Goal: Task Accomplishment & Management: Manage account settings

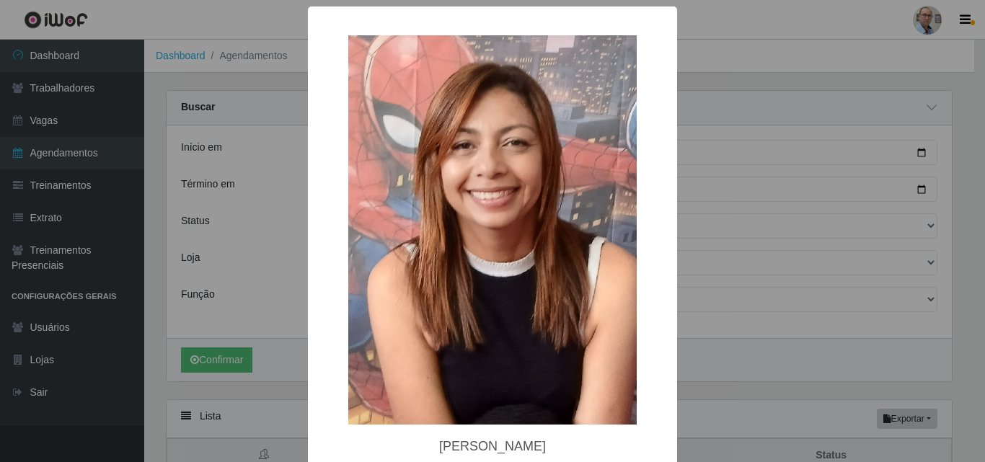
select select "AGENDADO"
select select "251"
select select "118"
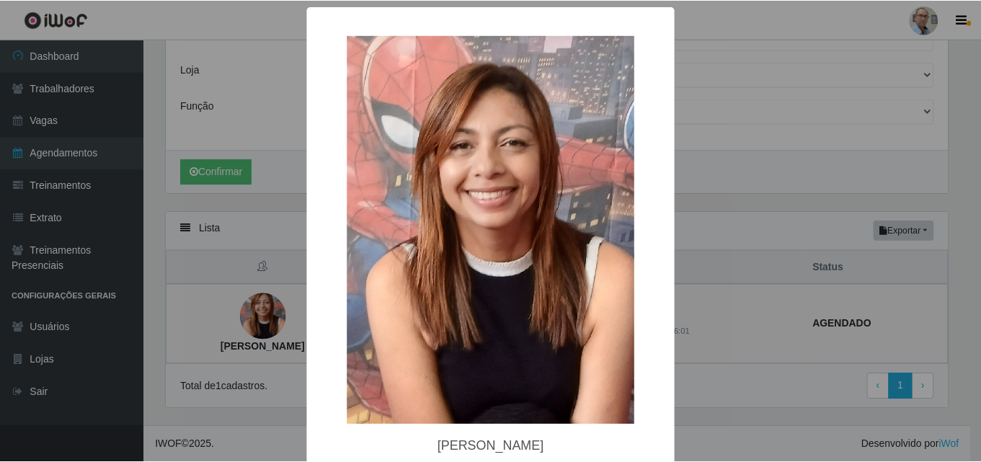
scroll to position [189, 0]
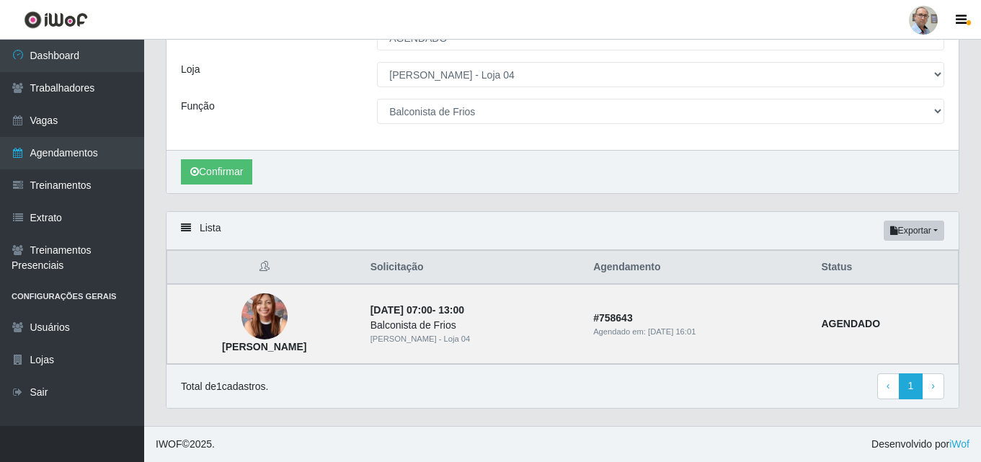
click at [585, 36] on header "Perfil Alterar Senha Sair" at bounding box center [490, 20] width 981 height 40
click at [68, 153] on link "Agendamentos" at bounding box center [72, 153] width 144 height 32
select select "[Selecione...]"
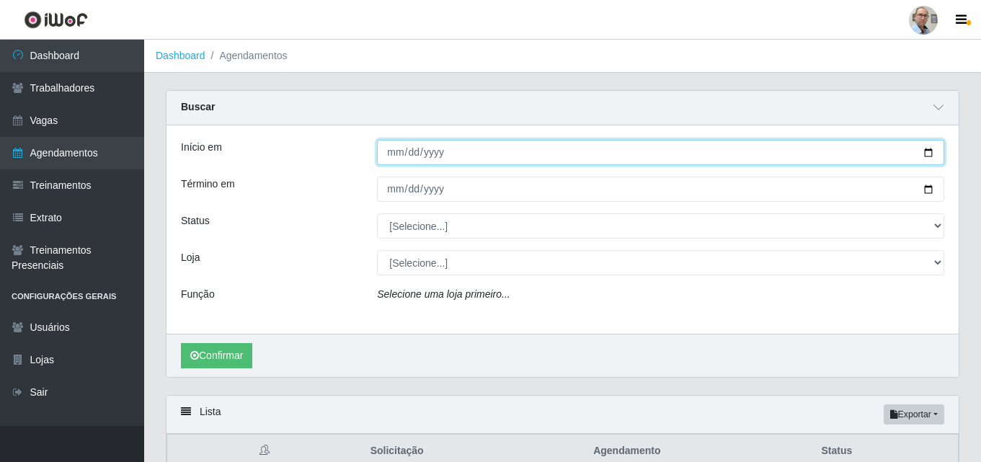
click at [931, 156] on input "Início em" at bounding box center [660, 152] width 567 height 25
type input "2025-09-28"
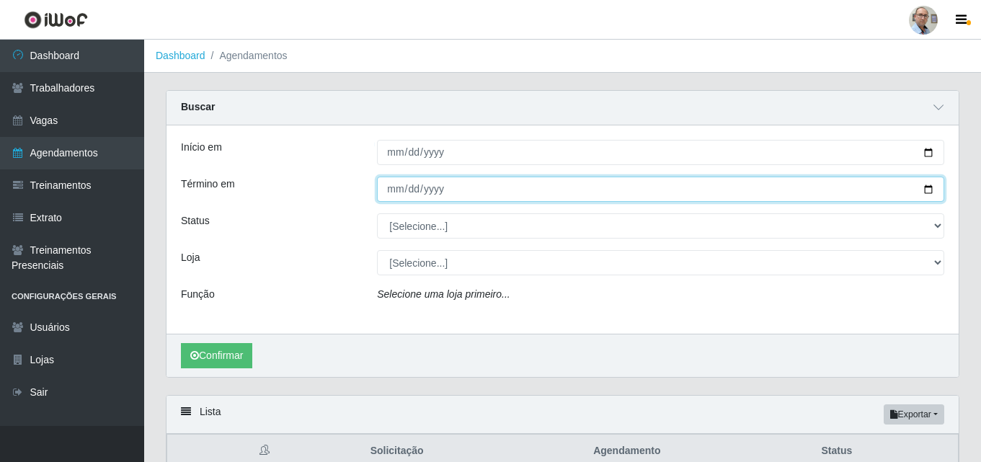
click at [931, 190] on input "Término em" at bounding box center [660, 189] width 567 height 25
type input "2025-09-28"
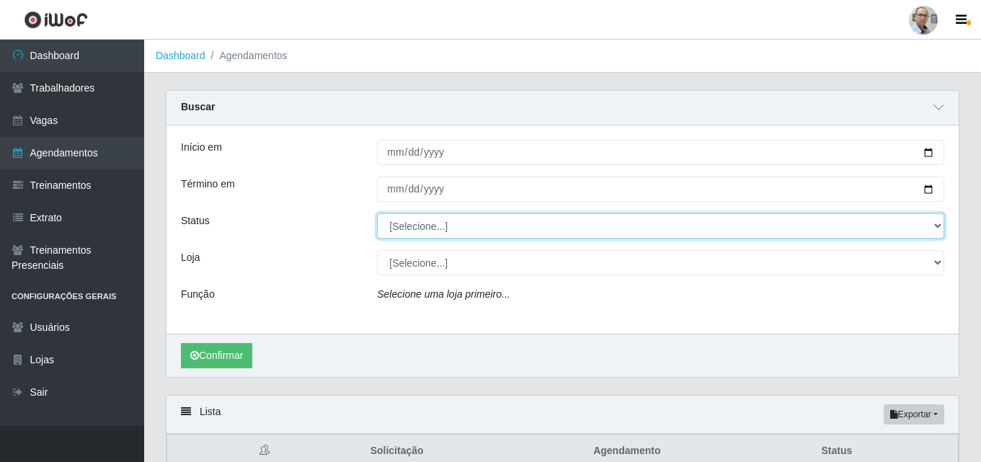
click at [433, 227] on select "[Selecione...] AGENDADO AGUARDANDO LIBERAR EM ANDAMENTO EM REVISÃO FINALIZADO C…" at bounding box center [660, 225] width 567 height 25
select select "AGENDADO"
click at [377, 214] on select "[Selecione...] AGENDADO AGUARDANDO LIBERAR EM ANDAMENTO EM REVISÃO FINALIZADO C…" at bounding box center [660, 225] width 567 height 25
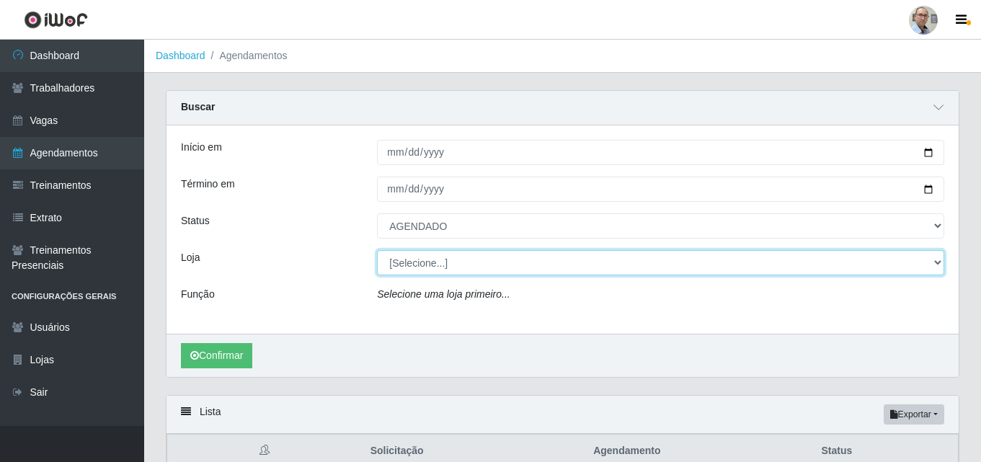
click at [423, 263] on select "[Selecione...] Mar Vermelho - Loja 04" at bounding box center [660, 262] width 567 height 25
select select "251"
click at [377, 251] on select "[Selecione...] Mar Vermelho - Loja 04" at bounding box center [660, 262] width 567 height 25
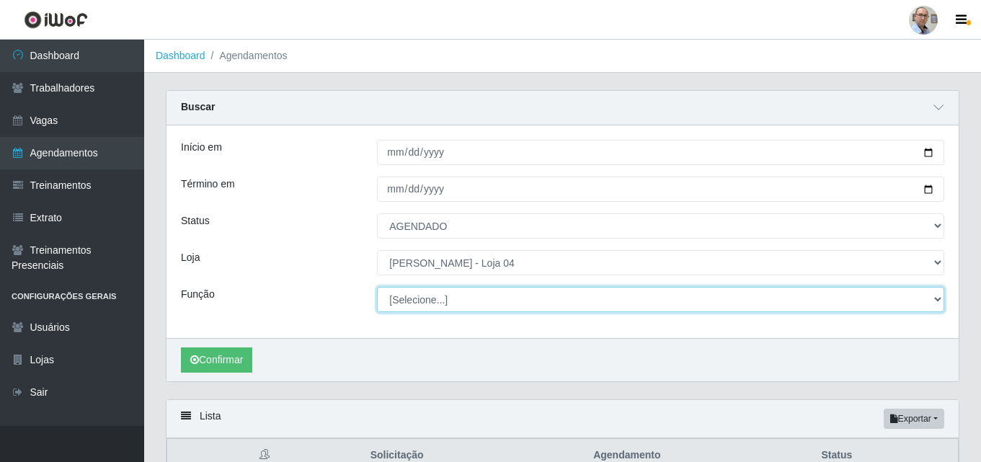
click at [433, 291] on select "[Selecione...] ASG ASG + ASG ++ Auxiliar de Depósito Auxiliar de Depósito + Aux…" at bounding box center [660, 299] width 567 height 25
select select "24"
click at [377, 288] on select "[Selecione...] ASG ASG + ASG ++ Auxiliar de Depósito Auxiliar de Depósito + Aux…" at bounding box center [660, 299] width 567 height 25
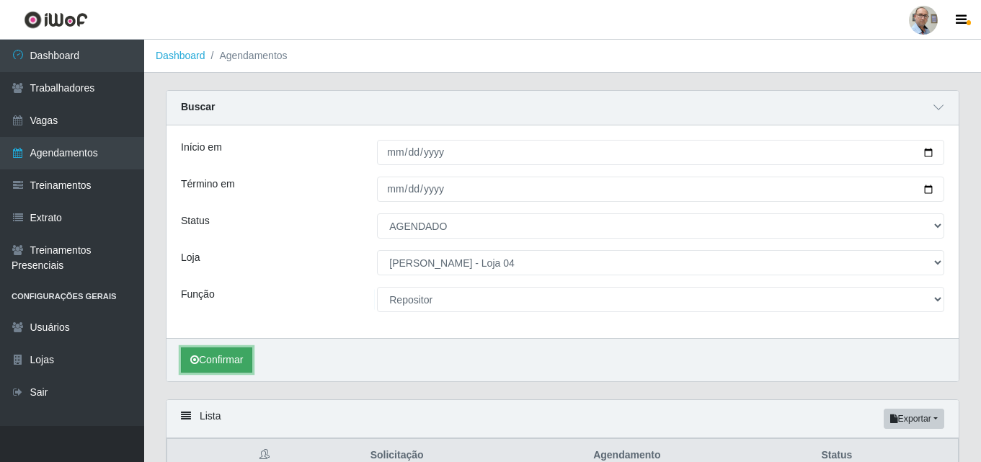
click at [220, 360] on button "Confirmar" at bounding box center [216, 360] width 71 height 25
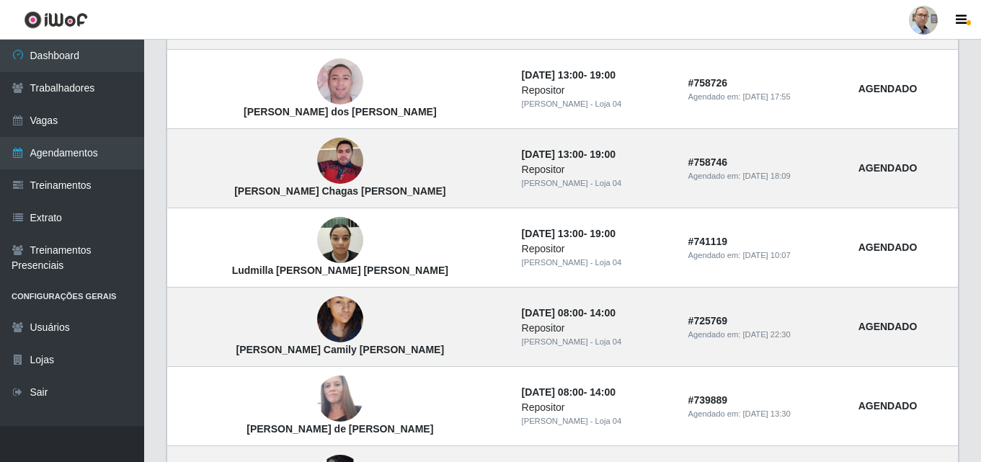
scroll to position [748, 0]
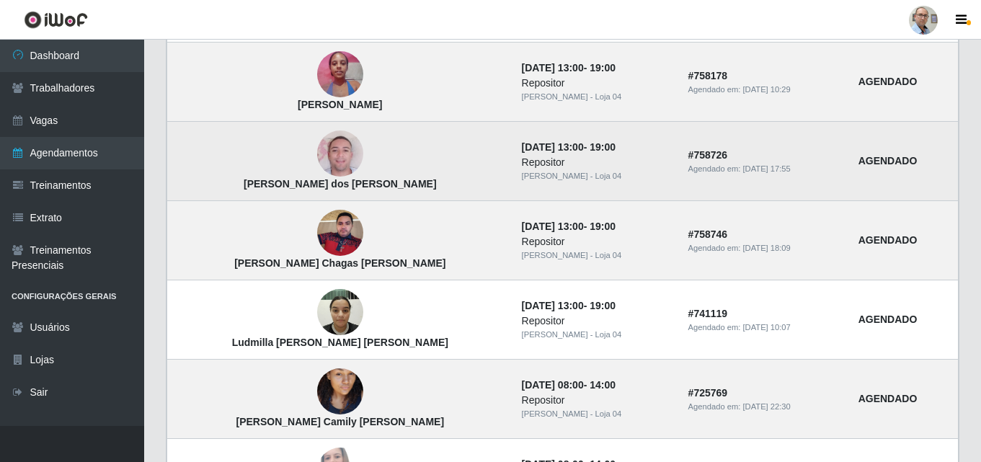
click at [317, 160] on img at bounding box center [340, 154] width 46 height 82
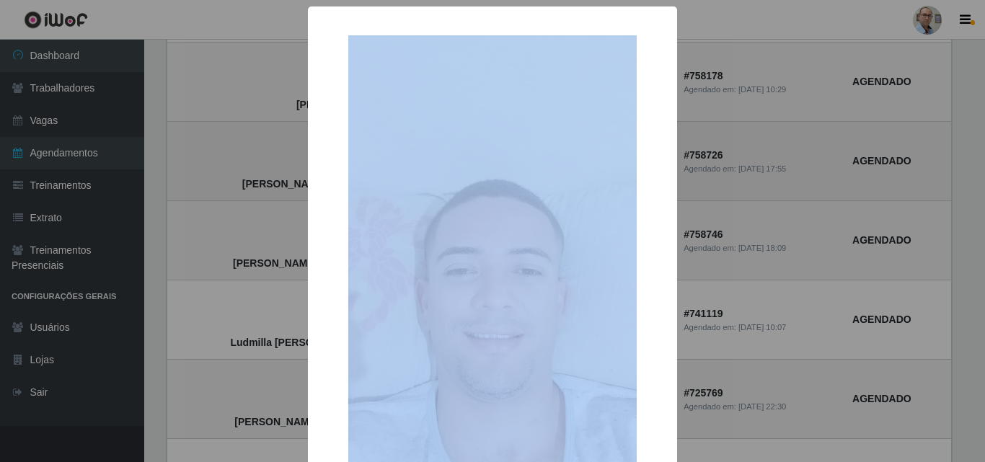
click at [300, 160] on div "× Mateus Mota dos Santos OK Cancel" at bounding box center [492, 231] width 985 height 462
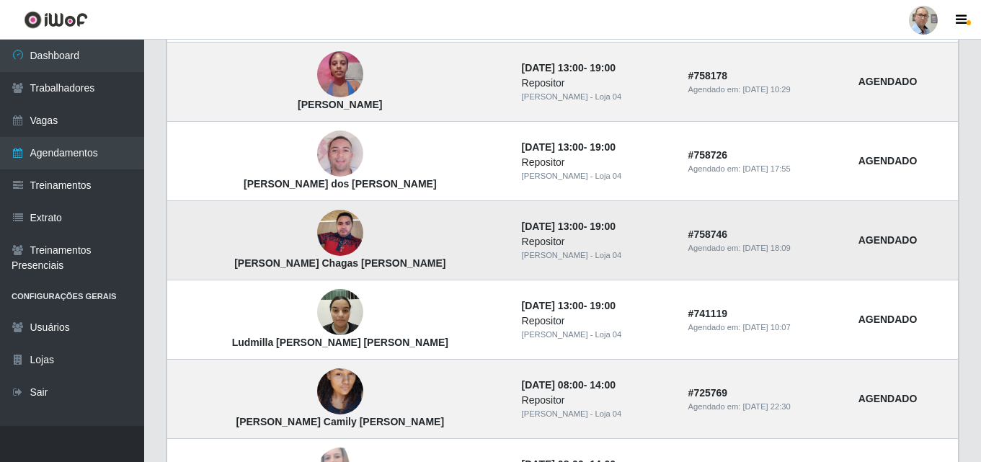
click at [317, 231] on img at bounding box center [340, 233] width 46 height 61
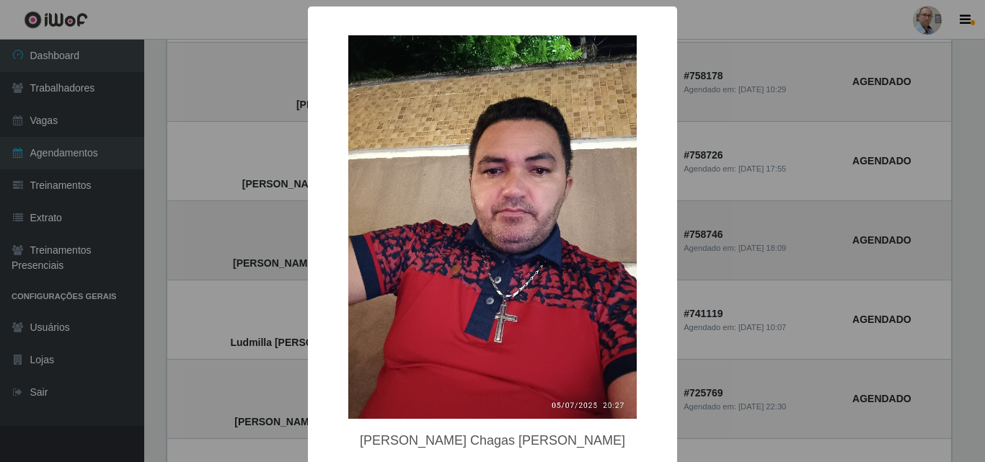
click at [296, 231] on div "× Francisco das Chagas de Oliveira OK Cancel" at bounding box center [492, 231] width 985 height 462
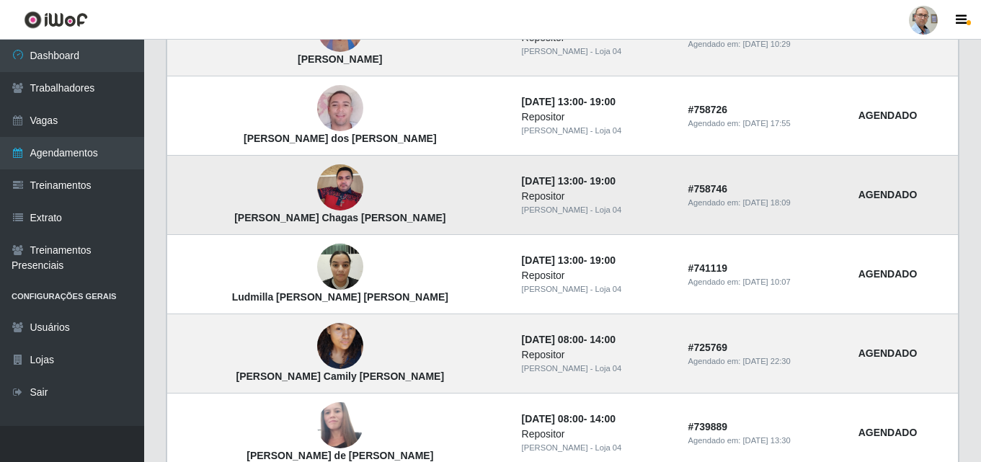
scroll to position [865, 0]
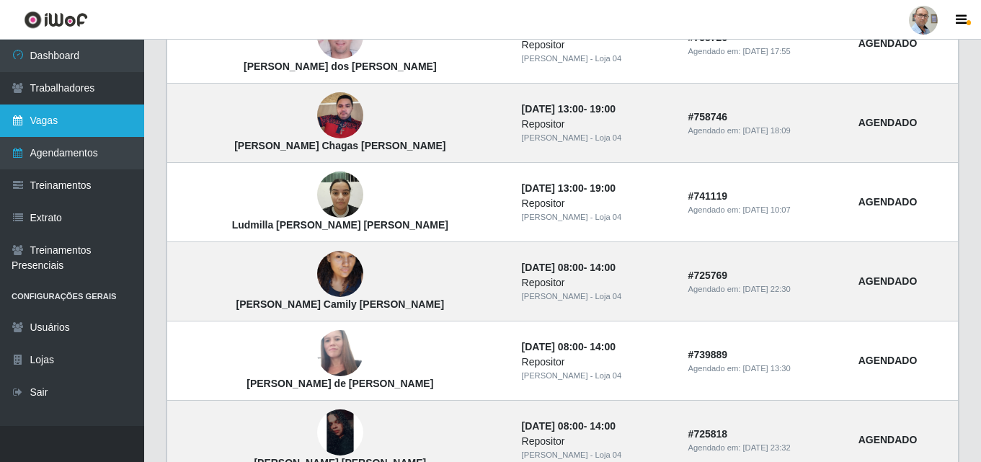
click at [56, 124] on link "Vagas" at bounding box center [72, 121] width 144 height 32
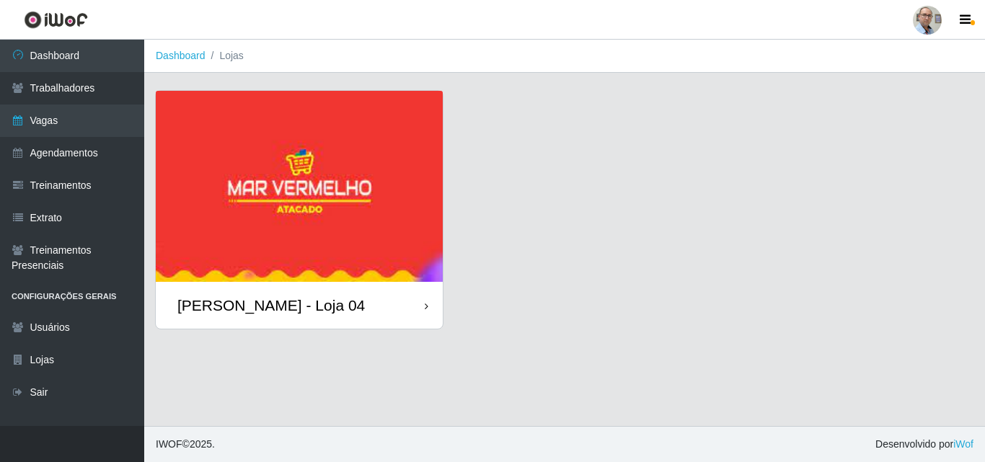
click at [251, 313] on div "[PERSON_NAME] - Loja 04" at bounding box center [270, 305] width 187 height 18
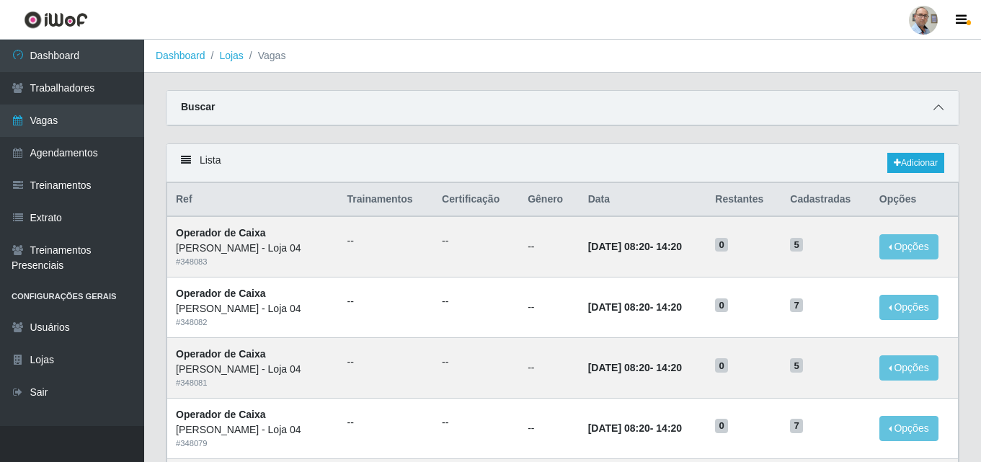
click at [935, 110] on icon at bounding box center [939, 107] width 10 height 10
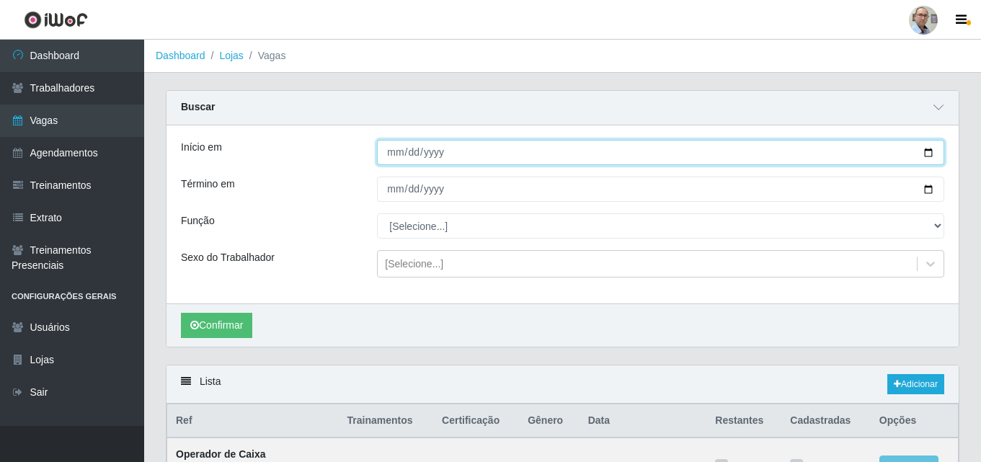
click at [928, 146] on input "Início em" at bounding box center [660, 152] width 567 height 25
type input "2025-09-28"
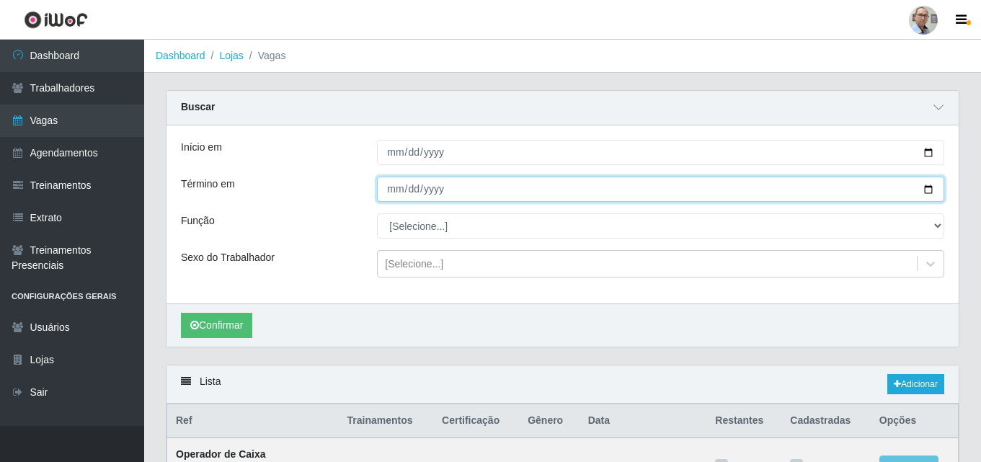
click at [928, 190] on input "Término em" at bounding box center [660, 189] width 567 height 25
click at [932, 187] on input "[DATE]" at bounding box center [660, 189] width 567 height 25
type input "2025-09-28"
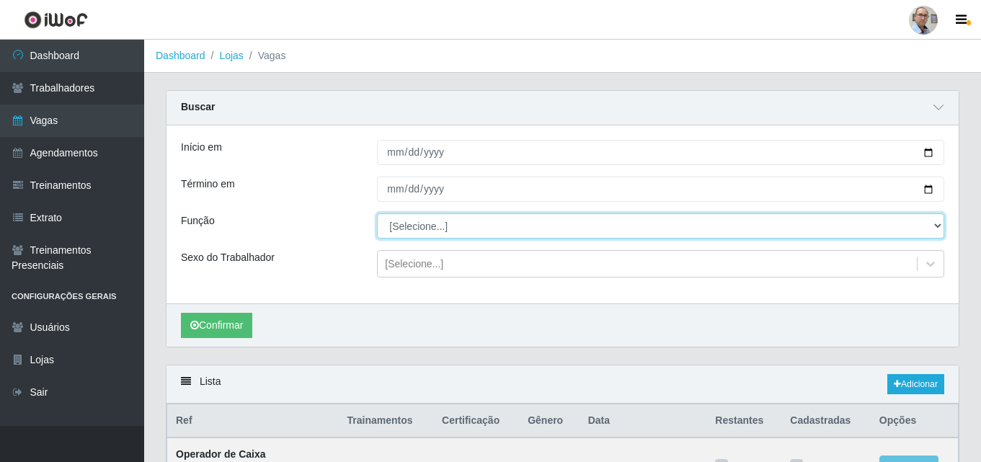
click at [427, 226] on select "[Selecione...] ASG ASG + ASG ++ Auxiliar de Depósito Auxiliar de Depósito + Aux…" at bounding box center [660, 225] width 567 height 25
select select "110"
click at [377, 214] on select "[Selecione...] ASG ASG + ASG ++ Auxiliar de Depósito Auxiliar de Depósito + Aux…" at bounding box center [660, 225] width 567 height 25
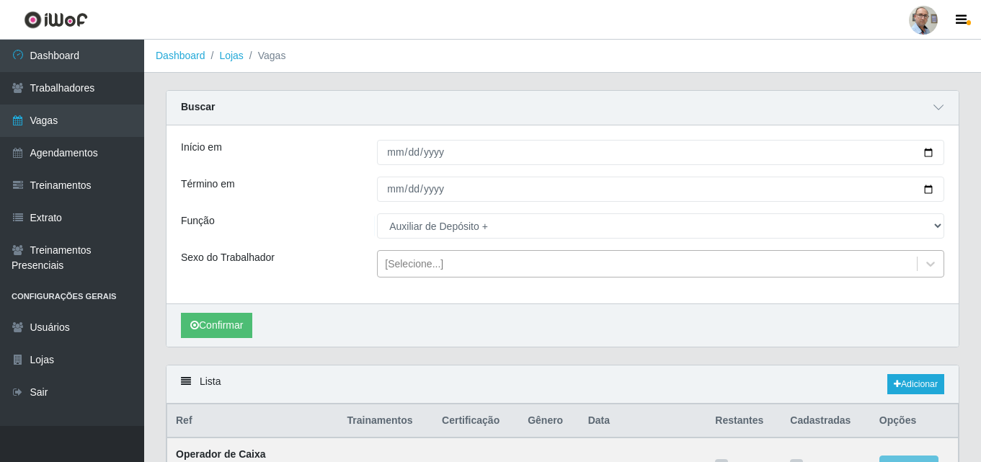
click at [438, 259] on div "[Selecione...]" at bounding box center [414, 264] width 58 height 15
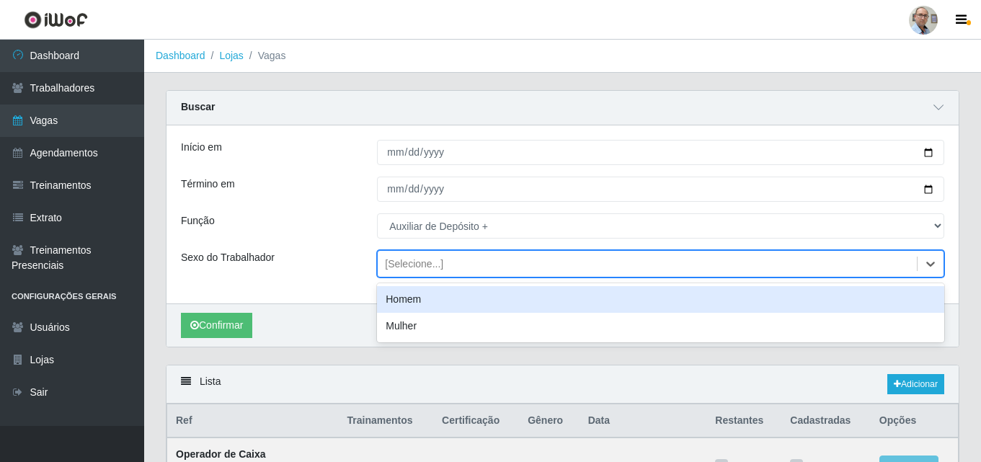
click at [407, 306] on div "Homem" at bounding box center [660, 299] width 567 height 27
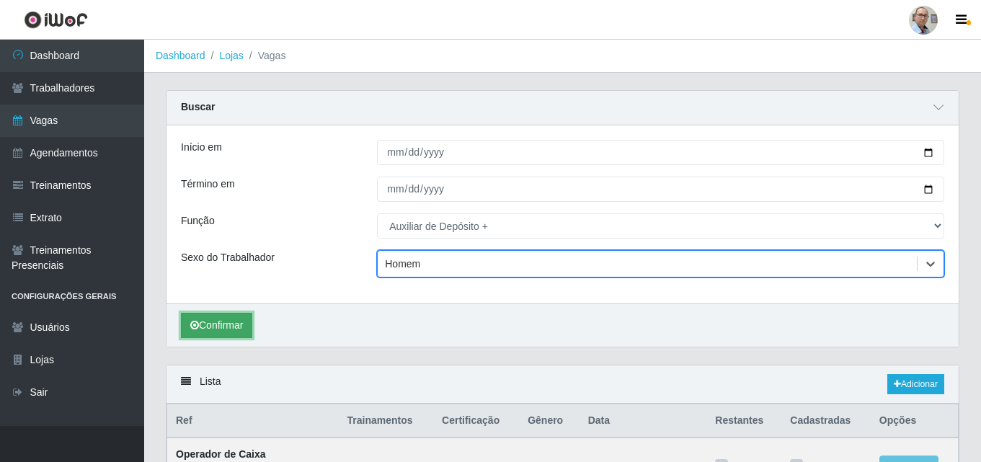
click at [226, 325] on button "Confirmar" at bounding box center [216, 325] width 71 height 25
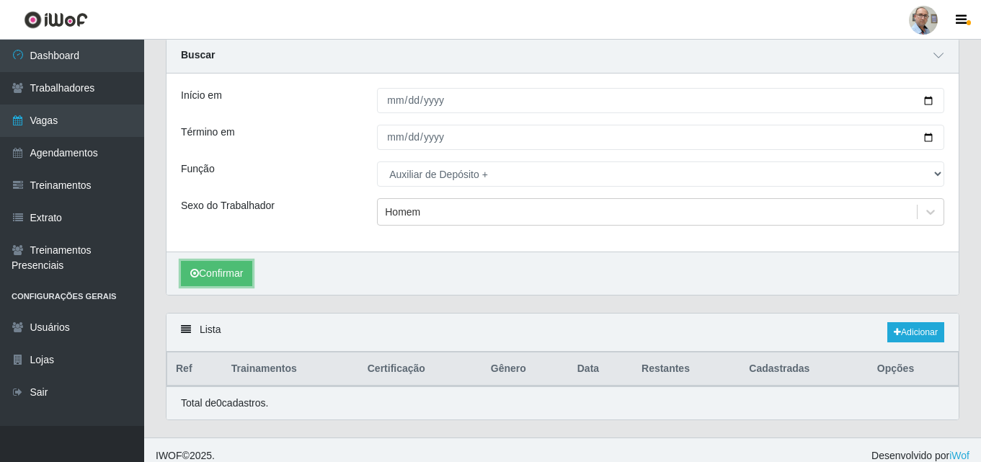
scroll to position [64, 0]
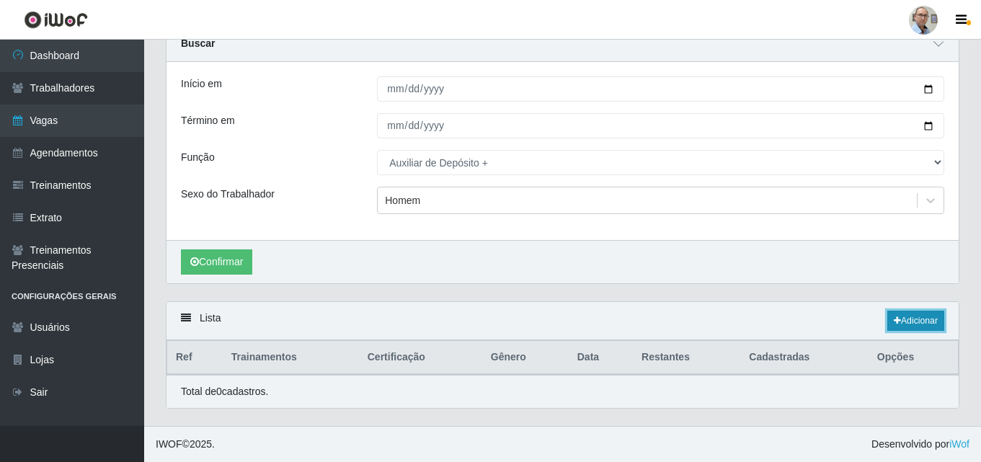
click at [911, 321] on link "Adicionar" at bounding box center [916, 321] width 57 height 20
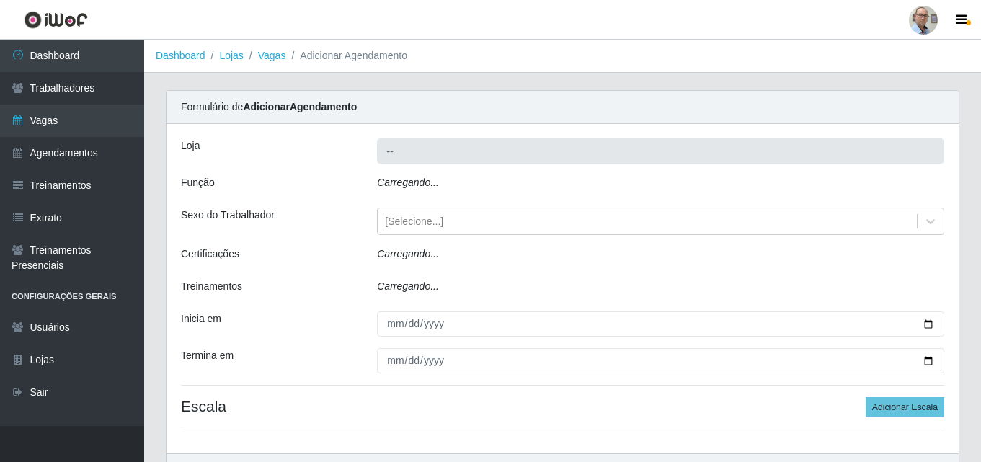
type input "[PERSON_NAME] - Loja 04"
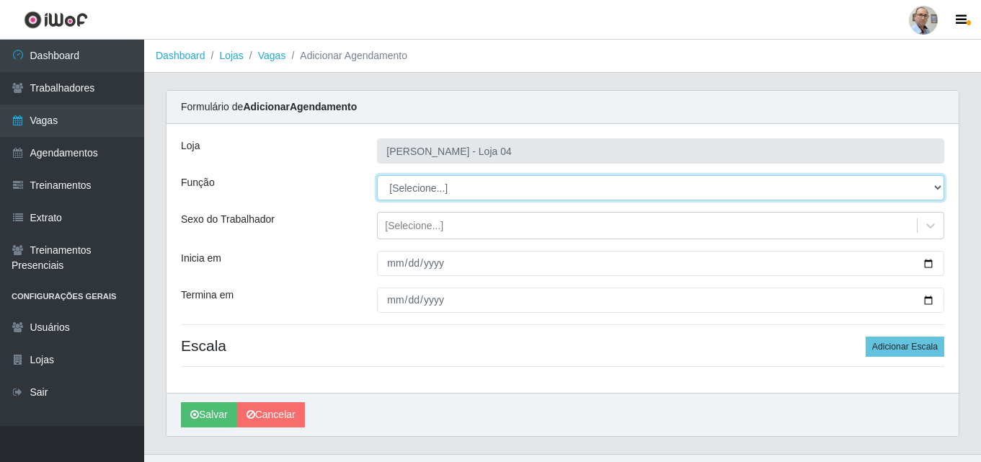
click at [443, 190] on select "[Selecione...] ASG ASG + ASG ++ Auxiliar de Depósito Auxiliar de Depósito + Aux…" at bounding box center [660, 187] width 567 height 25
select select "110"
click at [377, 175] on select "[Selecione...] ASG ASG + ASG ++ Auxiliar de Depósito Auxiliar de Depósito + Aux…" at bounding box center [660, 187] width 567 height 25
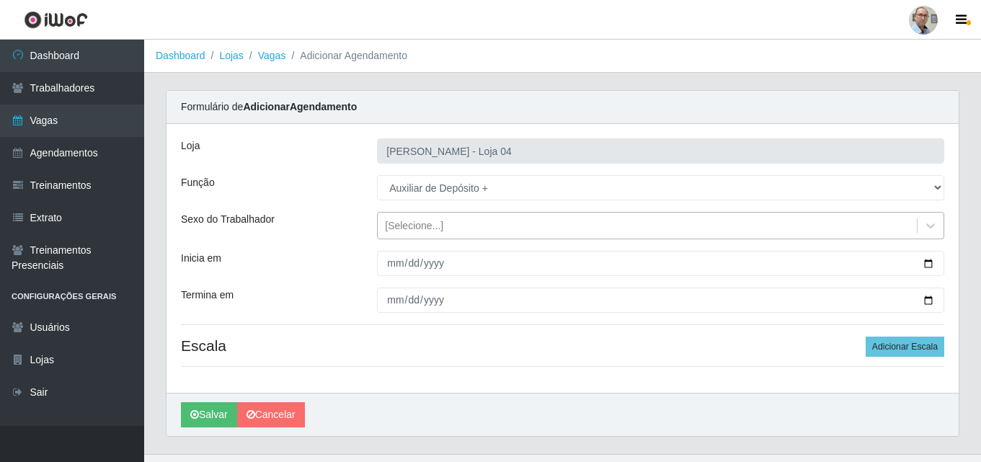
click at [419, 225] on div "[Selecione...]" at bounding box center [414, 225] width 58 height 15
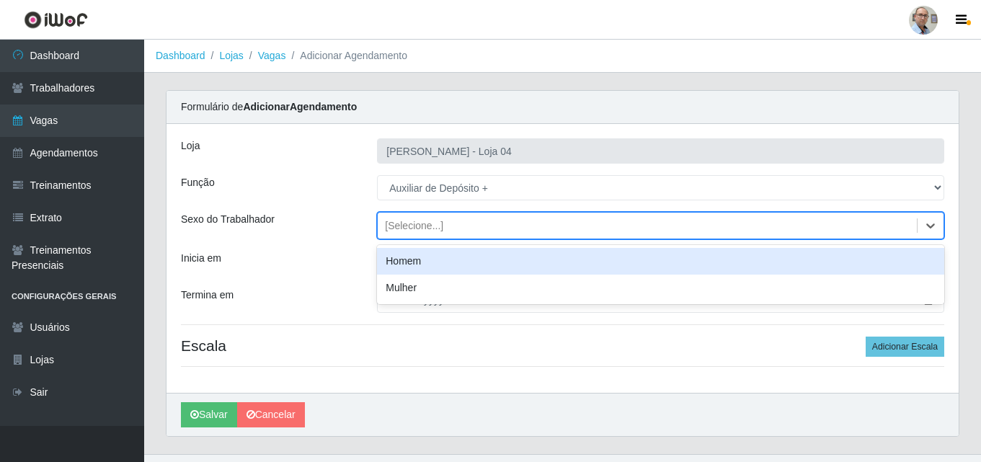
click at [402, 264] on div "Homem" at bounding box center [660, 261] width 567 height 27
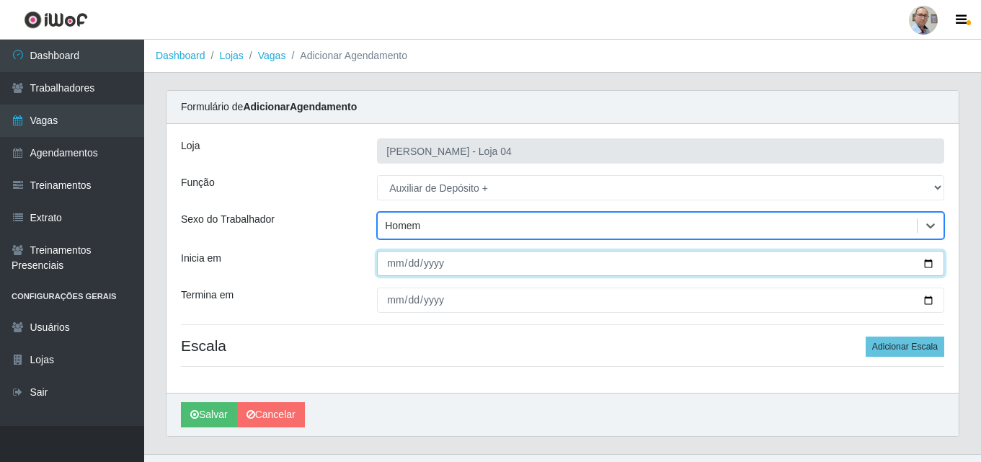
click at [936, 270] on input "Inicia em" at bounding box center [660, 263] width 567 height 25
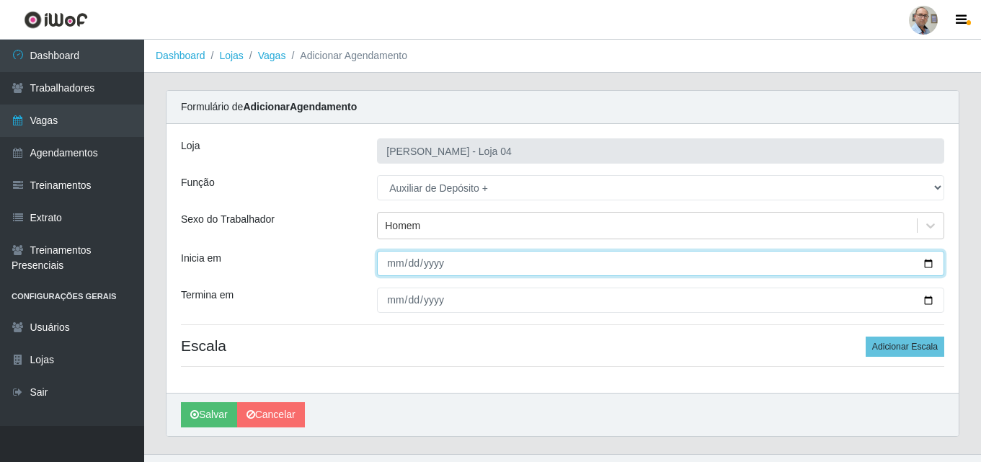
click at [928, 260] on input "Inicia em" at bounding box center [660, 263] width 567 height 25
type input "2025-09-28"
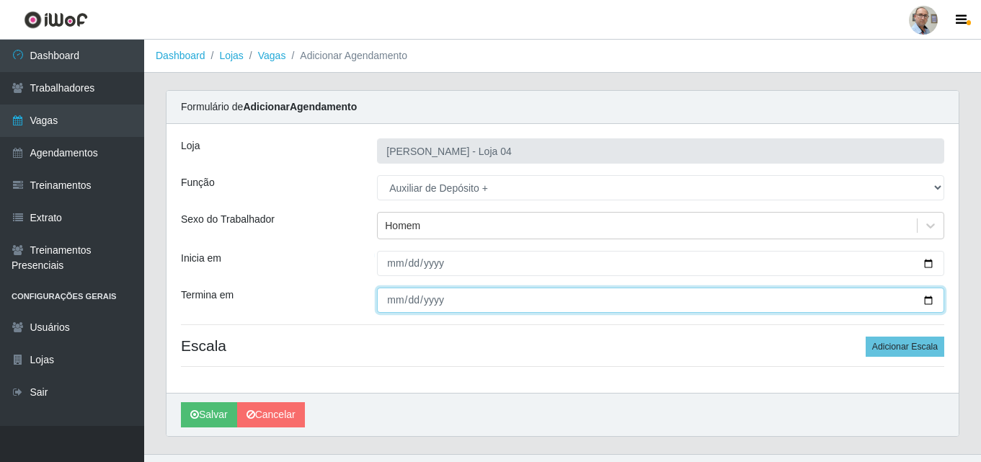
click at [927, 301] on input "Termina em" at bounding box center [660, 300] width 567 height 25
type input "2025-09-28"
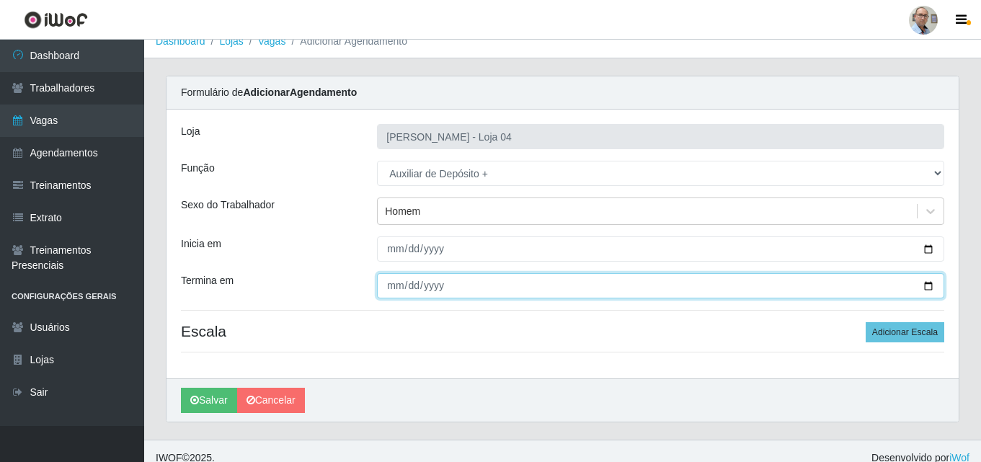
scroll to position [28, 0]
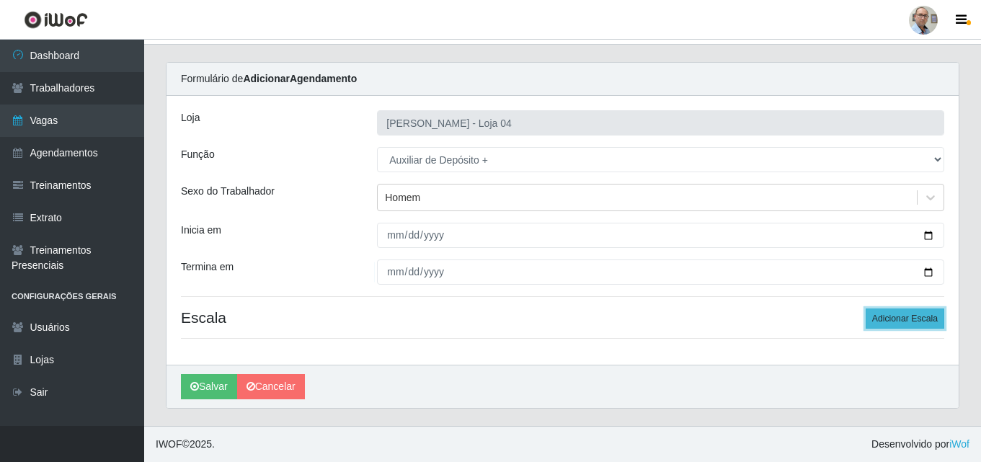
click at [877, 319] on button "Adicionar Escala" at bounding box center [905, 319] width 79 height 20
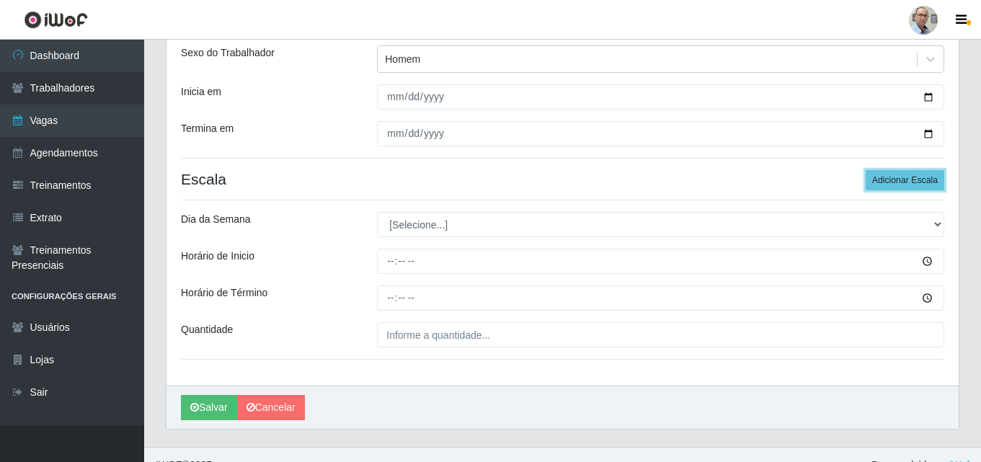
scroll to position [172, 0]
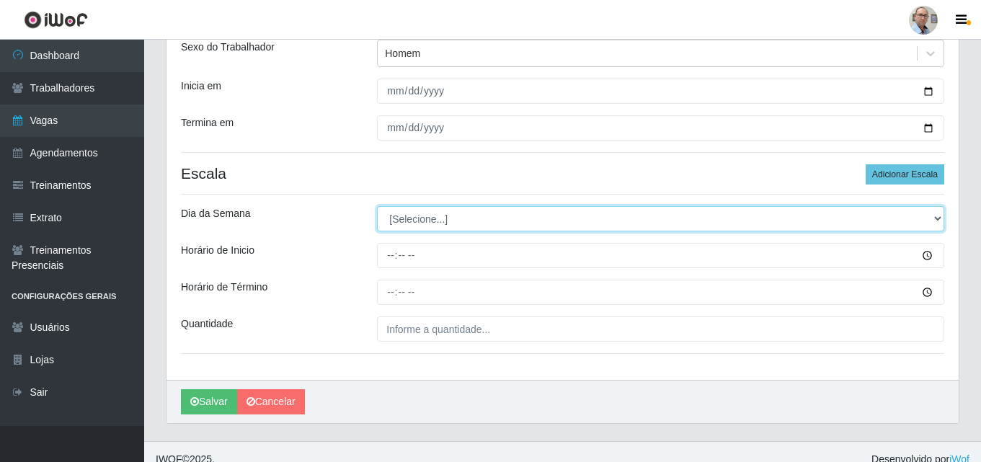
click at [435, 220] on select "[Selecione...] Segunda Terça Quarta Quinta Sexta Sábado Domingo" at bounding box center [660, 218] width 567 height 25
select select "0"
click at [377, 206] on select "[Selecione...] Segunda Terça Quarta Quinta Sexta Sábado Domingo" at bounding box center [660, 218] width 567 height 25
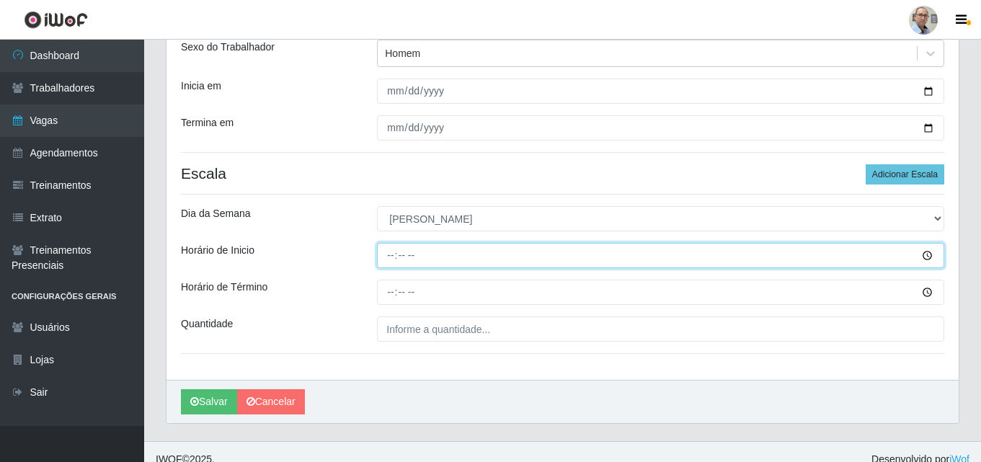
click at [384, 259] on input "Horário de Inicio" at bounding box center [660, 255] width 567 height 25
type input "09:00"
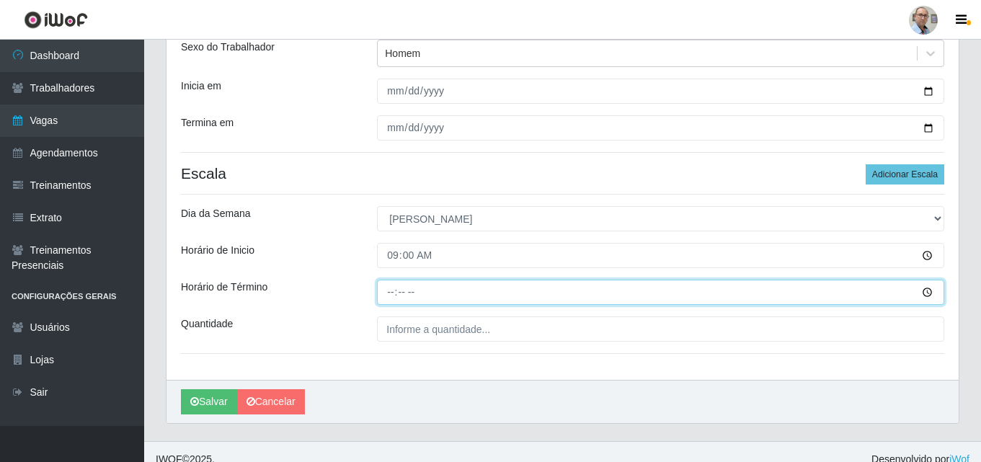
type input "15:00"
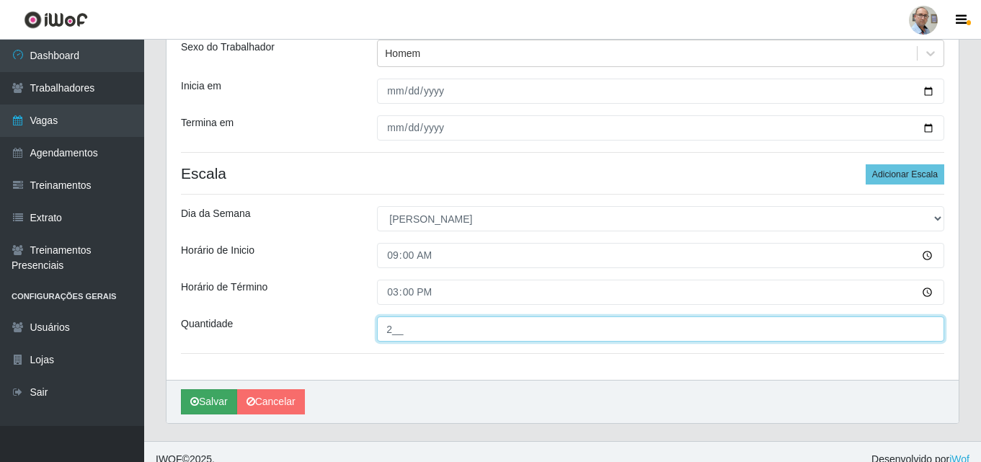
type input "2__"
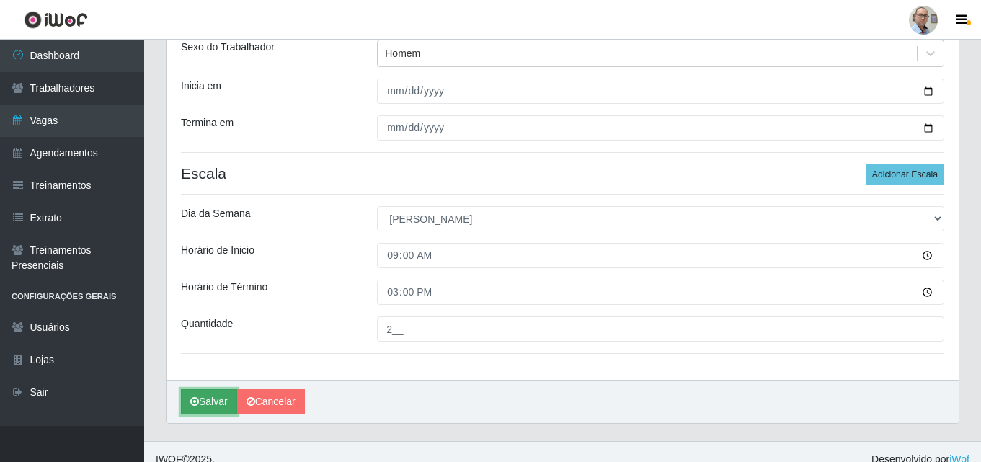
click at [216, 398] on button "Salvar" at bounding box center [209, 401] width 56 height 25
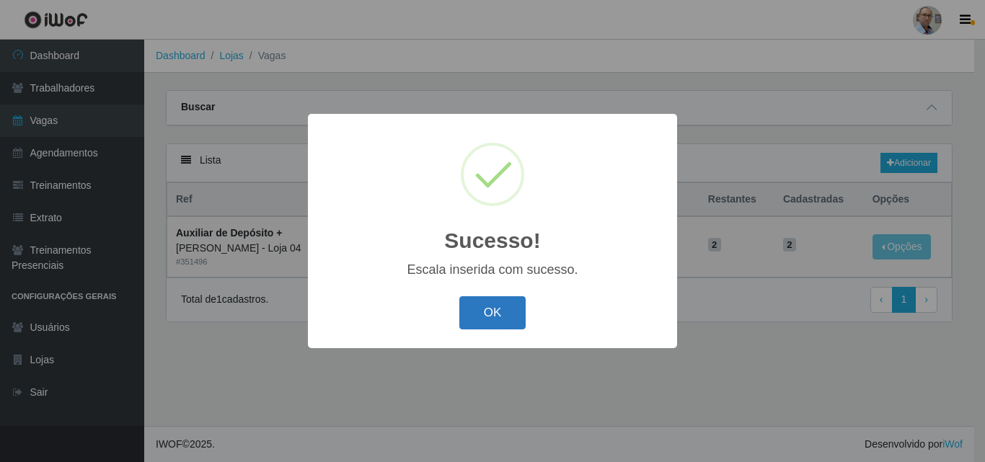
click at [486, 315] on button "OK" at bounding box center [492, 313] width 67 height 34
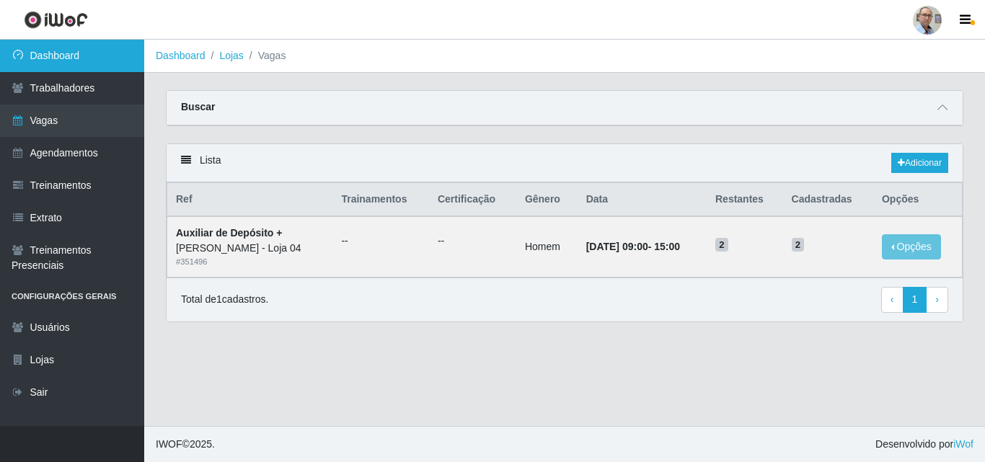
click at [63, 56] on link "Dashboard" at bounding box center [72, 56] width 144 height 32
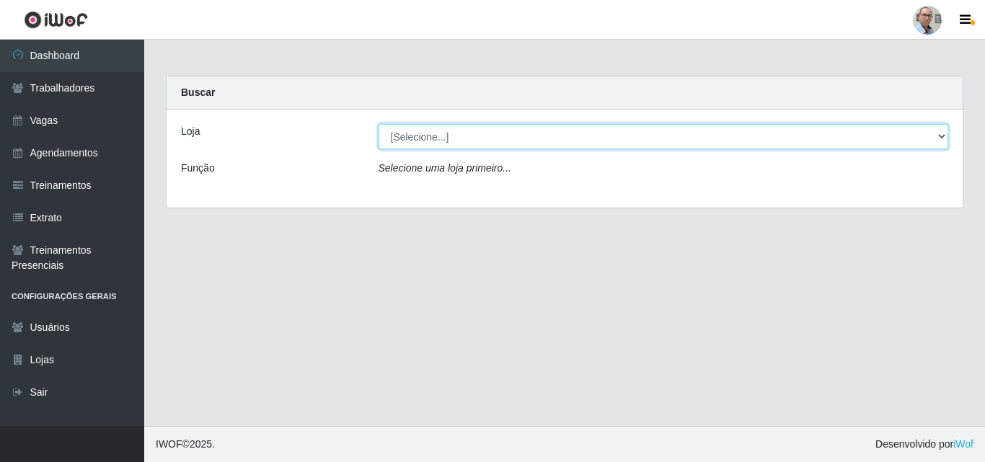
click at [439, 128] on select "[Selecione...] Mar Vermelho - Loja 04" at bounding box center [664, 136] width 570 height 25
select select "251"
click at [379, 124] on select "[Selecione...] Mar Vermelho - Loja 04" at bounding box center [664, 136] width 570 height 25
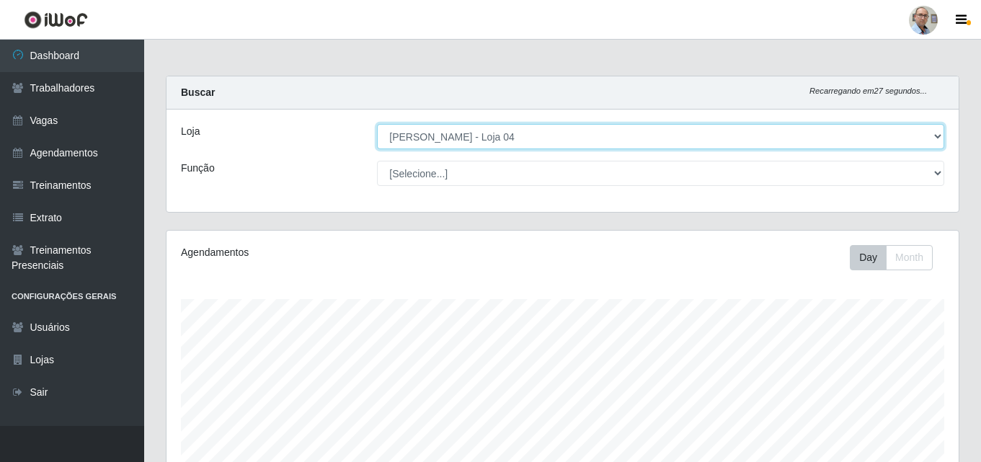
scroll to position [299, 792]
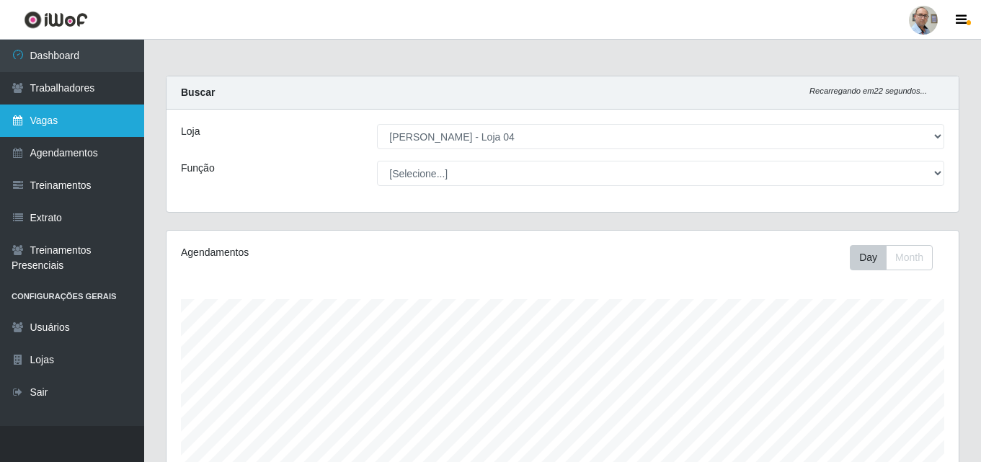
click at [52, 125] on link "Vagas" at bounding box center [72, 121] width 144 height 32
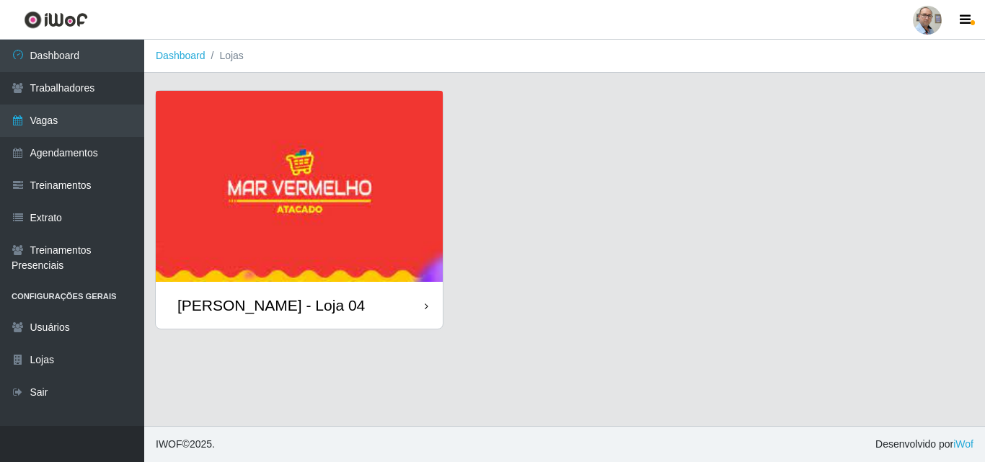
click at [286, 309] on div "[PERSON_NAME] - Loja 04" at bounding box center [270, 305] width 187 height 18
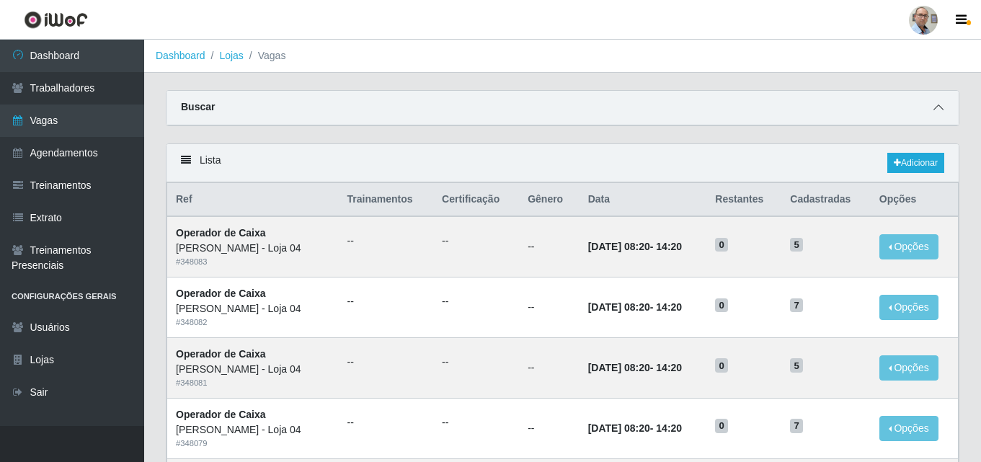
click at [944, 109] on span at bounding box center [938, 107] width 17 height 17
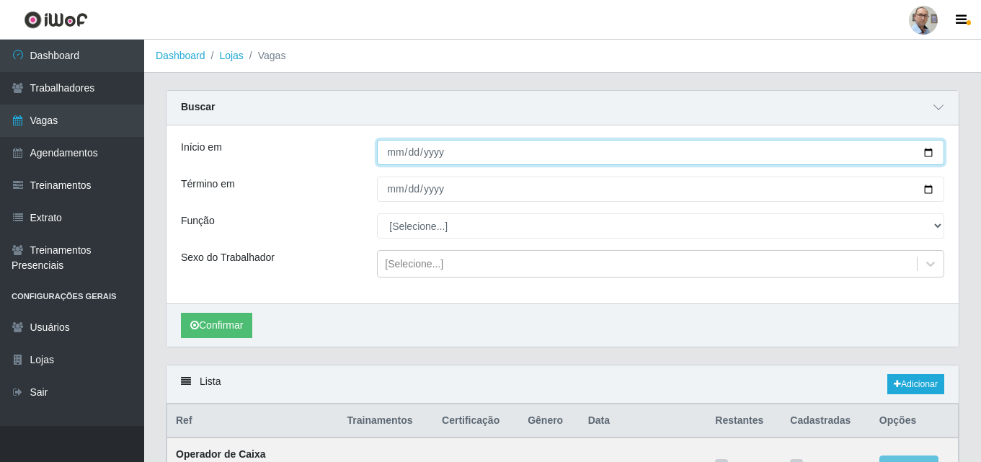
click at [932, 150] on input "Início em" at bounding box center [660, 152] width 567 height 25
type input "[DATE]"
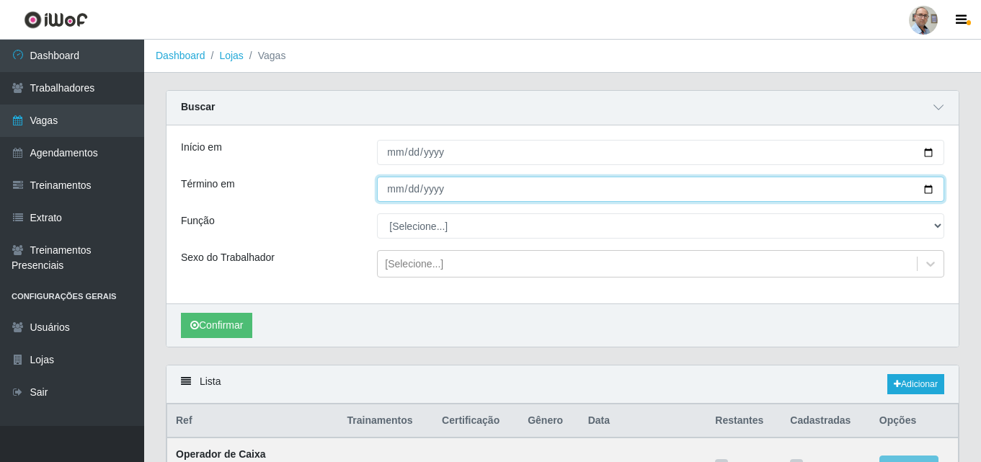
click at [925, 193] on input "Término em" at bounding box center [660, 189] width 567 height 25
type input "[DATE]"
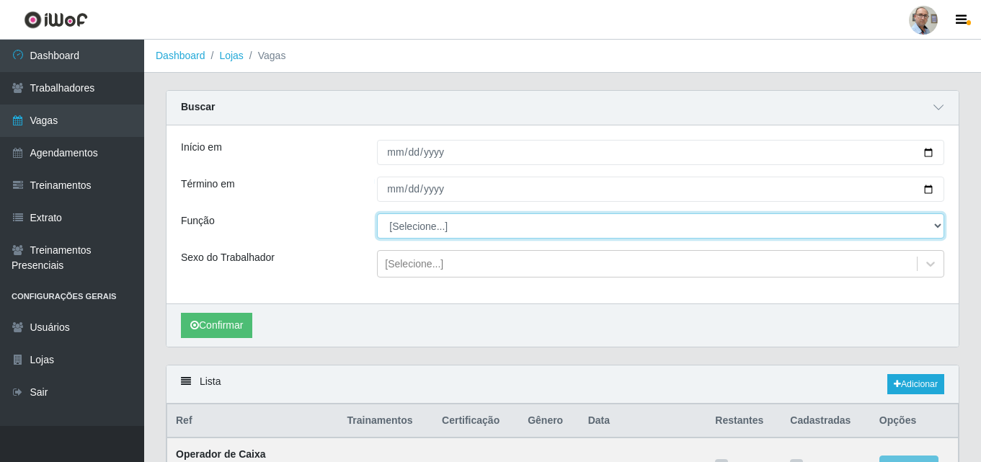
click at [445, 227] on select "[Selecione...] ASG ASG + ASG ++ Auxiliar de Depósito Auxiliar de Depósito + Aux…" at bounding box center [660, 225] width 567 height 25
click at [377, 214] on select "[Selecione...] ASG ASG + ASG ++ Auxiliar de Depósito Auxiliar de Depósito + Aux…" at bounding box center [660, 225] width 567 height 25
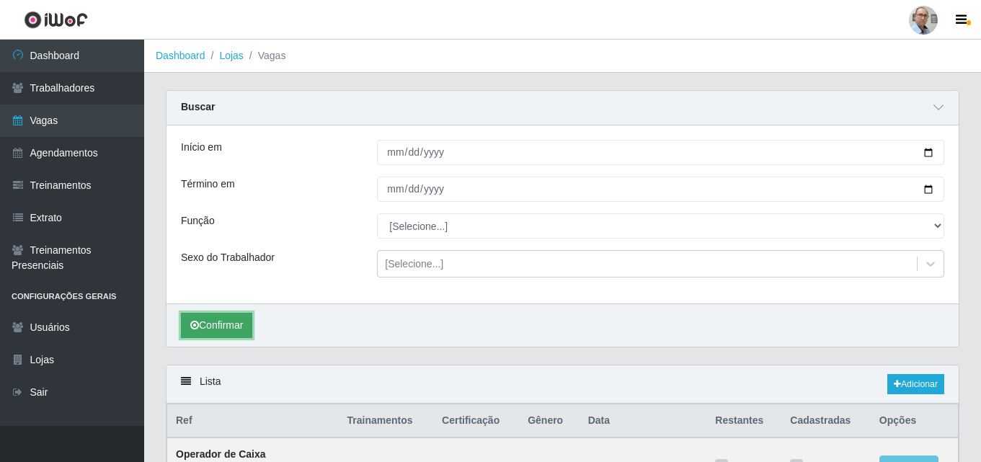
click at [234, 317] on button "Confirmar" at bounding box center [216, 325] width 71 height 25
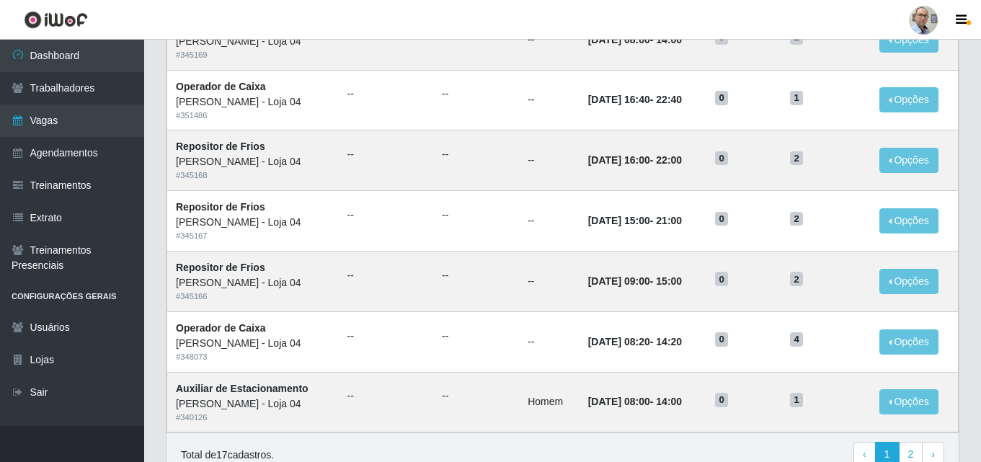
scroll to position [981, 0]
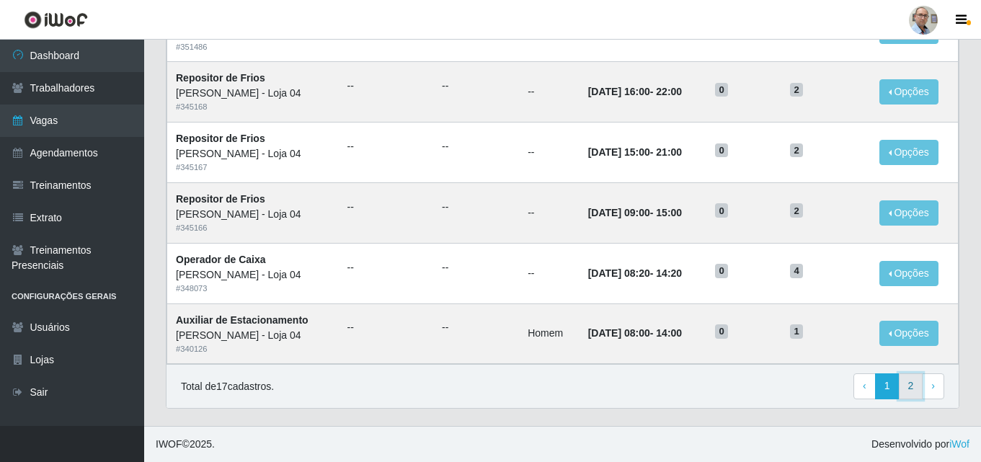
click at [915, 389] on link "2" at bounding box center [911, 386] width 25 height 26
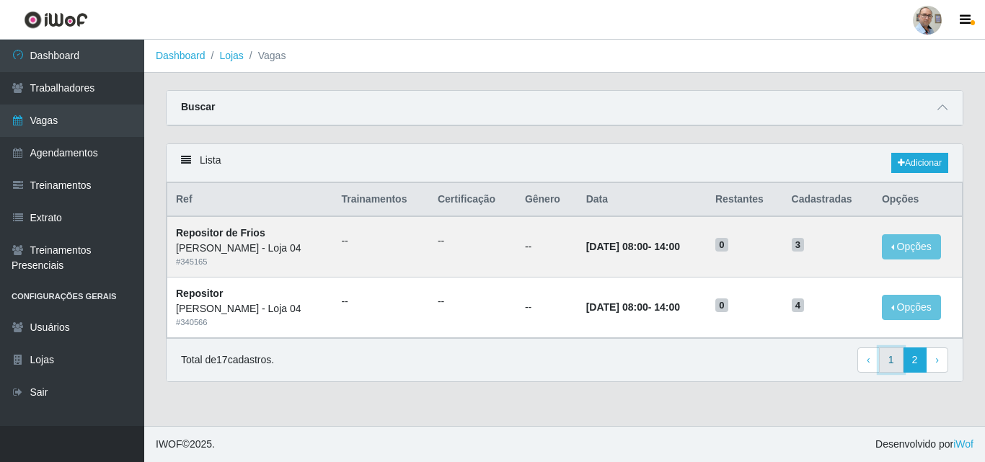
click at [886, 368] on link "1" at bounding box center [891, 361] width 25 height 26
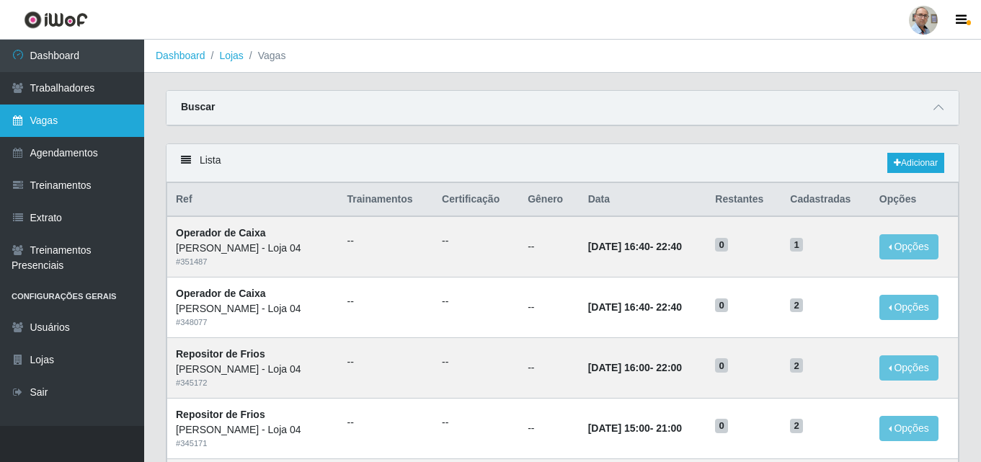
click at [50, 121] on link "Vagas" at bounding box center [72, 121] width 144 height 32
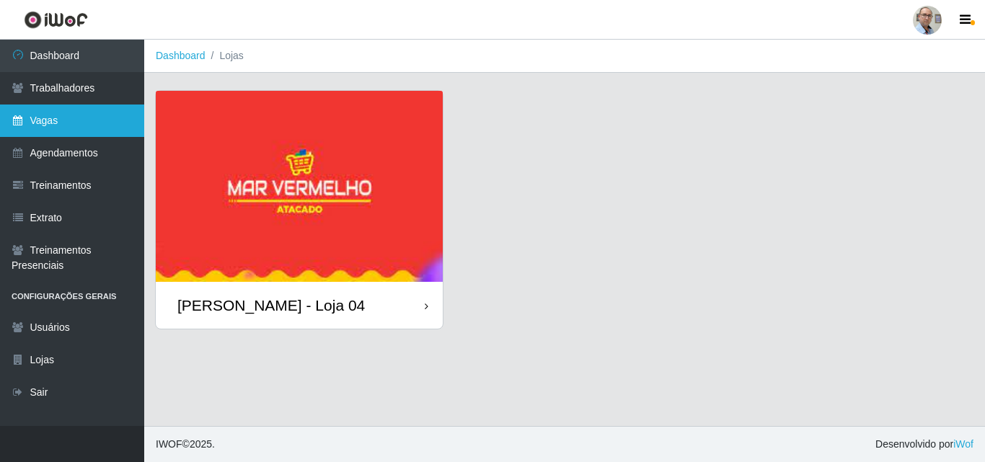
click at [52, 114] on link "Vagas" at bounding box center [72, 121] width 144 height 32
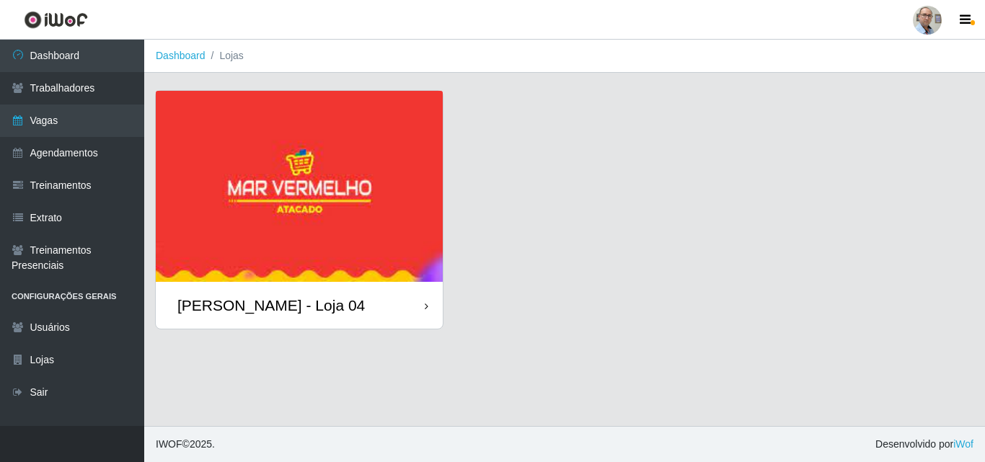
click at [252, 308] on div "[PERSON_NAME] - Loja 04" at bounding box center [270, 305] width 187 height 18
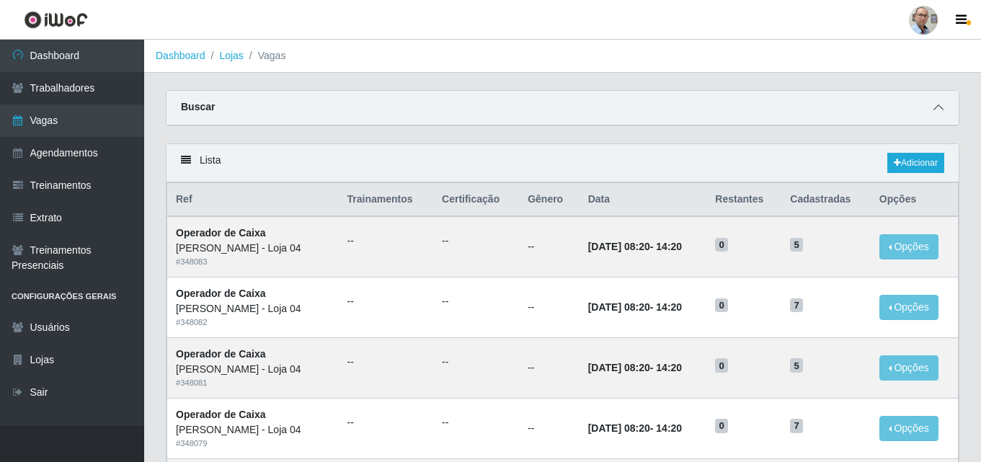
click at [937, 110] on icon at bounding box center [939, 107] width 10 height 10
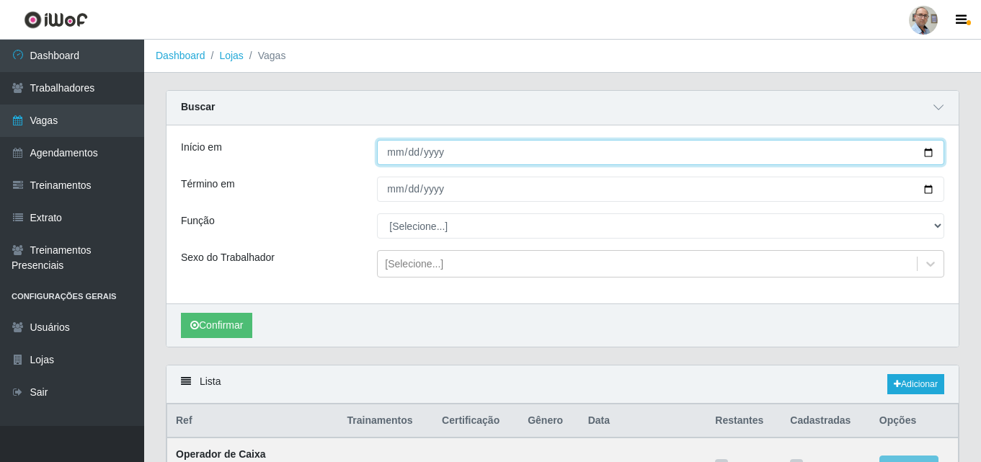
click at [926, 153] on input "Início em" at bounding box center [660, 152] width 567 height 25
type input "[DATE]"
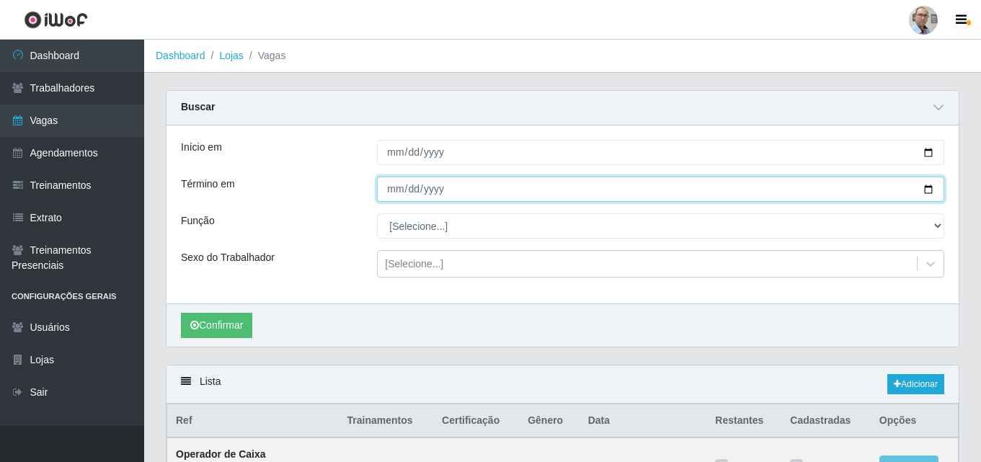
click at [924, 191] on input "Término em" at bounding box center [660, 189] width 567 height 25
type input "[DATE]"
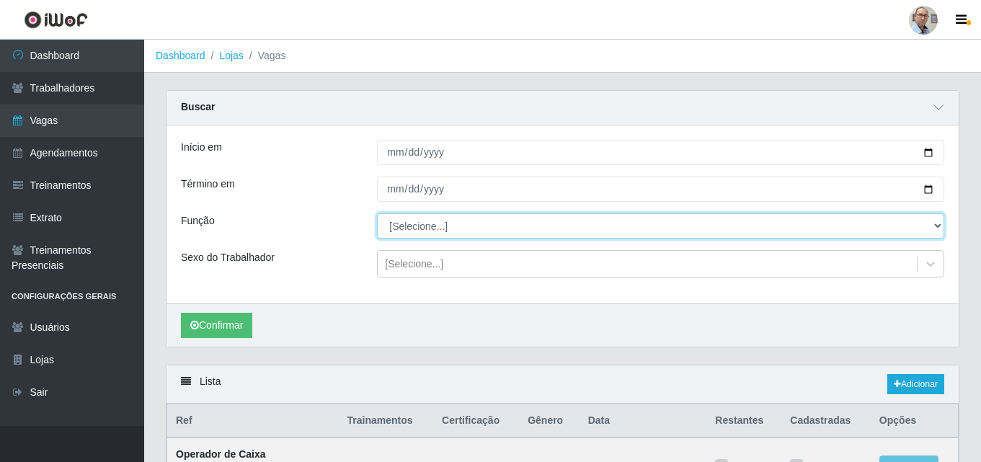
click at [453, 229] on select "[Selecione...] ASG ASG + ASG ++ Auxiliar de Depósito Auxiliar de Depósito + Aux…" at bounding box center [660, 225] width 567 height 25
select select "4"
click at [377, 214] on select "[Selecione...] ASG ASG + ASG ++ Auxiliar de Depósito Auxiliar de Depósito + Aux…" at bounding box center [660, 225] width 567 height 25
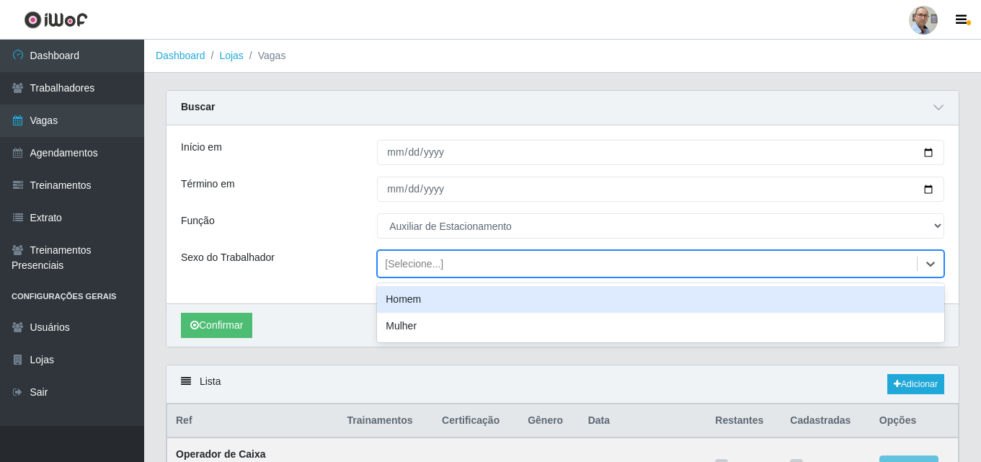
click at [420, 263] on div "[Selecione...]" at bounding box center [414, 264] width 58 height 15
click at [412, 298] on div "Homem" at bounding box center [660, 299] width 567 height 27
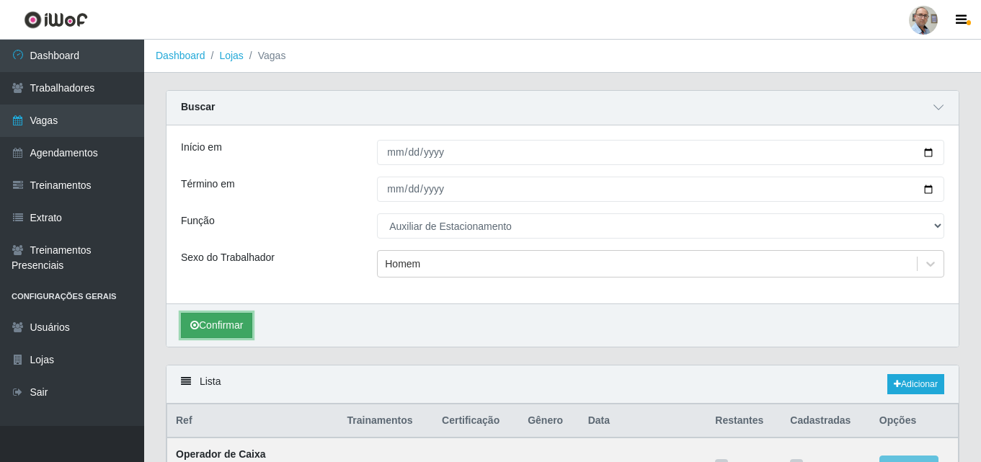
click at [223, 327] on button "Confirmar" at bounding box center [216, 325] width 71 height 25
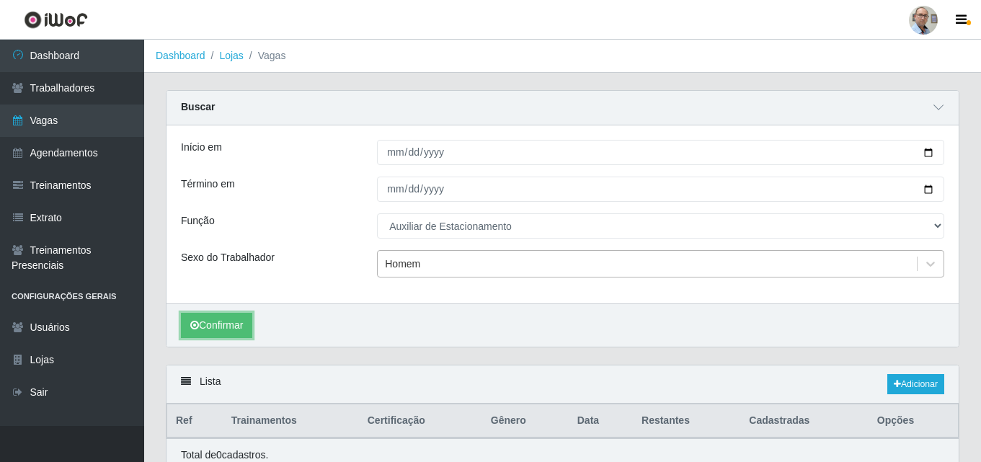
scroll to position [64, 0]
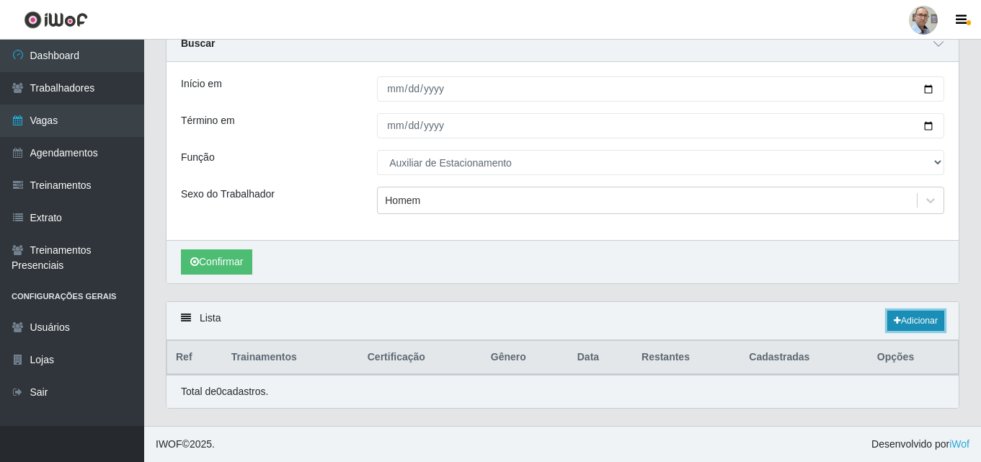
click at [920, 319] on link "Adicionar" at bounding box center [916, 321] width 57 height 20
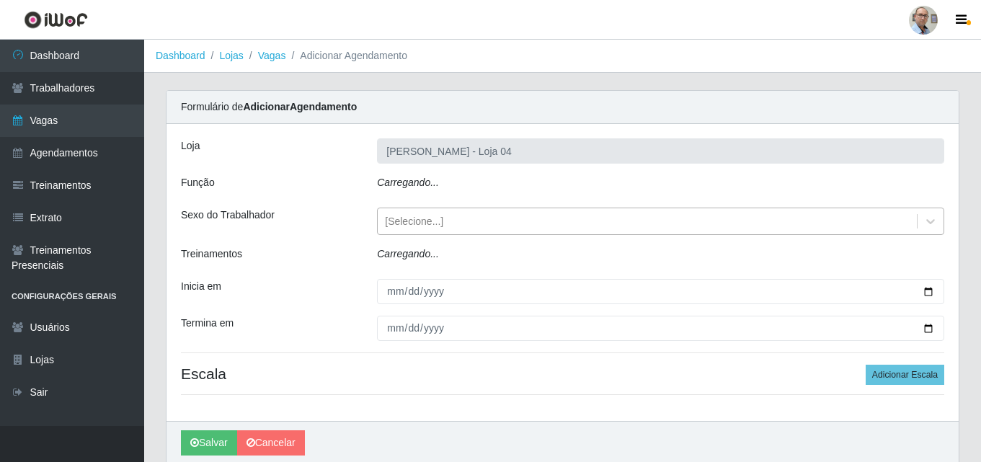
type input "[PERSON_NAME] - Loja 04"
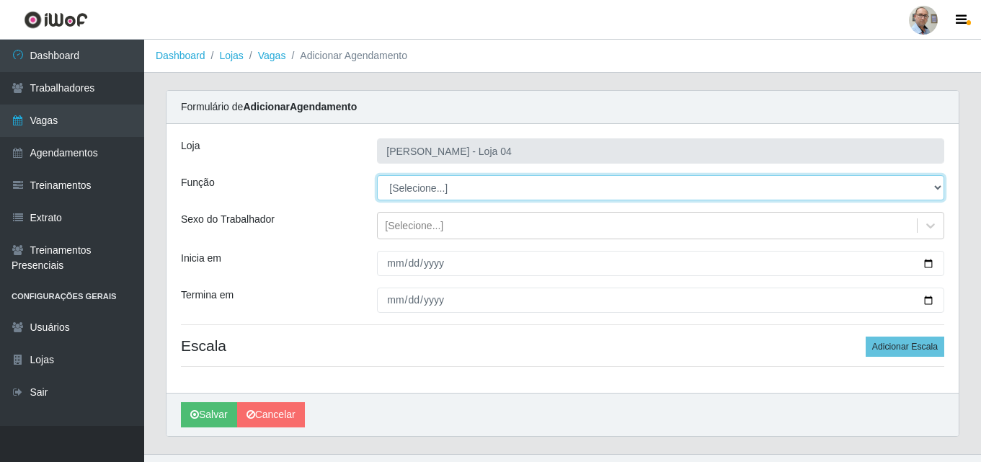
click at [457, 187] on select "[Selecione...] ASG ASG + ASG ++ Auxiliar de Depósito Auxiliar de Depósito + Aux…" at bounding box center [660, 187] width 567 height 25
select select "4"
click at [377, 175] on select "[Selecione...] ASG ASG + ASG ++ Auxiliar de Depósito Auxiliar de Depósito + Aux…" at bounding box center [660, 187] width 567 height 25
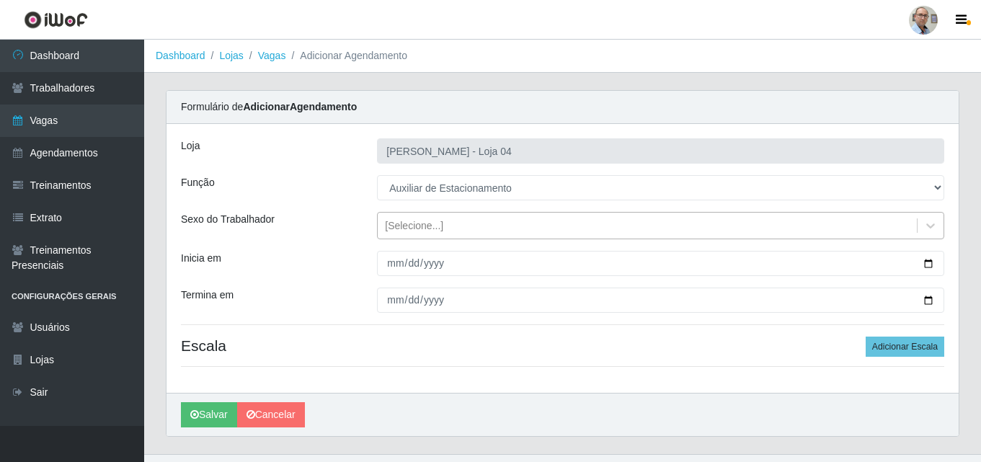
click at [657, 224] on div "[Selecione...]" at bounding box center [647, 226] width 539 height 24
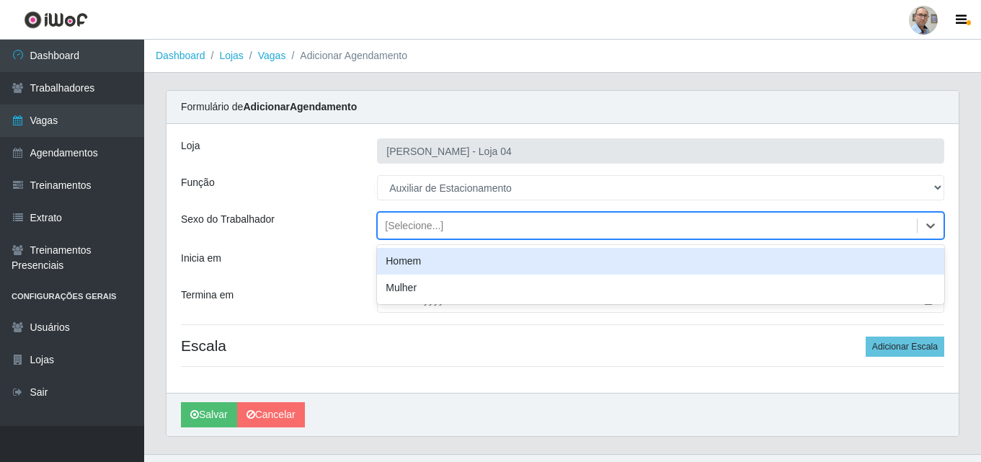
click at [434, 267] on div "Homem" at bounding box center [660, 261] width 567 height 27
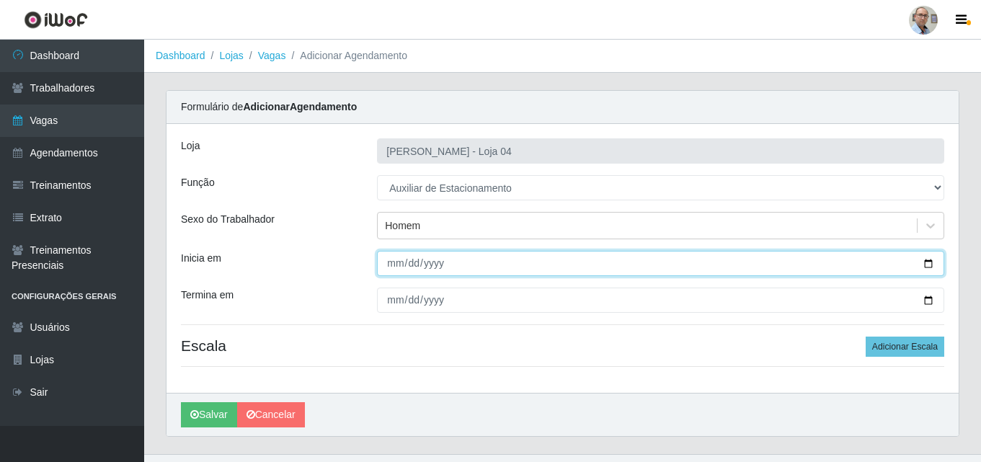
click at [931, 264] on input "Inicia em" at bounding box center [660, 263] width 567 height 25
type input "[DATE]"
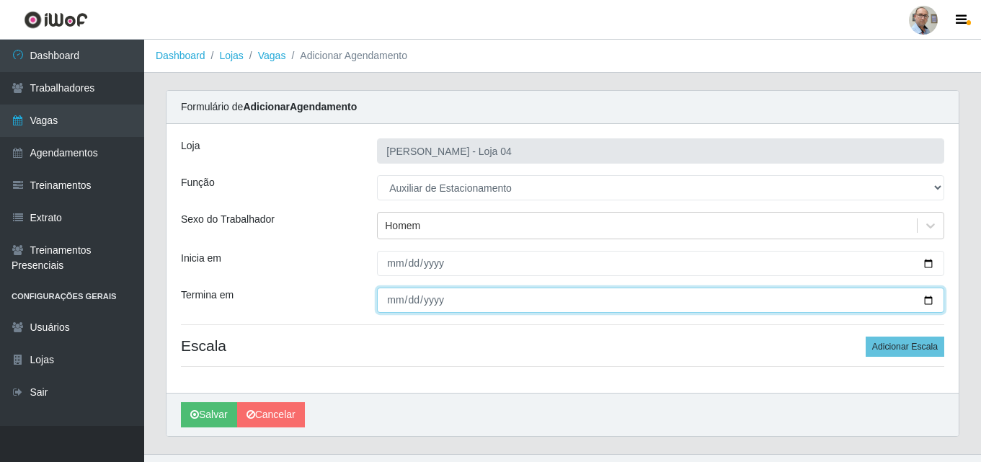
click at [929, 298] on input "Termina em" at bounding box center [660, 300] width 567 height 25
click at [929, 303] on input "[DATE]" at bounding box center [660, 300] width 567 height 25
click at [932, 301] on input "[DATE]" at bounding box center [660, 300] width 567 height 25
type input "[DATE]"
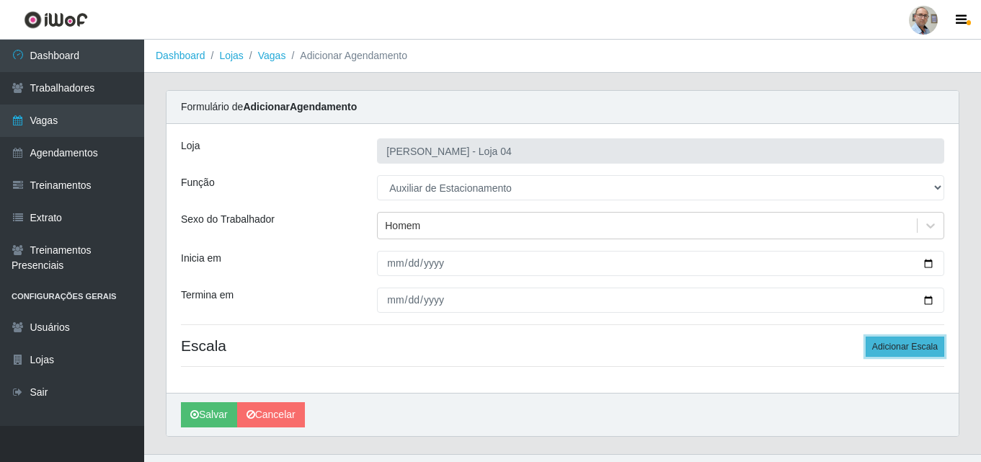
click at [901, 344] on button "Adicionar Escala" at bounding box center [905, 347] width 79 height 20
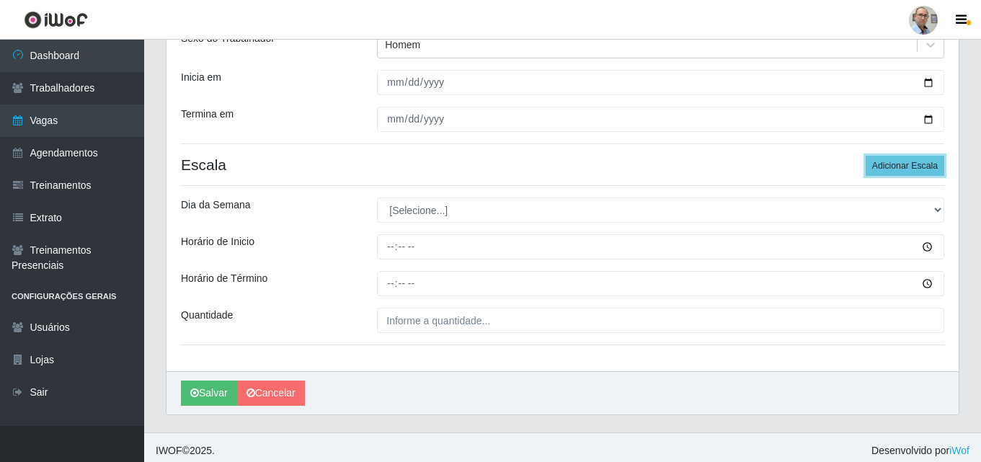
scroll to position [187, 0]
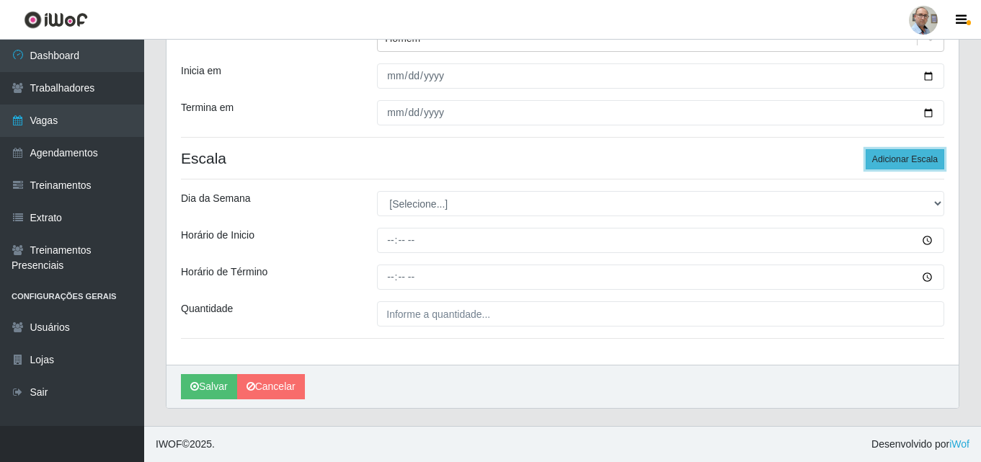
click at [906, 159] on button "Adicionar Escala" at bounding box center [905, 159] width 79 height 20
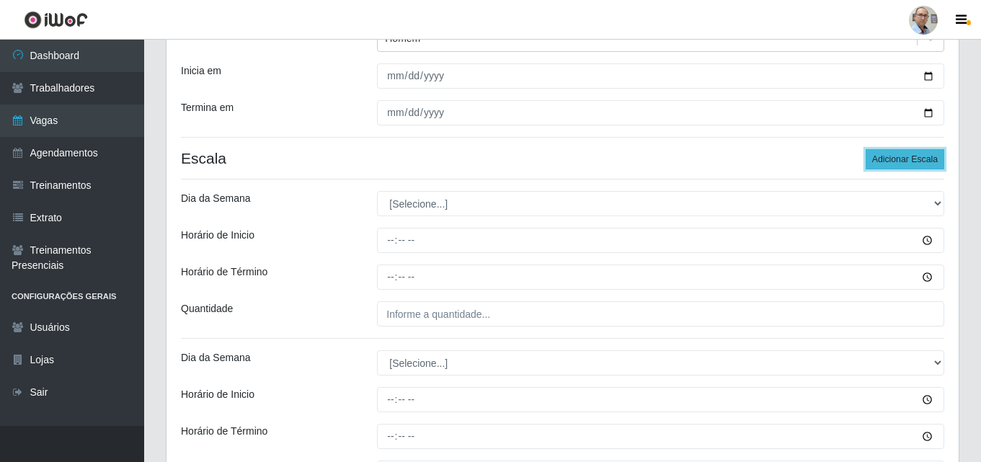
click at [906, 159] on button "Adicionar Escala" at bounding box center [905, 159] width 79 height 20
click at [364, 153] on h4 "Escala Adicionar Escala" at bounding box center [563, 158] width 764 height 18
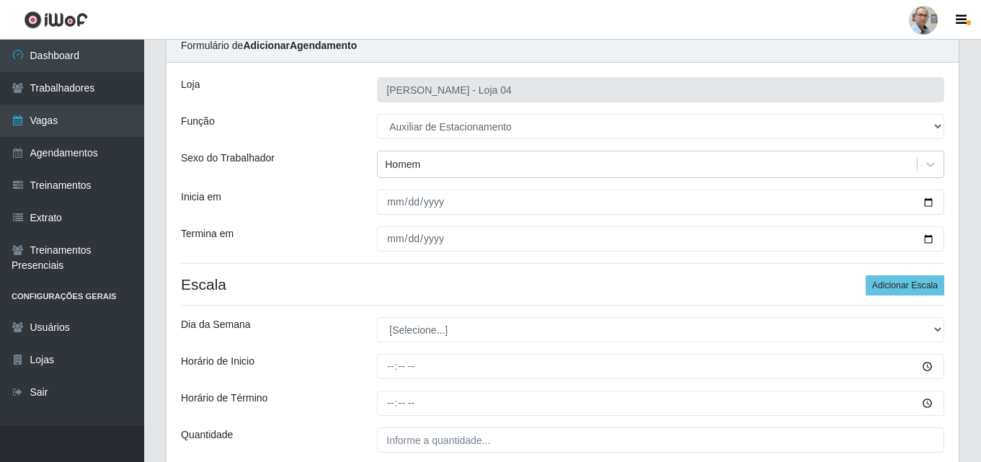
scroll to position [144, 0]
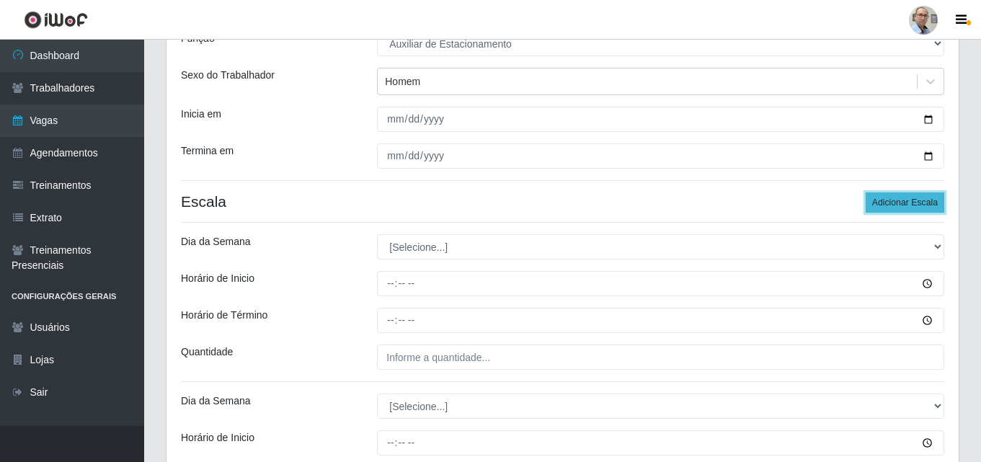
click at [901, 200] on button "Adicionar Escala" at bounding box center [905, 203] width 79 height 20
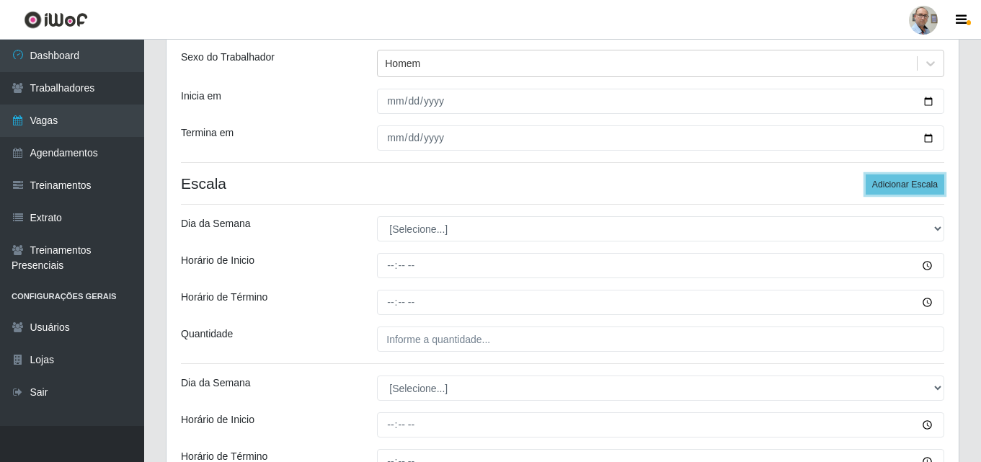
scroll to position [216, 0]
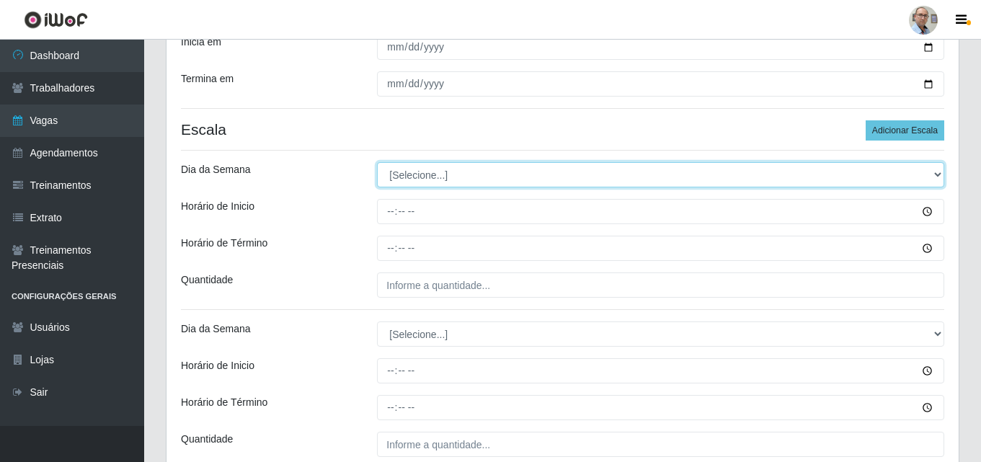
click at [418, 175] on select "[Selecione...] Segunda Terça Quarta Quinta Sexta Sábado Domingo" at bounding box center [660, 174] width 567 height 25
select select "3"
click at [377, 162] on select "[Selecione...] Segunda Terça Quarta Quinta Sexta Sábado Domingo" at bounding box center [660, 174] width 567 height 25
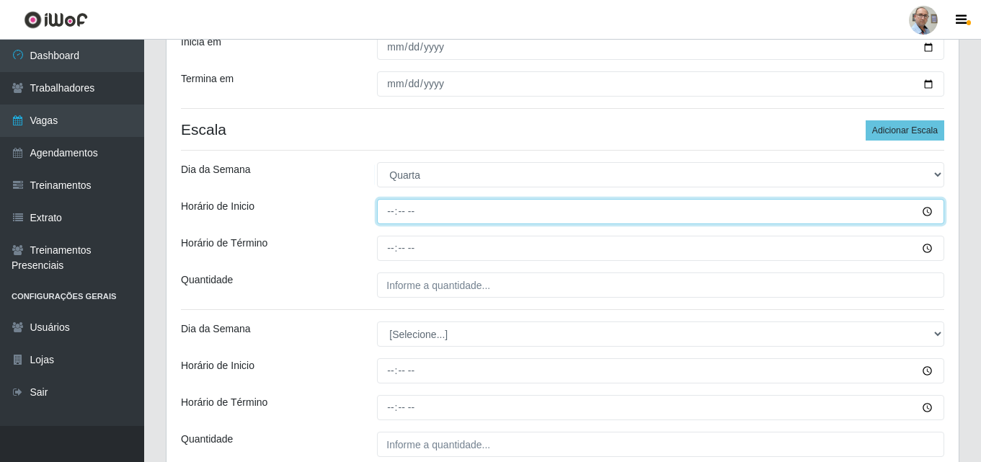
click at [386, 215] on input "Horário de Inicio" at bounding box center [660, 211] width 567 height 25
type input "08:00"
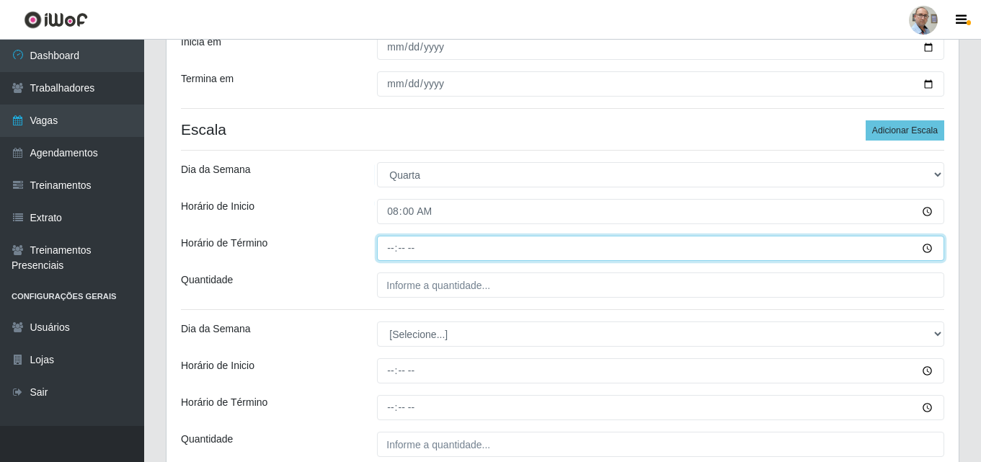
type input "14:00"
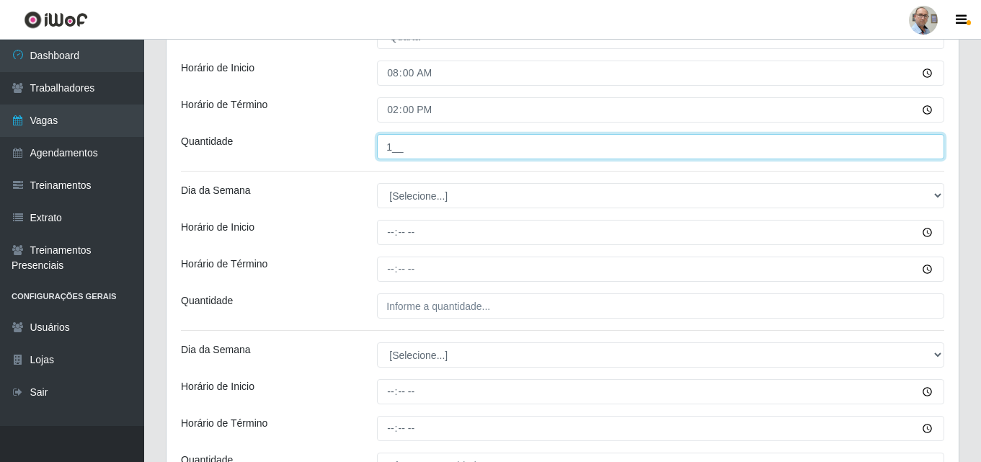
scroll to position [361, 0]
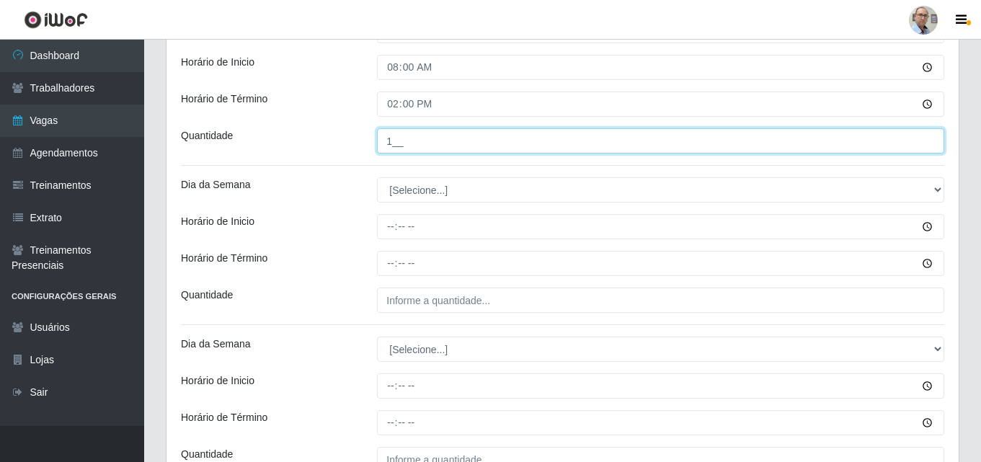
type input "1__"
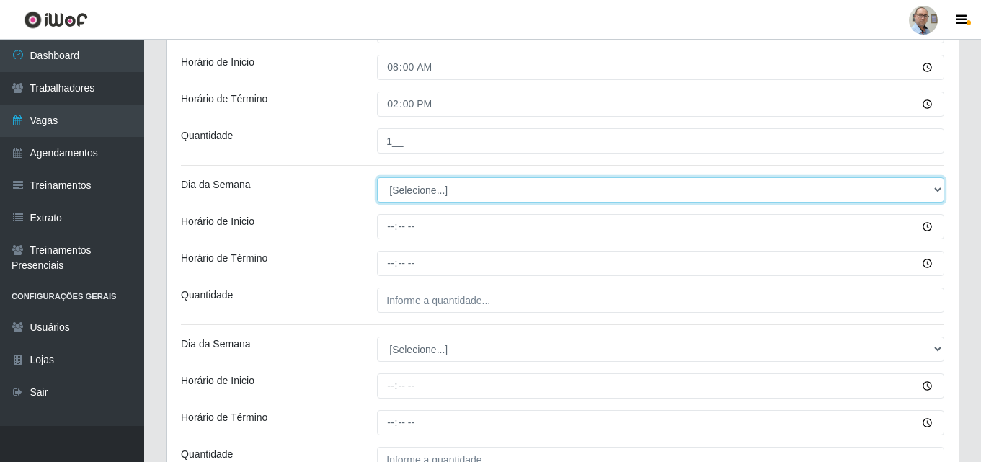
click at [412, 185] on select "[Selecione...] Segunda Terça Quarta Quinta Sexta Sábado Domingo" at bounding box center [660, 189] width 567 height 25
select select "4"
click at [377, 177] on select "[Selecione...] Segunda Terça Quarta Quinta Sexta Sábado Domingo" at bounding box center [660, 189] width 567 height 25
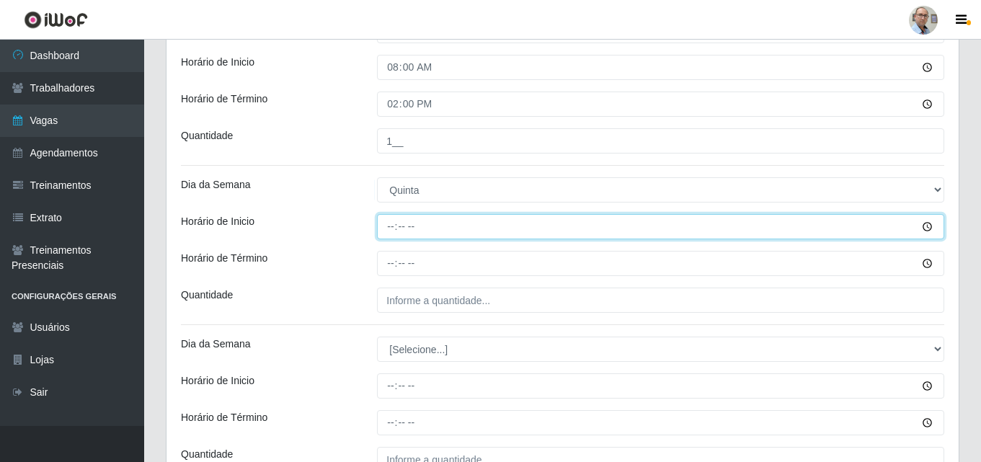
click at [386, 232] on input "Horário de Inicio" at bounding box center [660, 226] width 567 height 25
type input "08:00"
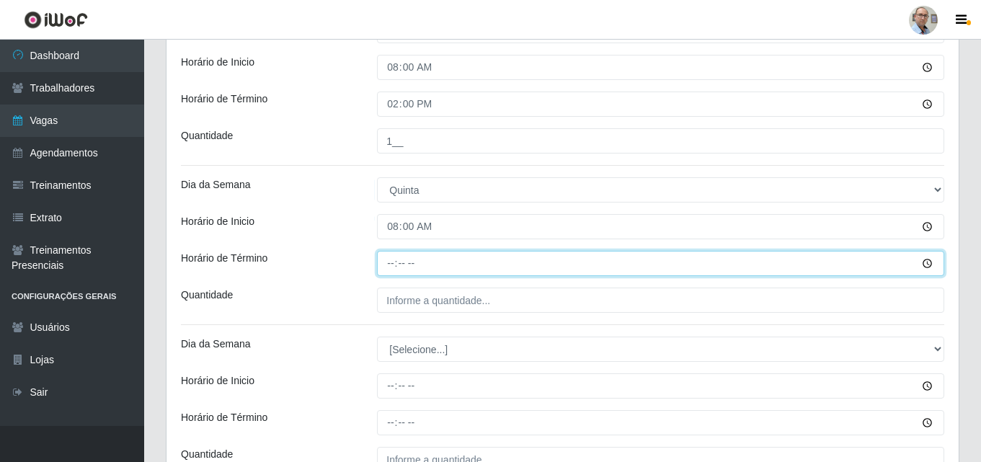
type input "14:00"
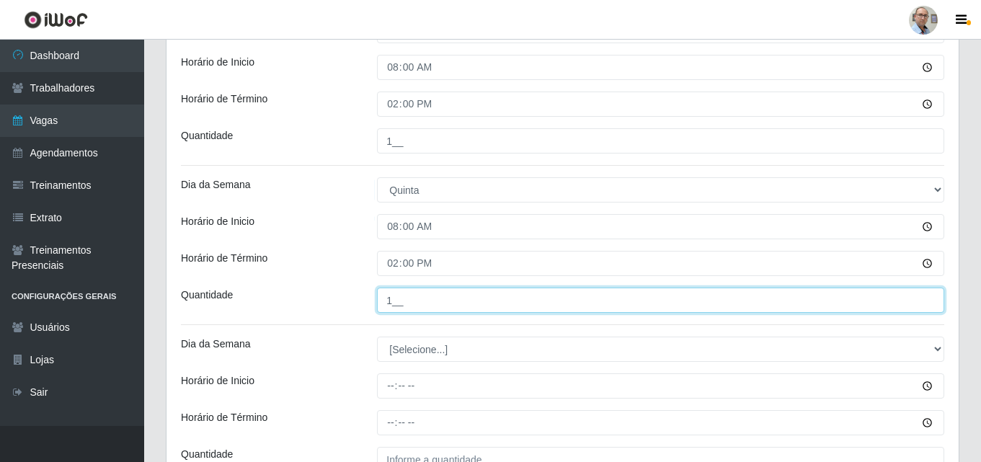
scroll to position [505, 0]
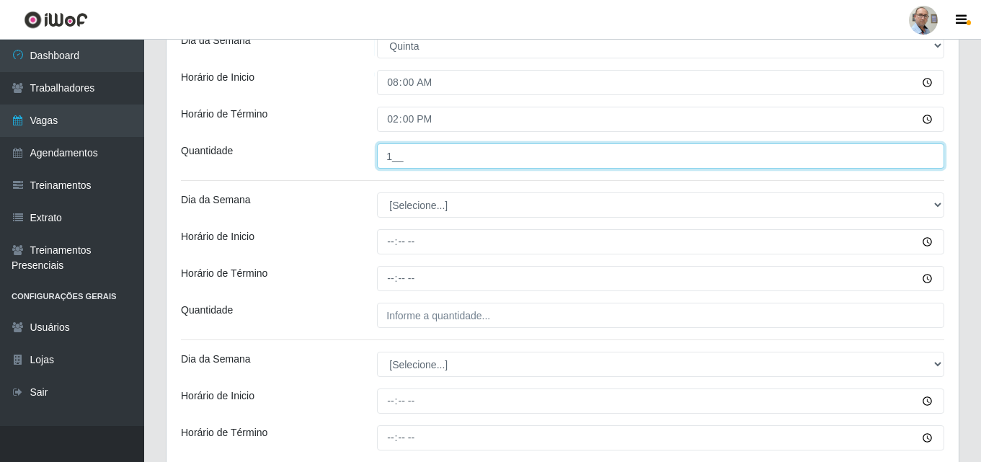
type input "1__"
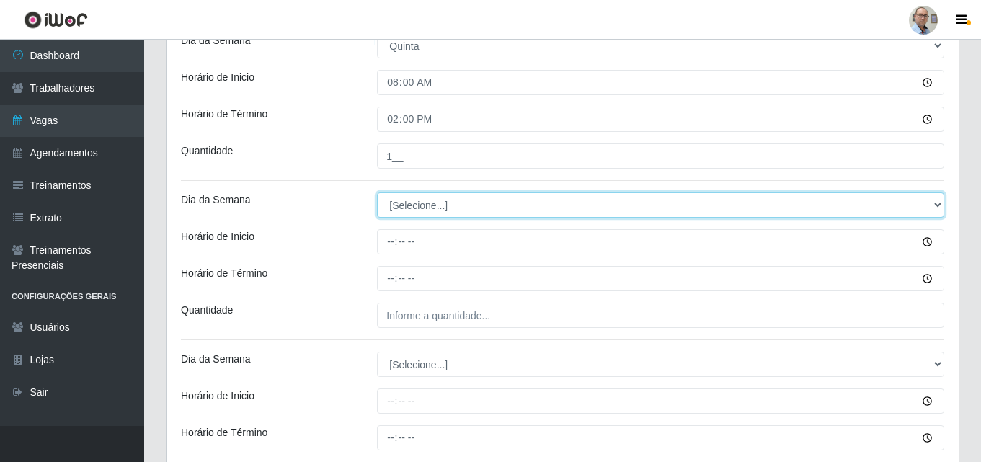
click at [401, 204] on select "[Selecione...] Segunda Terça Quarta Quinta Sexta Sábado Domingo" at bounding box center [660, 205] width 567 height 25
select select "5"
click at [377, 193] on select "[Selecione...] Segunda Terça Quarta Quinta Sexta Sábado Domingo" at bounding box center [660, 205] width 567 height 25
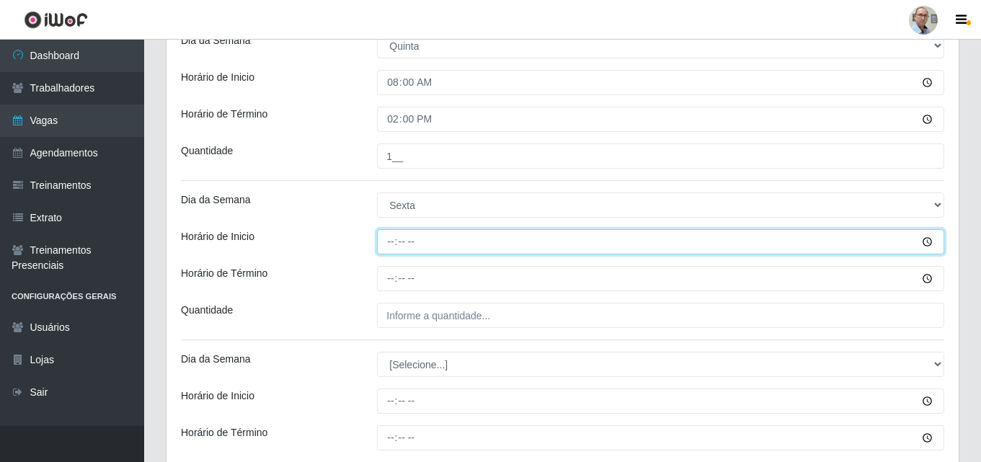
click at [383, 242] on input "Horário de Inicio" at bounding box center [660, 241] width 567 height 25
type input "08:00"
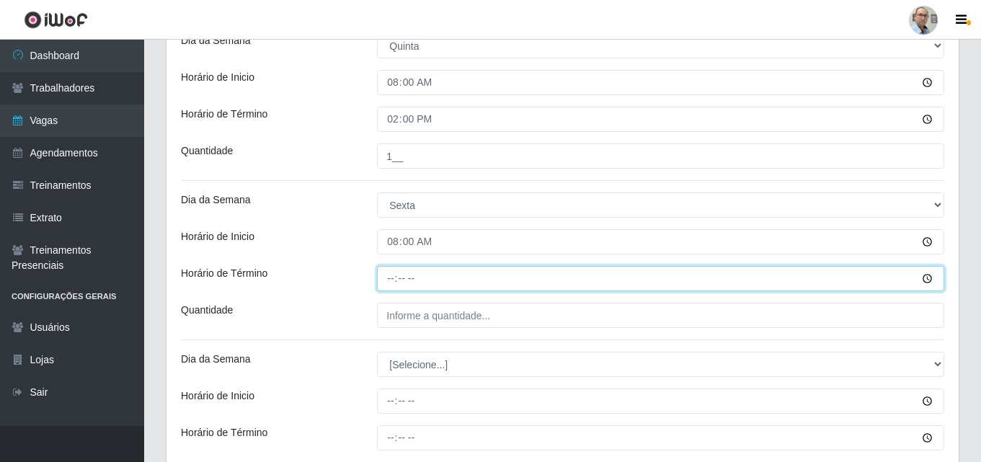
type input "14:00"
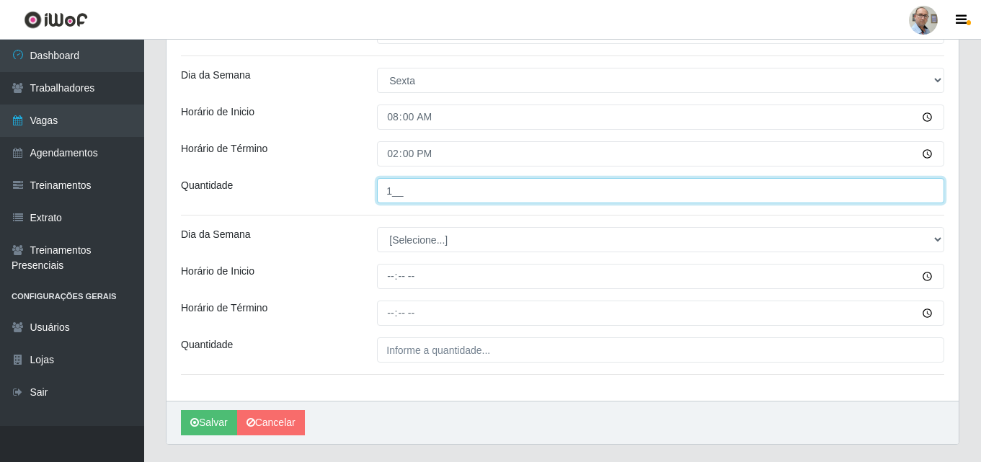
scroll to position [665, 0]
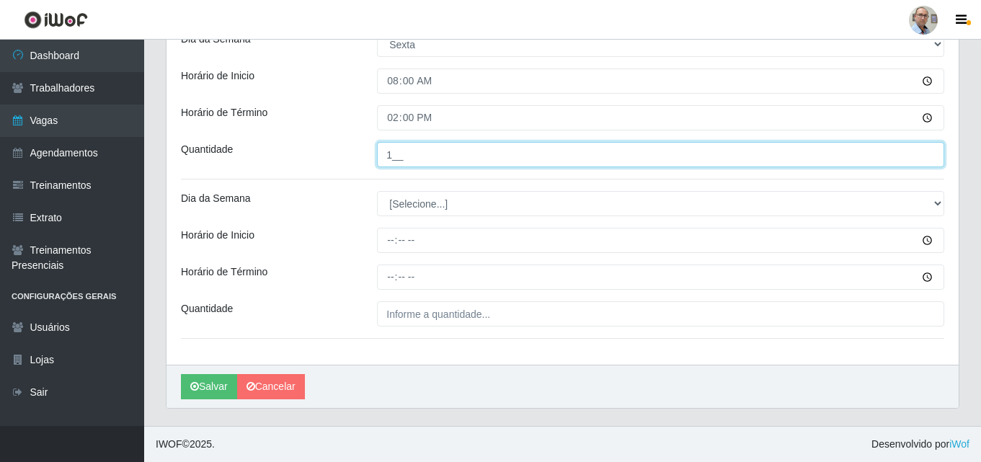
type input "1__"
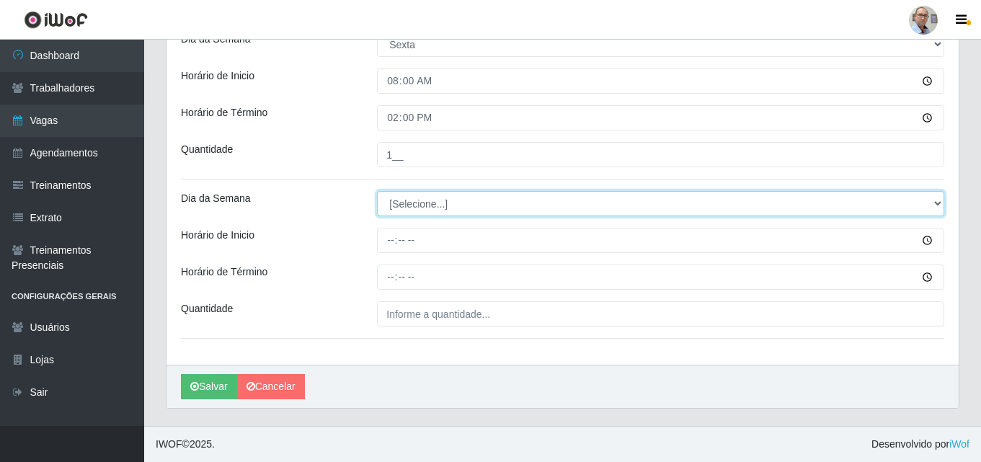
click at [421, 203] on select "[Selecione...] Segunda Terça Quarta Quinta Sexta Sábado Domingo" at bounding box center [660, 203] width 567 height 25
select select "6"
click at [377, 191] on select "[Selecione...] Segunda Terça Quarta Quinta Sexta Sábado Domingo" at bounding box center [660, 203] width 567 height 25
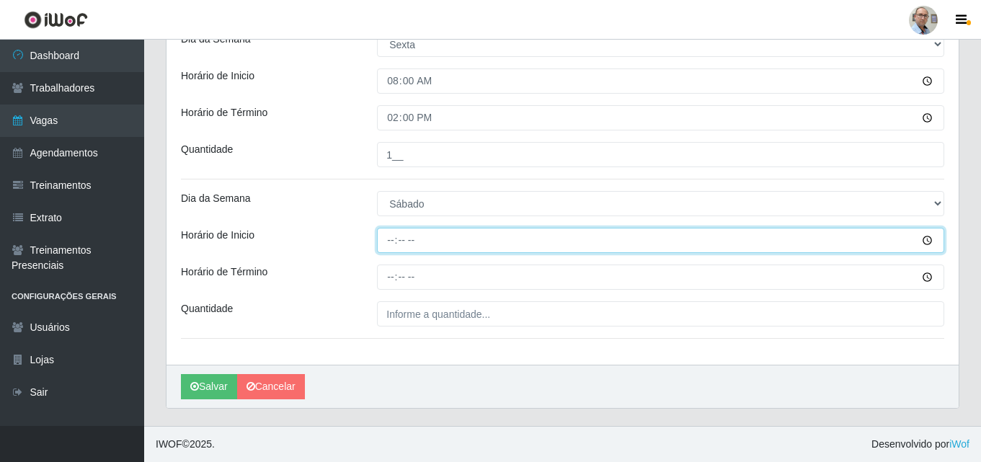
click at [390, 242] on input "Horário de Inicio" at bounding box center [660, 240] width 567 height 25
type input "08:00"
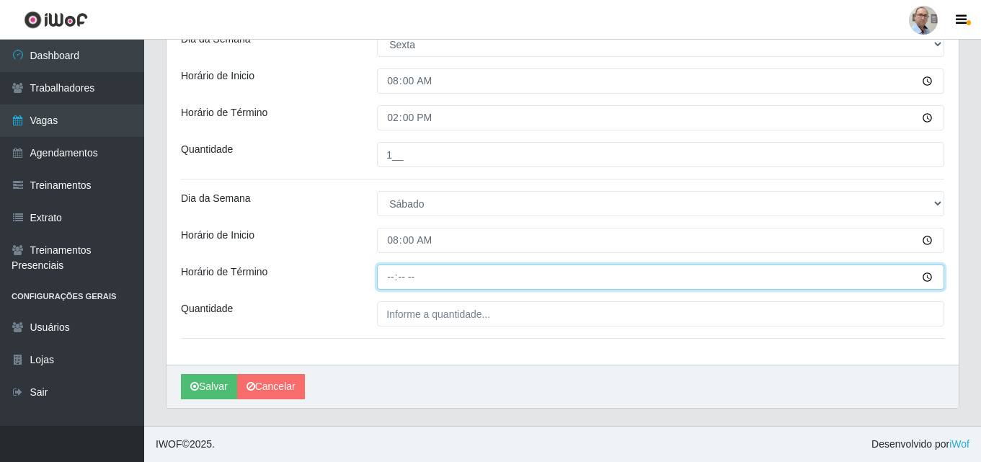
type input "14:00"
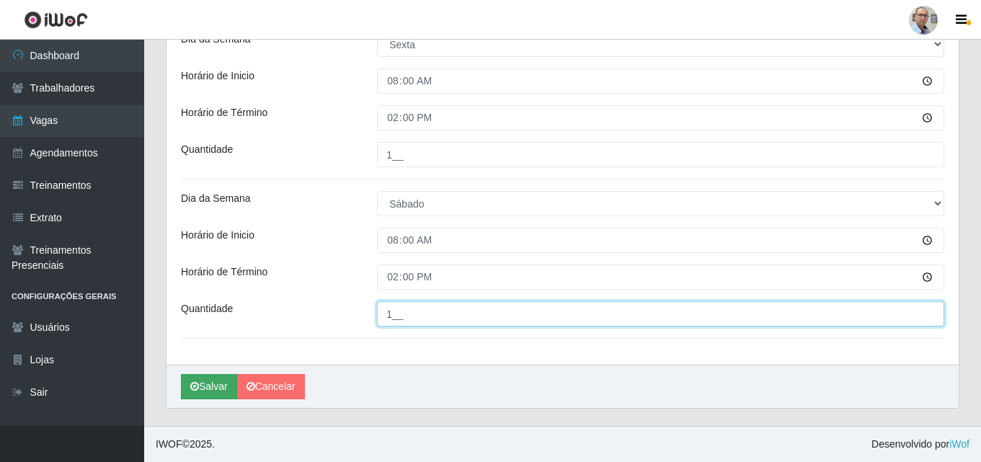
type input "1__"
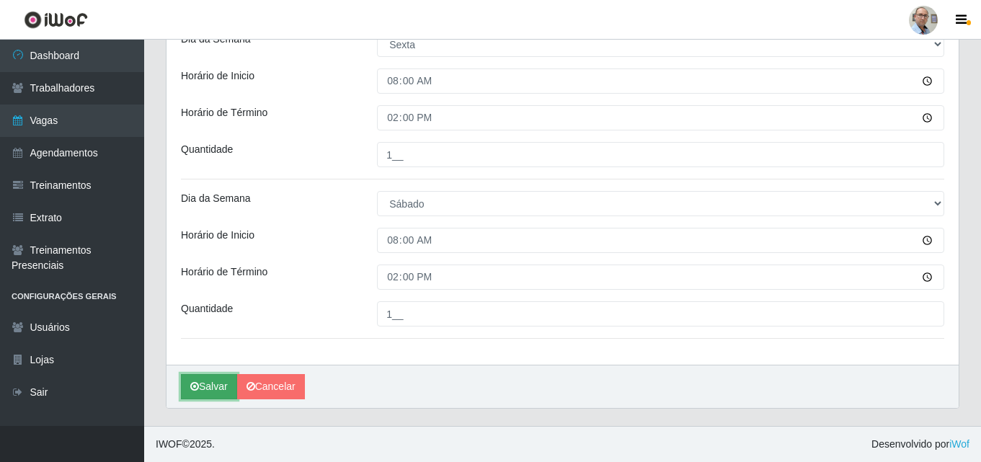
click at [209, 387] on button "Salvar" at bounding box center [209, 386] width 56 height 25
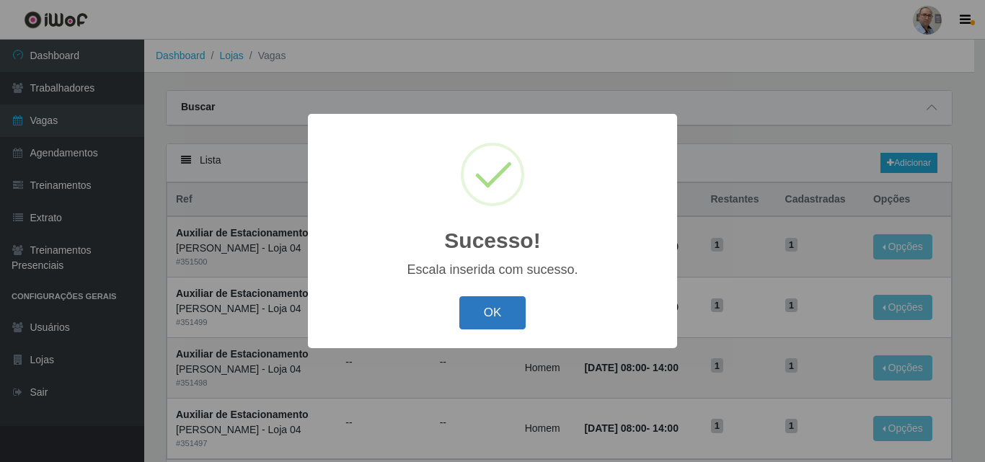
click at [482, 306] on button "OK" at bounding box center [492, 313] width 67 height 34
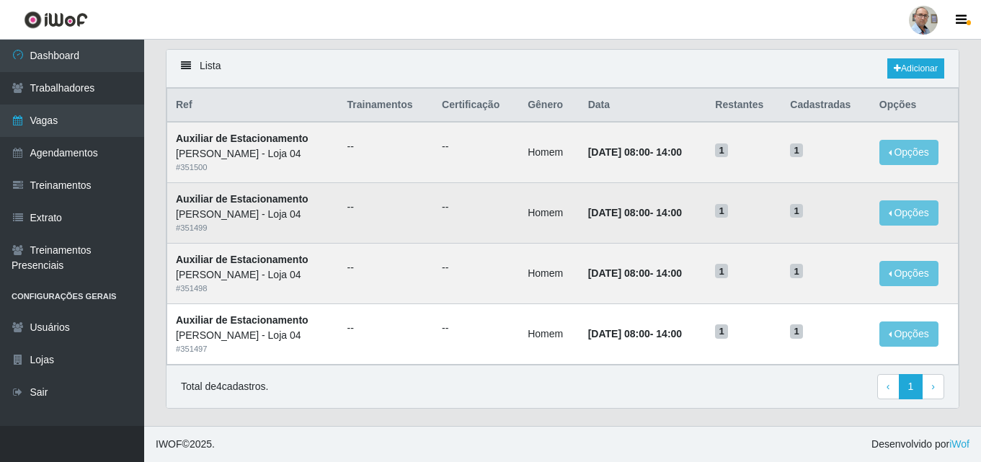
scroll to position [95, 0]
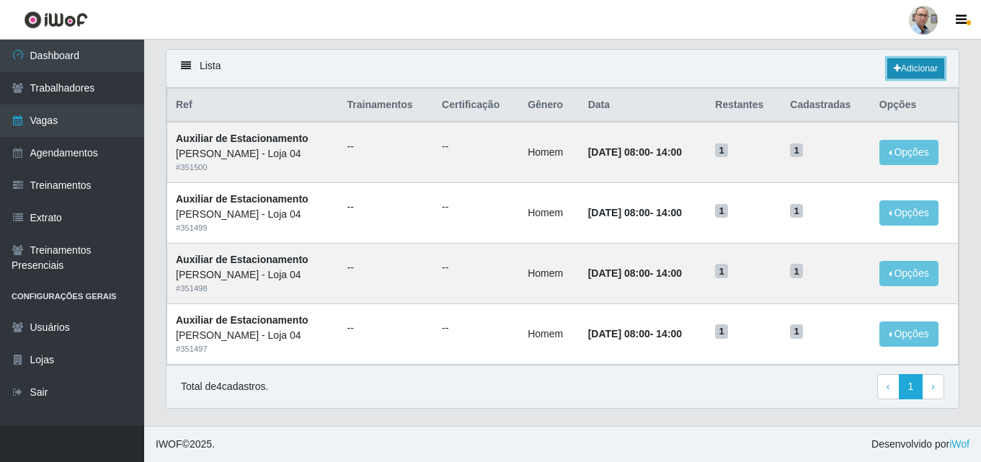
click at [902, 71] on link "Adicionar" at bounding box center [916, 68] width 57 height 20
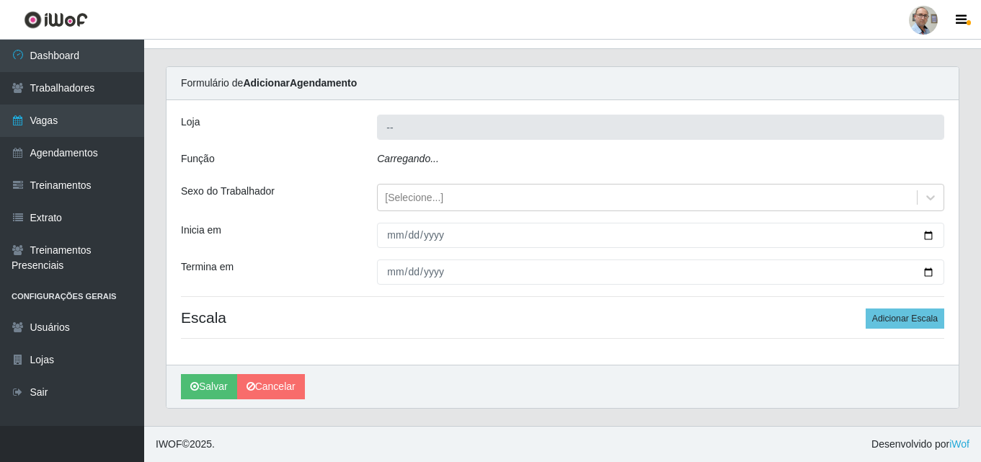
type input "[PERSON_NAME] - Loja 04"
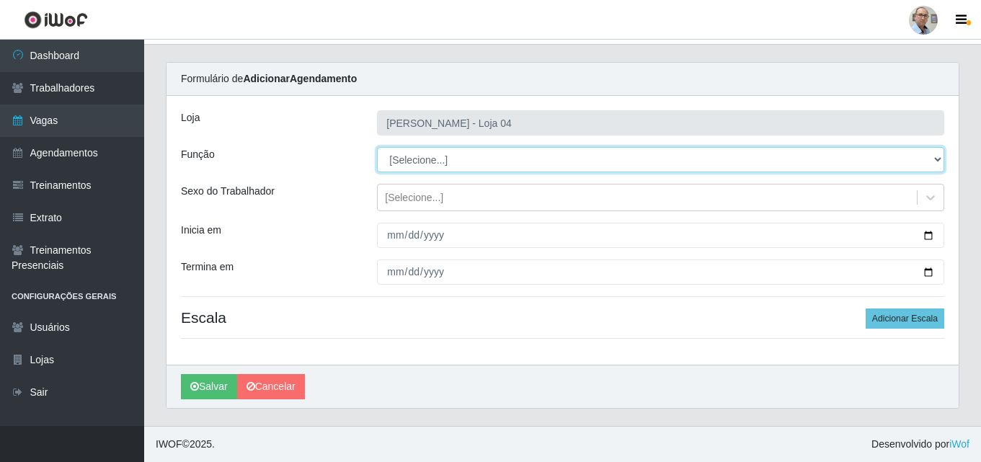
drag, startPoint x: 432, startPoint y: 154, endPoint x: 446, endPoint y: 166, distance: 18.9
click at [446, 166] on select "[Selecione...] ASG ASG + ASG ++ Auxiliar de Depósito Auxiliar de Depósito + Aux…" at bounding box center [660, 159] width 567 height 25
select select "104"
click at [377, 147] on select "[Selecione...] ASG ASG + ASG ++ Auxiliar de Depósito Auxiliar de Depósito + Aux…" at bounding box center [660, 159] width 567 height 25
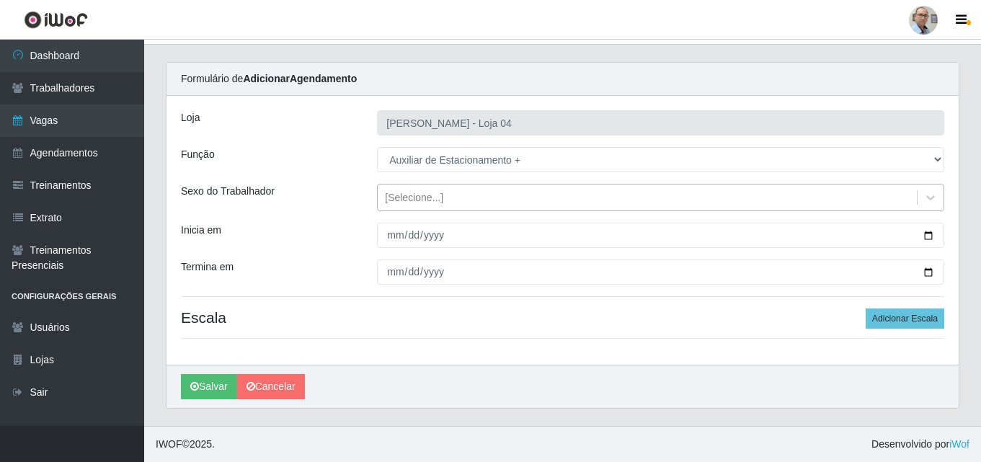
click at [444, 200] on div "[Selecione...]" at bounding box center [647, 198] width 539 height 24
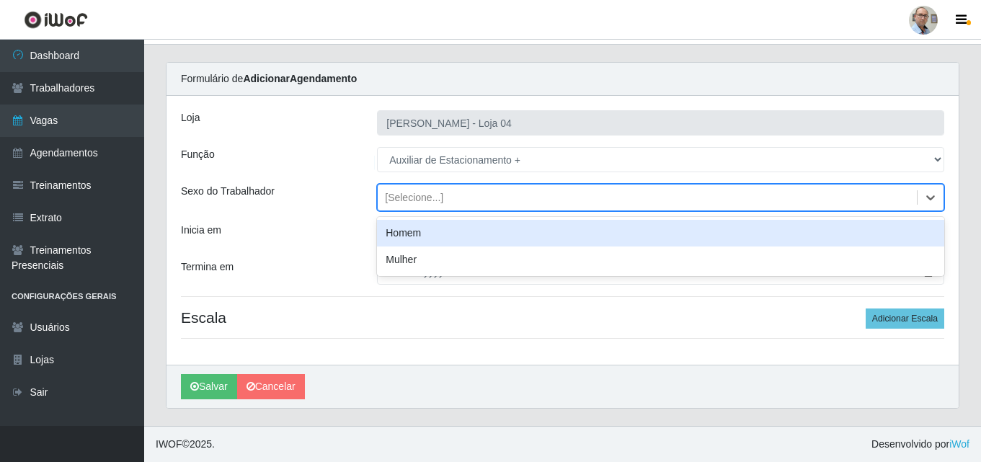
click at [408, 236] on div "Homem" at bounding box center [660, 233] width 567 height 27
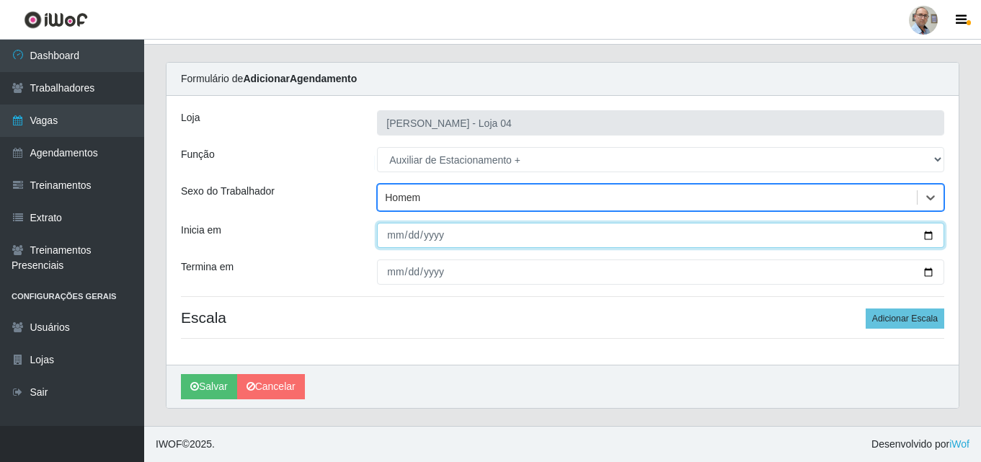
click at [922, 239] on input "Inicia em" at bounding box center [660, 235] width 567 height 25
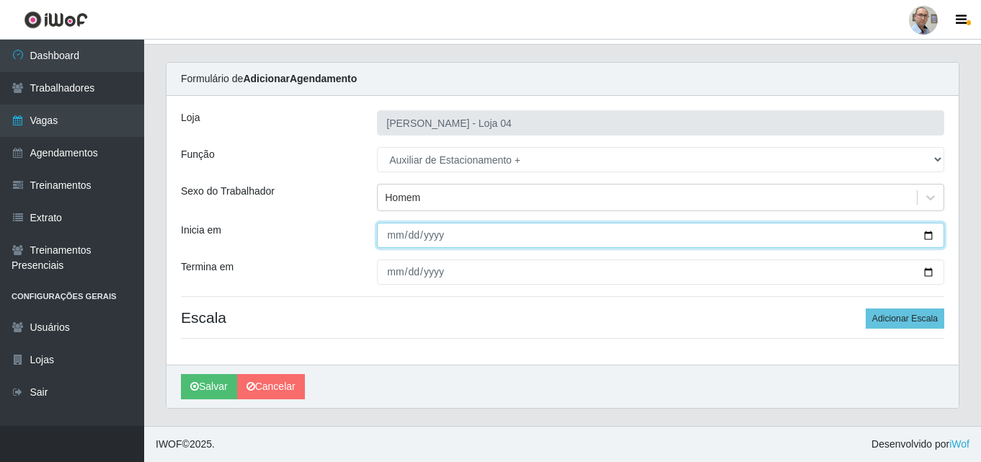
click at [926, 236] on input "Inicia em" at bounding box center [660, 235] width 567 height 25
type input "[DATE]"
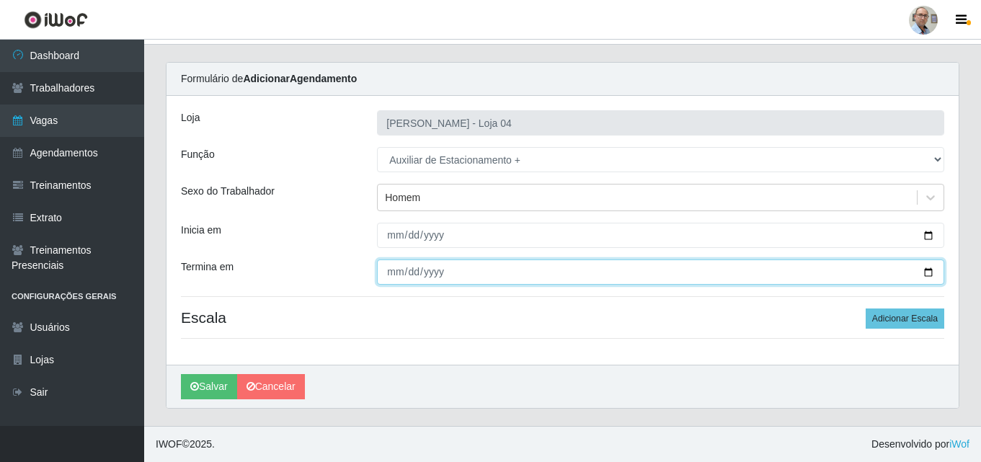
click at [930, 270] on input "Termina em" at bounding box center [660, 272] width 567 height 25
type input "[DATE]"
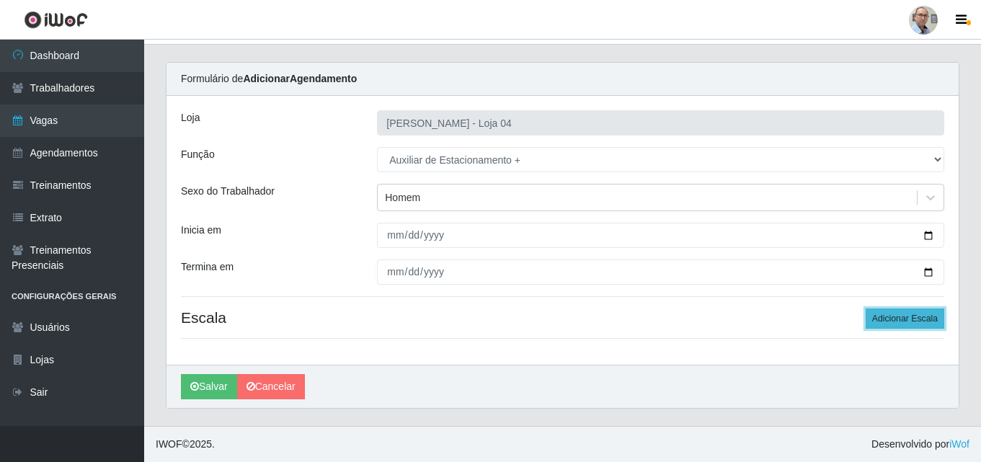
click at [895, 327] on button "Adicionar Escala" at bounding box center [905, 319] width 79 height 20
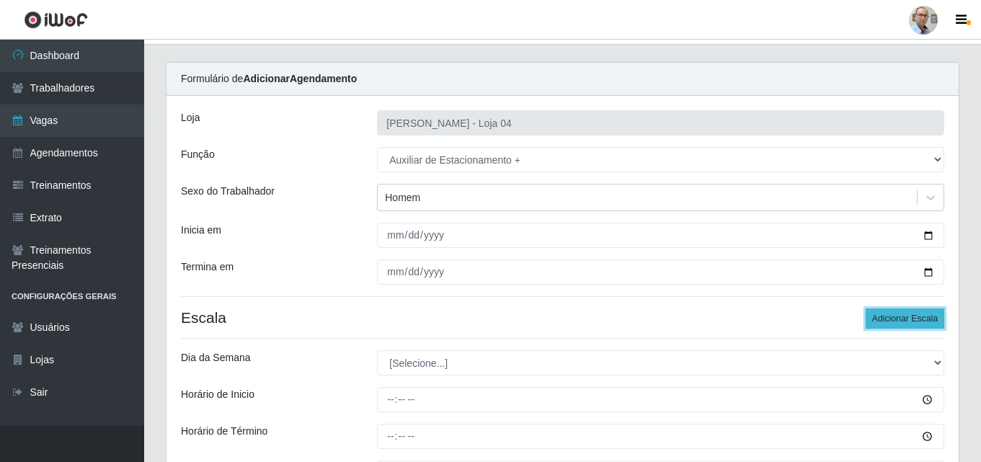
click at [892, 323] on button "Adicionar Escala" at bounding box center [905, 319] width 79 height 20
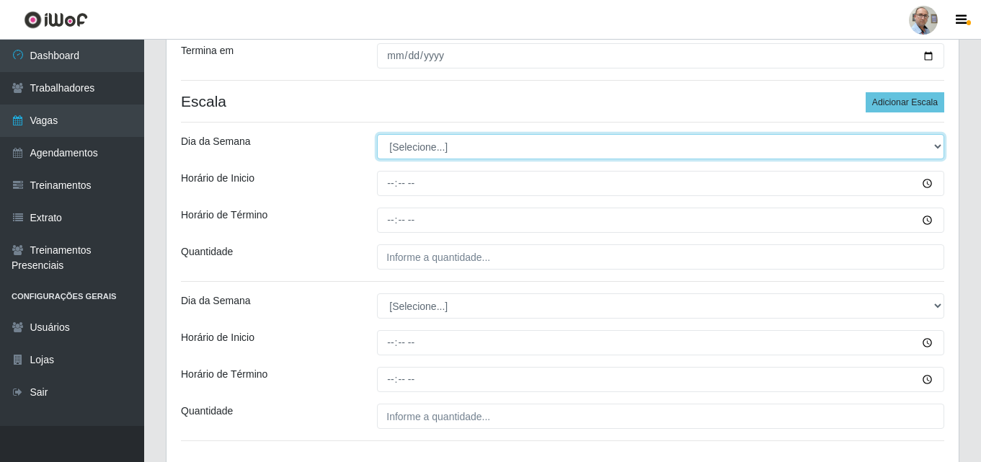
click at [426, 141] on select "[Selecione...] Segunda Terça Quarta Quinta Sexta Sábado Domingo" at bounding box center [660, 146] width 567 height 25
select select "0"
click at [377, 134] on select "[Selecione...] Segunda Terça Quarta Quinta Sexta Sábado Domingo" at bounding box center [660, 146] width 567 height 25
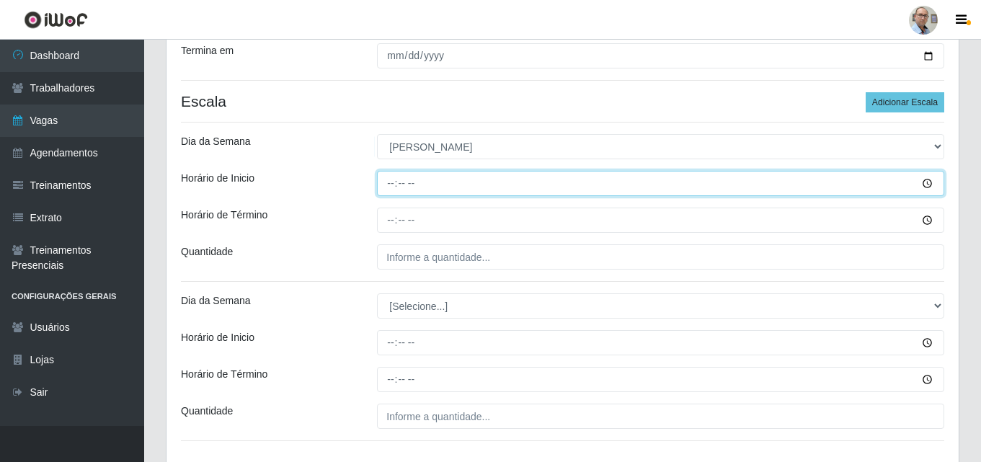
click at [383, 189] on input "Horário de Inicio" at bounding box center [660, 183] width 567 height 25
type input "07:30"
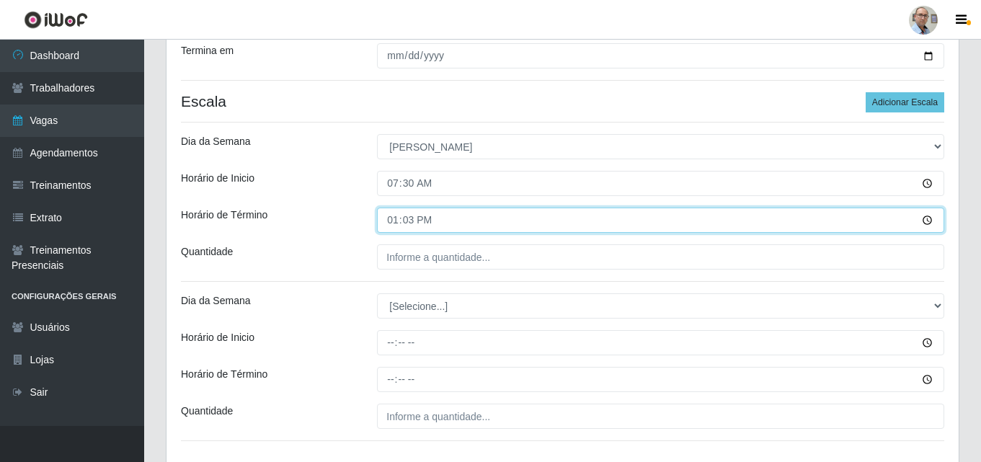
type input "13:30"
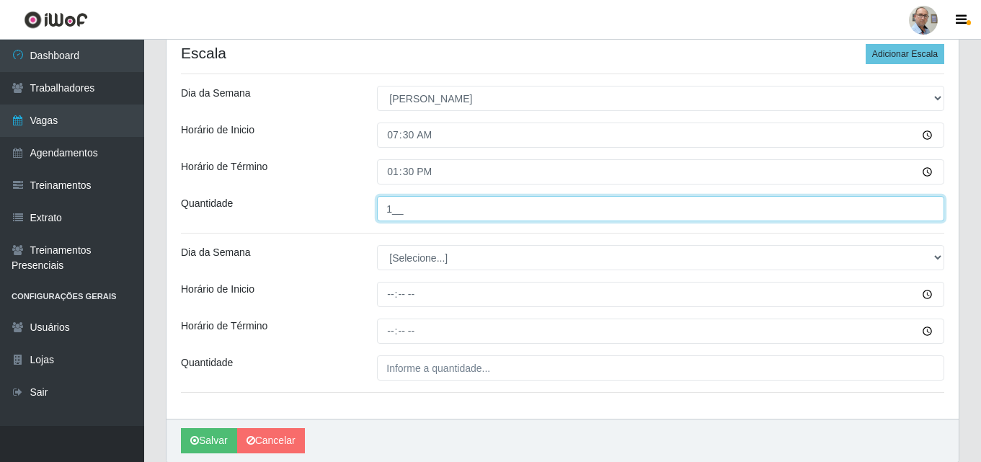
scroll to position [347, 0]
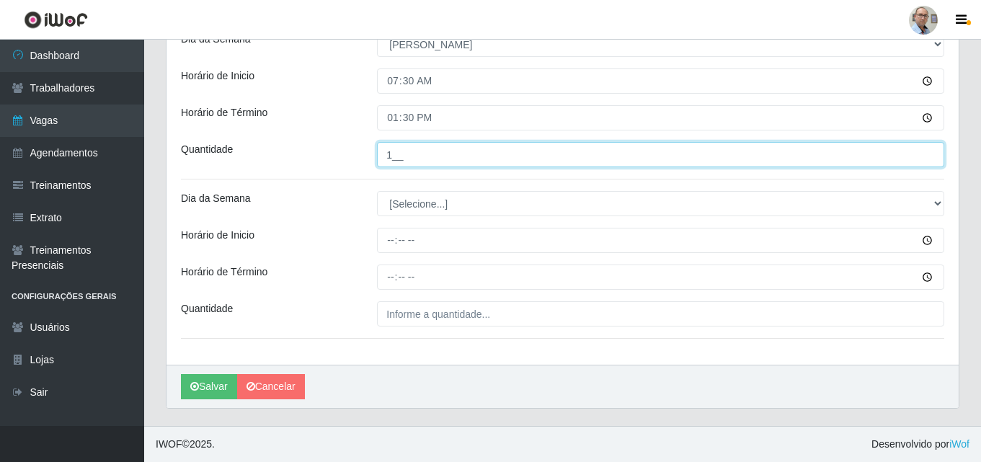
type input "1__"
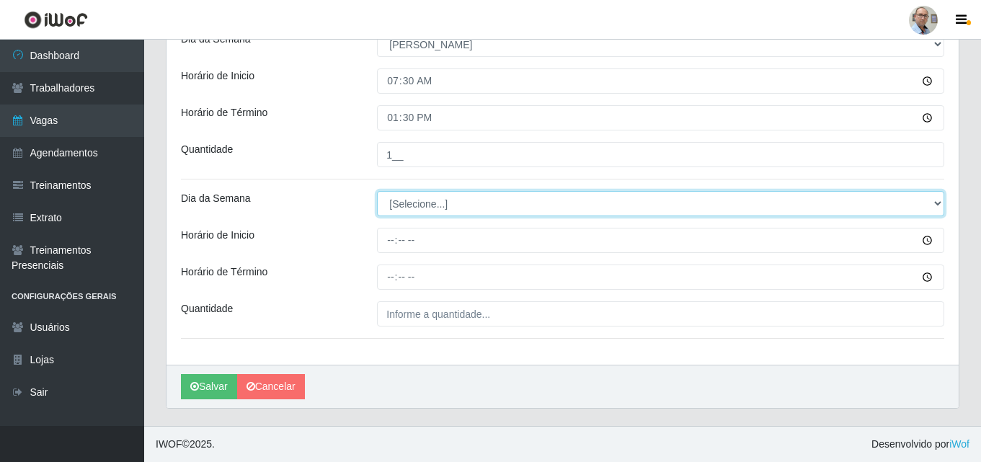
click at [423, 198] on select "[Selecione...] Segunda Terça Quarta Quinta Sexta Sábado Domingo" at bounding box center [660, 203] width 567 height 25
select select "0"
click at [377, 191] on select "[Selecione...] Segunda Terça Quarta Quinta Sexta Sábado Domingo" at bounding box center [660, 203] width 567 height 25
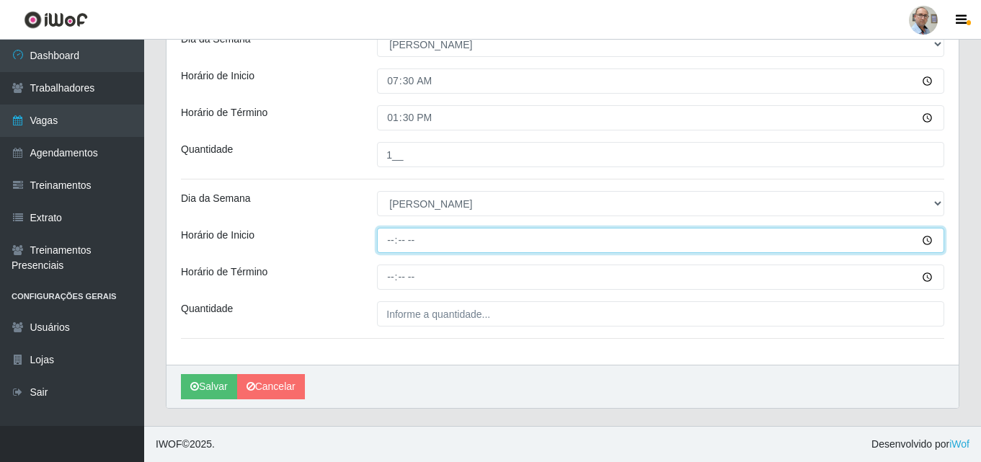
click at [385, 245] on input "Horário de Inicio" at bounding box center [660, 240] width 567 height 25
type input "13:00"
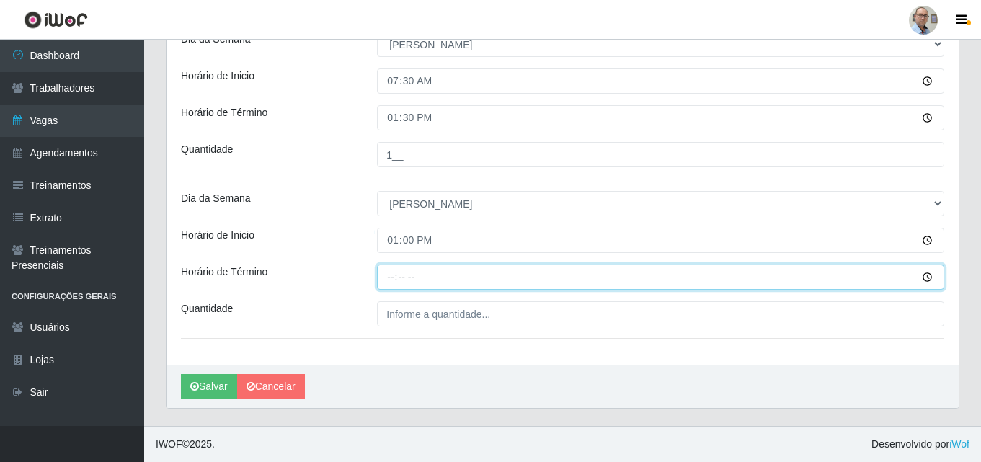
type input "19:00"
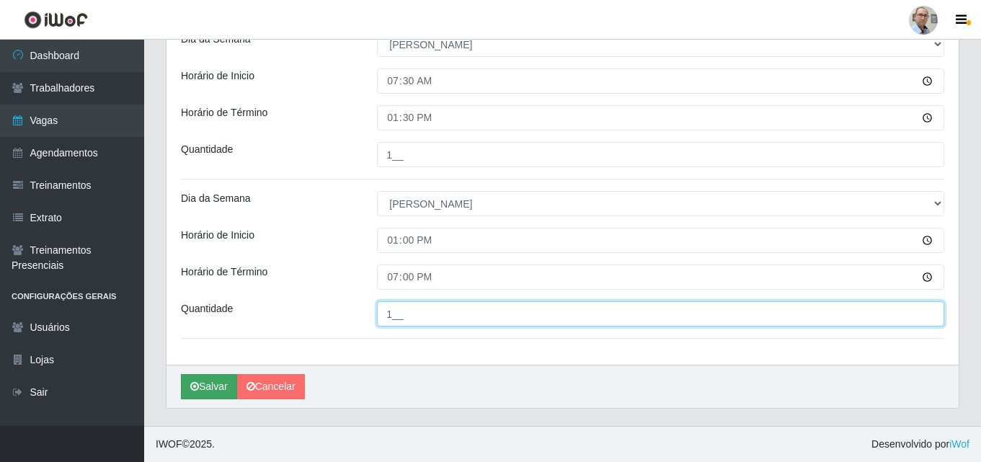
type input "1__"
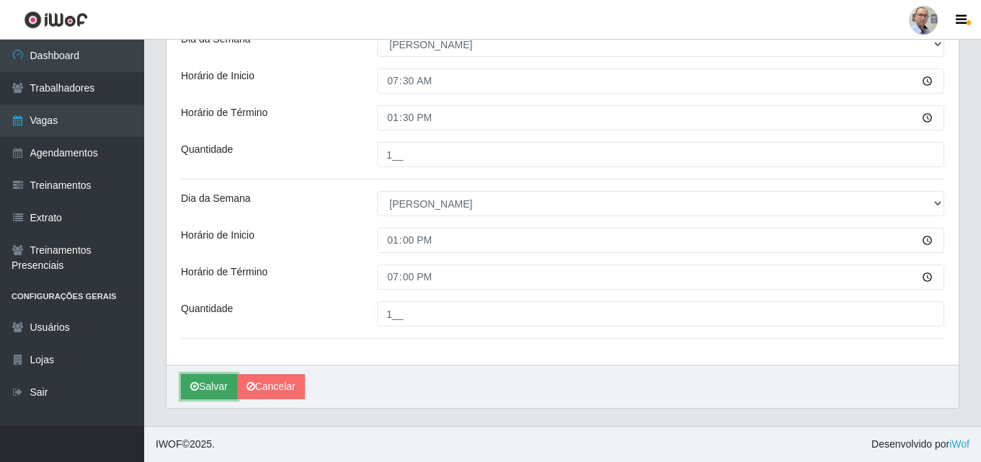
click at [206, 381] on button "Salvar" at bounding box center [209, 386] width 56 height 25
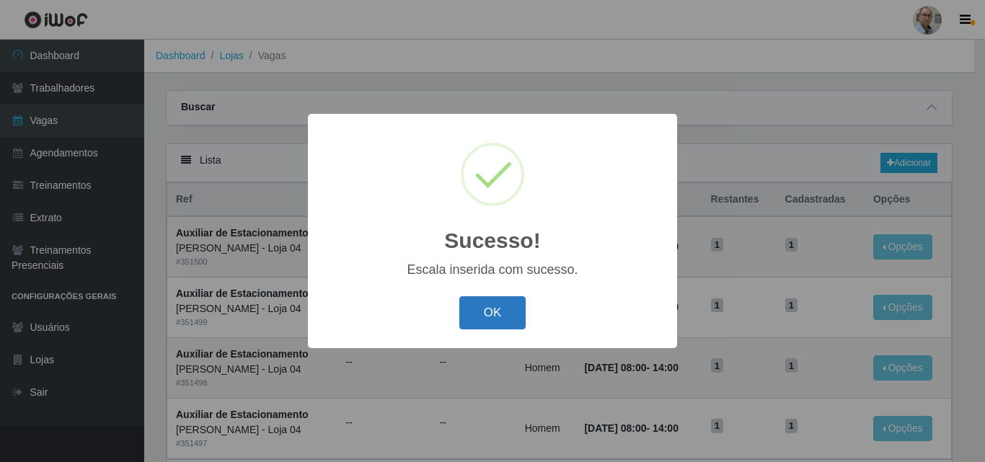
click at [492, 317] on button "OK" at bounding box center [492, 313] width 67 height 34
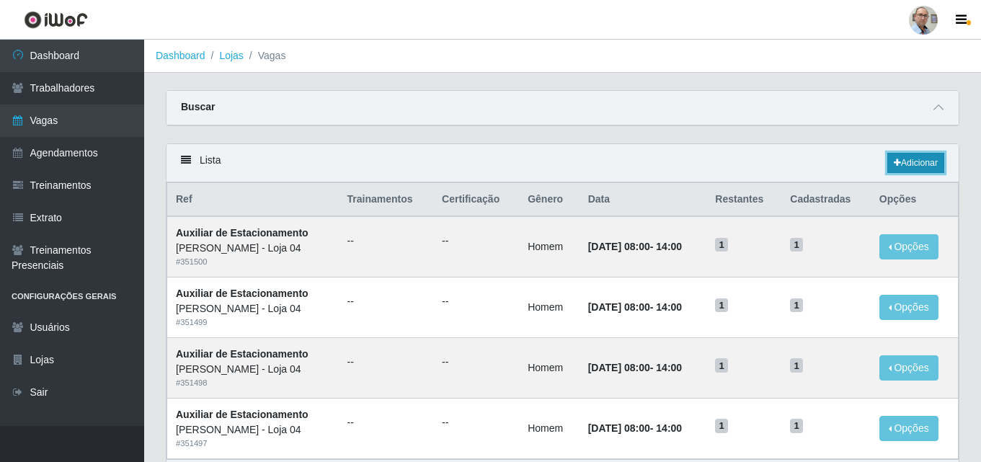
click at [924, 162] on link "Adicionar" at bounding box center [916, 163] width 57 height 20
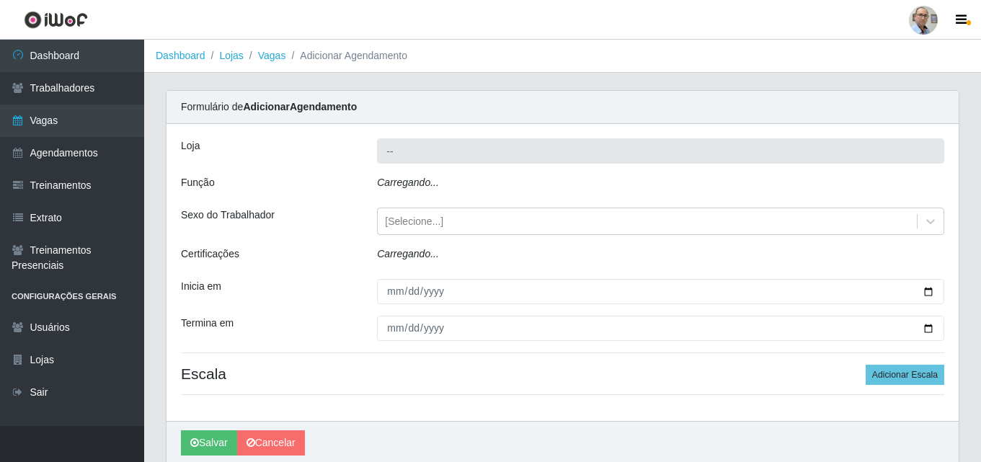
type input "[PERSON_NAME] - Loja 04"
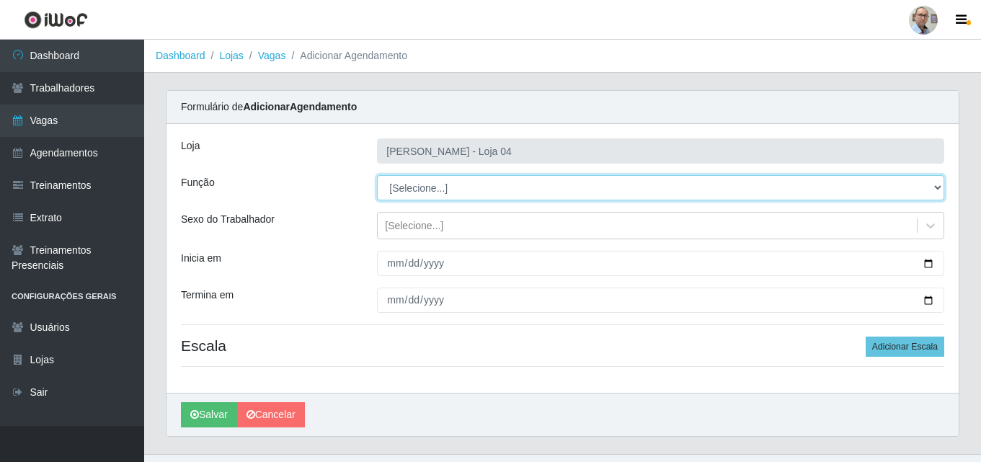
click at [466, 186] on select "[Selecione...] ASG ASG + ASG ++ Auxiliar de Depósito Auxiliar de Depósito + Aux…" at bounding box center [660, 187] width 567 height 25
select select "4"
click at [377, 175] on select "[Selecione...] ASG ASG + ASG ++ Auxiliar de Depósito Auxiliar de Depósito + Aux…" at bounding box center [660, 187] width 567 height 25
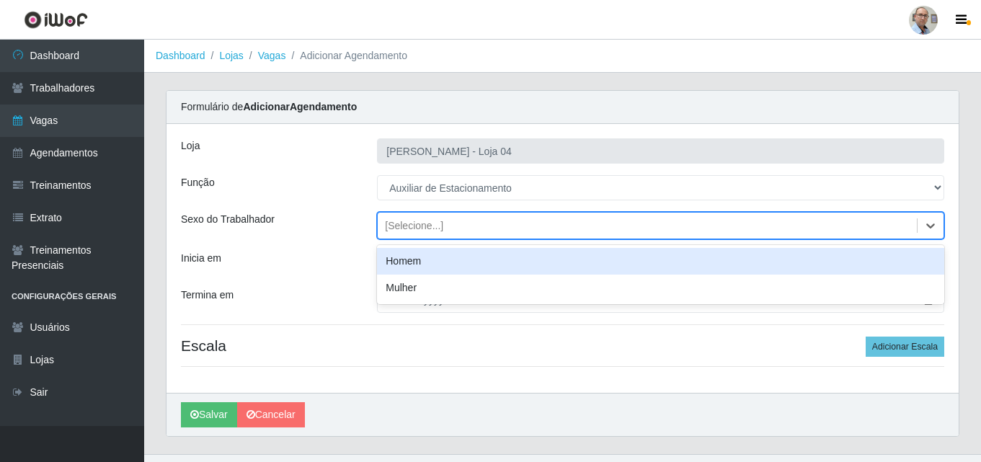
click at [407, 221] on div "[Selecione...]" at bounding box center [414, 225] width 58 height 15
click at [398, 251] on div "Homem" at bounding box center [660, 261] width 567 height 27
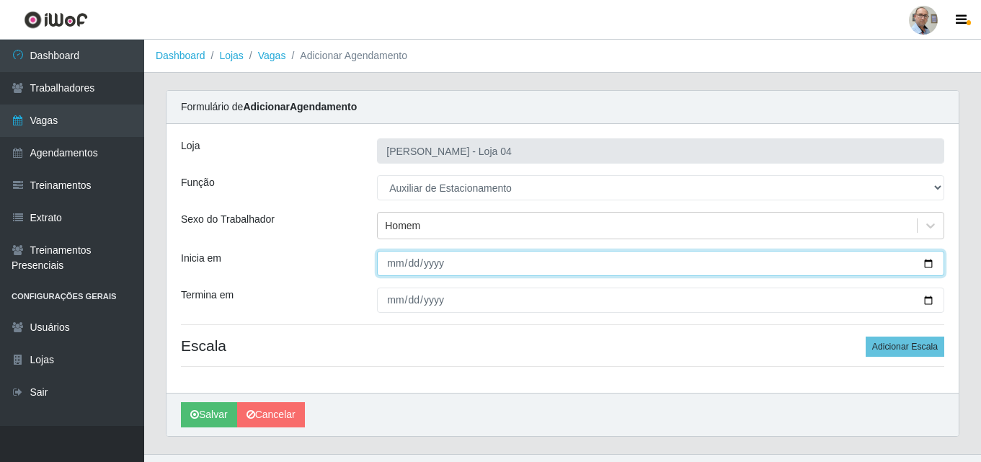
click at [928, 265] on input "Inicia em" at bounding box center [660, 263] width 567 height 25
type input "[DATE]"
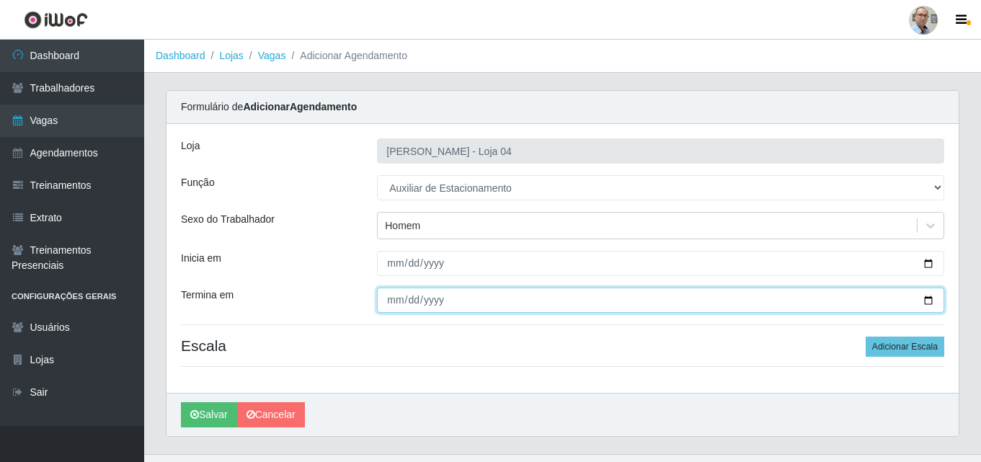
click at [931, 302] on input "Termina em" at bounding box center [660, 300] width 567 height 25
type input "[DATE]"
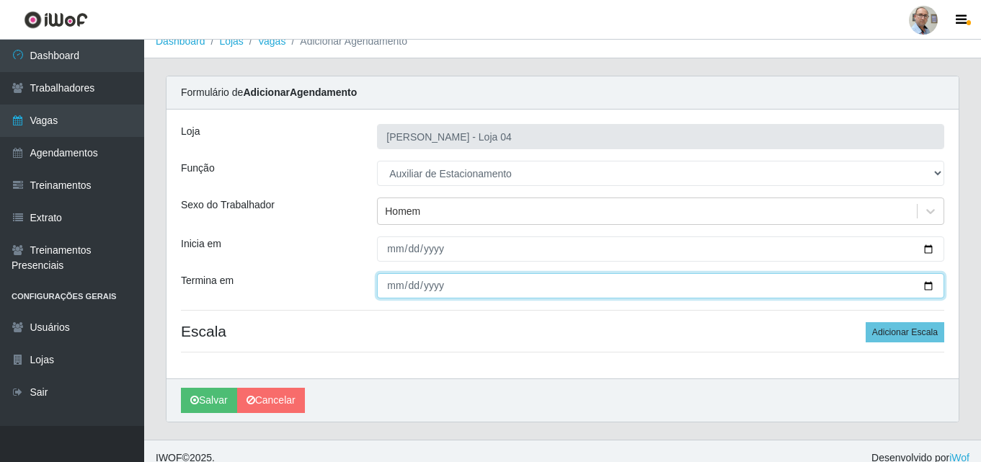
scroll to position [28, 0]
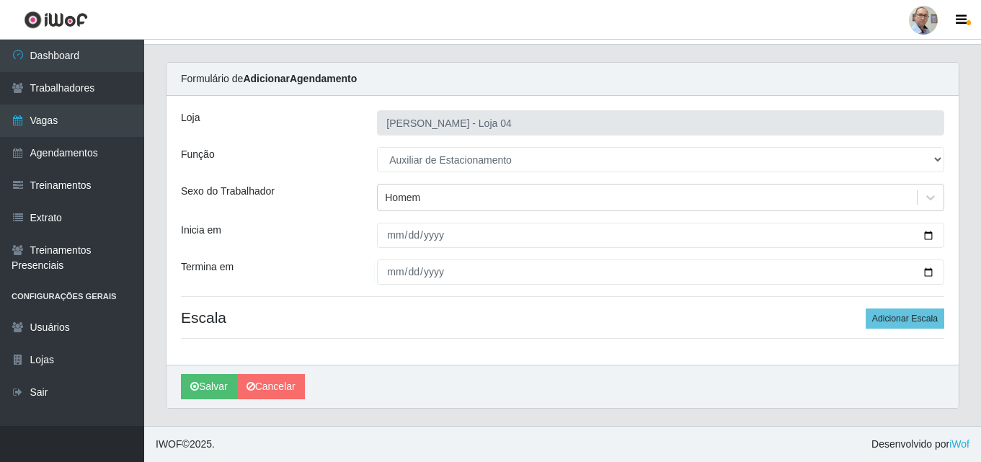
click at [901, 331] on div "Loja Mar Vermelho - Loja 04 Função [Selecione...] ASG ASG + ASG ++ Auxiliar de …" at bounding box center [563, 230] width 792 height 269
click at [898, 323] on button "Adicionar Escala" at bounding box center [905, 319] width 79 height 20
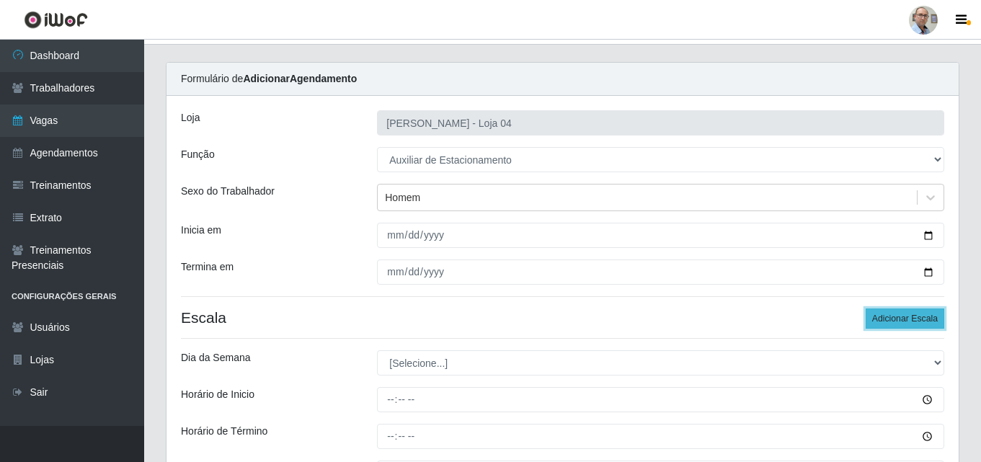
click at [893, 324] on button "Adicionar Escala" at bounding box center [905, 319] width 79 height 20
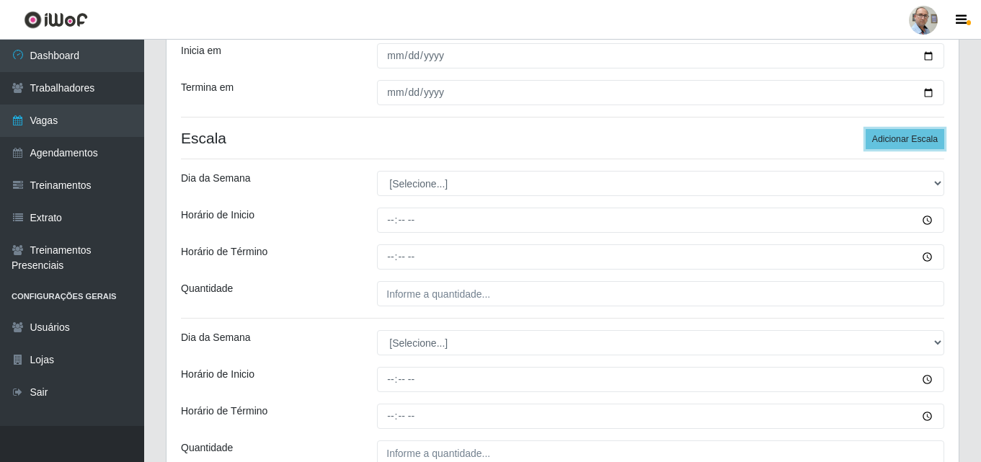
scroll to position [172, 0]
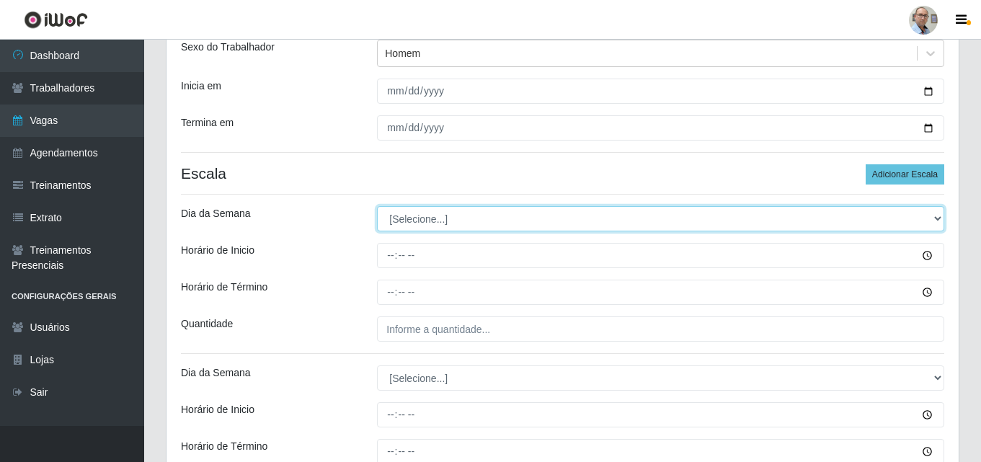
click at [421, 215] on select "[Selecione...] Segunda Terça Quarta Quinta Sexta Sábado Domingo" at bounding box center [660, 218] width 567 height 25
click at [419, 215] on select "[Selecione...] Segunda Terça Quarta Quinta Sexta Sábado Domingo" at bounding box center [660, 218] width 567 height 25
select select "1"
click at [377, 206] on select "[Selecione...] Segunda Terça Quarta Quinta Sexta Sábado Domingo" at bounding box center [660, 218] width 567 height 25
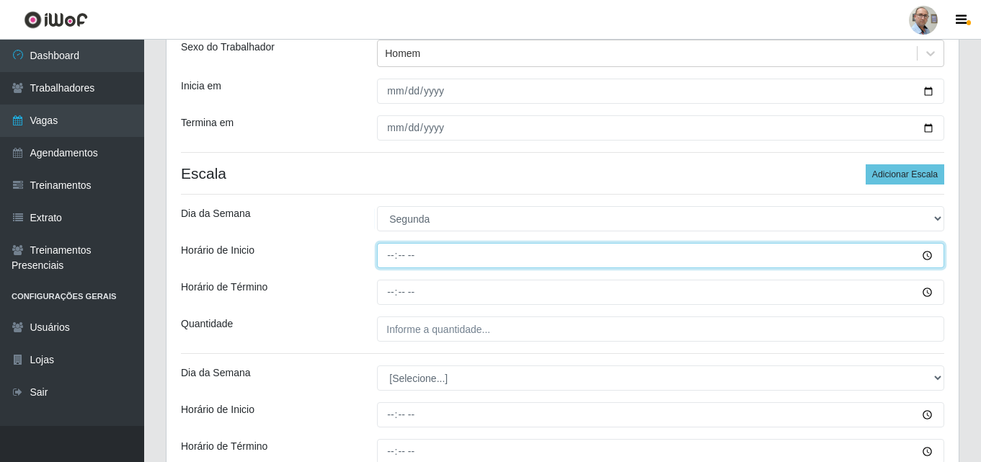
click at [383, 254] on input "Horário de Inicio" at bounding box center [660, 255] width 567 height 25
type input "08:00"
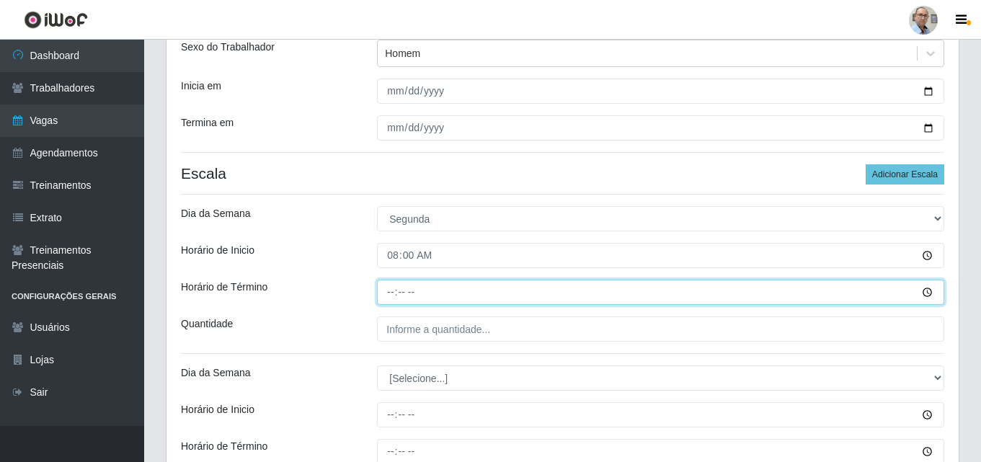
type input "14:00"
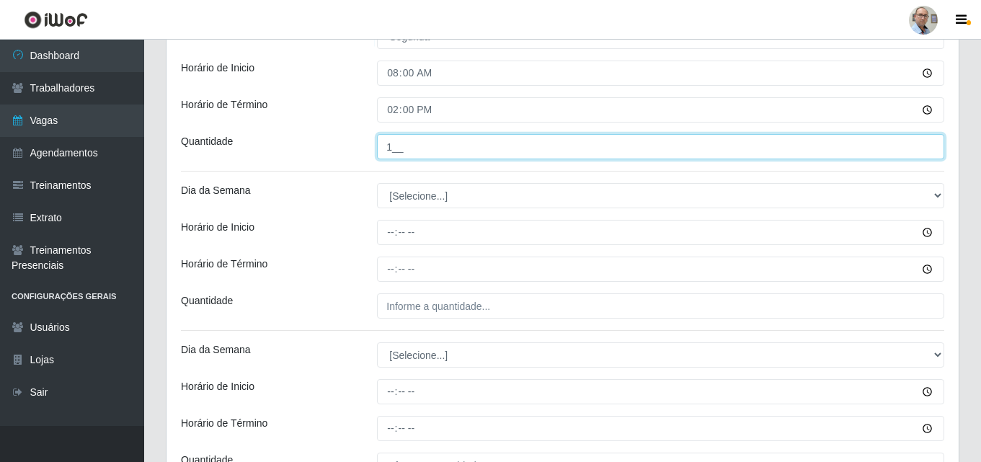
scroll to position [389, 0]
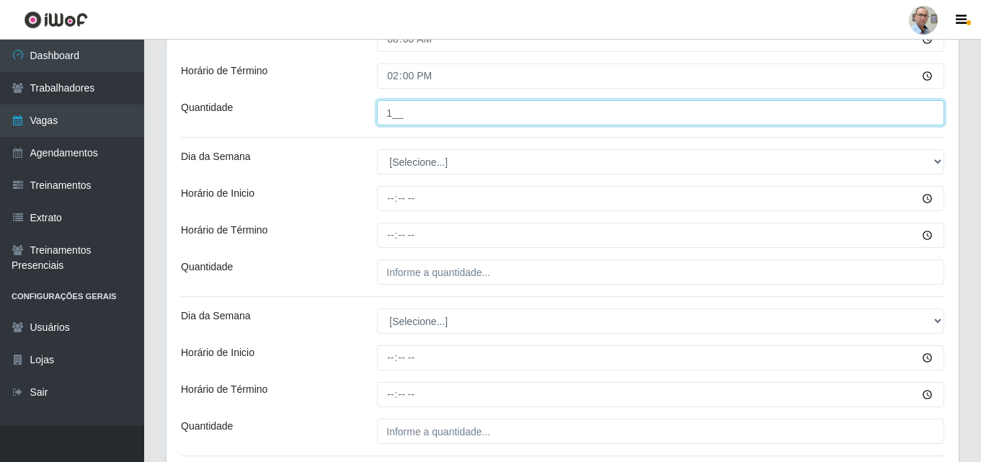
type input "1__"
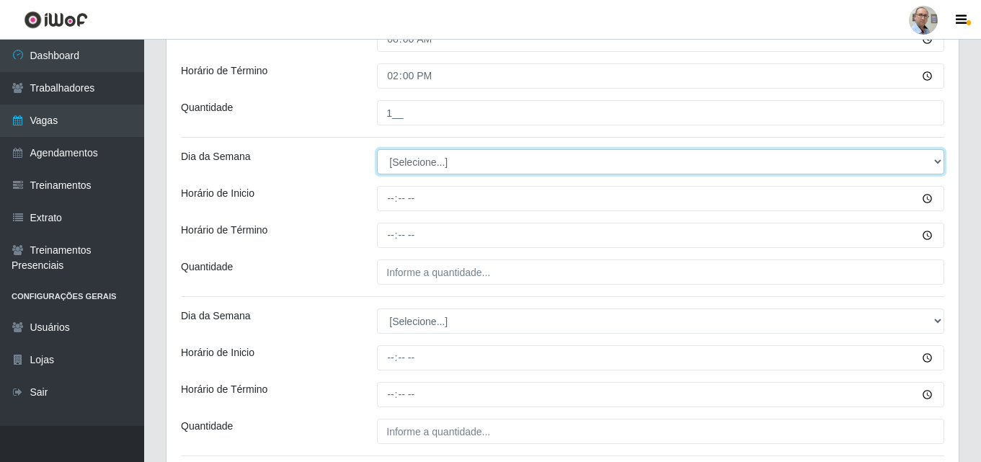
click at [422, 165] on select "[Selecione...] Segunda Terça Quarta Quinta Sexta Sábado Domingo" at bounding box center [660, 161] width 567 height 25
select select "2"
click at [377, 149] on select "[Selecione...] Segunda Terça Quarta Quinta Sexta Sábado Domingo" at bounding box center [660, 161] width 567 height 25
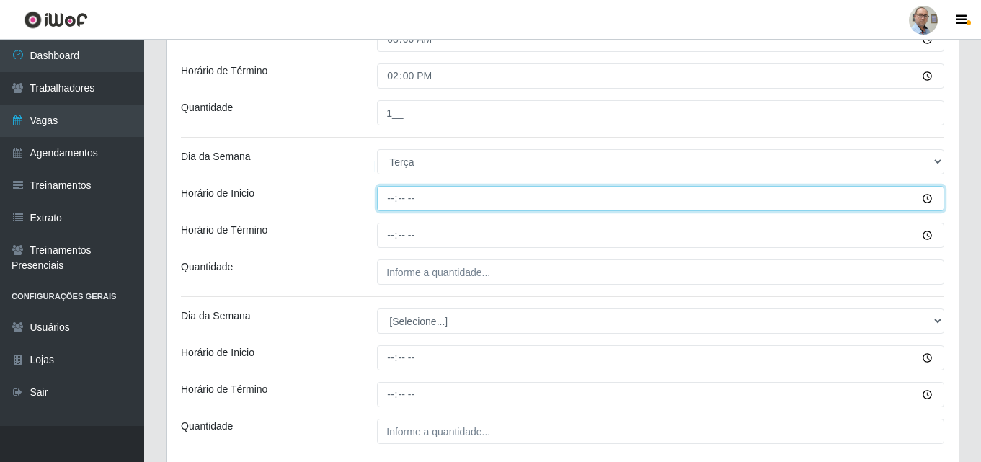
click at [387, 203] on input "Horário de Inicio" at bounding box center [660, 198] width 567 height 25
type input "08:00"
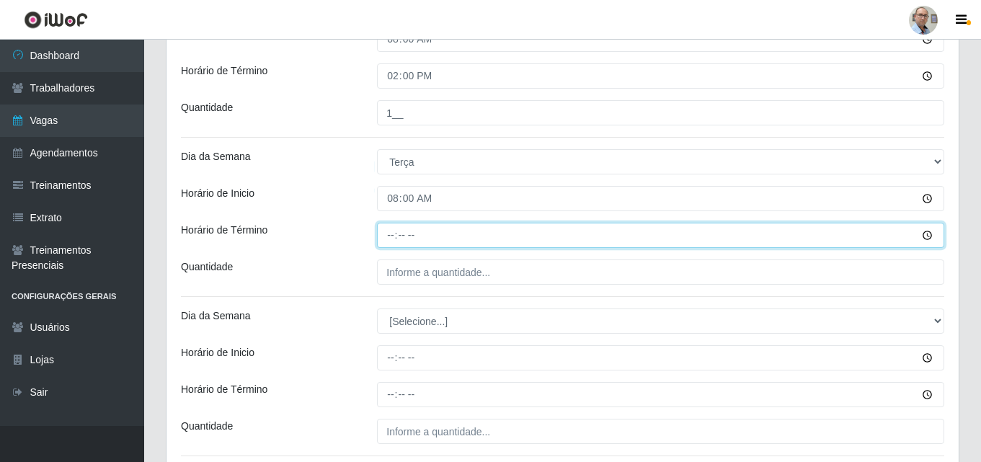
type input "14:00"
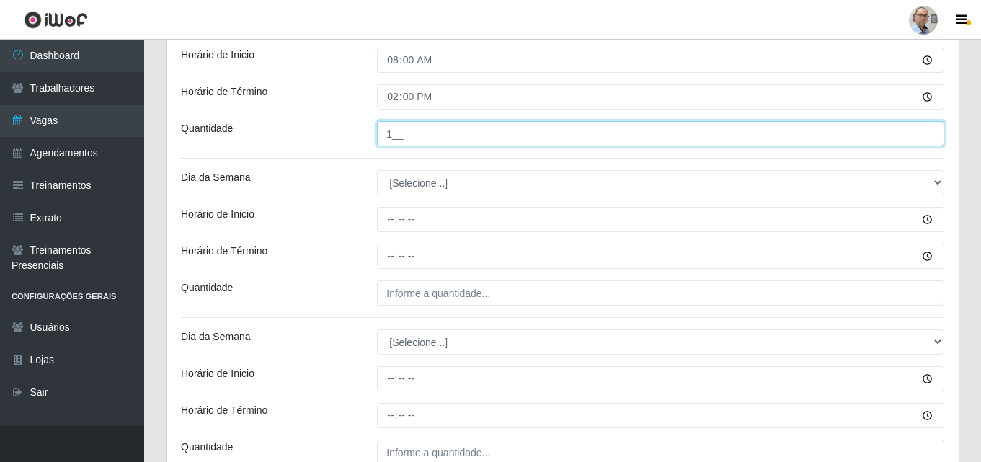
scroll to position [533, 0]
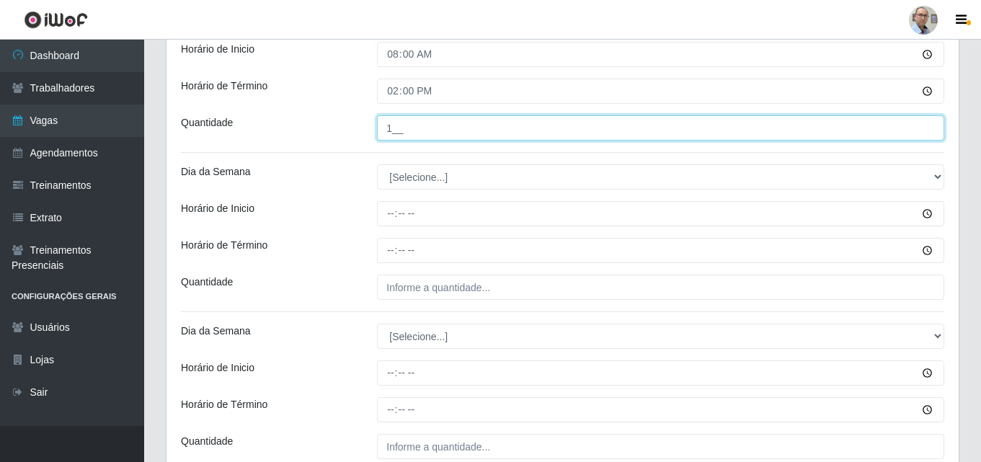
type input "1__"
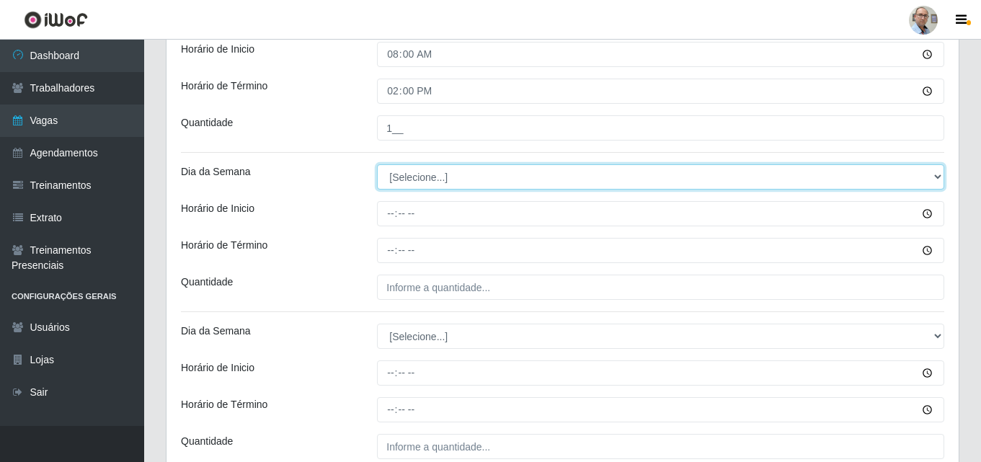
click at [411, 172] on select "[Selecione...] Segunda Terça Quarta Quinta Sexta Sábado Domingo" at bounding box center [660, 176] width 567 height 25
select select "3"
click at [377, 164] on select "[Selecione...] Segunda Terça Quarta Quinta Sexta Sábado Domingo" at bounding box center [660, 176] width 567 height 25
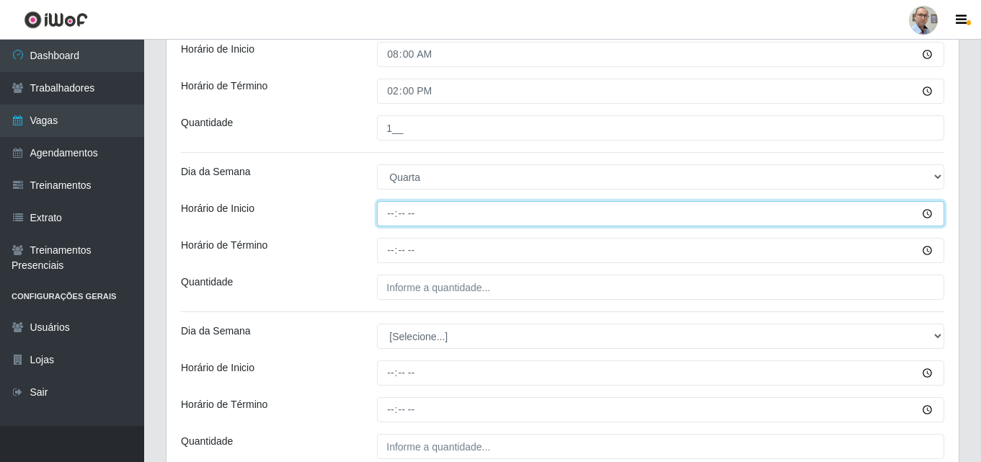
click at [386, 216] on input "Horário de Inicio" at bounding box center [660, 213] width 567 height 25
type input "08:00"
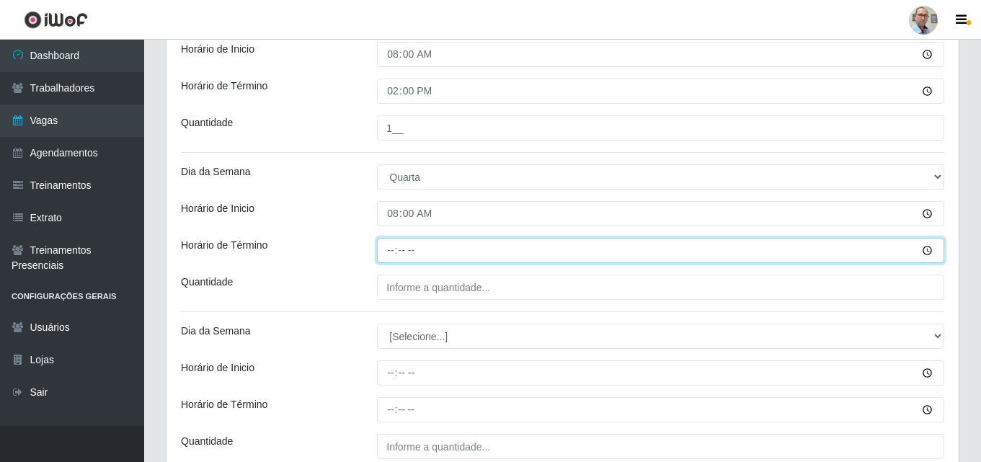
type input "14:00"
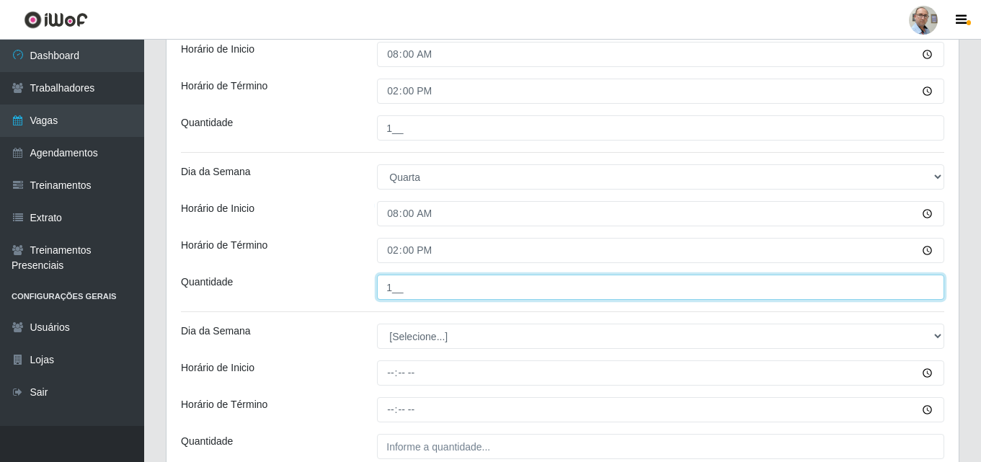
scroll to position [605, 0]
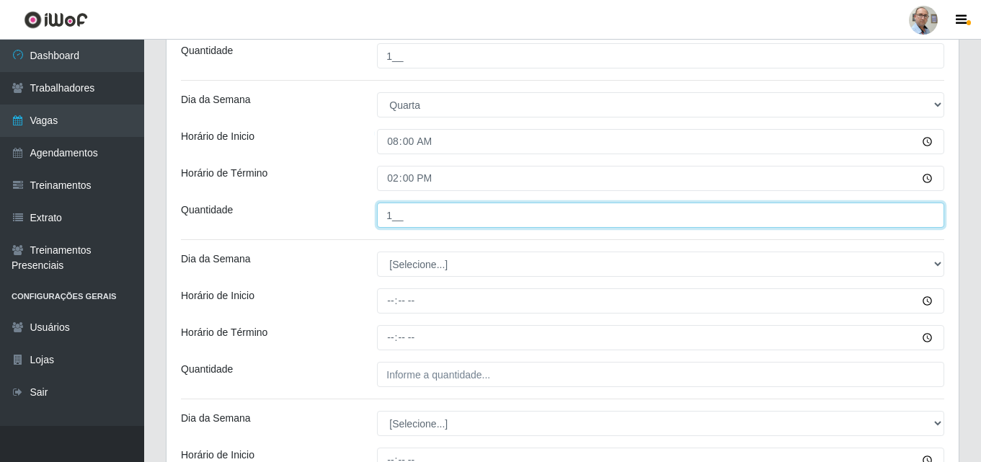
type input "1__"
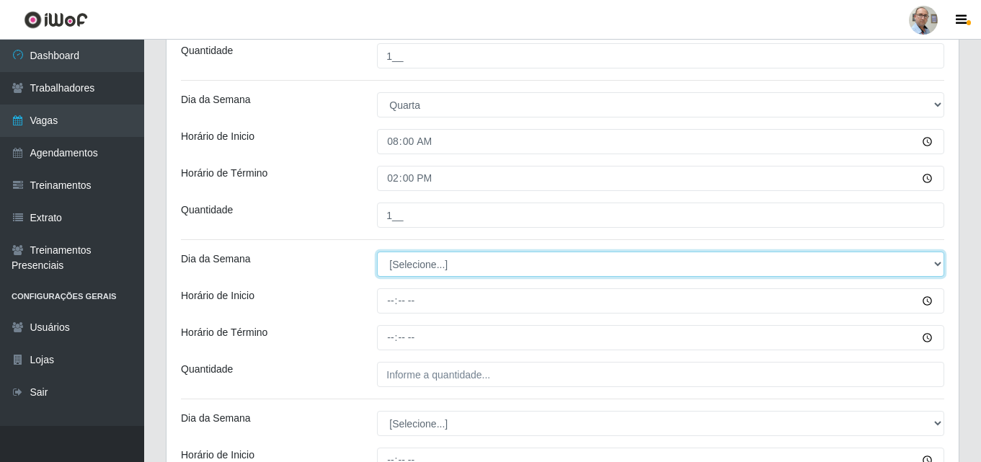
click at [426, 260] on select "[Selecione...] Segunda Terça Quarta Quinta Sexta Sábado Domingo" at bounding box center [660, 264] width 567 height 25
select select "4"
click at [377, 252] on select "[Selecione...] Segunda Terça Quarta Quinta Sexta Sábado Domingo" at bounding box center [660, 264] width 567 height 25
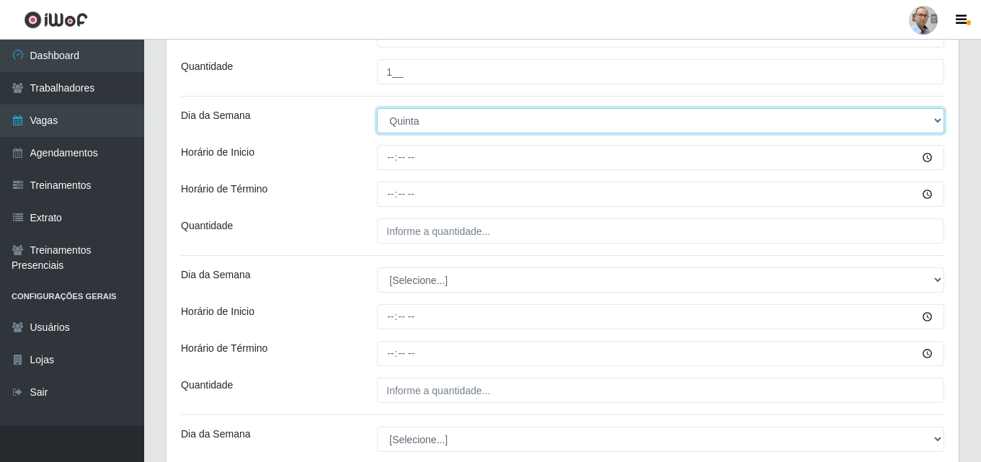
scroll to position [749, 0]
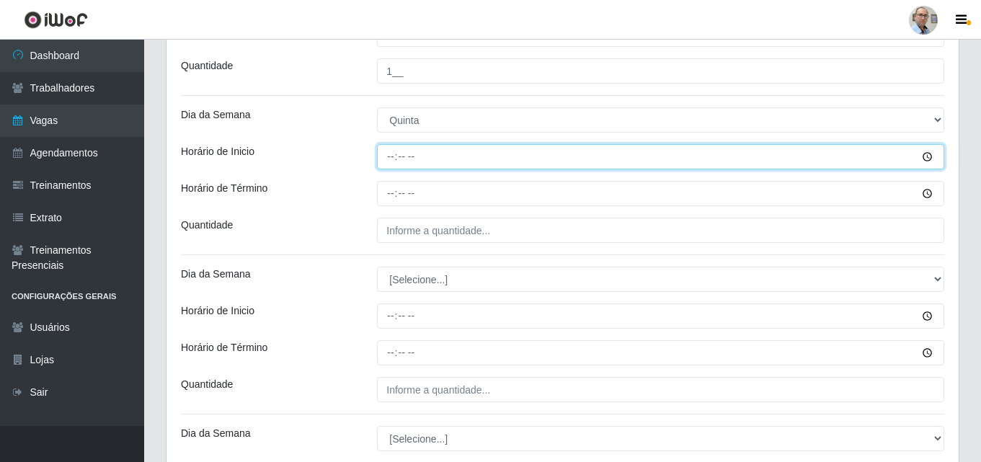
click at [379, 156] on input "Horário de Inicio" at bounding box center [660, 156] width 567 height 25
type input "08:00"
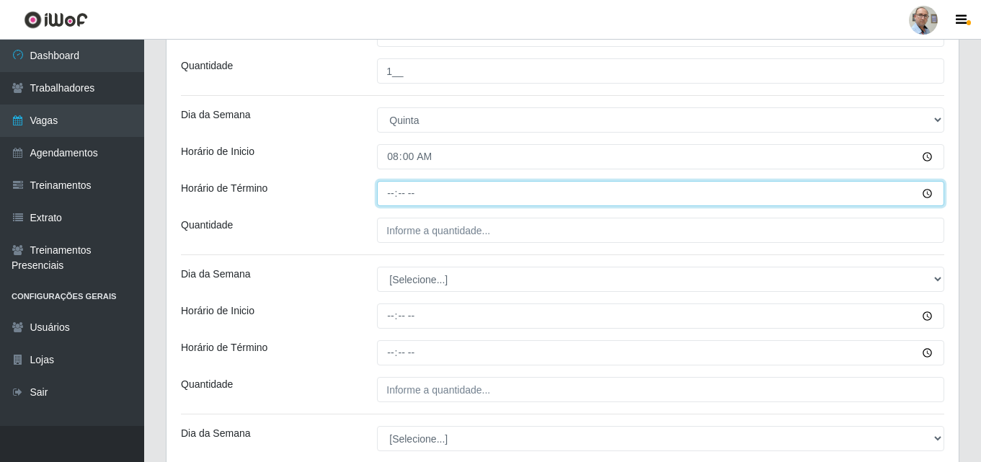
type input "14:00"
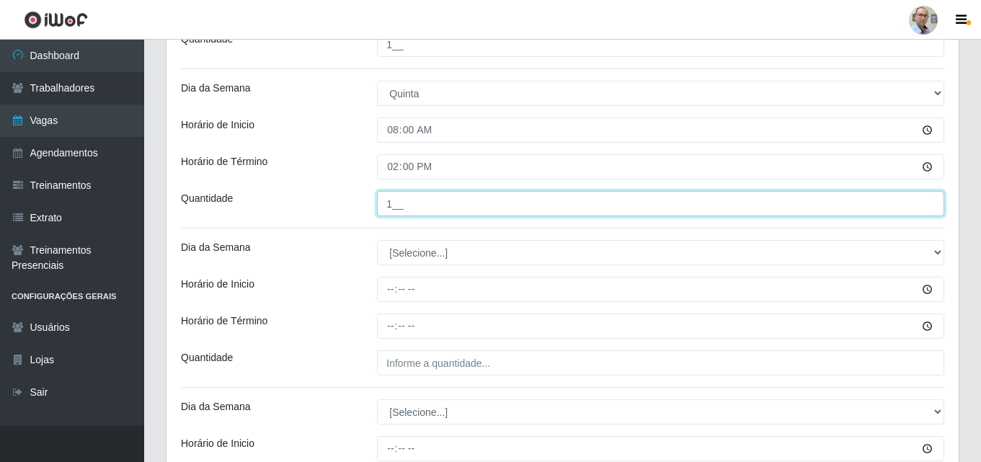
scroll to position [821, 0]
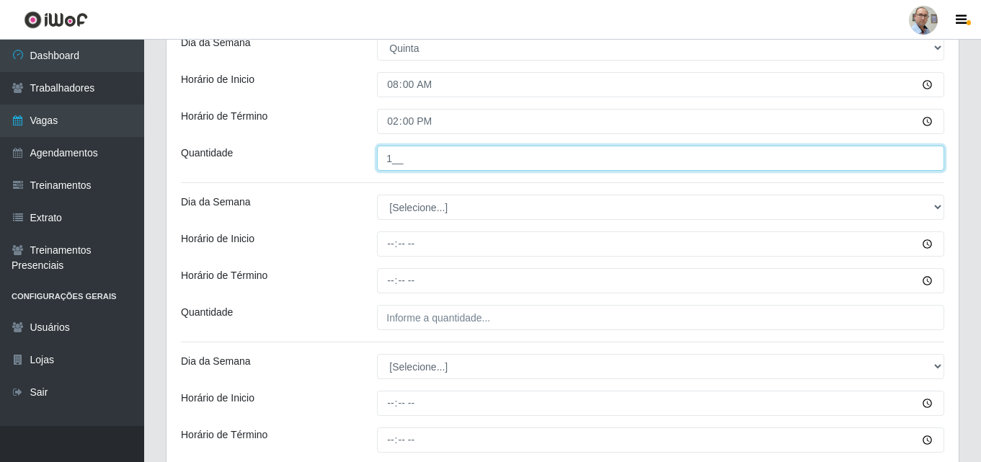
type input "1__"
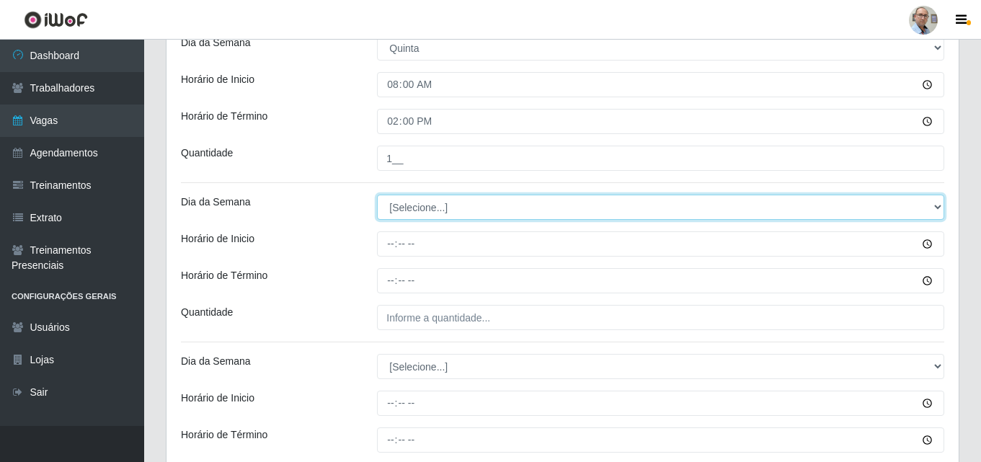
click at [395, 211] on select "[Selecione...] Segunda Terça Quarta Quinta Sexta Sábado Domingo" at bounding box center [660, 207] width 567 height 25
select select "5"
click at [377, 195] on select "[Selecione...] Segunda Terça Quarta Quinta Sexta Sábado Domingo" at bounding box center [660, 207] width 567 height 25
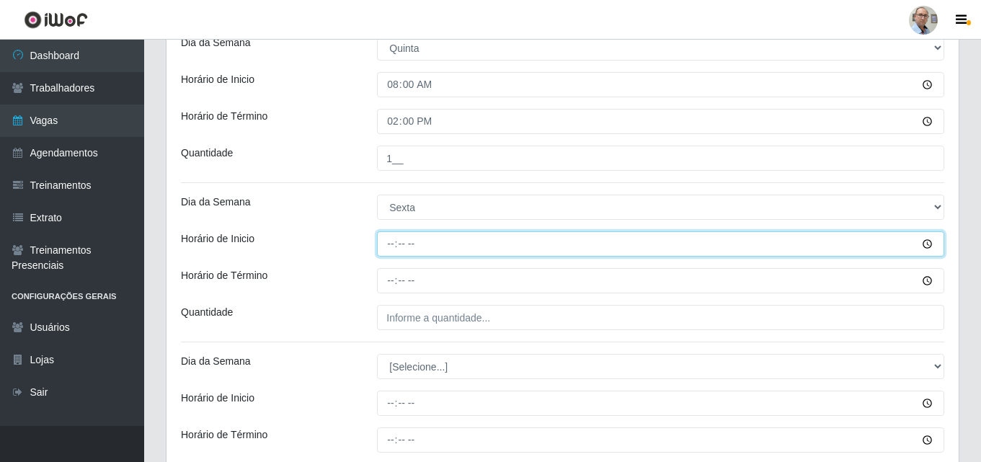
click at [379, 241] on input "Horário de Inicio" at bounding box center [660, 243] width 567 height 25
type input "08:00"
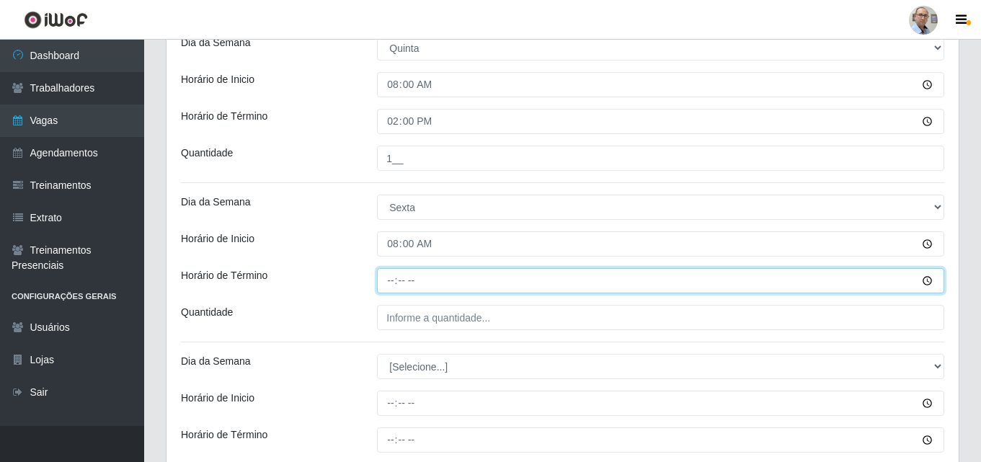
type input "14:00"
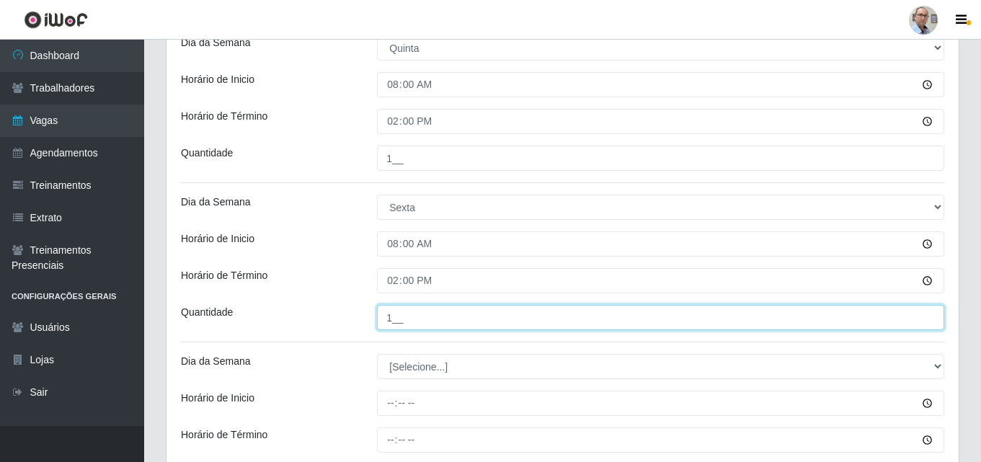
type input "1__"
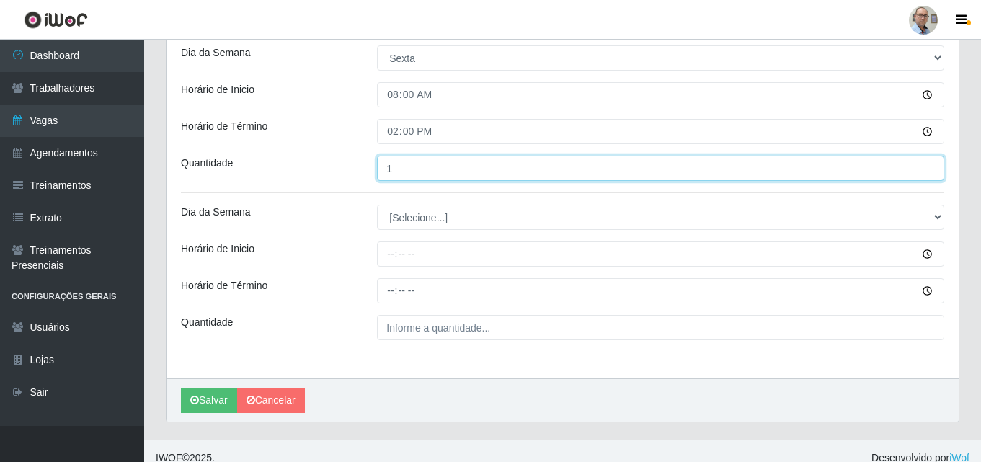
scroll to position [984, 0]
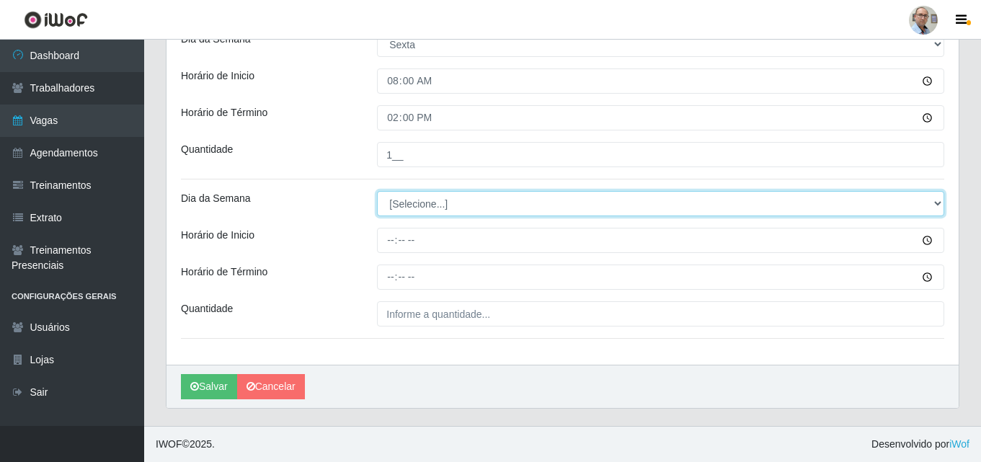
click at [407, 205] on select "[Selecione...] Segunda Terça Quarta Quinta Sexta Sábado Domingo" at bounding box center [660, 203] width 567 height 25
select select "6"
click at [377, 191] on select "[Selecione...] Segunda Terça Quarta Quinta Sexta Sábado Domingo" at bounding box center [660, 203] width 567 height 25
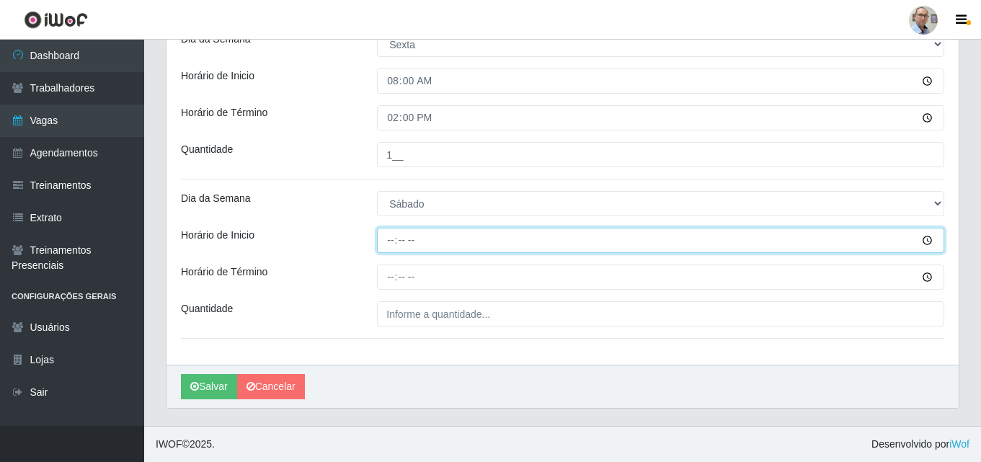
click at [381, 242] on input "Horário de Inicio" at bounding box center [660, 240] width 567 height 25
type input "08:00"
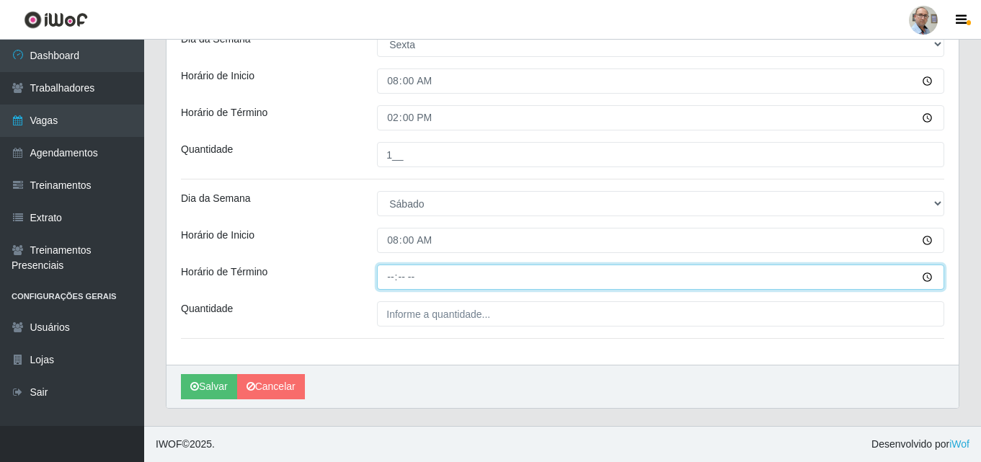
type input "14:00"
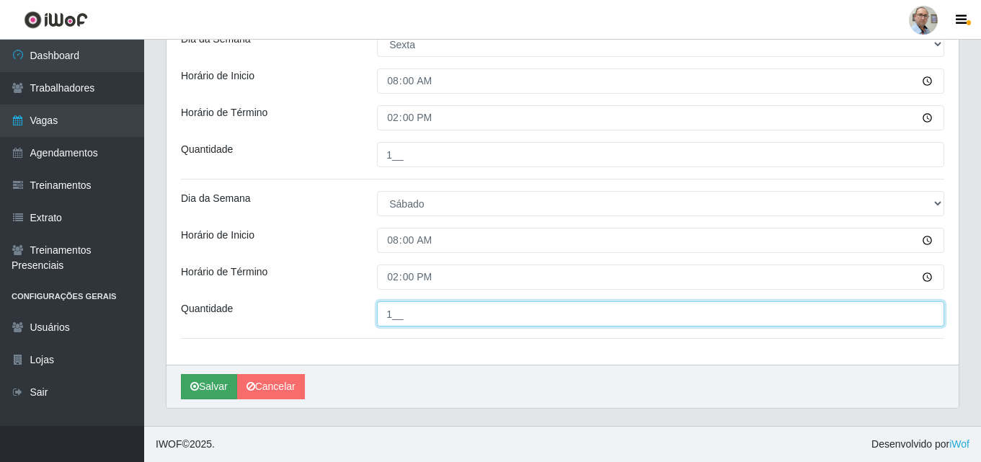
type input "1__"
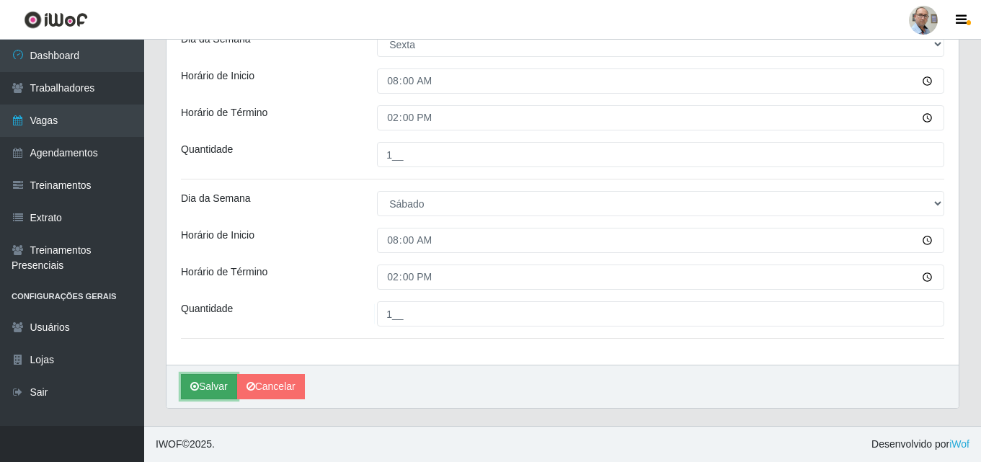
click at [206, 380] on button "Salvar" at bounding box center [209, 386] width 56 height 25
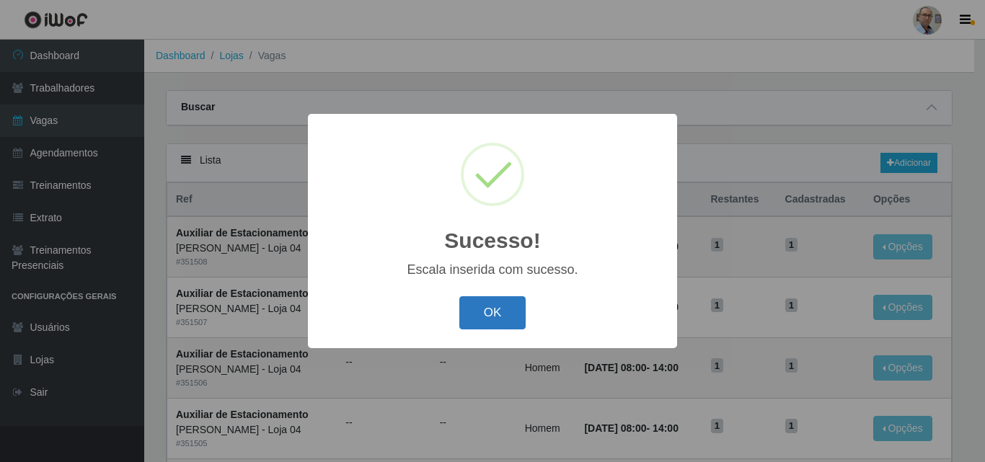
click at [483, 302] on button "OK" at bounding box center [492, 313] width 67 height 34
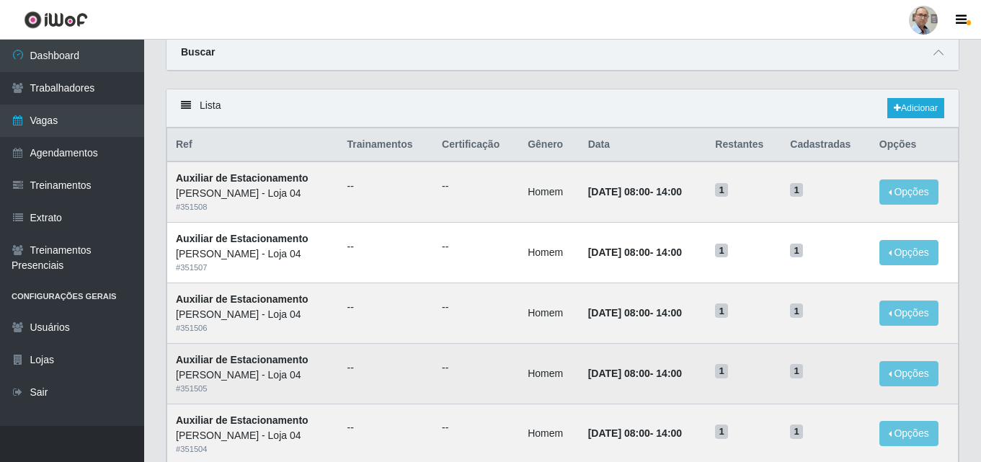
scroll to position [25, 0]
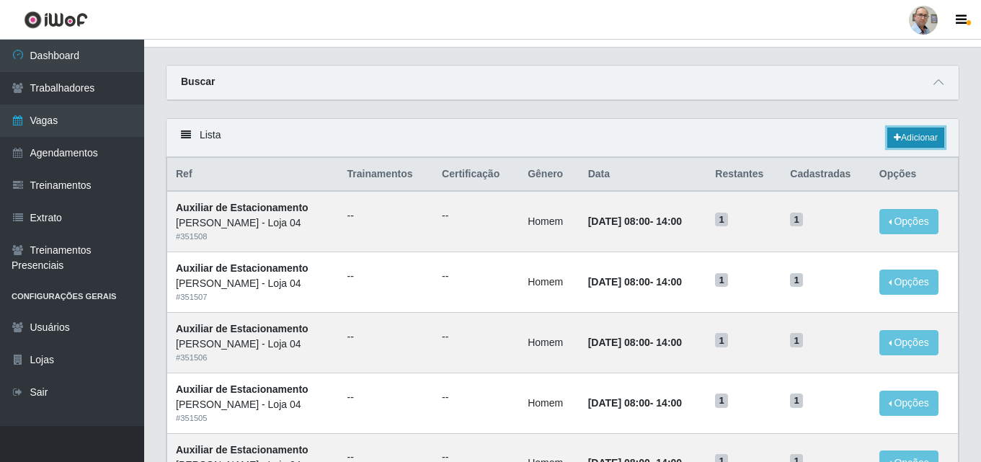
click at [916, 135] on link "Adicionar" at bounding box center [916, 138] width 57 height 20
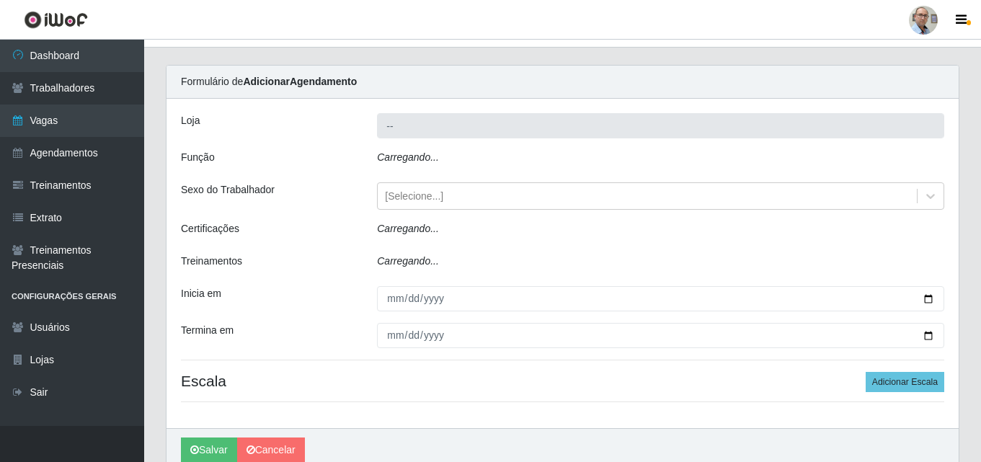
type input "[PERSON_NAME] - Loja 04"
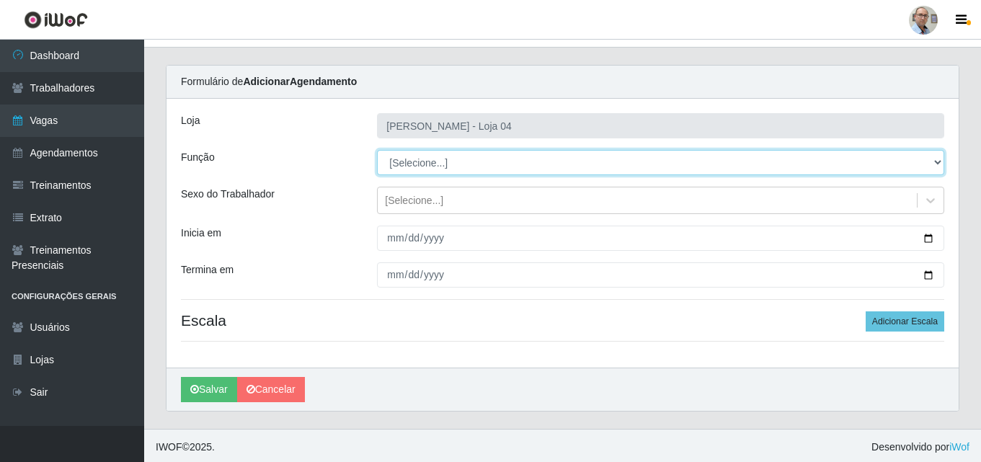
click at [531, 164] on select "[Selecione...] ASG ASG + ASG ++ Auxiliar de Depósito Auxiliar de Depósito + Aux…" at bounding box center [660, 162] width 567 height 25
select select "104"
click at [377, 150] on select "[Selecione...] ASG ASG + ASG ++ Auxiliar de Depósito Auxiliar de Depósito + Aux…" at bounding box center [660, 162] width 567 height 25
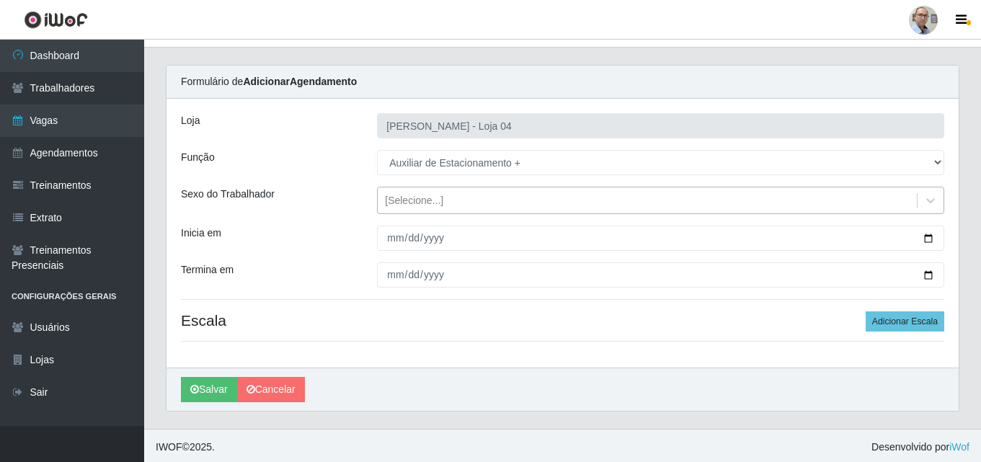
click at [430, 193] on div "[Selecione...]" at bounding box center [414, 200] width 58 height 15
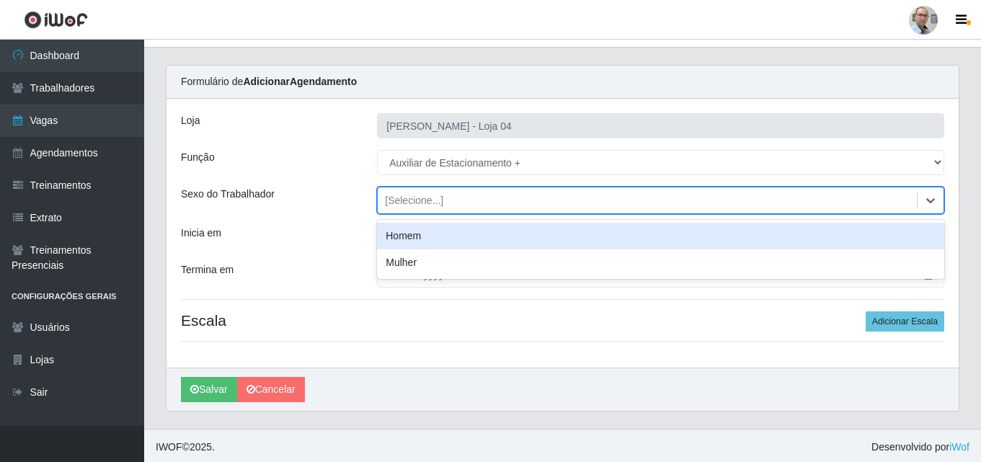
click at [424, 236] on div "Homem" at bounding box center [660, 236] width 567 height 27
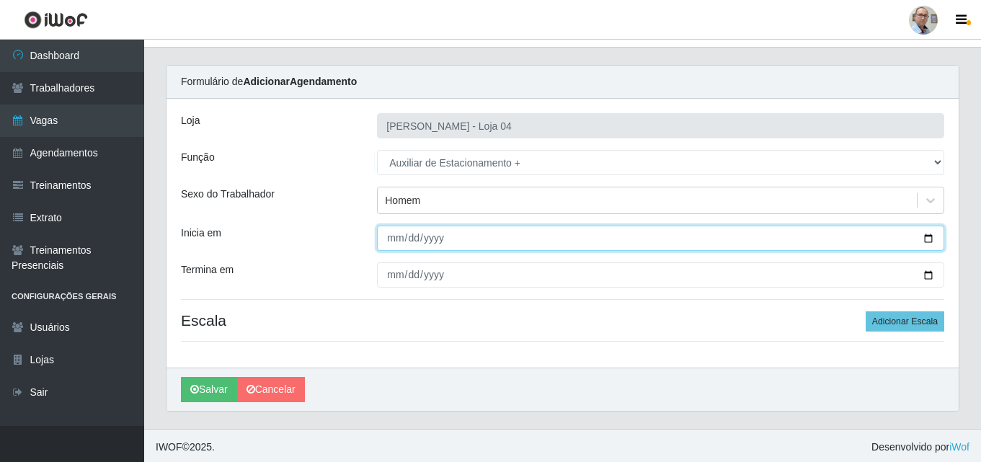
click at [937, 234] on input "Inicia em" at bounding box center [660, 238] width 567 height 25
click at [928, 238] on input "Inicia em" at bounding box center [660, 238] width 567 height 25
type input "[DATE]"
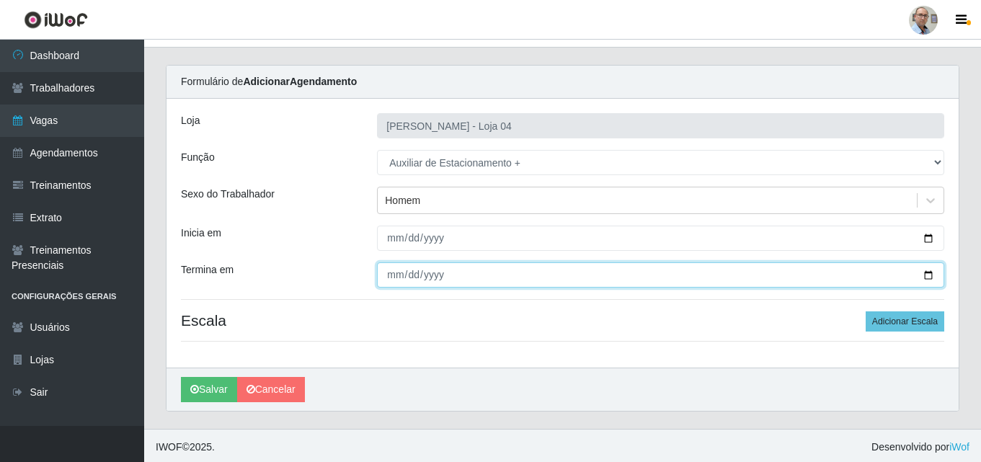
click at [932, 273] on input "Termina em" at bounding box center [660, 274] width 567 height 25
type input "[DATE]"
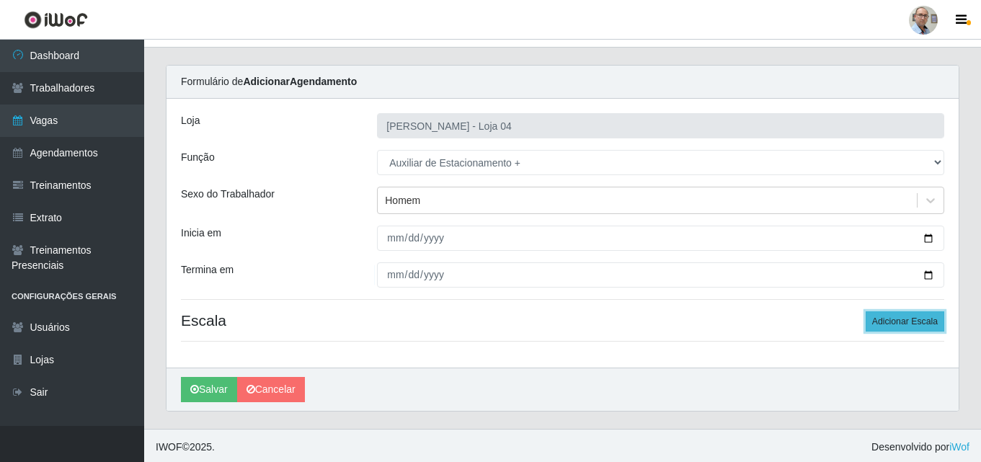
click at [913, 319] on button "Adicionar Escala" at bounding box center [905, 321] width 79 height 20
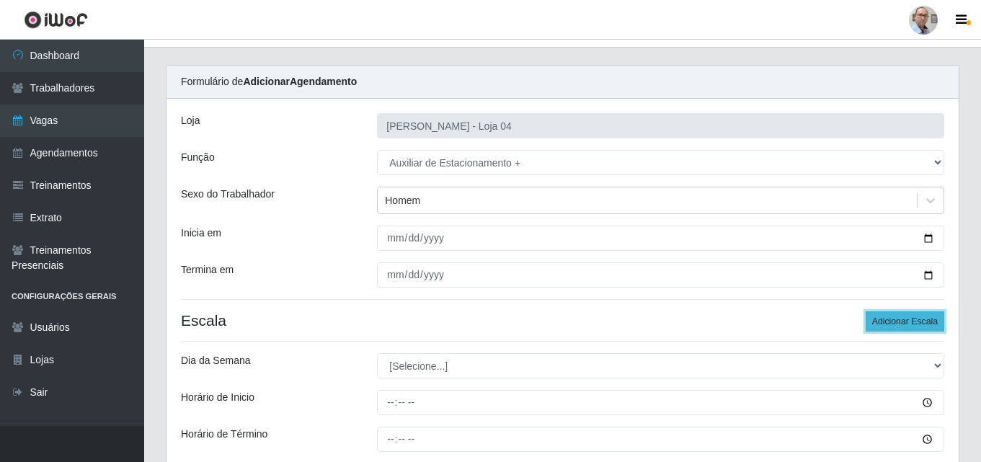
click at [913, 319] on button "Adicionar Escala" at bounding box center [905, 321] width 79 height 20
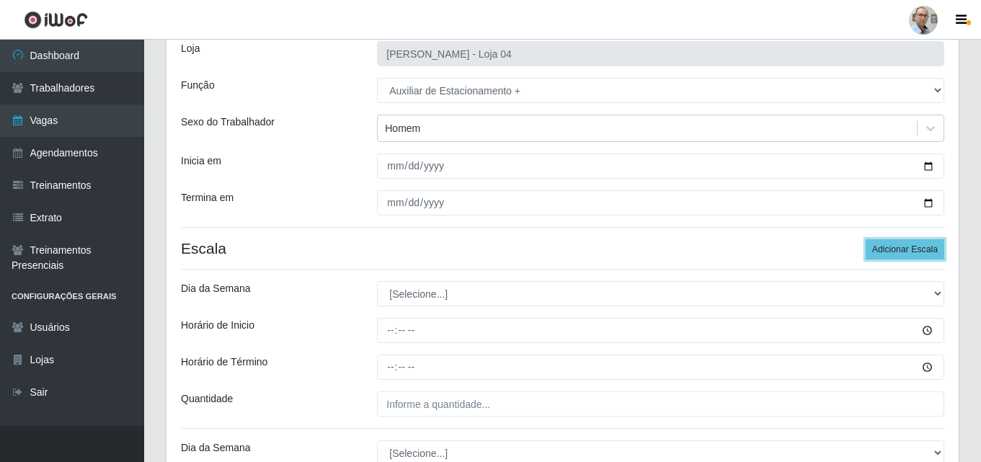
scroll to position [242, 0]
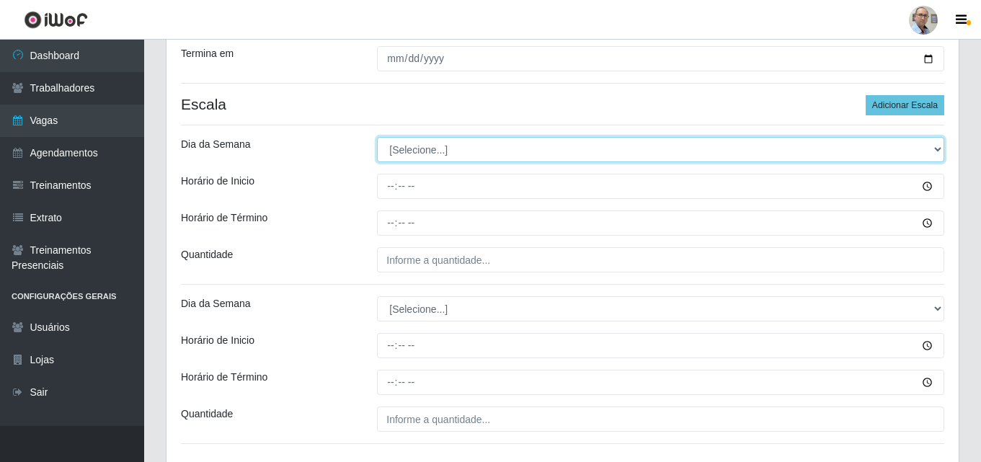
click at [448, 150] on select "[Selecione...] Segunda Terça Quarta Quinta Sexta Sábado Domingo" at bounding box center [660, 149] width 567 height 25
select select "0"
click at [377, 137] on select "[Selecione...] Segunda Terça Quarta Quinta Sexta Sábado Domingo" at bounding box center [660, 149] width 567 height 25
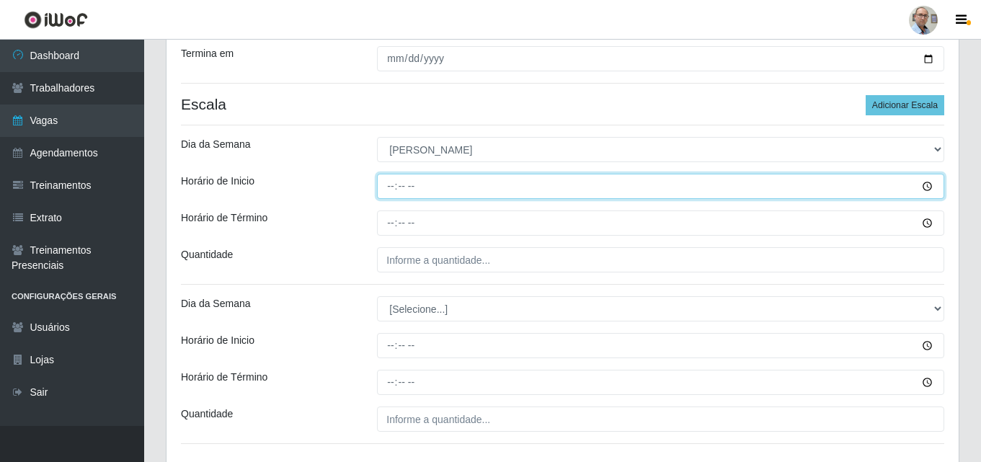
click at [386, 187] on input "Horário de Inicio" at bounding box center [660, 186] width 567 height 25
type input "07:30"
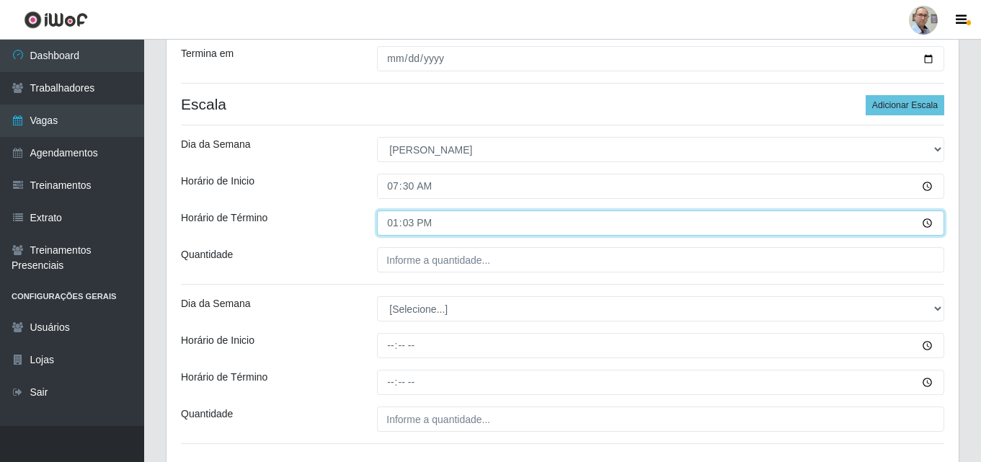
type input "13:30"
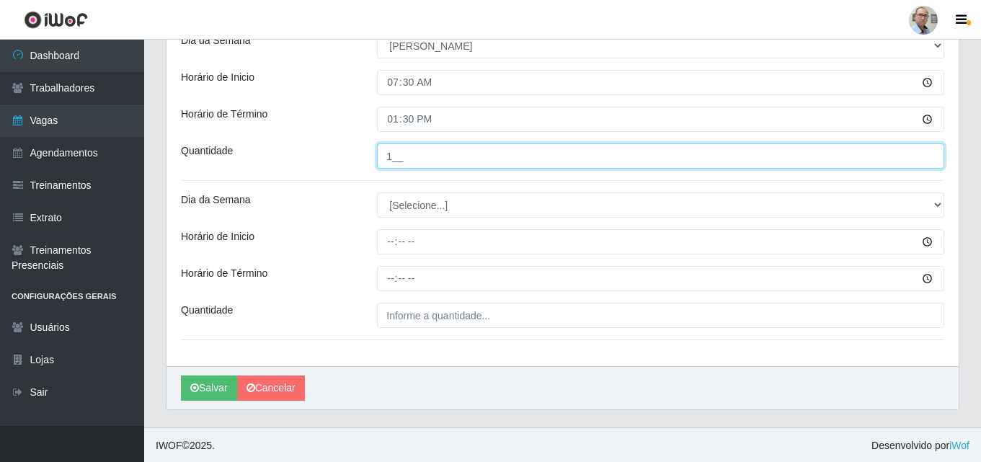
scroll to position [347, 0]
type input "1__"
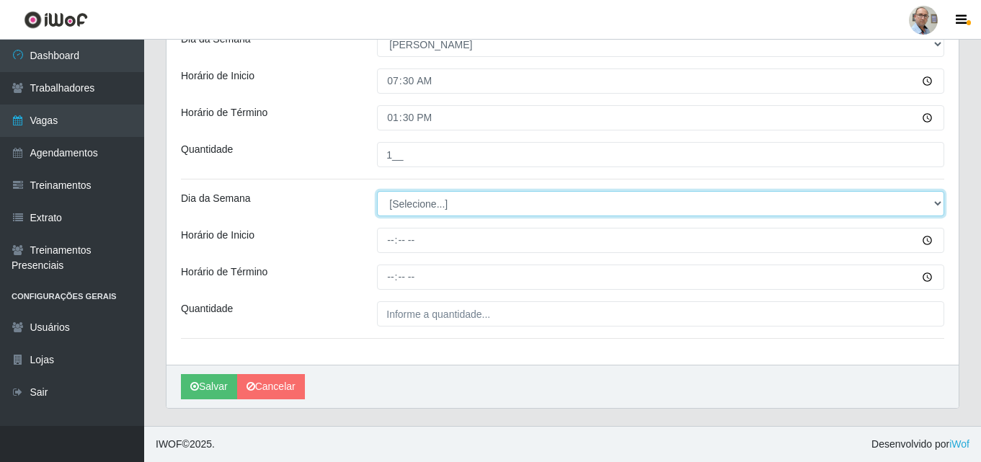
click at [412, 207] on select "[Selecione...] Segunda Terça Quarta Quinta Sexta Sábado Domingo" at bounding box center [660, 203] width 567 height 25
select select "0"
click at [377, 191] on select "[Selecione...] Segunda Terça Quarta Quinta Sexta Sábado Domingo" at bounding box center [660, 203] width 567 height 25
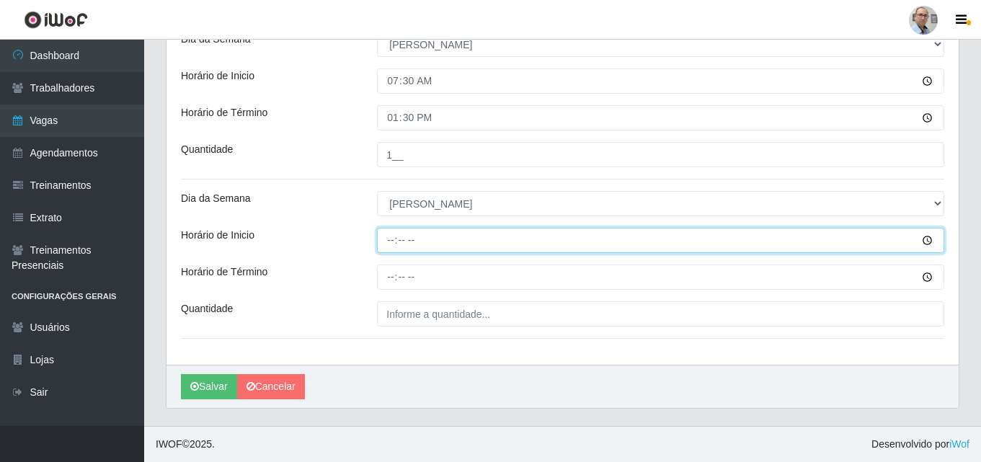
click at [384, 249] on input "Horário de Inicio" at bounding box center [660, 240] width 567 height 25
type input "13:00"
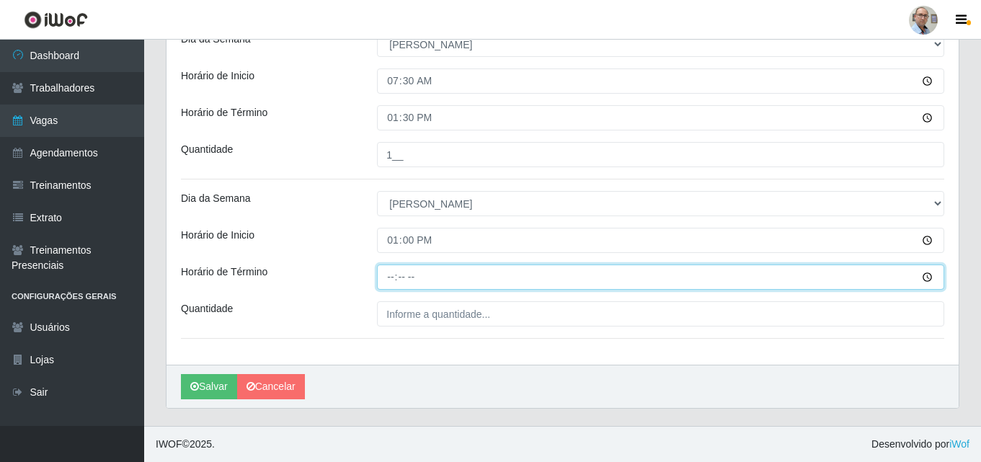
type input "19:00"
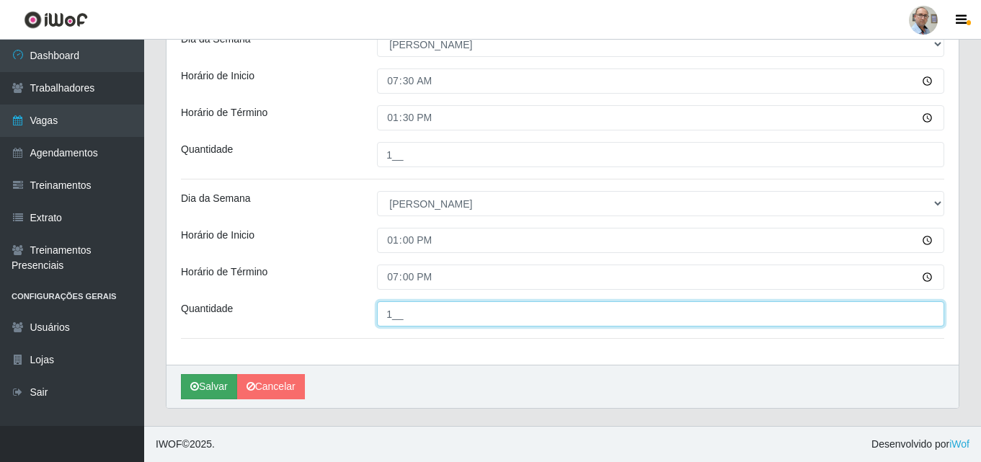
type input "1__"
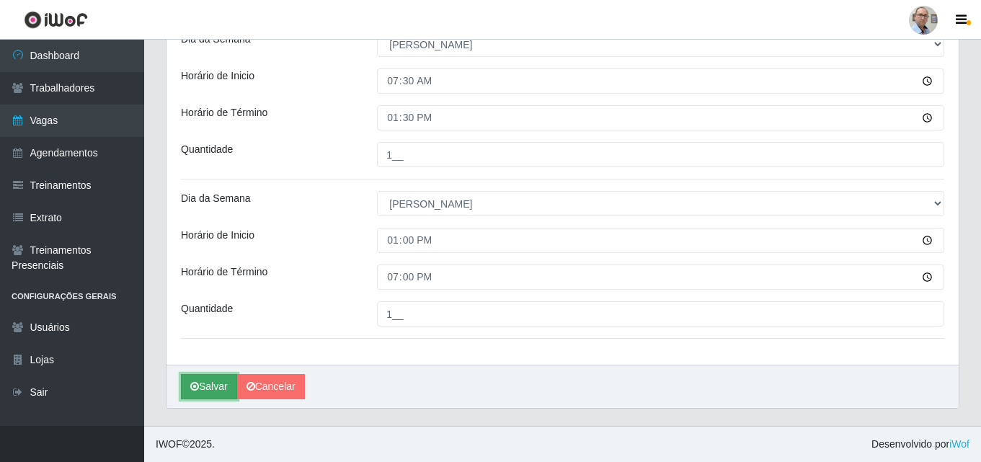
click at [213, 388] on button "Salvar" at bounding box center [209, 386] width 56 height 25
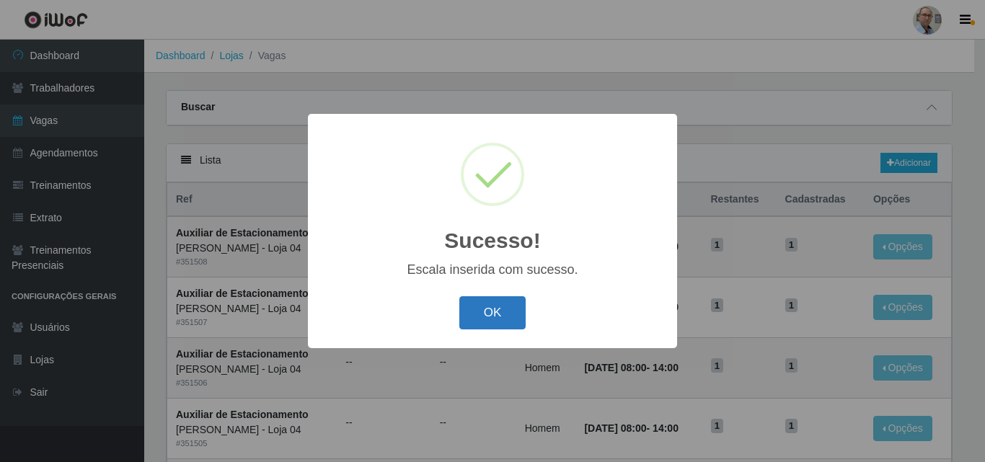
click at [495, 308] on button "OK" at bounding box center [492, 313] width 67 height 34
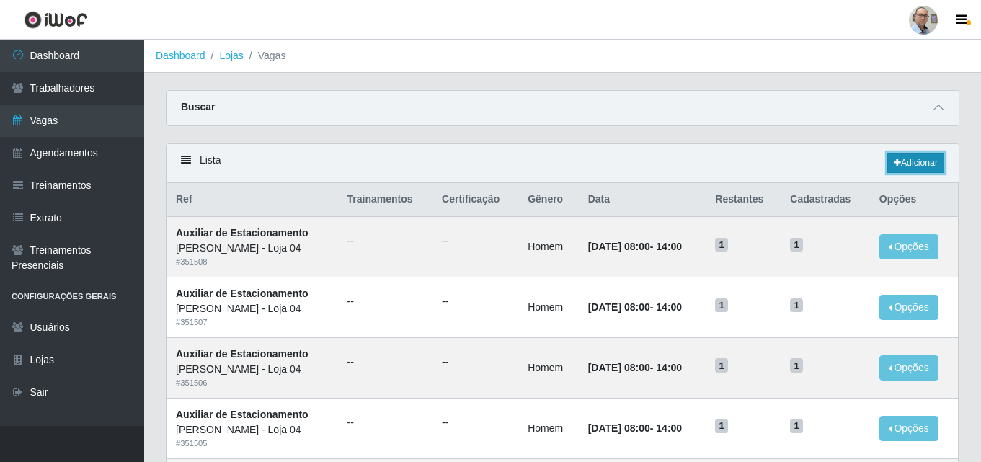
click at [922, 164] on link "Adicionar" at bounding box center [916, 163] width 57 height 20
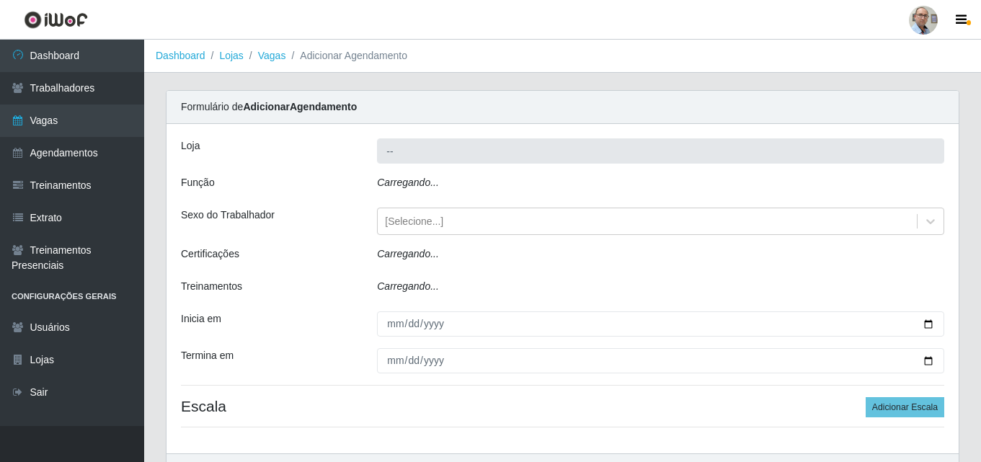
type input "[PERSON_NAME] - Loja 04"
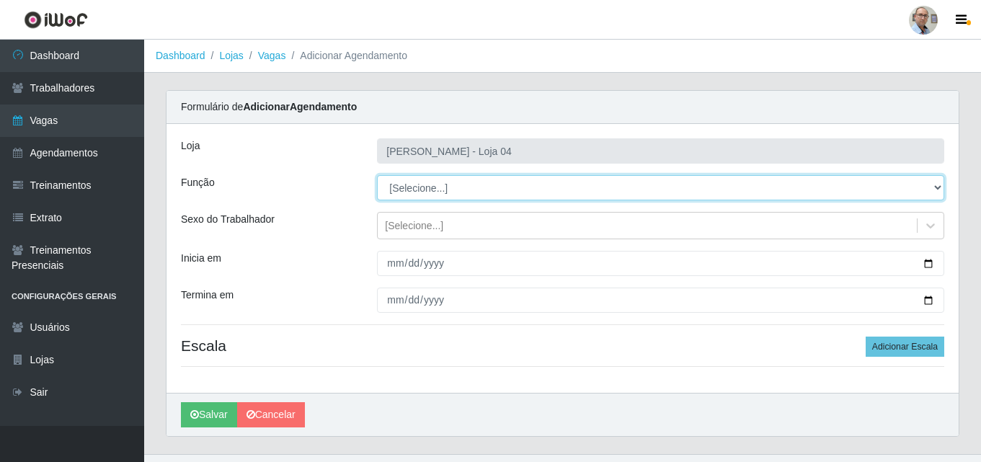
click at [443, 189] on select "[Selecione...] ASG ASG + ASG ++ Auxiliar de Depósito Auxiliar de Depósito + Aux…" at bounding box center [660, 187] width 567 height 25
select select "4"
click at [377, 175] on select "[Selecione...] ASG ASG + ASG ++ Auxiliar de Depósito Auxiliar de Depósito + Aux…" at bounding box center [660, 187] width 567 height 25
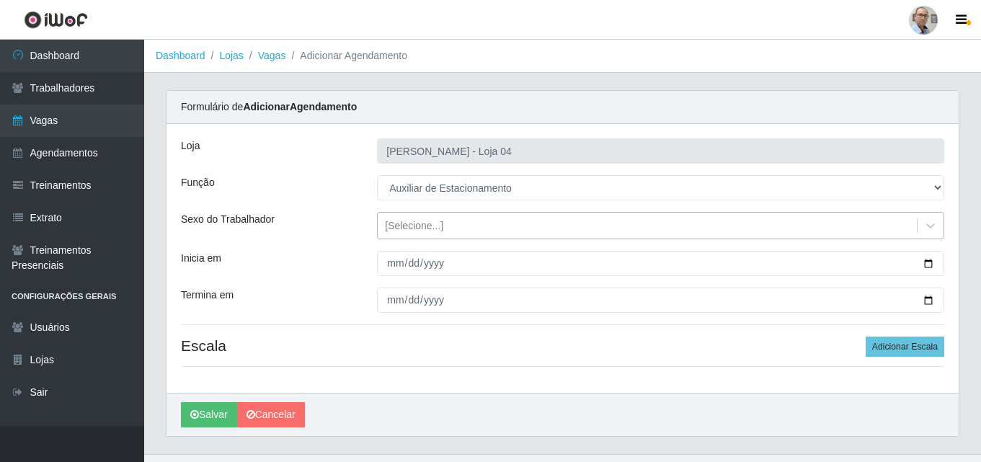
click at [417, 221] on div "[Selecione...]" at bounding box center [414, 225] width 58 height 15
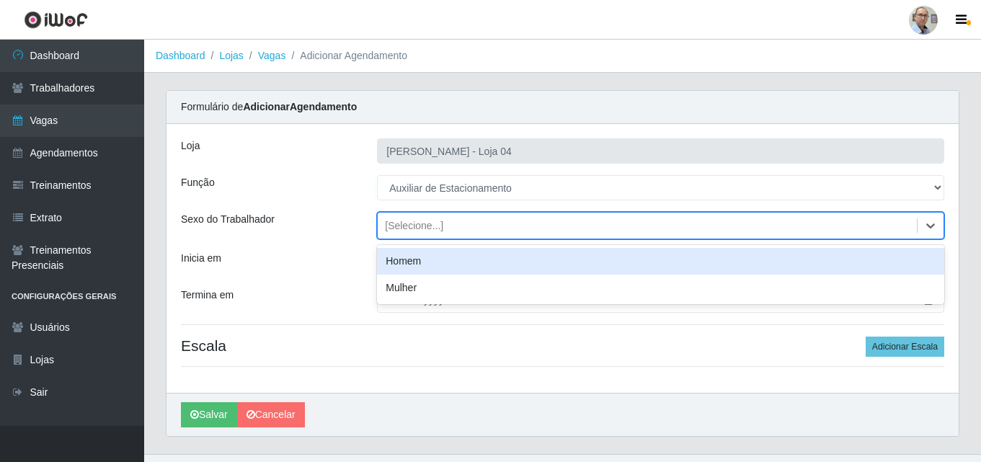
click at [398, 271] on div "Homem" at bounding box center [660, 261] width 567 height 27
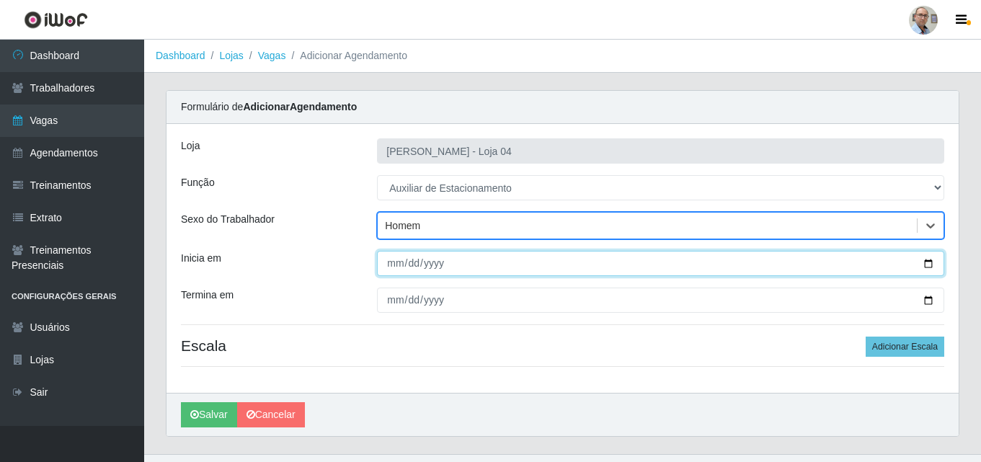
click at [927, 262] on input "Inicia em" at bounding box center [660, 263] width 567 height 25
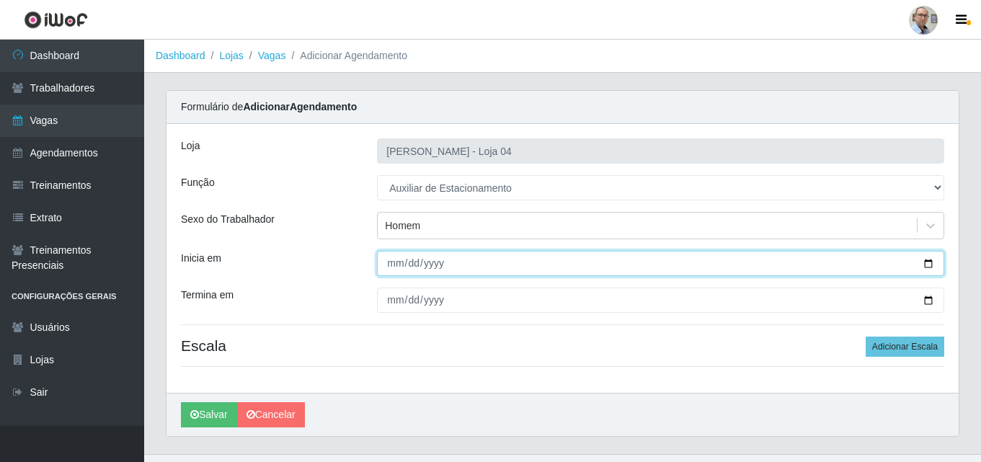
type input "[DATE]"
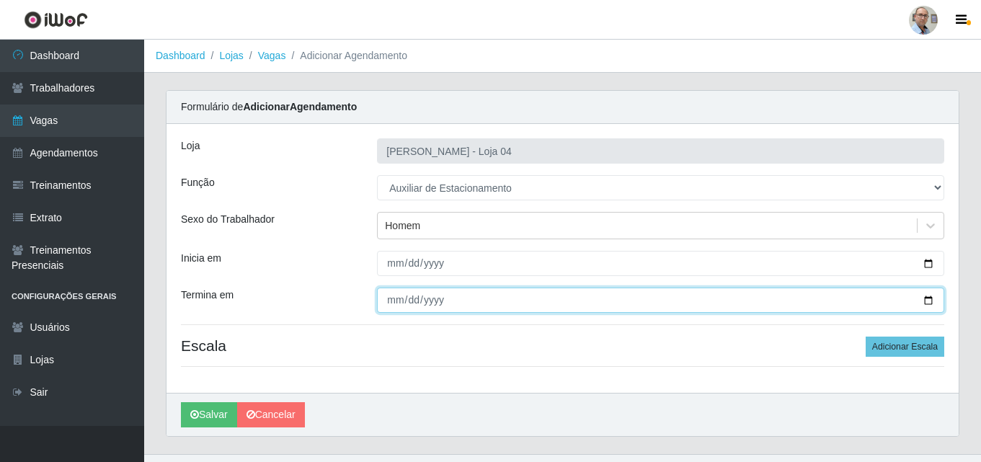
click at [926, 301] on input "Termina em" at bounding box center [660, 300] width 567 height 25
type input "[DATE]"
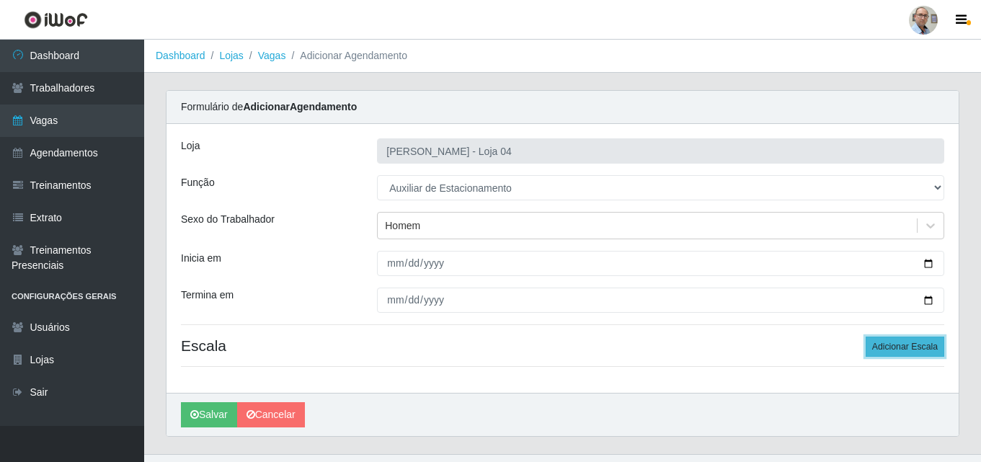
click at [916, 341] on button "Adicionar Escala" at bounding box center [905, 347] width 79 height 20
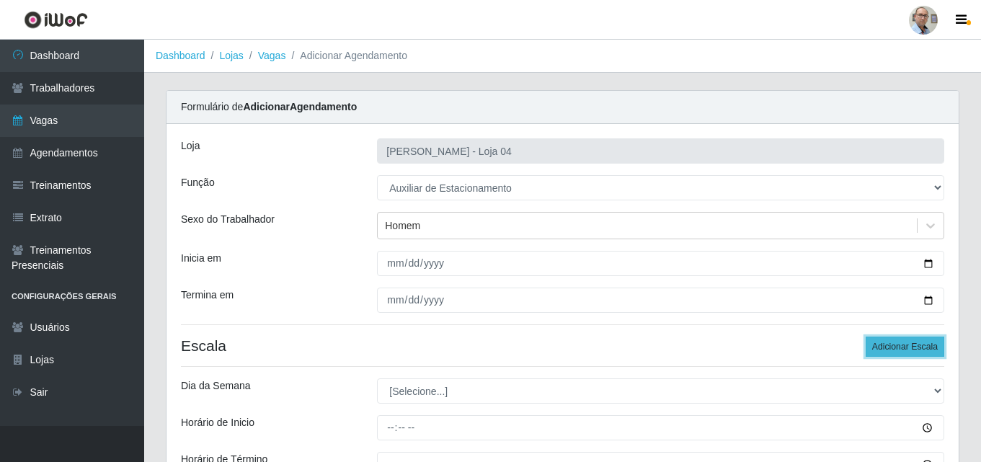
click at [915, 341] on button "Adicionar Escala" at bounding box center [905, 347] width 79 height 20
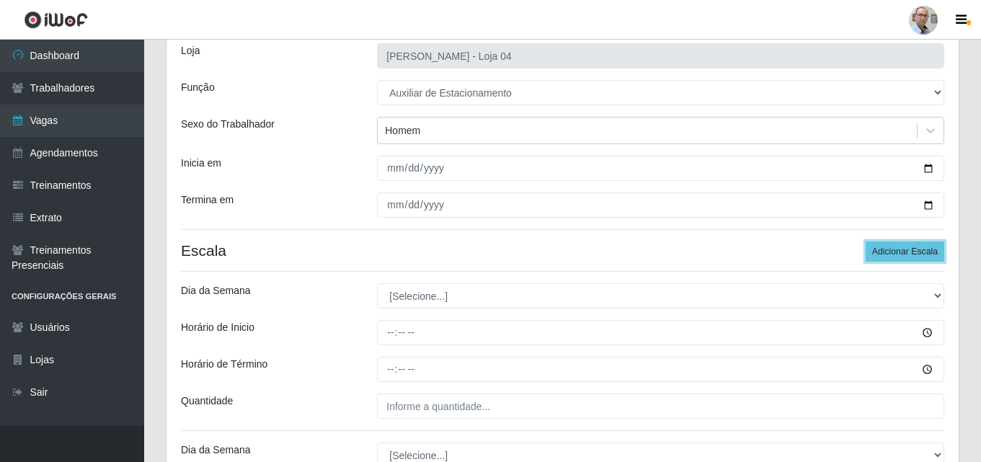
scroll to position [216, 0]
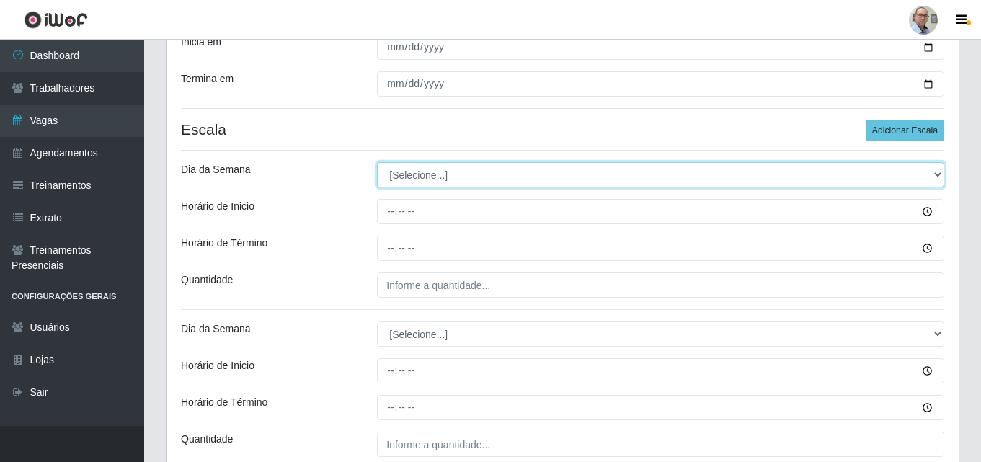
click at [459, 182] on select "[Selecione...] Segunda Terça Quarta Quinta Sexta Sábado Domingo" at bounding box center [660, 174] width 567 height 25
select select "1"
click at [377, 162] on select "[Selecione...] Segunda Terça Quarta Quinta Sexta Sábado Domingo" at bounding box center [660, 174] width 567 height 25
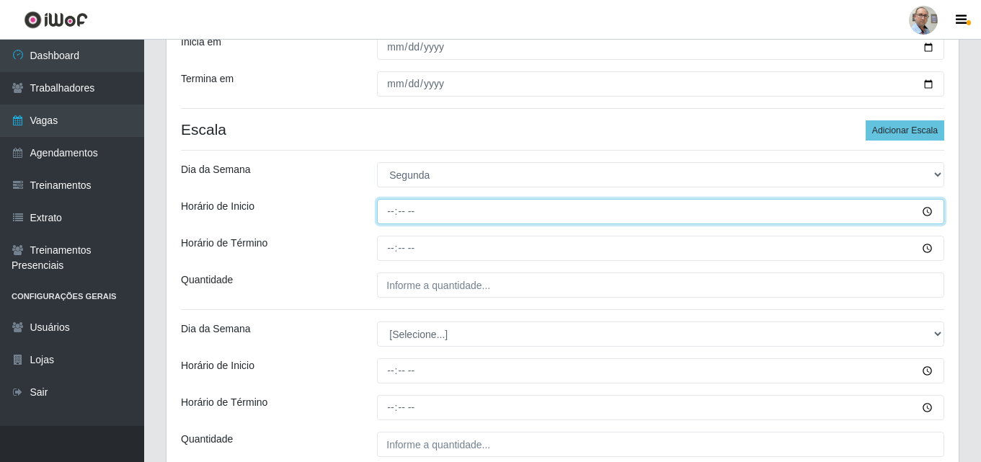
click at [382, 210] on input "Horário de Inicio" at bounding box center [660, 211] width 567 height 25
type input "08:00"
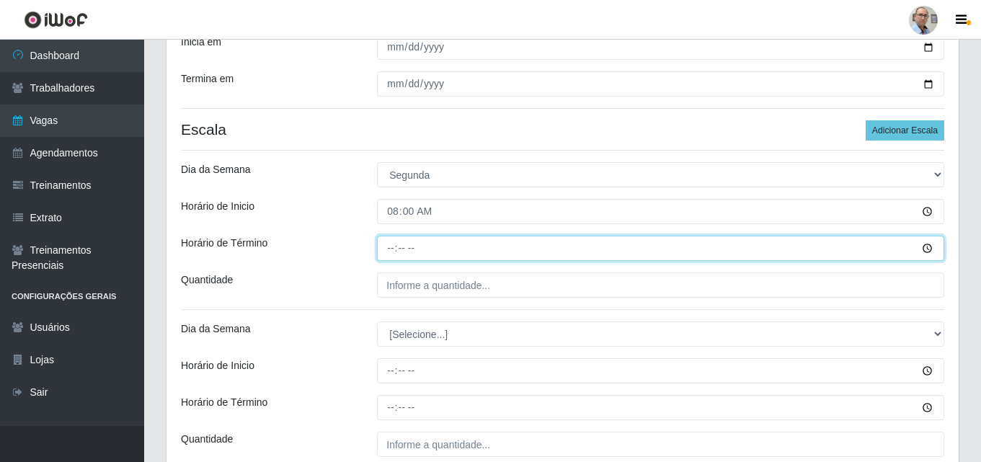
type input "14:00"
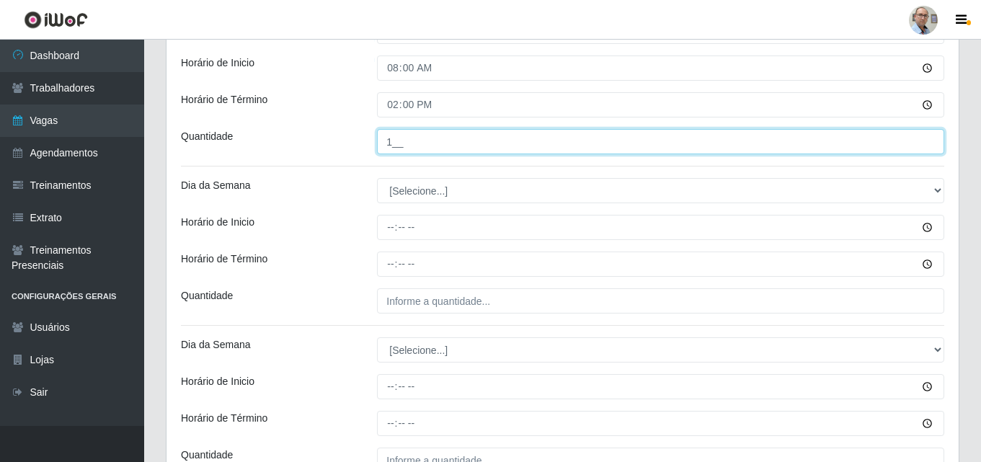
scroll to position [361, 0]
type input "1__"
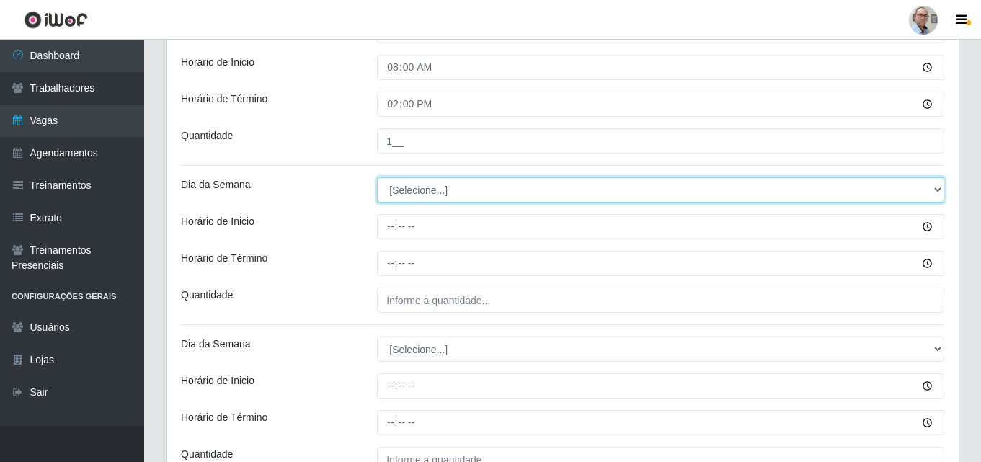
click at [425, 185] on select "[Selecione...] Segunda Terça Quarta Quinta Sexta Sábado Domingo" at bounding box center [660, 189] width 567 height 25
select select "2"
click at [377, 177] on select "[Selecione...] Segunda Terça Quarta Quinta Sexta Sábado Domingo" at bounding box center [660, 189] width 567 height 25
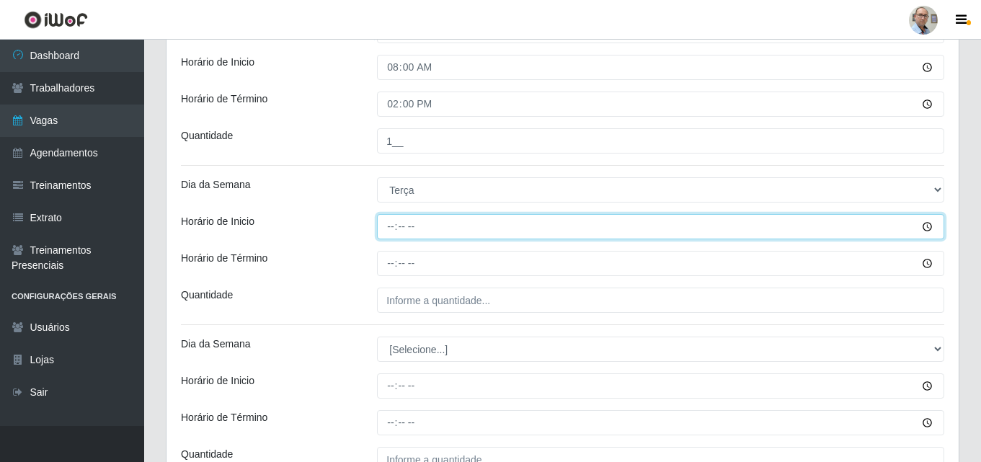
click at [386, 229] on input "Horário de Inicio" at bounding box center [660, 226] width 567 height 25
type input "08:00"
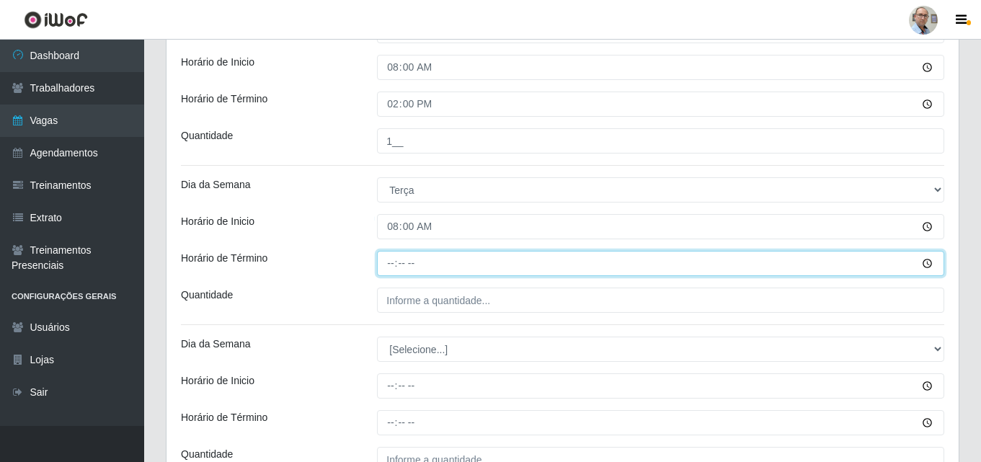
type input "14:00"
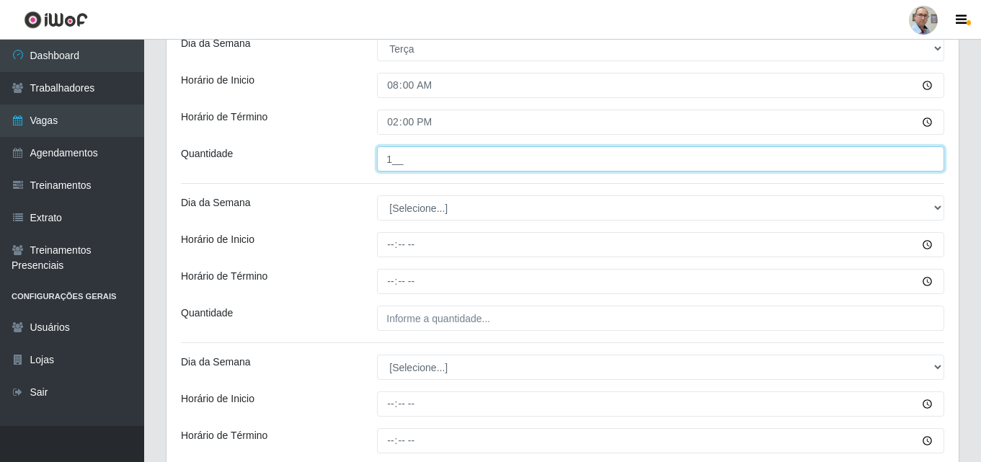
scroll to position [505, 0]
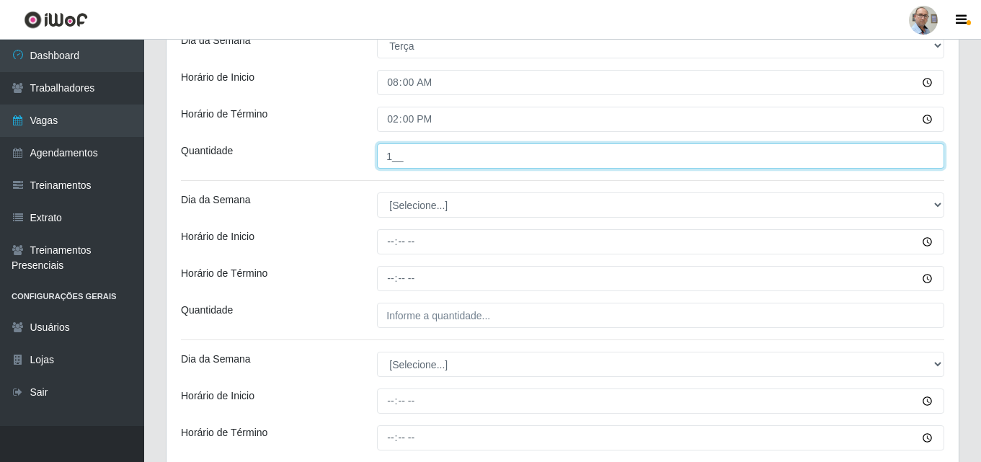
type input "1__"
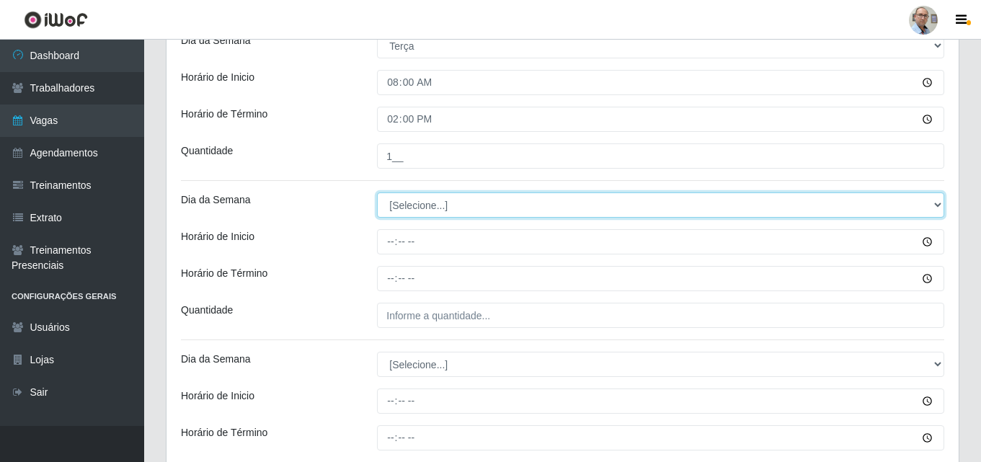
drag, startPoint x: 420, startPoint y: 195, endPoint x: 412, endPoint y: 201, distance: 9.7
click at [420, 195] on select "[Selecione...] Segunda Terça Quarta Quinta Sexta Sábado Domingo" at bounding box center [660, 205] width 567 height 25
click at [406, 209] on select "[Selecione...] Segunda Terça Quarta Quinta Sexta Sábado Domingo" at bounding box center [660, 205] width 567 height 25
click at [377, 193] on select "[Selecione...] Segunda Terça Quarta Quinta Sexta Sábado Domingo" at bounding box center [660, 205] width 567 height 25
click at [415, 205] on select "[Selecione...] Segunda Terça Quarta Quinta Sexta Sábado Domingo" at bounding box center [660, 205] width 567 height 25
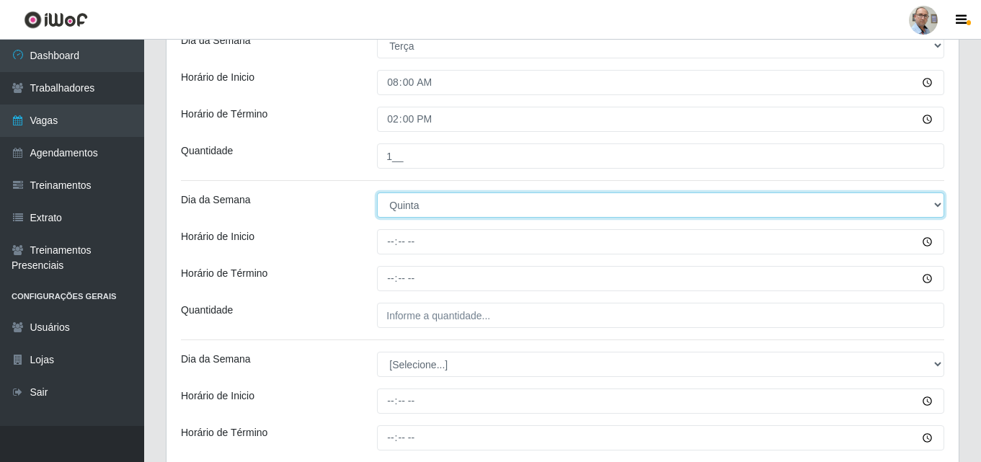
select select "3"
click at [377, 193] on select "[Selecione...] Segunda Terça Quarta Quinta Sexta Sábado Domingo" at bounding box center [660, 205] width 567 height 25
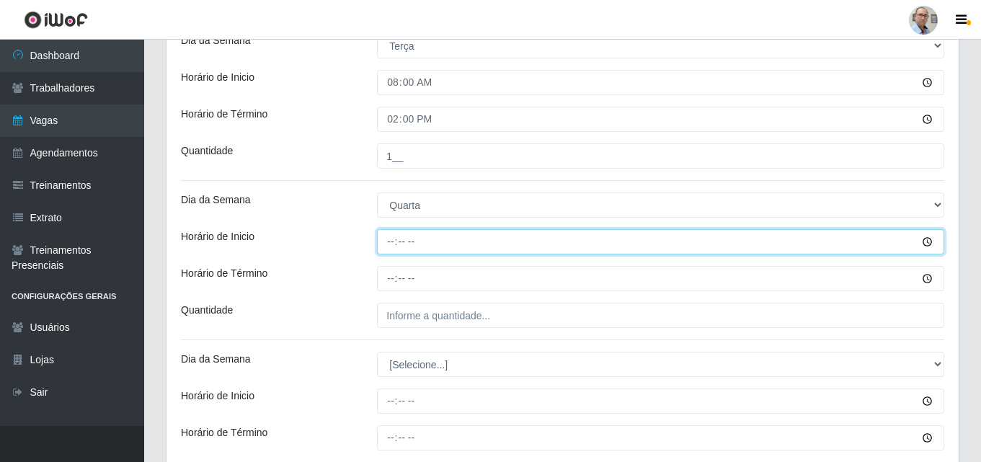
click at [389, 246] on input "Horário de Inicio" at bounding box center [660, 241] width 567 height 25
type input "08:00"
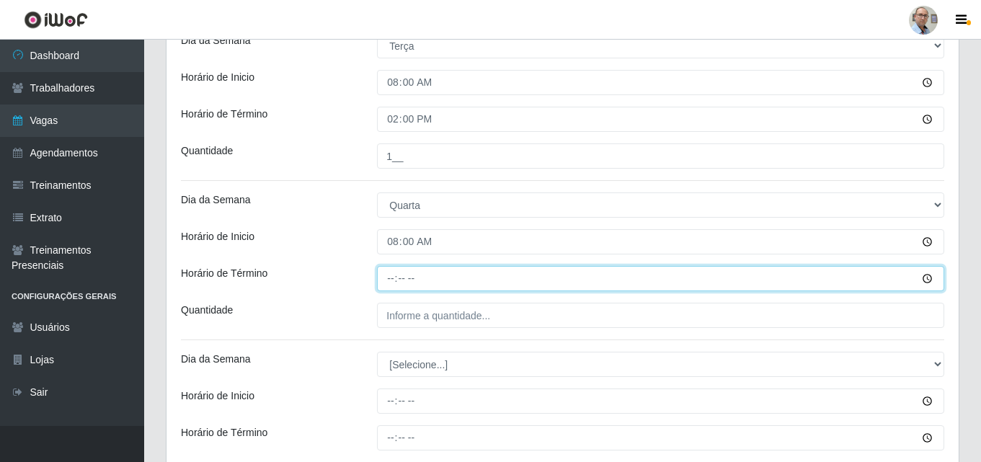
type input "14:00"
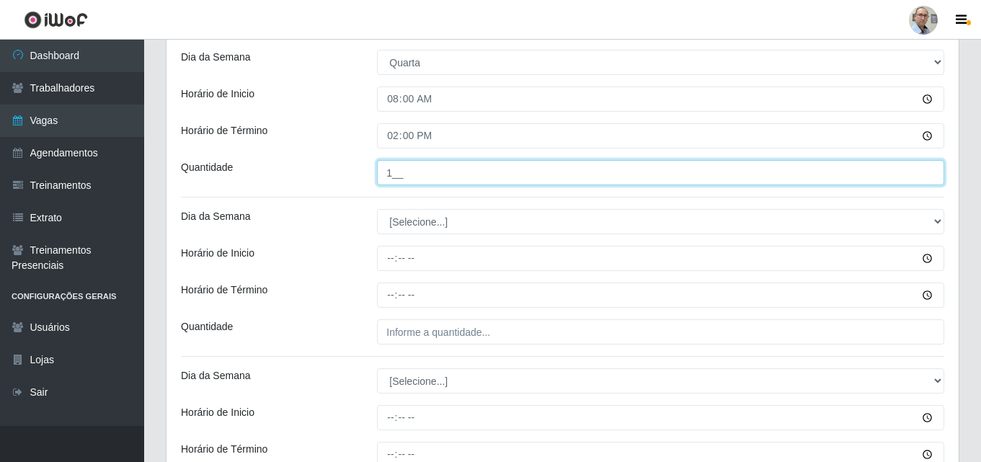
scroll to position [649, 0]
type input "1__"
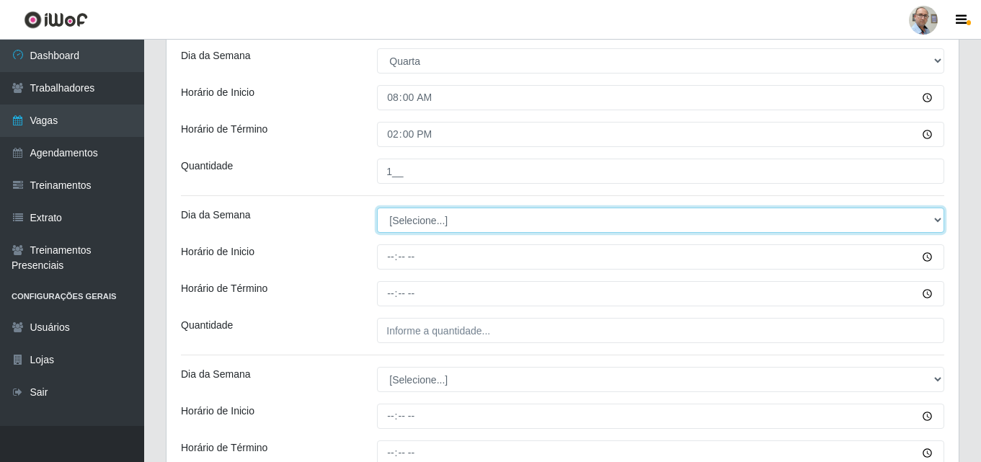
click at [399, 218] on select "[Selecione...] Segunda Terça Quarta Quinta Sexta Sábado Domingo" at bounding box center [660, 220] width 567 height 25
select select "4"
click at [377, 208] on select "[Selecione...] Segunda Terça Quarta Quinta Sexta Sábado Domingo" at bounding box center [660, 220] width 567 height 25
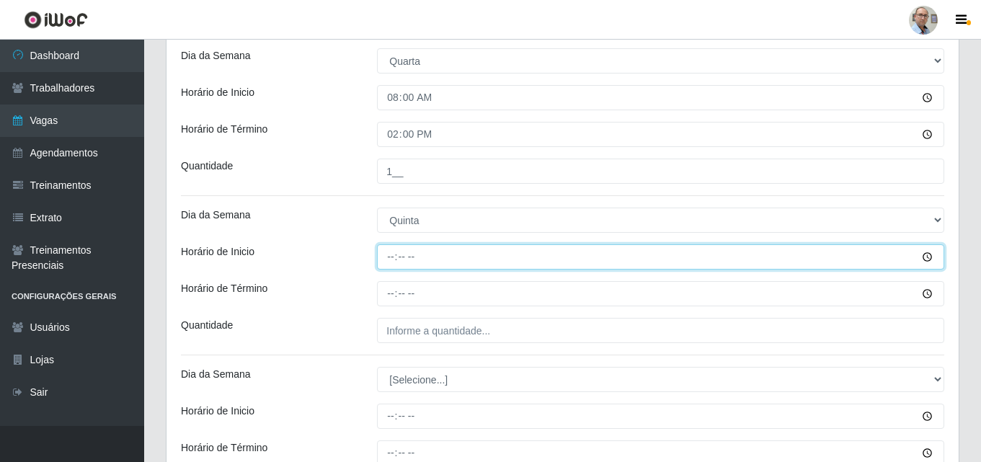
click at [387, 262] on input "Horário de Inicio" at bounding box center [660, 256] width 567 height 25
type input "08:00"
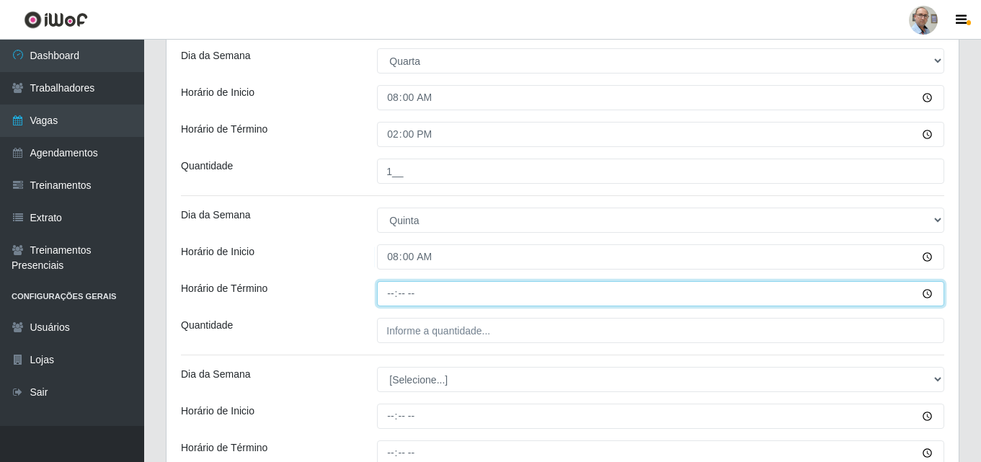
type input "14:00"
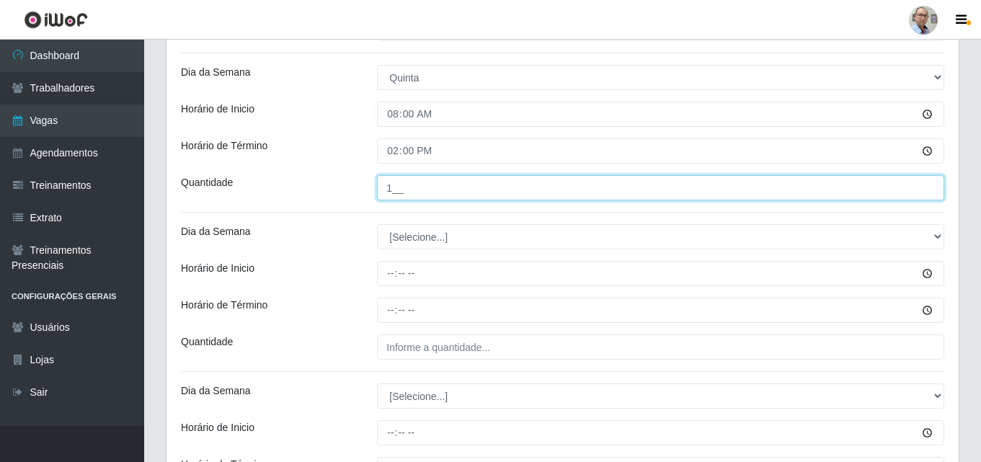
scroll to position [793, 0]
type input "1__"
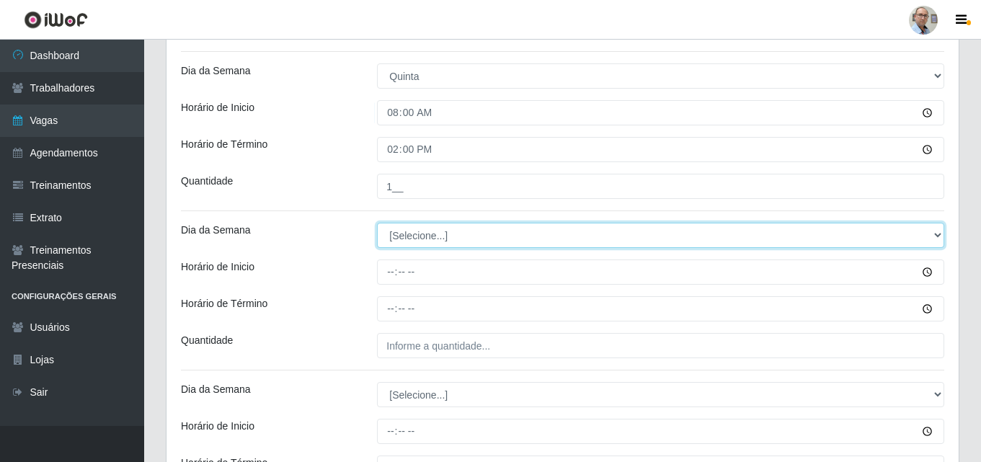
click at [416, 231] on select "[Selecione...] Segunda Terça Quarta Quinta Sexta Sábado Domingo" at bounding box center [660, 235] width 567 height 25
select select "5"
click at [377, 223] on select "[Selecione...] Segunda Terça Quarta Quinta Sexta Sábado Domingo" at bounding box center [660, 235] width 567 height 25
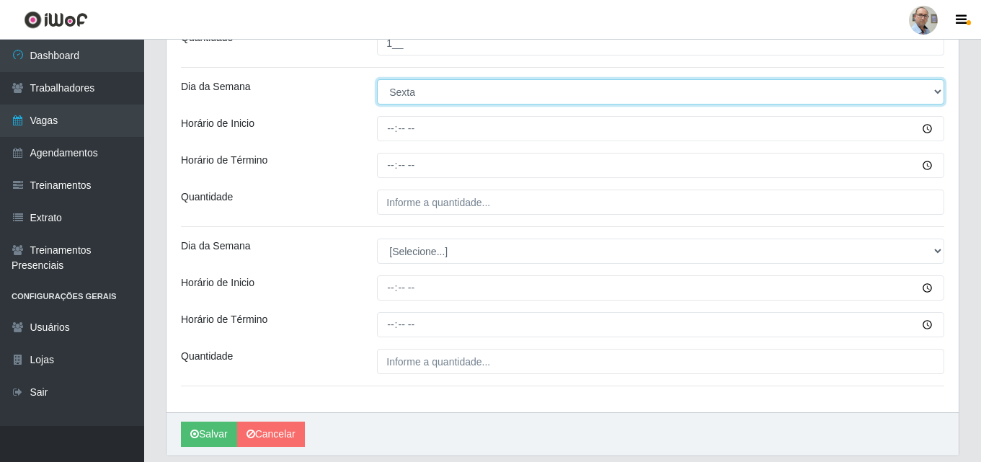
scroll to position [937, 0]
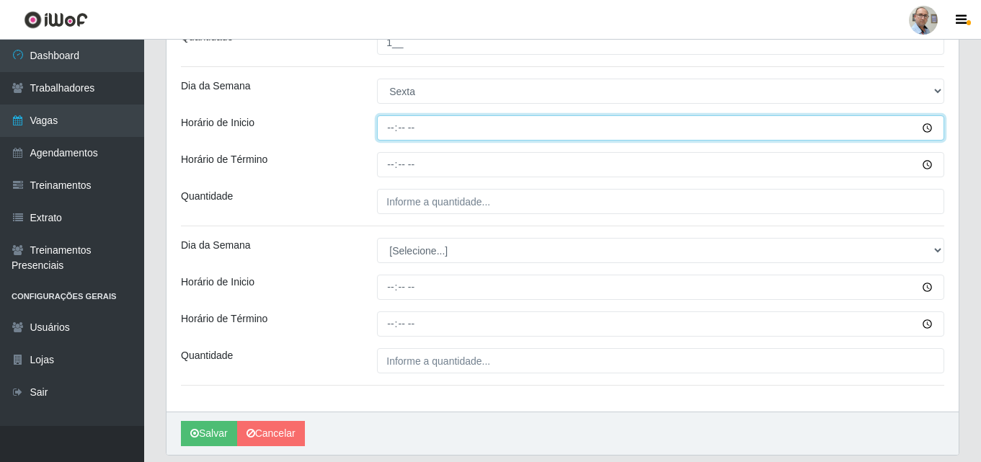
click at [394, 127] on input "Horário de Inicio" at bounding box center [660, 127] width 567 height 25
type input "08:00"
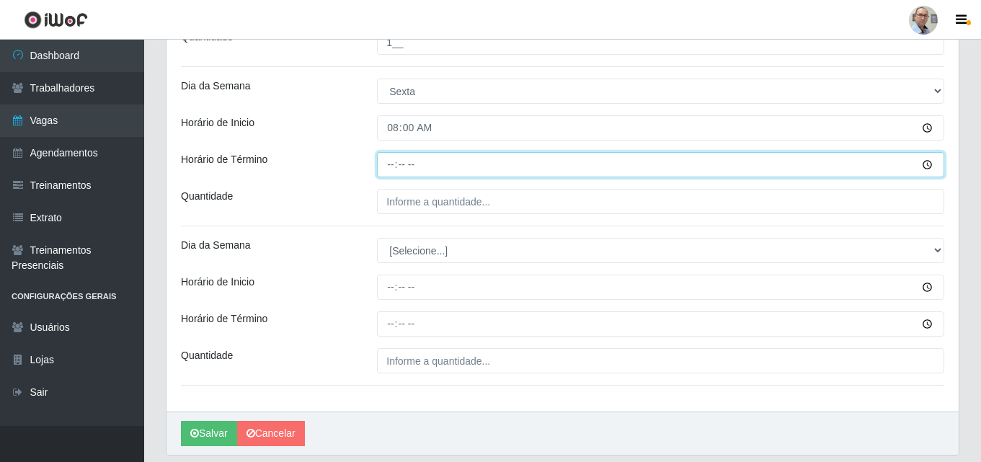
type input "14:00"
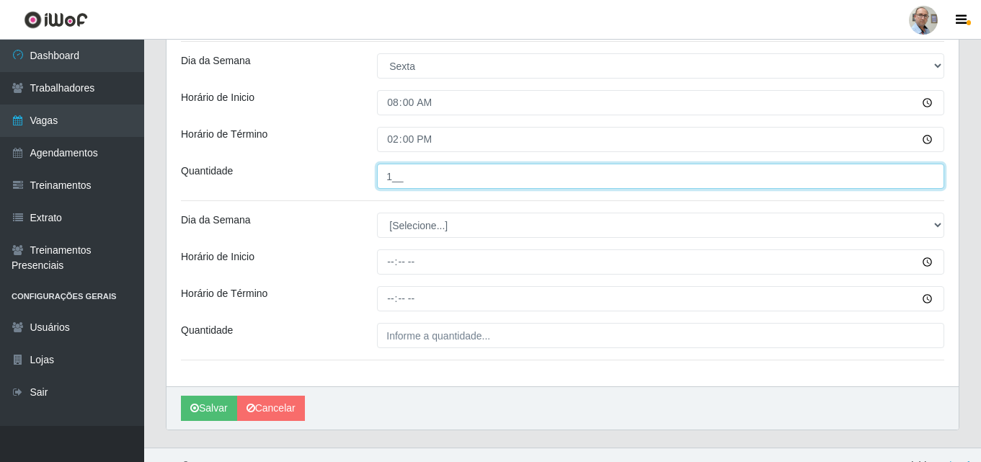
scroll to position [984, 0]
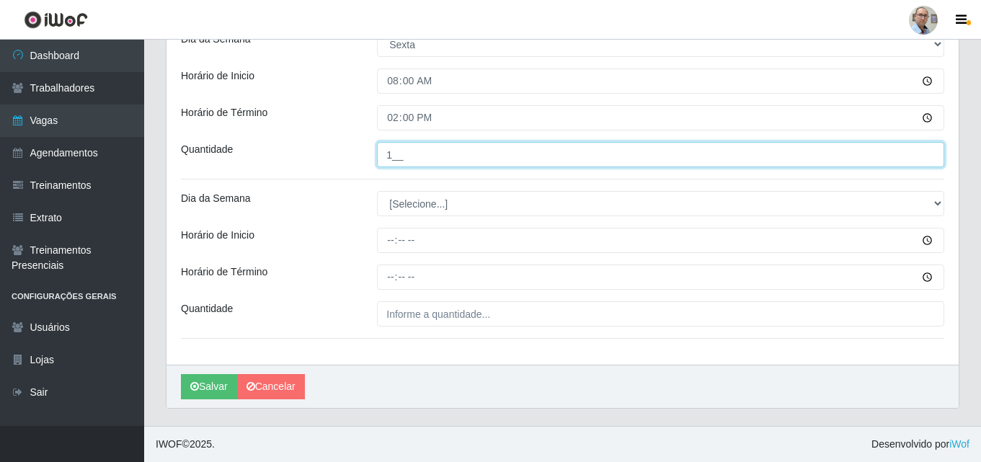
type input "1__"
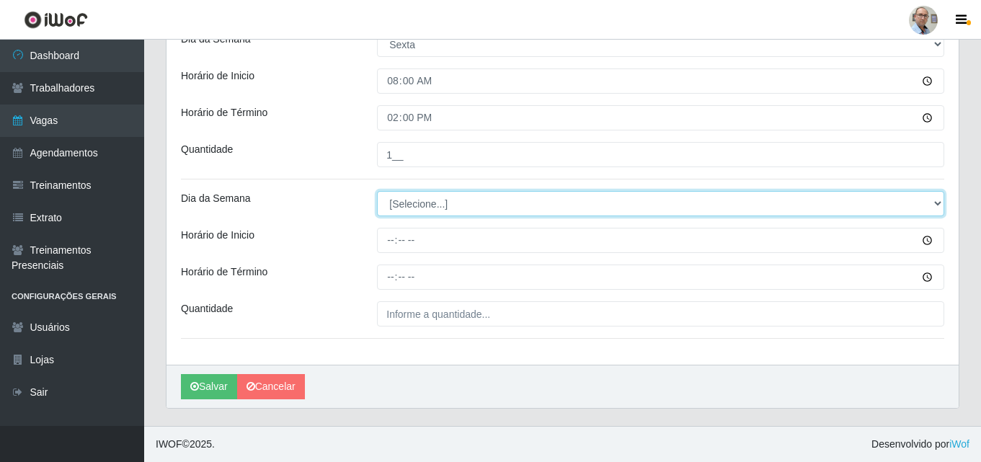
click at [417, 210] on select "[Selecione...] Segunda Terça Quarta Quinta Sexta Sábado Domingo" at bounding box center [660, 203] width 567 height 25
select select "6"
click at [377, 191] on select "[Selecione...] Segunda Terça Quarta Quinta Sexta Sábado Domingo" at bounding box center [660, 203] width 567 height 25
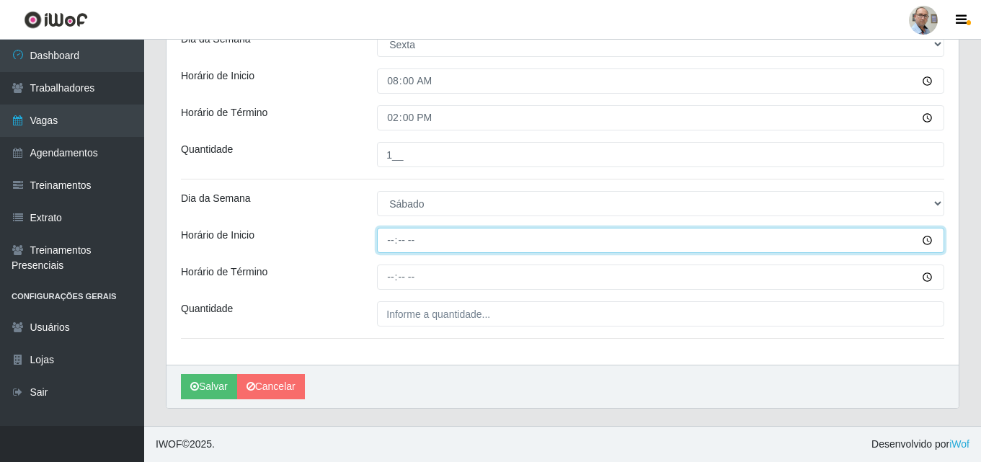
click at [388, 246] on input "Horário de Inicio" at bounding box center [660, 240] width 567 height 25
type input "08:00"
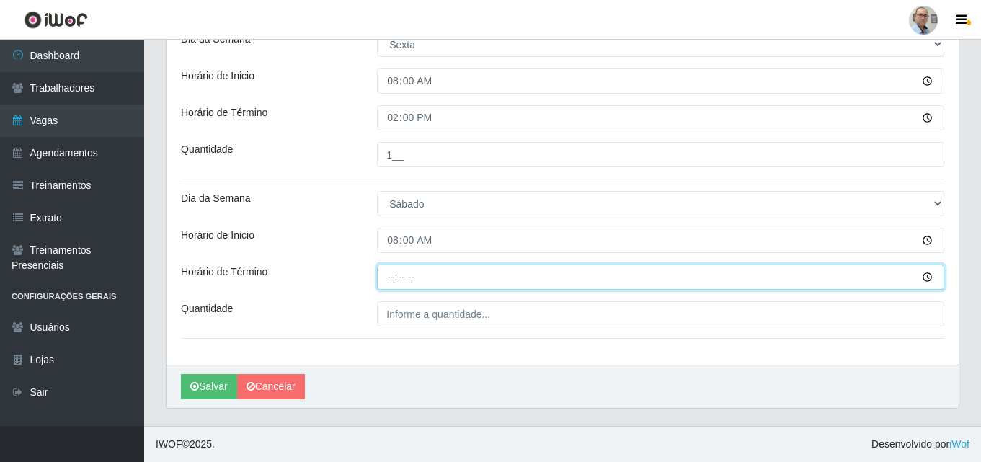
type input "14:00"
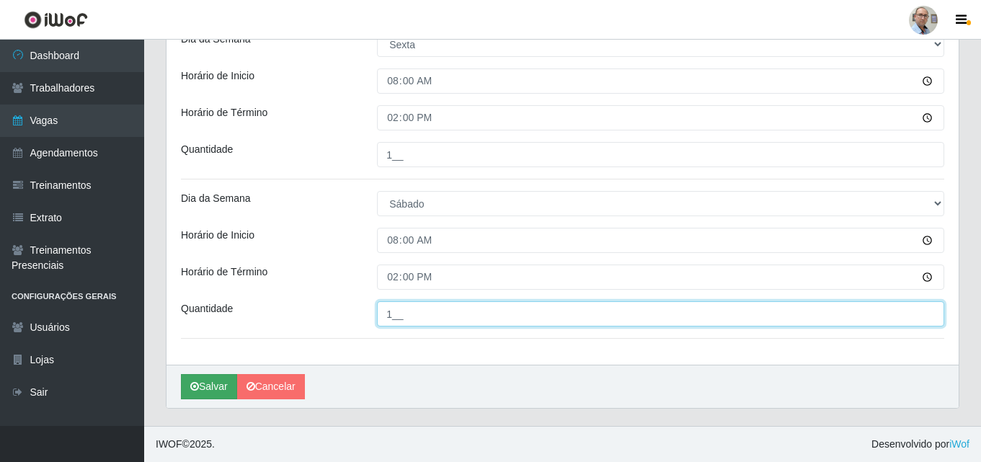
type input "1__"
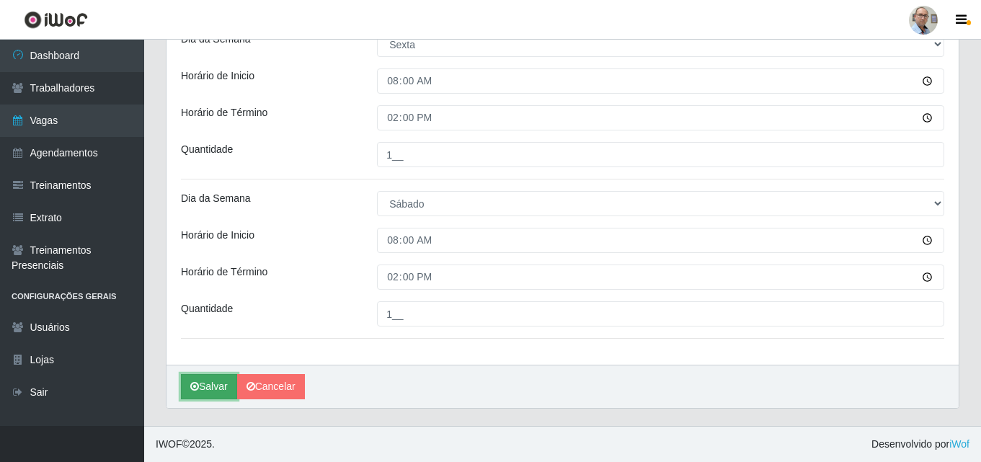
click at [201, 385] on button "Salvar" at bounding box center [209, 386] width 56 height 25
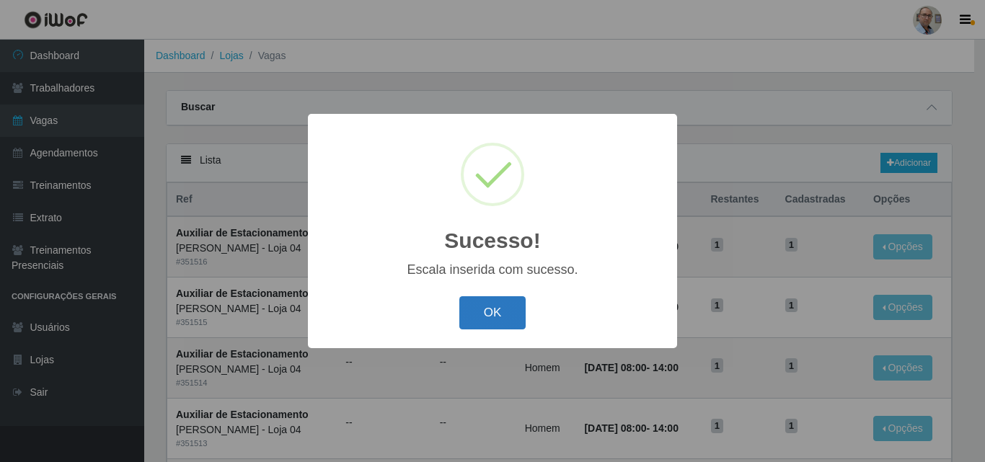
click at [483, 306] on button "OK" at bounding box center [492, 313] width 67 height 34
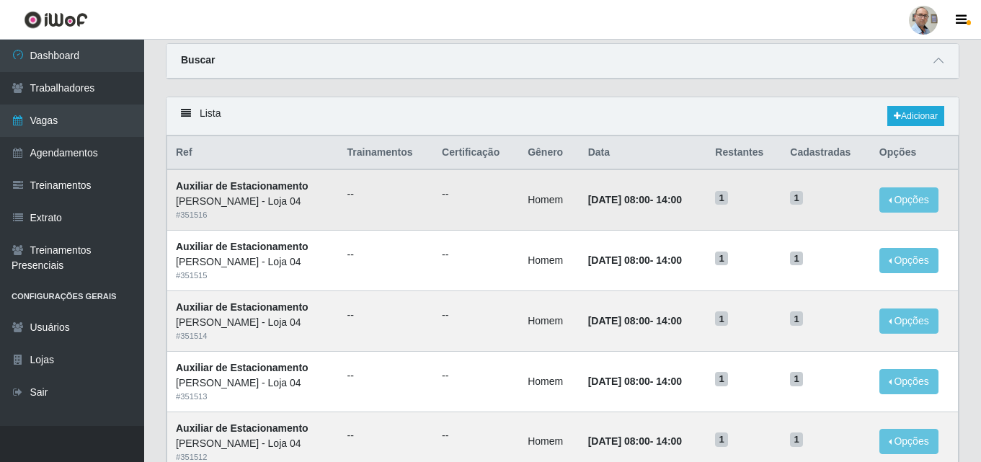
scroll to position [72, 0]
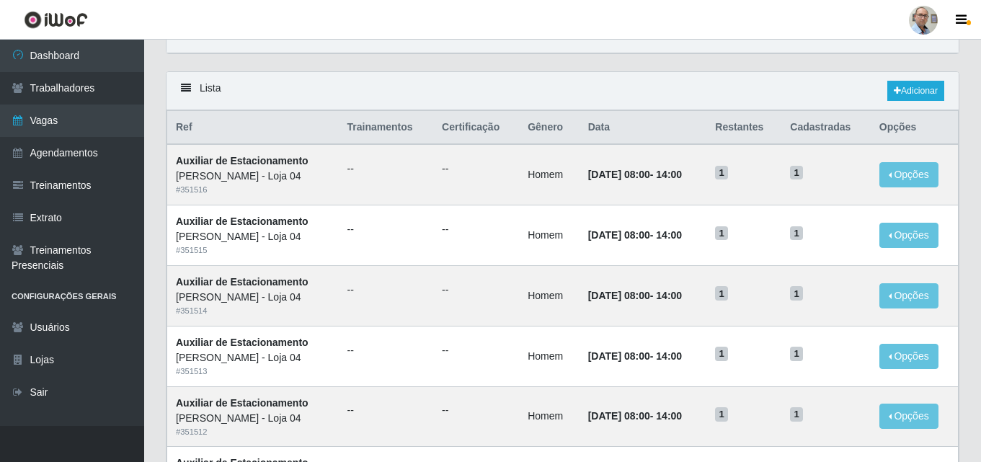
click at [497, 32] on header "Perfil Alterar Senha Sair" at bounding box center [490, 20] width 981 height 40
click at [908, 92] on link "Adicionar" at bounding box center [916, 91] width 57 height 20
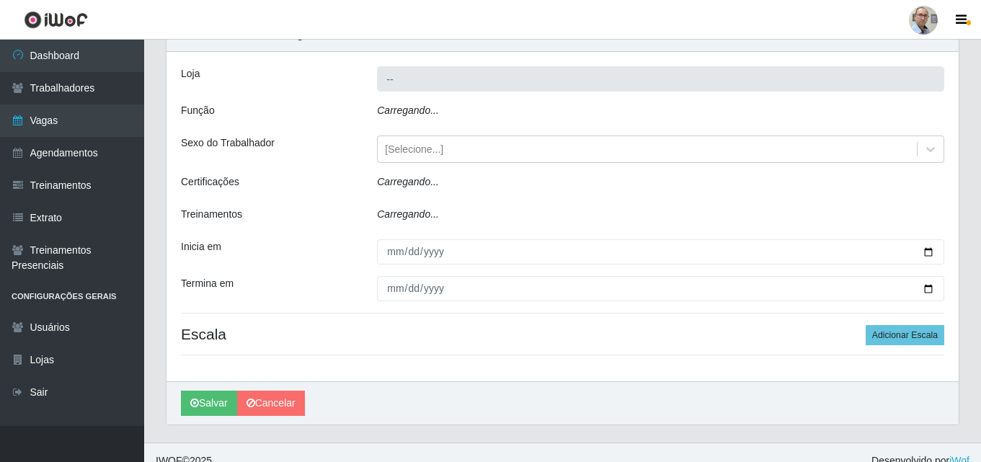
type input "[PERSON_NAME] - Loja 04"
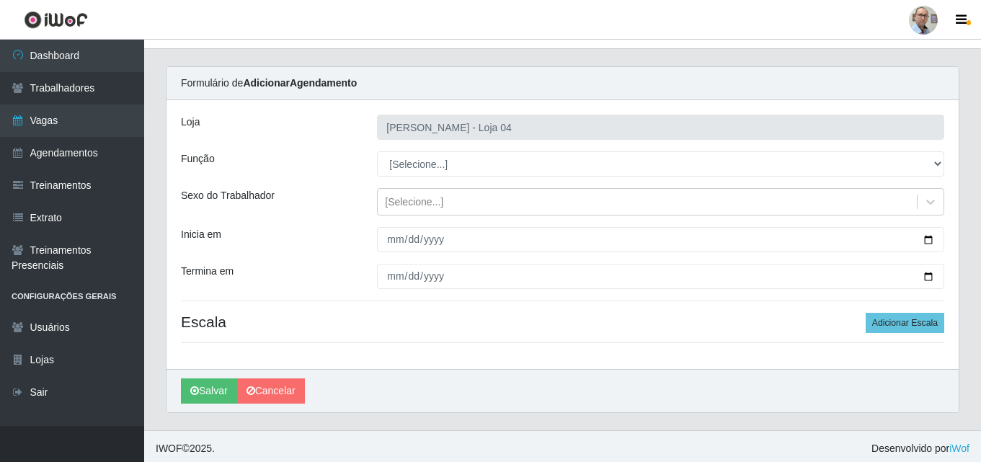
scroll to position [28, 0]
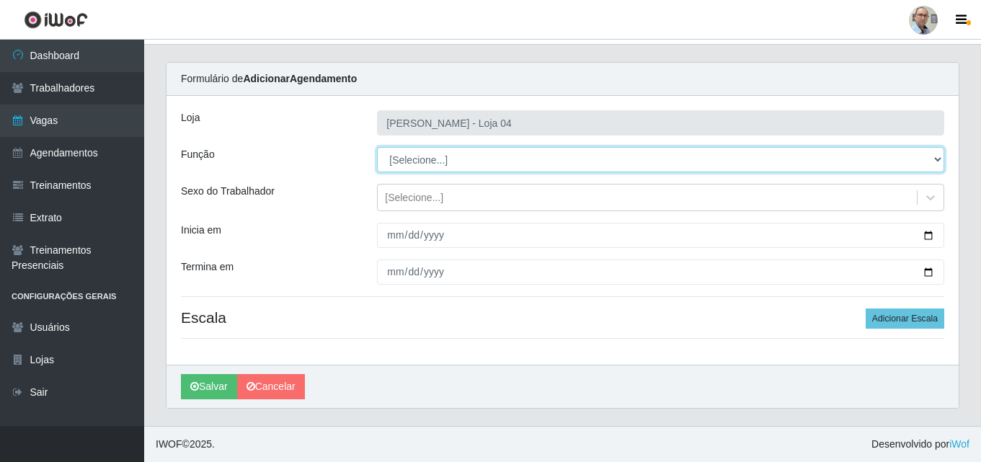
click at [497, 161] on select "[Selecione...] ASG ASG + ASG ++ Auxiliar de Depósito Auxiliar de Depósito + Aux…" at bounding box center [660, 159] width 567 height 25
click at [377, 147] on select "[Selecione...] ASG ASG + ASG ++ Auxiliar de Depósito Auxiliar de Depósito + Aux…" at bounding box center [660, 159] width 567 height 25
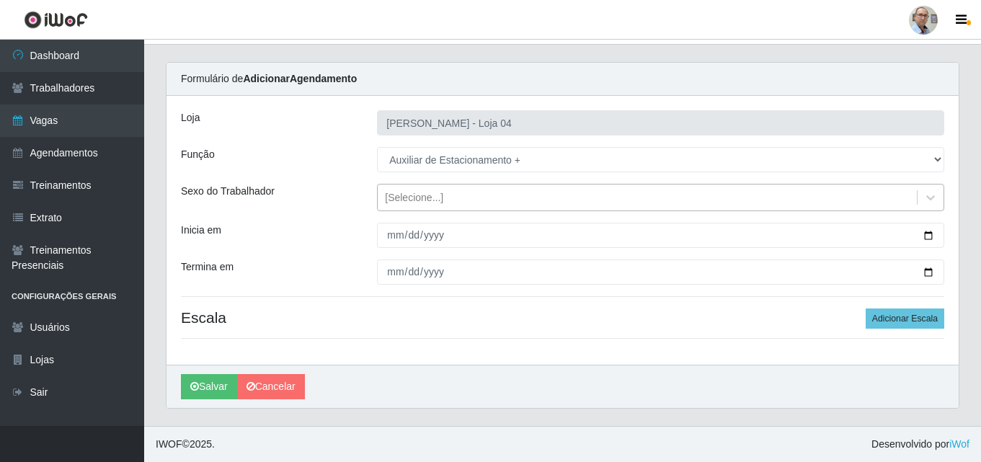
click at [433, 197] on div "[Selecione...]" at bounding box center [414, 197] width 58 height 15
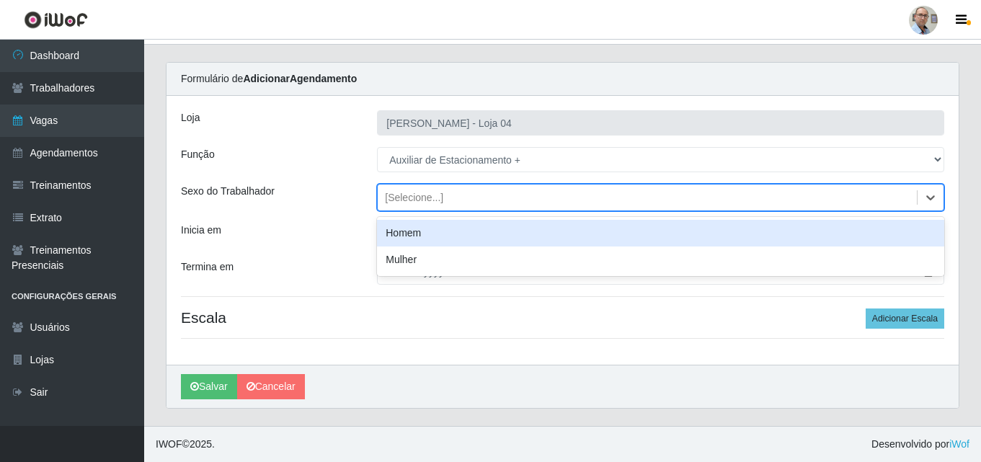
click at [411, 229] on div "Homem" at bounding box center [660, 233] width 567 height 27
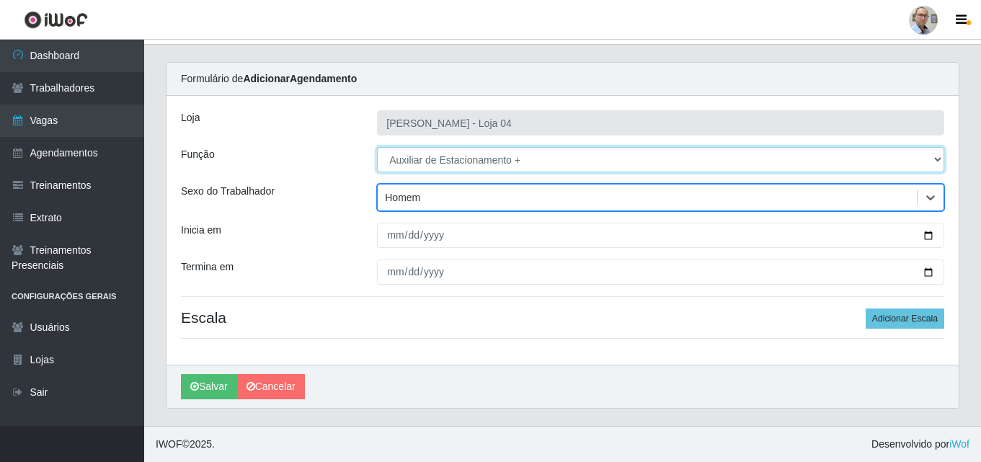
click at [934, 156] on select "[Selecione...] ASG ASG + ASG ++ Auxiliar de Depósito Auxiliar de Depósito + Aux…" at bounding box center [660, 159] width 567 height 25
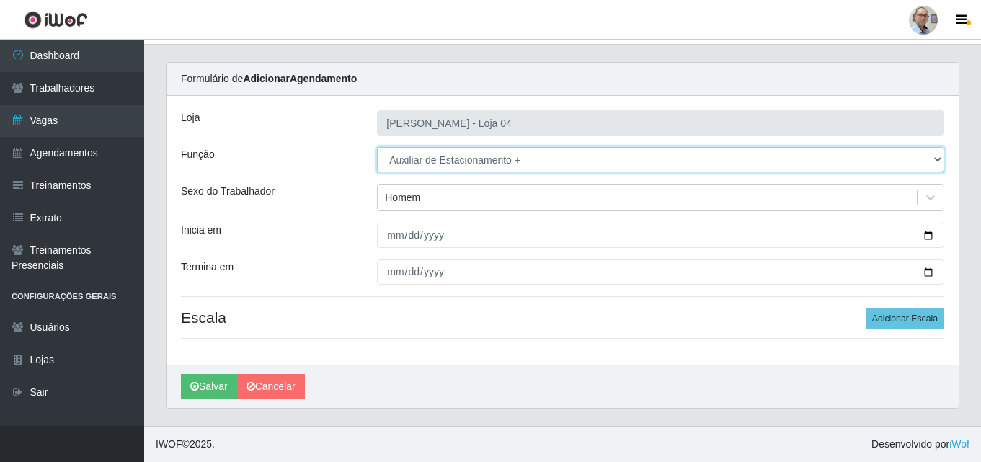
select select "4"
click at [377, 147] on select "[Selecione...] ASG ASG + ASG ++ Auxiliar de Depósito Auxiliar de Depósito + Aux…" at bounding box center [660, 159] width 567 height 25
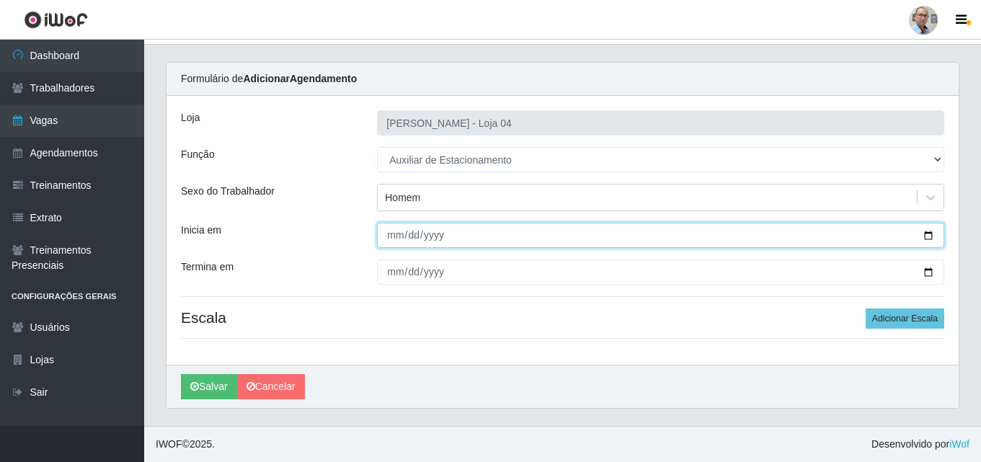
click at [924, 235] on input "Inicia em" at bounding box center [660, 235] width 567 height 25
type input "[DATE]"
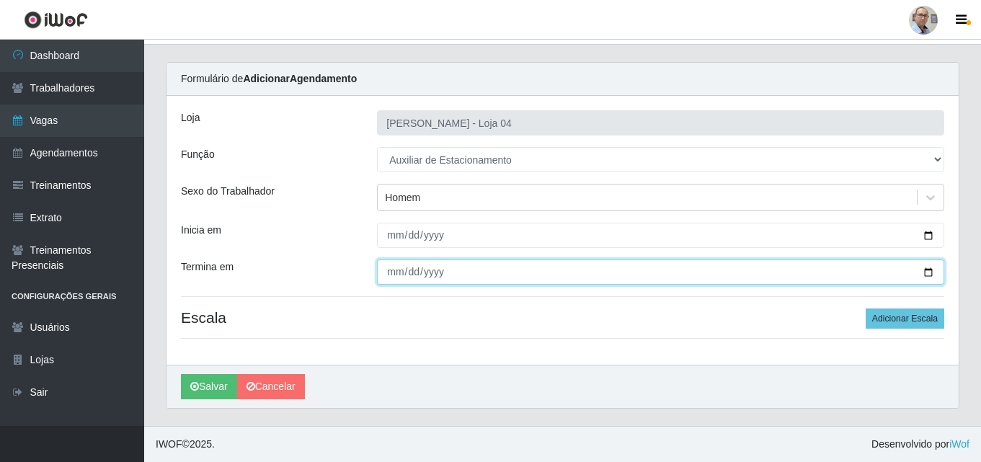
click at [930, 271] on input "Termina em" at bounding box center [660, 272] width 567 height 25
type input "[DATE]"
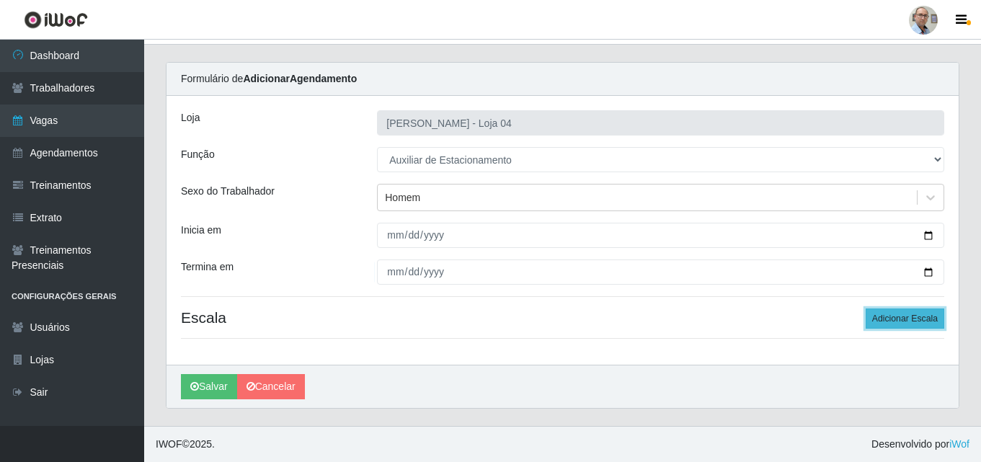
click at [908, 318] on button "Adicionar Escala" at bounding box center [905, 319] width 79 height 20
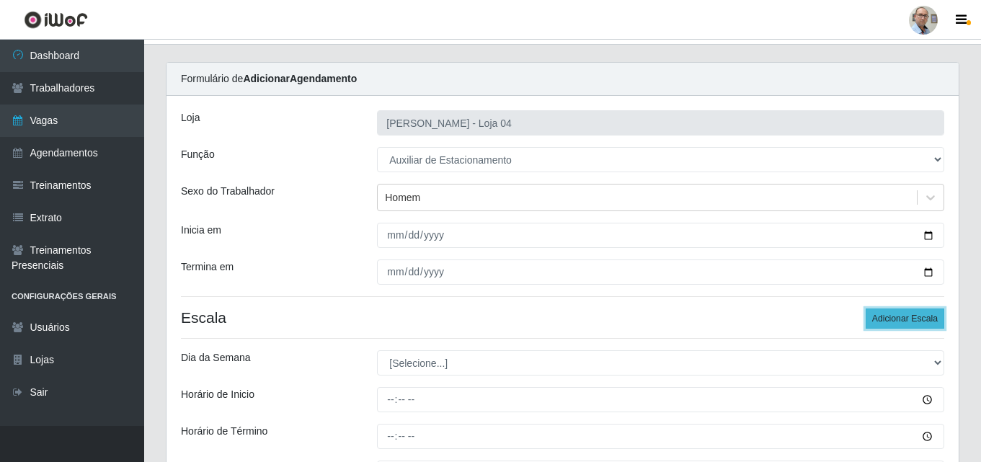
click at [908, 316] on button "Adicionar Escala" at bounding box center [905, 319] width 79 height 20
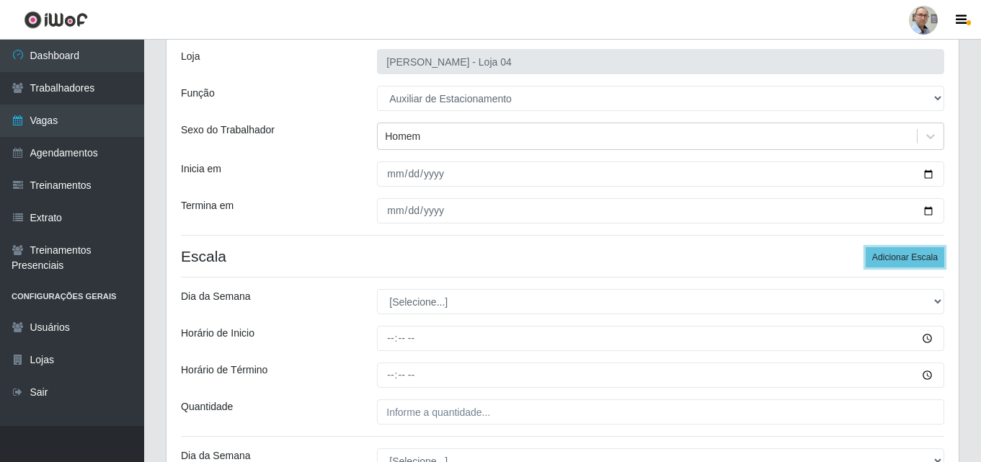
scroll to position [172, 0]
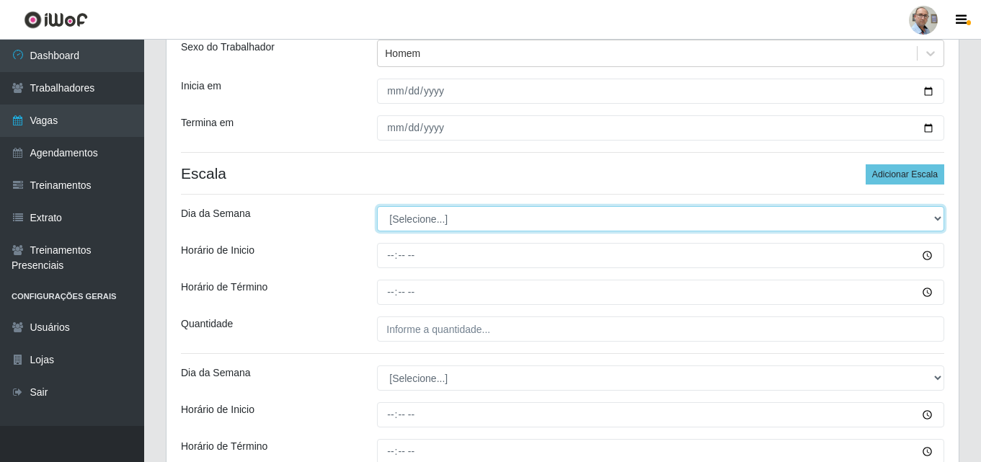
click at [420, 214] on select "[Selecione...] Segunda Terça Quarta Quinta Sexta Sábado Domingo" at bounding box center [660, 218] width 567 height 25
select select "0"
click at [377, 206] on select "[Selecione...] Segunda Terça Quarta Quinta Sexta Sábado Domingo" at bounding box center [660, 218] width 567 height 25
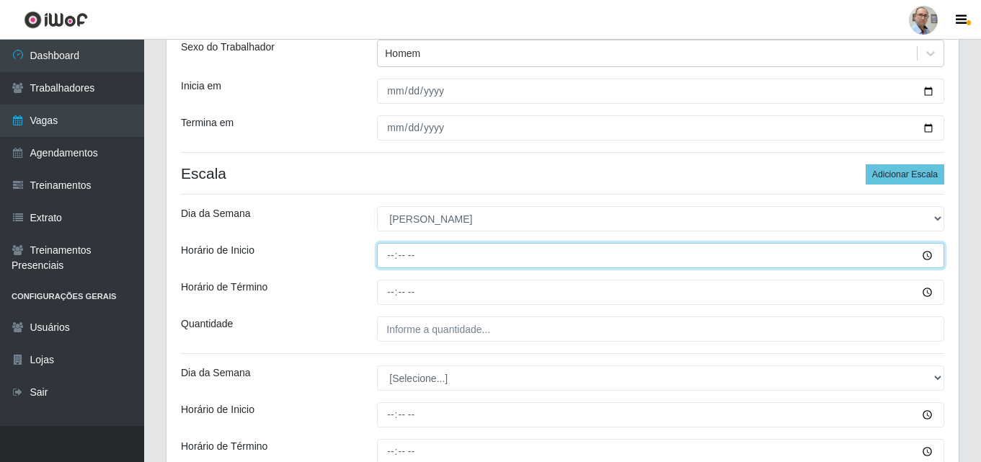
click at [384, 259] on input "Horário de Inicio" at bounding box center [660, 255] width 567 height 25
type input "07:30"
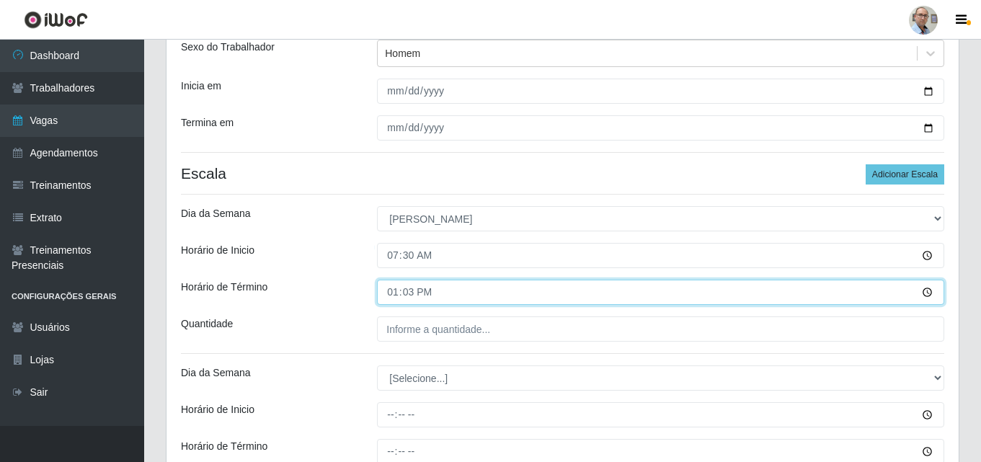
type input "13:30"
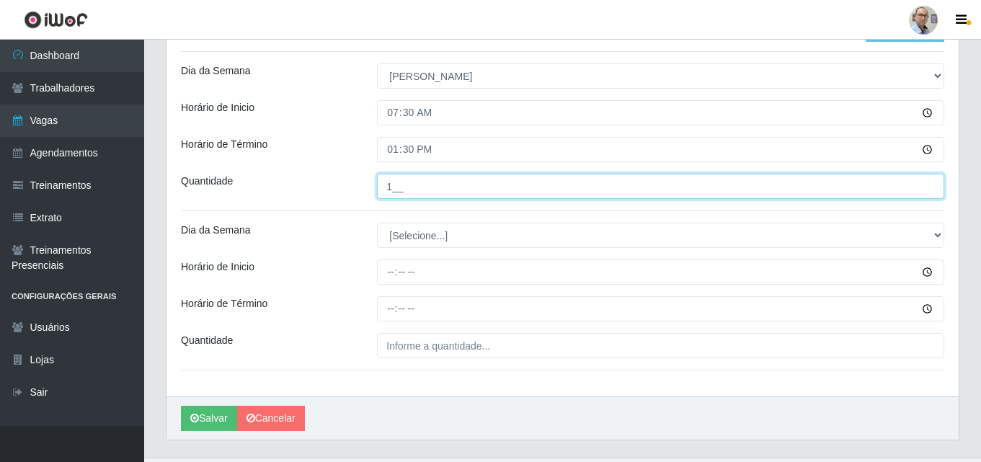
scroll to position [317, 0]
type input "1__"
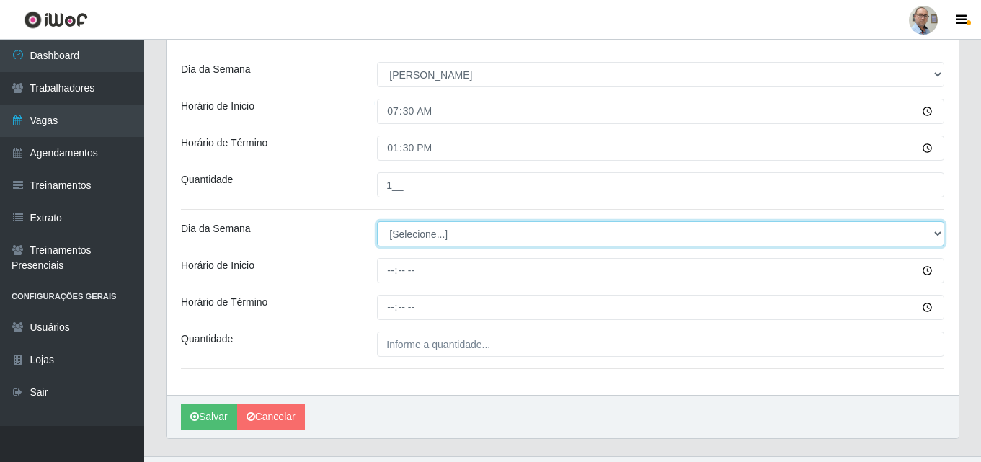
click at [397, 230] on select "[Selecione...] Segunda Terça Quarta Quinta Sexta Sábado Domingo" at bounding box center [660, 233] width 567 height 25
select select "0"
click at [377, 221] on select "[Selecione...] Segunda Terça Quarta Quinta Sexta Sábado Domingo" at bounding box center [660, 233] width 567 height 25
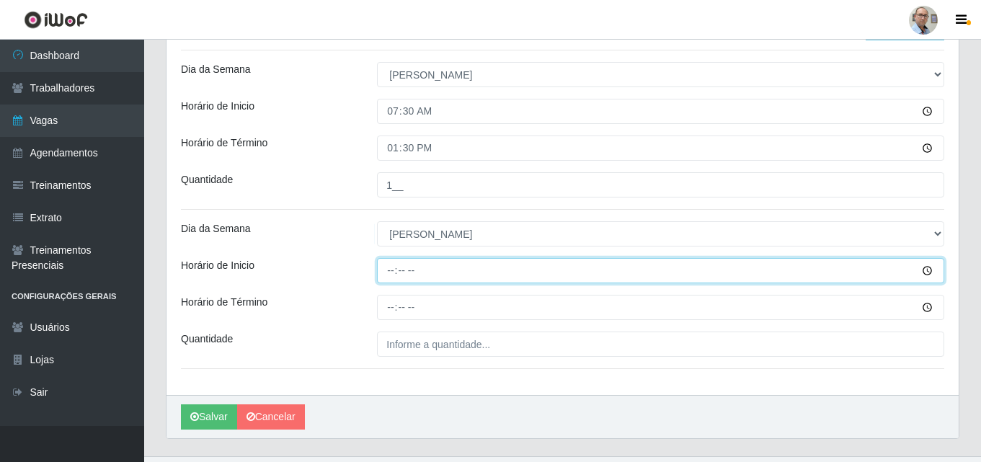
click at [384, 265] on input "Horário de Inicio" at bounding box center [660, 270] width 567 height 25
type input "13:00"
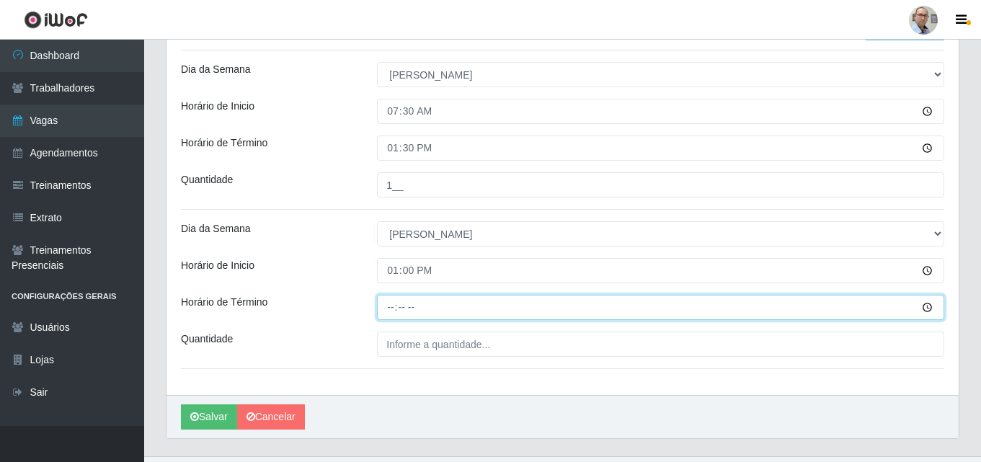
type input "19:00"
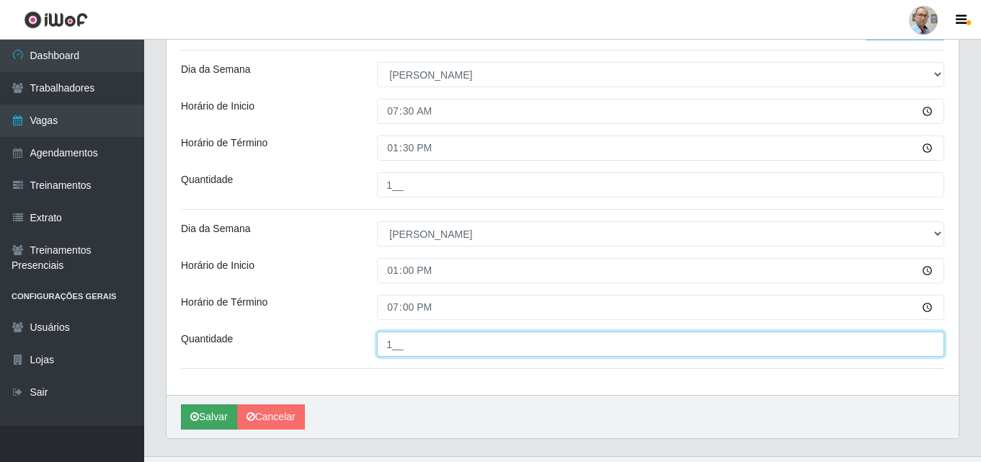
type input "1__"
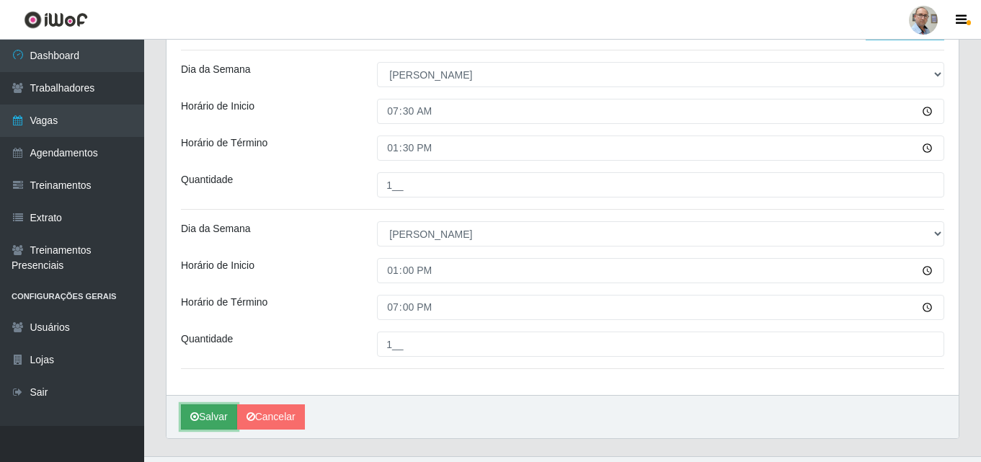
click at [208, 416] on button "Salvar" at bounding box center [209, 416] width 56 height 25
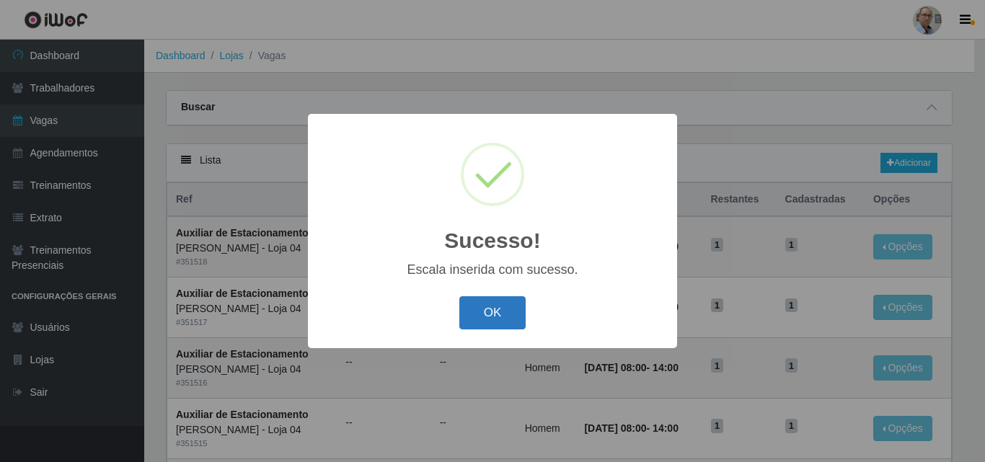
click at [482, 320] on button "OK" at bounding box center [492, 313] width 67 height 34
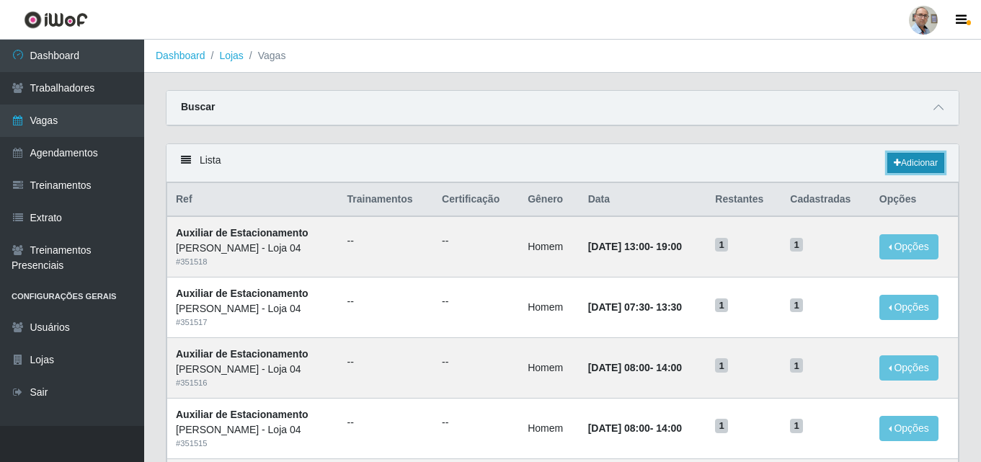
click at [916, 163] on link "Adicionar" at bounding box center [916, 163] width 57 height 20
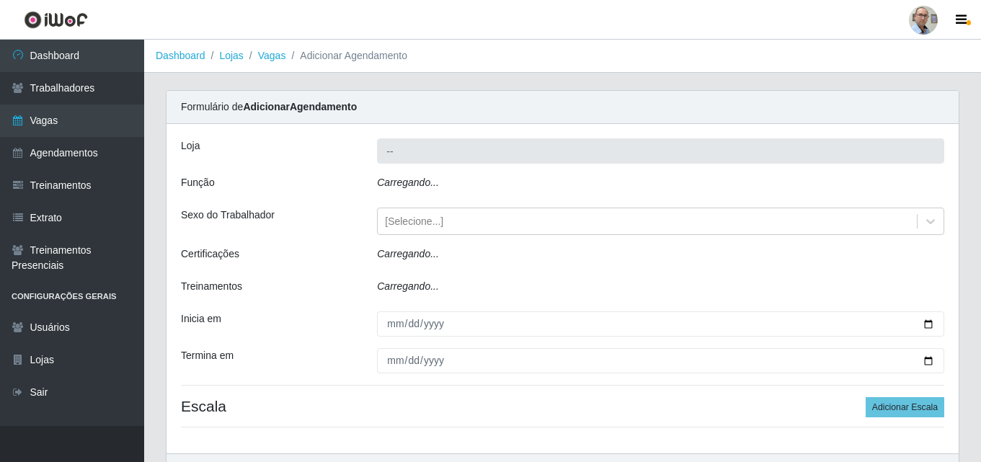
type input "[PERSON_NAME] - Loja 04"
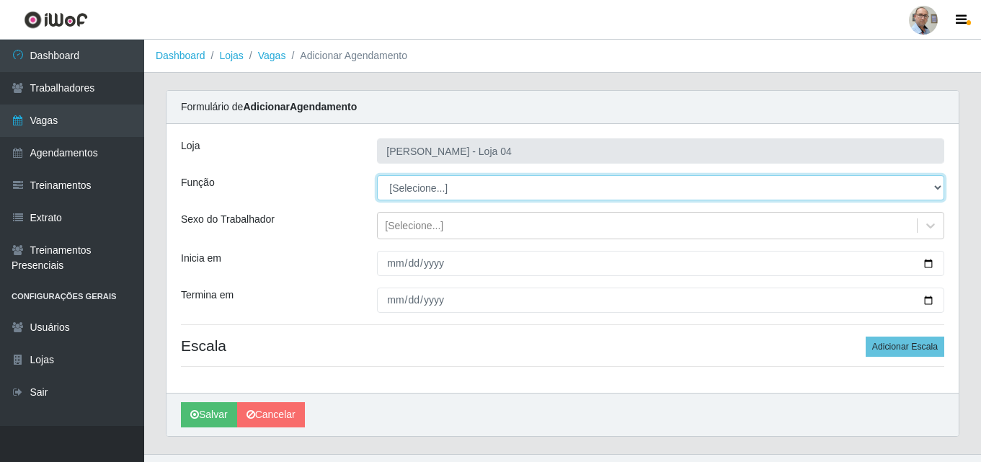
click at [463, 176] on select "[Selecione...] ASG ASG + ASG ++ Auxiliar de Depósito Auxiliar de Depósito + Aux…" at bounding box center [660, 187] width 567 height 25
select select "4"
click at [377, 175] on select "[Selecione...] ASG ASG + ASG ++ Auxiliar de Depósito Auxiliar de Depósito + Aux…" at bounding box center [660, 187] width 567 height 25
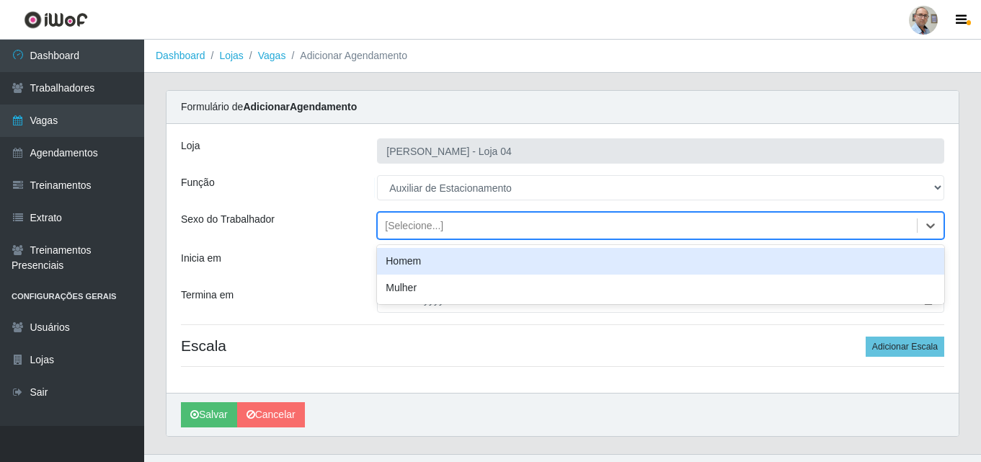
click at [420, 224] on div "[Selecione...]" at bounding box center [414, 225] width 58 height 15
click at [413, 252] on div "Homem" at bounding box center [660, 261] width 567 height 27
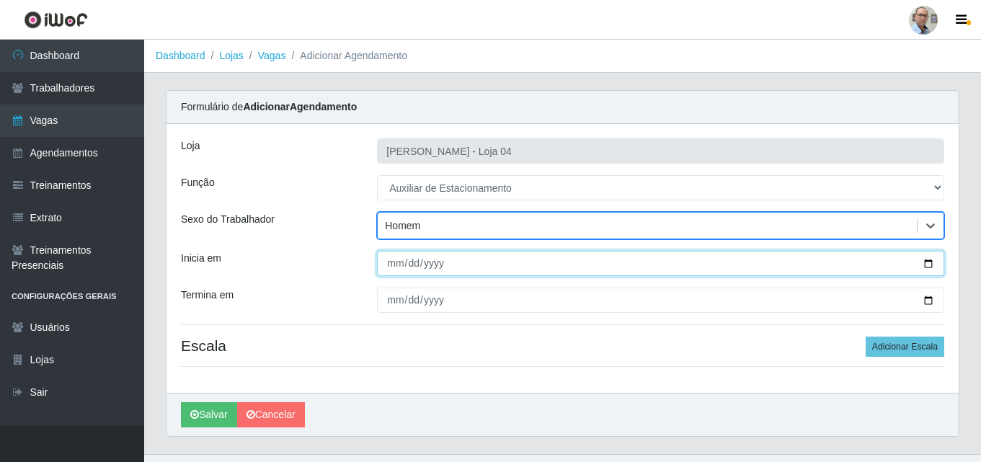
click at [927, 262] on input "Inicia em" at bounding box center [660, 263] width 567 height 25
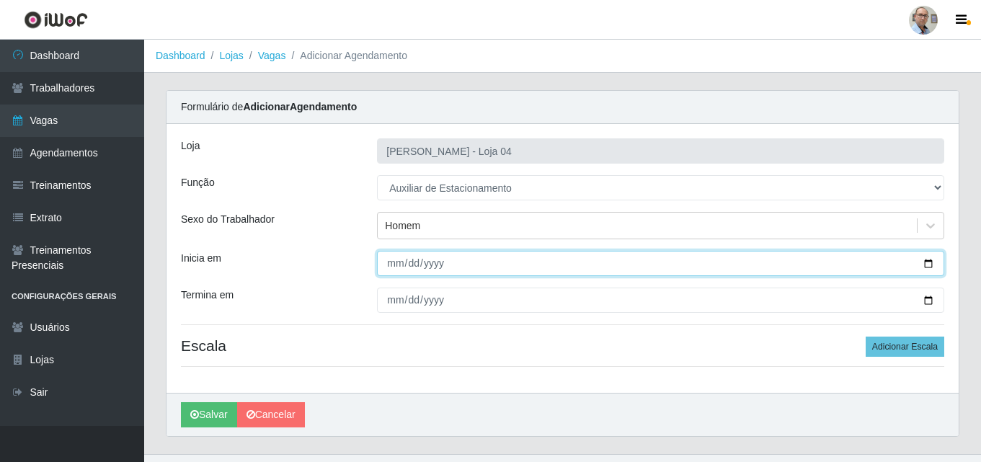
type input "[DATE]"
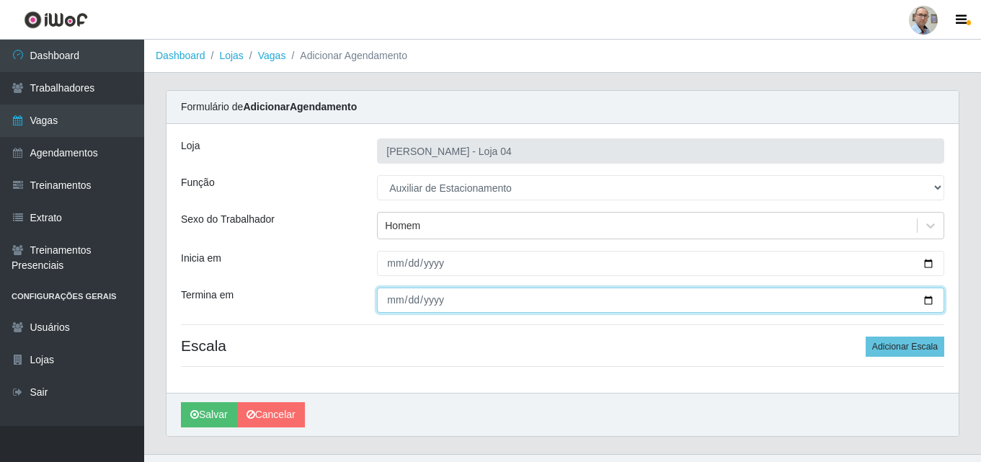
click at [924, 301] on input "Termina em" at bounding box center [660, 300] width 567 height 25
type input "[DATE]"
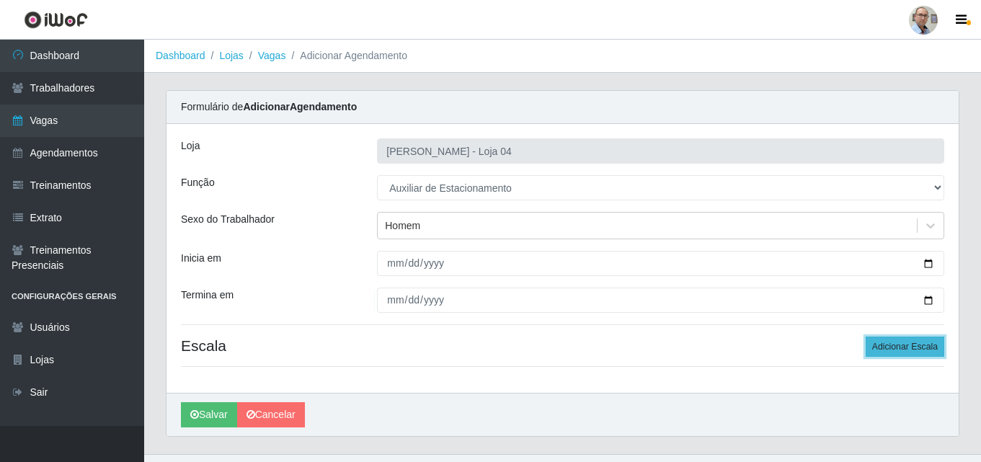
click at [897, 341] on button "Adicionar Escala" at bounding box center [905, 347] width 79 height 20
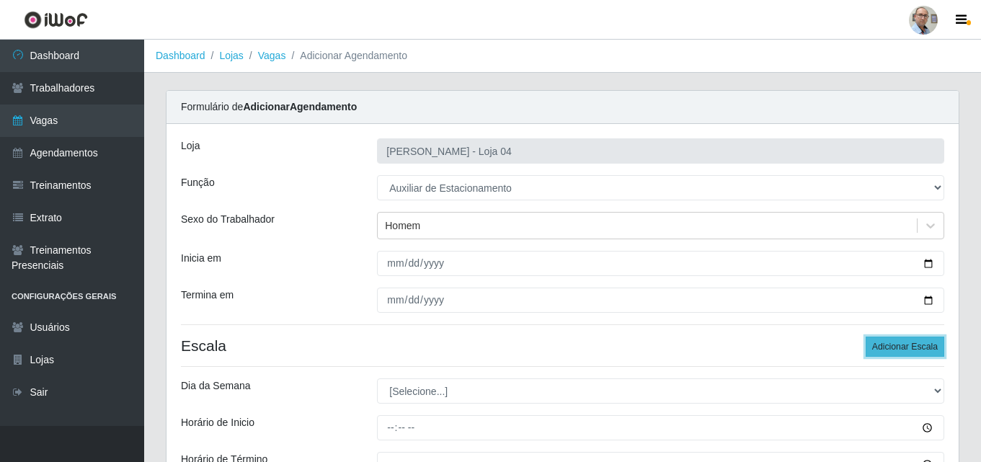
click at [897, 341] on button "Adicionar Escala" at bounding box center [905, 347] width 79 height 20
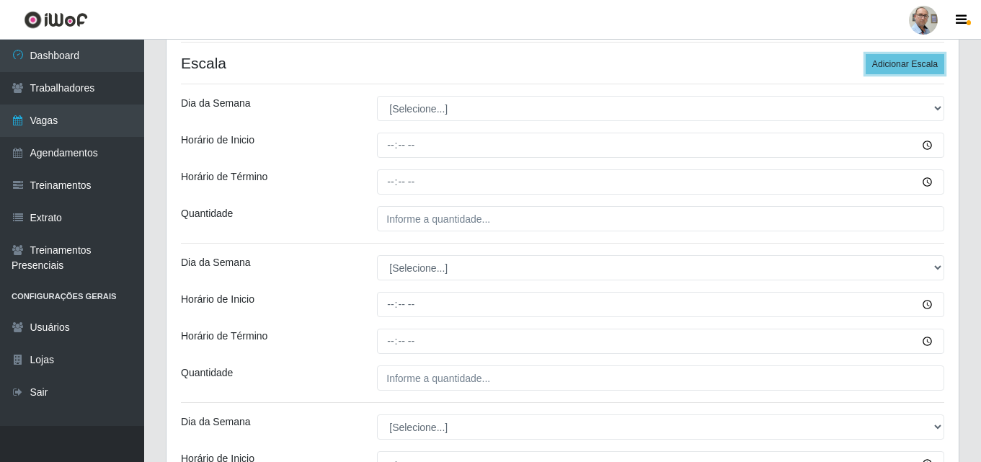
scroll to position [288, 0]
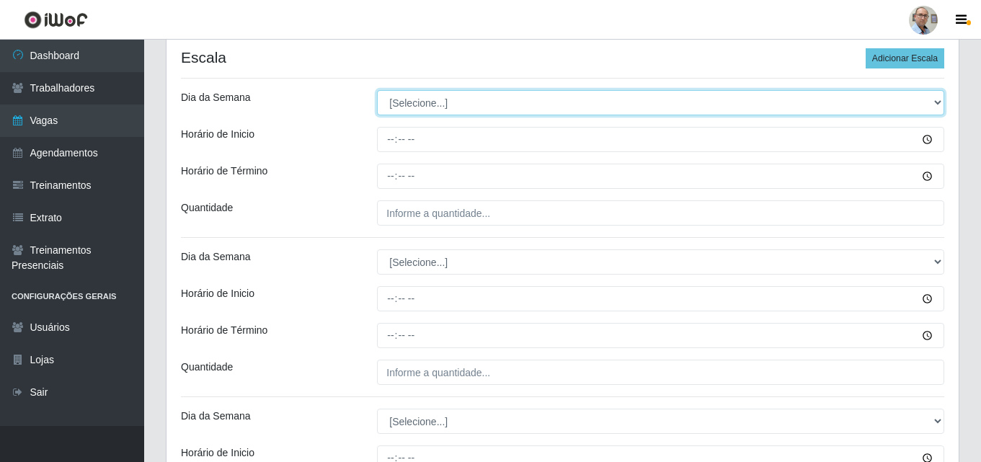
click at [413, 96] on select "[Selecione...] Segunda Terça Quarta Quinta Sexta Sábado Domingo" at bounding box center [660, 102] width 567 height 25
select select "1"
click at [377, 90] on select "[Selecione...] Segunda Terça Quarta Quinta Sexta Sábado Domingo" at bounding box center [660, 102] width 567 height 25
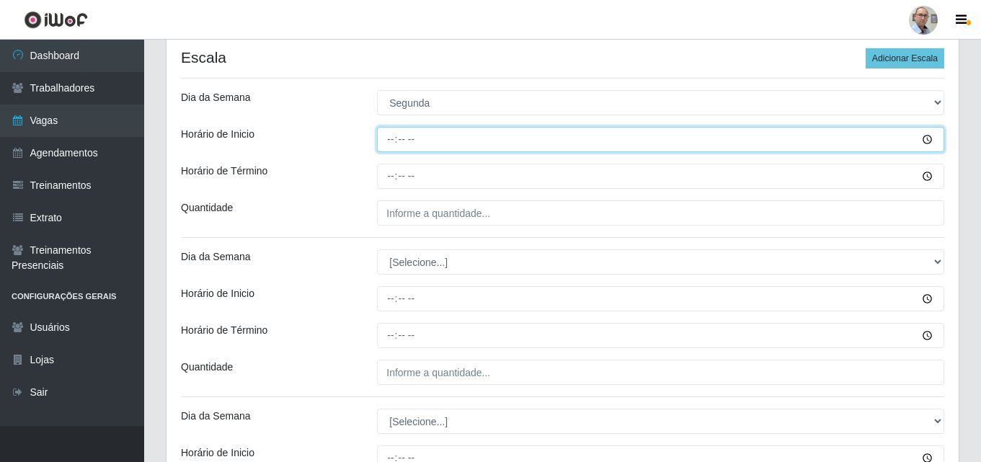
click at [388, 139] on input "Horário de Inicio" at bounding box center [660, 139] width 567 height 25
type input "08:00"
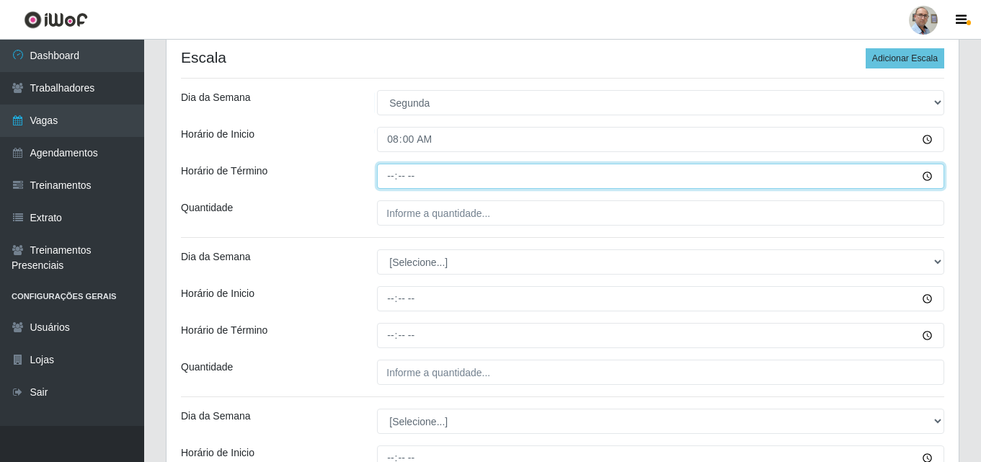
type input "14:00"
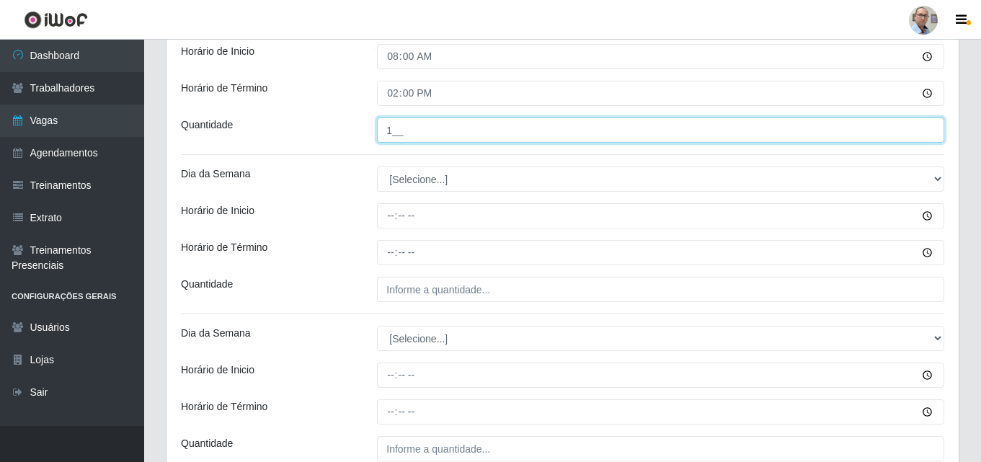
scroll to position [433, 0]
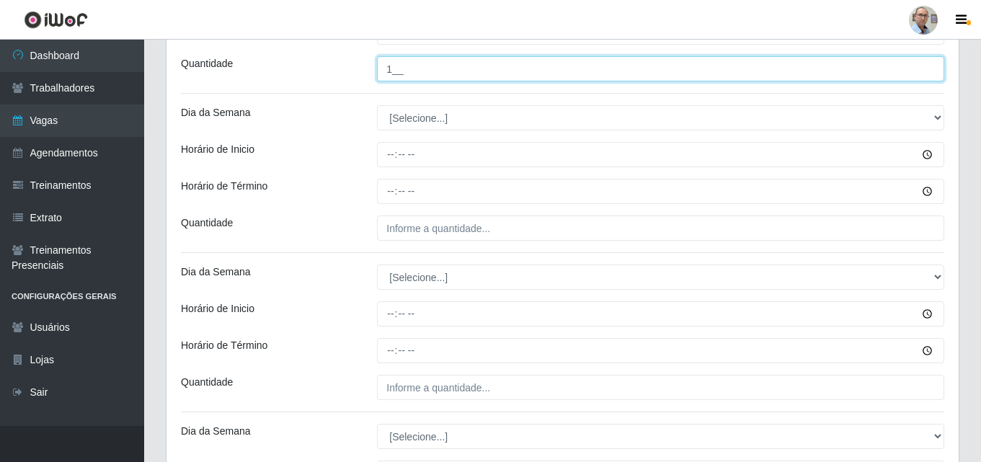
type input "1__"
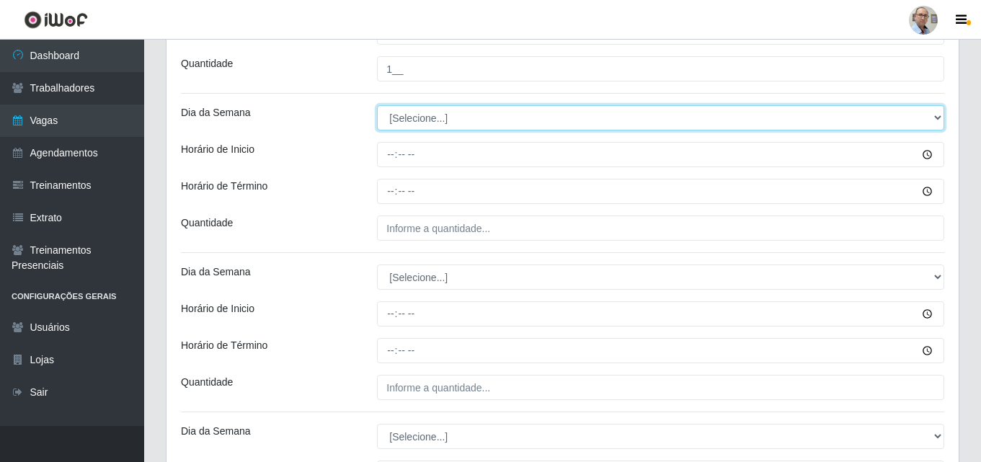
click at [406, 120] on select "[Selecione...] Segunda Terça Quarta Quinta Sexta Sábado Domingo" at bounding box center [660, 117] width 567 height 25
select select "2"
click at [377, 105] on select "[Selecione...] Segunda Terça Quarta Quinta Sexta Sábado Domingo" at bounding box center [660, 117] width 567 height 25
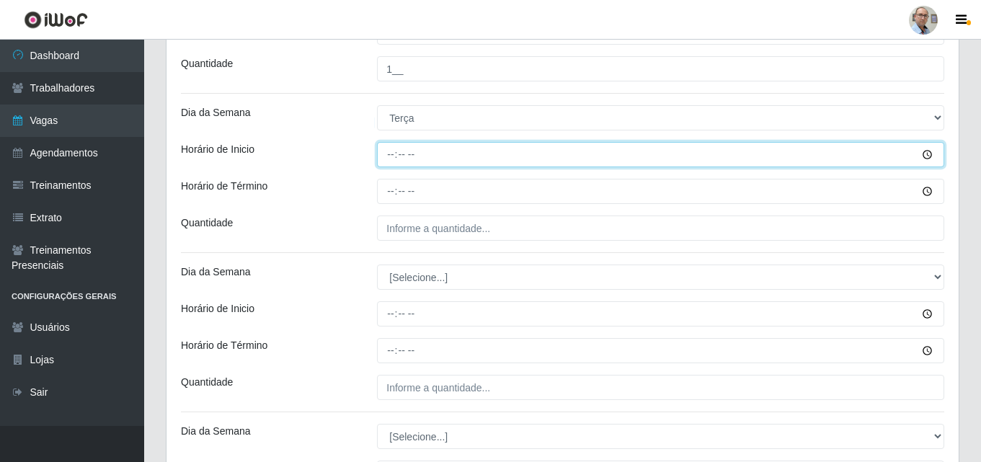
click at [384, 155] on input "Horário de Inicio" at bounding box center [660, 154] width 567 height 25
type input "08:00"
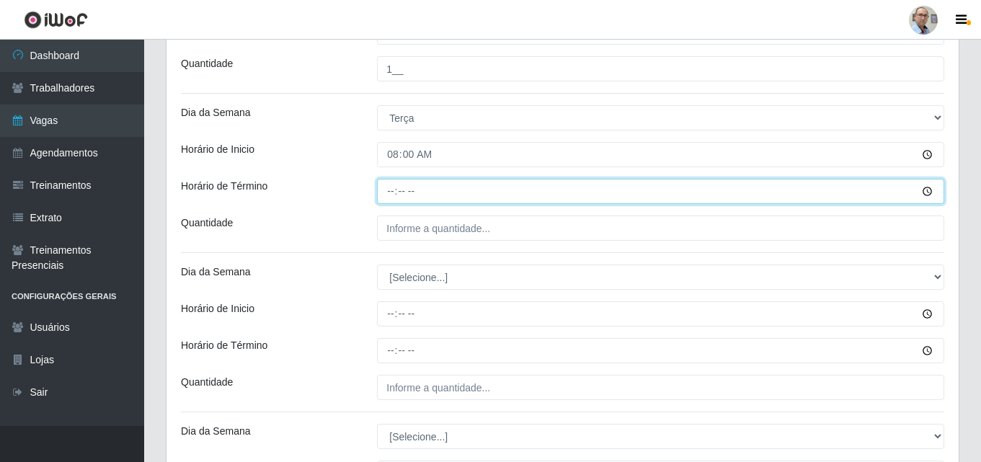
type input "14:00"
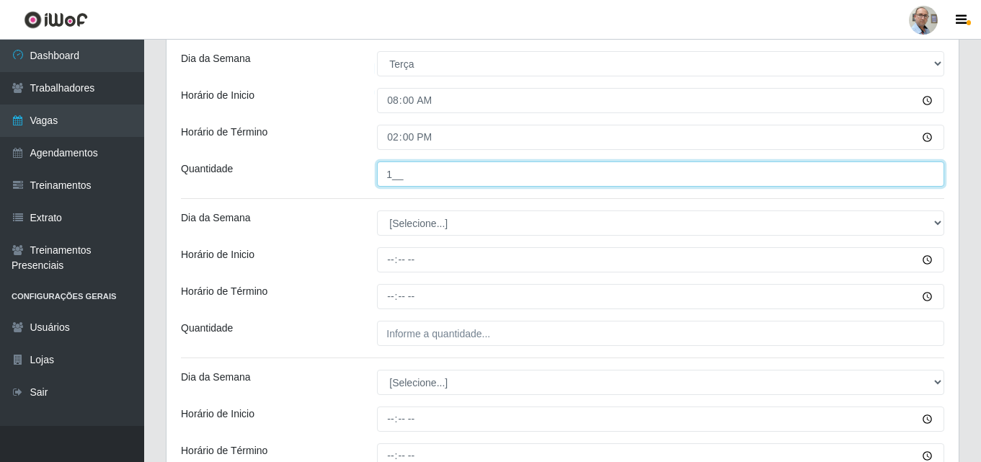
scroll to position [577, 0]
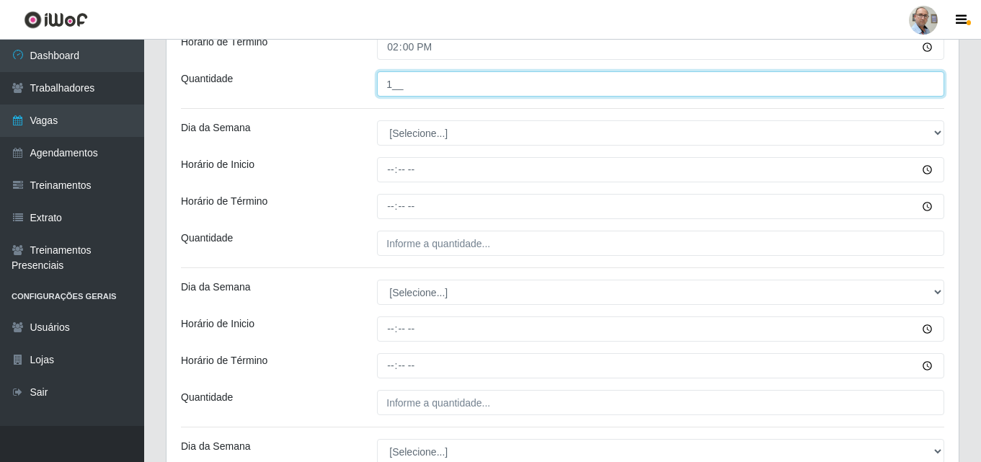
type input "1__"
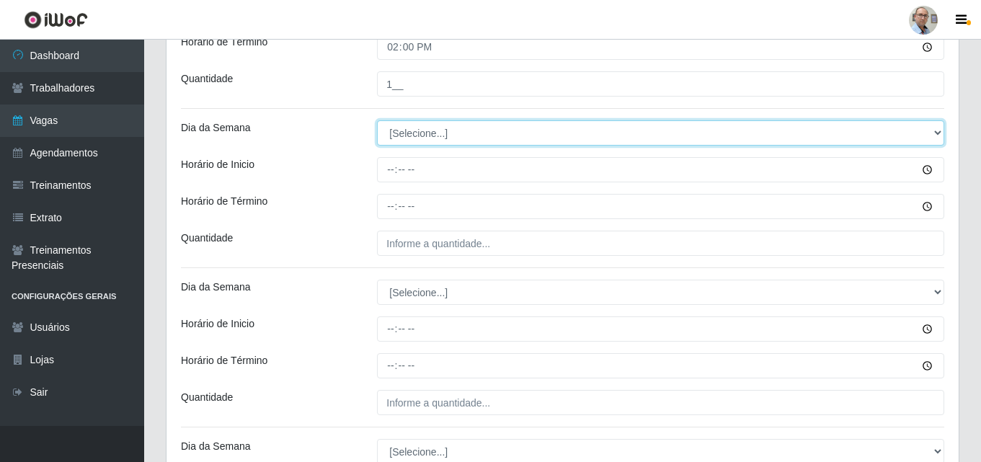
click at [394, 133] on select "[Selecione...] Segunda Terça Quarta Quinta Sexta Sábado Domingo" at bounding box center [660, 132] width 567 height 25
select select "3"
click at [377, 120] on select "[Selecione...] Segunda Terça Quarta Quinta Sexta Sábado Domingo" at bounding box center [660, 132] width 567 height 25
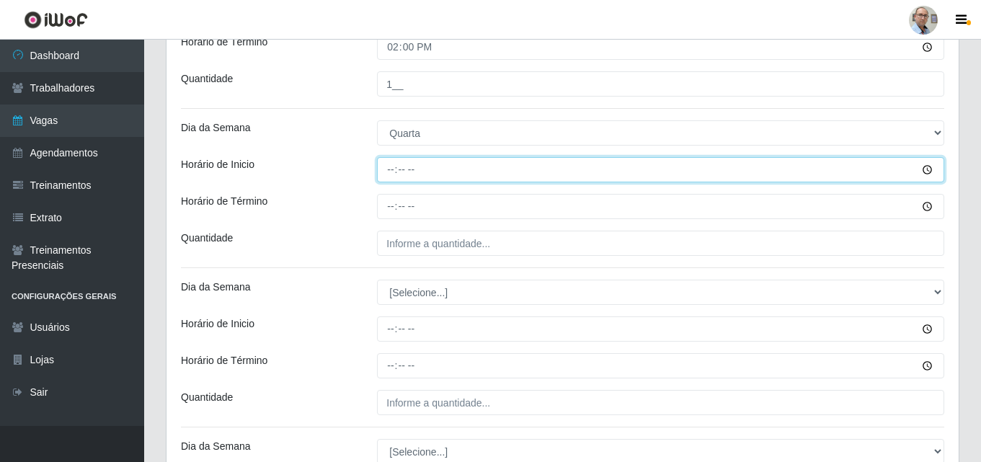
click at [393, 175] on input "Horário de Inicio" at bounding box center [660, 169] width 567 height 25
type input "08:00"
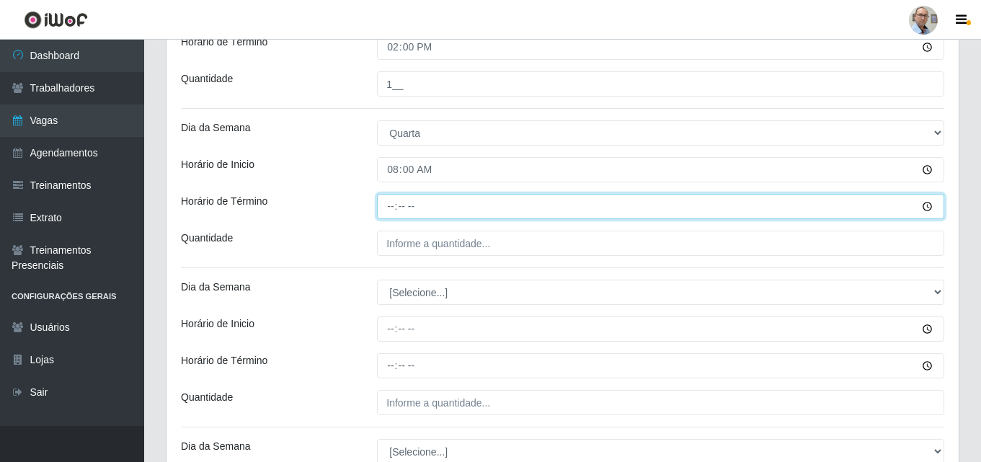
type input "14:00"
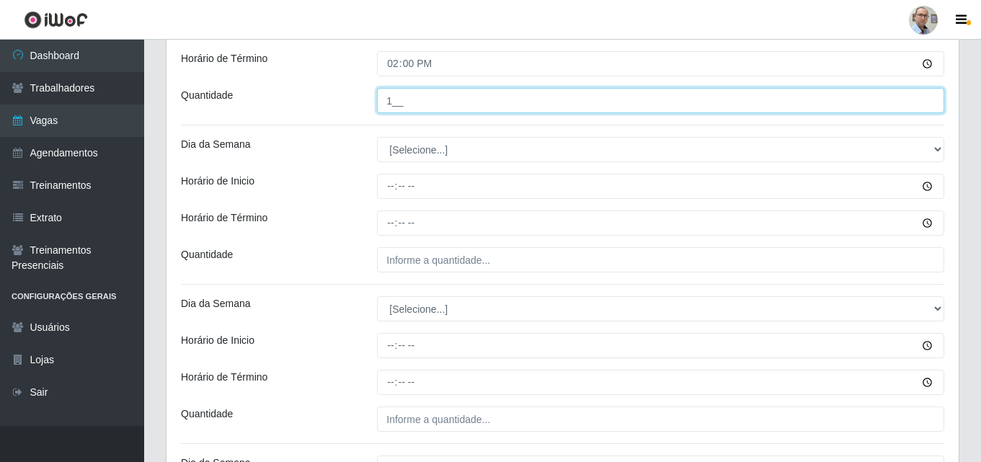
scroll to position [721, 0]
type input "1__"
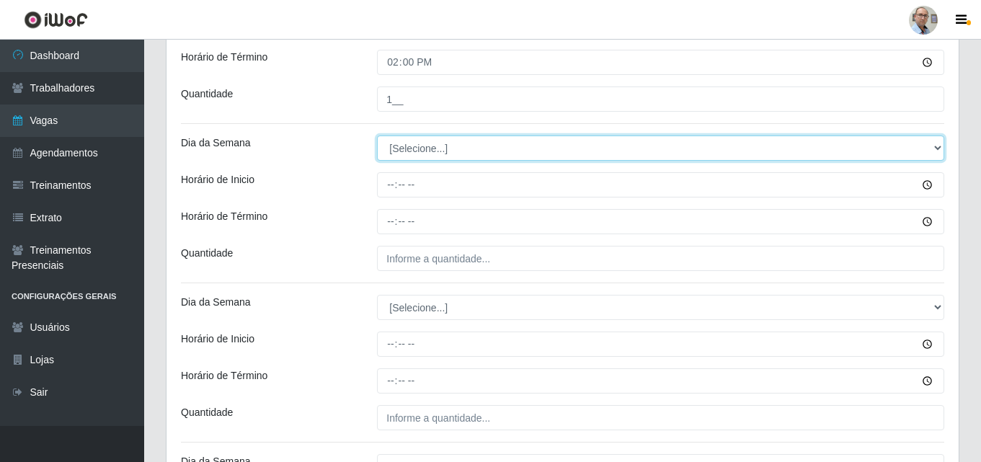
click at [398, 149] on select "[Selecione...] Segunda Terça Quarta Quinta Sexta Sábado Domingo" at bounding box center [660, 148] width 567 height 25
select select "4"
click at [377, 136] on select "[Selecione...] Segunda Terça Quarta Quinta Sexta Sábado Domingo" at bounding box center [660, 148] width 567 height 25
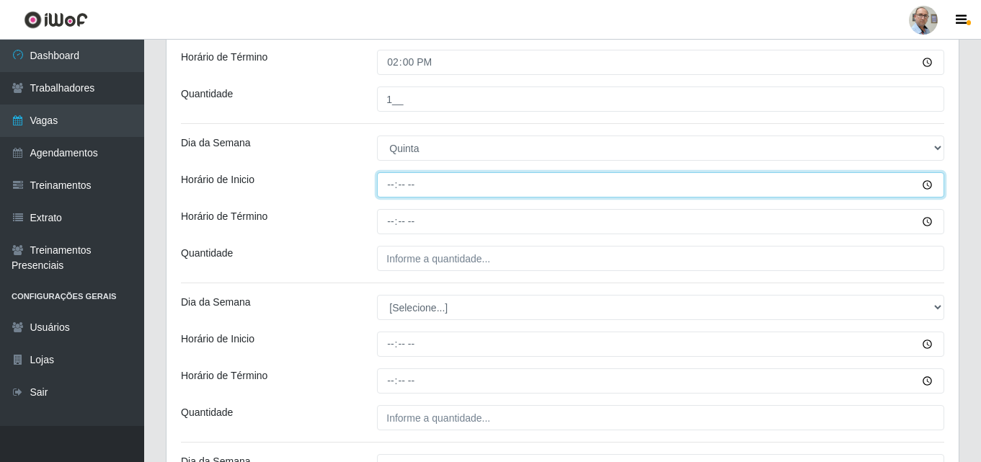
click at [386, 188] on input "Horário de Inicio" at bounding box center [660, 184] width 567 height 25
type input "08:00"
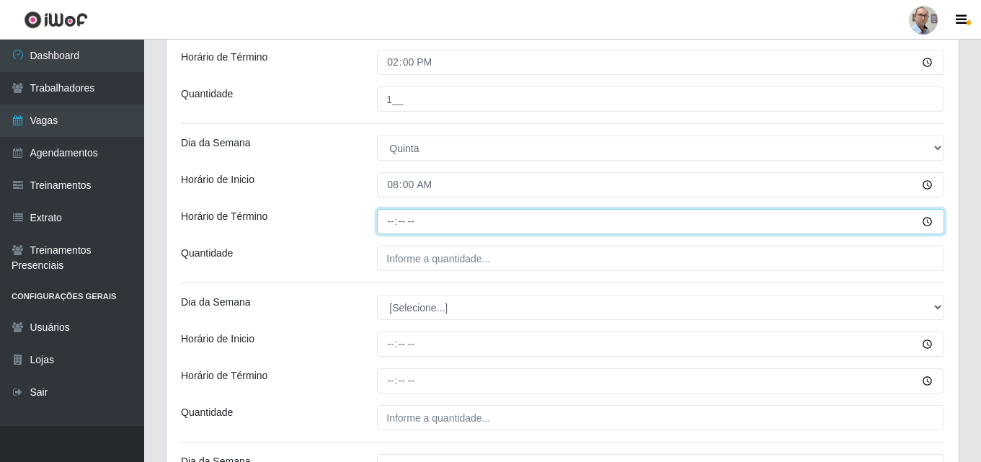
type input "14:00"
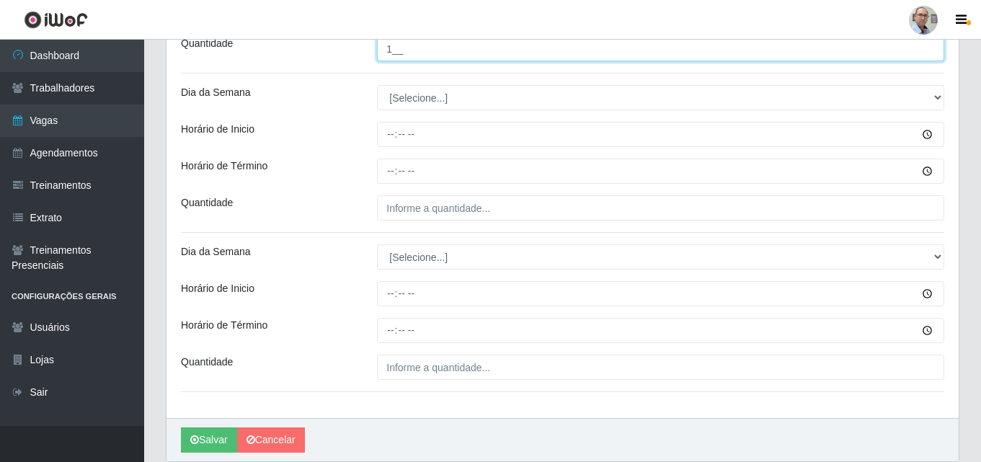
scroll to position [937, 0]
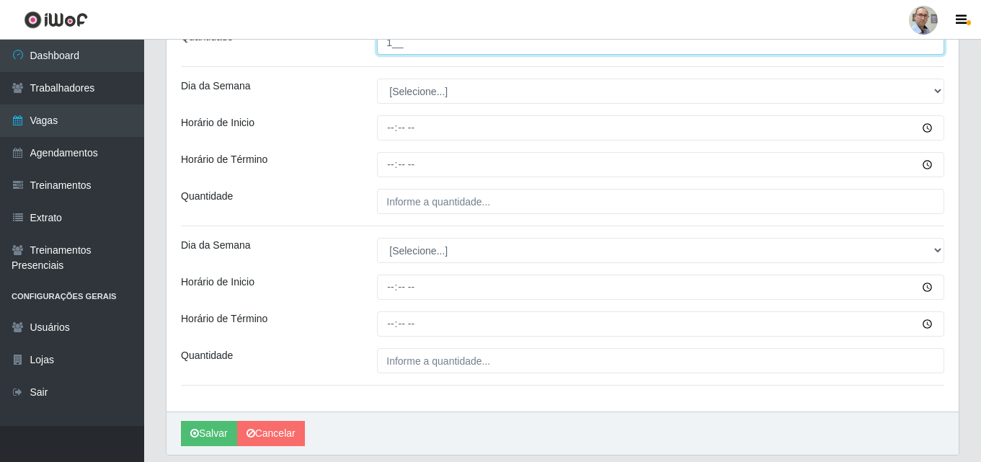
type input "1__"
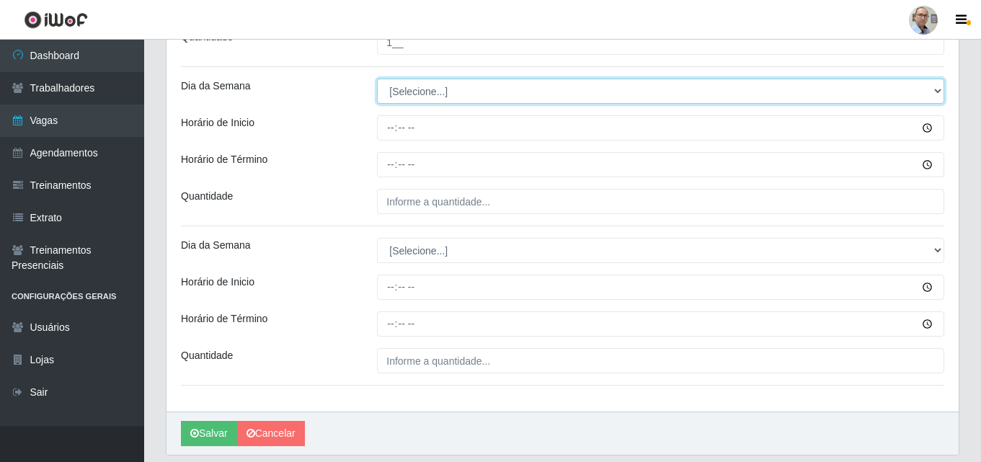
click at [403, 84] on select "[Selecione...] Segunda Terça Quarta Quinta Sexta Sábado Domingo" at bounding box center [660, 91] width 567 height 25
select select "5"
click at [377, 79] on select "[Selecione...] Segunda Terça Quarta Quinta Sexta Sábado Domingo" at bounding box center [660, 91] width 567 height 25
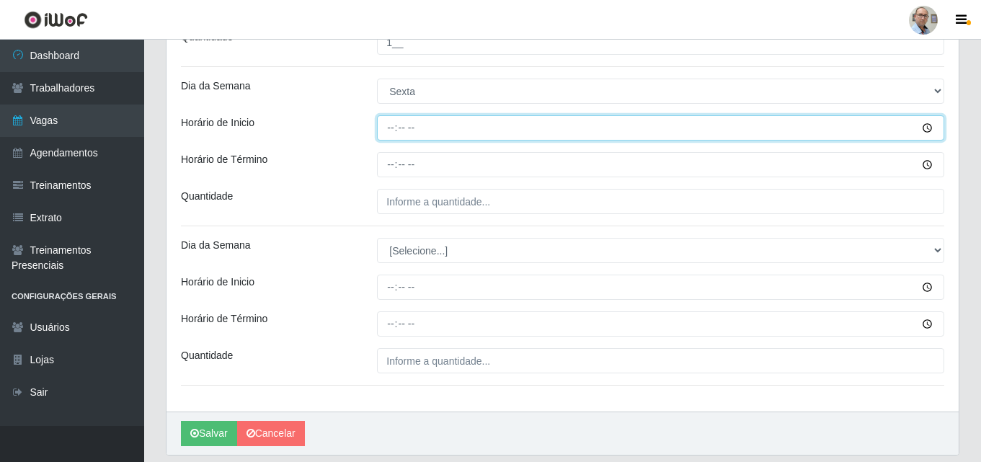
click at [381, 123] on input "Horário de Inicio" at bounding box center [660, 127] width 567 height 25
type input "08:00"
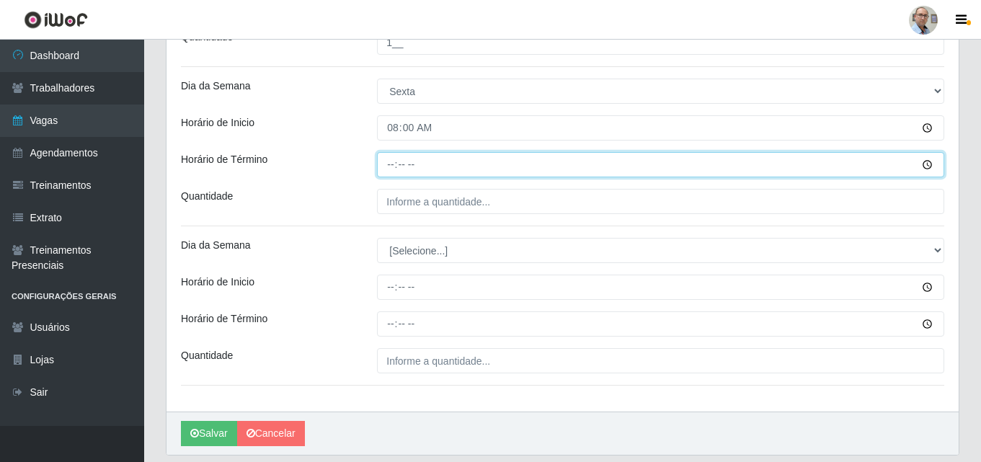
type input "14:00"
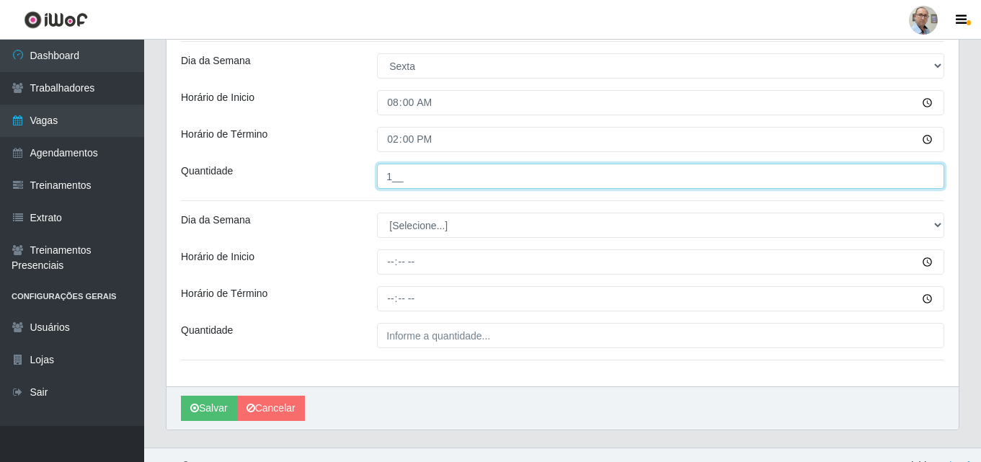
scroll to position [984, 0]
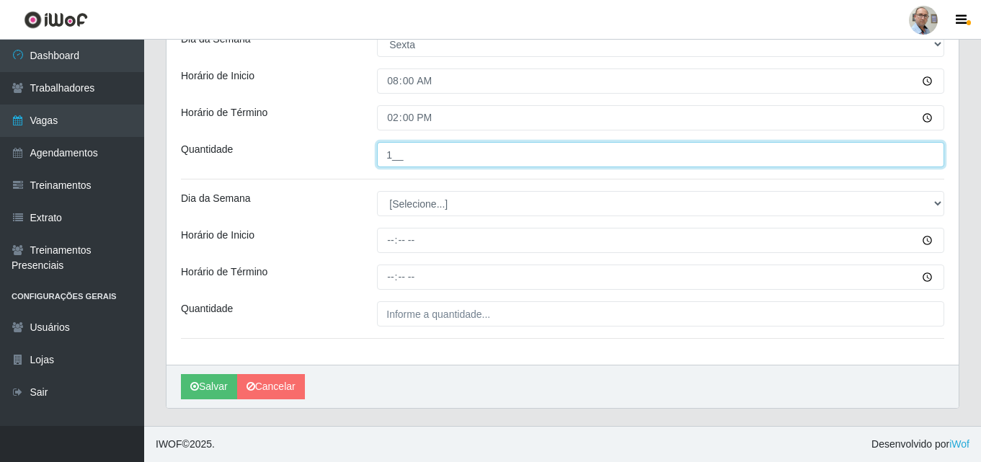
type input "1__"
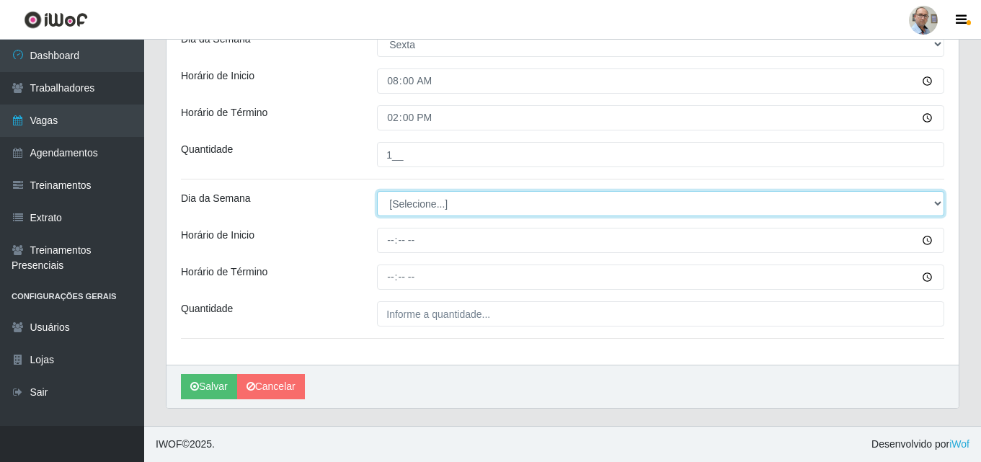
click at [402, 211] on select "[Selecione...] Segunda Terça Quarta Quinta Sexta Sábado Domingo" at bounding box center [660, 203] width 567 height 25
select select "6"
click at [377, 191] on select "[Selecione...] Segunda Terça Quarta Quinta Sexta Sábado Domingo" at bounding box center [660, 203] width 567 height 25
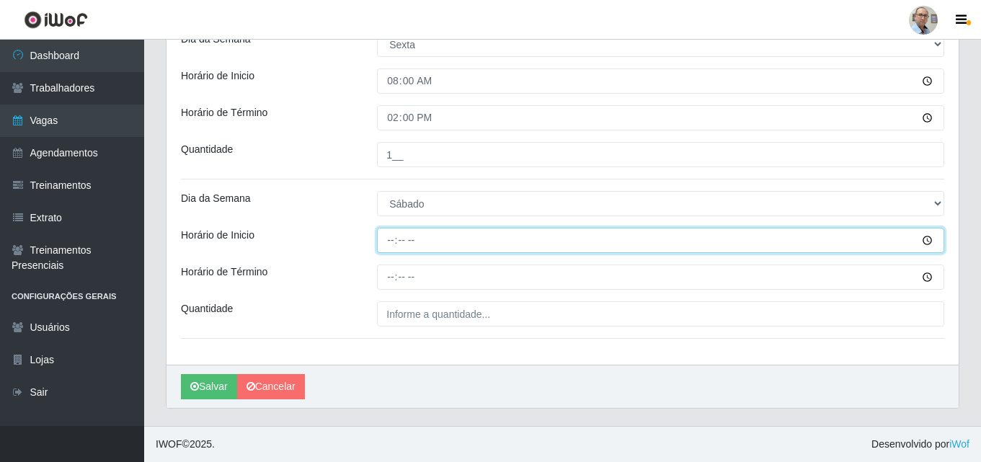
click at [385, 244] on input "Horário de Inicio" at bounding box center [660, 240] width 567 height 25
type input "08:00"
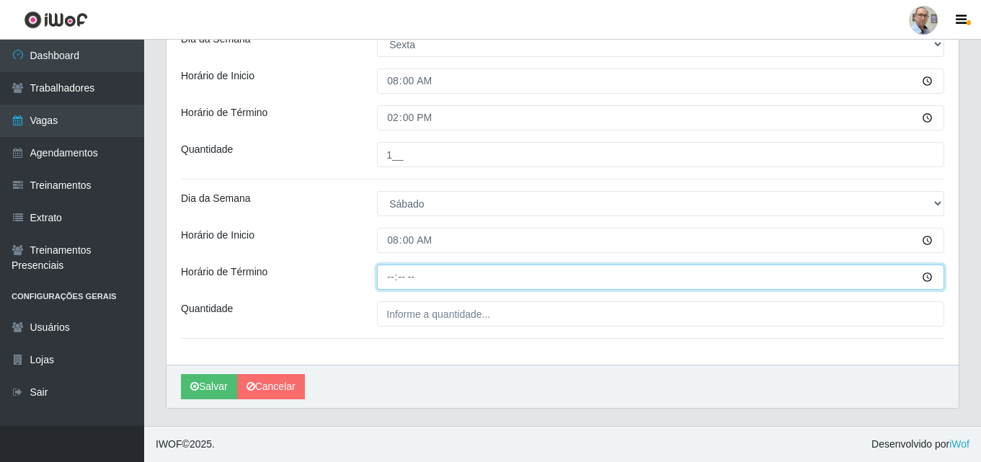
type input "14:00"
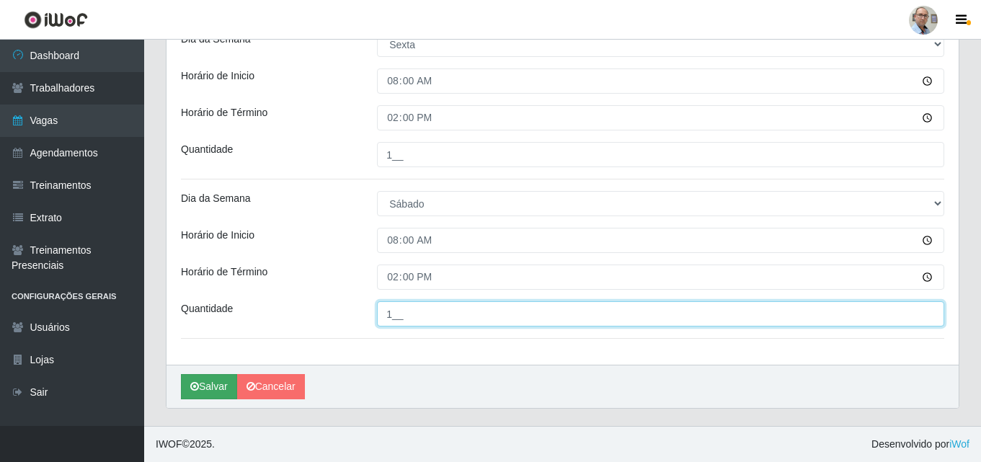
type input "1__"
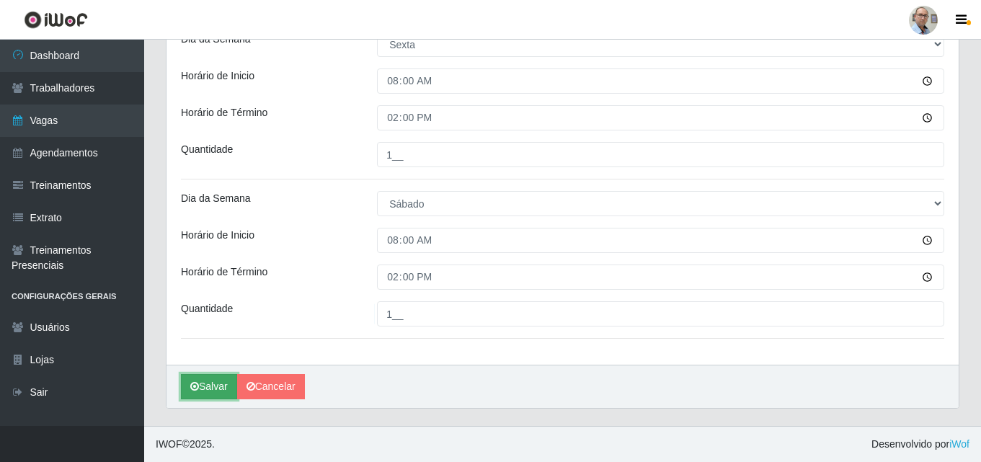
click at [198, 389] on icon "submit" at bounding box center [194, 386] width 9 height 10
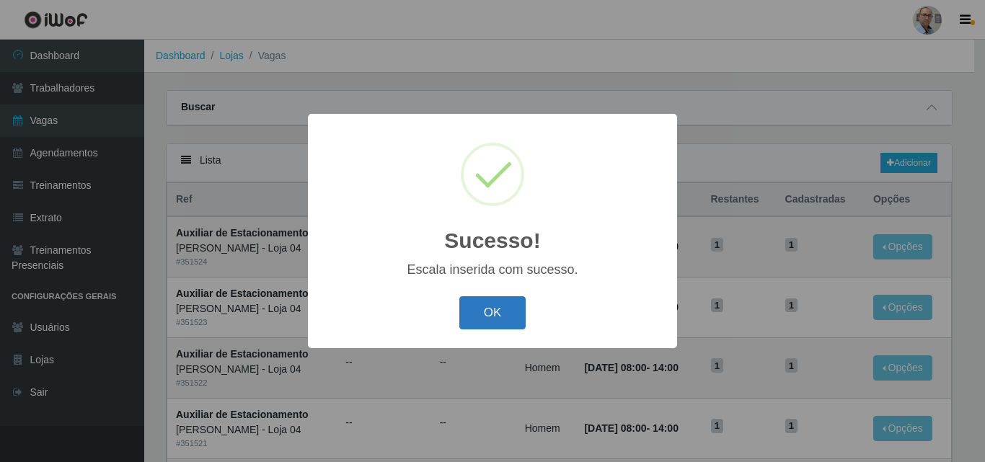
click at [502, 315] on button "OK" at bounding box center [492, 313] width 67 height 34
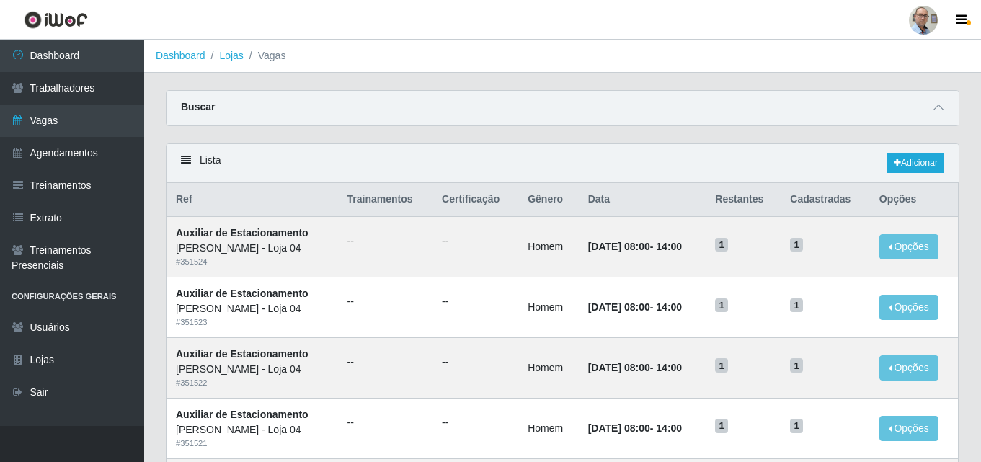
click at [528, 115] on div "Buscar" at bounding box center [563, 108] width 792 height 35
click at [919, 163] on link "Adicionar" at bounding box center [916, 163] width 57 height 20
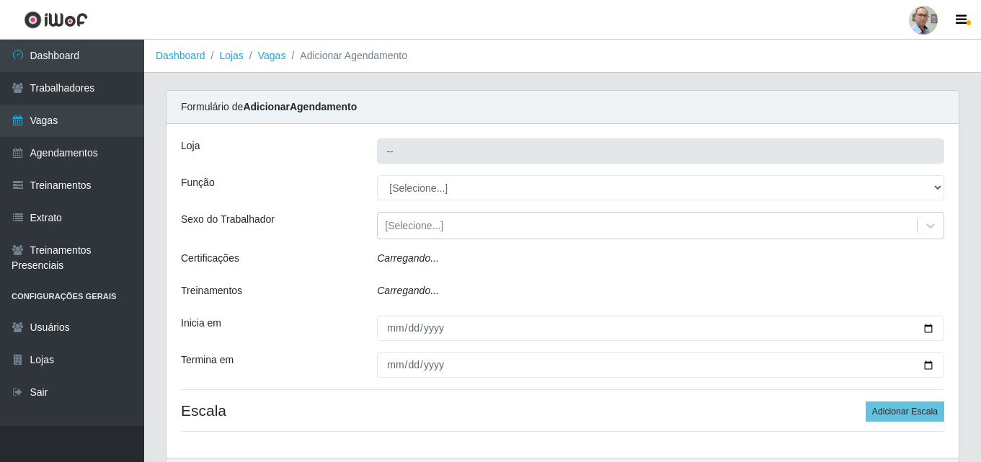
type input "[PERSON_NAME] - Loja 04"
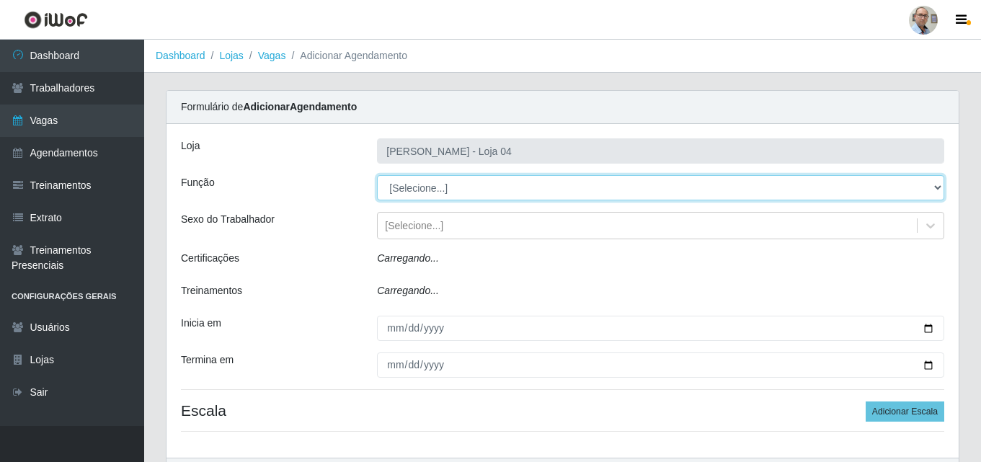
click at [487, 190] on select "[Selecione...] ASG ASG + ASG ++ Auxiliar de Depósito Auxiliar de Depósito + Aux…" at bounding box center [660, 187] width 567 height 25
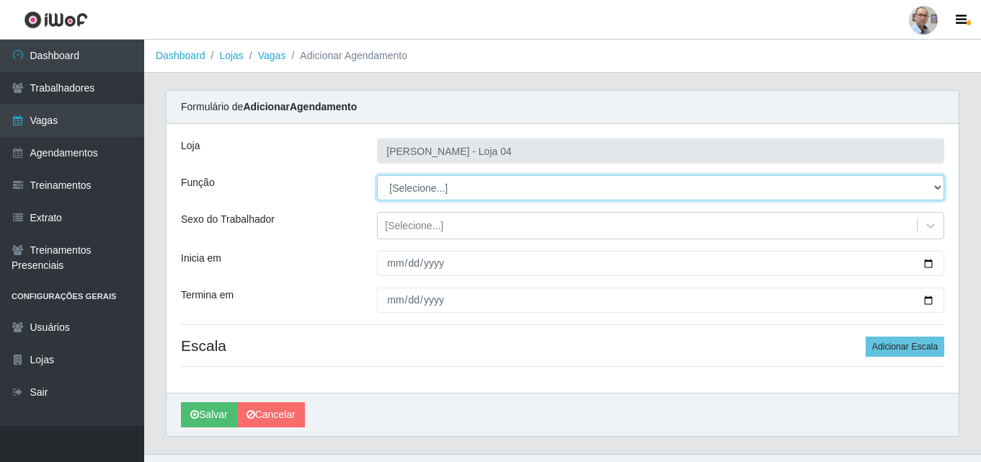
select select "4"
click at [377, 175] on select "[Selecione...] ASG ASG + ASG ++ Auxiliar de Depósito Auxiliar de Depósito + Aux…" at bounding box center [660, 187] width 567 height 25
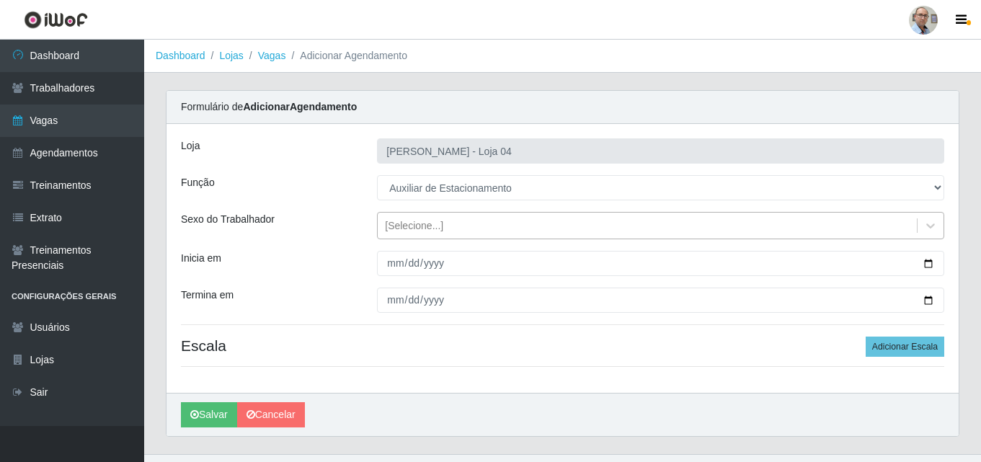
click at [430, 224] on div "[Selecione...]" at bounding box center [414, 225] width 58 height 15
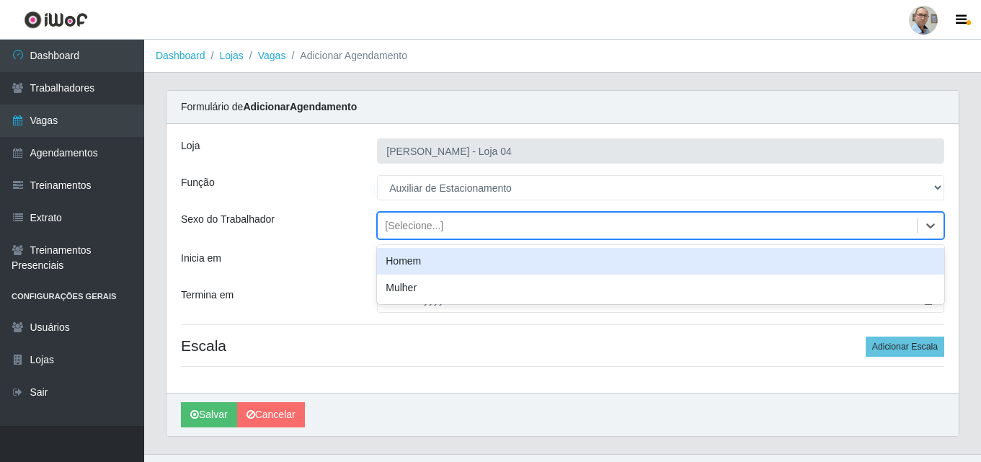
click at [415, 263] on div "Homem" at bounding box center [660, 261] width 567 height 27
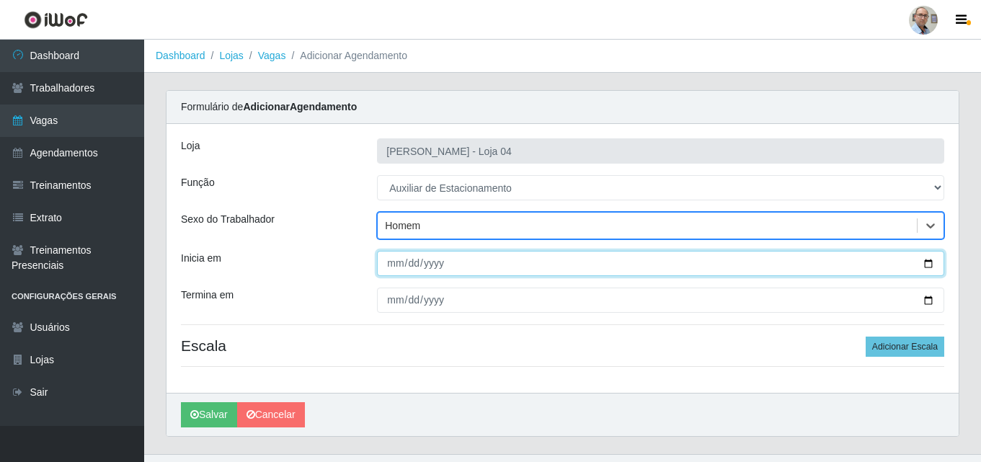
click at [926, 267] on input "Inicia em" at bounding box center [660, 263] width 567 height 25
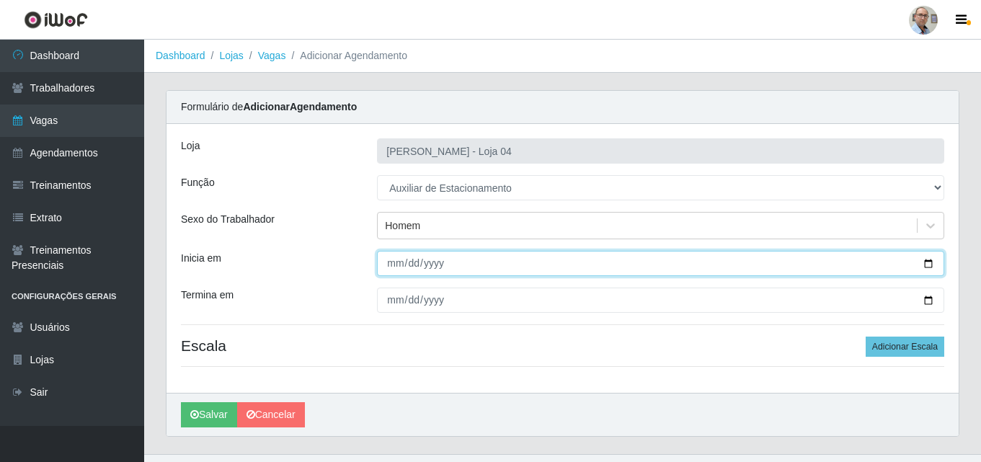
type input "[DATE]"
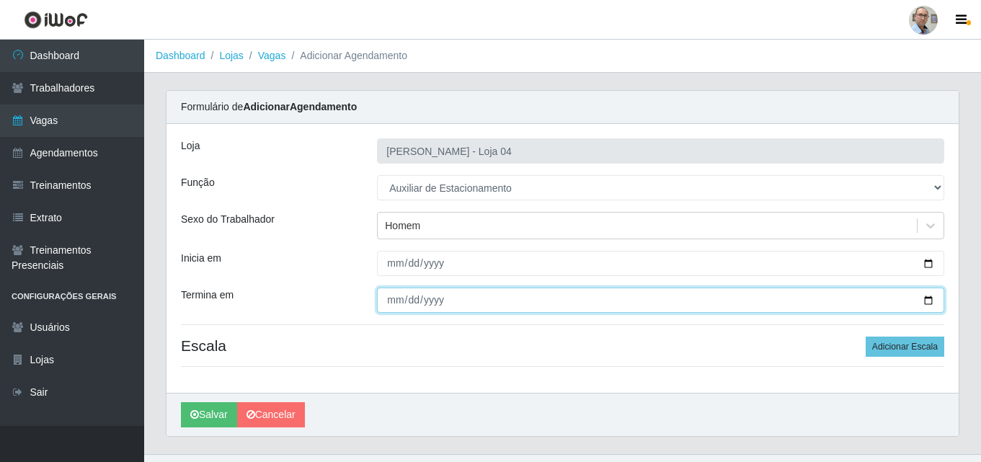
click at [928, 294] on input "Termina em" at bounding box center [660, 300] width 567 height 25
type input "[DATE]"
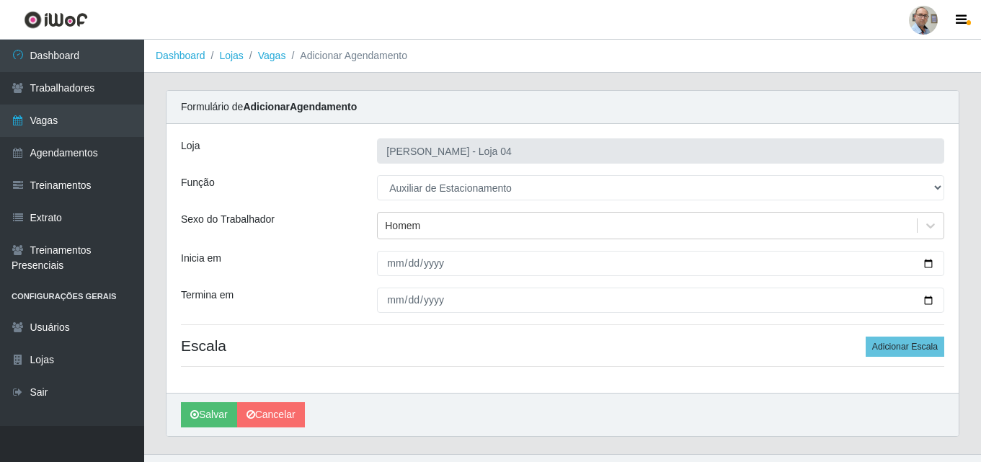
click at [890, 359] on div "Loja Mar Vermelho - Loja 04 Função [Selecione...] ASG ASG + ASG ++ Auxiliar de …" at bounding box center [563, 258] width 792 height 269
click at [890, 344] on button "Adicionar Escala" at bounding box center [905, 347] width 79 height 20
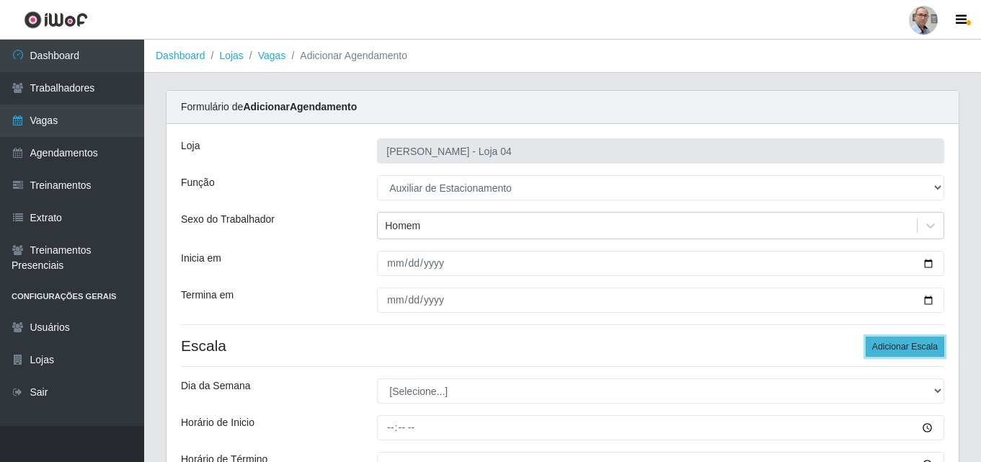
click at [890, 344] on button "Adicionar Escala" at bounding box center [905, 347] width 79 height 20
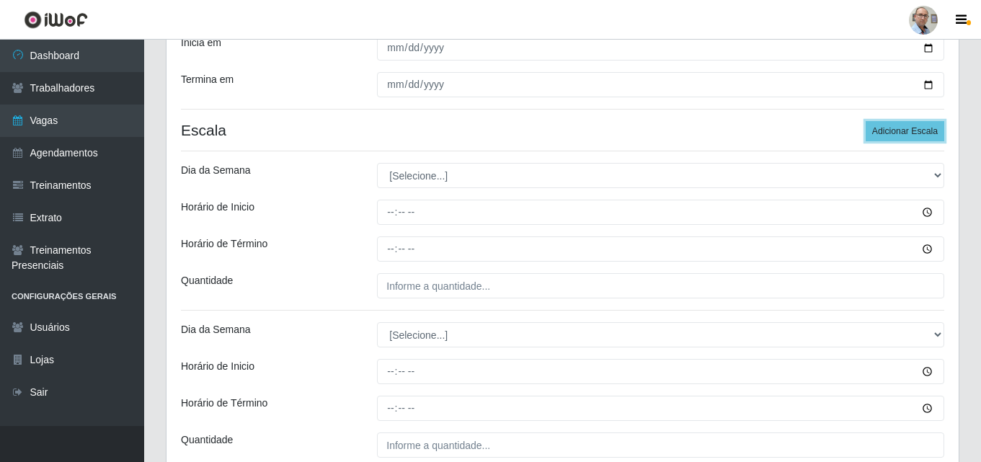
scroll to position [216, 0]
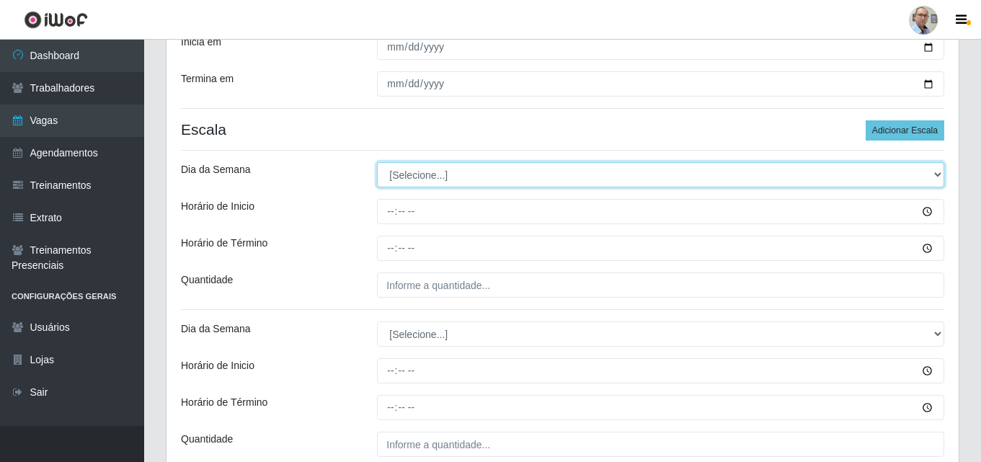
click at [420, 175] on select "[Selecione...] Segunda Terça Quarta Quinta Sexta Sábado Domingo" at bounding box center [660, 174] width 567 height 25
select select "0"
click at [377, 162] on select "[Selecione...] Segunda Terça Quarta Quinta Sexta Sábado Domingo" at bounding box center [660, 174] width 567 height 25
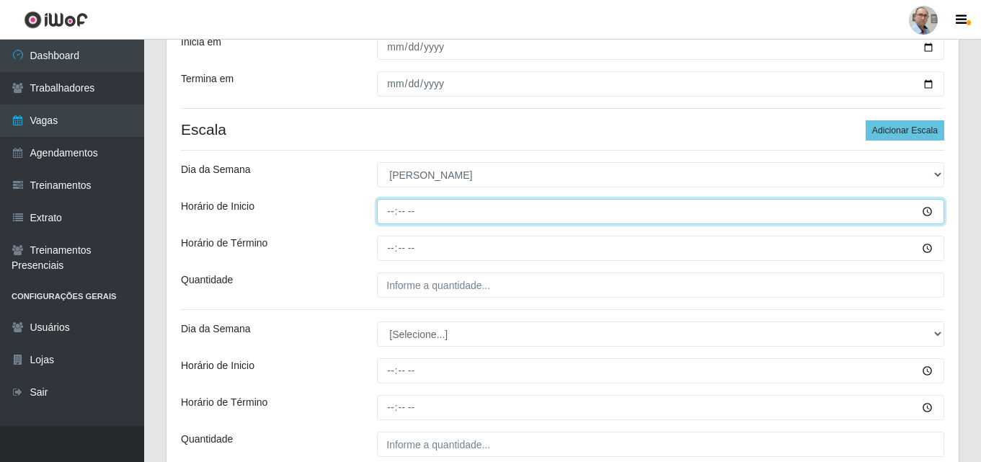
click at [393, 211] on input "Horário de Inicio" at bounding box center [660, 211] width 567 height 25
type input "07:30"
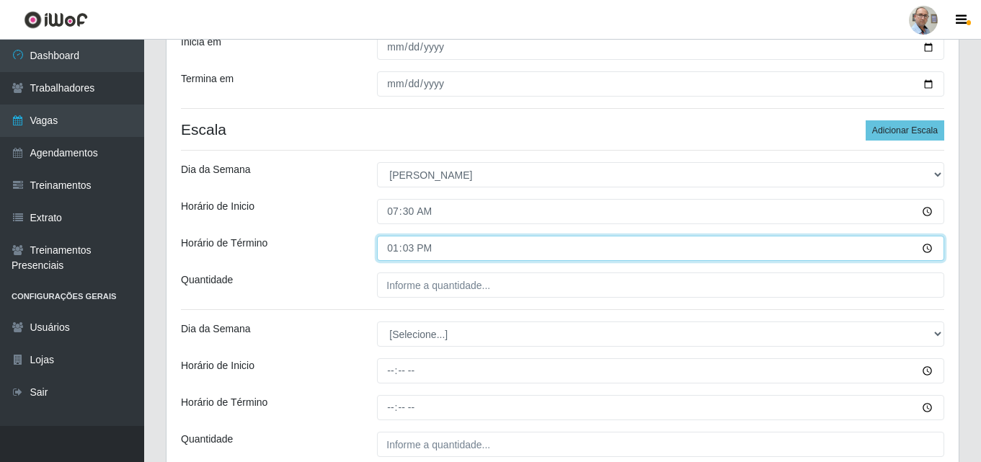
type input "13:30"
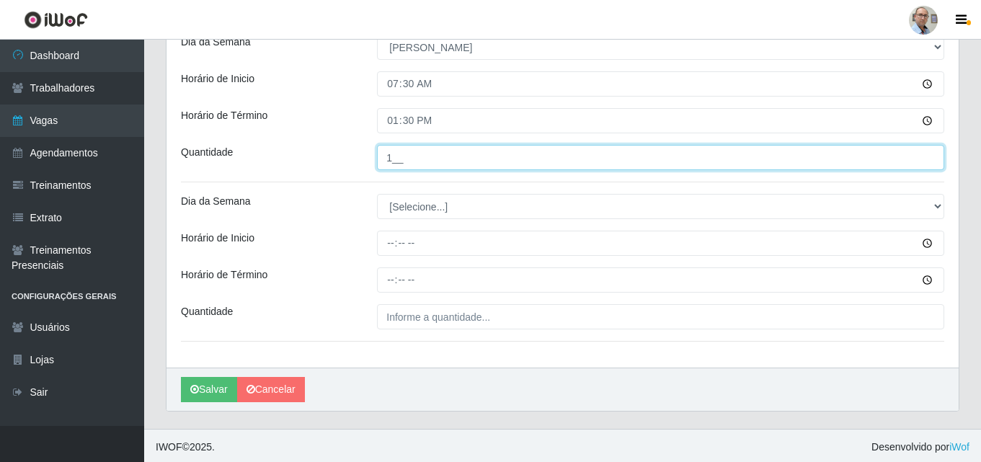
scroll to position [347, 0]
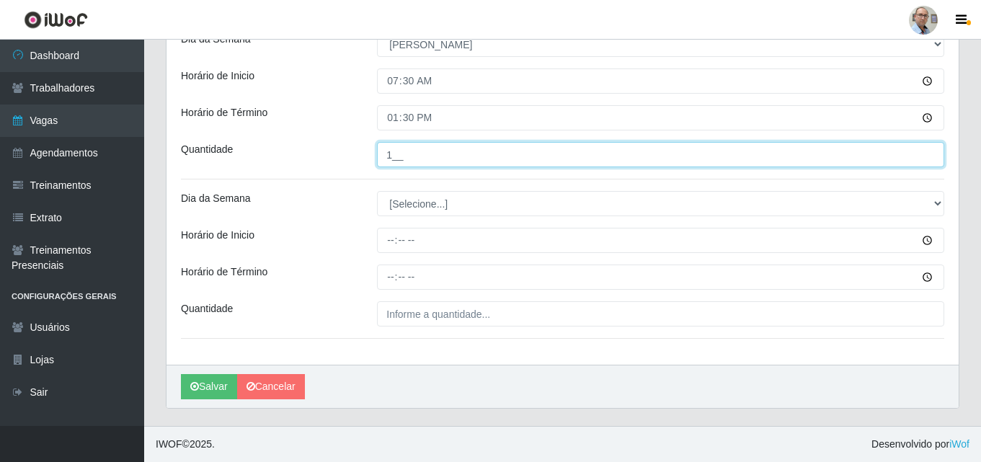
type input "1__"
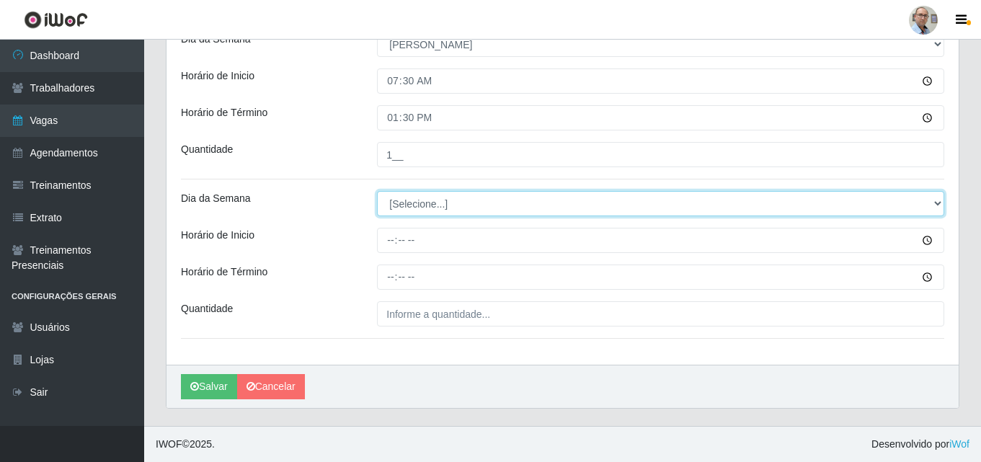
click at [395, 202] on select "[Selecione...] Segunda Terça Quarta Quinta Sexta Sábado Domingo" at bounding box center [660, 203] width 567 height 25
select select "0"
click at [377, 191] on select "[Selecione...] Segunda Terça Quarta Quinta Sexta Sábado Domingo" at bounding box center [660, 203] width 567 height 25
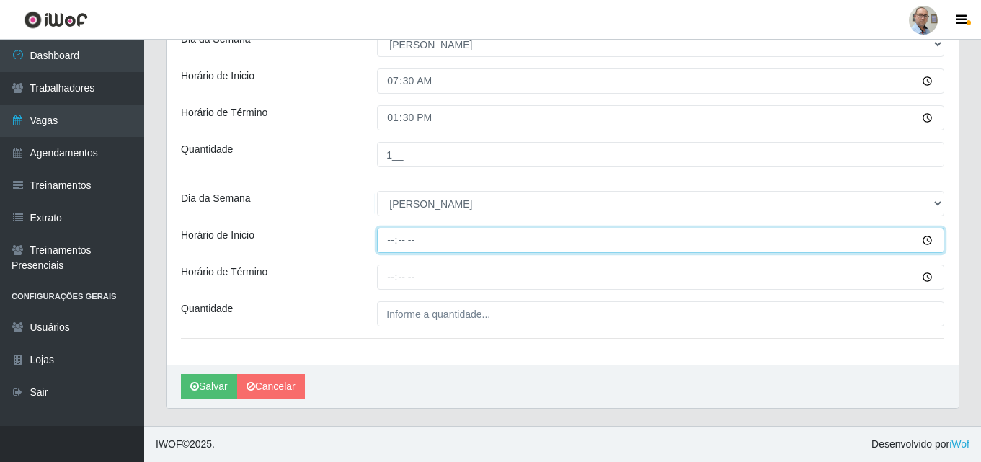
click at [385, 249] on input "Horário de Inicio" at bounding box center [660, 240] width 567 height 25
type input "13:00"
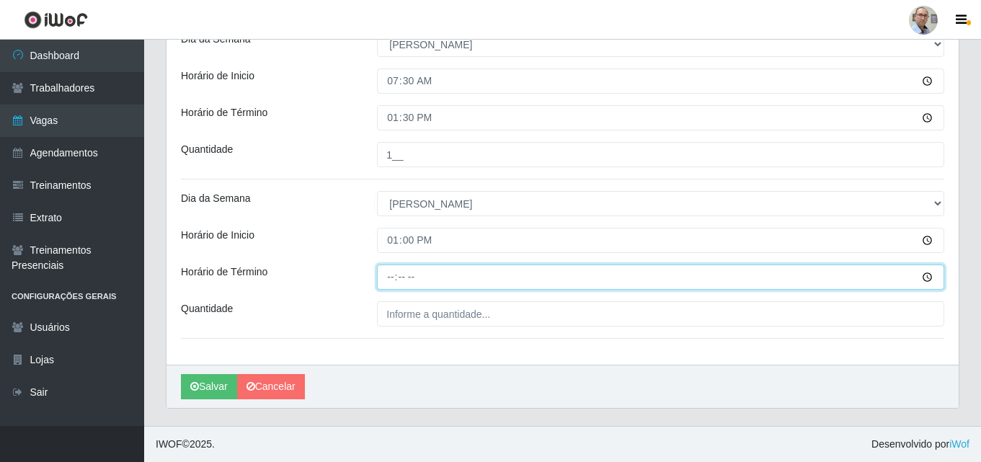
type input "19:00"
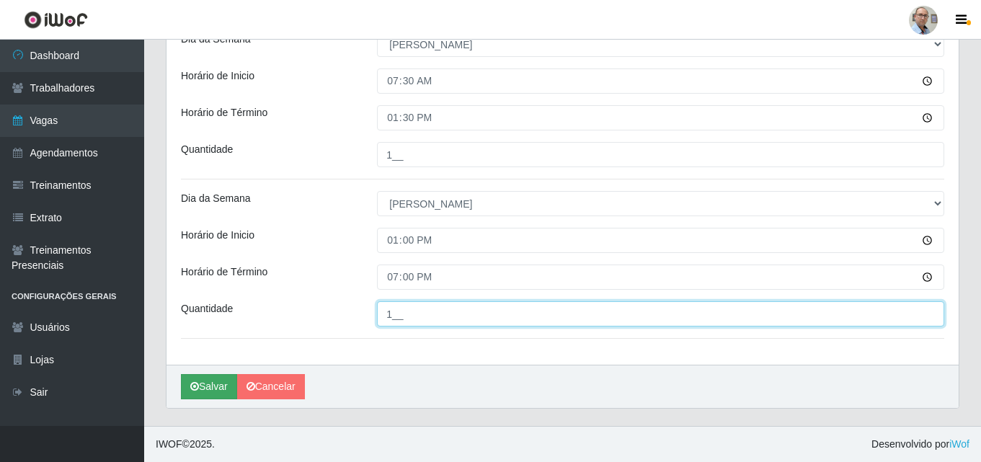
type input "1__"
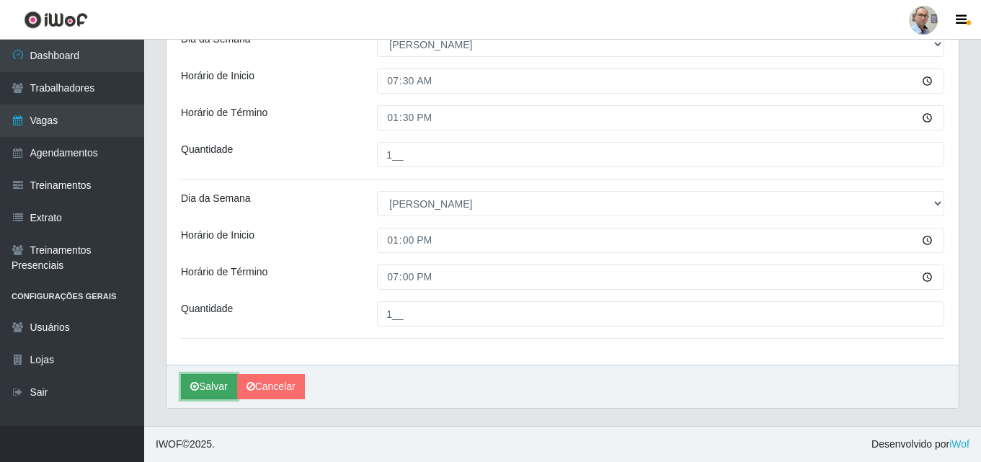
click at [219, 379] on button "Salvar" at bounding box center [209, 386] width 56 height 25
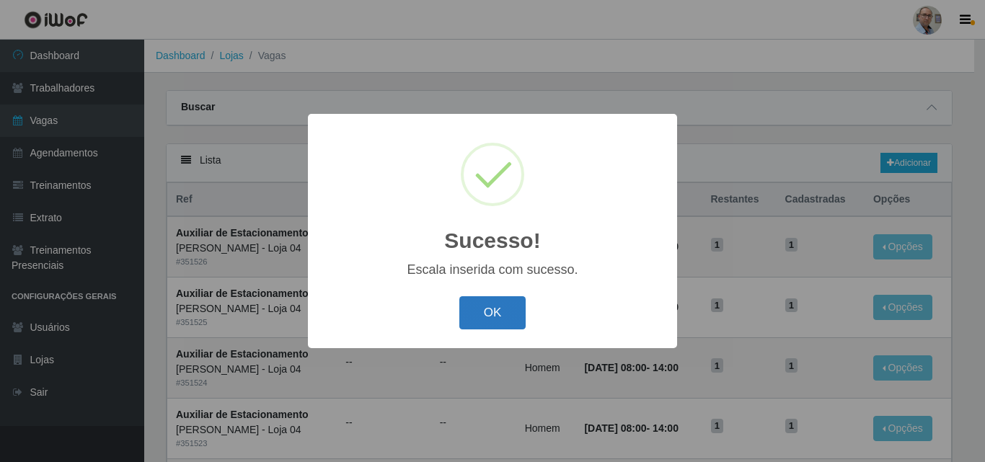
click at [490, 311] on button "OK" at bounding box center [492, 313] width 67 height 34
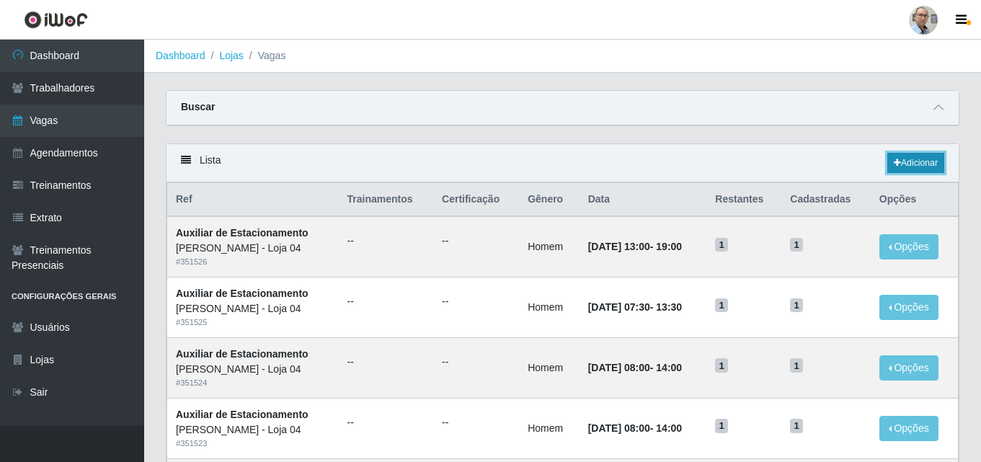
click at [914, 159] on link "Adicionar" at bounding box center [916, 163] width 57 height 20
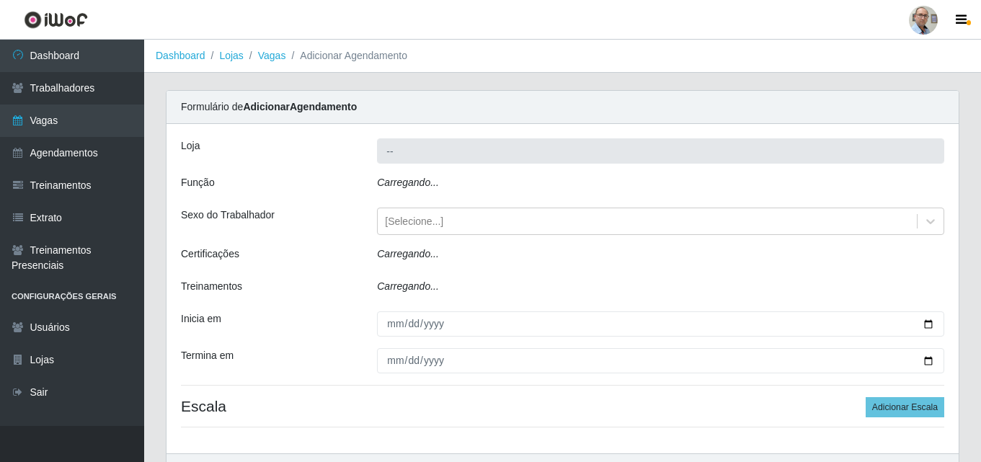
type input "[PERSON_NAME] - Loja 04"
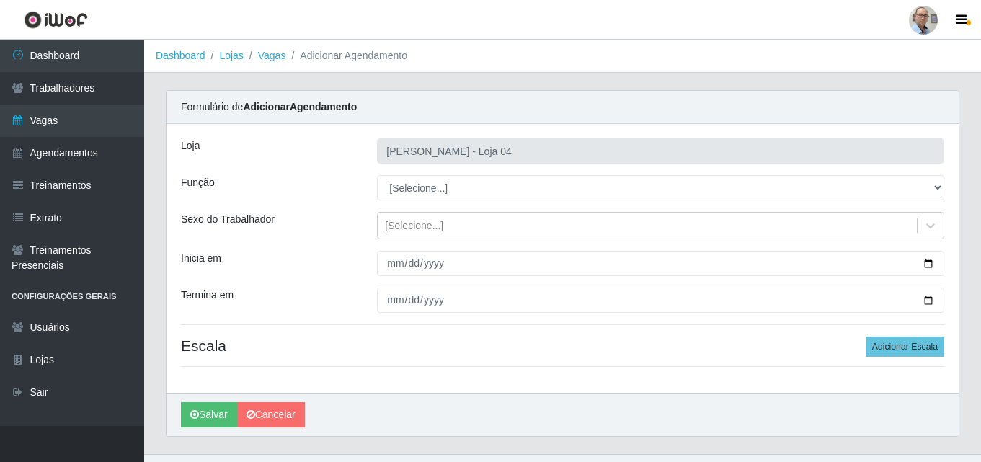
click at [481, 92] on div "Formulário de Adicionar Agendamento" at bounding box center [563, 107] width 792 height 33
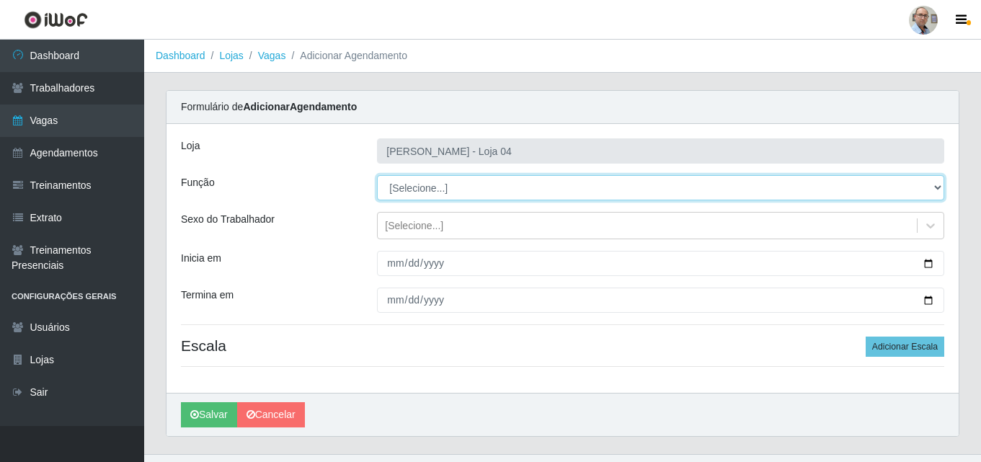
click at [937, 185] on select "[Selecione...] ASG ASG + ASG ++ Auxiliar de Depósito Auxiliar de Depósito + Aux…" at bounding box center [660, 187] width 567 height 25
select select "4"
click at [377, 175] on select "[Selecione...] ASG ASG + ASG ++ Auxiliar de Depósito Auxiliar de Depósito + Aux…" at bounding box center [660, 187] width 567 height 25
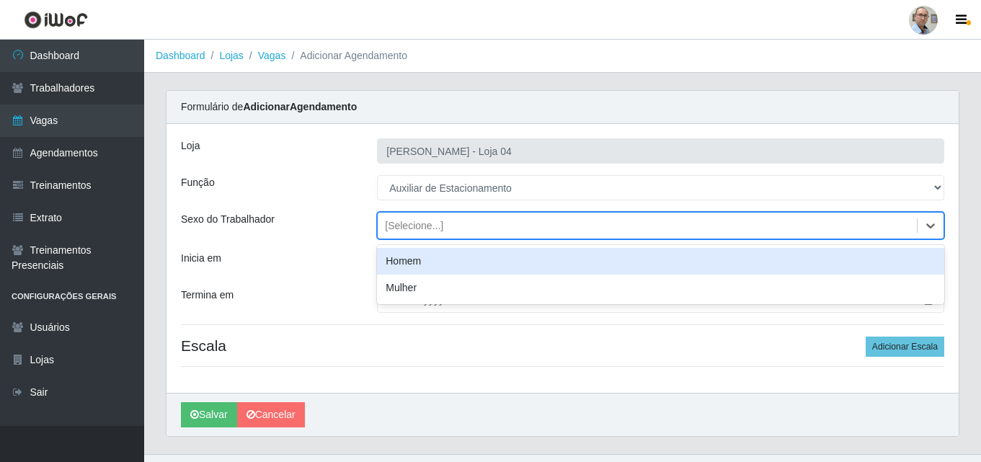
click at [428, 218] on div "[Selecione...]" at bounding box center [414, 225] width 58 height 15
click at [411, 258] on div "Homem" at bounding box center [660, 261] width 567 height 27
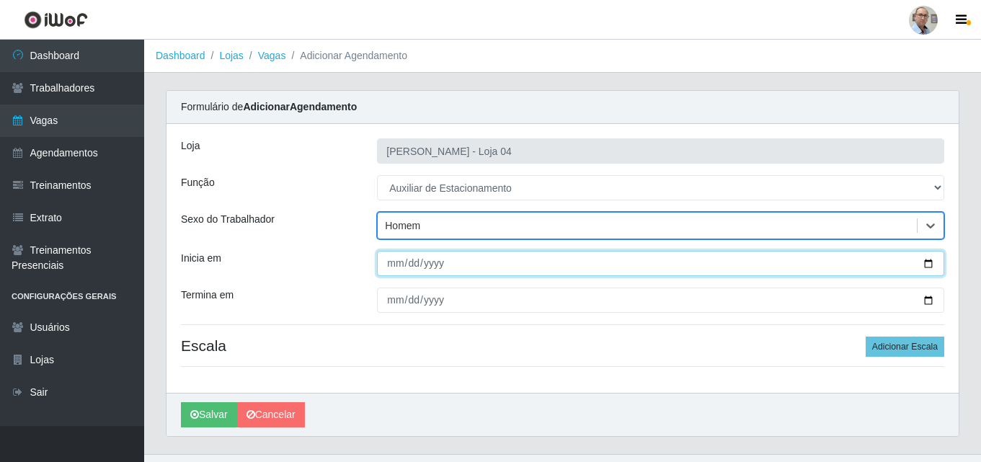
click at [933, 265] on input "Inicia em" at bounding box center [660, 263] width 567 height 25
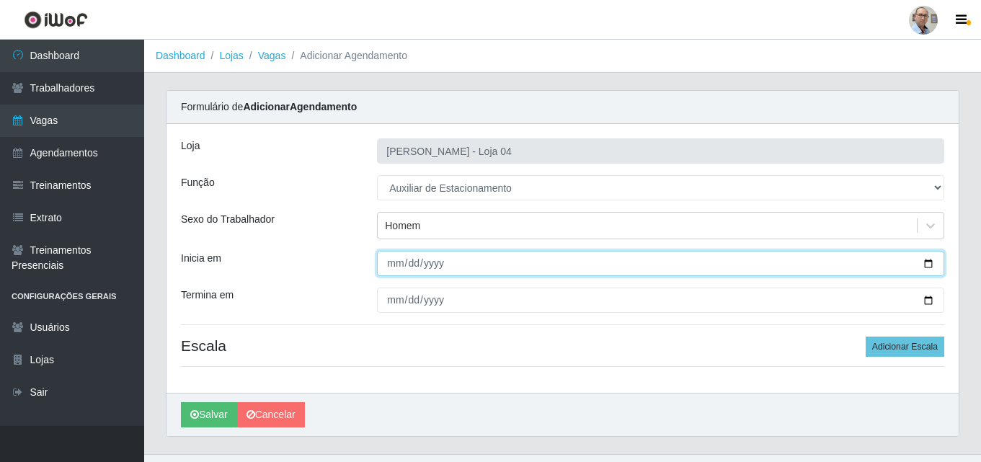
type input "[DATE]"
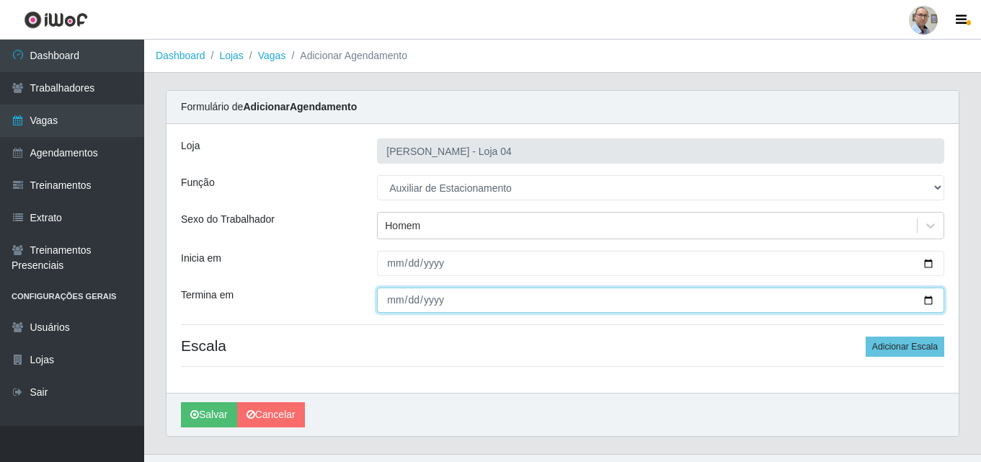
click at [925, 301] on input "Termina em" at bounding box center [660, 300] width 567 height 25
type input "[DATE]"
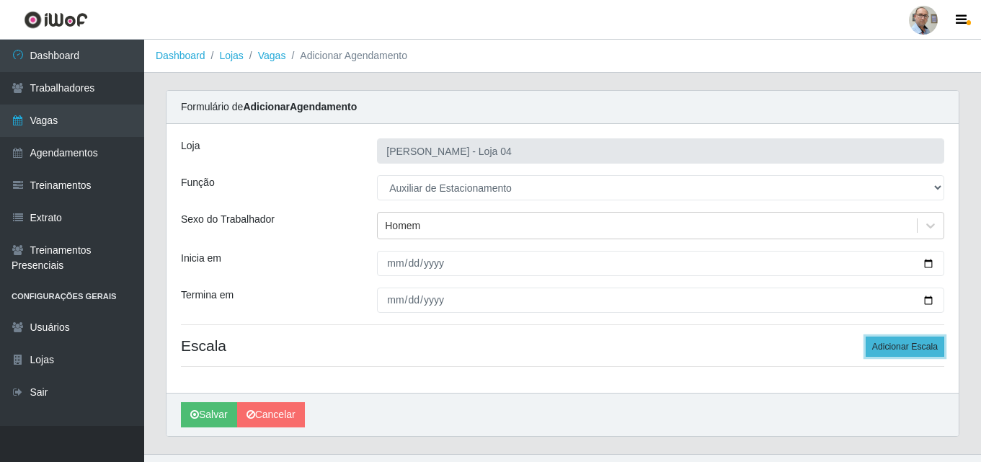
click at [910, 341] on button "Adicionar Escala" at bounding box center [905, 347] width 79 height 20
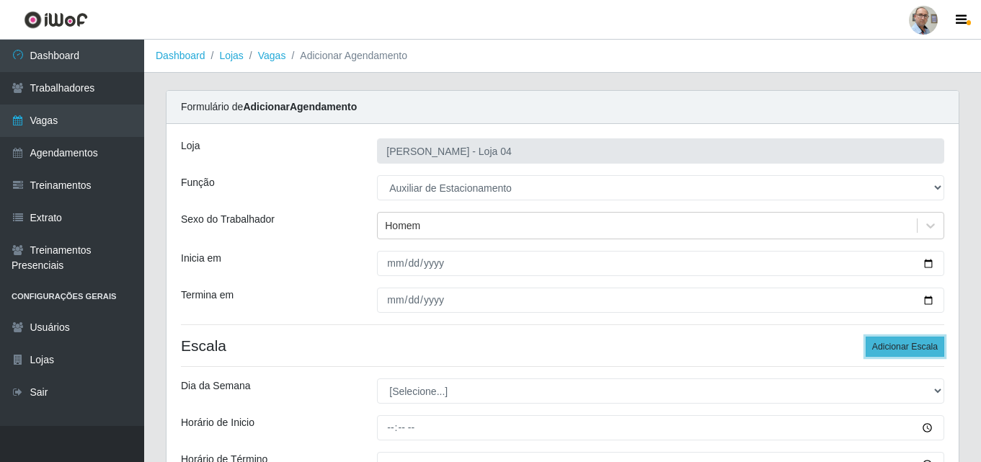
click at [910, 341] on button "Adicionar Escala" at bounding box center [905, 347] width 79 height 20
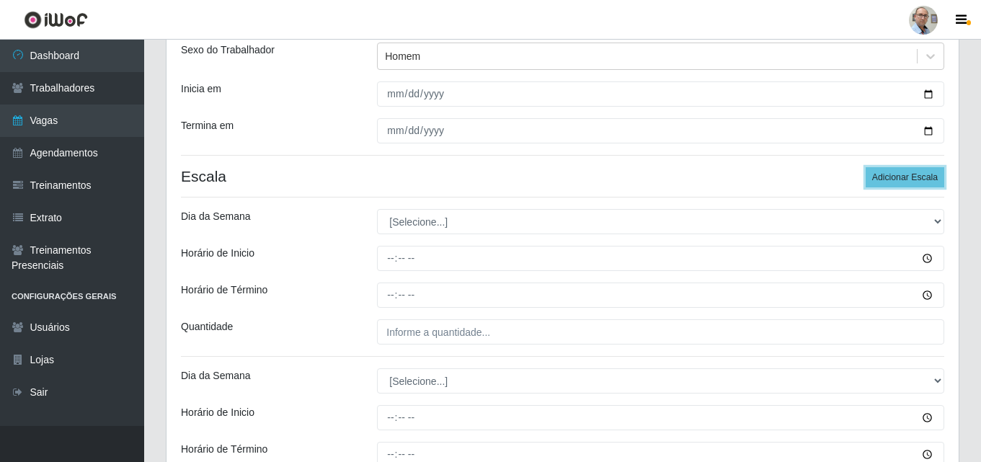
scroll to position [144, 0]
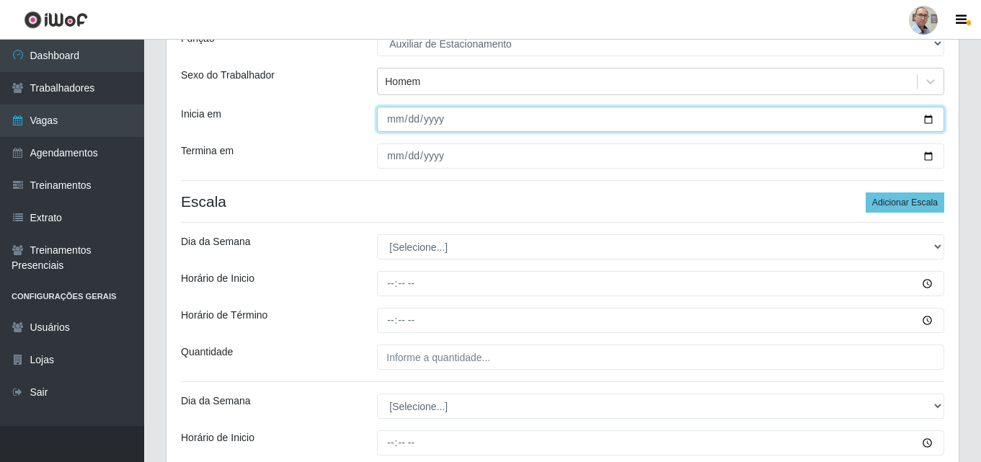
click at [929, 118] on input "[DATE]" at bounding box center [660, 119] width 567 height 25
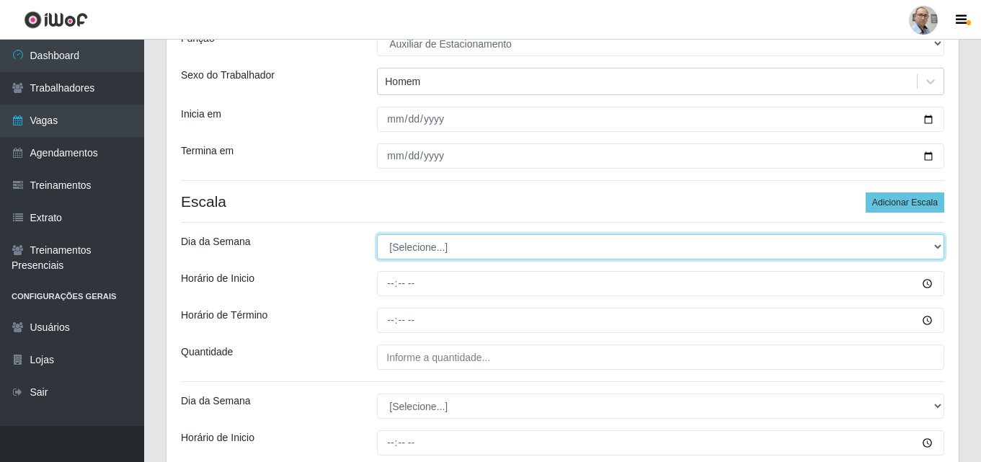
click at [408, 245] on select "[Selecione...] Segunda Terça Quarta Quinta Sexta Sábado Domingo" at bounding box center [660, 246] width 567 height 25
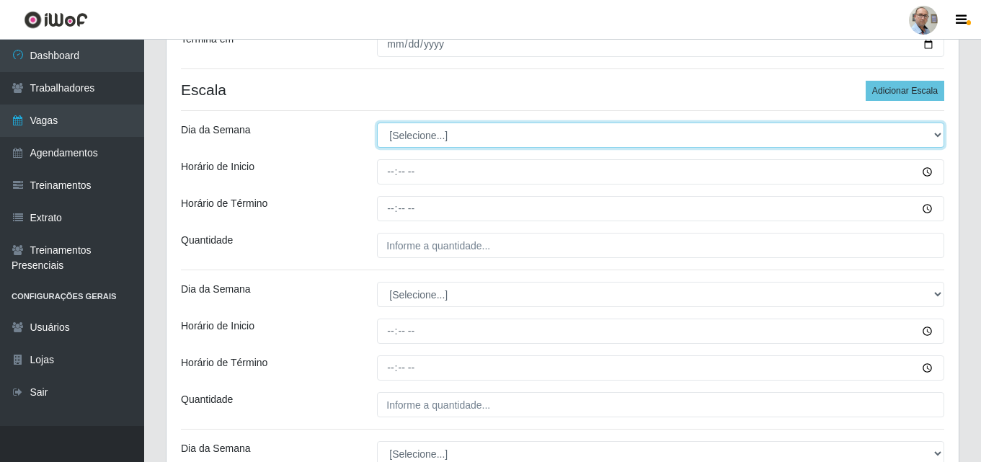
scroll to position [288, 0]
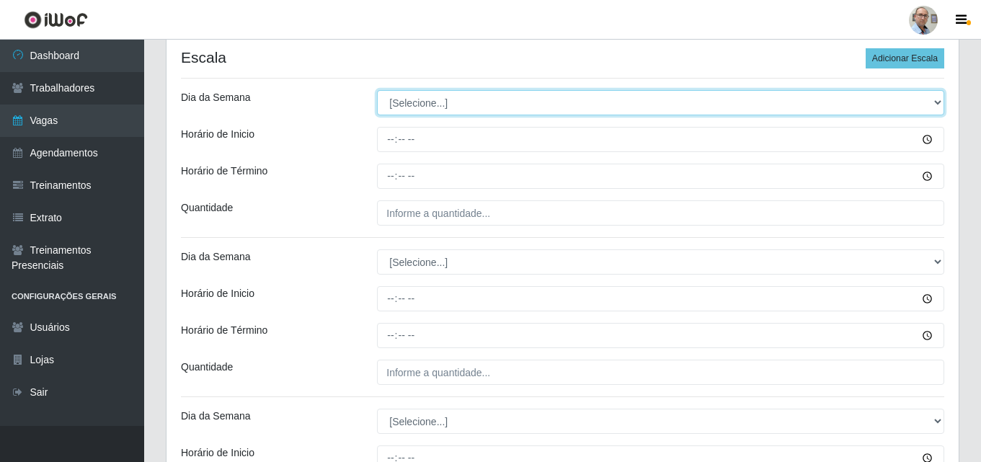
click at [419, 99] on select "[Selecione...] Segunda Terça Quarta Quinta Sexta Sábado Domingo" at bounding box center [660, 102] width 567 height 25
click at [377, 90] on select "[Selecione...] Segunda Terça Quarta Quinta Sexta Sábado Domingo" at bounding box center [660, 102] width 567 height 25
click at [406, 100] on select "[Selecione...] Segunda Terça Quarta Quinta Sexta Sábado Domingo" at bounding box center [660, 102] width 567 height 25
select select "1"
click at [377, 90] on select "[Selecione...] Segunda Terça Quarta Quinta Sexta Sábado Domingo" at bounding box center [660, 102] width 567 height 25
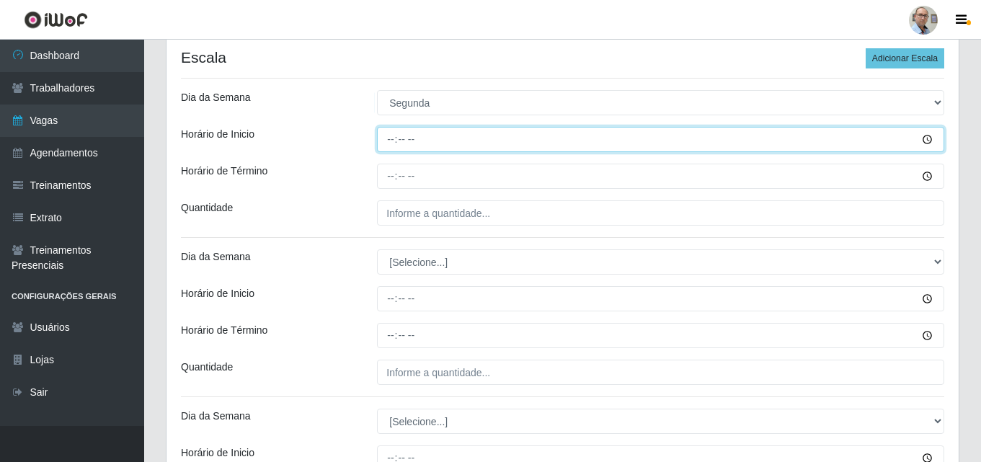
click at [389, 142] on input "Horário de Inicio" at bounding box center [660, 139] width 567 height 25
type input "08:00"
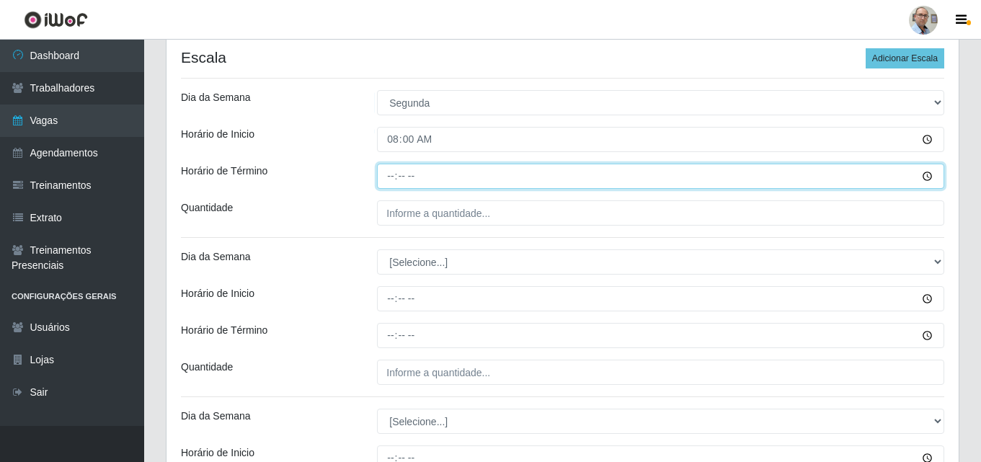
type input "14:00"
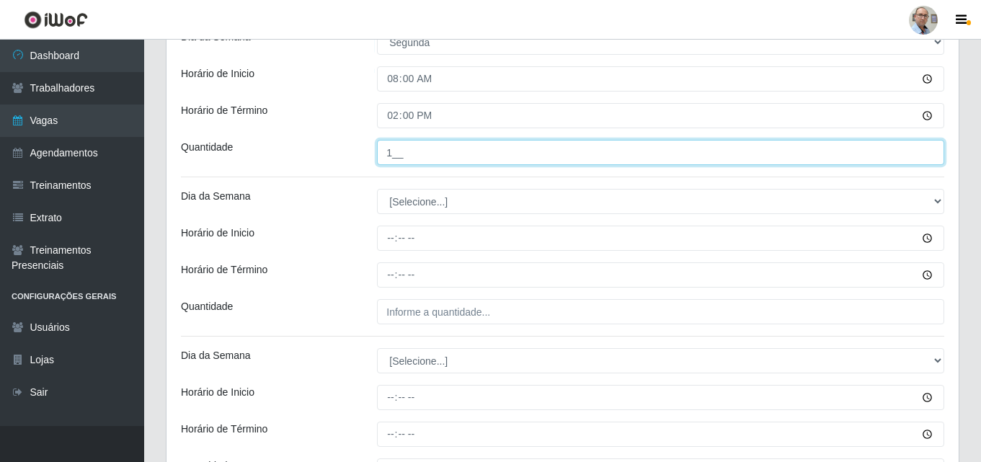
scroll to position [433, 0]
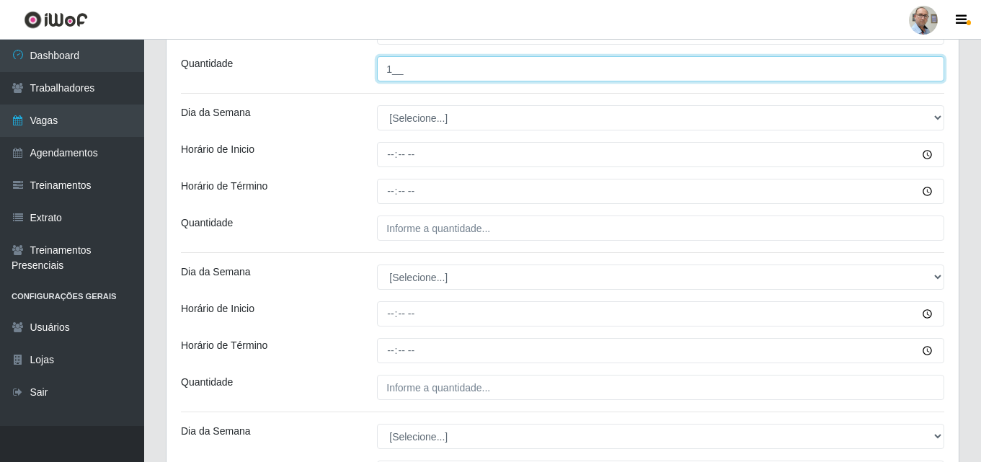
type input "1__"
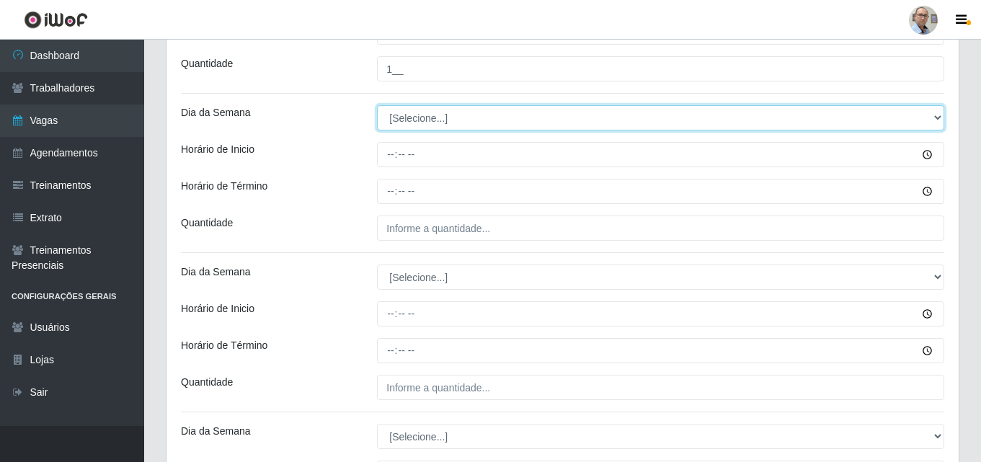
click at [409, 116] on select "[Selecione...] Segunda Terça Quarta Quinta Sexta Sábado Domingo" at bounding box center [660, 117] width 567 height 25
select select "2"
click at [377, 105] on select "[Selecione...] Segunda Terça Quarta Quinta Sexta Sábado Domingo" at bounding box center [660, 117] width 567 height 25
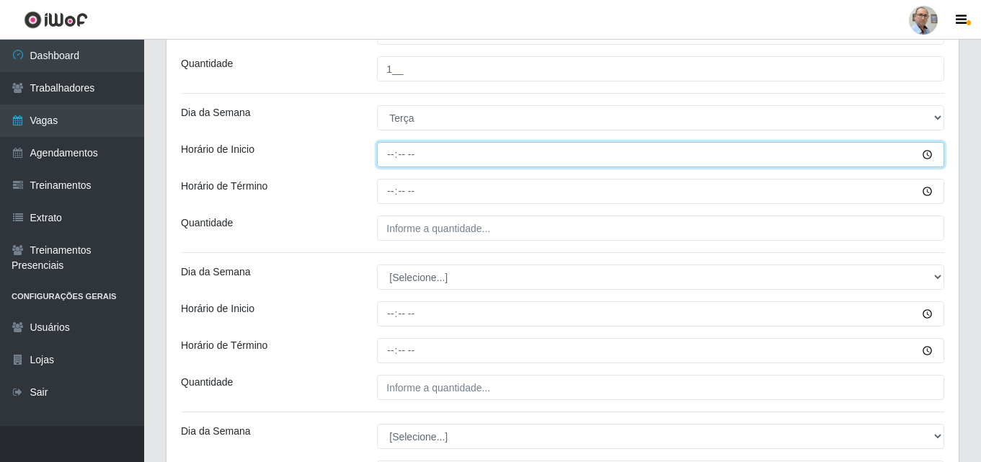
click at [385, 154] on input "Horário de Inicio" at bounding box center [660, 154] width 567 height 25
type input "08:00"
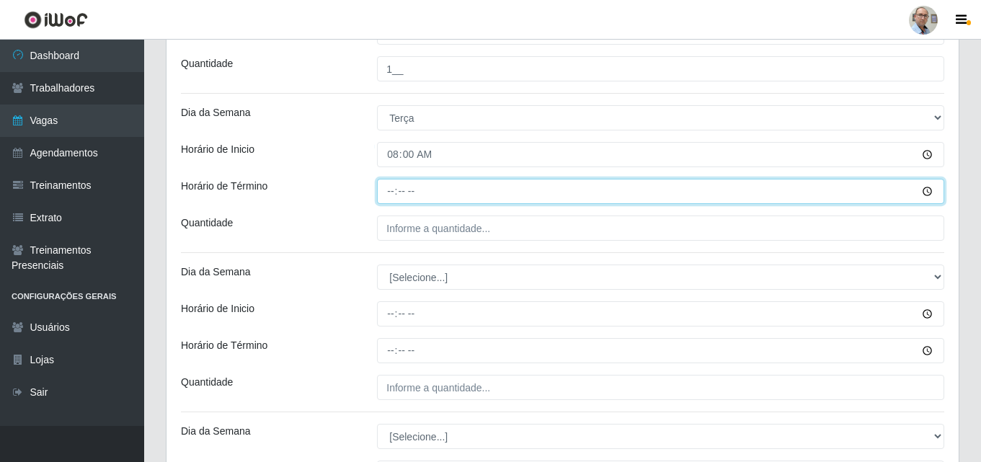
type input "14:00"
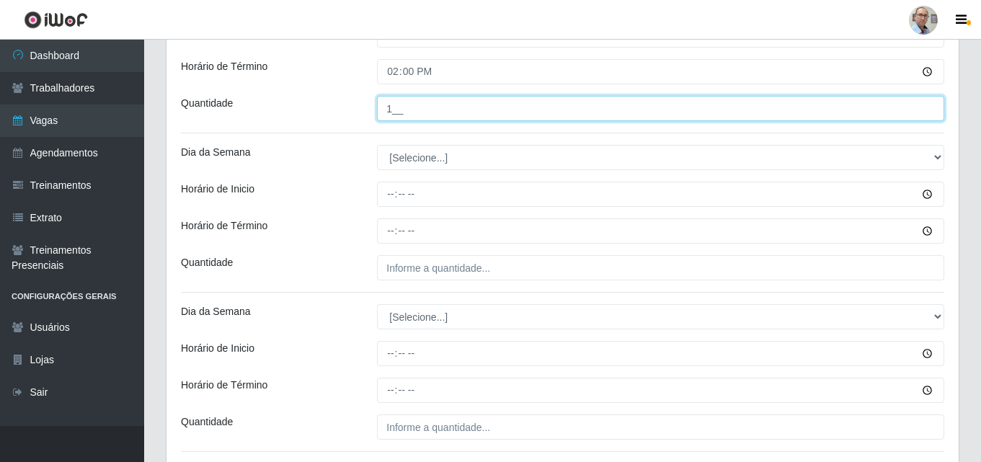
scroll to position [577, 0]
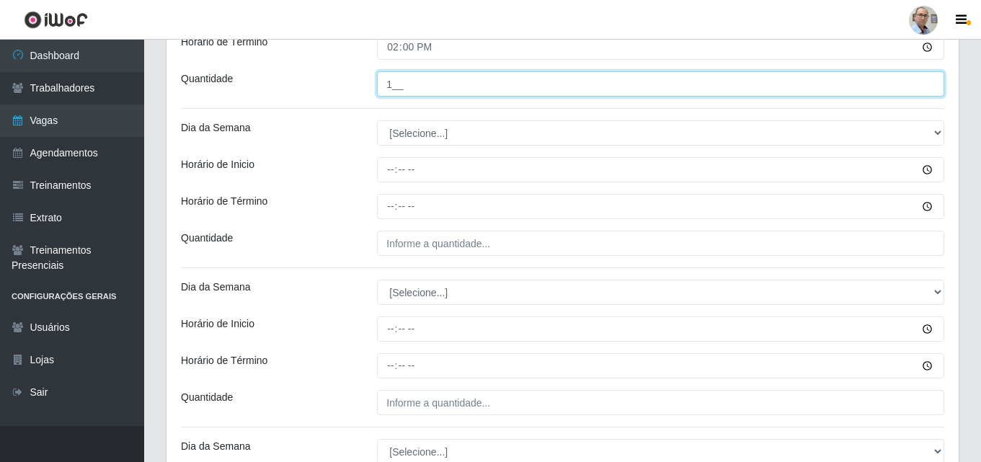
type input "1__"
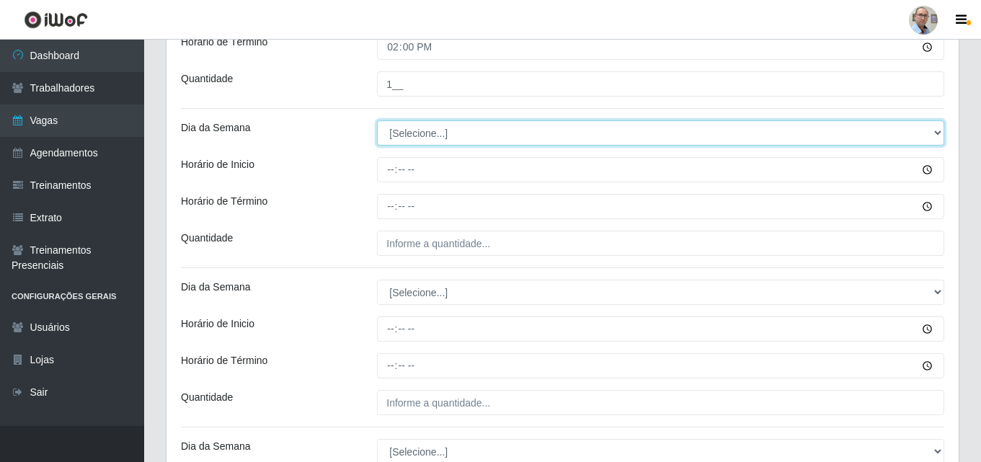
click at [399, 133] on select "[Selecione...] Segunda Terça Quarta Quinta Sexta Sábado Domingo" at bounding box center [660, 132] width 567 height 25
click at [377, 120] on select "[Selecione...] Segunda Terça Quarta Quinta Sexta Sábado Domingo" at bounding box center [660, 132] width 567 height 25
click at [404, 143] on select "[Selecione...] Segunda Terça Quarta Quinta Sexta Sábado Domingo" at bounding box center [660, 132] width 567 height 25
select select "3"
click at [377, 120] on select "[Selecione...] Segunda Terça Quarta Quinta Sexta Sábado Domingo" at bounding box center [660, 132] width 567 height 25
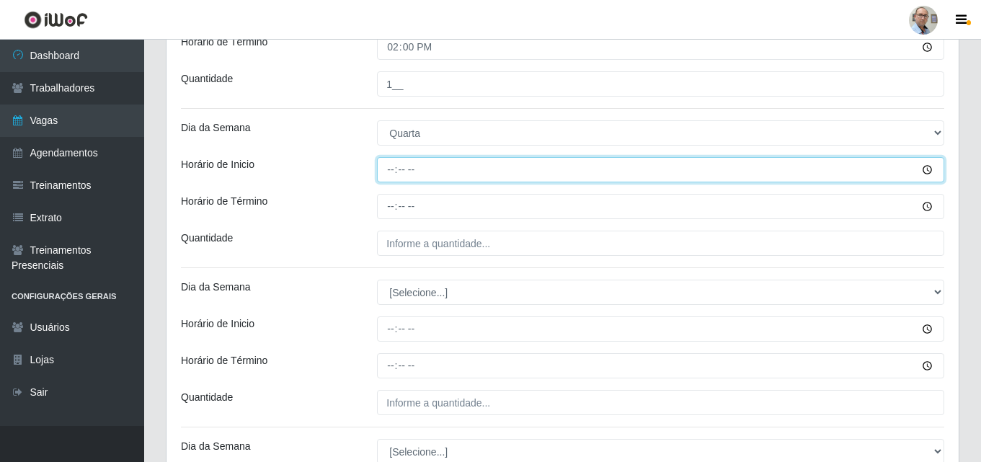
click at [380, 157] on input "Horário de Inicio" at bounding box center [660, 169] width 567 height 25
type input "08:00"
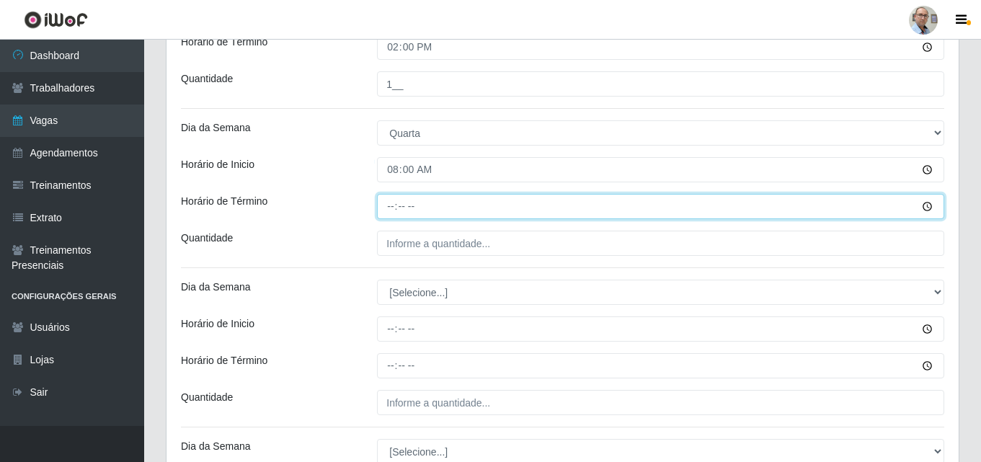
type input "14:00"
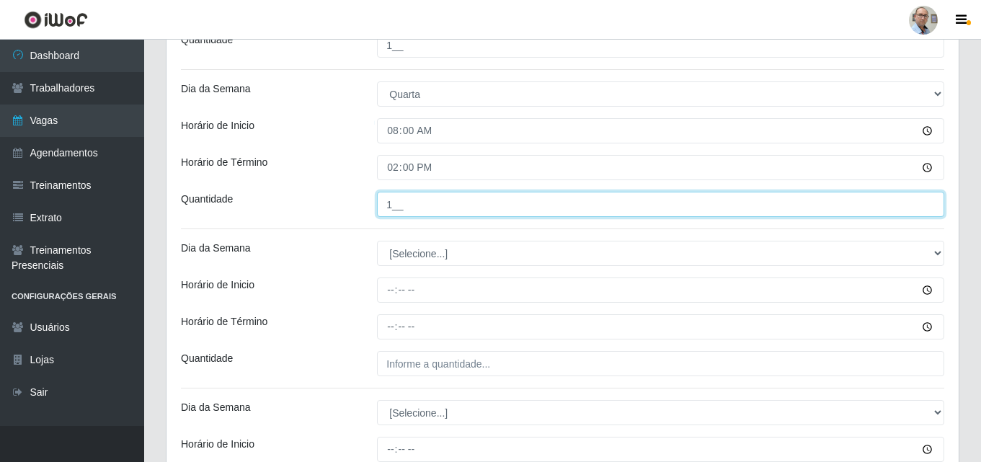
scroll to position [649, 0]
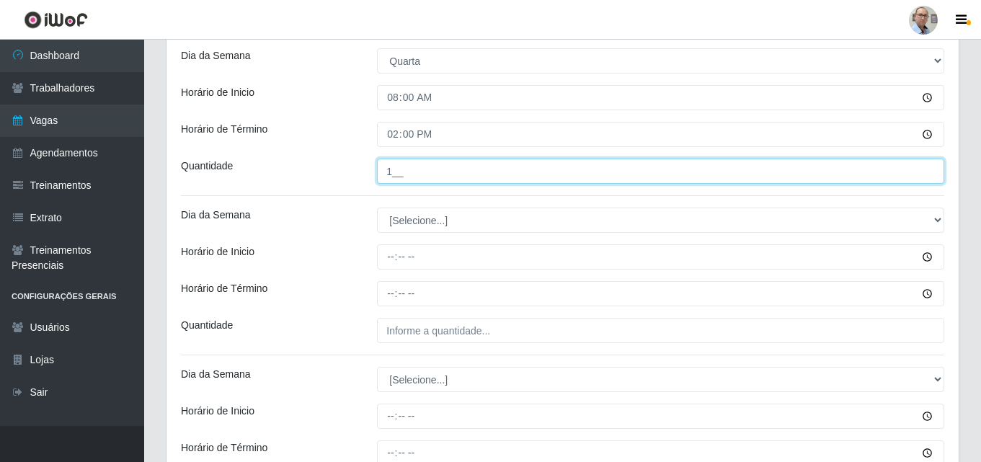
type input "1__"
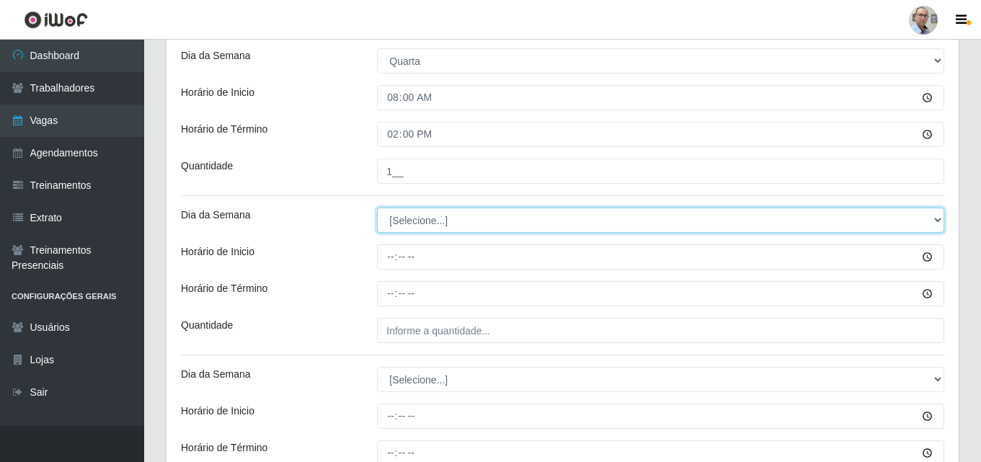
click at [414, 226] on select "[Selecione...] Segunda Terça Quarta Quinta Sexta Sábado Domingo" at bounding box center [660, 220] width 567 height 25
select select "4"
click at [377, 208] on select "[Selecione...] Segunda Terça Quarta Quinta Sexta Sábado Domingo" at bounding box center [660, 220] width 567 height 25
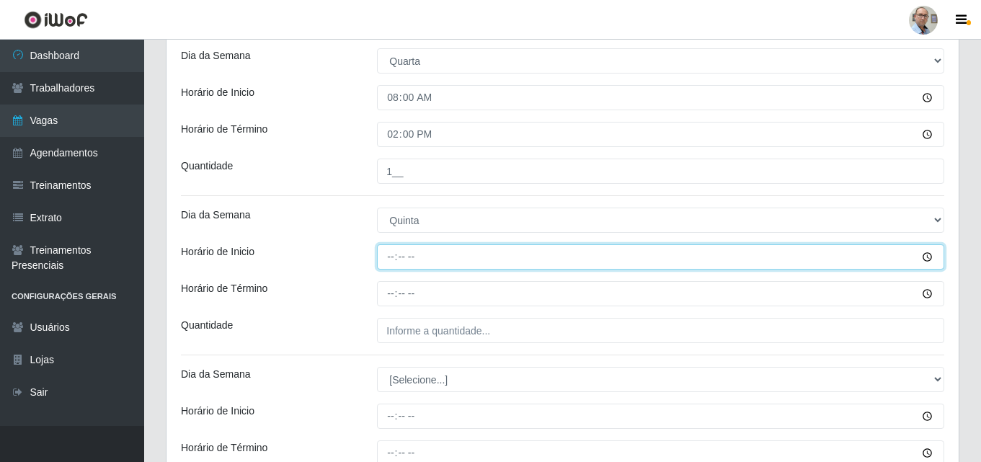
click at [386, 264] on input "Horário de Inicio" at bounding box center [660, 256] width 567 height 25
type input "08:00"
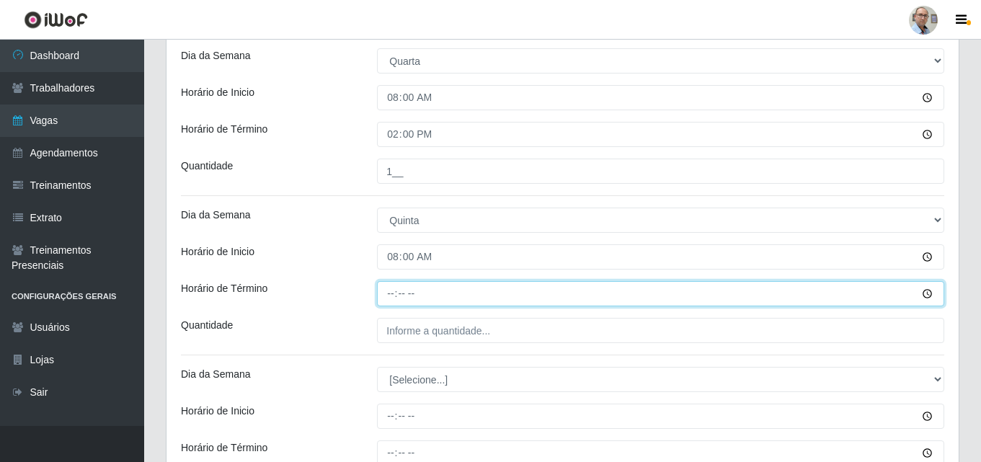
type input "14:00"
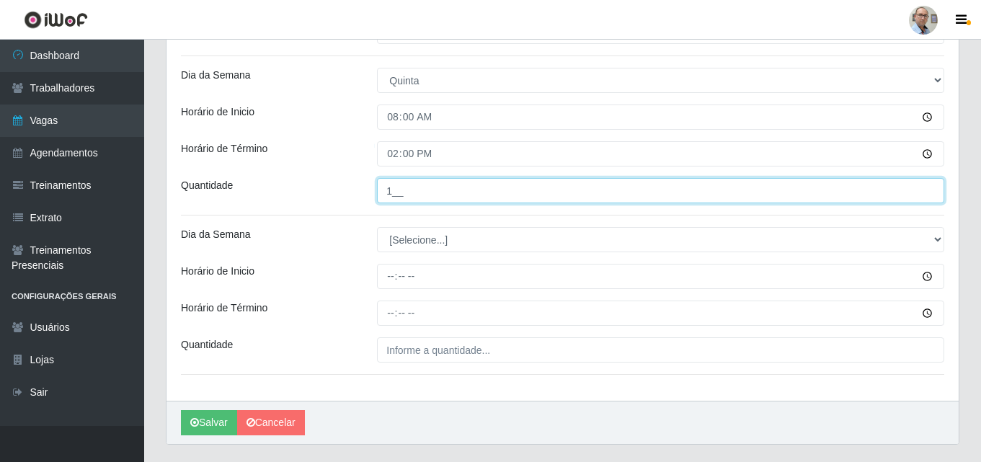
scroll to position [825, 0]
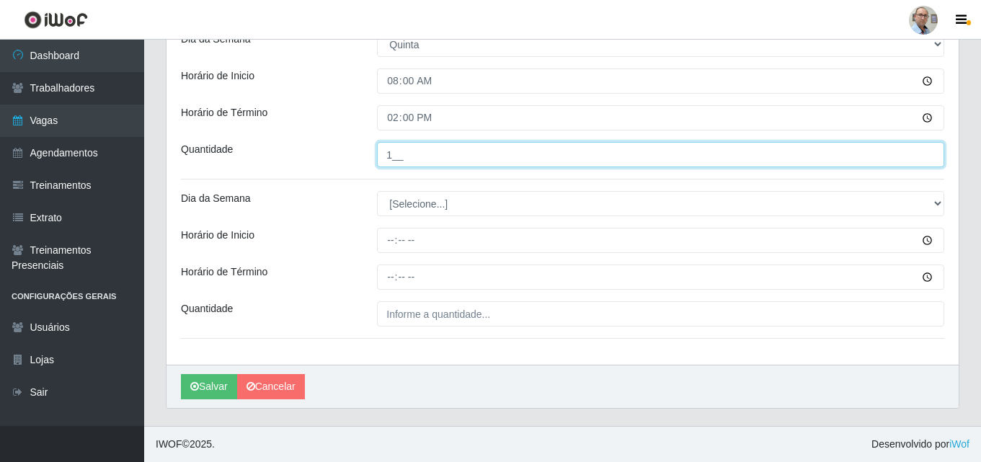
type input "1__"
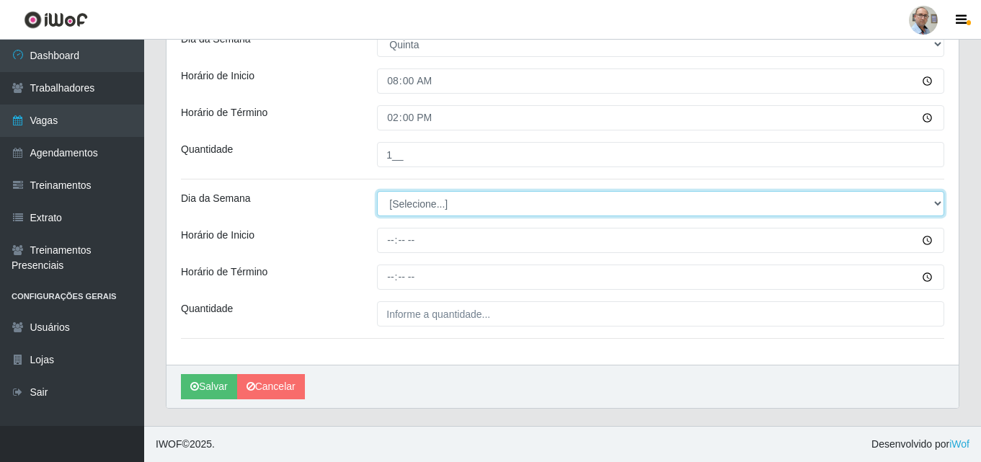
click at [420, 210] on select "[Selecione...] Segunda Terça Quarta Quinta Sexta Sábado Domingo" at bounding box center [660, 203] width 567 height 25
select select "5"
click at [377, 191] on select "[Selecione...] Segunda Terça Quarta Quinta Sexta Sábado Domingo" at bounding box center [660, 203] width 567 height 25
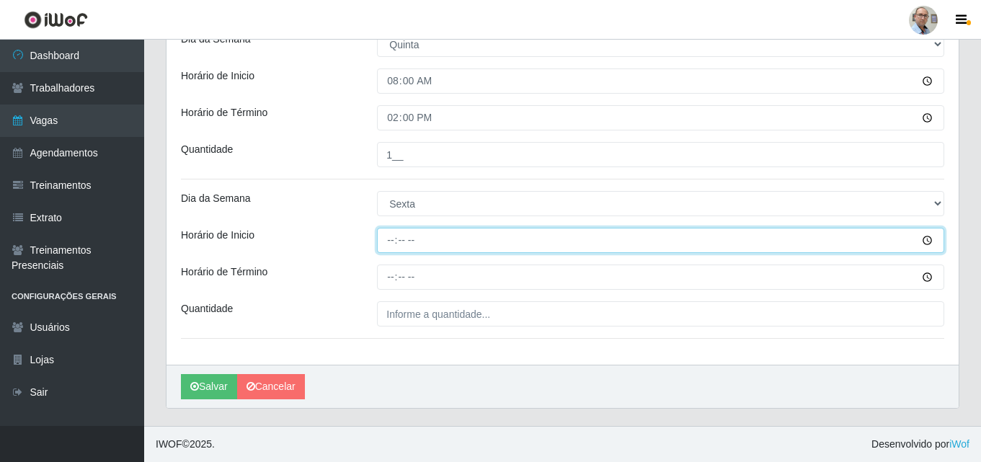
click at [385, 246] on input "Horário de Inicio" at bounding box center [660, 240] width 567 height 25
type input "08:00"
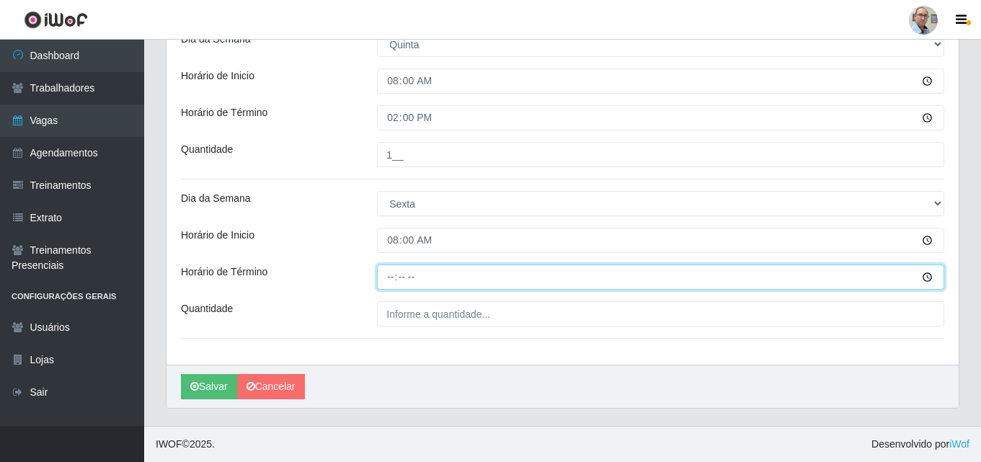
type input "14:00"
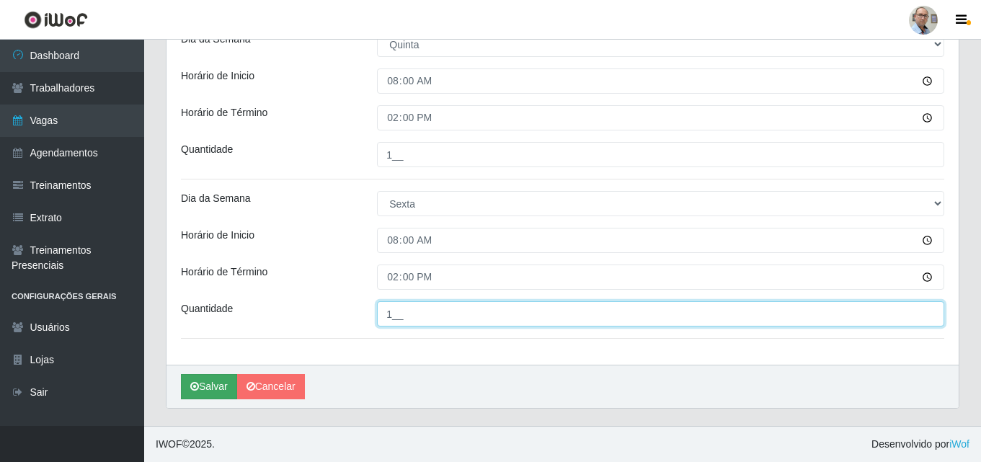
type input "1__"
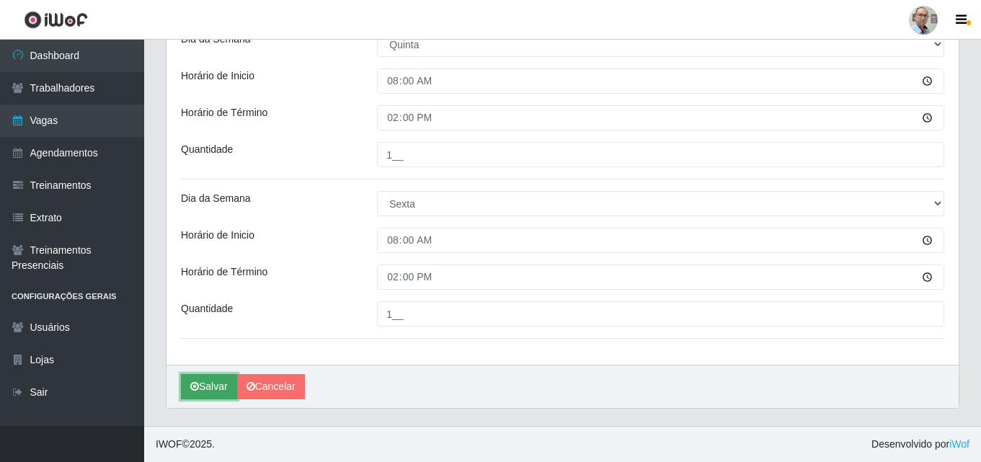
click at [208, 388] on button "Salvar" at bounding box center [209, 386] width 56 height 25
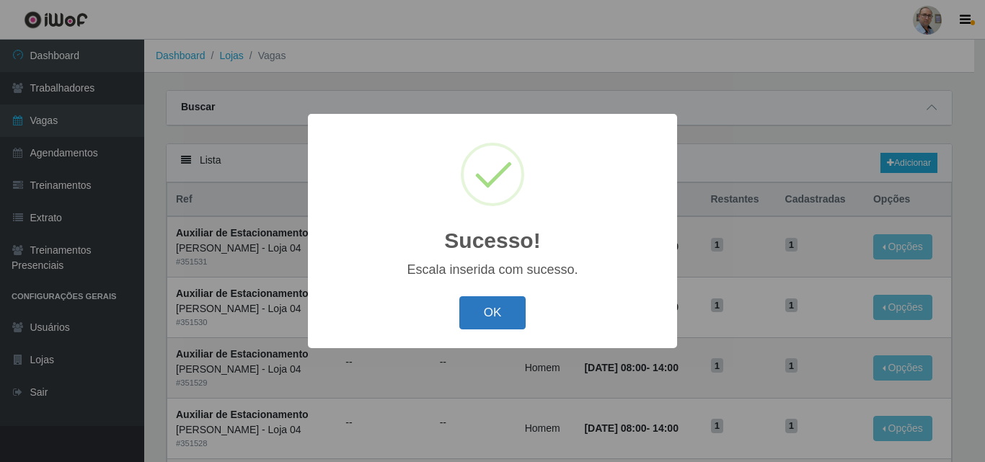
click at [493, 324] on button "OK" at bounding box center [492, 313] width 67 height 34
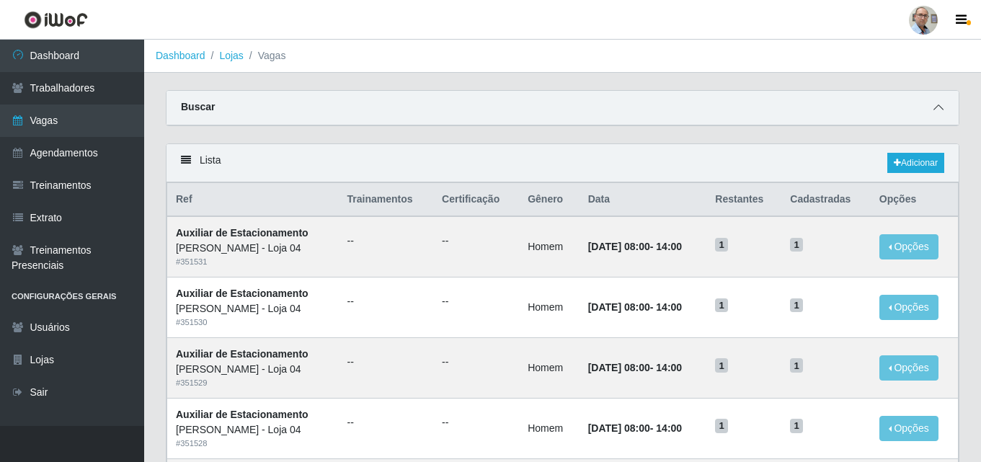
click at [942, 112] on icon at bounding box center [939, 107] width 10 height 10
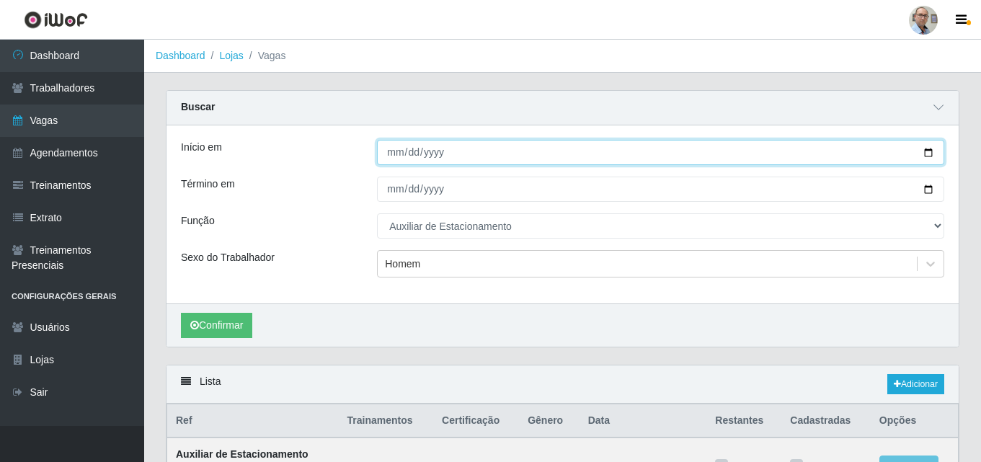
click at [924, 155] on input "[DATE]" at bounding box center [660, 152] width 567 height 25
type input "[DATE]"
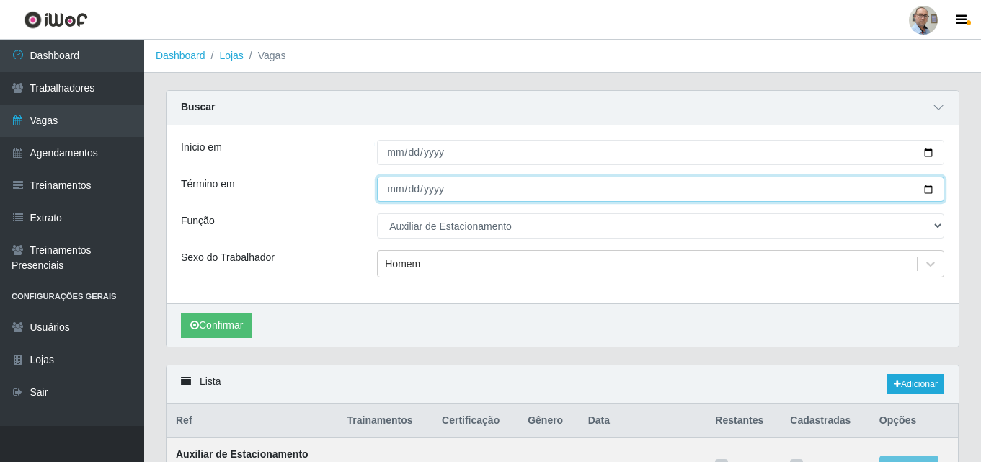
click at [932, 189] on input "[DATE]" at bounding box center [660, 189] width 567 height 25
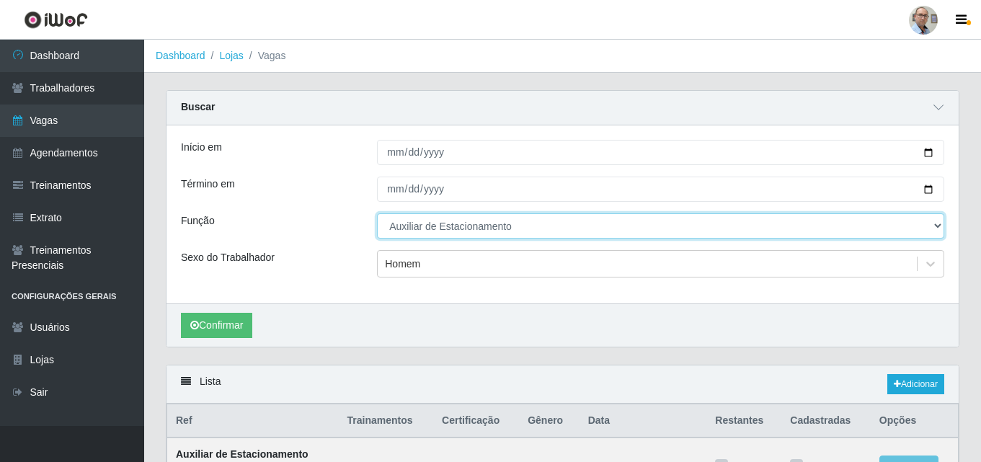
click at [497, 227] on select "[Selecione...] ASG ASG + ASG ++ Auxiliar de Depósito Auxiliar de Depósito + Aux…" at bounding box center [660, 225] width 567 height 25
select select "107"
click at [377, 214] on select "[Selecione...] ASG ASG + ASG ++ Auxiliar de Depósito Auxiliar de Depósito + Aux…" at bounding box center [660, 225] width 567 height 25
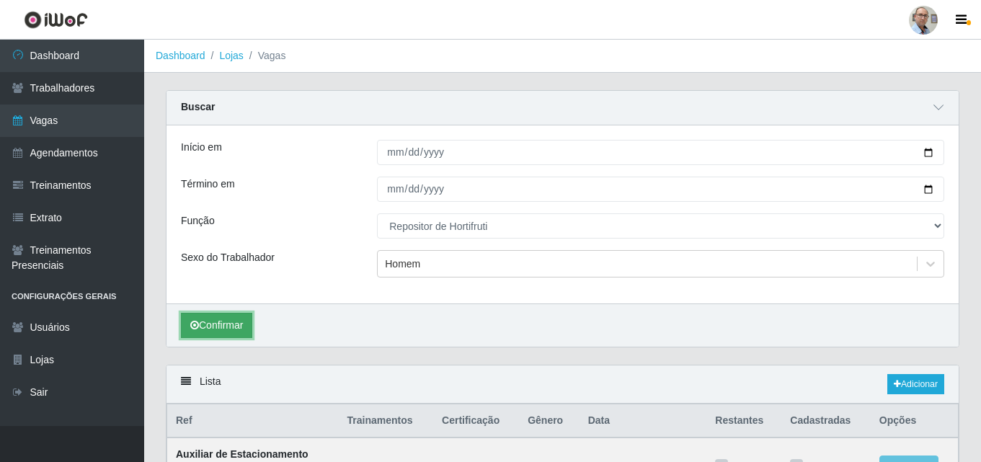
click at [224, 319] on button "Confirmar" at bounding box center [216, 325] width 71 height 25
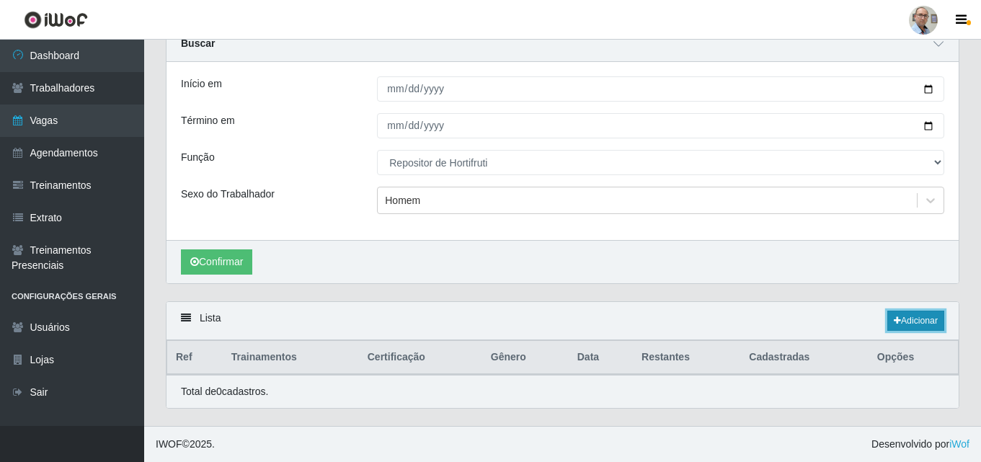
click at [917, 319] on link "Adicionar" at bounding box center [916, 321] width 57 height 20
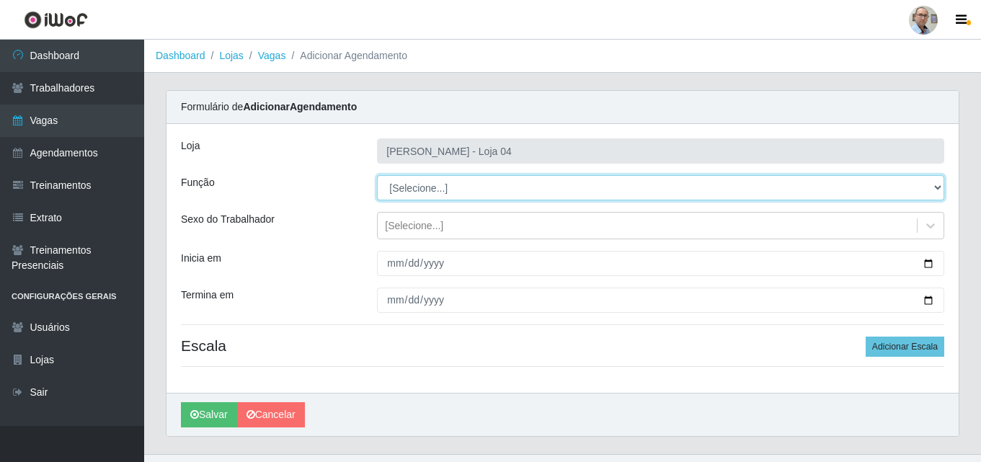
click at [477, 185] on select "[Selecione...] ASG ASG + ASG ++ Auxiliar de Depósito Auxiliar de Depósito + Aux…" at bounding box center [660, 187] width 567 height 25
select select "107"
click at [377, 175] on select "[Selecione...] ASG ASG + ASG ++ Auxiliar de Depósito Auxiliar de Depósito + Aux…" at bounding box center [660, 187] width 567 height 25
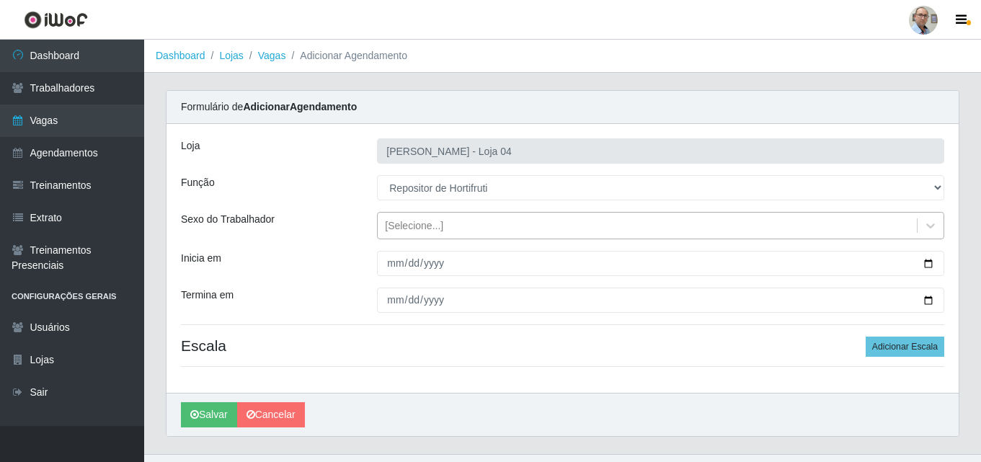
click at [427, 229] on div "[Selecione...]" at bounding box center [414, 225] width 58 height 15
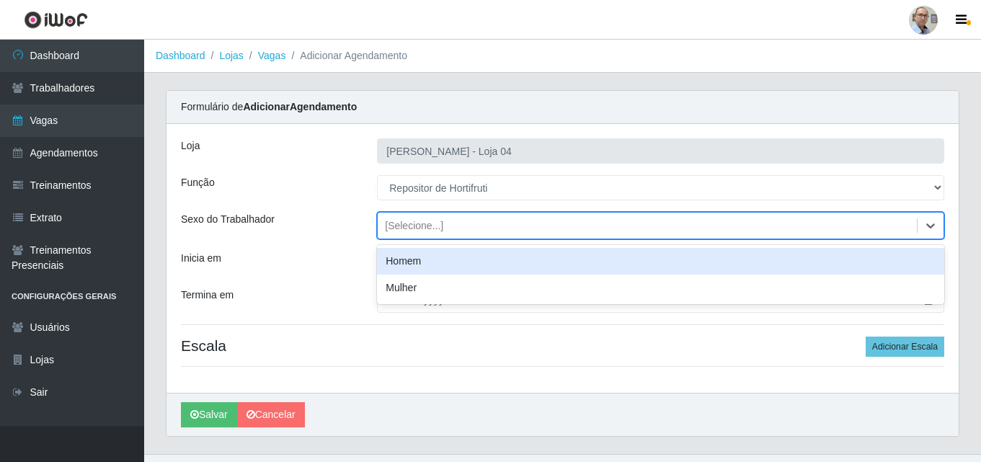
click at [410, 260] on div "Homem" at bounding box center [660, 261] width 567 height 27
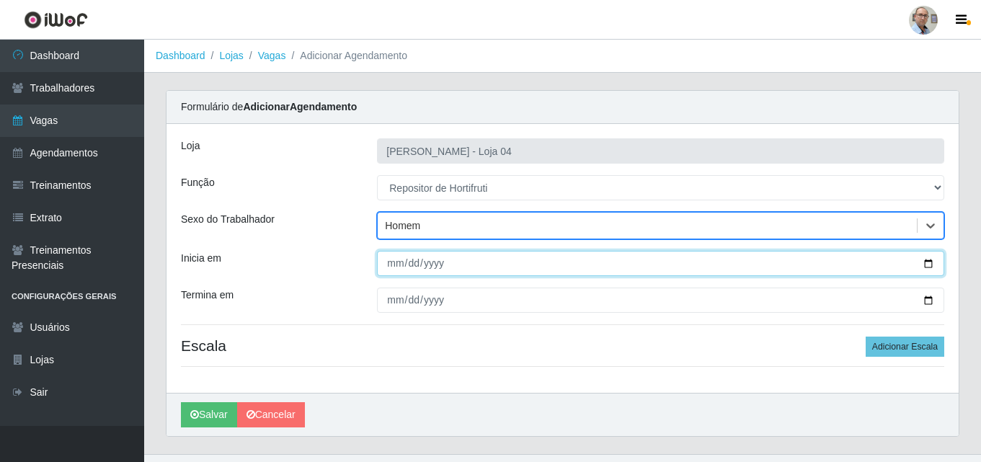
click at [928, 264] on input "Inicia em" at bounding box center [660, 263] width 567 height 25
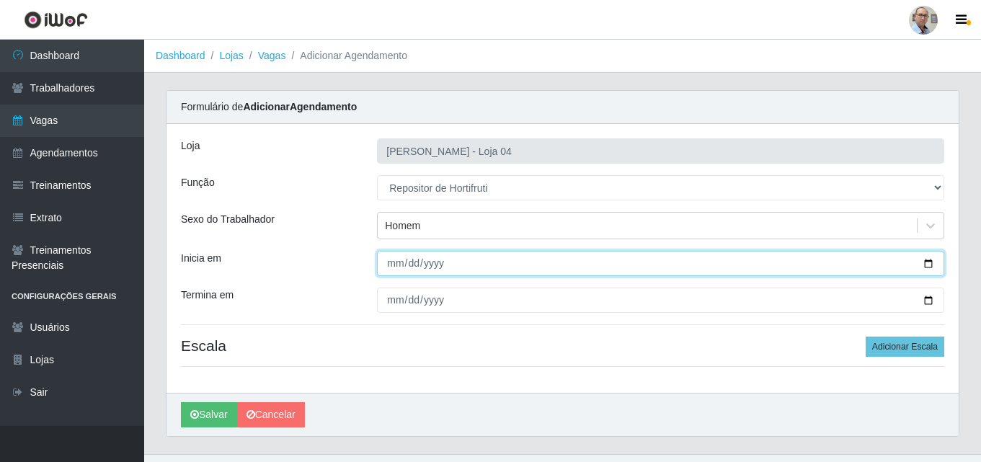
type input "[DATE]"
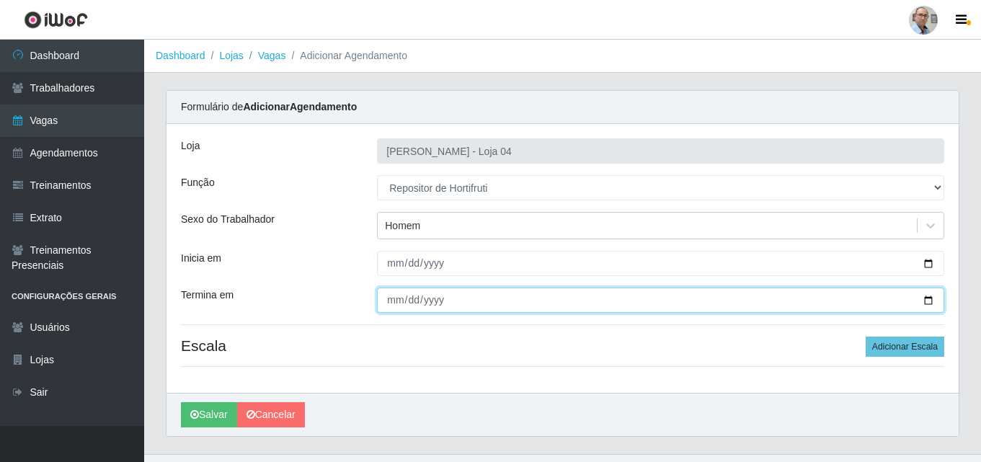
click at [931, 299] on input "Termina em" at bounding box center [660, 300] width 567 height 25
type input "[DATE]"
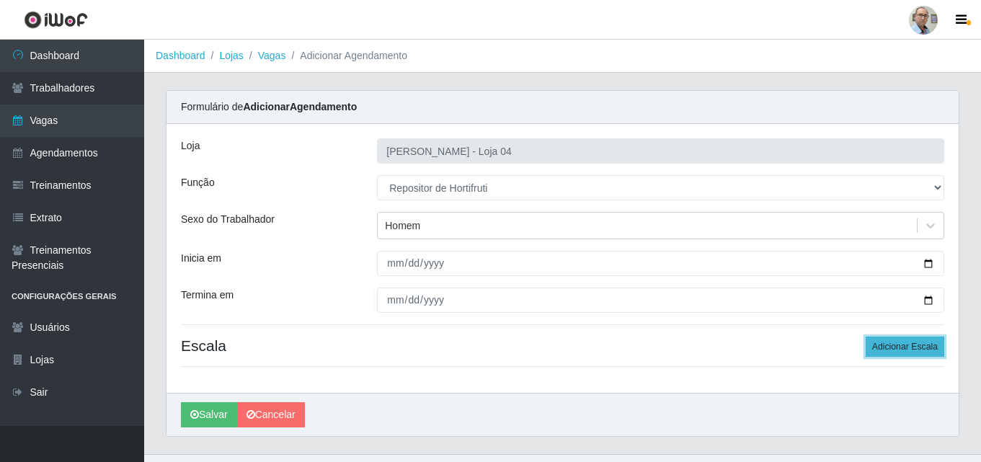
click at [903, 348] on button "Adicionar Escala" at bounding box center [905, 347] width 79 height 20
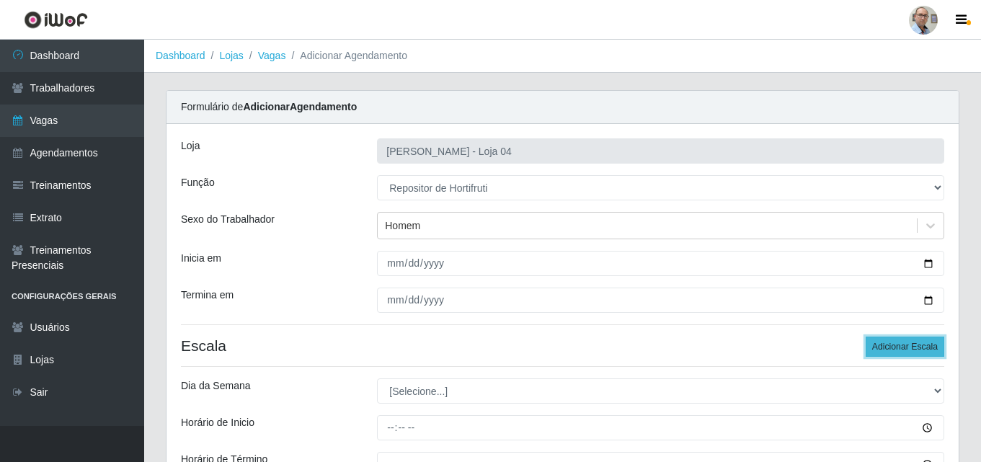
click at [903, 348] on button "Adicionar Escala" at bounding box center [905, 347] width 79 height 20
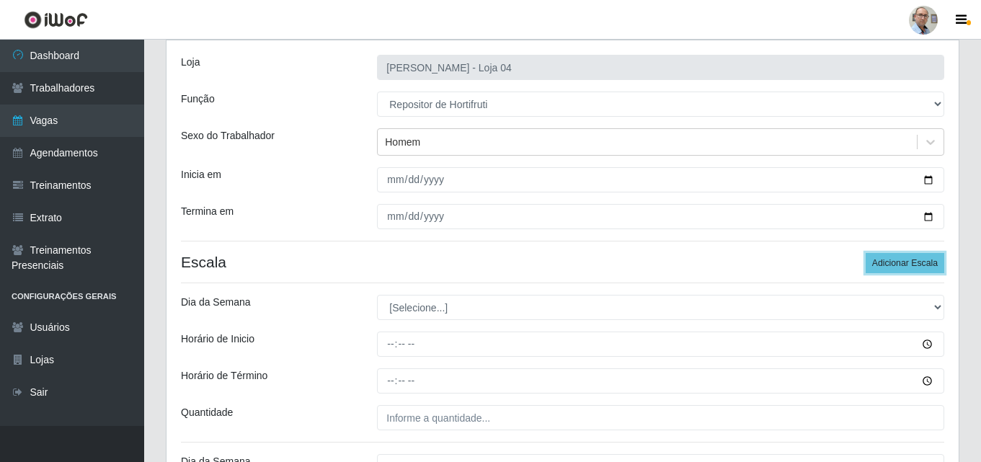
scroll to position [216, 0]
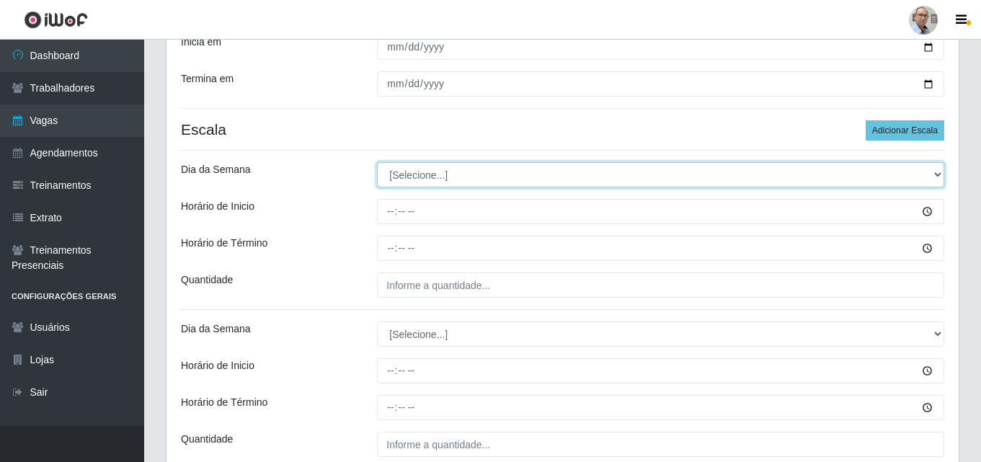
click at [424, 170] on select "[Selecione...] Segunda Terça Quarta Quinta Sexta Sábado Domingo" at bounding box center [660, 174] width 567 height 25
select select "4"
click at [377, 162] on select "[Selecione...] Segunda Terça Quarta Quinta Sexta Sábado Domingo" at bounding box center [660, 174] width 567 height 25
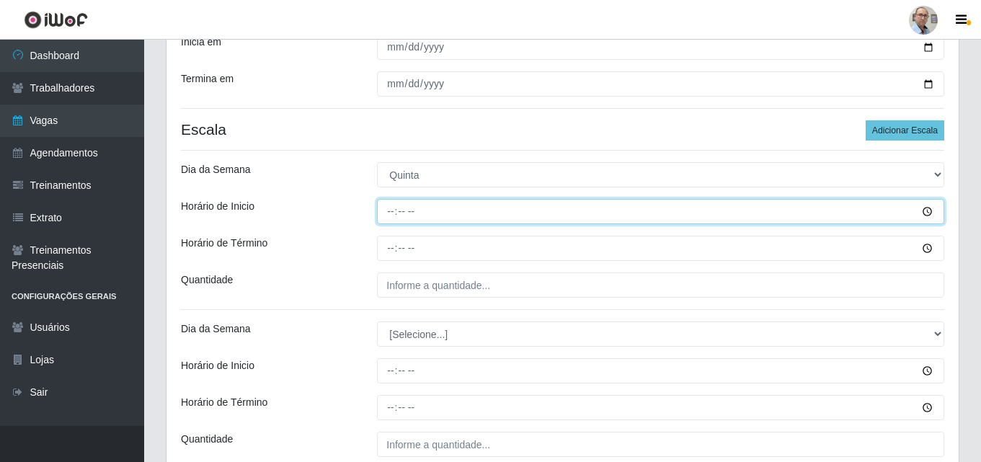
click at [385, 212] on input "Horário de Inicio" at bounding box center [660, 211] width 567 height 25
type input "08:00"
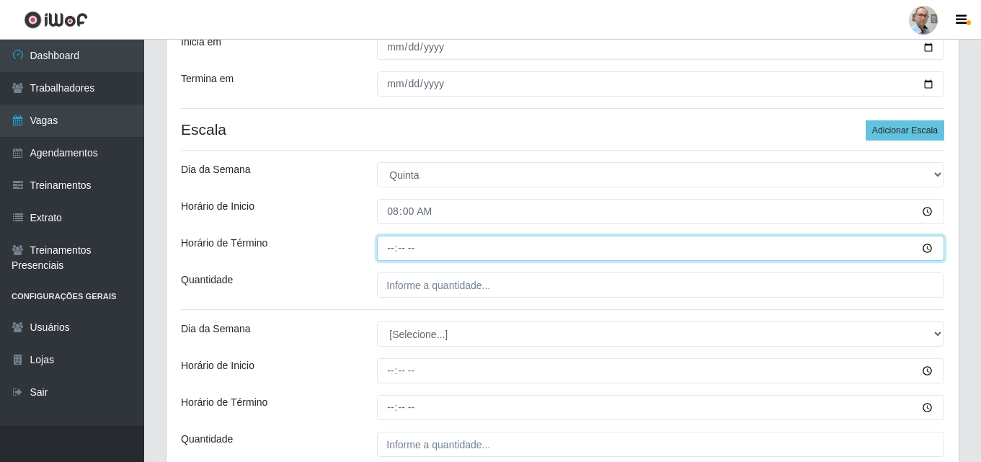
type input "14:00"
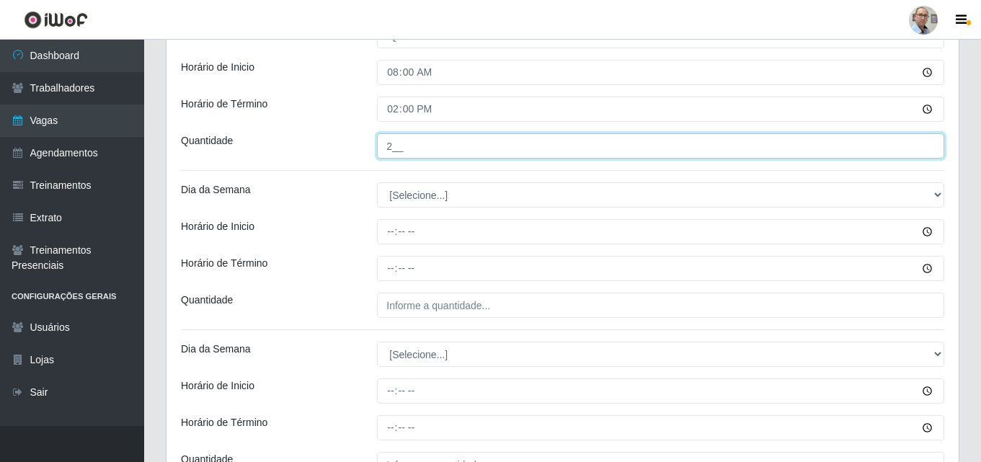
scroll to position [361, 0]
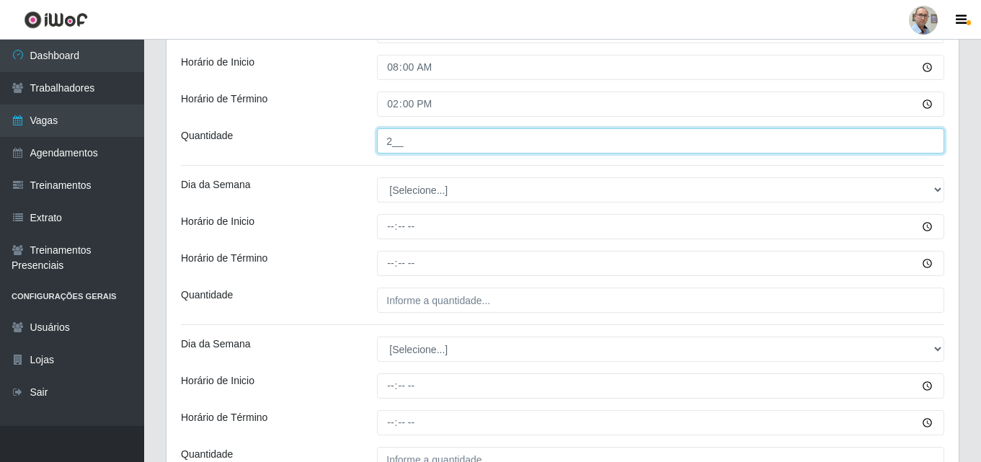
type input "2__"
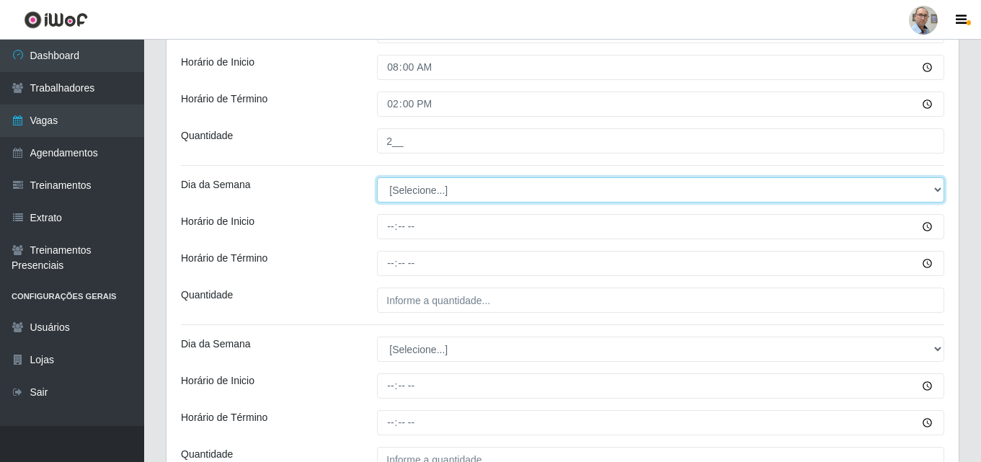
click at [411, 184] on select "[Selecione...] Segunda Terça Quarta Quinta Sexta Sábado Domingo" at bounding box center [660, 189] width 567 height 25
select select "4"
click at [377, 177] on select "[Selecione...] Segunda Terça Quarta Quinta Sexta Sábado Domingo" at bounding box center [660, 189] width 567 height 25
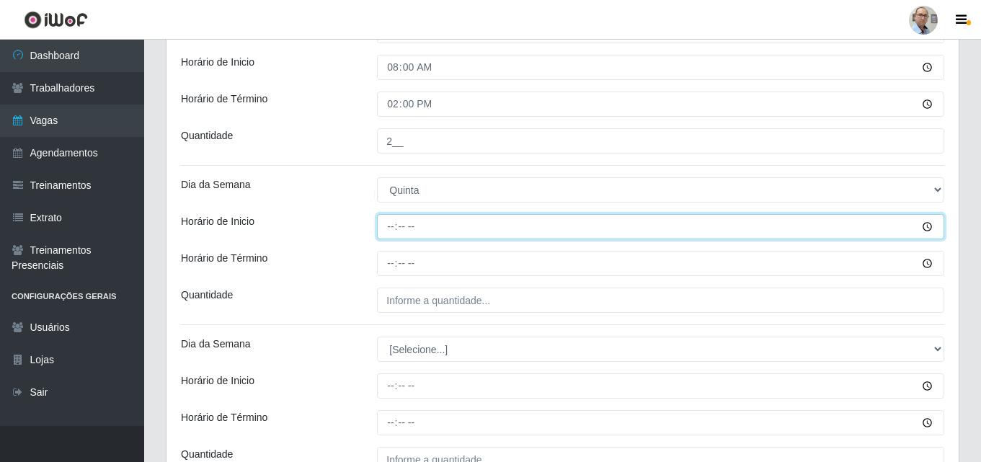
click at [389, 230] on input "Horário de Inicio" at bounding box center [660, 226] width 567 height 25
type input "16:00"
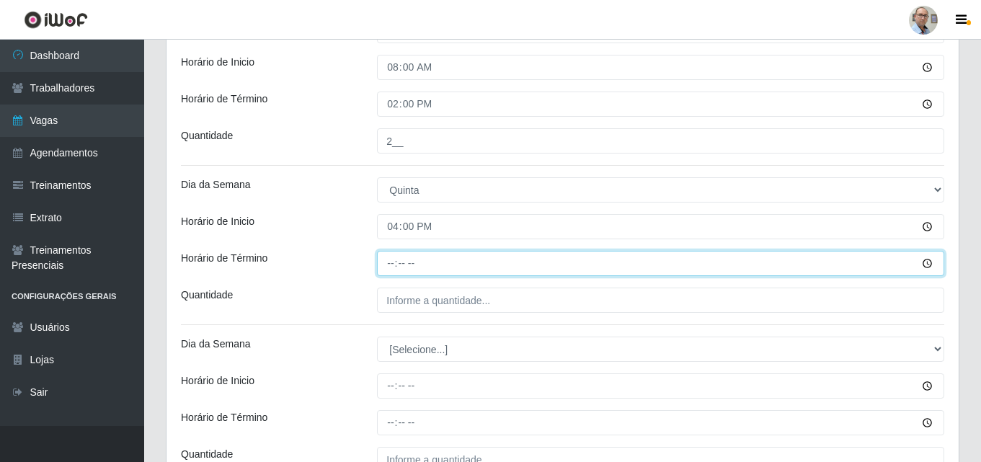
type input "22:00"
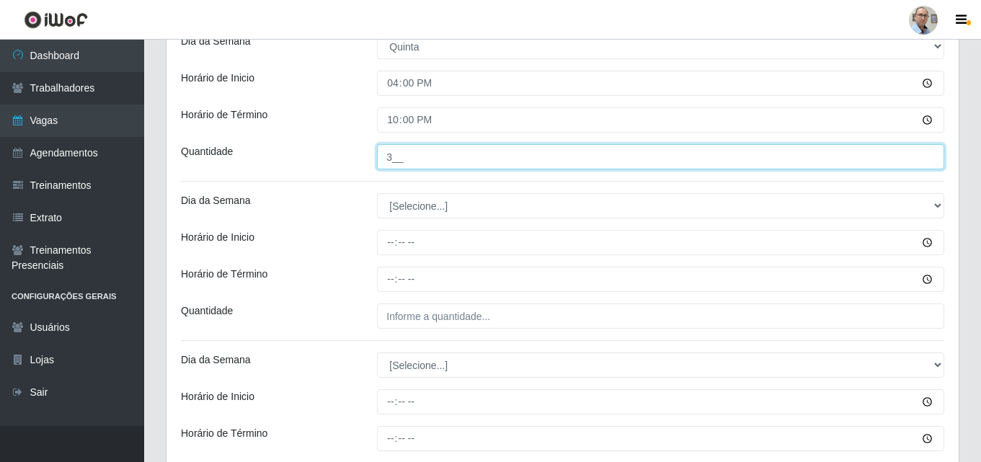
scroll to position [505, 0]
type input "3__"
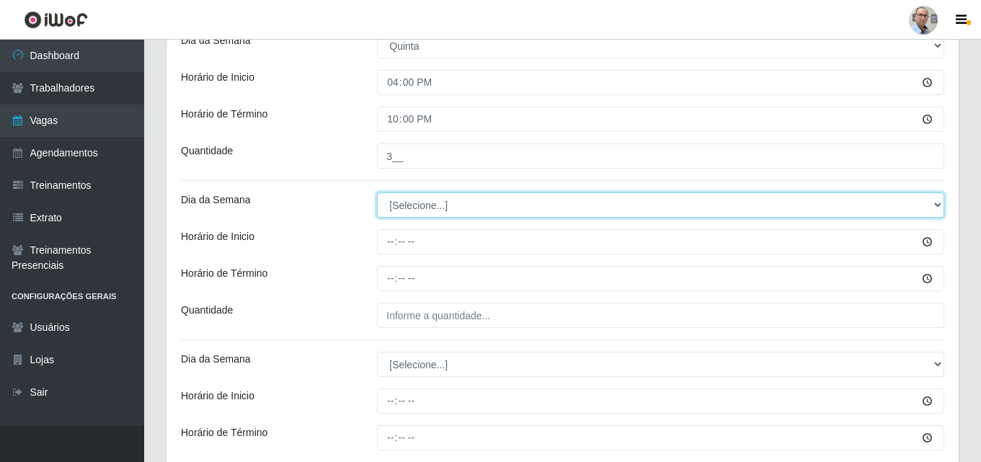
click at [407, 208] on select "[Selecione...] Segunda Terça Quarta Quinta Sexta Sábado Domingo" at bounding box center [660, 205] width 567 height 25
select select "5"
click at [377, 193] on select "[Selecione...] Segunda Terça Quarta Quinta Sexta Sábado Domingo" at bounding box center [660, 205] width 567 height 25
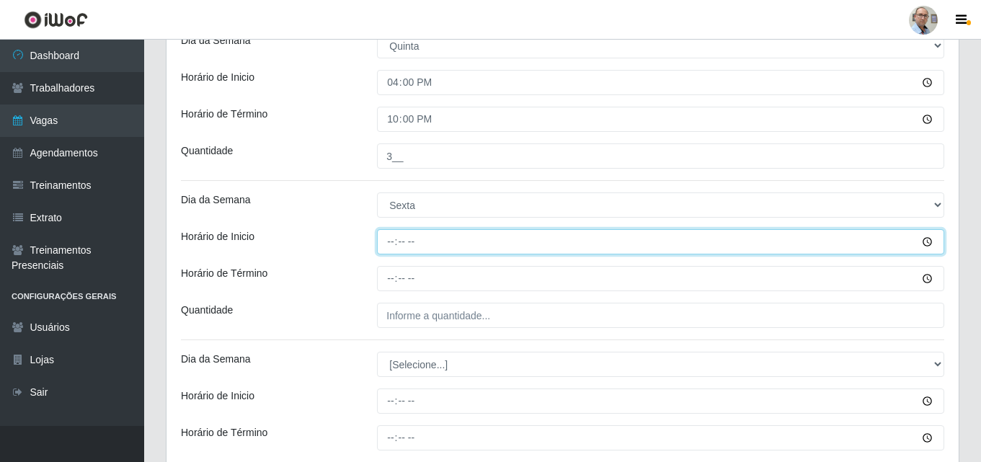
click at [389, 243] on input "Horário de Inicio" at bounding box center [660, 241] width 567 height 25
type input "08:00"
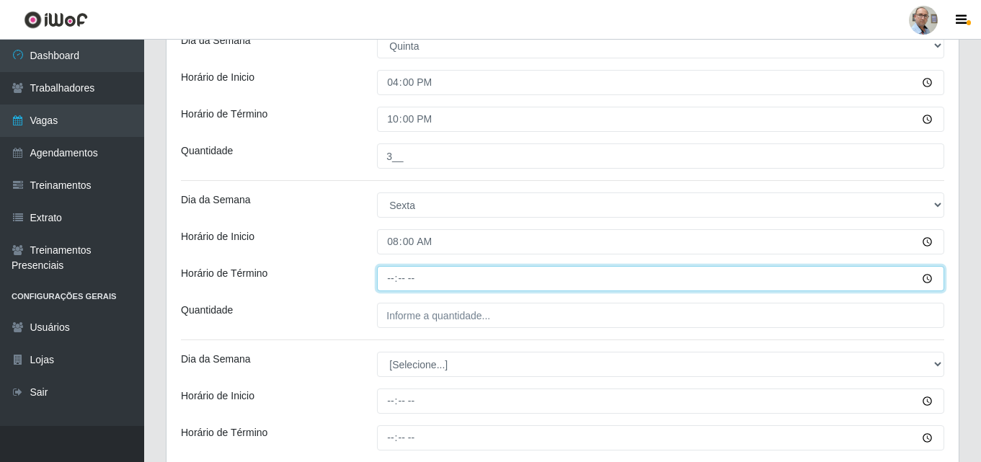
type input "14:00"
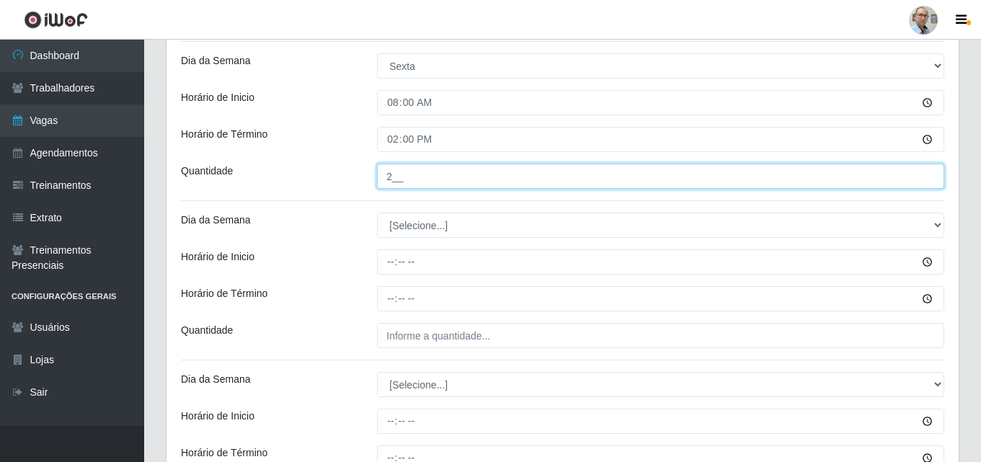
scroll to position [649, 0]
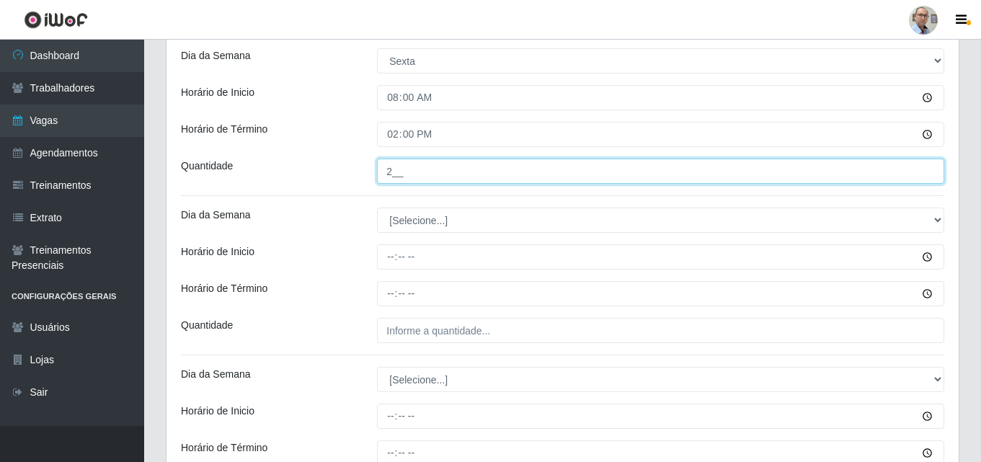
type input "2__"
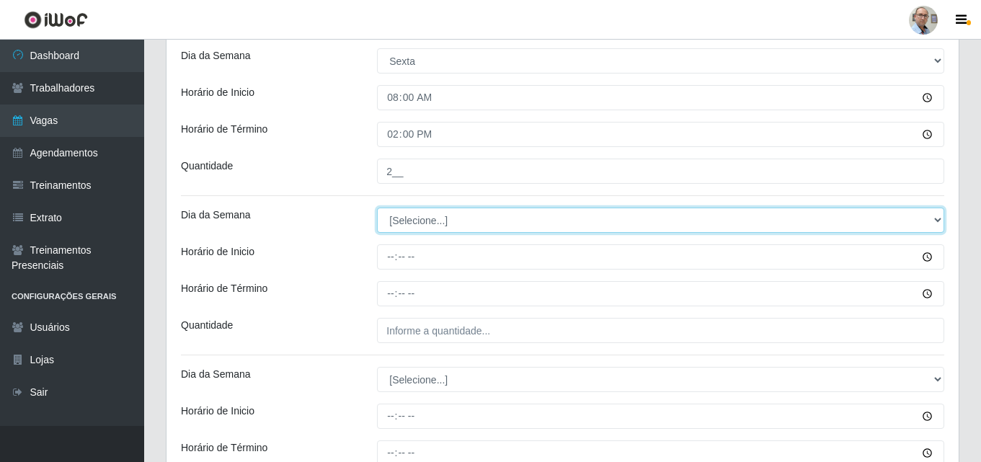
click at [405, 218] on select "[Selecione...] Segunda Terça Quarta Quinta Sexta Sábado Domingo" at bounding box center [660, 220] width 567 height 25
select select "5"
click at [377, 208] on select "[Selecione...] Segunda Terça Quarta Quinta Sexta Sábado Domingo" at bounding box center [660, 220] width 567 height 25
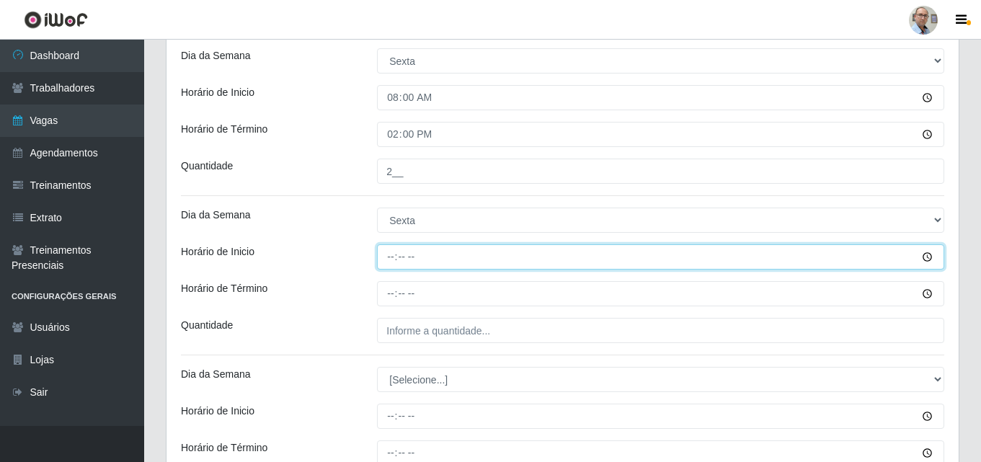
click at [386, 262] on input "Horário de Inicio" at bounding box center [660, 256] width 567 height 25
type input "16:00"
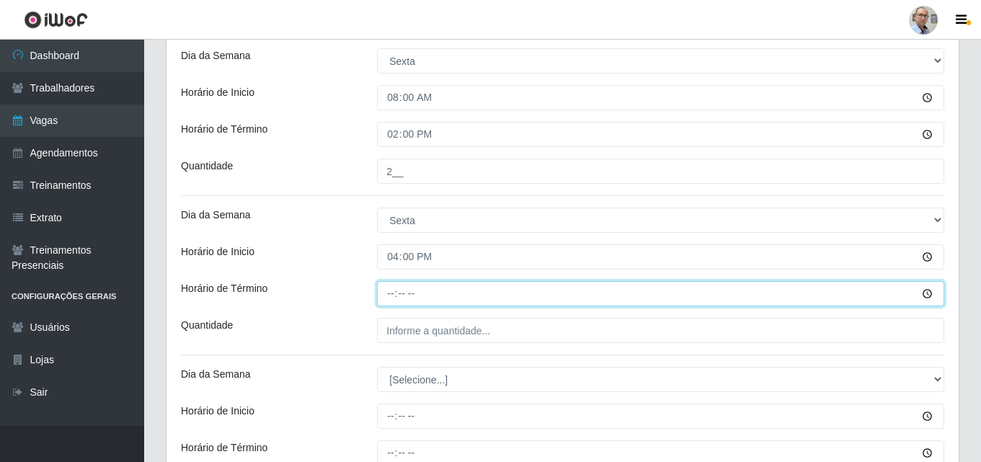
type input "22:00"
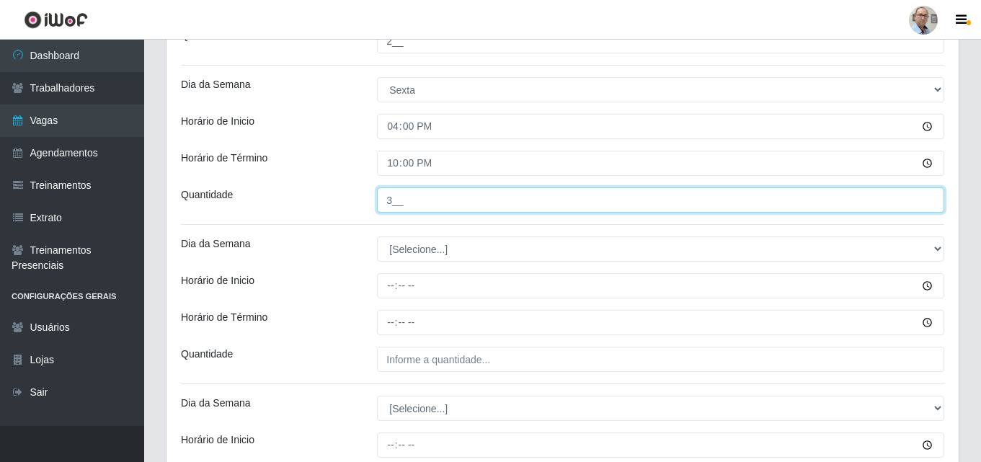
scroll to position [793, 0]
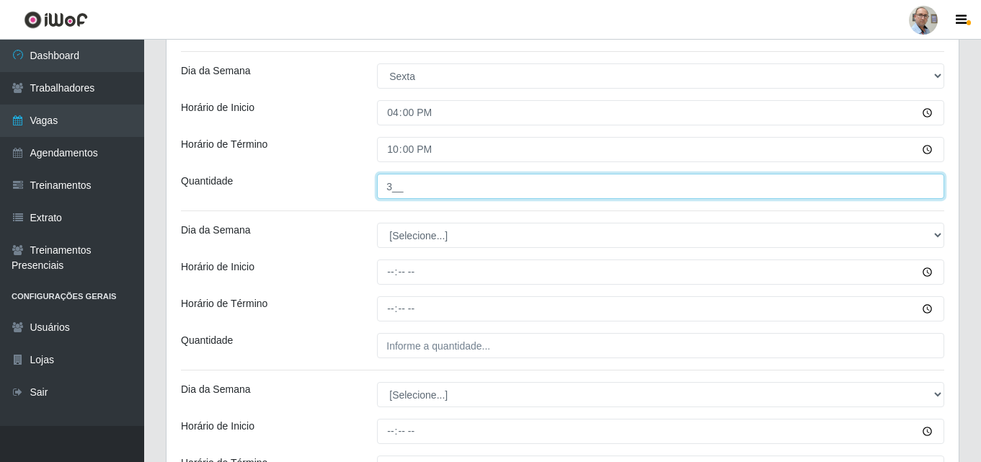
type input "3__"
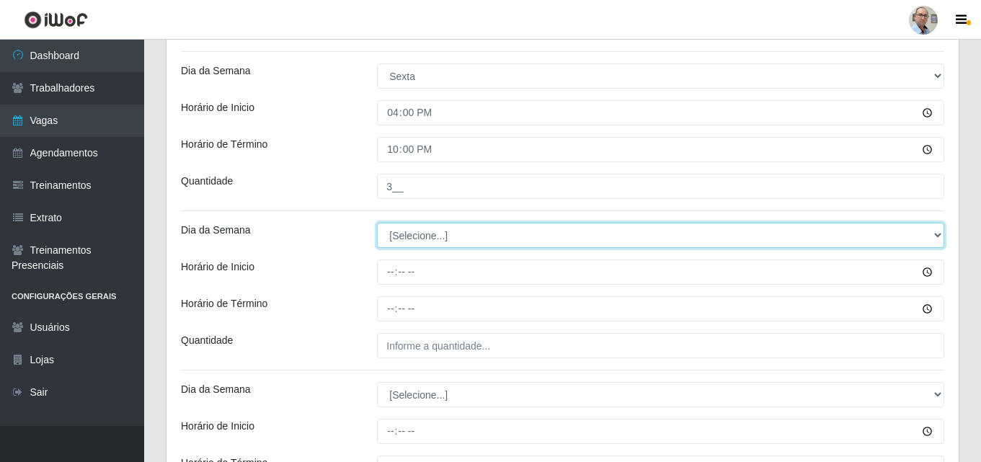
click at [417, 237] on select "[Selecione...] Segunda Terça Quarta Quinta Sexta Sábado Domingo" at bounding box center [660, 235] width 567 height 25
click at [377, 223] on select "[Selecione...] Segunda Terça Quarta Quinta Sexta Sábado Domingo" at bounding box center [660, 235] width 567 height 25
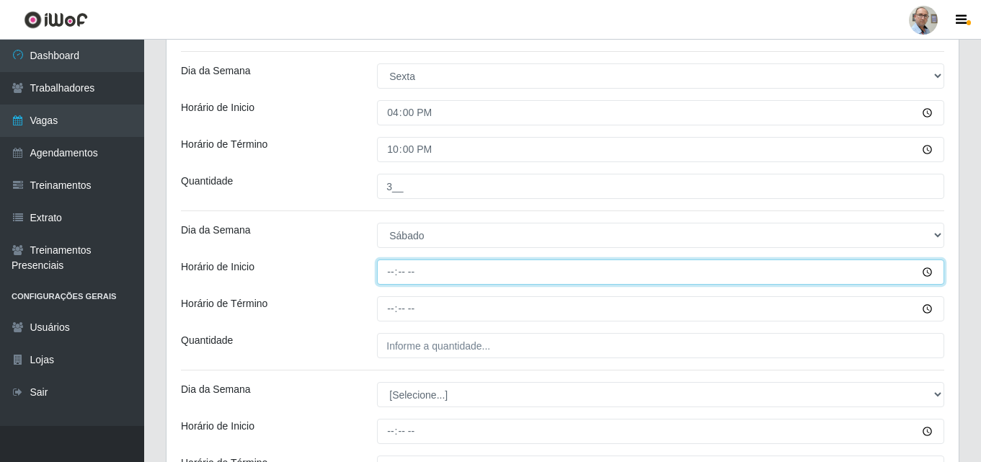
click at [389, 276] on input "Horário de Inicio" at bounding box center [660, 272] width 567 height 25
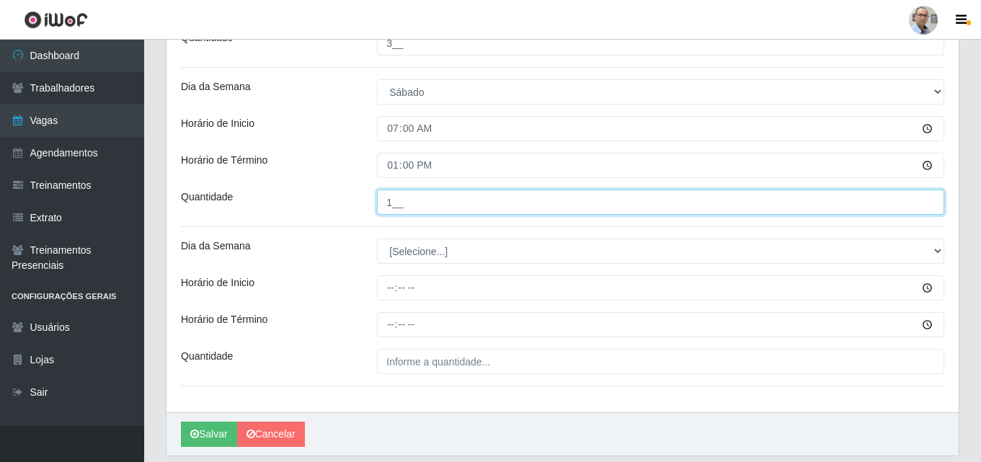
scroll to position [937, 0]
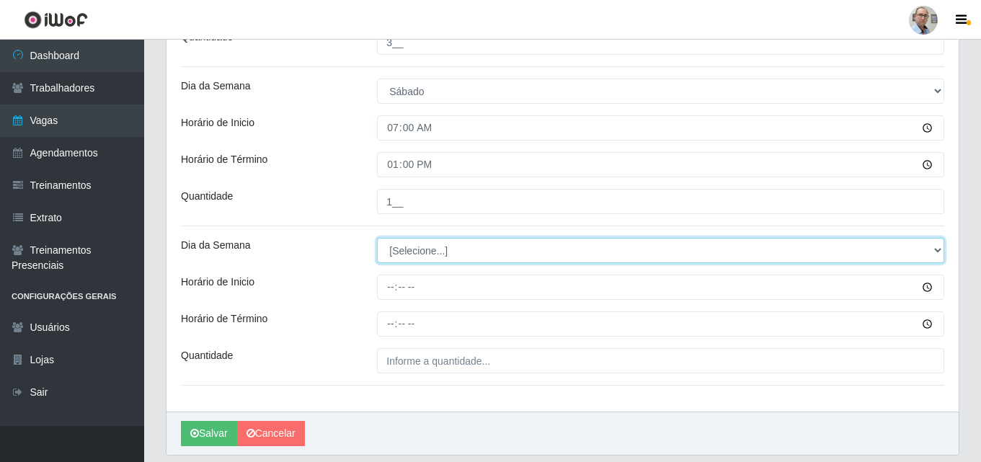
click at [420, 247] on select "[Selecione...] Segunda Terça Quarta Quinta Sexta Sábado Domingo" at bounding box center [660, 250] width 567 height 25
click at [377, 238] on select "[Selecione...] Segunda Terça Quarta Quinta Sexta Sábado Domingo" at bounding box center [660, 250] width 567 height 25
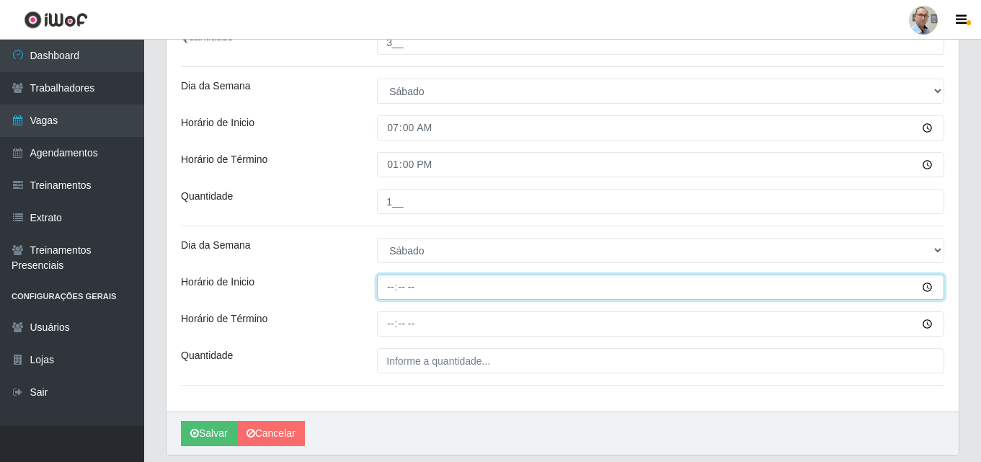
click at [389, 282] on input "Horário de Inicio" at bounding box center [660, 287] width 567 height 25
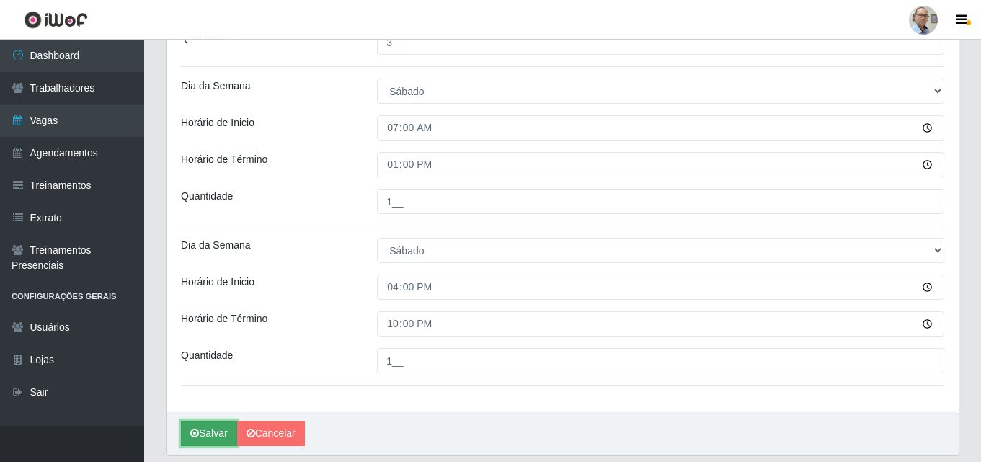
click at [205, 432] on button "Salvar" at bounding box center [209, 433] width 56 height 25
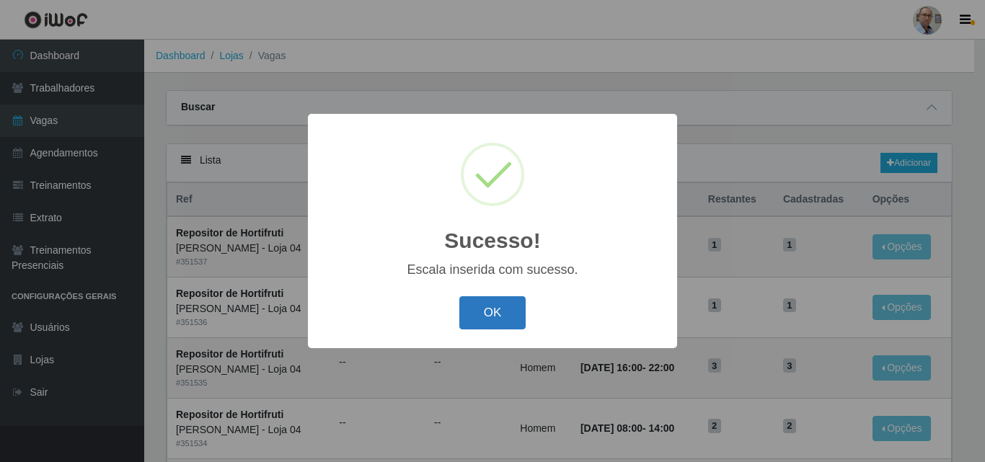
click at [481, 314] on button "OK" at bounding box center [492, 313] width 67 height 34
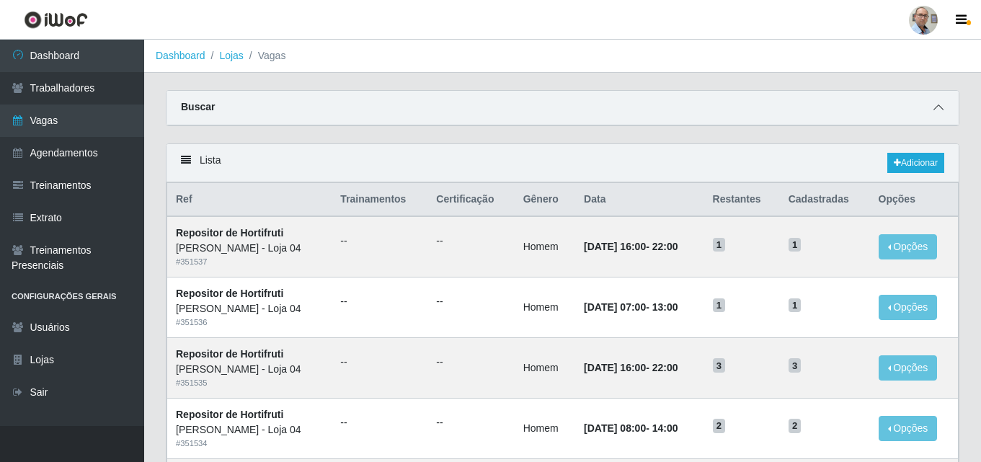
click at [931, 111] on span at bounding box center [938, 107] width 17 height 17
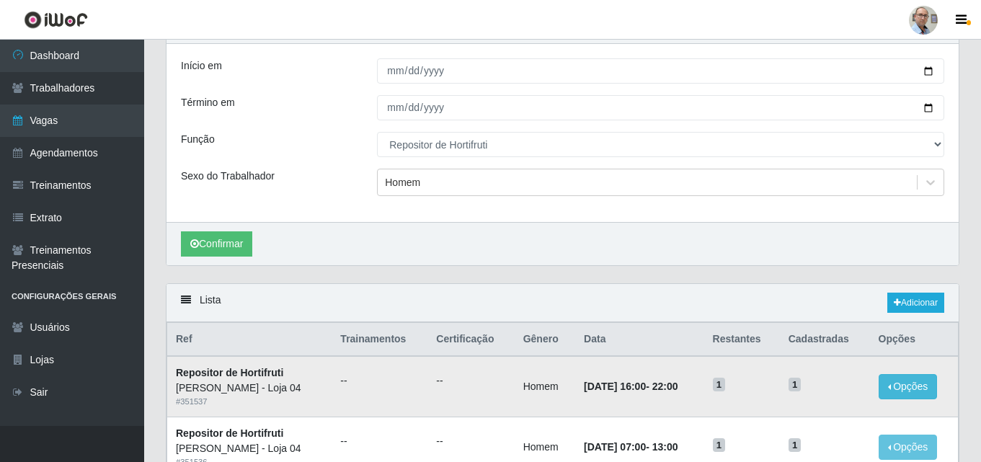
scroll to position [216, 0]
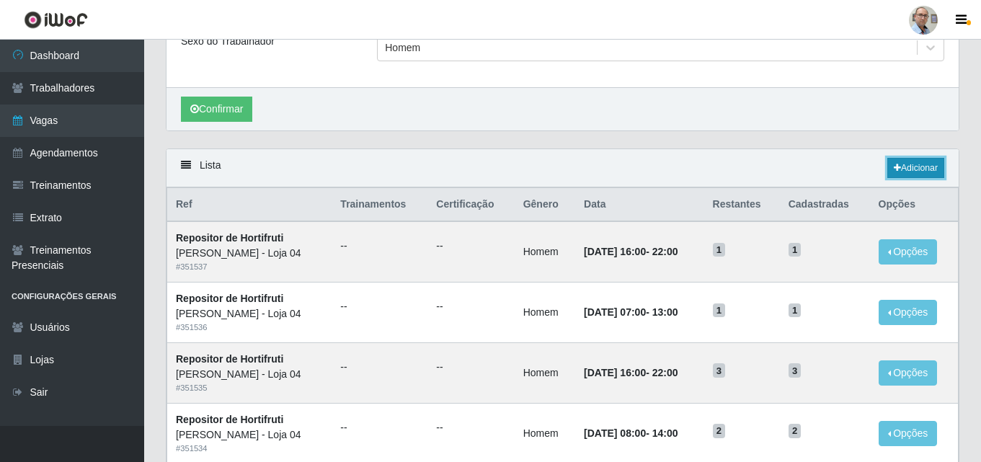
click at [919, 172] on link "Adicionar" at bounding box center [916, 168] width 57 height 20
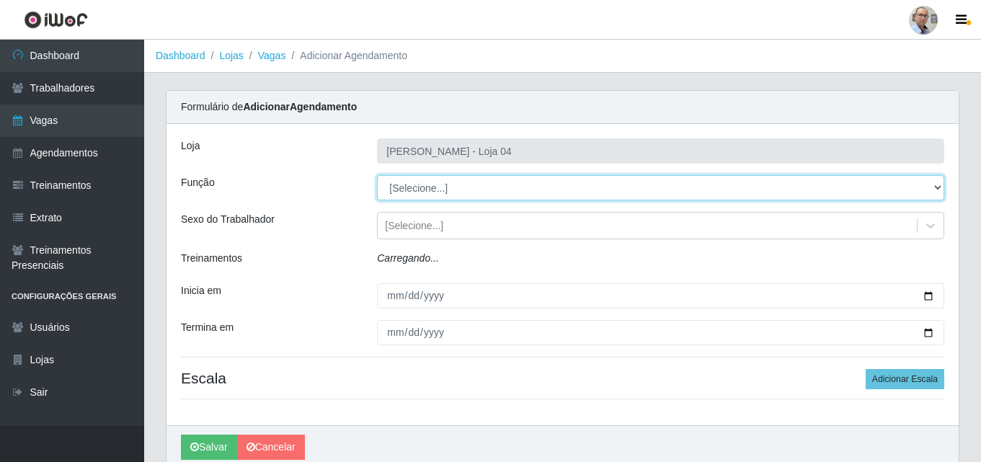
click at [460, 193] on select "[Selecione...] ASG ASG + ASG ++ Auxiliar de Depósito Auxiliar de Depósito + Aux…" at bounding box center [660, 187] width 567 height 25
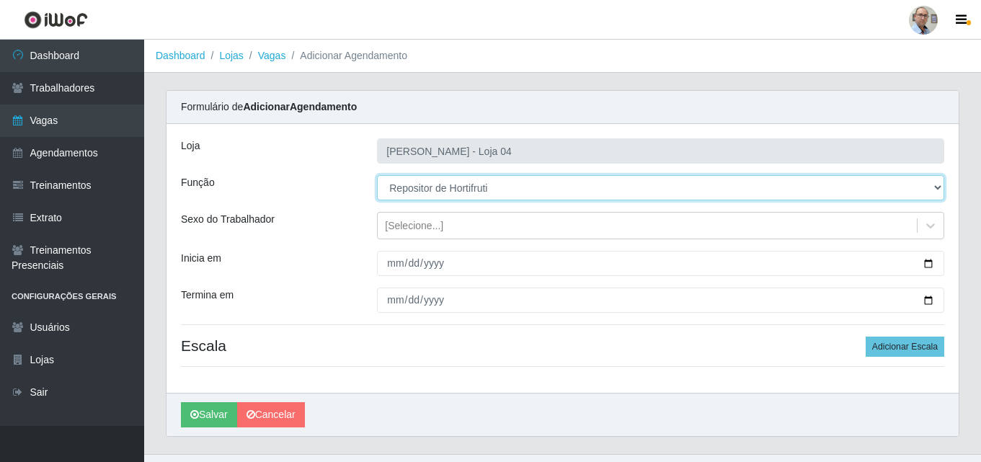
click at [377, 175] on select "[Selecione...] ASG ASG + ASG ++ Auxiliar de Depósito Auxiliar de Depósito + Aux…" at bounding box center [660, 187] width 567 height 25
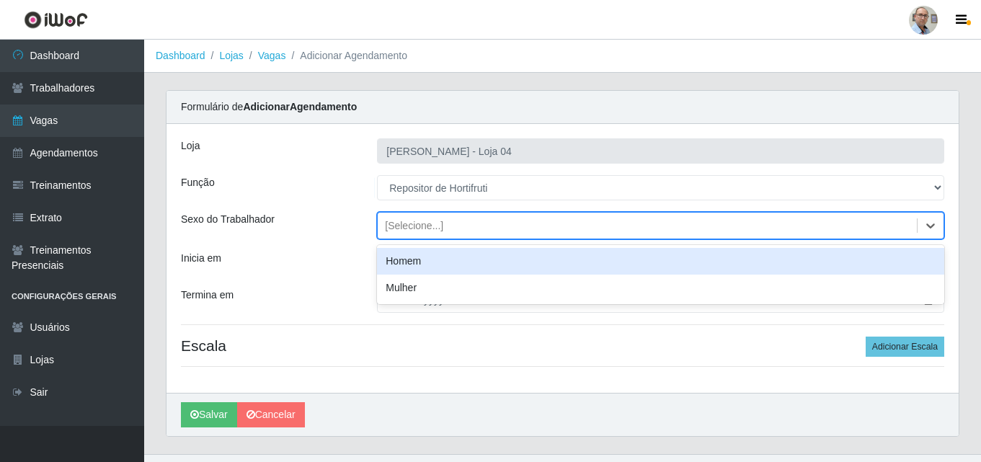
click at [420, 218] on div "[Selecione...]" at bounding box center [414, 225] width 58 height 15
click at [401, 255] on div "Homem" at bounding box center [660, 261] width 567 height 27
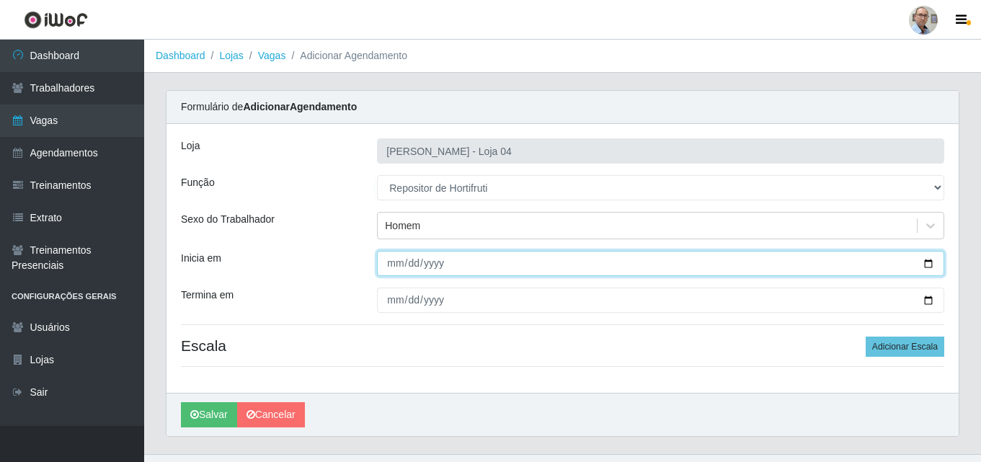
click at [929, 260] on input "Inicia em" at bounding box center [660, 263] width 567 height 25
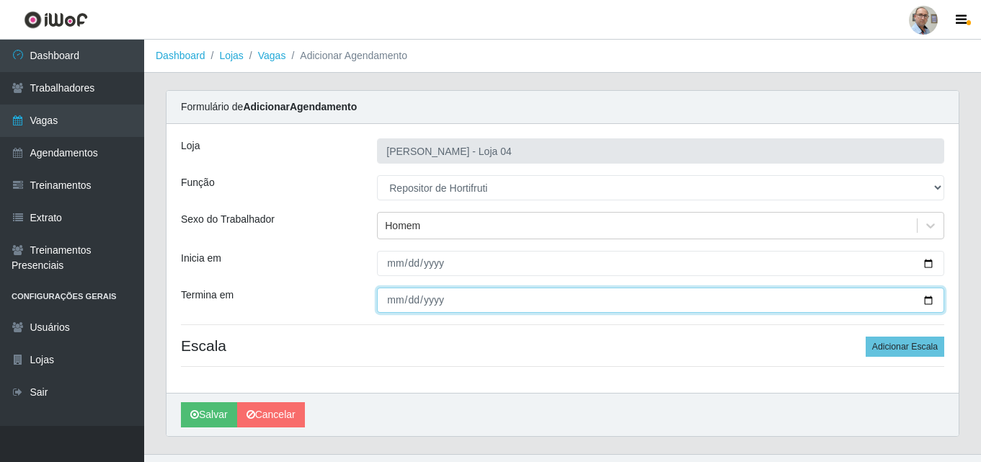
click at [927, 299] on input "Termina em" at bounding box center [660, 300] width 567 height 25
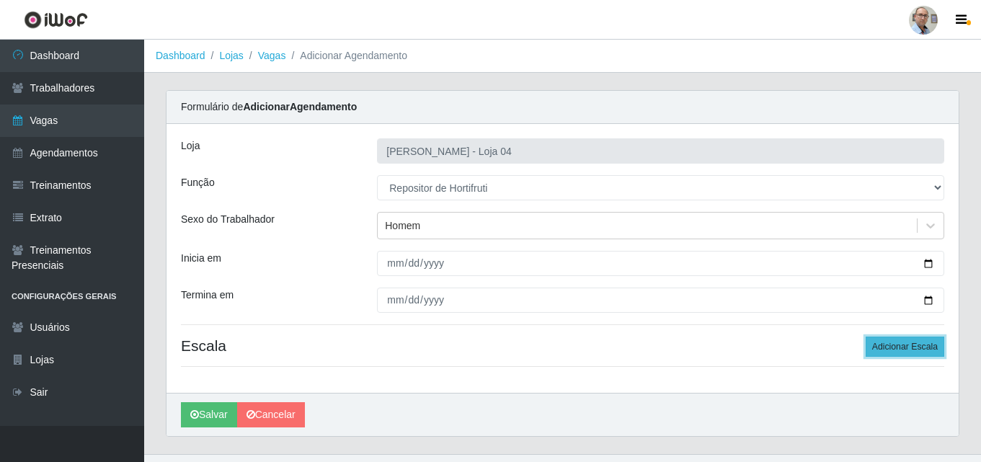
click at [911, 341] on button "Adicionar Escala" at bounding box center [905, 347] width 79 height 20
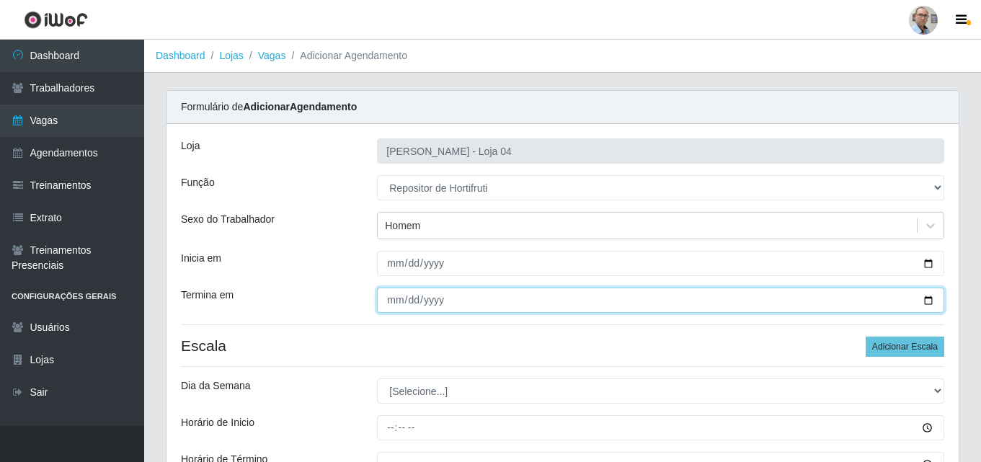
click at [925, 298] on input "[DATE]" at bounding box center [660, 300] width 567 height 25
click at [929, 300] on input "[DATE]" at bounding box center [660, 300] width 567 height 25
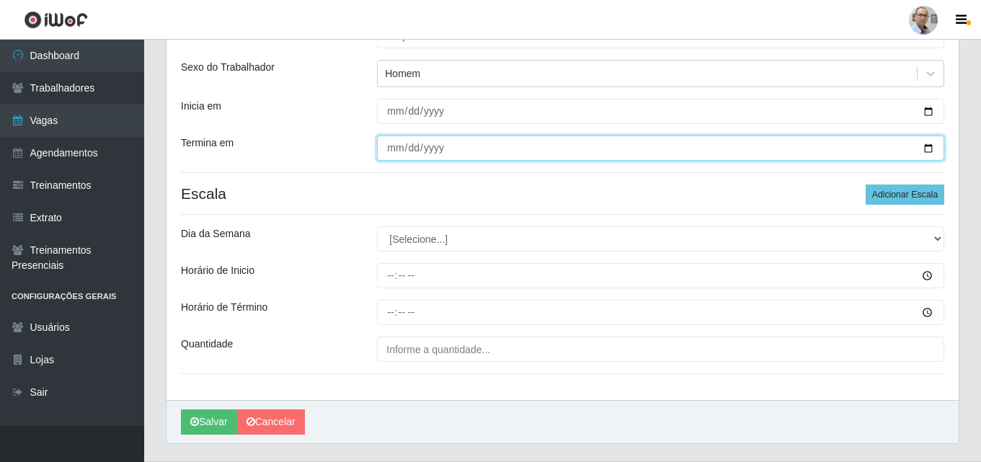
scroll to position [187, 0]
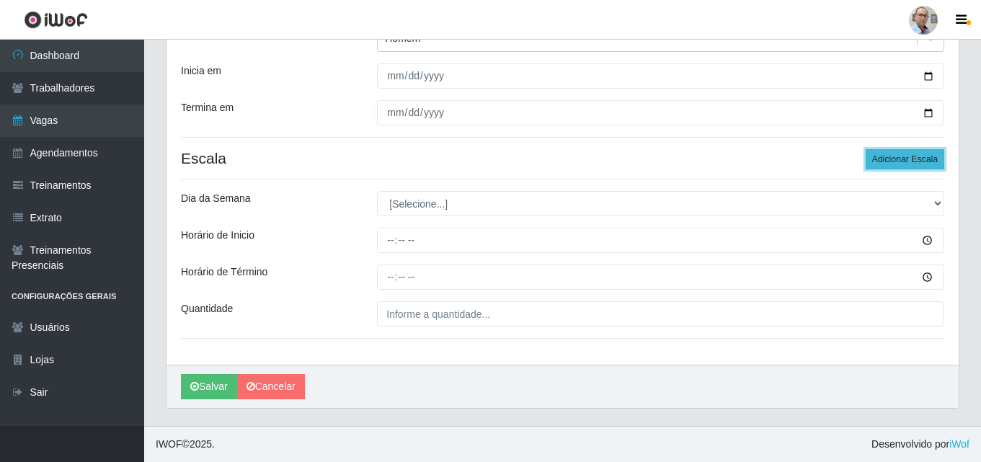
click at [898, 153] on button "Adicionar Escala" at bounding box center [905, 159] width 79 height 20
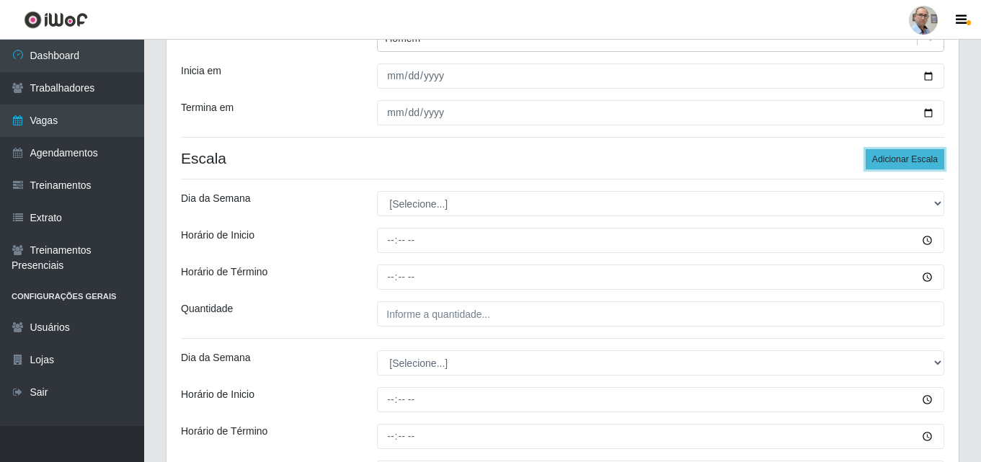
click at [898, 153] on button "Adicionar Escala" at bounding box center [905, 159] width 79 height 20
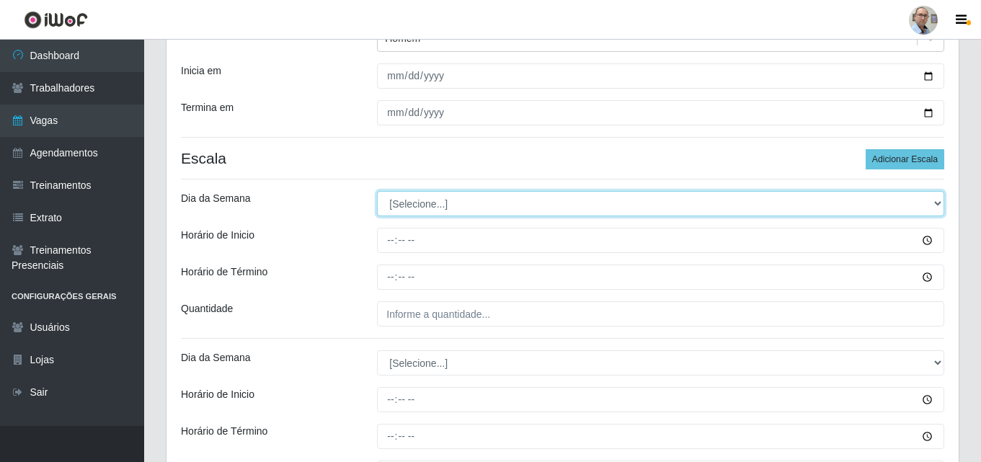
click at [469, 209] on select "[Selecione...] Segunda Terça Quarta Quinta Sexta Sábado Domingo" at bounding box center [660, 203] width 567 height 25
click at [377, 191] on select "[Selecione...] Segunda Terça Quarta Quinta Sexta Sábado Domingo" at bounding box center [660, 203] width 567 height 25
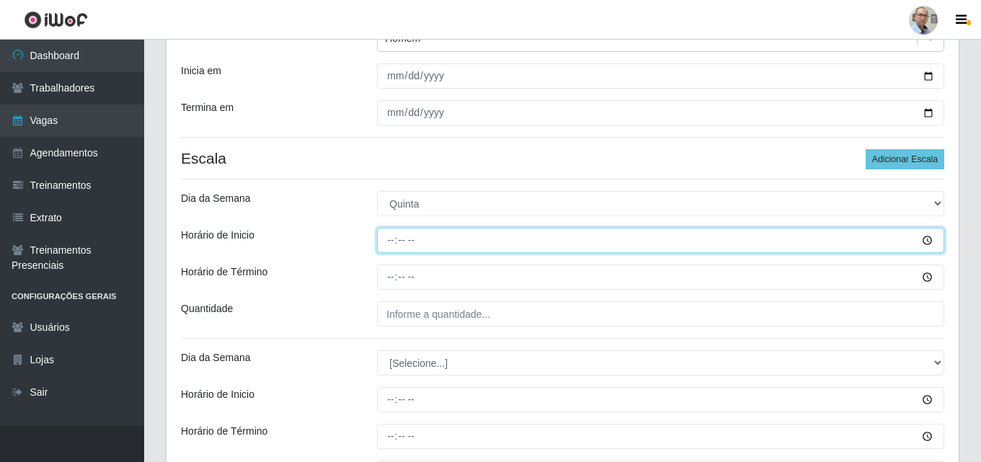
click at [389, 243] on input "Horário de Inicio" at bounding box center [660, 240] width 567 height 25
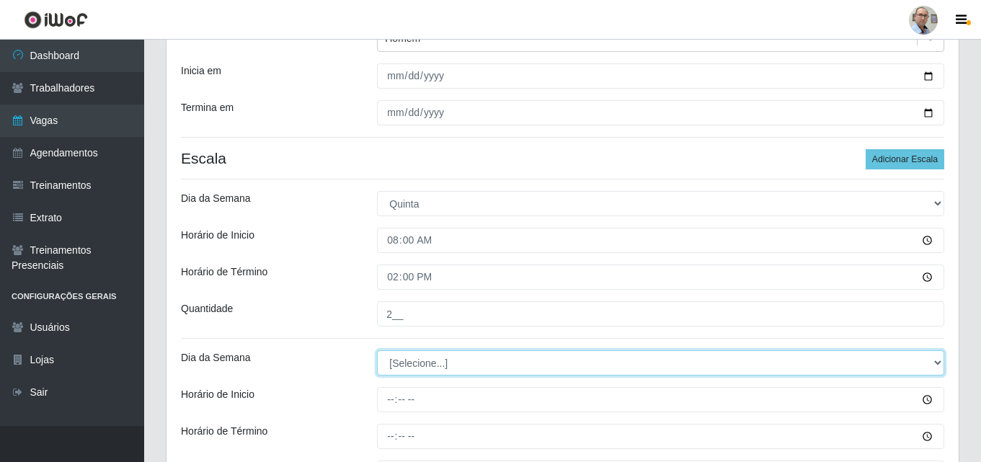
click at [412, 360] on select "[Selecione...] Segunda Terça Quarta Quinta Sexta Sábado Domingo" at bounding box center [660, 362] width 567 height 25
click at [377, 350] on select "[Selecione...] Segunda Terça Quarta Quinta Sexta Sábado Domingo" at bounding box center [660, 362] width 567 height 25
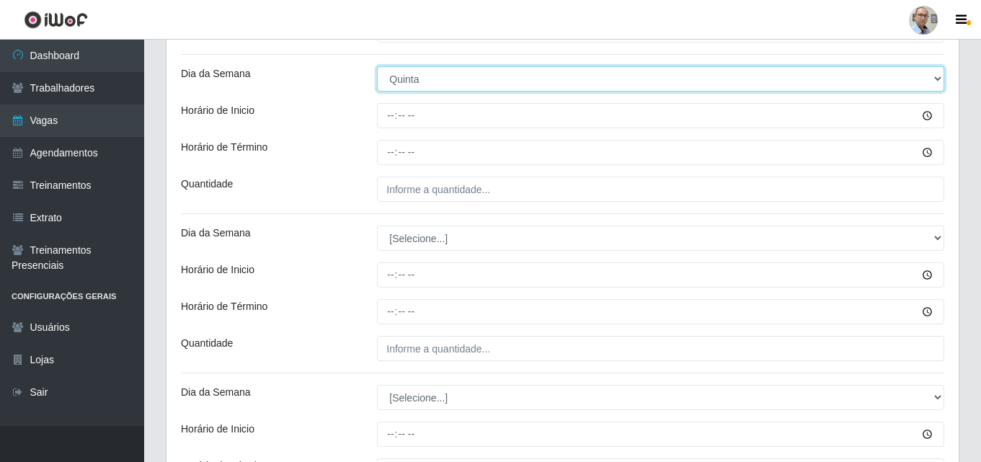
scroll to position [476, 0]
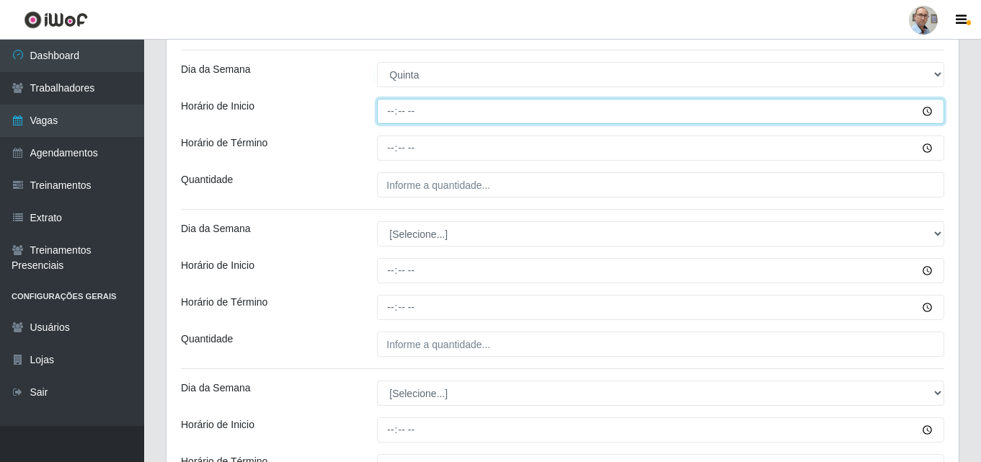
click at [388, 115] on input "Horário de Inicio" at bounding box center [660, 111] width 567 height 25
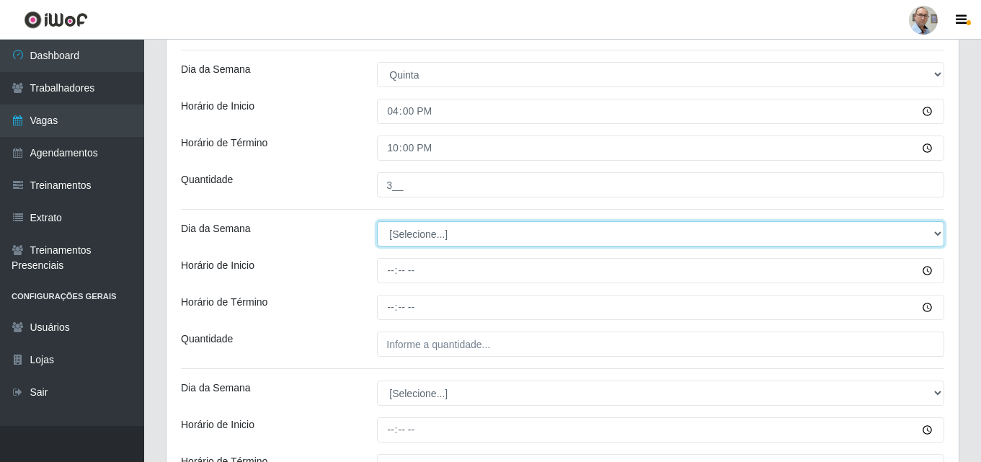
click at [396, 229] on select "[Selecione...] Segunda Terça Quarta Quinta Sexta Sábado Domingo" at bounding box center [660, 233] width 567 height 25
click at [377, 221] on select "[Selecione...] Segunda Terça Quarta Quinta Sexta Sábado Domingo" at bounding box center [660, 233] width 567 height 25
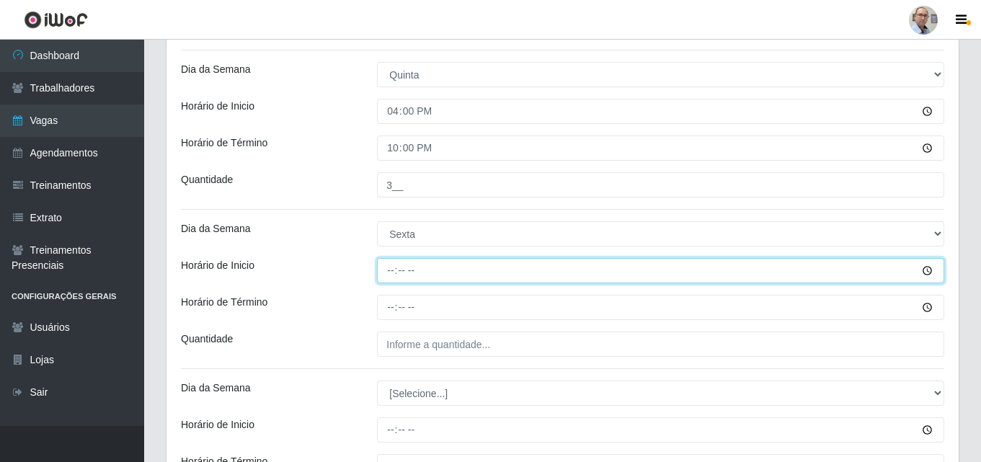
click at [386, 267] on input "Horário de Inicio" at bounding box center [660, 270] width 567 height 25
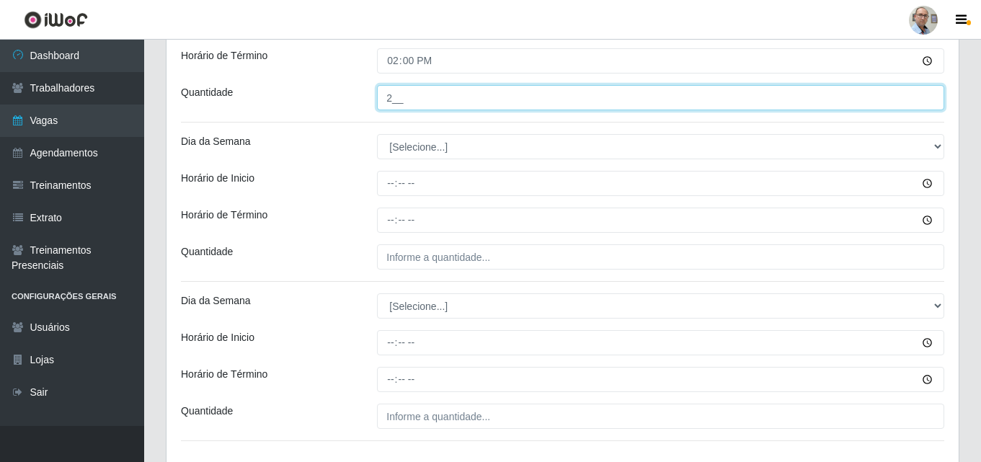
scroll to position [764, 0]
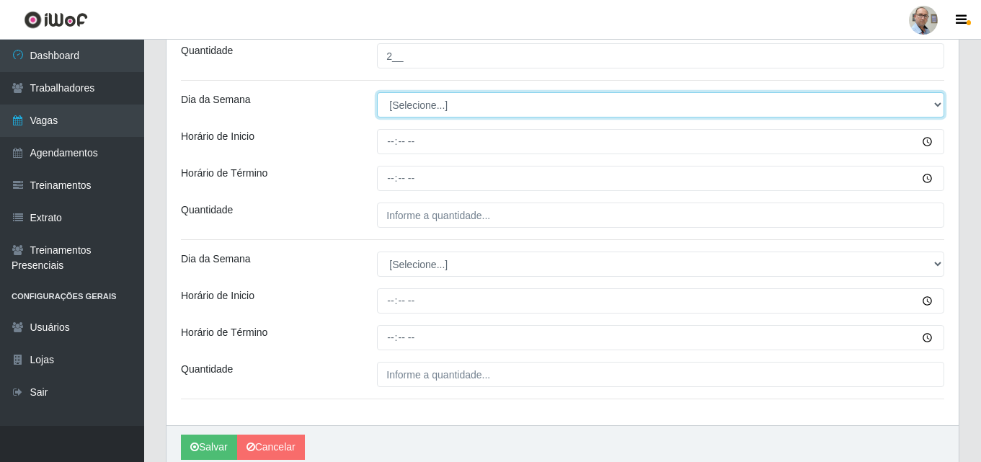
click at [399, 109] on select "[Selecione...] Segunda Terça Quarta Quinta Sexta Sábado Domingo" at bounding box center [660, 104] width 567 height 25
click at [377, 92] on select "[Selecione...] Segunda Terça Quarta Quinta Sexta Sábado Domingo" at bounding box center [660, 104] width 567 height 25
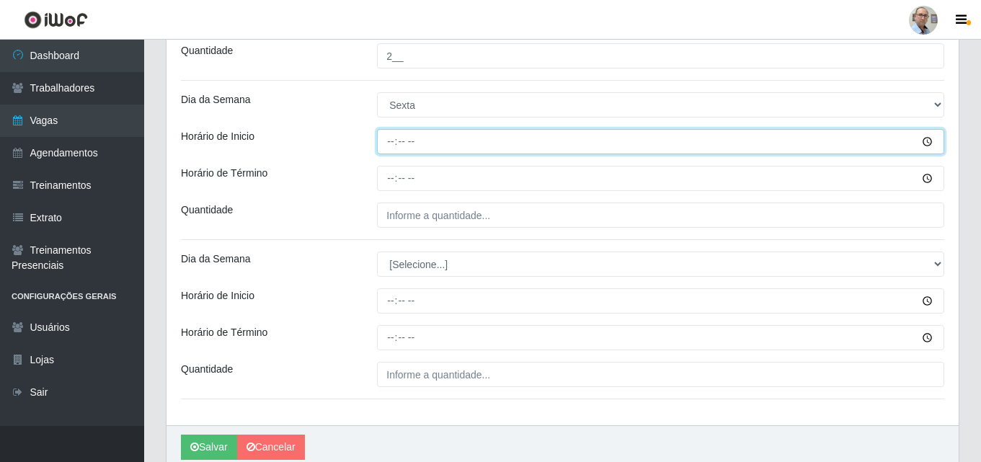
click at [388, 138] on input "Horário de Inicio" at bounding box center [660, 141] width 567 height 25
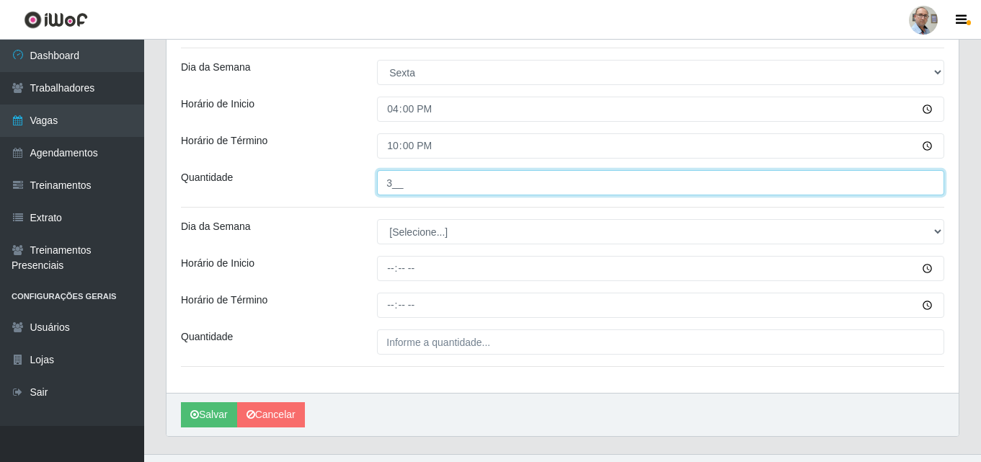
scroll to position [825, 0]
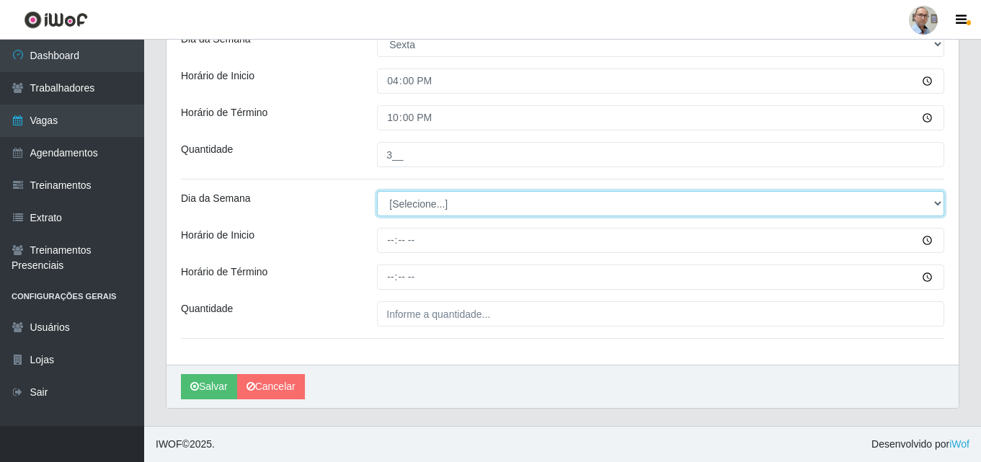
click at [404, 203] on select "[Selecione...] Segunda Terça Quarta Quinta Sexta Sábado Domingo" at bounding box center [660, 203] width 567 height 25
click at [377, 191] on select "[Selecione...] Segunda Terça Quarta Quinta Sexta Sábado Domingo" at bounding box center [660, 203] width 567 height 25
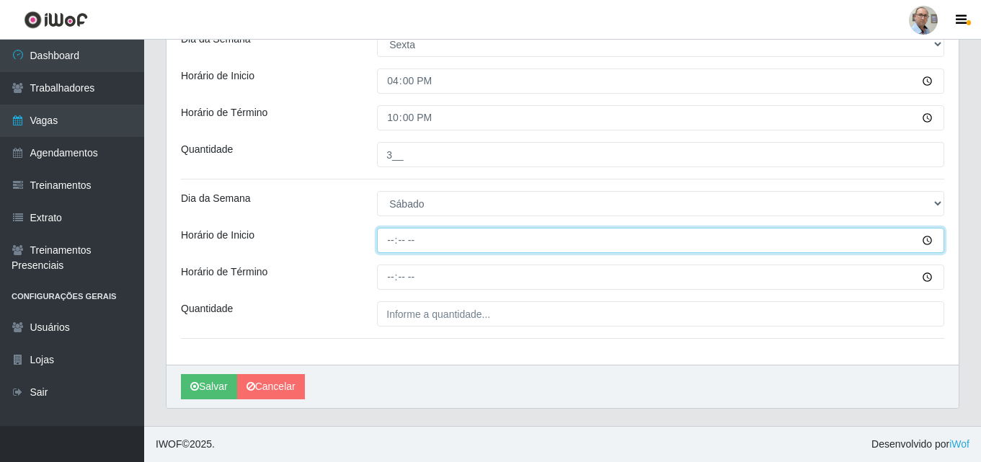
click at [386, 246] on input "Horário de Inicio" at bounding box center [660, 240] width 567 height 25
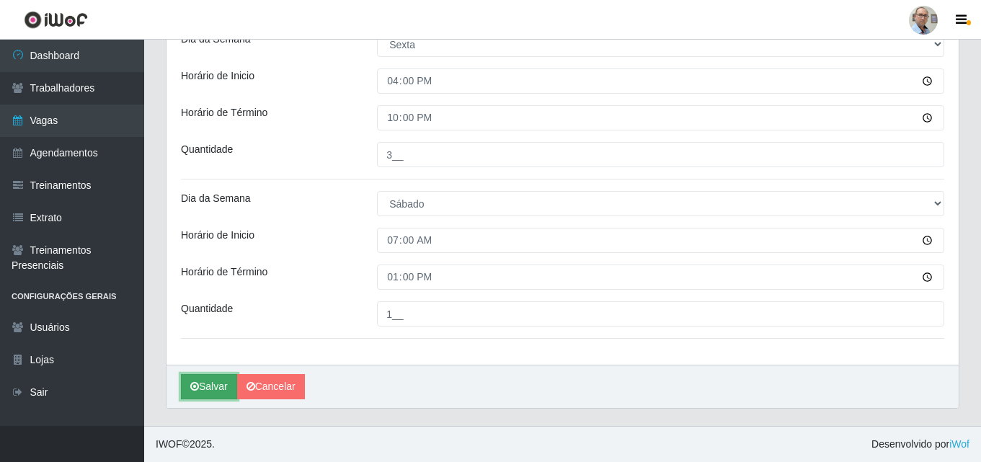
click at [206, 385] on button "Salvar" at bounding box center [209, 386] width 56 height 25
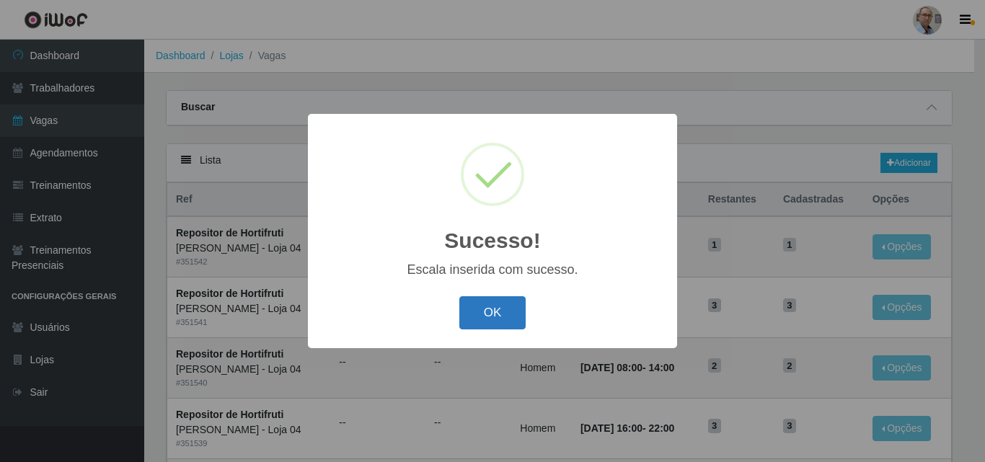
click at [489, 326] on button "OK" at bounding box center [492, 313] width 67 height 34
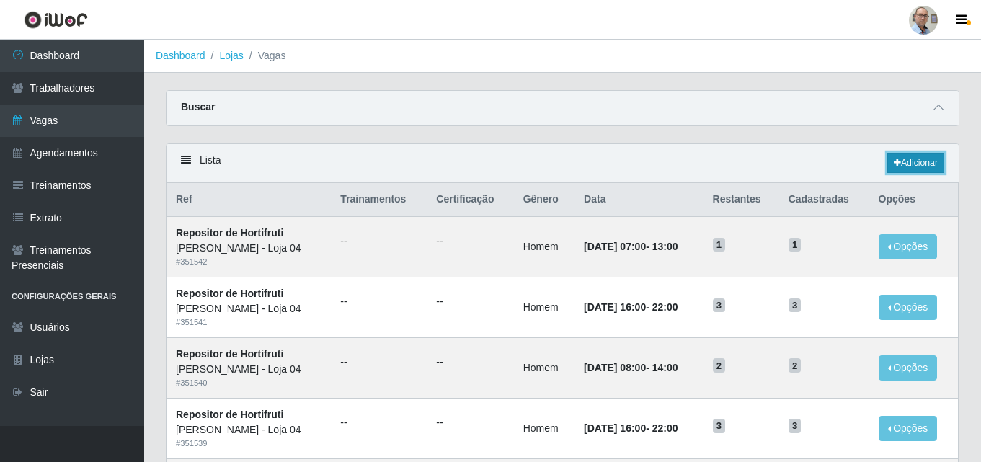
click at [923, 162] on link "Adicionar" at bounding box center [916, 163] width 57 height 20
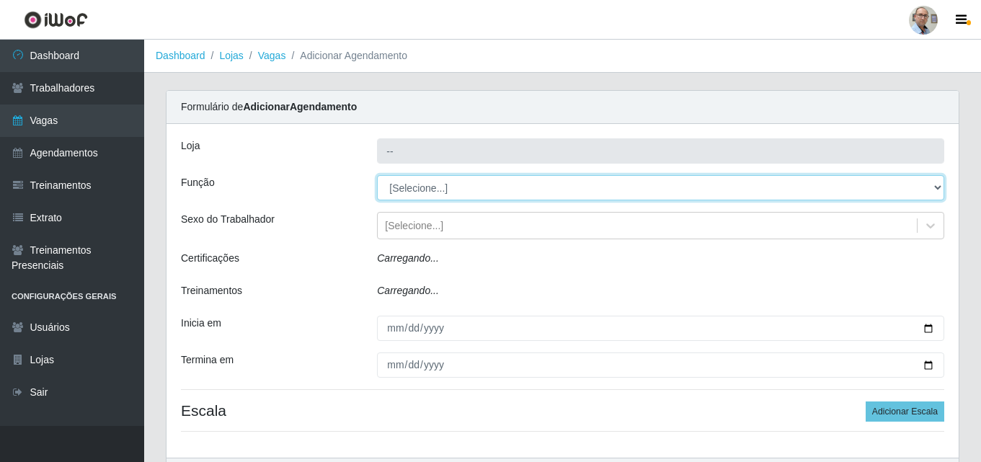
click at [512, 187] on select "[Selecione...] ASG ASG + ASG ++ Auxiliar de Depósito Auxiliar de Depósito + Aux…" at bounding box center [660, 187] width 567 height 25
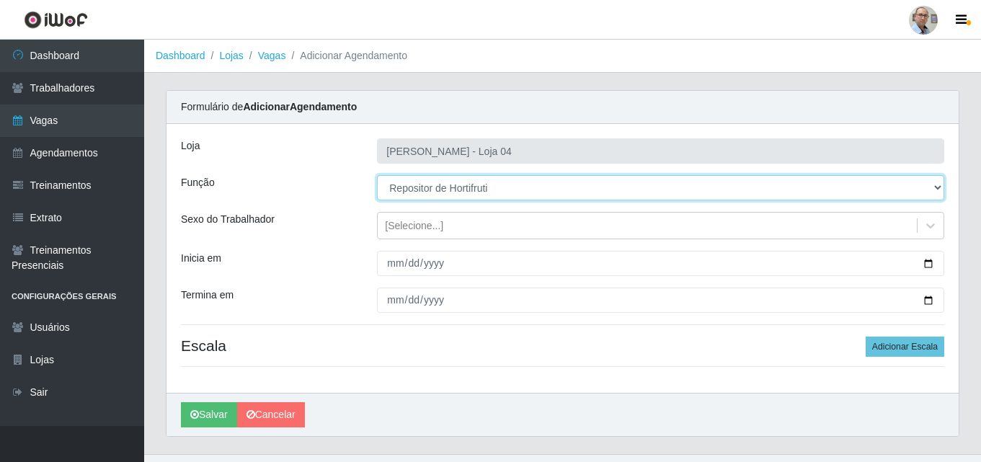
click at [377, 175] on select "[Selecione...] ASG ASG + ASG ++ Auxiliar de Depósito Auxiliar de Depósito + Aux…" at bounding box center [660, 187] width 567 height 25
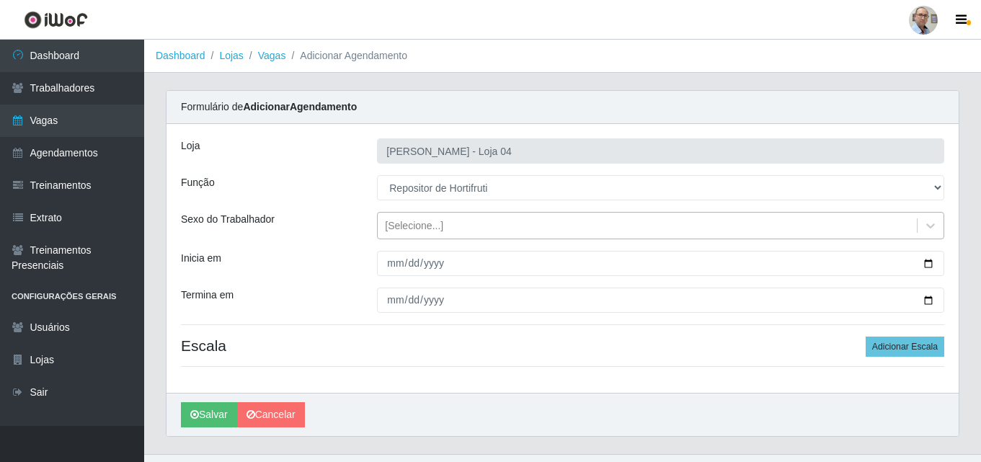
click at [446, 226] on div "[Selecione...]" at bounding box center [647, 226] width 539 height 24
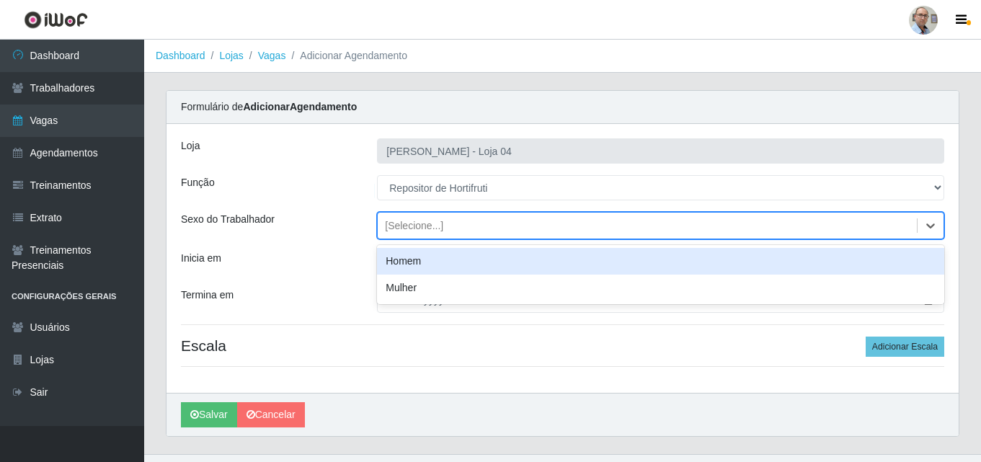
click at [402, 259] on div "Homem" at bounding box center [660, 261] width 567 height 27
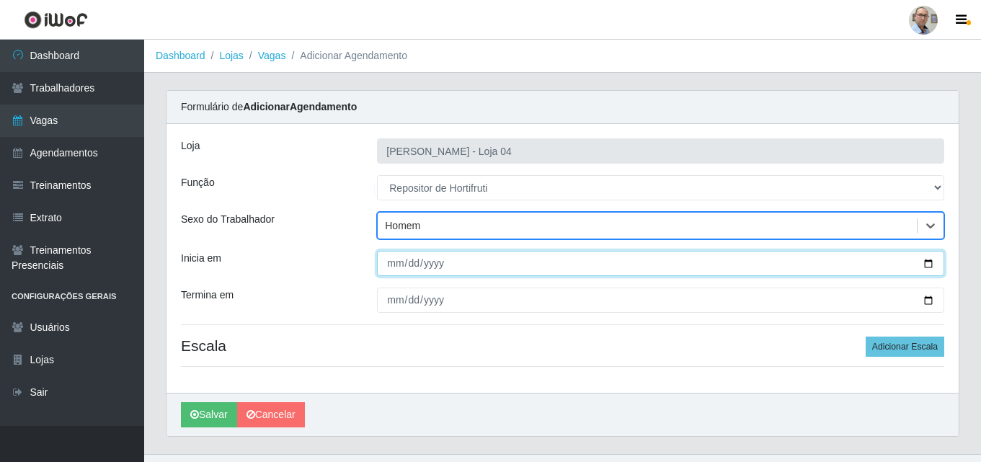
click at [931, 262] on input "Inicia em" at bounding box center [660, 263] width 567 height 25
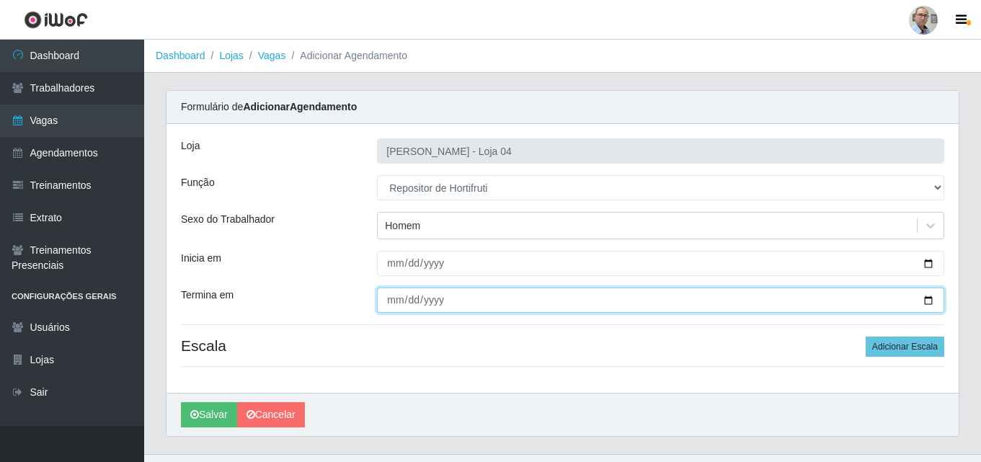
click at [932, 297] on input "Termina em" at bounding box center [660, 300] width 567 height 25
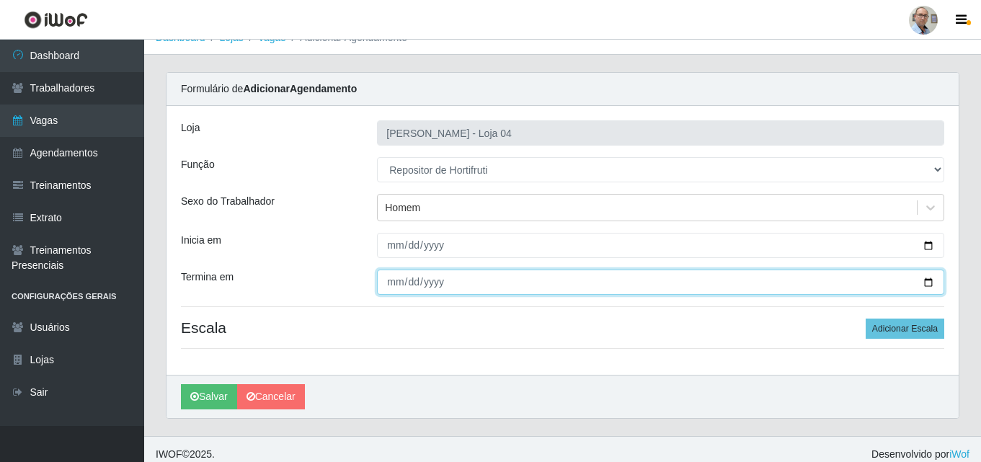
scroll to position [28, 0]
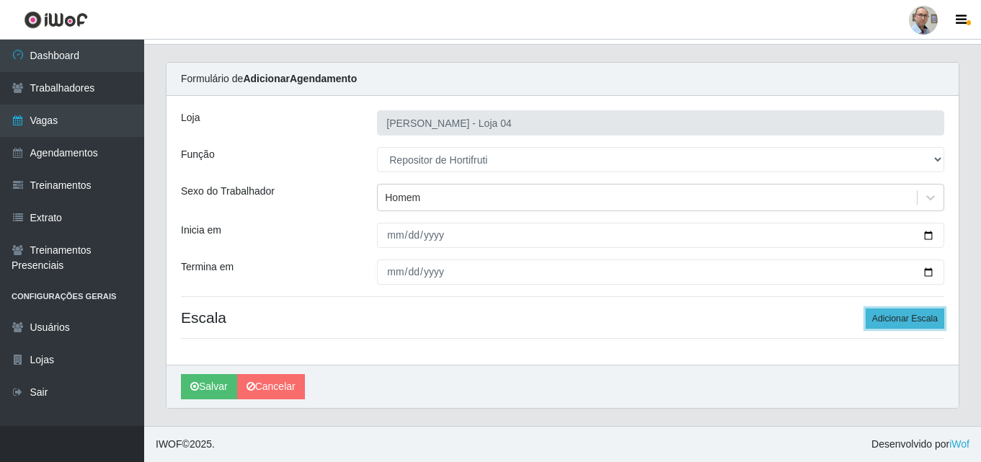
click at [893, 320] on button "Adicionar Escala" at bounding box center [905, 319] width 79 height 20
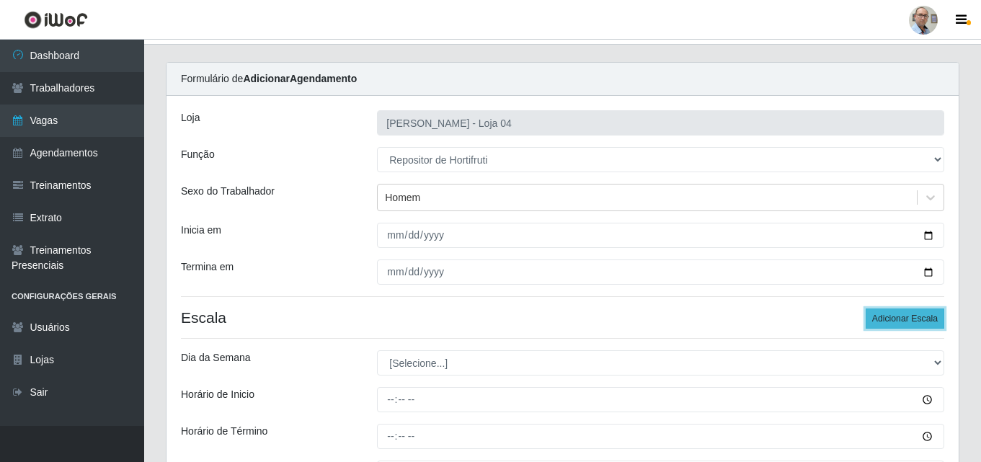
click at [893, 320] on button "Adicionar Escala" at bounding box center [905, 319] width 79 height 20
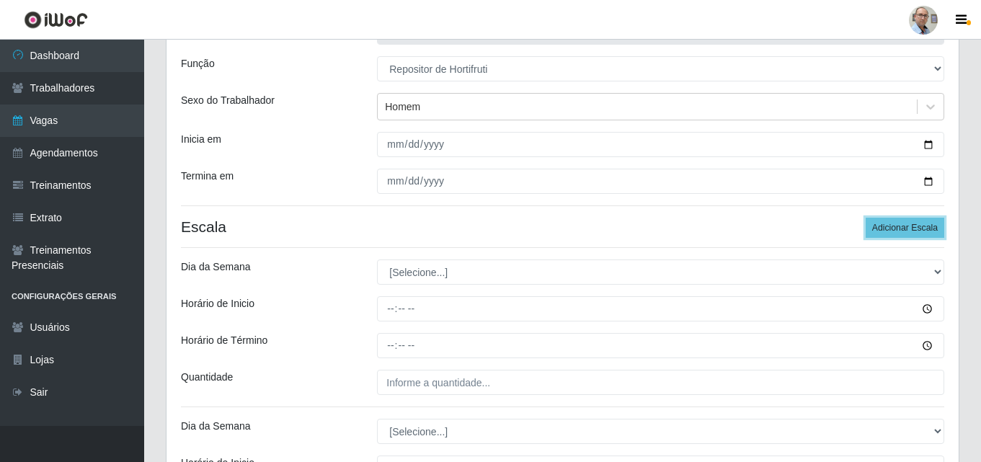
scroll to position [244, 0]
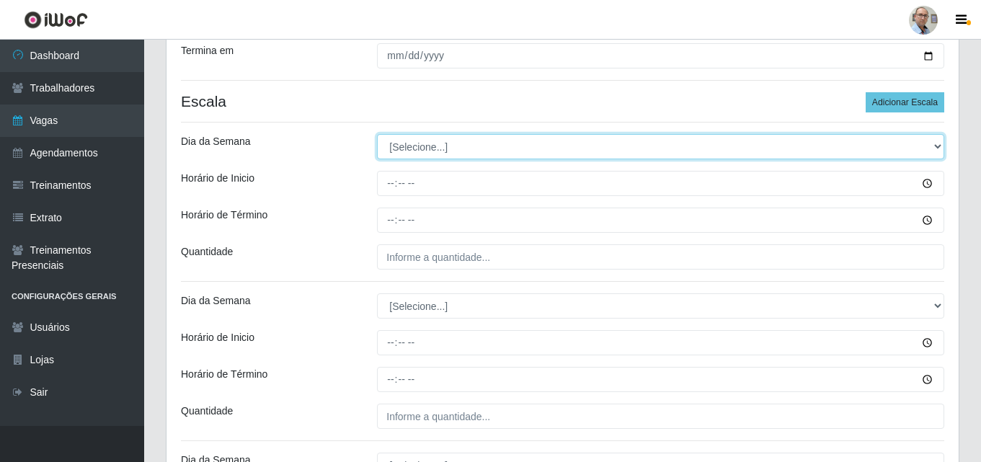
click at [423, 142] on select "[Selecione...] Segunda Terça Quarta Quinta Sexta Sábado Domingo" at bounding box center [660, 146] width 567 height 25
click at [377, 134] on select "[Selecione...] Segunda Terça Quarta Quinta Sexta Sábado Domingo" at bounding box center [660, 146] width 567 height 25
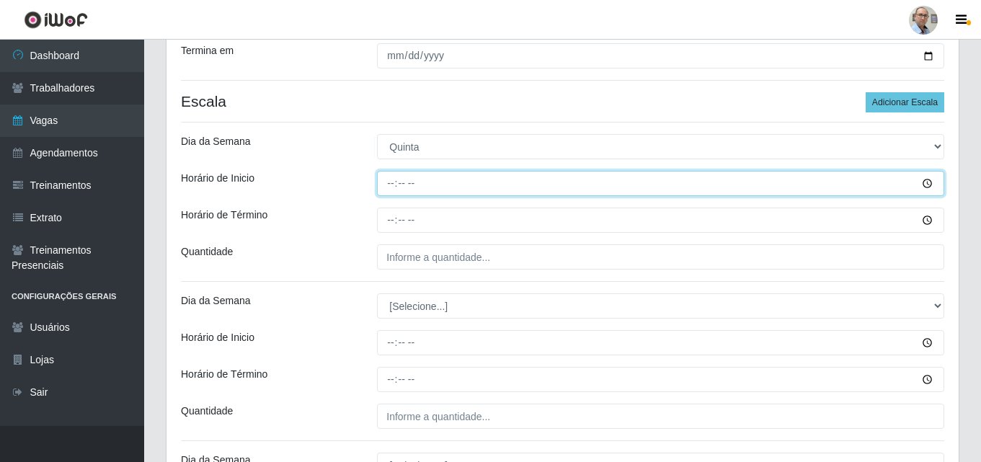
click at [388, 176] on input "Horário de Inicio" at bounding box center [660, 183] width 567 height 25
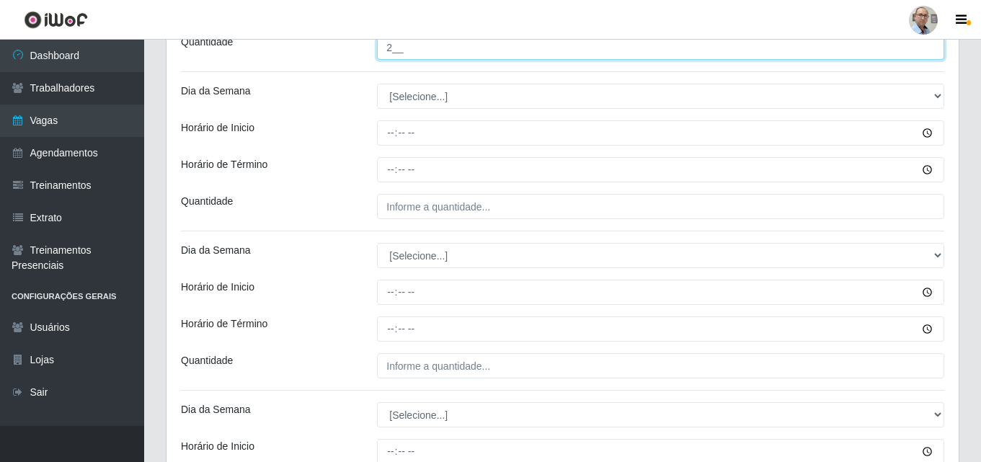
scroll to position [461, 0]
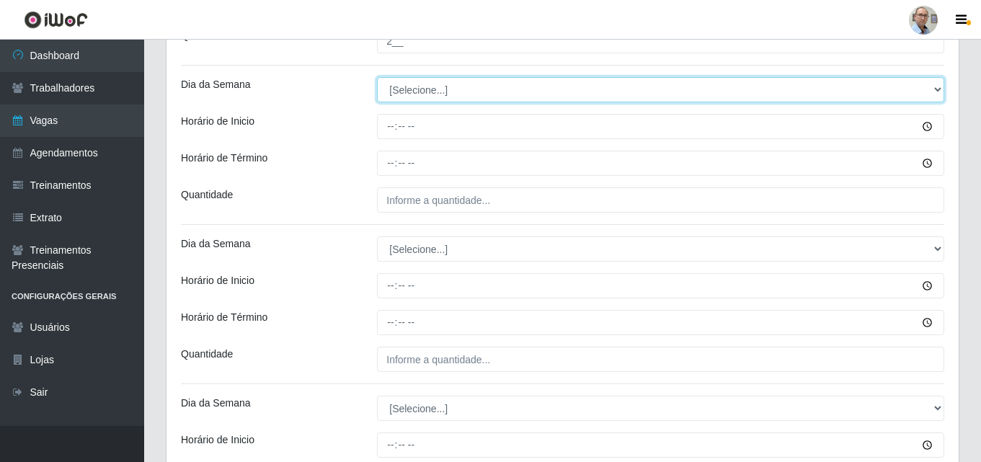
click at [416, 80] on select "[Selecione...] Segunda Terça Quarta Quinta Sexta Sábado Domingo" at bounding box center [660, 89] width 567 height 25
click at [377, 77] on select "[Selecione...] Segunda Terça Quarta Quinta Sexta Sábado Domingo" at bounding box center [660, 89] width 567 height 25
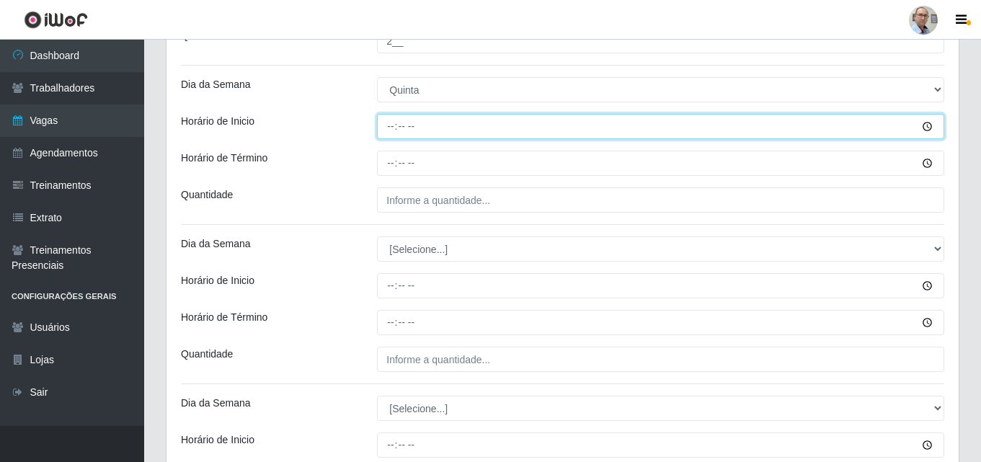
click at [389, 131] on input "Horário de Inicio" at bounding box center [660, 126] width 567 height 25
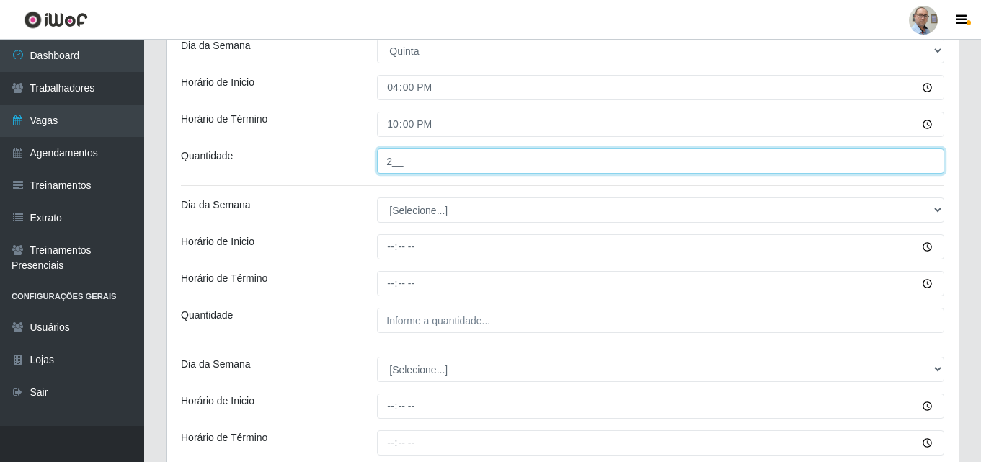
scroll to position [533, 0]
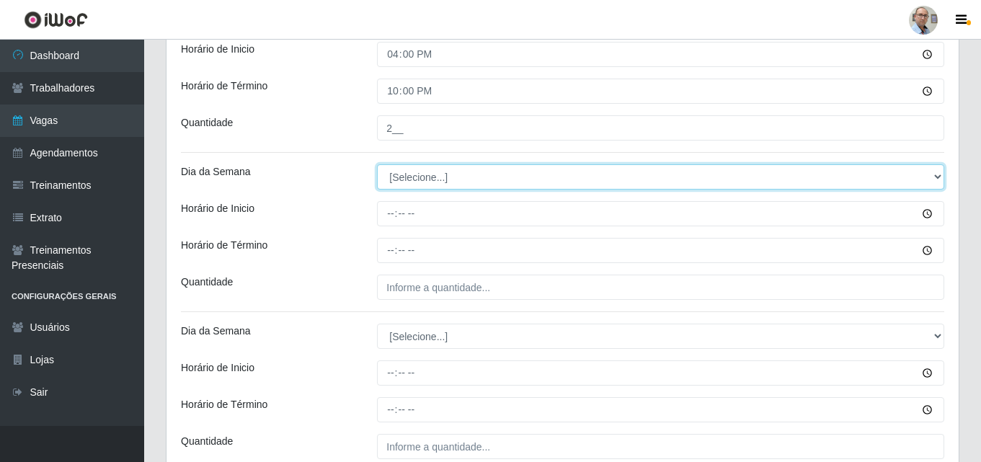
click at [415, 179] on select "[Selecione...] Segunda Terça Quarta Quinta Sexta Sábado Domingo" at bounding box center [660, 176] width 567 height 25
click at [377, 164] on select "[Selecione...] Segunda Terça Quarta Quinta Sexta Sábado Domingo" at bounding box center [660, 176] width 567 height 25
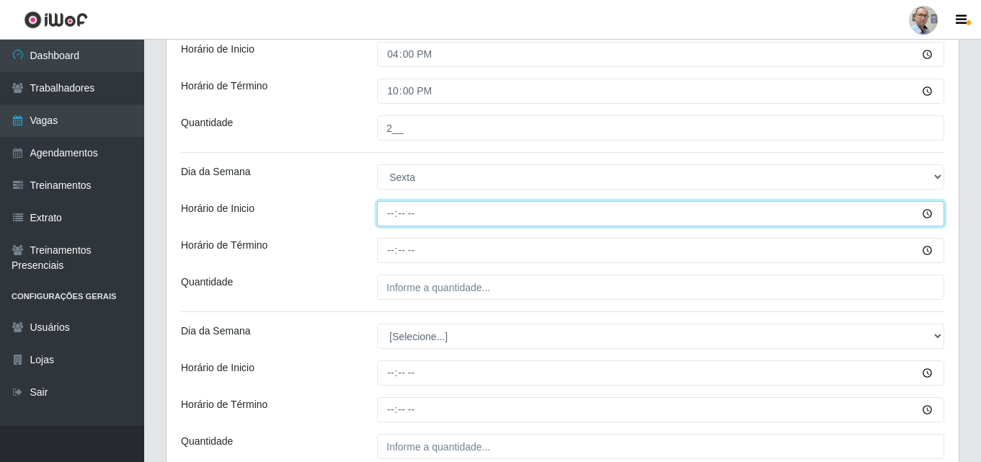
click at [386, 216] on input "Horário de Inicio" at bounding box center [660, 213] width 567 height 25
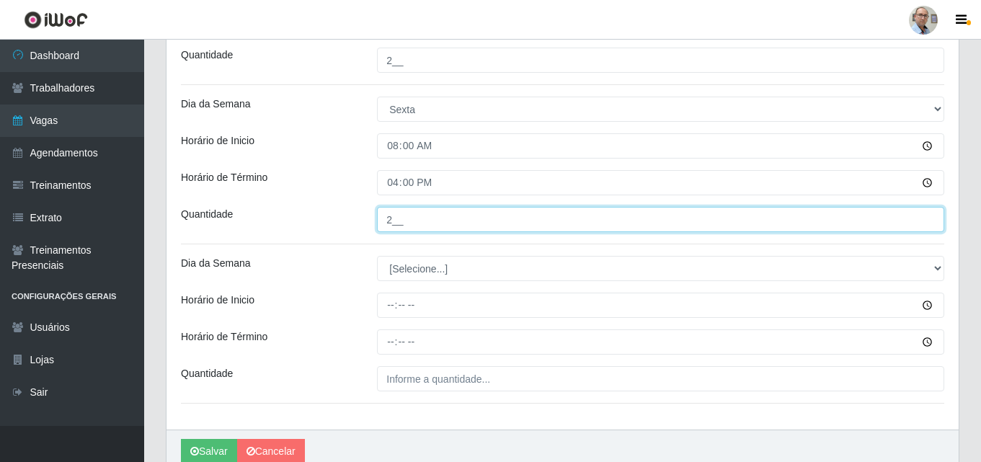
scroll to position [665, 0]
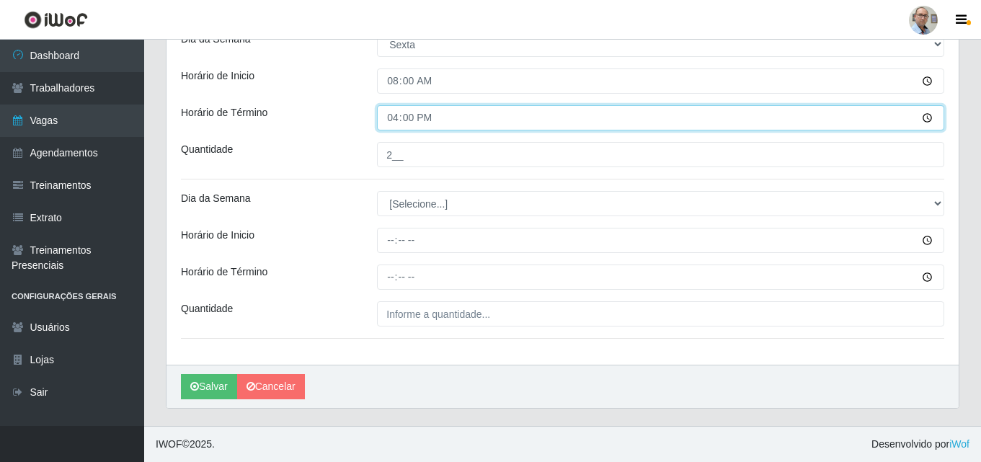
click at [392, 127] on input "16:00" at bounding box center [660, 117] width 567 height 25
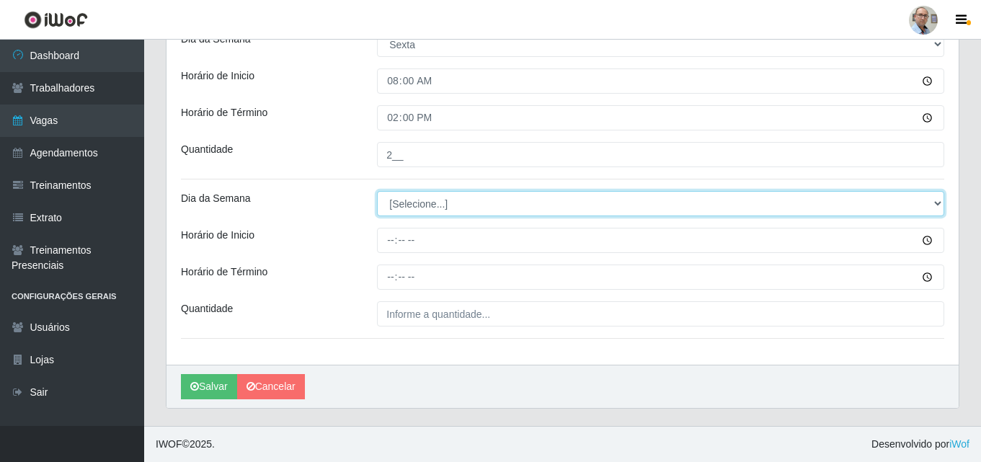
click at [412, 205] on select "[Selecione...] Segunda Terça Quarta Quinta Sexta Sábado Domingo" at bounding box center [660, 203] width 567 height 25
click at [377, 191] on select "[Selecione...] Segunda Terça Quarta Quinta Sexta Sábado Domingo" at bounding box center [660, 203] width 567 height 25
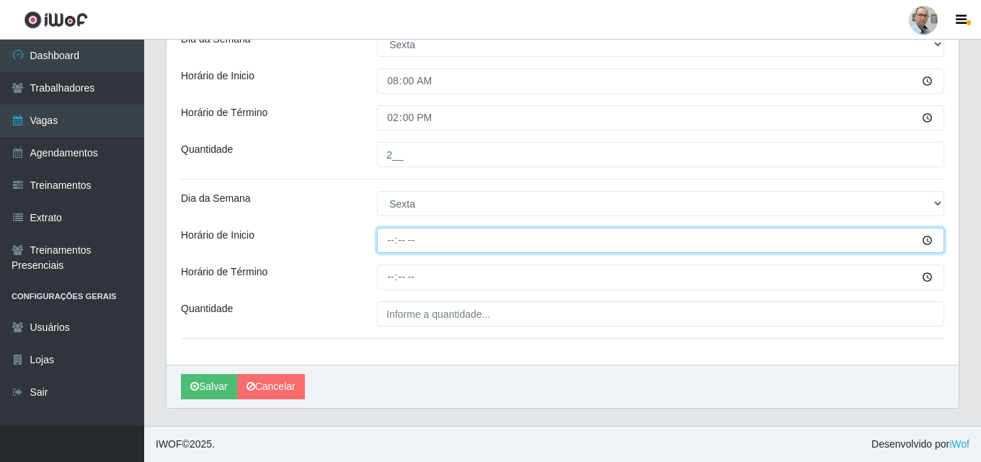
click at [389, 239] on input "Horário de Inicio" at bounding box center [660, 240] width 567 height 25
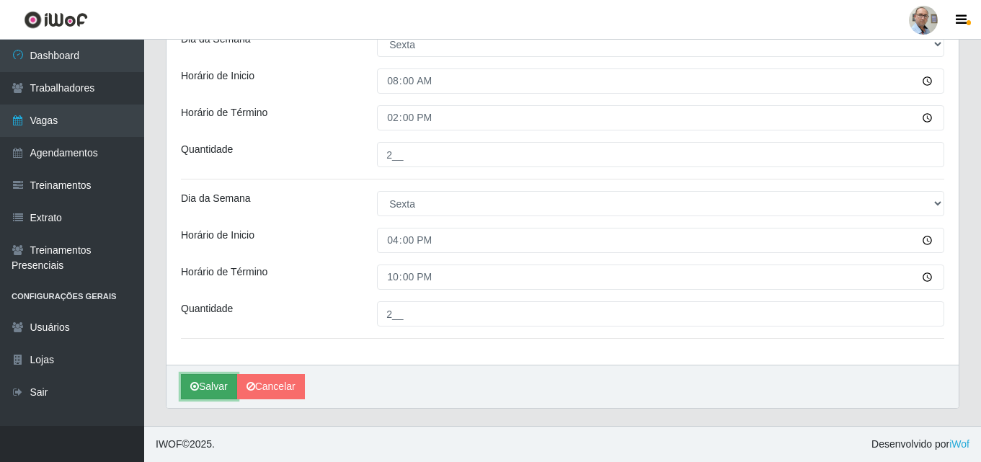
click at [211, 379] on button "Salvar" at bounding box center [209, 386] width 56 height 25
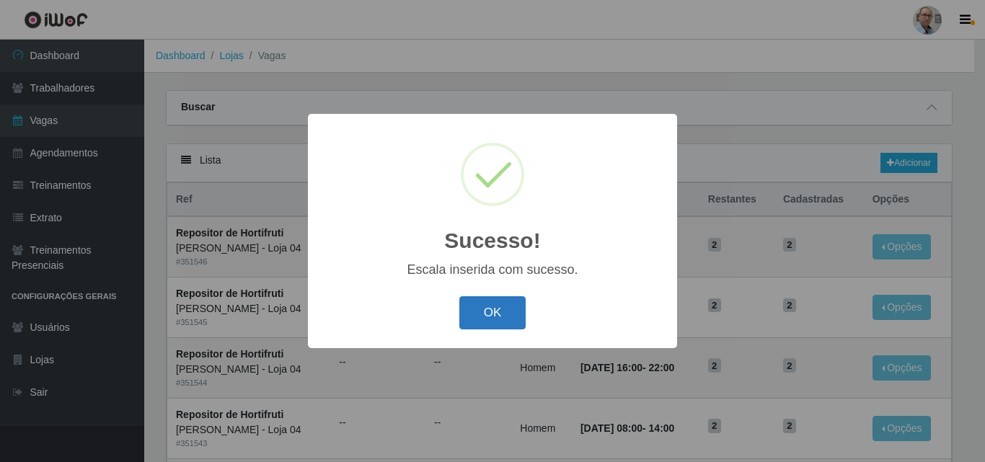
click at [490, 322] on button "OK" at bounding box center [492, 313] width 67 height 34
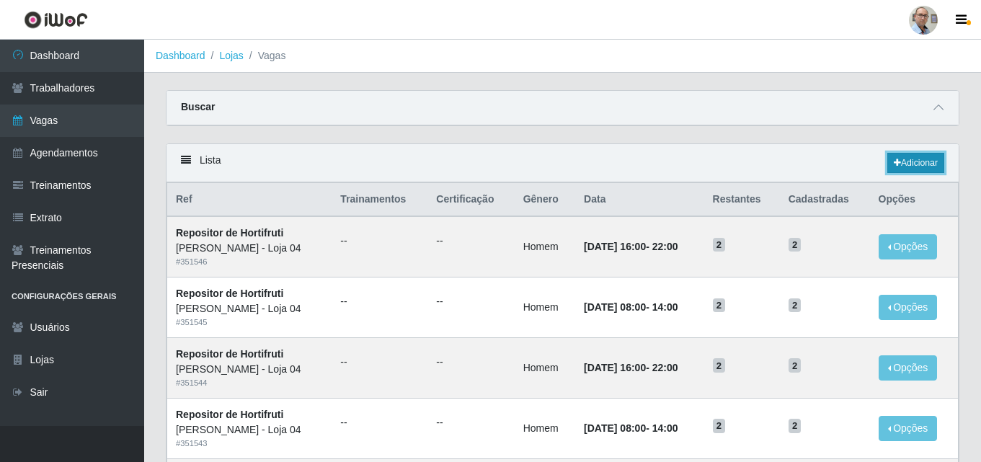
click at [917, 159] on link "Adicionar" at bounding box center [916, 163] width 57 height 20
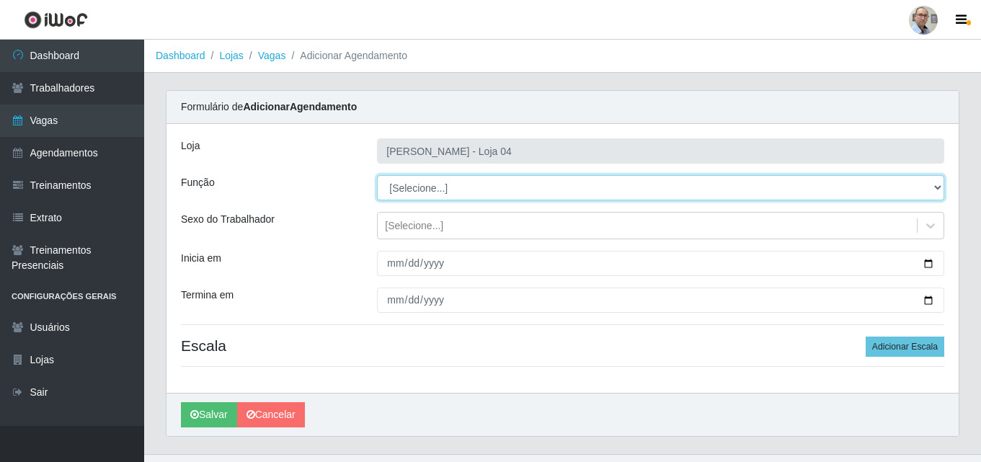
click at [931, 182] on select "[Selecione...] ASG ASG + ASG ++ Auxiliar de Depósito Auxiliar de Depósito + Aux…" at bounding box center [660, 187] width 567 height 25
click at [377, 175] on select "[Selecione...] ASG ASG + ASG ++ Auxiliar de Depósito Auxiliar de Depósito + Aux…" at bounding box center [660, 187] width 567 height 25
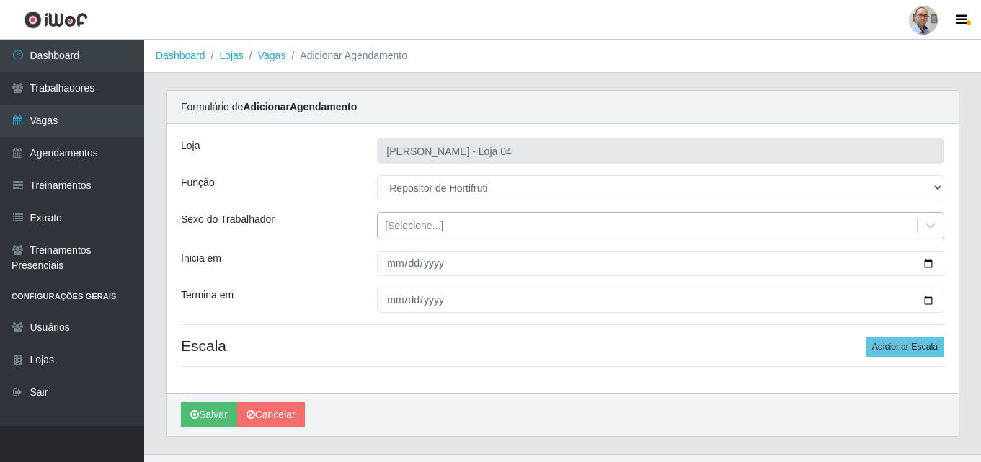
click at [510, 225] on div "[Selecione...]" at bounding box center [647, 226] width 539 height 24
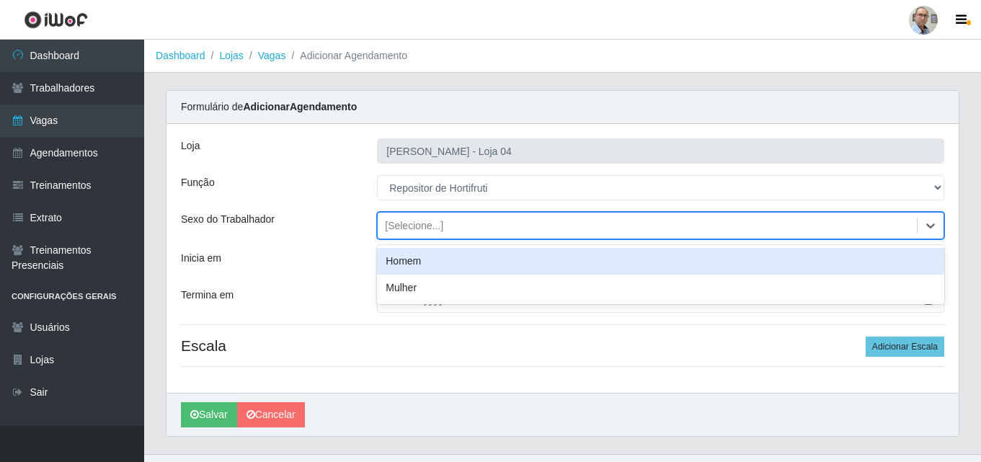
click at [439, 255] on div "Homem" at bounding box center [660, 261] width 567 height 27
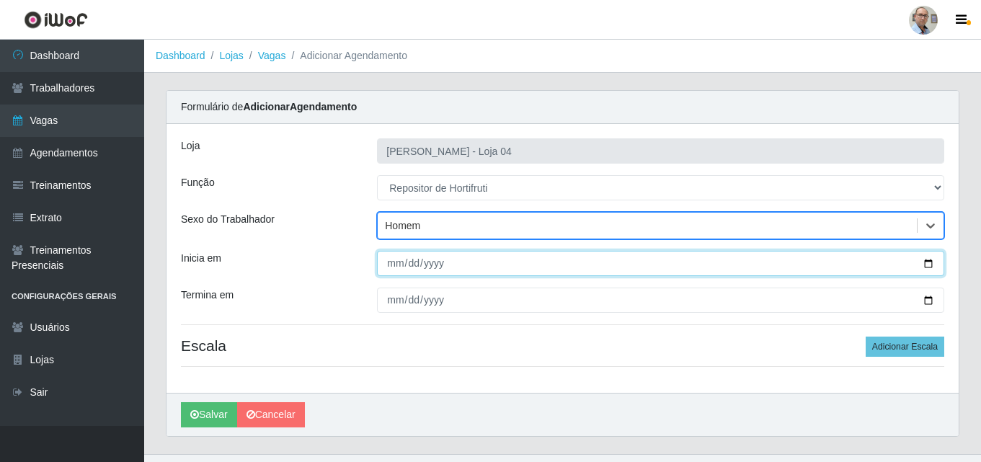
click at [935, 267] on input "Inicia em" at bounding box center [660, 263] width 567 height 25
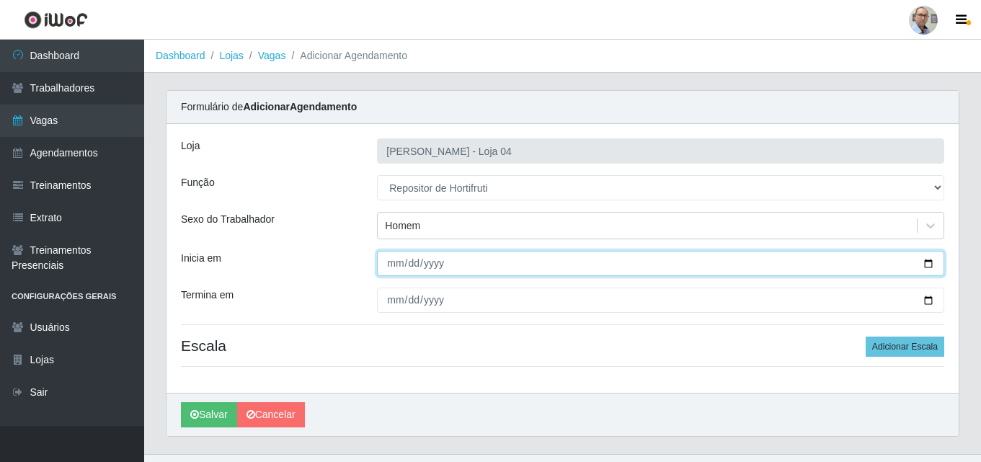
click at [930, 263] on input "Inicia em" at bounding box center [660, 263] width 567 height 25
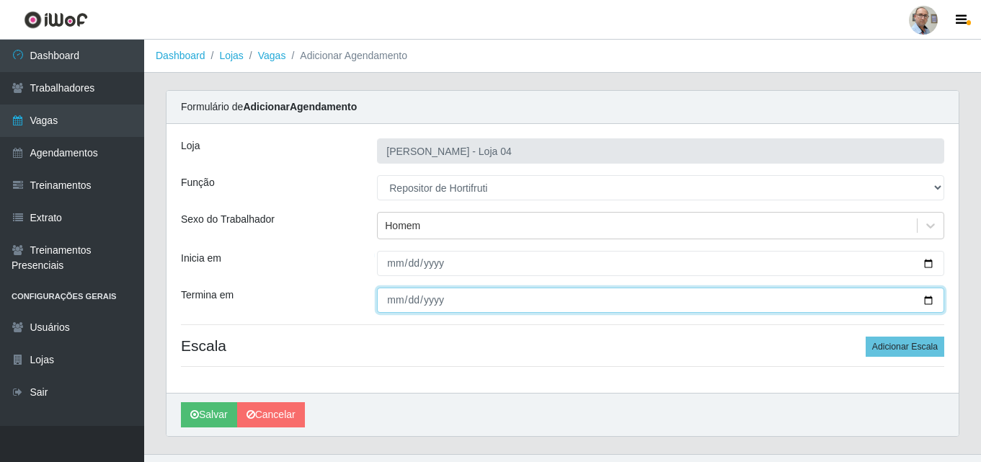
click at [937, 298] on input "Termina em" at bounding box center [660, 300] width 567 height 25
click at [927, 298] on input "Termina em" at bounding box center [660, 300] width 567 height 25
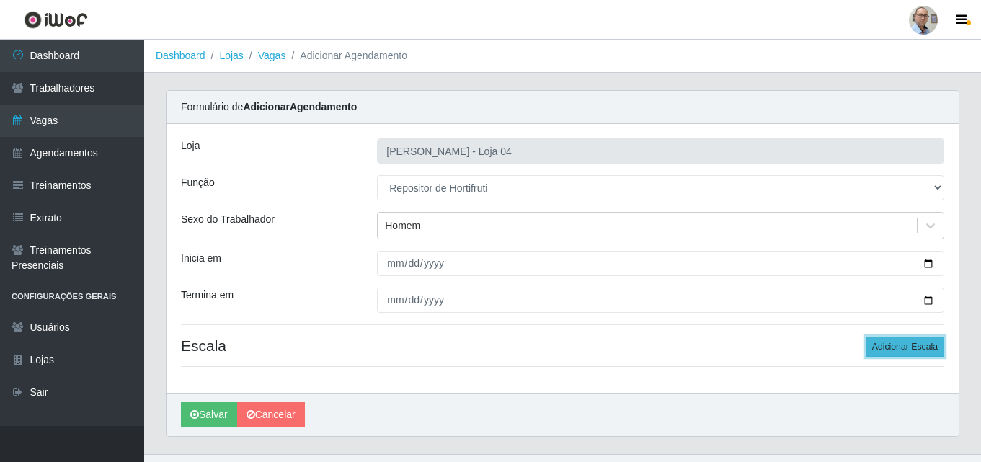
click at [901, 345] on button "Adicionar Escala" at bounding box center [905, 347] width 79 height 20
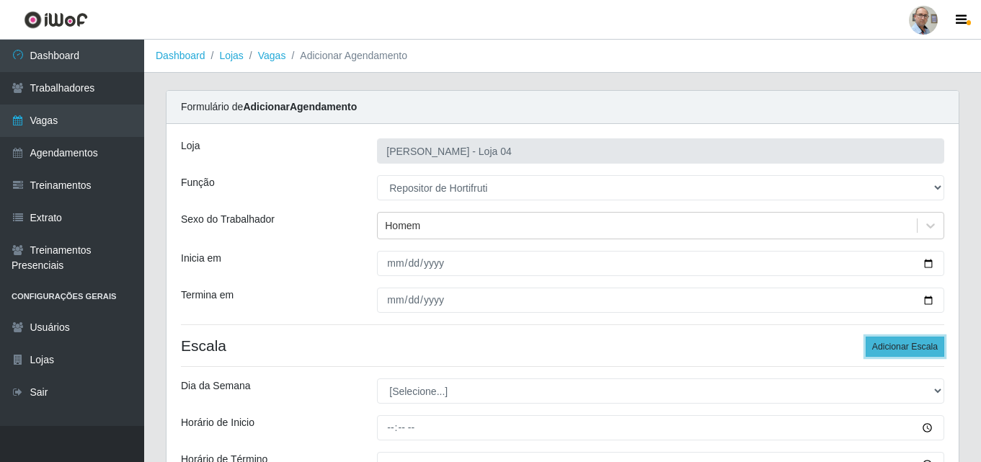
click at [893, 345] on button "Adicionar Escala" at bounding box center [905, 347] width 79 height 20
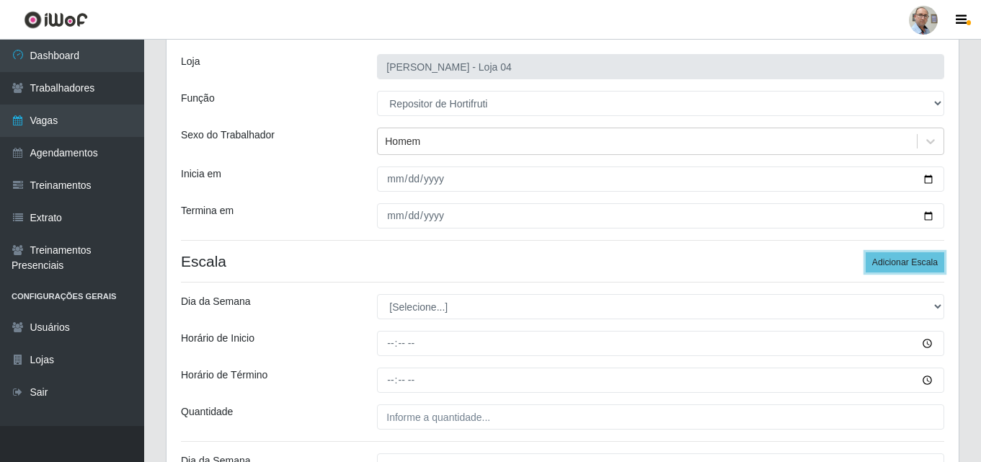
scroll to position [216, 0]
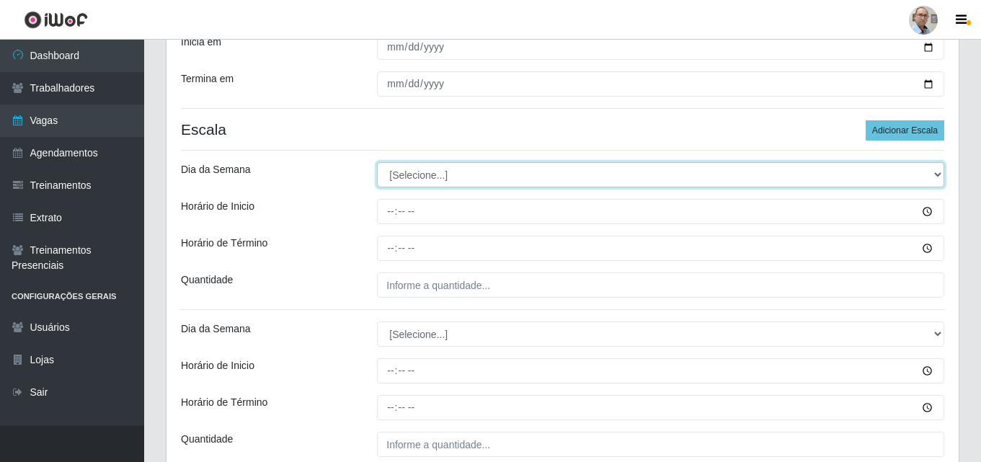
click at [417, 172] on select "[Selecione...] Segunda Terça Quarta Quinta Sexta Sábado Domingo" at bounding box center [660, 174] width 567 height 25
click at [377, 162] on select "[Selecione...] Segunda Terça Quarta Quinta Sexta Sábado Domingo" at bounding box center [660, 174] width 567 height 25
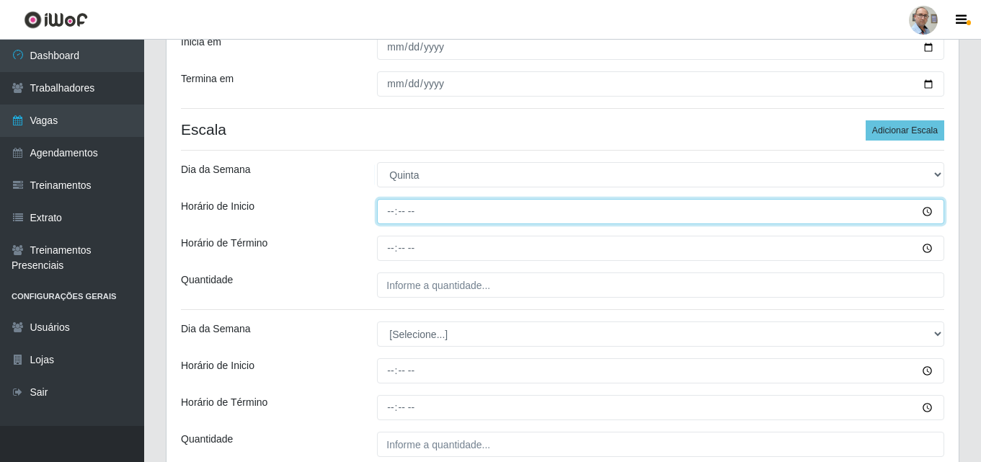
click at [387, 217] on input "Horário de Inicio" at bounding box center [660, 211] width 567 height 25
click at [426, 216] on input "08:01" at bounding box center [660, 211] width 567 height 25
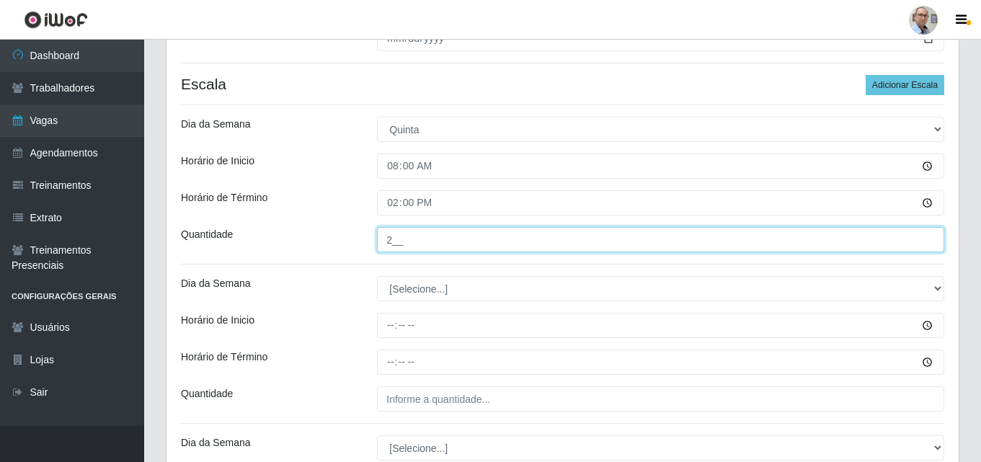
scroll to position [361, 0]
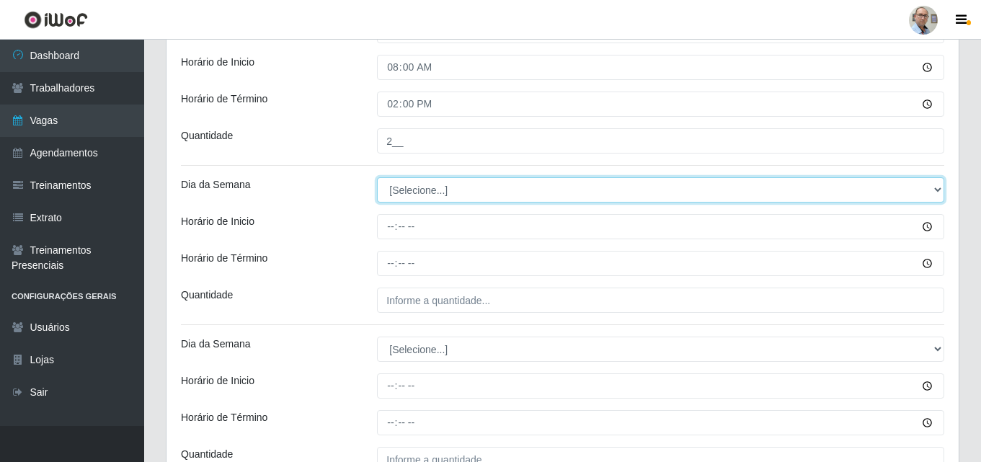
click at [417, 193] on select "[Selecione...] Segunda Terça Quarta Quinta Sexta Sábado Domingo" at bounding box center [660, 189] width 567 height 25
click at [377, 177] on select "[Selecione...] Segunda Terça Quarta Quinta Sexta Sábado Domingo" at bounding box center [660, 189] width 567 height 25
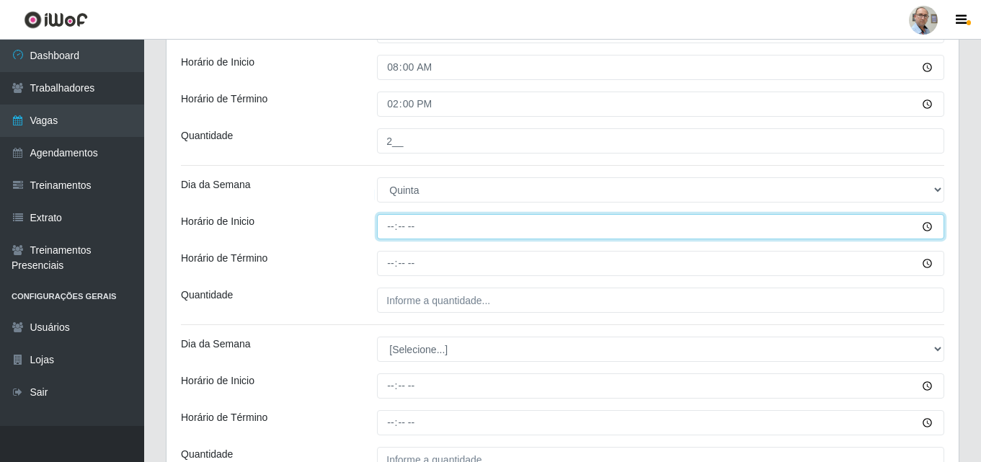
click at [386, 226] on input "Horário de Inicio" at bounding box center [660, 226] width 567 height 25
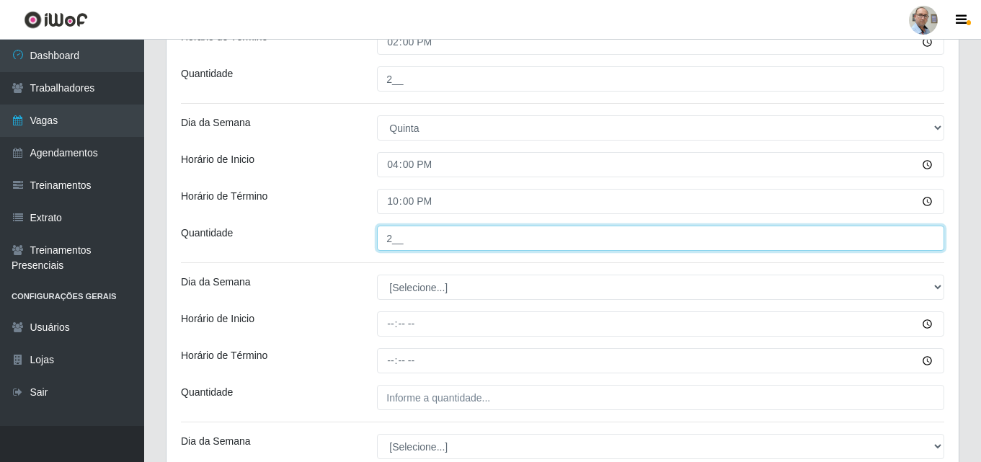
scroll to position [505, 0]
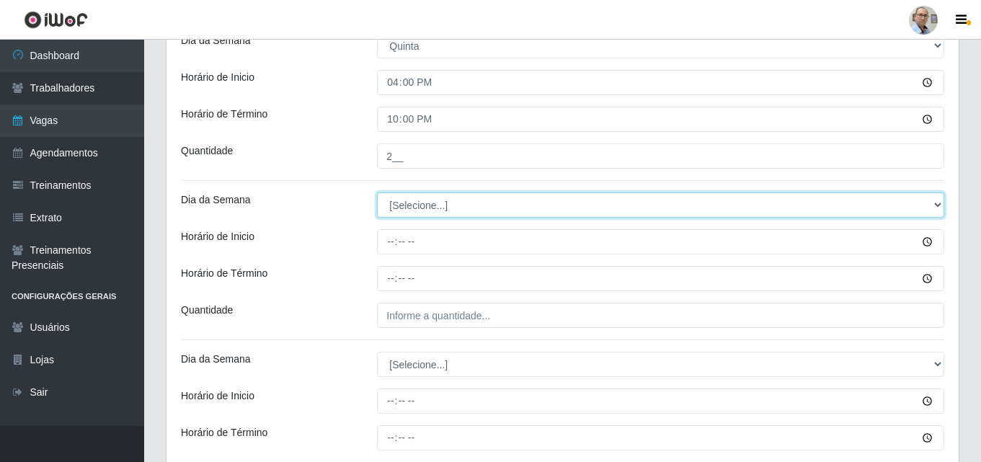
click at [428, 201] on select "[Selecione...] Segunda Terça Quarta Quinta Sexta Sábado Domingo" at bounding box center [660, 205] width 567 height 25
click at [377, 193] on select "[Selecione...] Segunda Terça Quarta Quinta Sexta Sábado Domingo" at bounding box center [660, 205] width 567 height 25
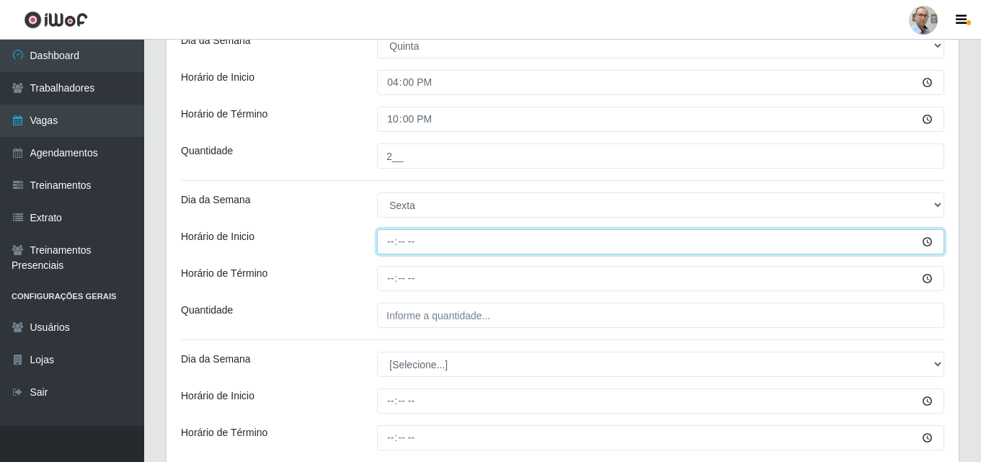
click at [392, 249] on input "Horário de Inicio" at bounding box center [660, 241] width 567 height 25
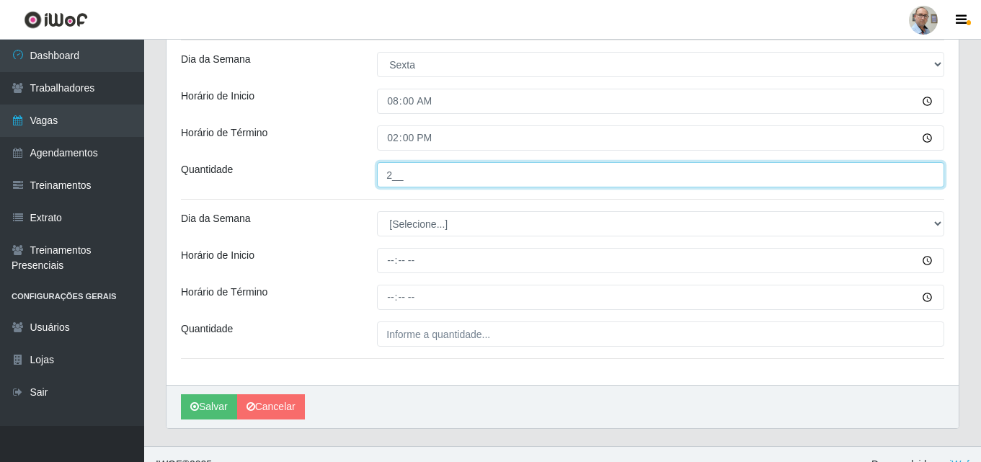
scroll to position [649, 0]
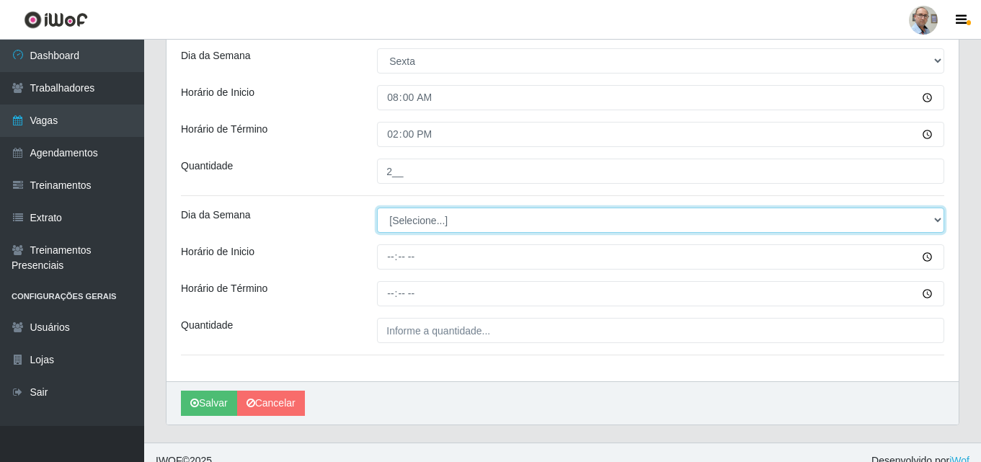
click at [412, 228] on select "[Selecione...] Segunda Terça Quarta Quinta Sexta Sábado Domingo" at bounding box center [660, 220] width 567 height 25
click at [377, 208] on select "[Selecione...] Segunda Terça Quarta Quinta Sexta Sábado Domingo" at bounding box center [660, 220] width 567 height 25
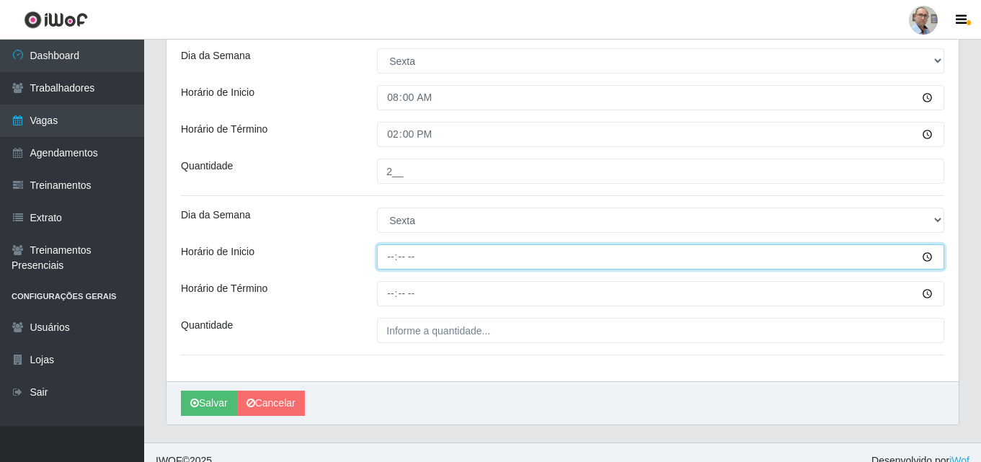
click at [386, 264] on input "Horário de Inicio" at bounding box center [660, 256] width 567 height 25
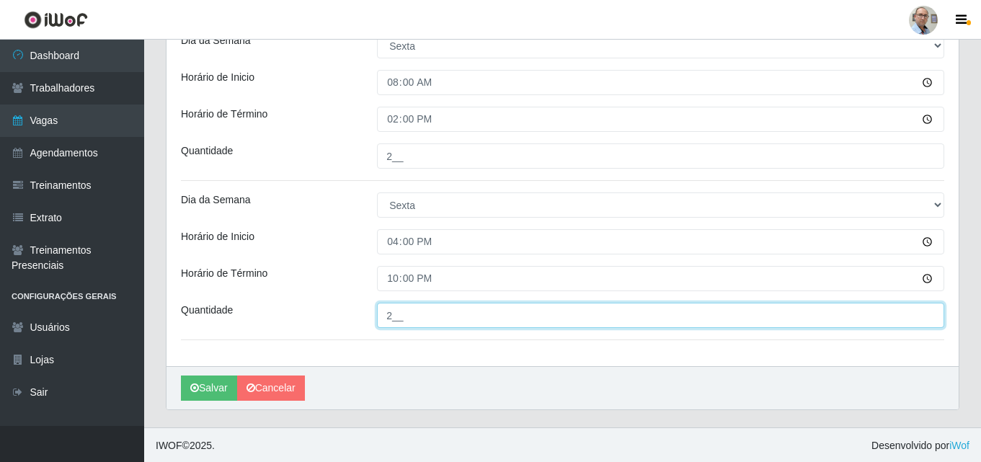
scroll to position [665, 0]
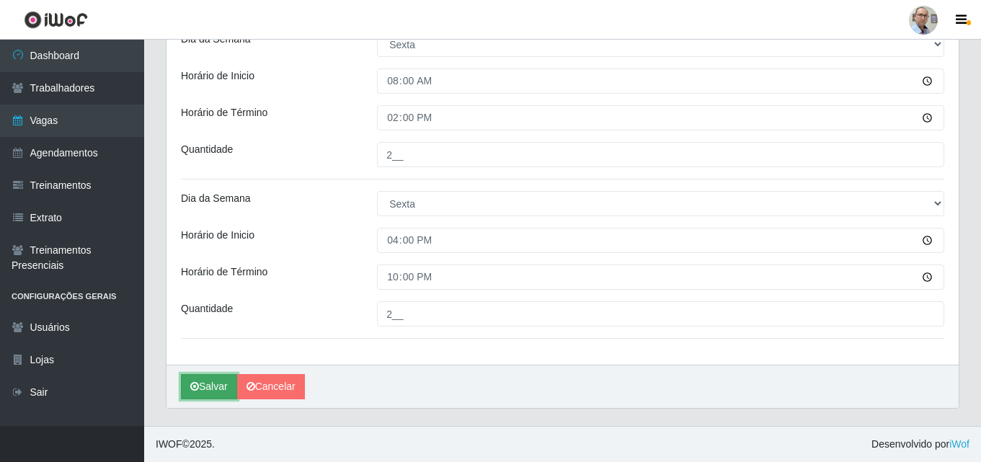
click at [201, 382] on button "Salvar" at bounding box center [209, 386] width 56 height 25
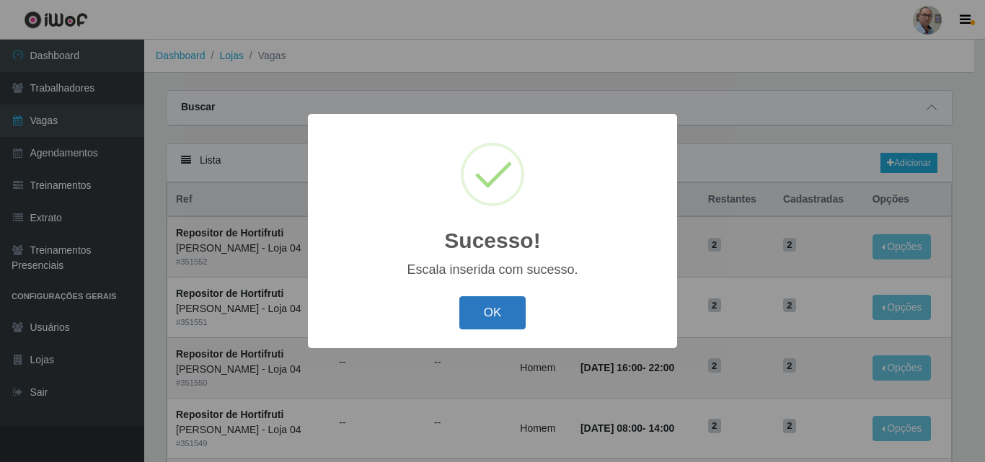
click at [498, 319] on button "OK" at bounding box center [492, 313] width 67 height 34
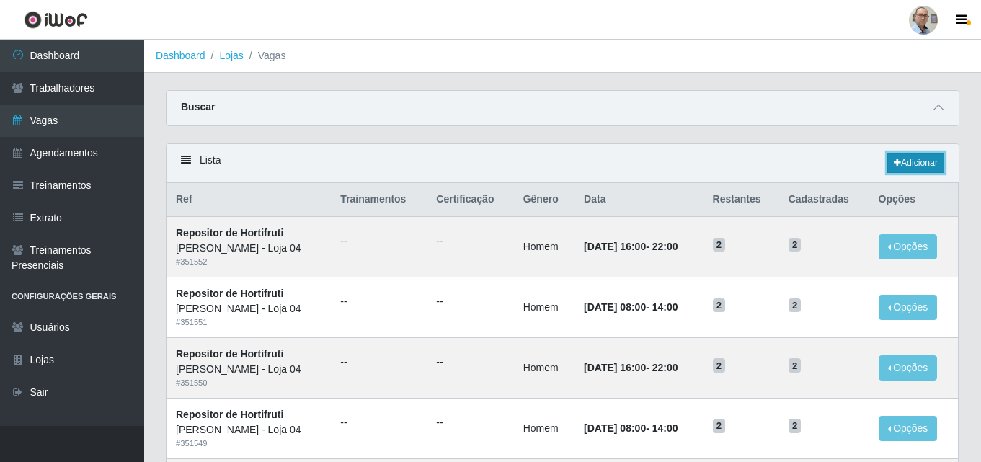
click at [919, 160] on link "Adicionar" at bounding box center [916, 163] width 57 height 20
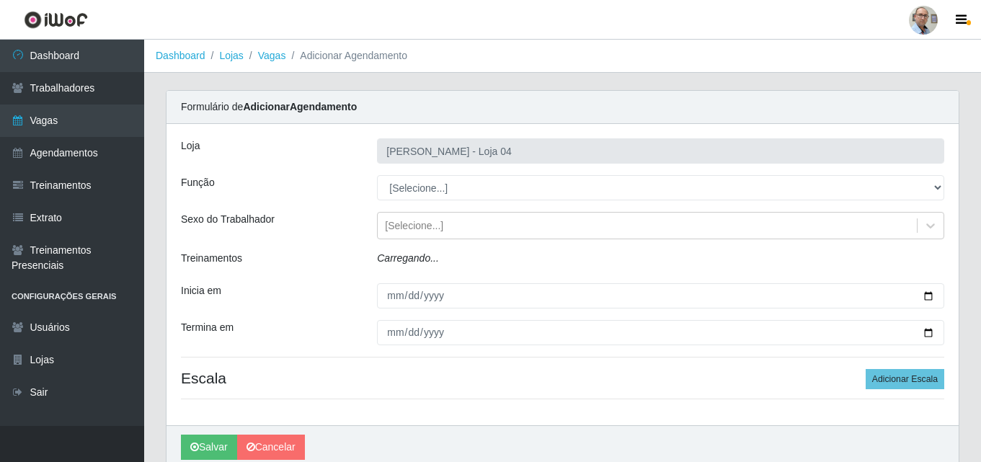
click at [451, 180] on select "[Selecione...] ASG ASG + ASG ++ Auxiliar de Depósito Auxiliar de Depósito + Aux…" at bounding box center [660, 187] width 567 height 25
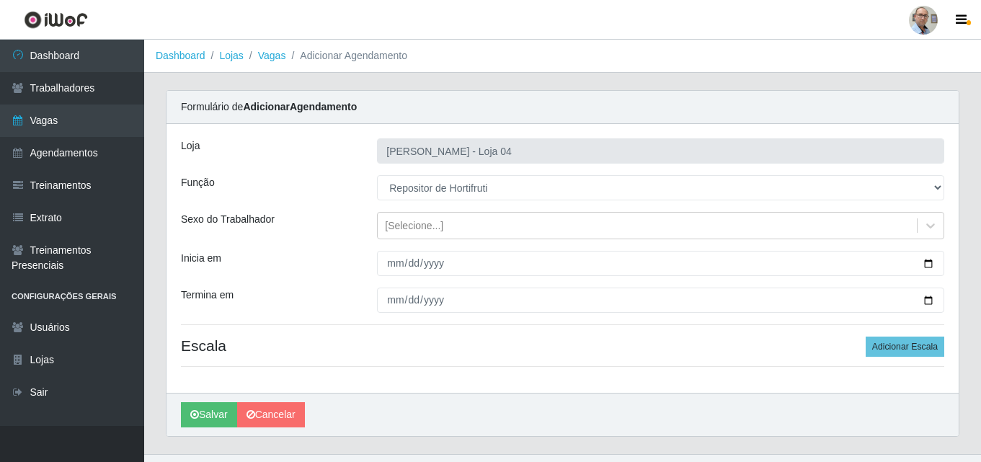
click at [377, 175] on select "[Selecione...] ASG ASG + ASG ++ Auxiliar de Depósito Auxiliar de Depósito + Aux…" at bounding box center [660, 187] width 567 height 25
click at [432, 218] on div "[Selecione...]" at bounding box center [414, 225] width 58 height 15
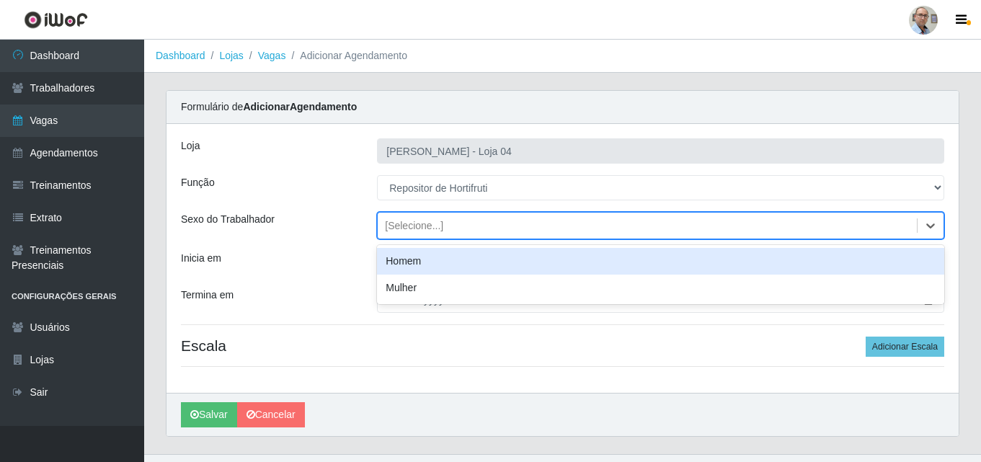
click at [412, 267] on div "Homem" at bounding box center [660, 261] width 567 height 27
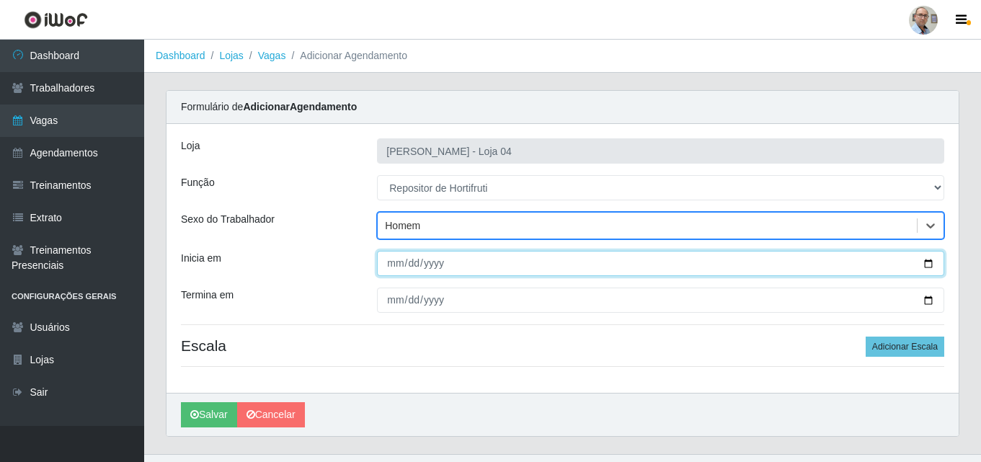
click at [924, 265] on input "Inicia em" at bounding box center [660, 263] width 567 height 25
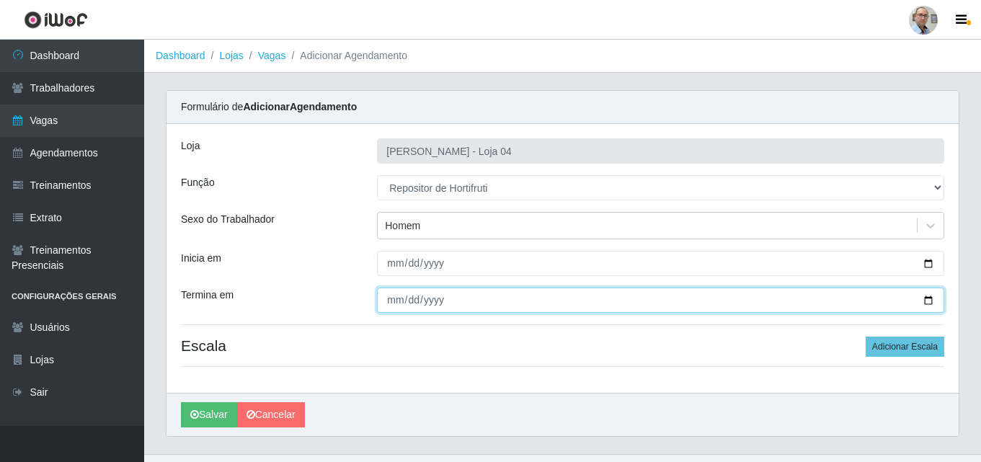
click at [925, 298] on input "Termina em" at bounding box center [660, 300] width 567 height 25
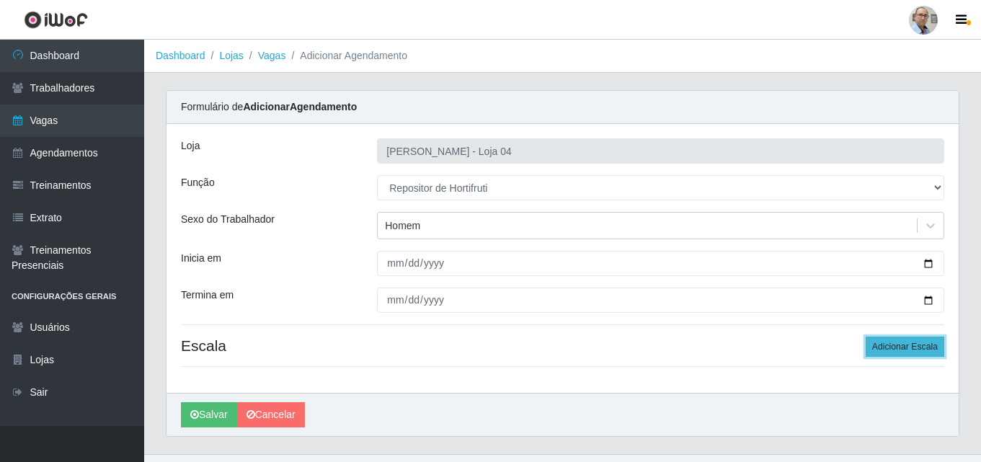
click at [916, 347] on button "Adicionar Escala" at bounding box center [905, 347] width 79 height 20
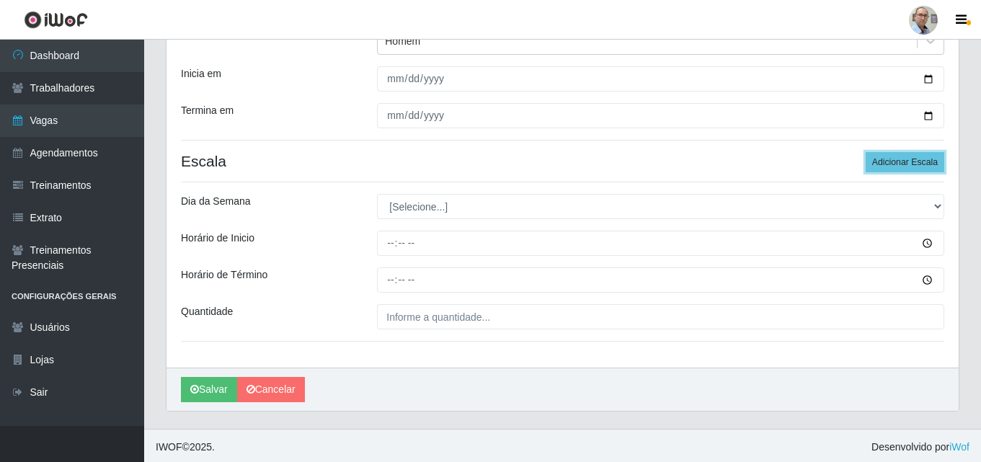
scroll to position [187, 0]
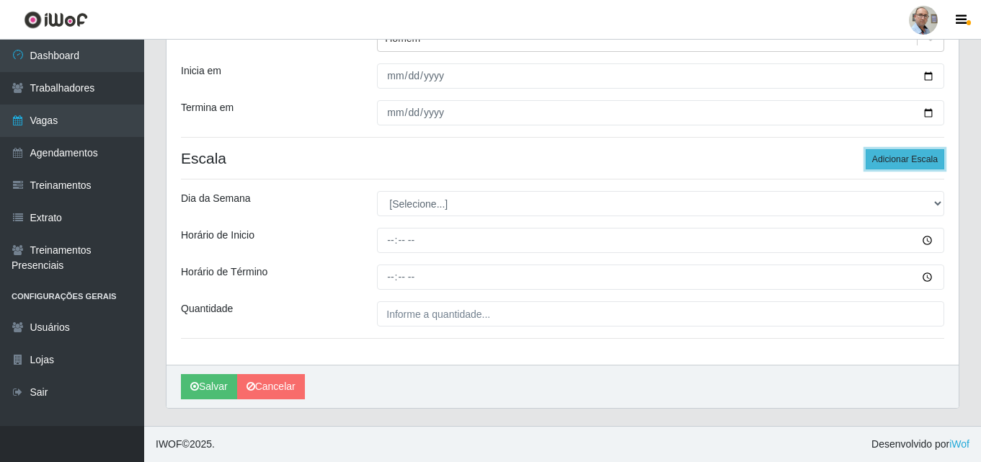
click at [908, 153] on button "Adicionar Escala" at bounding box center [905, 159] width 79 height 20
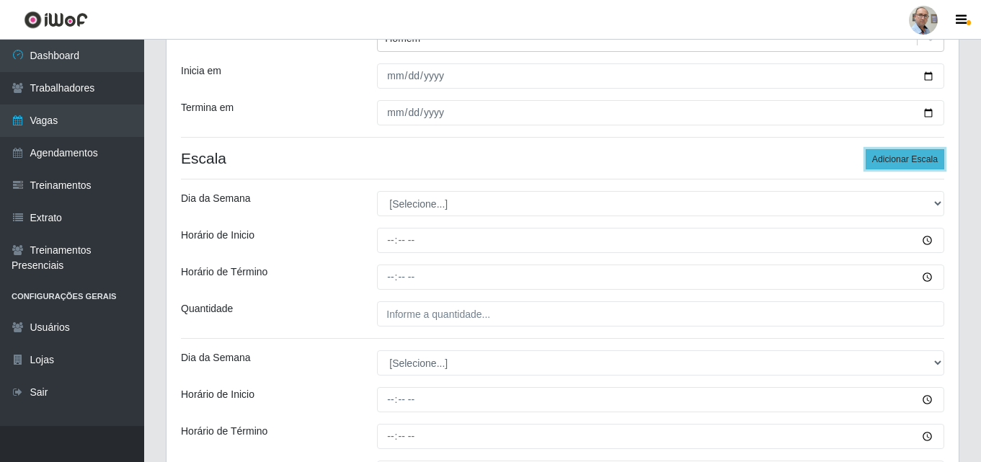
click at [908, 153] on button "Adicionar Escala" at bounding box center [905, 159] width 79 height 20
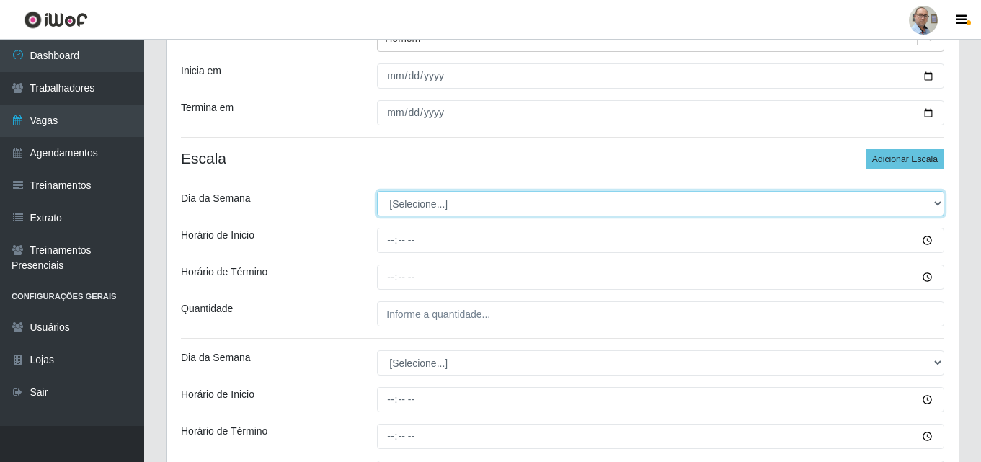
click at [460, 205] on select "[Selecione...] Segunda Terça Quarta Quinta Sexta Sábado Domingo" at bounding box center [660, 203] width 567 height 25
click at [377, 191] on select "[Selecione...] Segunda Terça Quarta Quinta Sexta Sábado Domingo" at bounding box center [660, 203] width 567 height 25
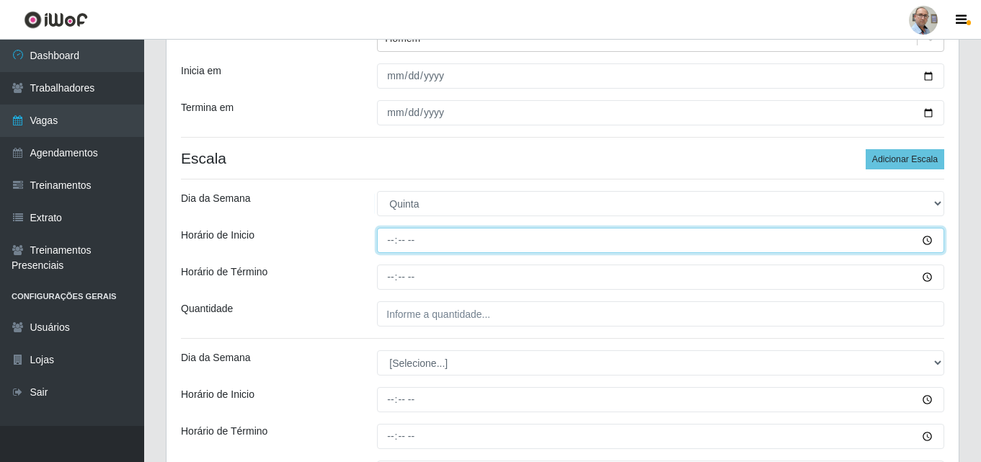
click at [388, 231] on input "Horário de Inicio" at bounding box center [660, 240] width 567 height 25
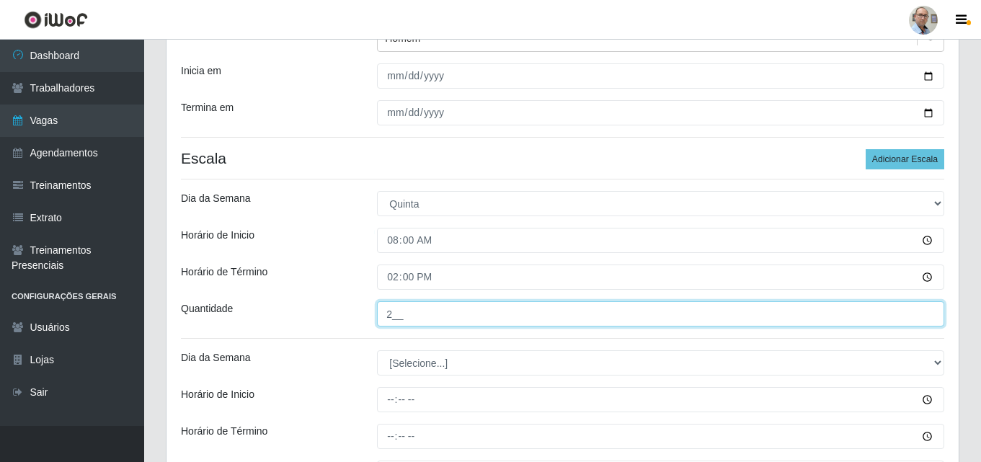
scroll to position [332, 0]
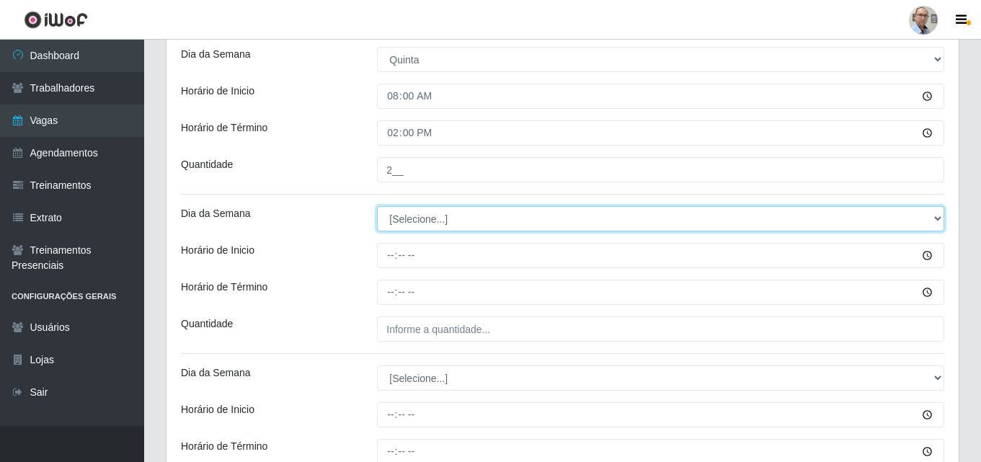
click at [430, 217] on select "[Selecione...] Segunda Terça Quarta Quinta Sexta Sábado Domingo" at bounding box center [660, 218] width 567 height 25
click at [377, 206] on select "[Selecione...] Segunda Terça Quarta Quinta Sexta Sábado Domingo" at bounding box center [660, 218] width 567 height 25
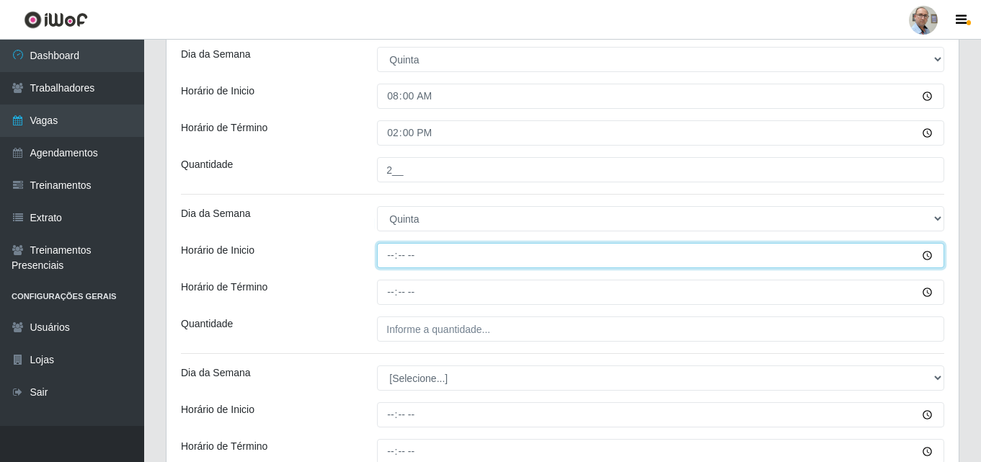
click at [387, 245] on input "Horário de Inicio" at bounding box center [660, 255] width 567 height 25
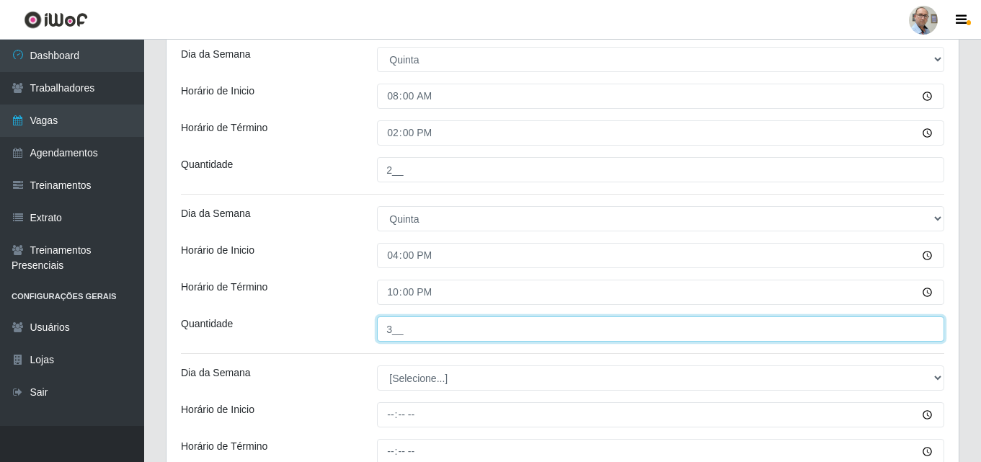
scroll to position [404, 0]
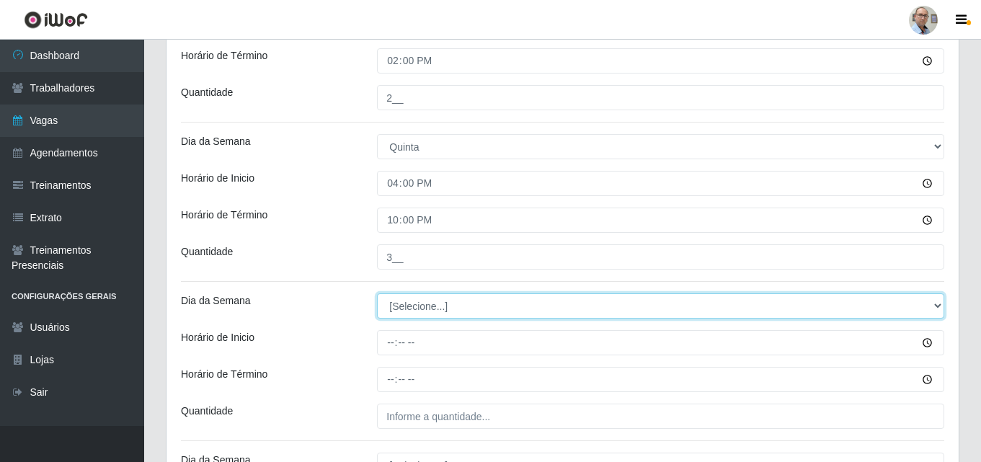
click at [412, 308] on select "[Selecione...] Segunda Terça Quarta Quinta Sexta Sábado Domingo" at bounding box center [660, 305] width 567 height 25
click at [377, 293] on select "[Selecione...] Segunda Terça Quarta Quinta Sexta Sábado Domingo" at bounding box center [660, 305] width 567 height 25
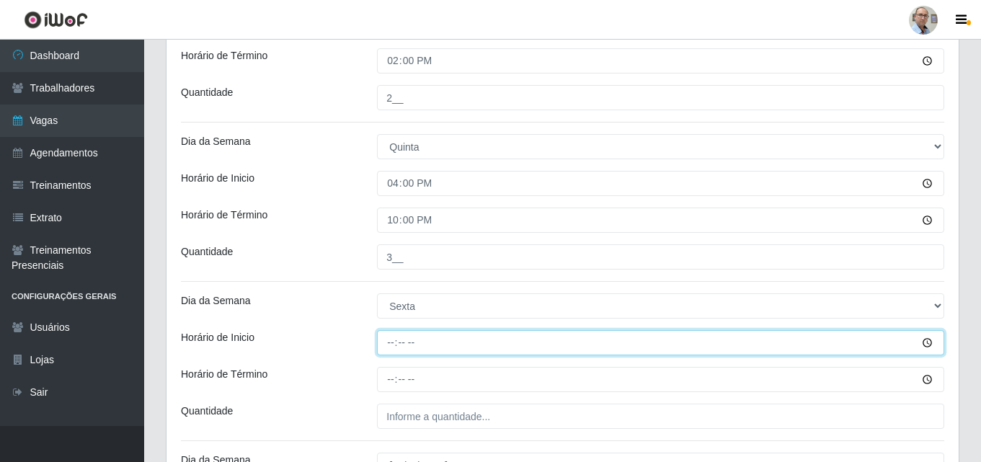
click at [380, 350] on input "Horário de Inicio" at bounding box center [660, 342] width 567 height 25
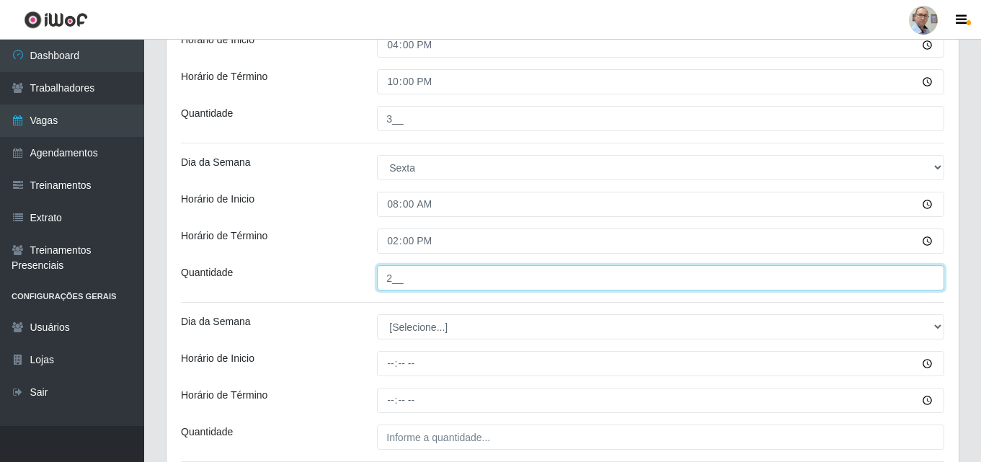
scroll to position [548, 0]
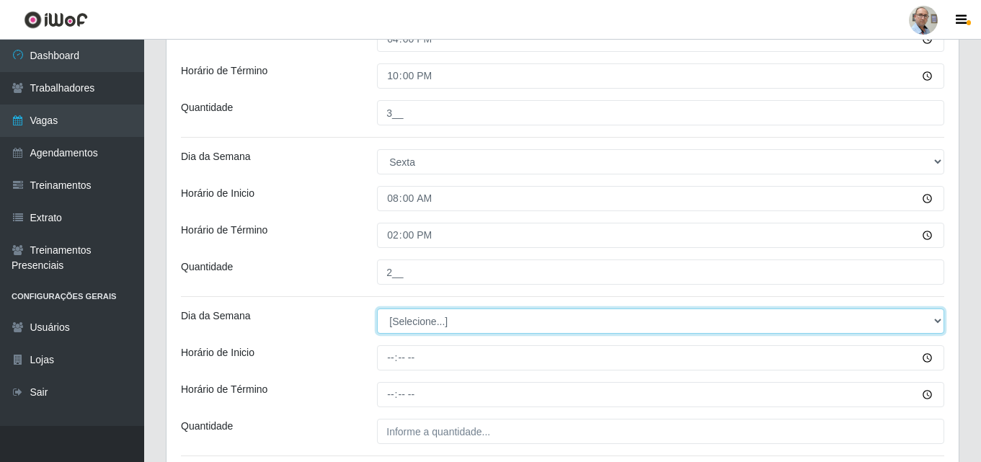
click at [409, 317] on select "[Selecione...] Segunda Terça Quarta Quinta Sexta Sábado Domingo" at bounding box center [660, 321] width 567 height 25
click at [377, 309] on select "[Selecione...] Segunda Terça Quarta Quinta Sexta Sábado Domingo" at bounding box center [660, 321] width 567 height 25
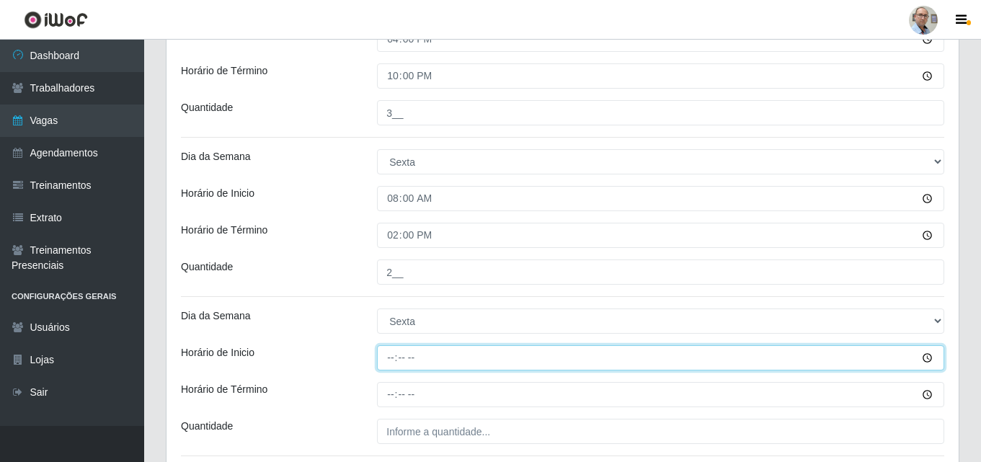
click at [387, 361] on input "Horário de Inicio" at bounding box center [660, 357] width 567 height 25
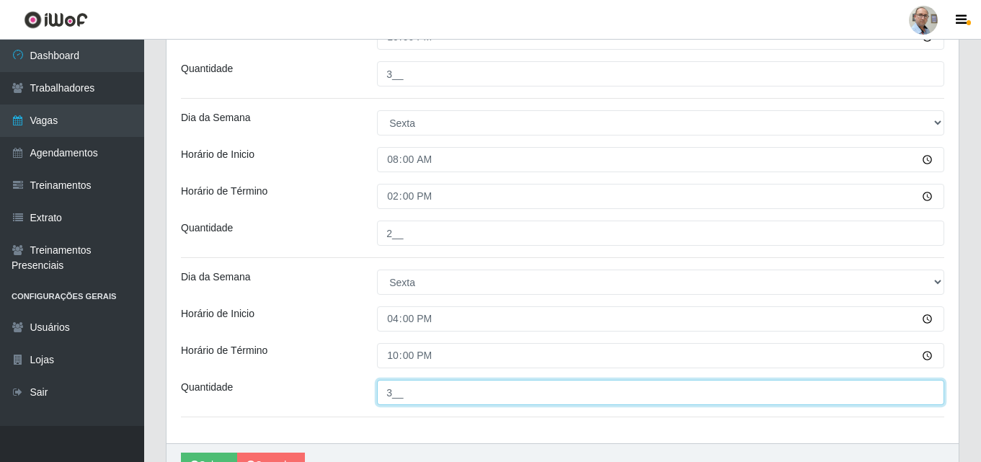
scroll to position [620, 0]
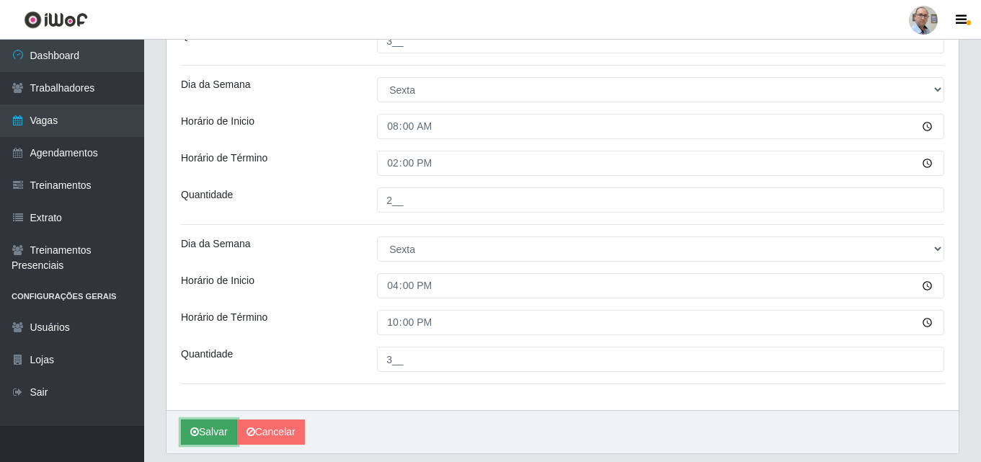
click at [211, 431] on button "Salvar" at bounding box center [209, 432] width 56 height 25
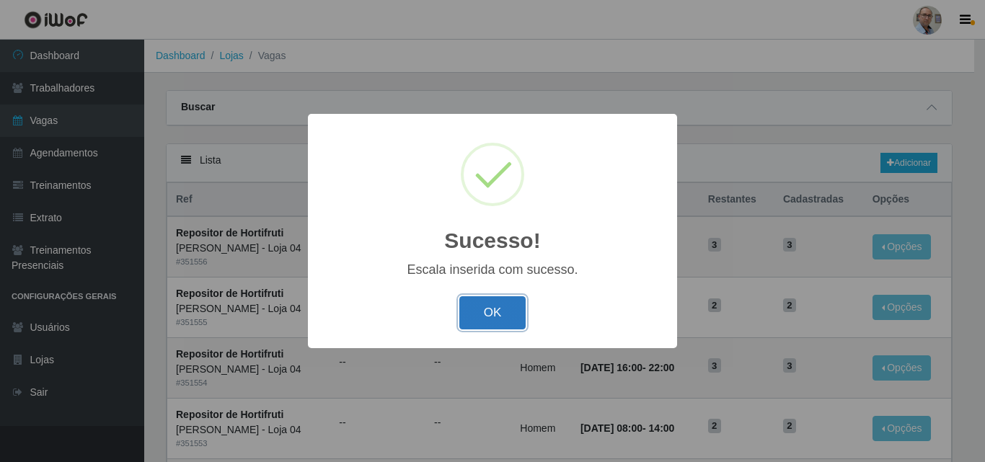
click at [492, 314] on button "OK" at bounding box center [492, 313] width 67 height 34
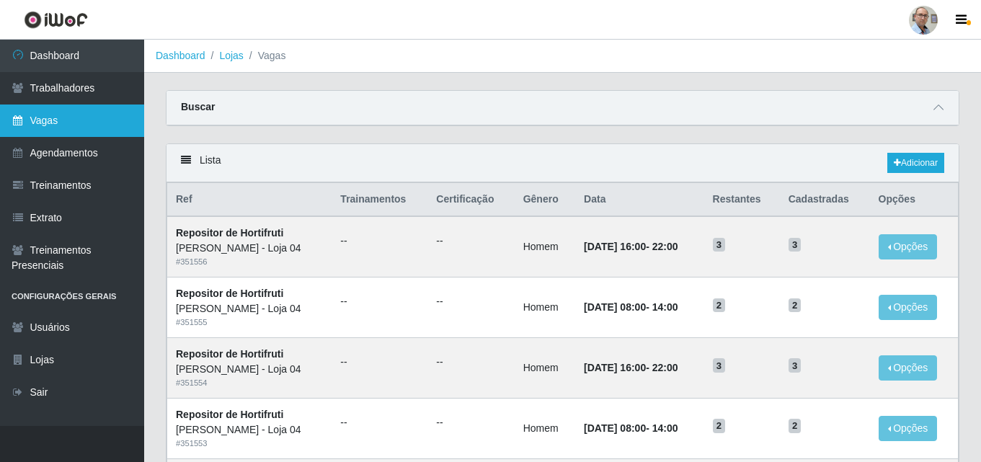
click at [59, 118] on link "Vagas" at bounding box center [72, 121] width 144 height 32
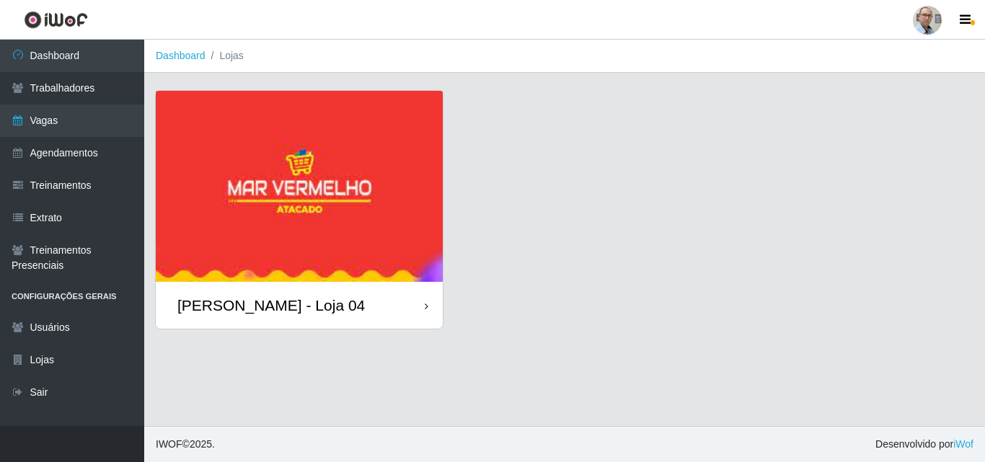
click at [255, 299] on div "[PERSON_NAME] - Loja 04" at bounding box center [270, 305] width 187 height 18
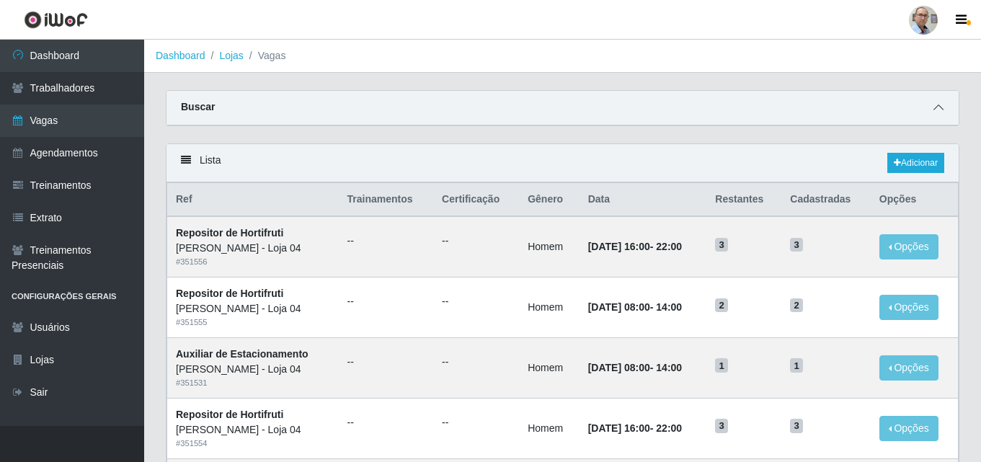
click at [939, 110] on icon at bounding box center [939, 107] width 10 height 10
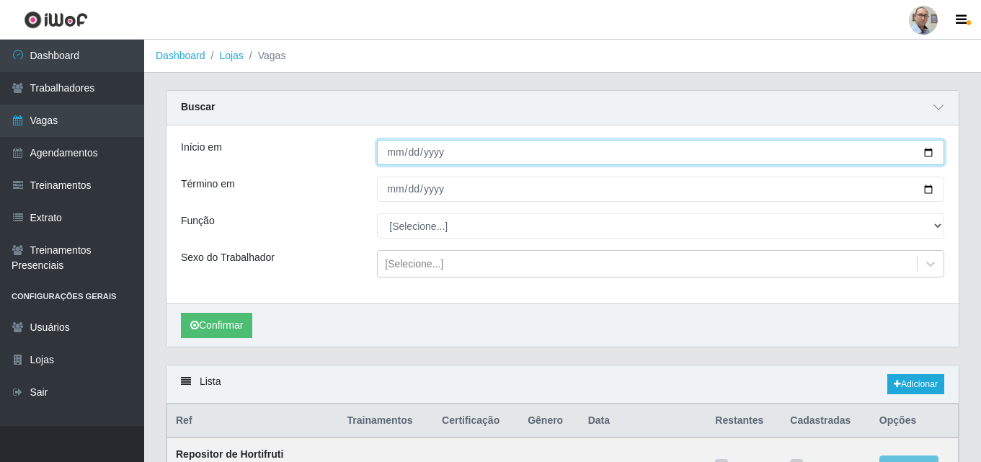
click at [926, 154] on input "Início em" at bounding box center [660, 152] width 567 height 25
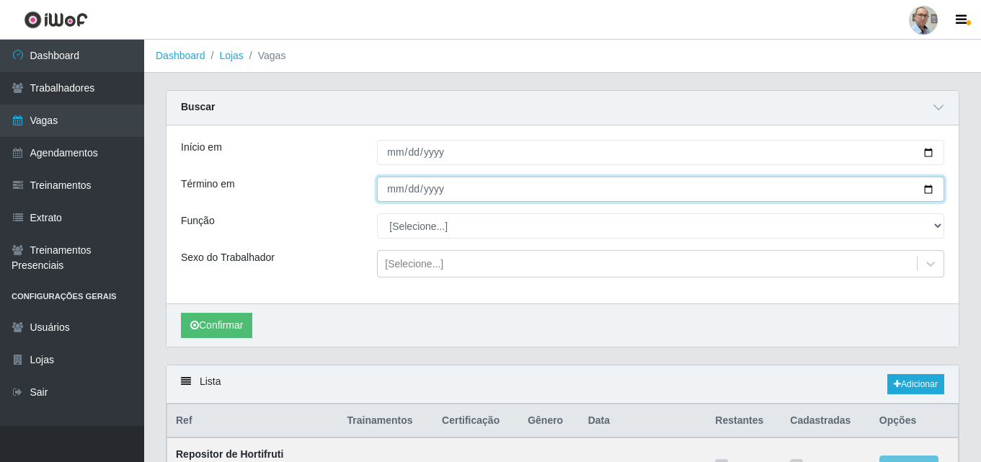
click at [927, 187] on input "Término em" at bounding box center [660, 189] width 567 height 25
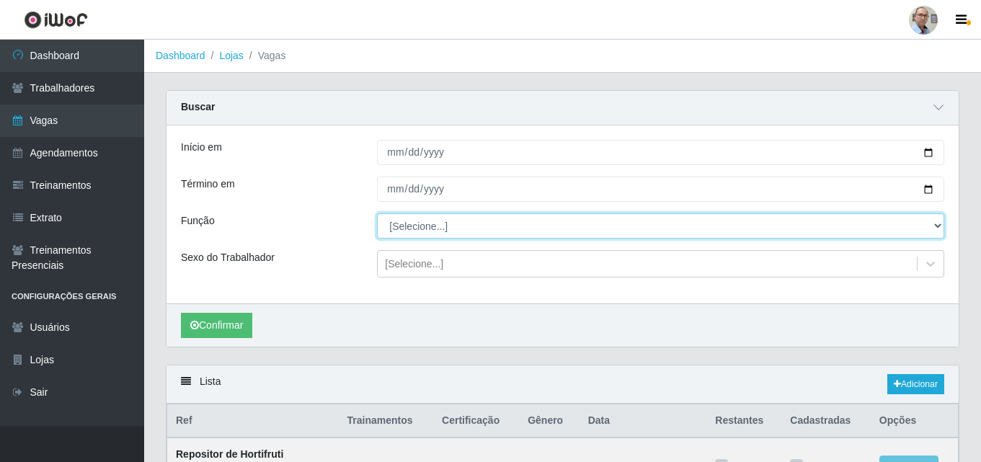
click at [494, 224] on select "[Selecione...] ASG ASG + ASG ++ Auxiliar de Depósito Auxiliar de Depósito + Aux…" at bounding box center [660, 225] width 567 height 25
click at [377, 214] on select "[Selecione...] ASG ASG + ASG ++ Auxiliar de Depósito Auxiliar de Depósito + Aux…" at bounding box center [660, 225] width 567 height 25
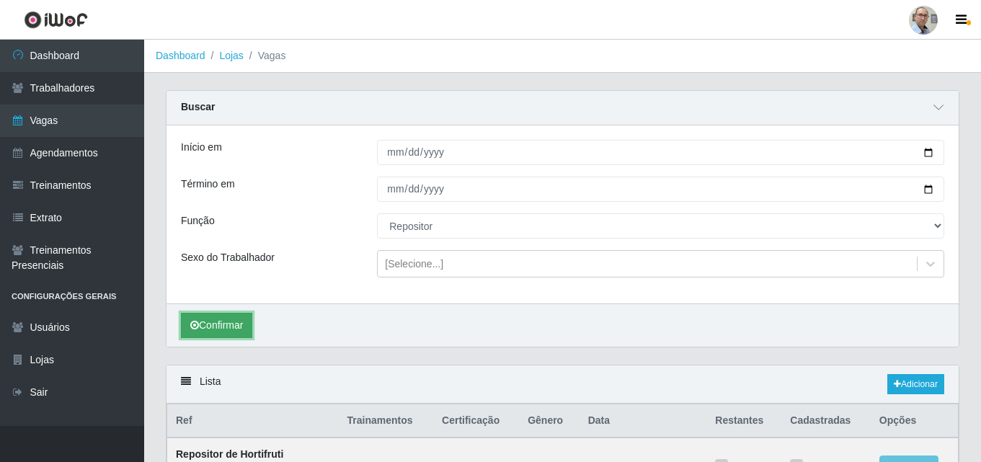
click at [229, 322] on button "Confirmar" at bounding box center [216, 325] width 71 height 25
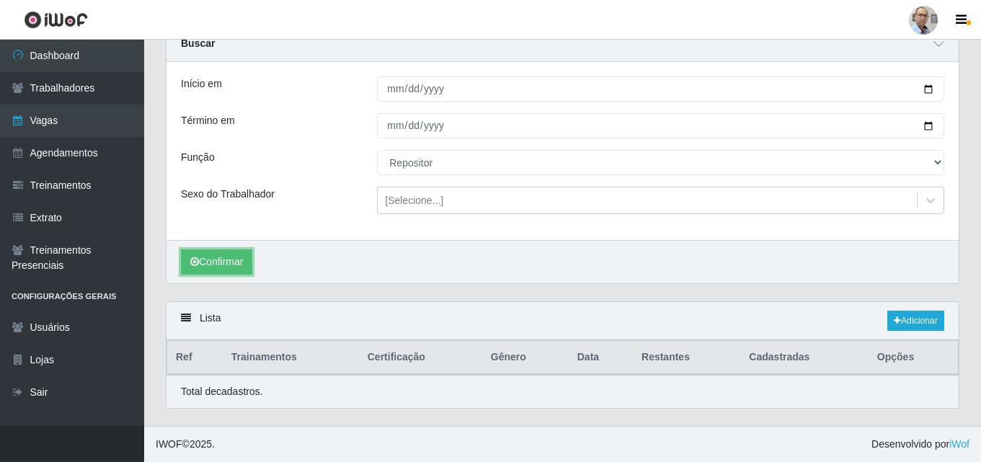
scroll to position [64, 0]
click at [242, 268] on button "Confirmar" at bounding box center [216, 261] width 71 height 25
click at [917, 315] on link "Adicionar" at bounding box center [916, 321] width 57 height 20
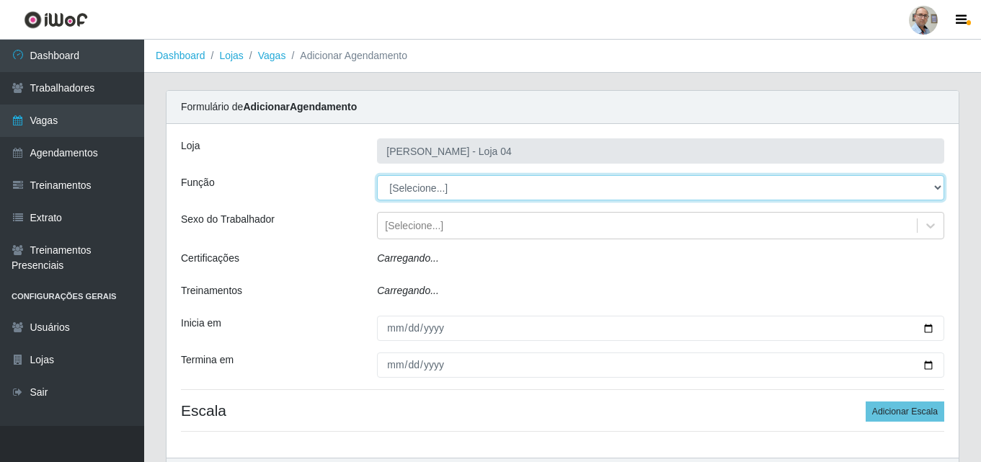
click at [476, 193] on select "[Selecione...] ASG ASG + ASG ++ Auxiliar de Depósito Auxiliar de Depósito + Aux…" at bounding box center [660, 187] width 567 height 25
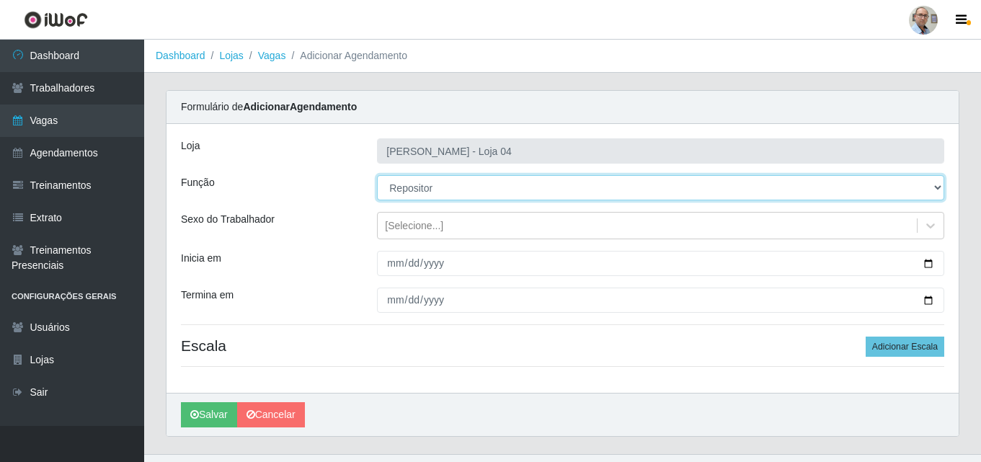
click at [377, 175] on select "[Selecione...] ASG ASG + ASG ++ Auxiliar de Depósito Auxiliar de Depósito + Aux…" at bounding box center [660, 187] width 567 height 25
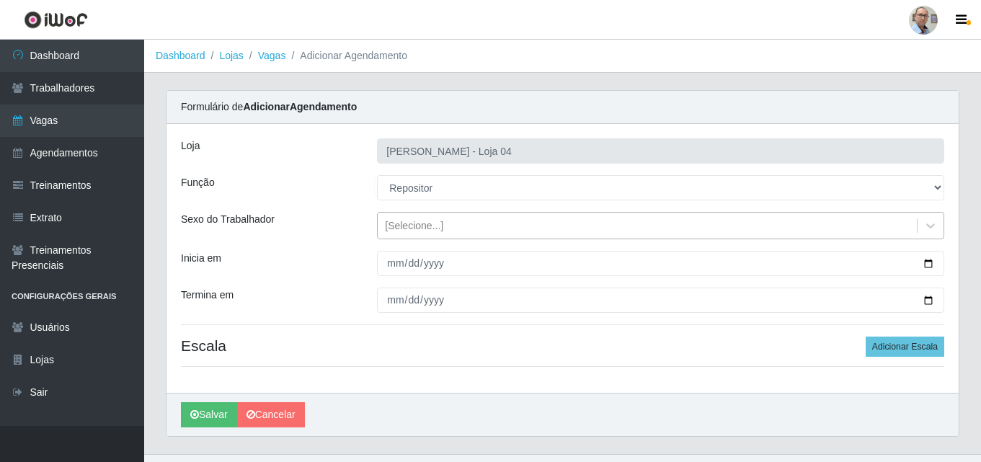
click at [416, 225] on div "[Selecione...]" at bounding box center [414, 225] width 58 height 15
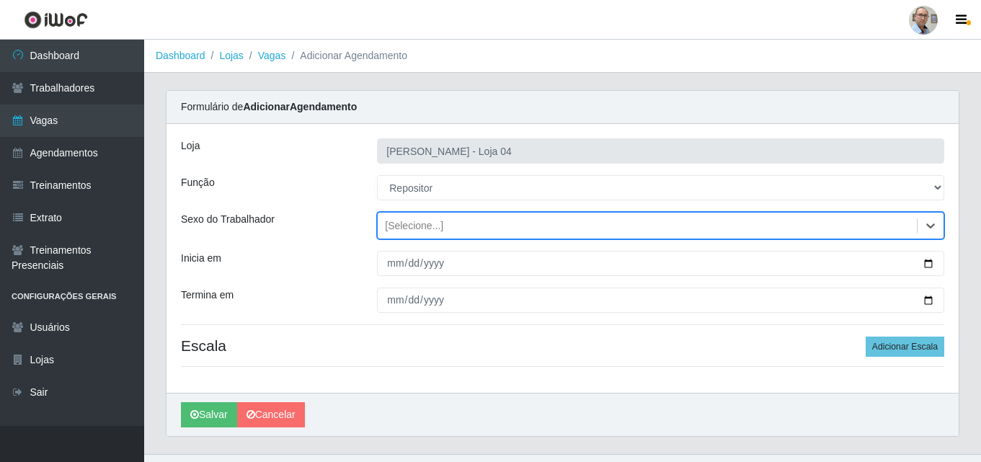
click at [416, 225] on div "[Selecione...]" at bounding box center [414, 225] width 58 height 15
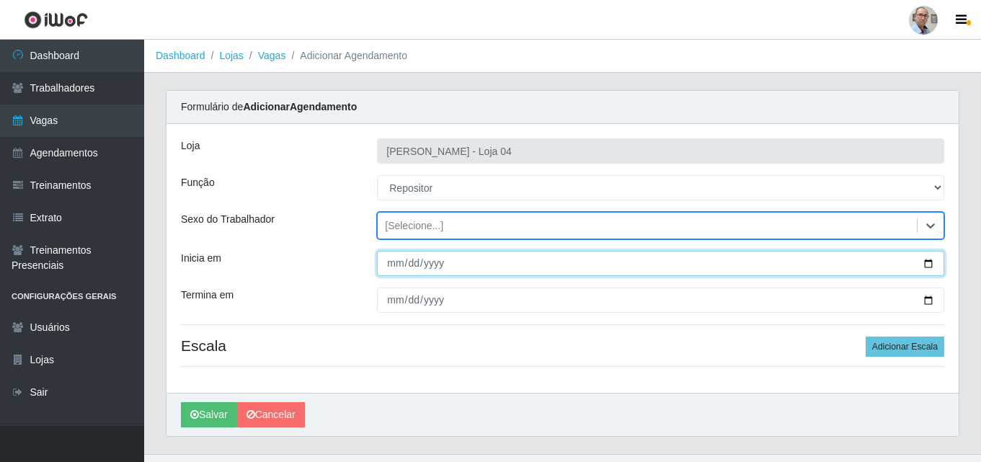
click at [927, 263] on input "Inicia em" at bounding box center [660, 263] width 567 height 25
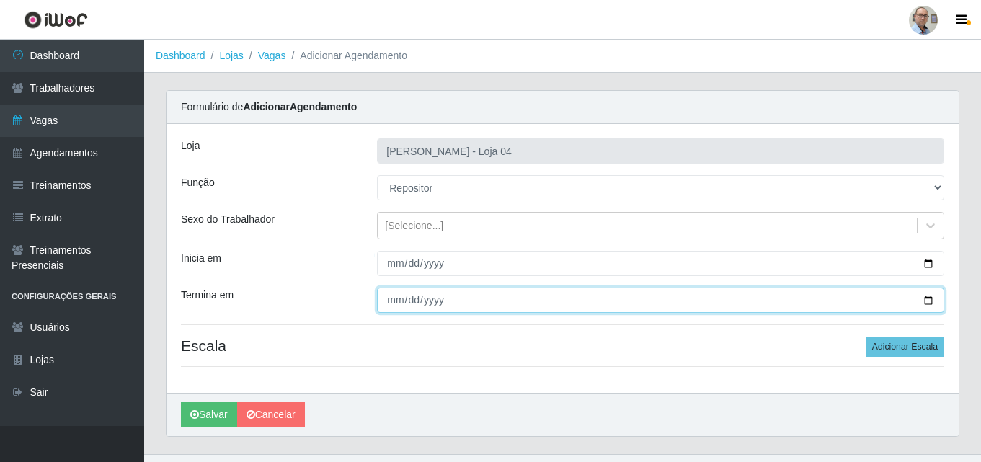
click at [925, 298] on input "Termina em" at bounding box center [660, 300] width 567 height 25
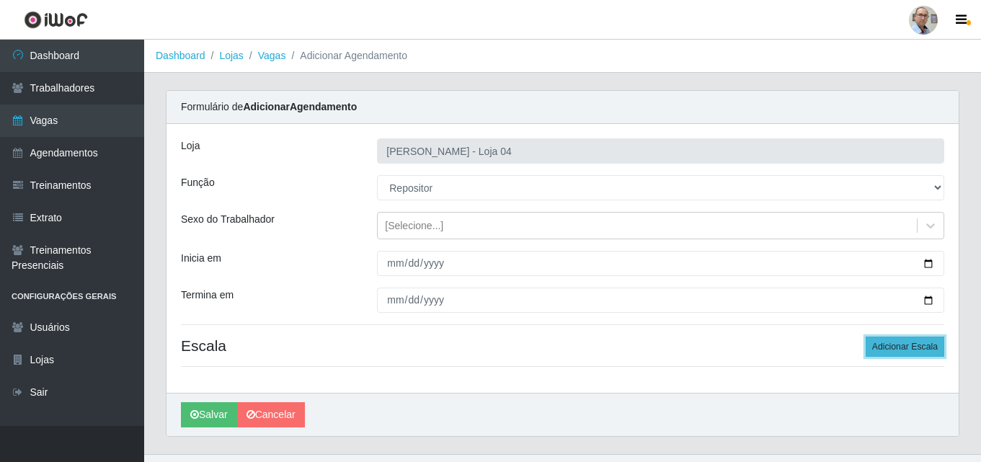
click at [901, 342] on button "Adicionar Escala" at bounding box center [905, 347] width 79 height 20
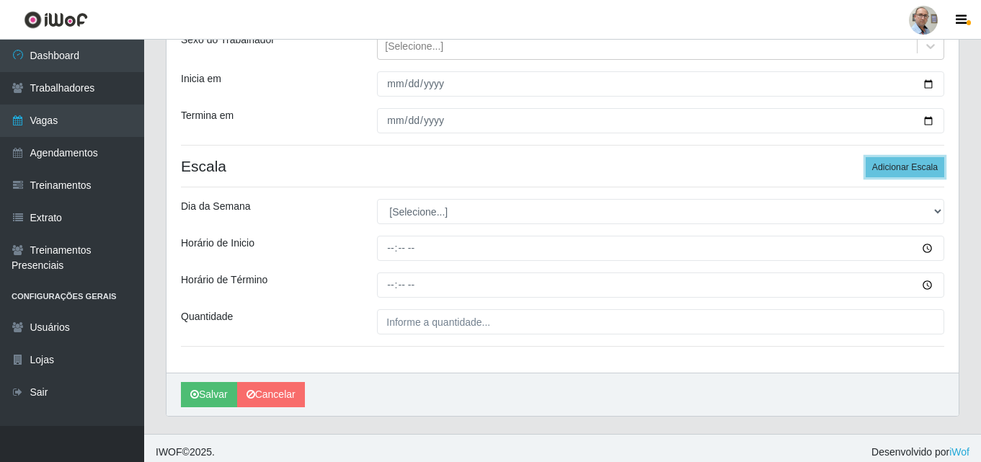
scroll to position [187, 0]
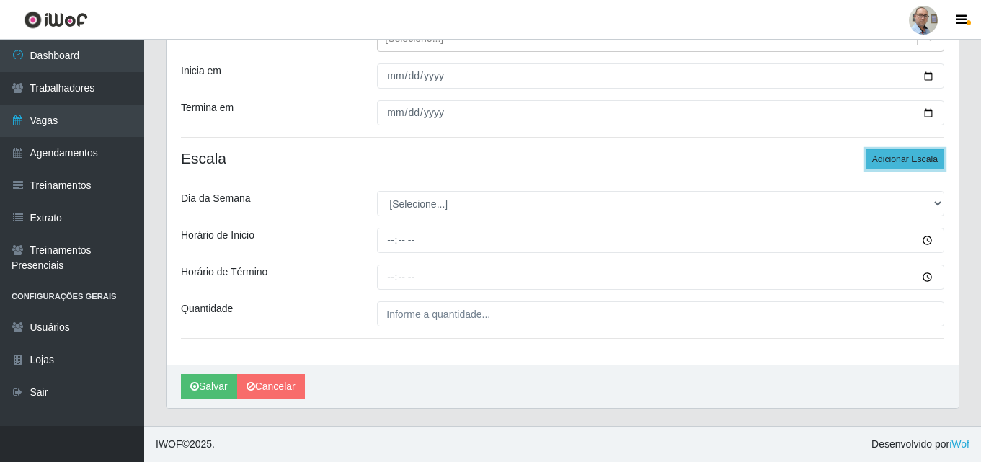
click at [896, 157] on button "Adicionar Escala" at bounding box center [905, 159] width 79 height 20
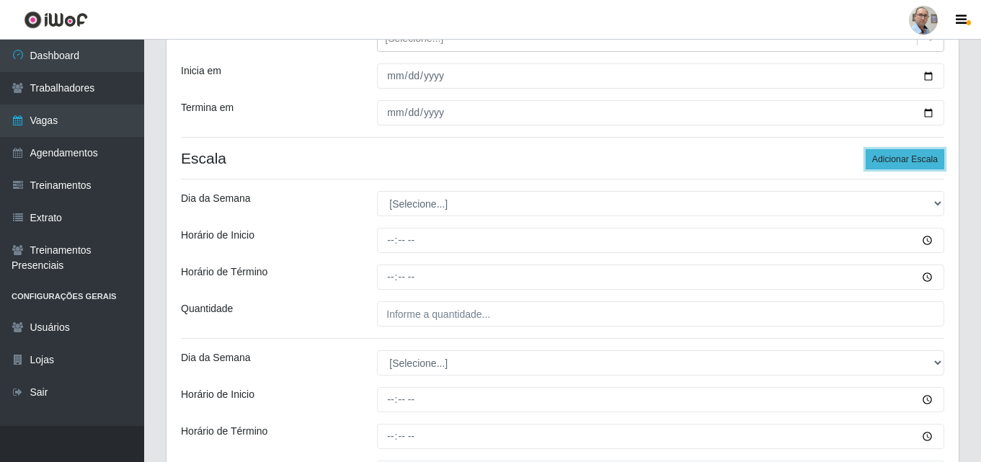
click at [896, 157] on button "Adicionar Escala" at bounding box center [905, 159] width 79 height 20
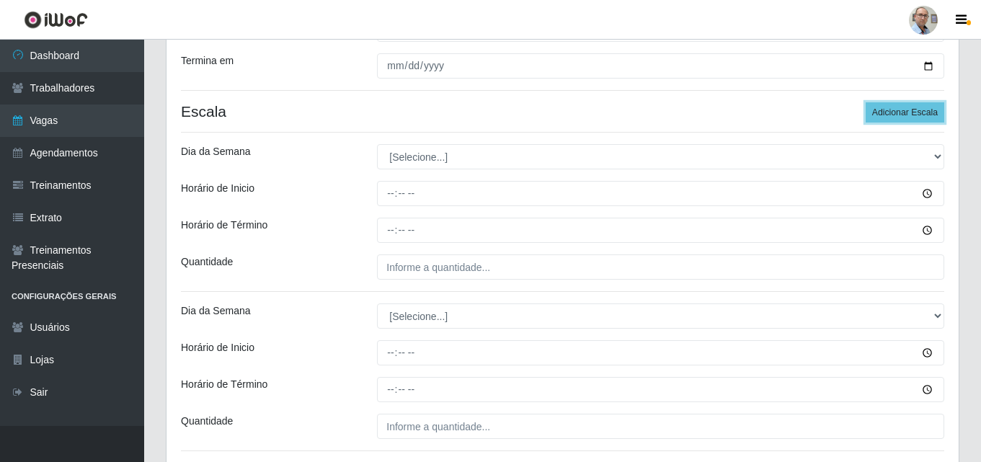
scroll to position [218, 0]
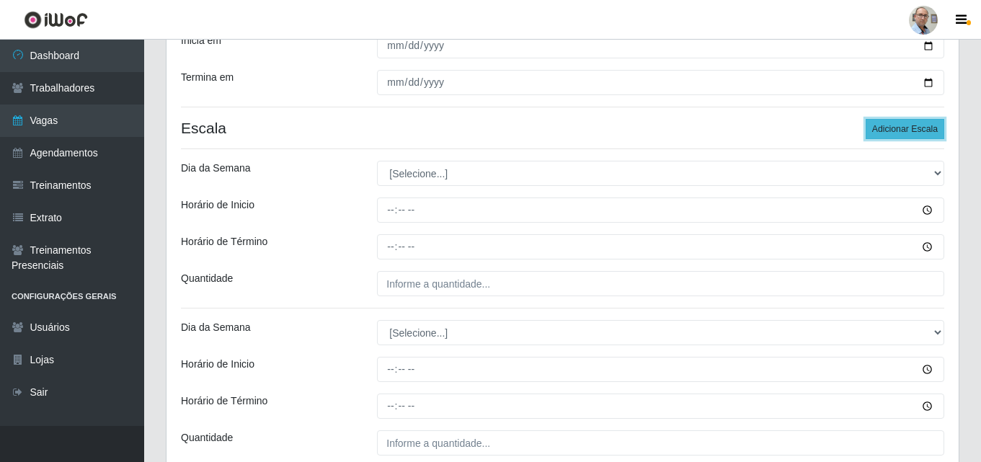
click at [918, 125] on button "Adicionar Escala" at bounding box center [905, 129] width 79 height 20
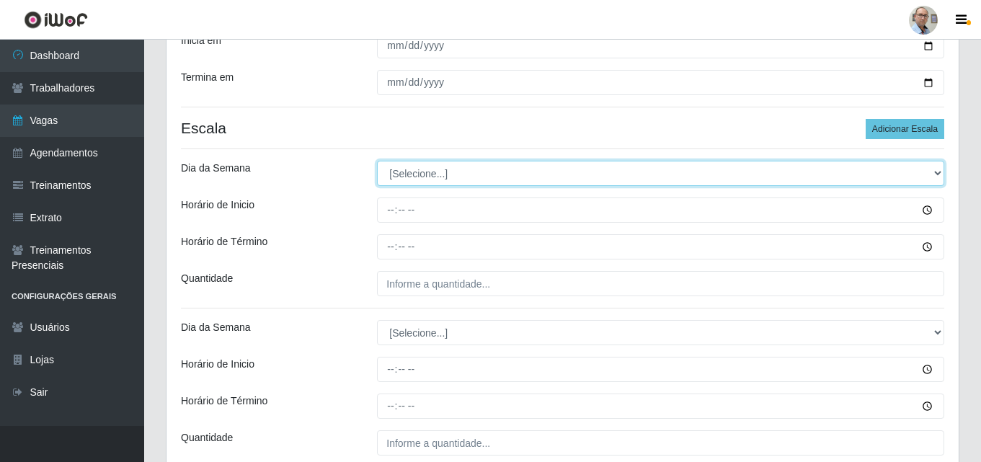
click at [424, 165] on select "[Selecione...] Segunda Terça Quarta Quinta Sexta Sábado Domingo" at bounding box center [660, 173] width 567 height 25
click at [377, 161] on select "[Selecione...] Segunda Terça Quarta Quinta Sexta Sábado Domingo" at bounding box center [660, 173] width 567 height 25
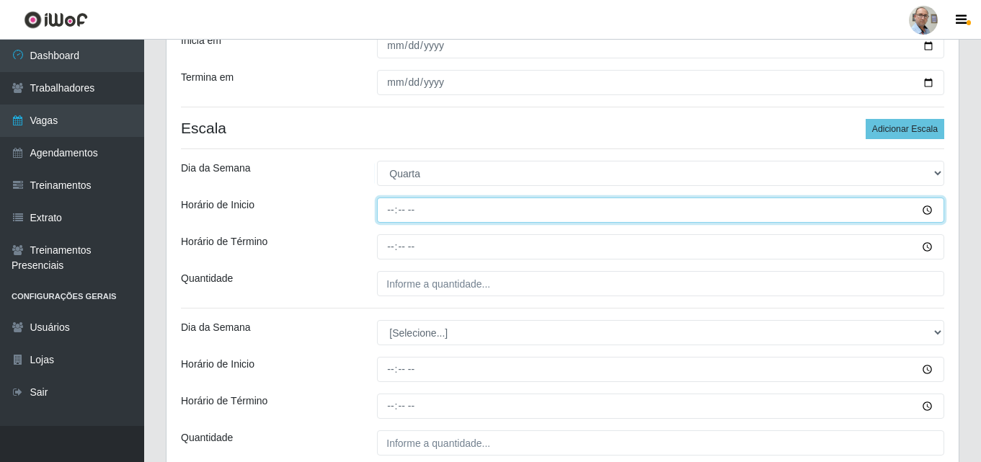
click at [388, 206] on input "Horário de Inicio" at bounding box center [660, 210] width 567 height 25
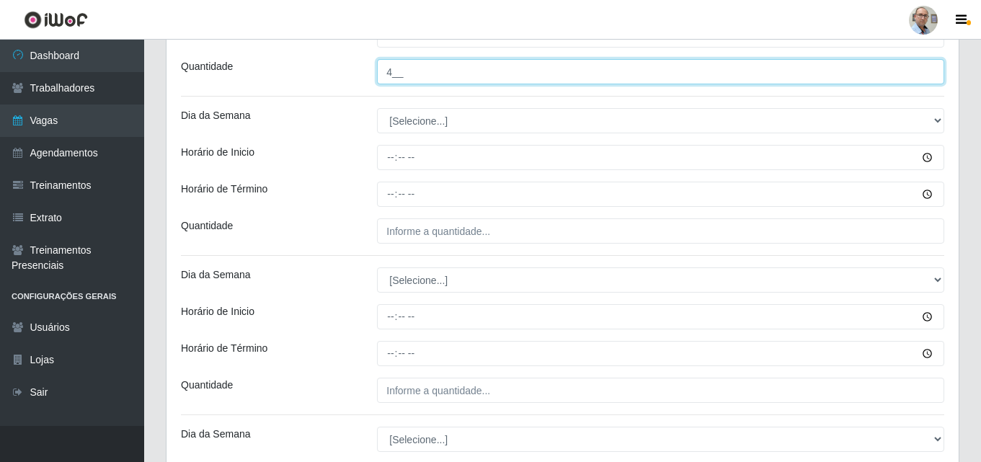
scroll to position [434, 0]
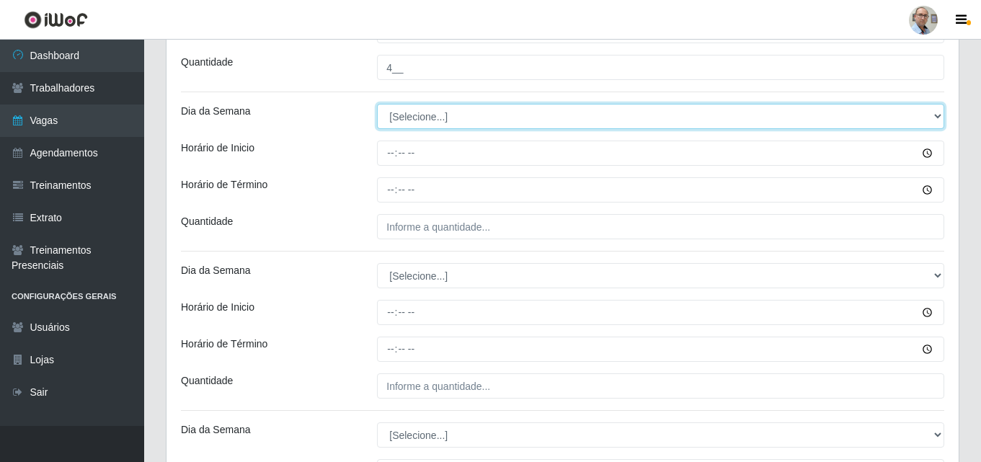
click at [417, 118] on select "[Selecione...] Segunda Terça Quarta Quinta Sexta Sábado Domingo" at bounding box center [660, 116] width 567 height 25
click at [377, 104] on select "[Selecione...] Segunda Terça Quarta Quinta Sexta Sábado Domingo" at bounding box center [660, 116] width 567 height 25
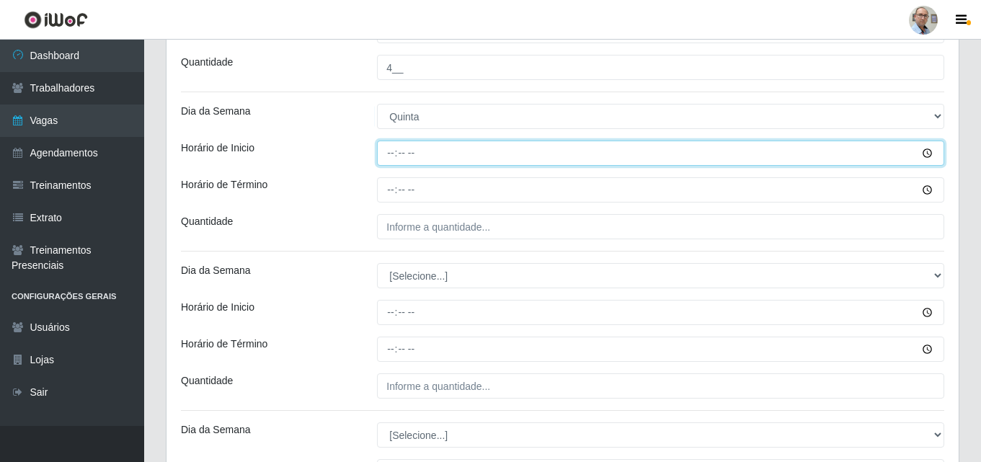
click at [386, 159] on input "Horário de Inicio" at bounding box center [660, 153] width 567 height 25
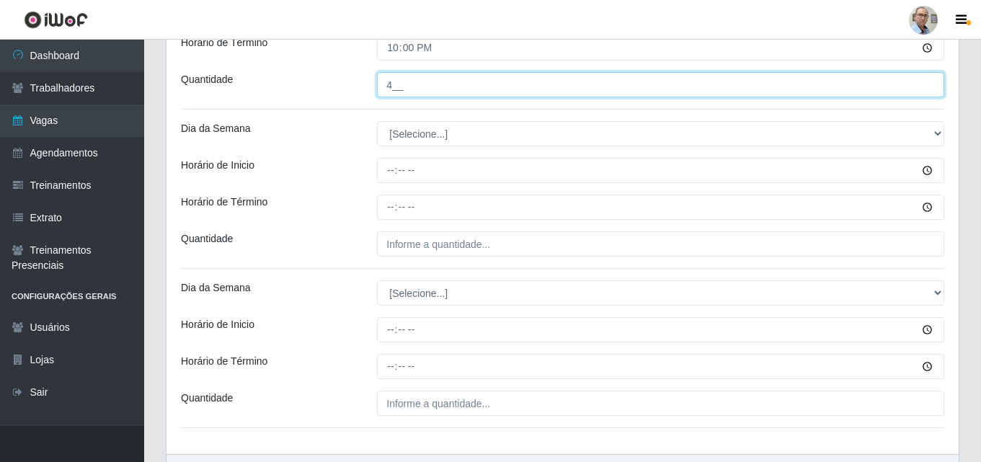
scroll to position [578, 0]
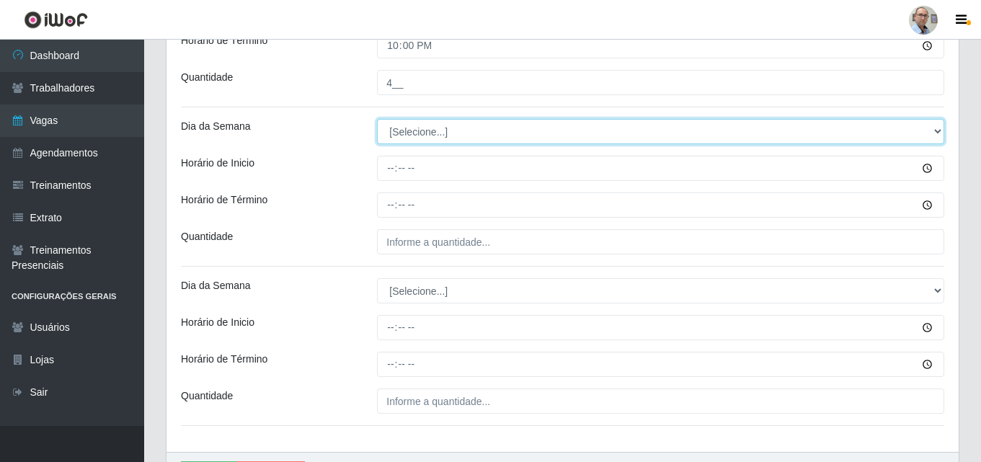
click at [419, 138] on select "[Selecione...] Segunda Terça Quarta Quinta Sexta Sábado Domingo" at bounding box center [660, 131] width 567 height 25
click at [377, 119] on select "[Selecione...] Segunda Terça Quarta Quinta Sexta Sábado Domingo" at bounding box center [660, 131] width 567 height 25
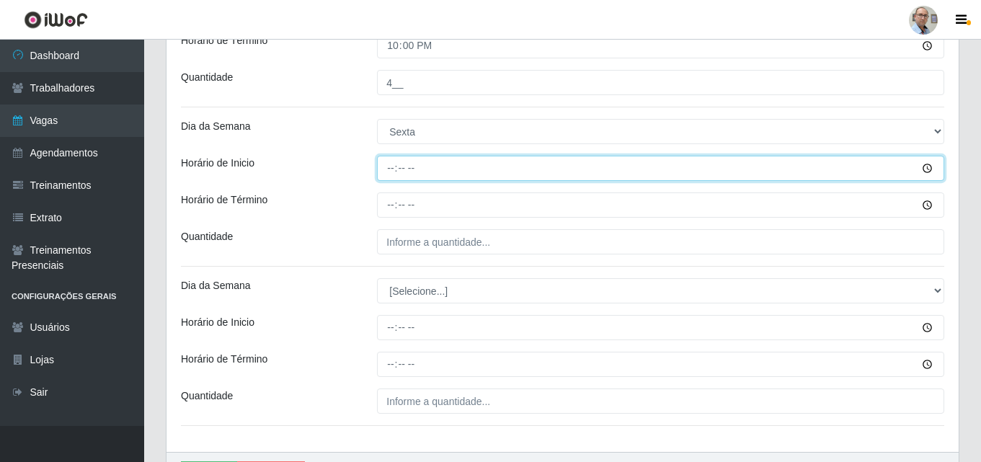
click at [384, 170] on input "Horário de Inicio" at bounding box center [660, 168] width 567 height 25
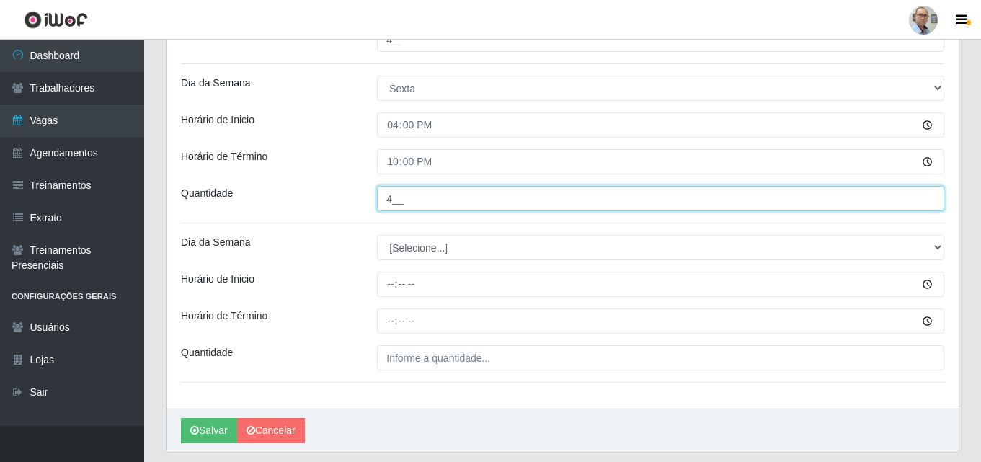
scroll to position [665, 0]
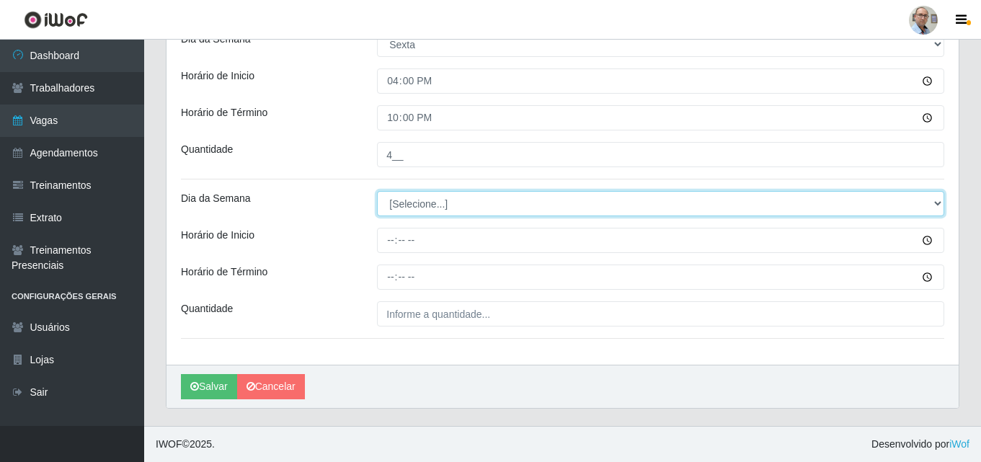
click at [404, 201] on select "[Selecione...] Segunda Terça Quarta Quinta Sexta Sábado Domingo" at bounding box center [660, 203] width 567 height 25
click at [377, 191] on select "[Selecione...] Segunda Terça Quarta Quinta Sexta Sábado Domingo" at bounding box center [660, 203] width 567 height 25
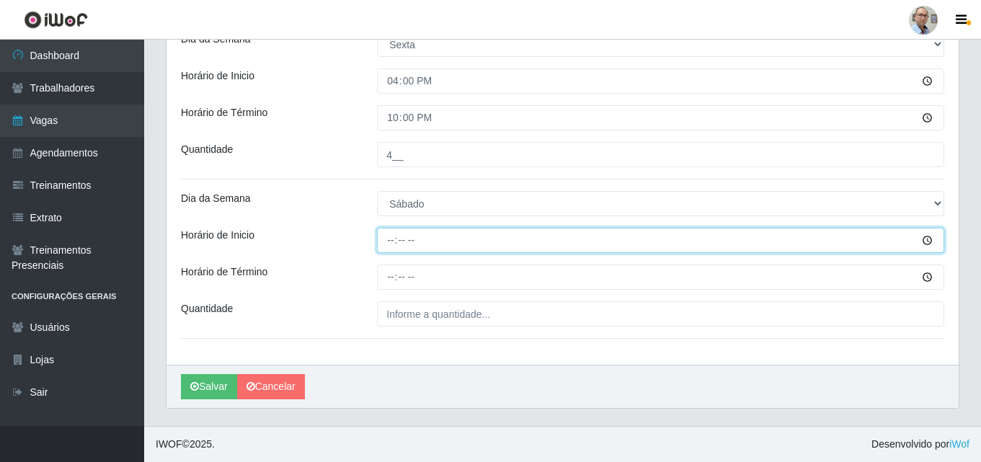
click at [385, 244] on input "Horário de Inicio" at bounding box center [660, 240] width 567 height 25
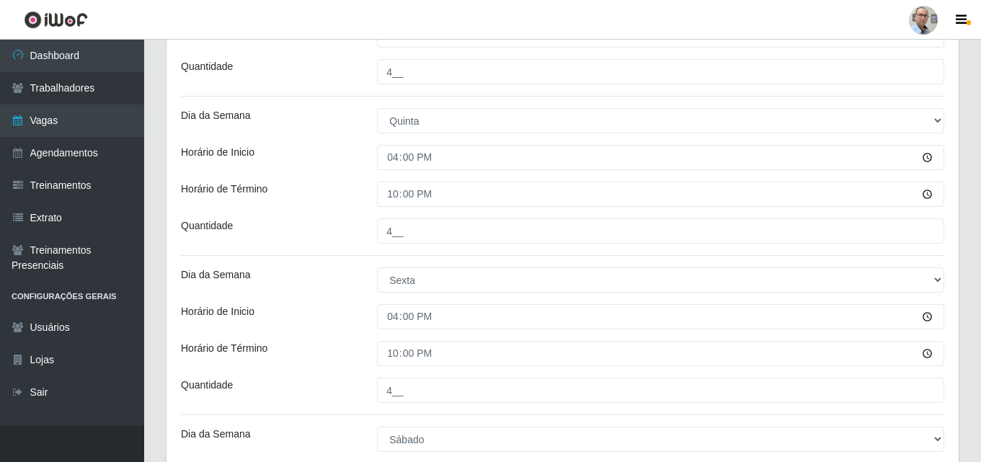
scroll to position [449, 0]
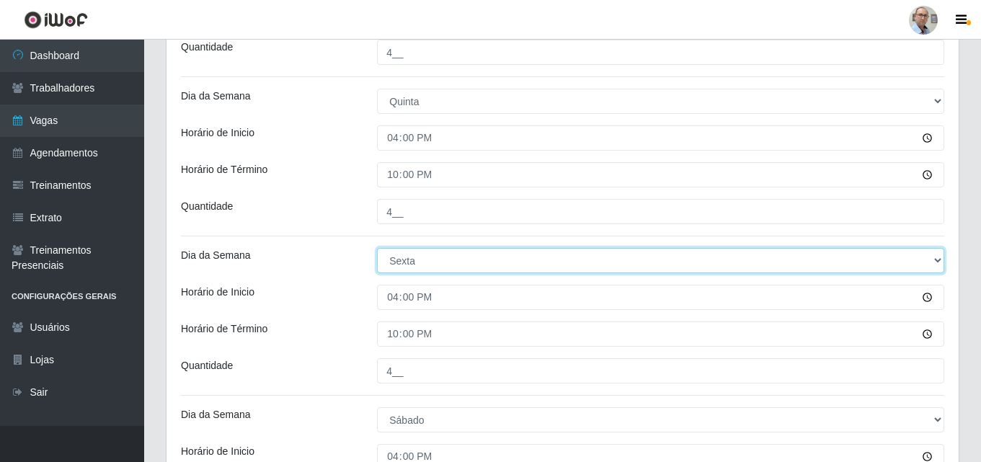
click at [942, 260] on select "[Selecione...] Segunda Terça Quarta Quinta Sexta Sábado Domingo" at bounding box center [660, 260] width 567 height 25
click at [377, 248] on select "[Selecione...] Segunda Terça Quarta Quinta Sexta Sábado Domingo" at bounding box center [660, 260] width 567 height 25
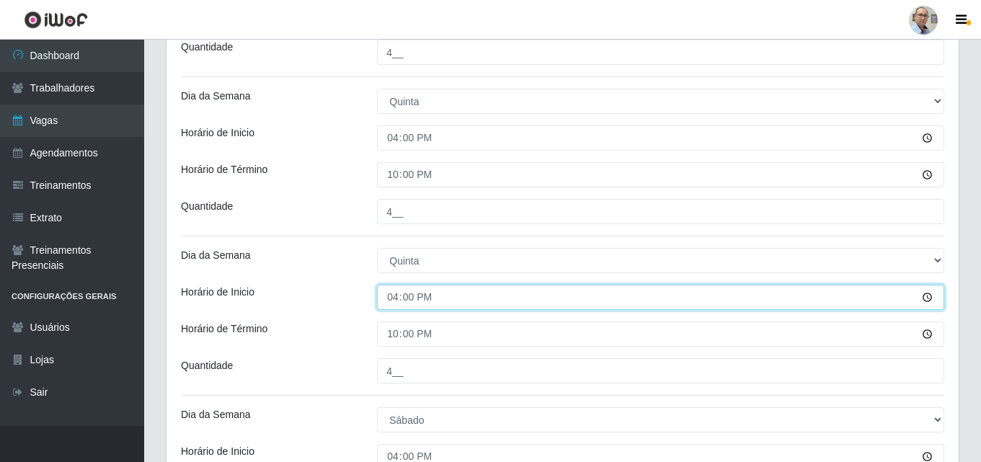
click at [392, 300] on input "16:00" at bounding box center [660, 297] width 567 height 25
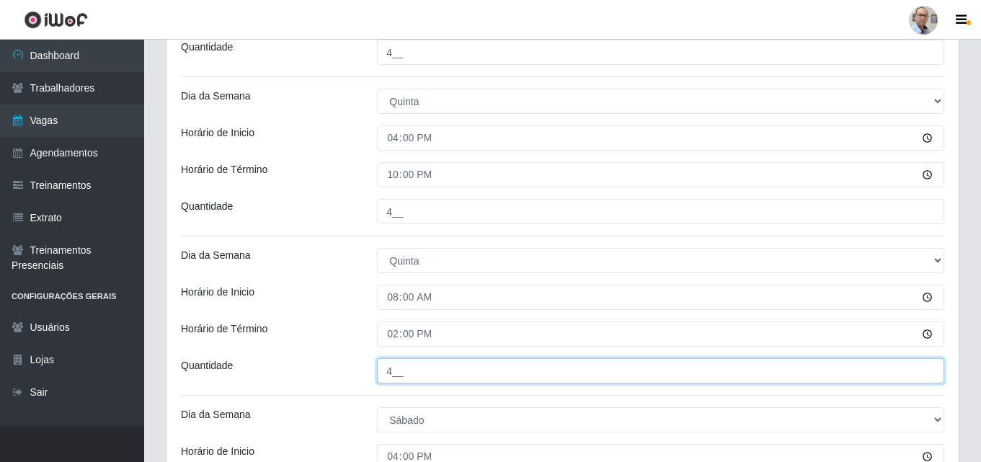
scroll to position [593, 0]
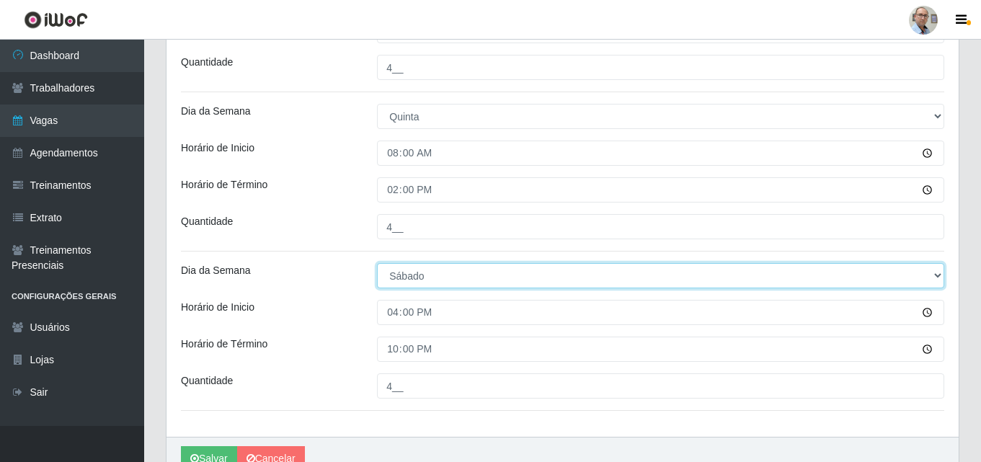
click at [421, 277] on select "[Selecione...] Segunda Terça Quarta Quinta Sexta Sábado Domingo" at bounding box center [660, 275] width 567 height 25
click at [377, 263] on select "[Selecione...] Segunda Terça Quarta Quinta Sexta Sábado Domingo" at bounding box center [660, 275] width 567 height 25
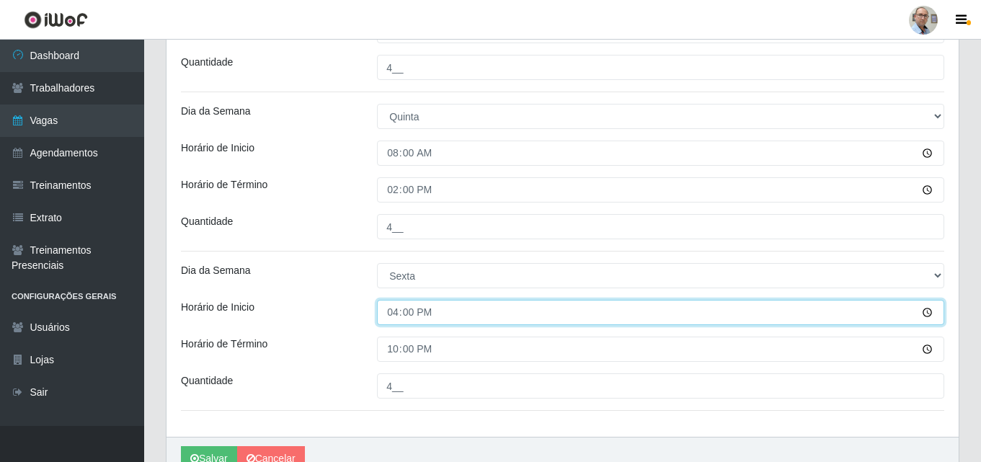
click at [391, 316] on input "16:00" at bounding box center [660, 312] width 567 height 25
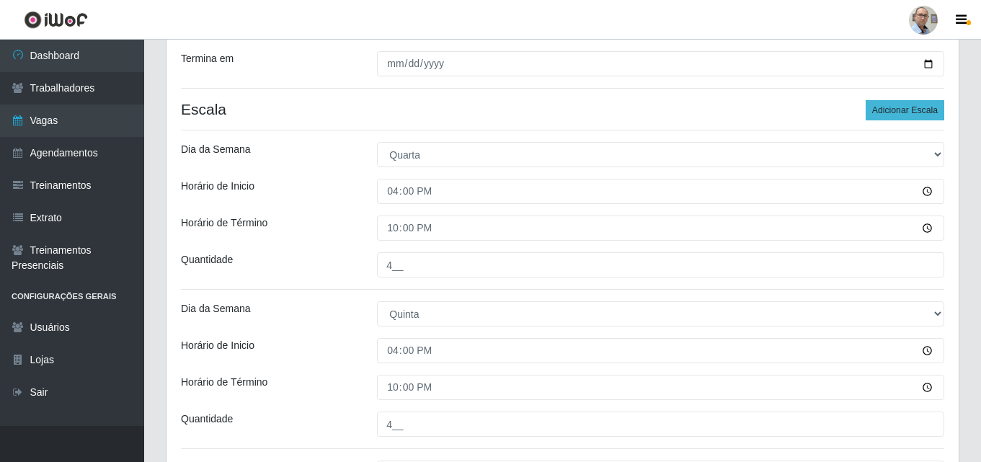
scroll to position [161, 0]
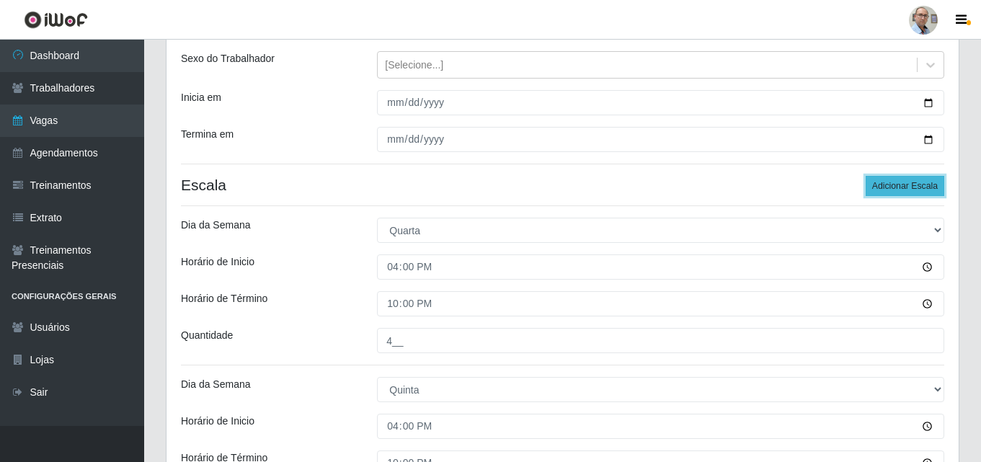
click at [912, 182] on button "Adicionar Escala" at bounding box center [905, 186] width 79 height 20
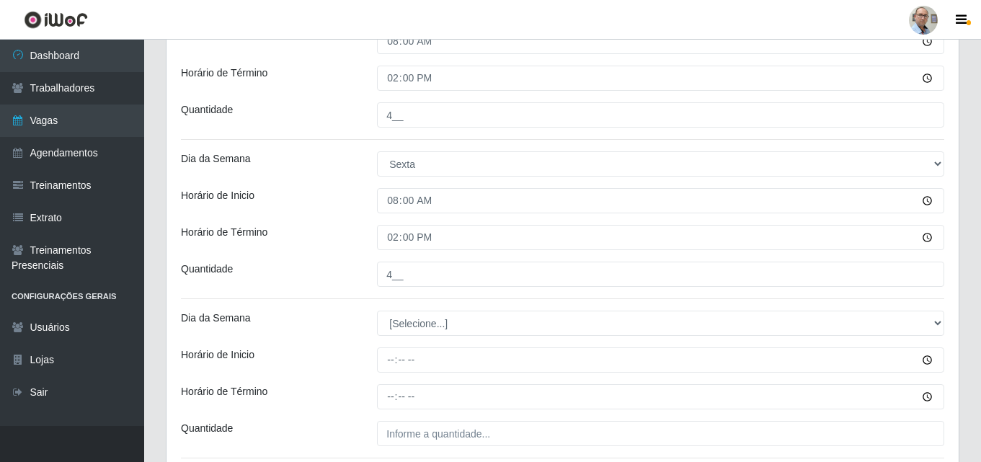
scroll to position [738, 0]
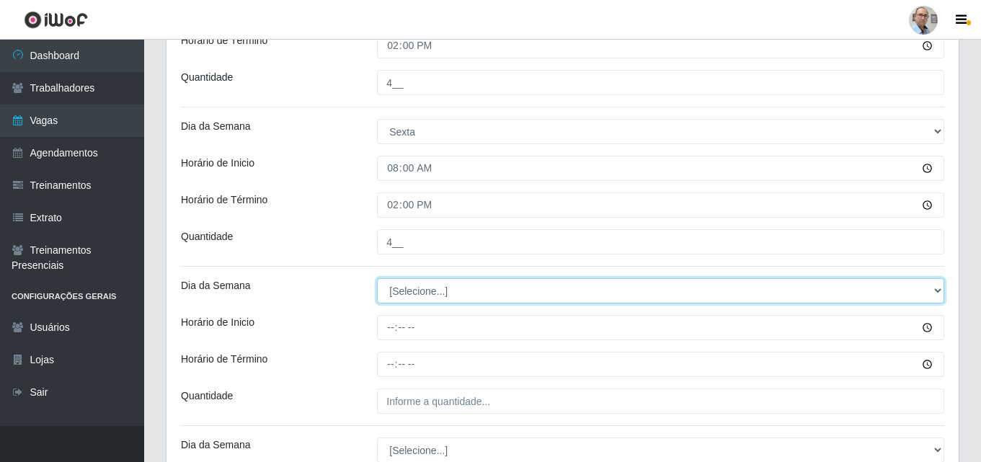
click at [412, 289] on select "[Selecione...] Segunda Terça Quarta Quinta Sexta Sábado Domingo" at bounding box center [660, 290] width 567 height 25
click at [377, 278] on select "[Selecione...] Segunda Terça Quarta Quinta Sexta Sábado Domingo" at bounding box center [660, 290] width 567 height 25
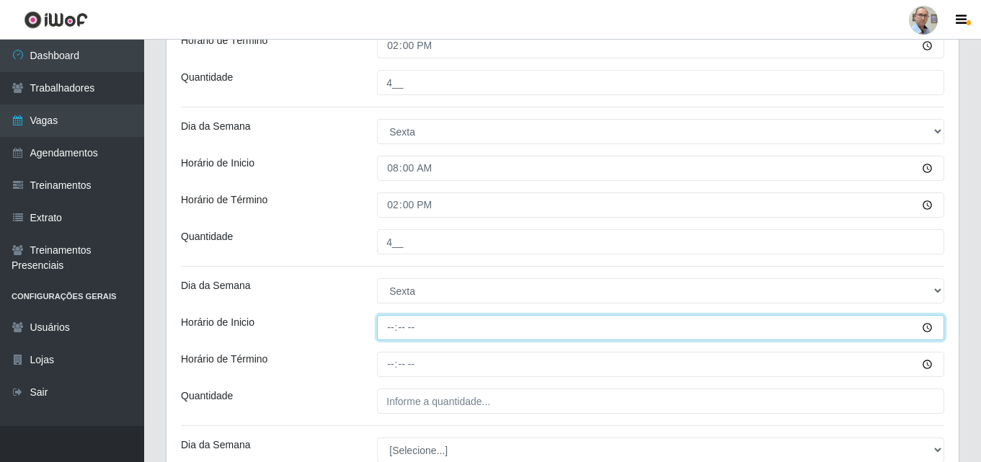
click at [388, 326] on input "Horário de Inicio" at bounding box center [660, 327] width 567 height 25
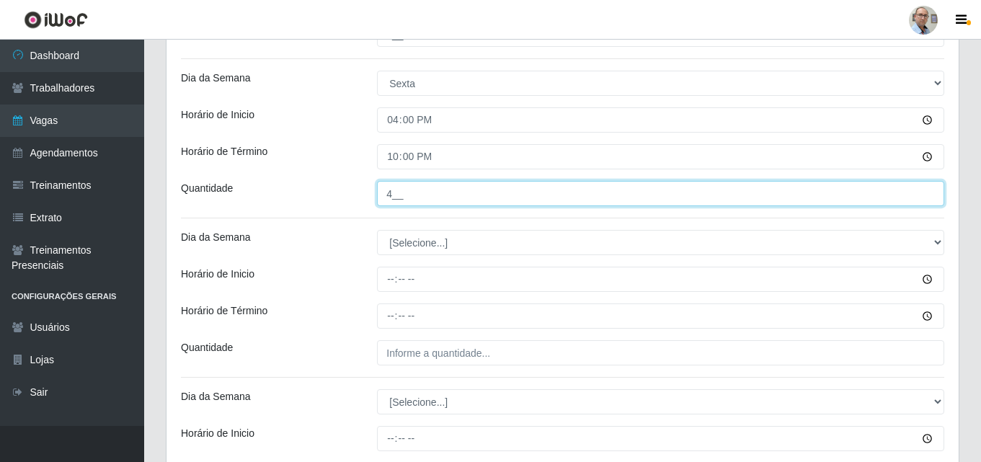
scroll to position [954, 0]
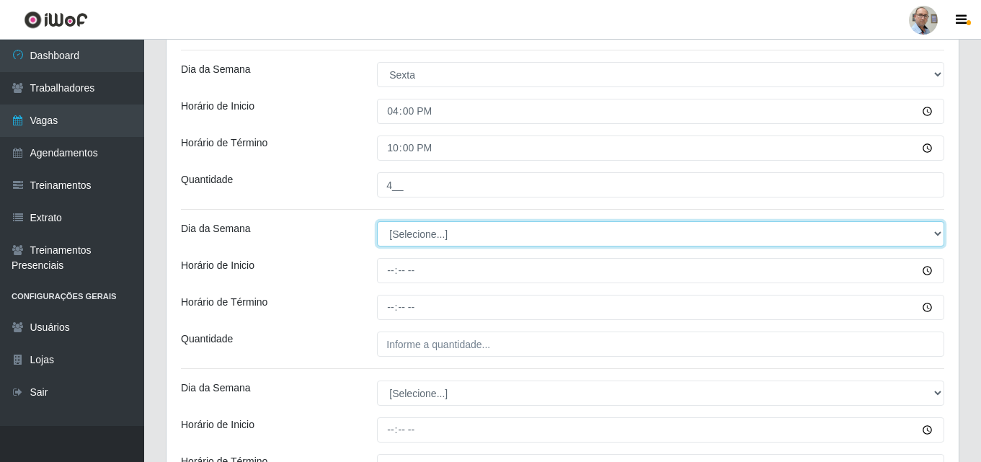
click at [420, 234] on select "[Selecione...] Segunda Terça Quarta Quinta Sexta Sábado Domingo" at bounding box center [660, 233] width 567 height 25
click at [377, 221] on select "[Selecione...] Segunda Terça Quarta Quinta Sexta Sábado Domingo" at bounding box center [660, 233] width 567 height 25
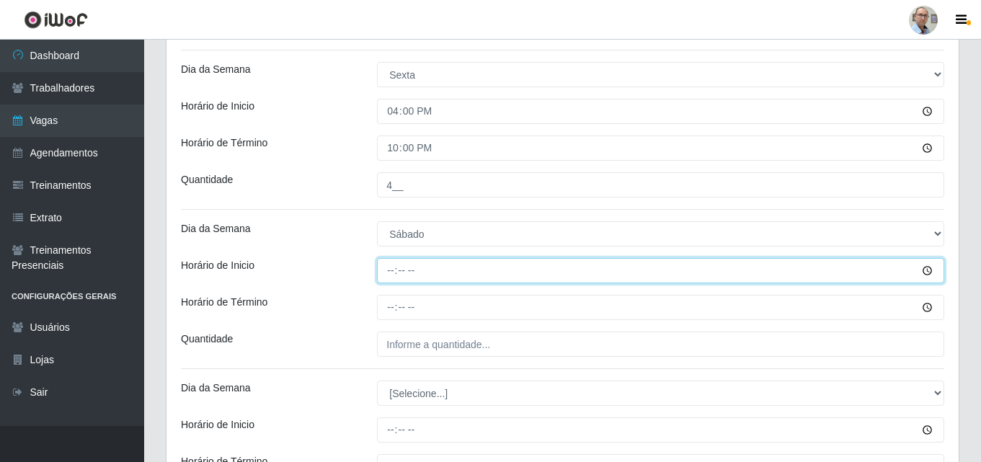
click at [388, 270] on input "Horário de Inicio" at bounding box center [660, 270] width 567 height 25
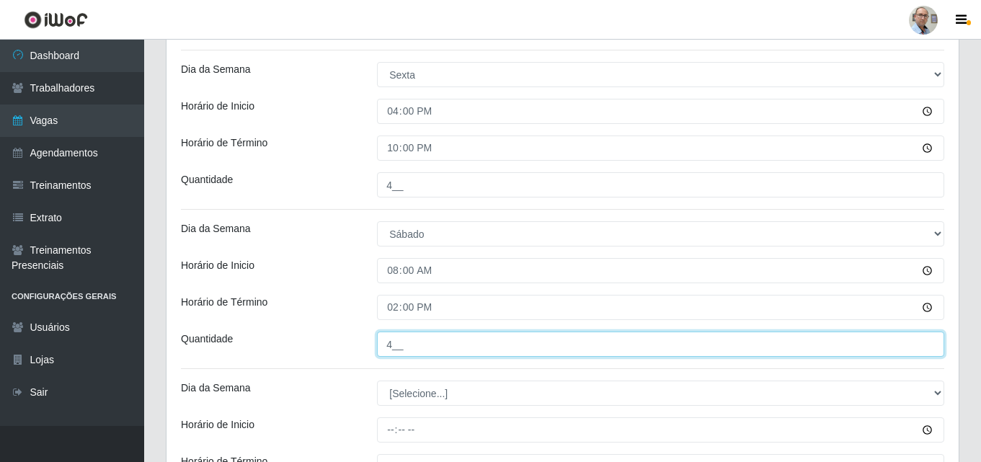
scroll to position [1026, 0]
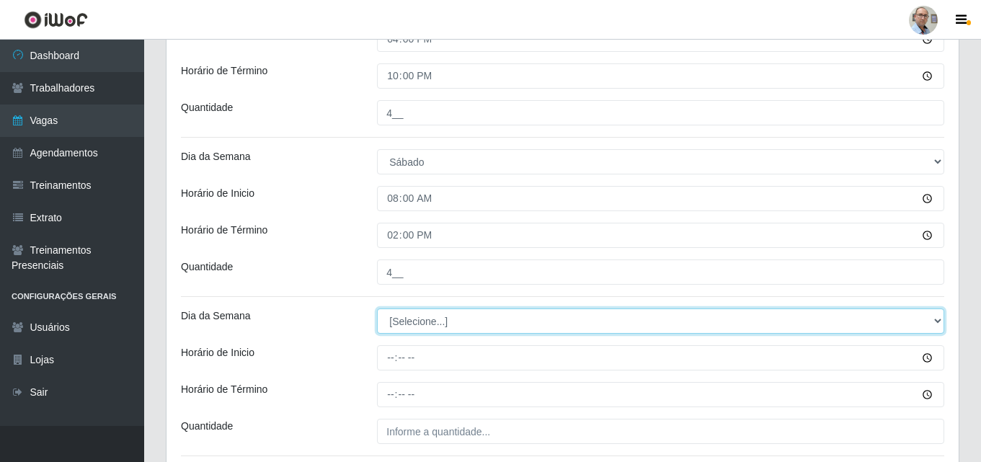
click at [415, 322] on select "[Selecione...] Segunda Terça Quarta Quinta Sexta Sábado Domingo" at bounding box center [660, 321] width 567 height 25
click at [377, 309] on select "[Selecione...] Segunda Terça Quarta Quinta Sexta Sábado Domingo" at bounding box center [660, 321] width 567 height 25
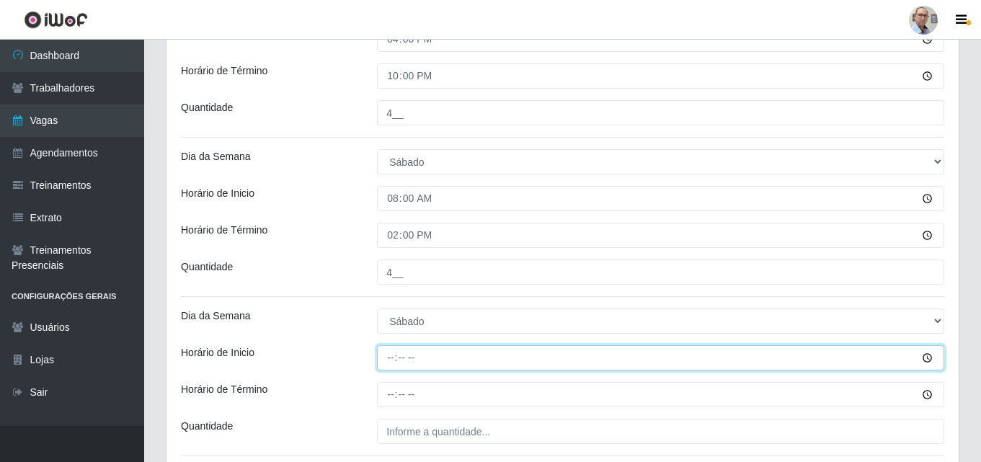
click at [390, 358] on input "Horário de Inicio" at bounding box center [660, 357] width 567 height 25
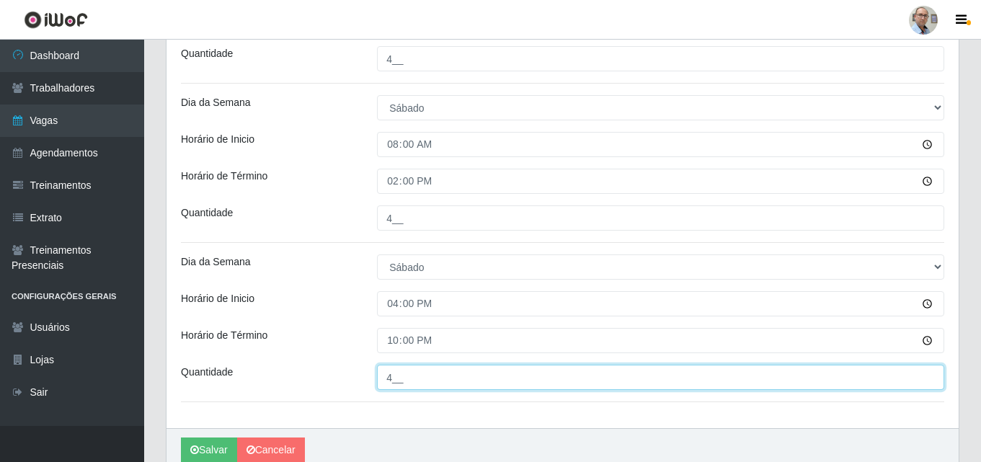
scroll to position [1144, 0]
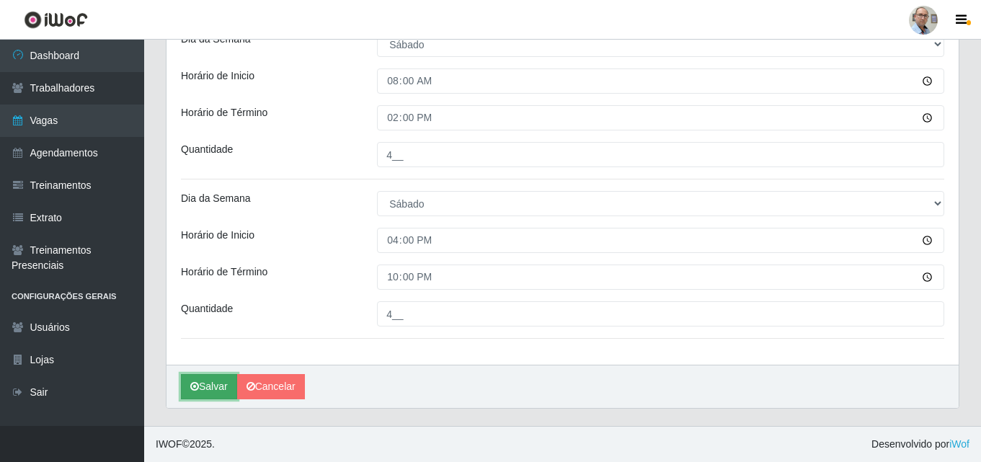
click at [197, 386] on icon "submit" at bounding box center [194, 386] width 9 height 10
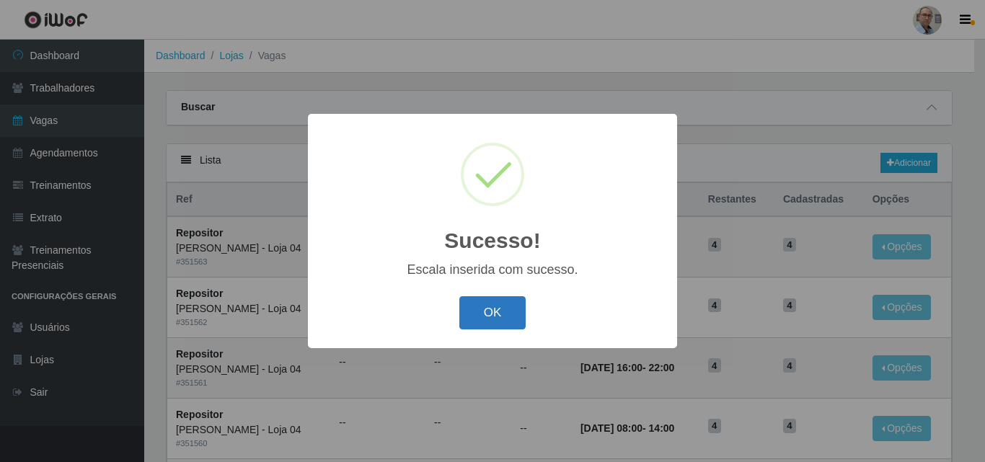
click at [491, 307] on button "OK" at bounding box center [492, 313] width 67 height 34
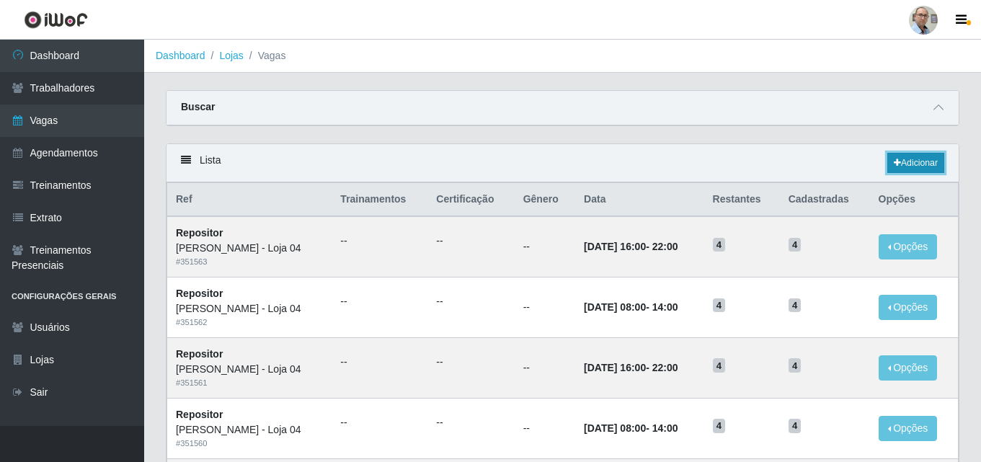
click at [913, 163] on link "Adicionar" at bounding box center [916, 163] width 57 height 20
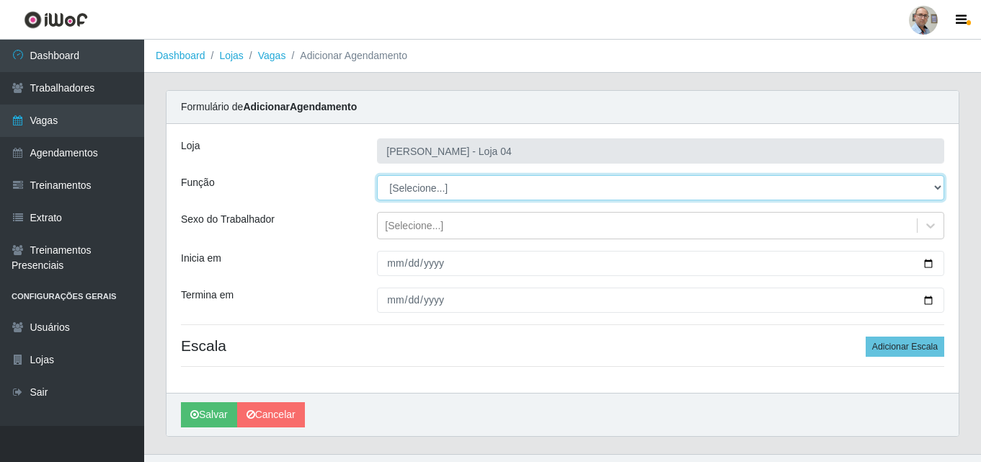
click at [441, 191] on select "[Selecione...] ASG ASG + ASG ++ Auxiliar de Depósito Auxiliar de Depósito + Aux…" at bounding box center [660, 187] width 567 height 25
click at [377, 175] on select "[Selecione...] ASG ASG + ASG ++ Auxiliar de Depósito Auxiliar de Depósito + Aux…" at bounding box center [660, 187] width 567 height 25
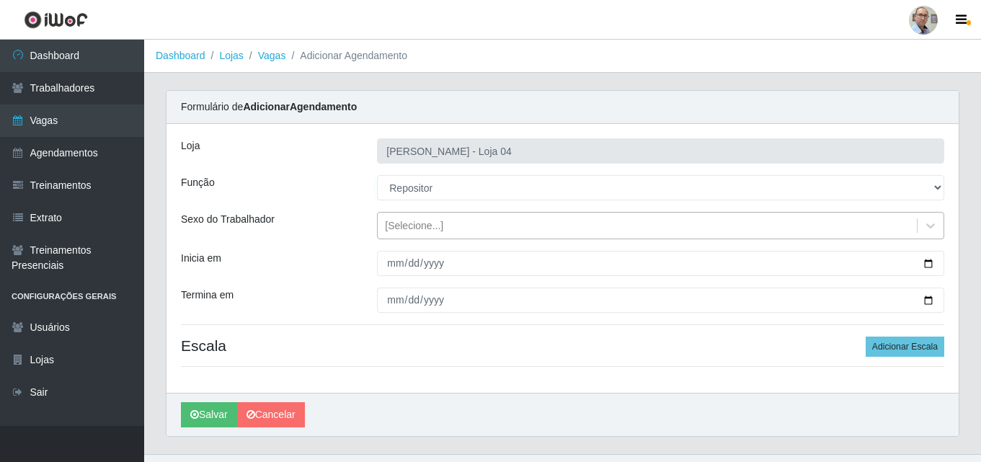
click at [423, 221] on div "[Selecione...]" at bounding box center [414, 225] width 58 height 15
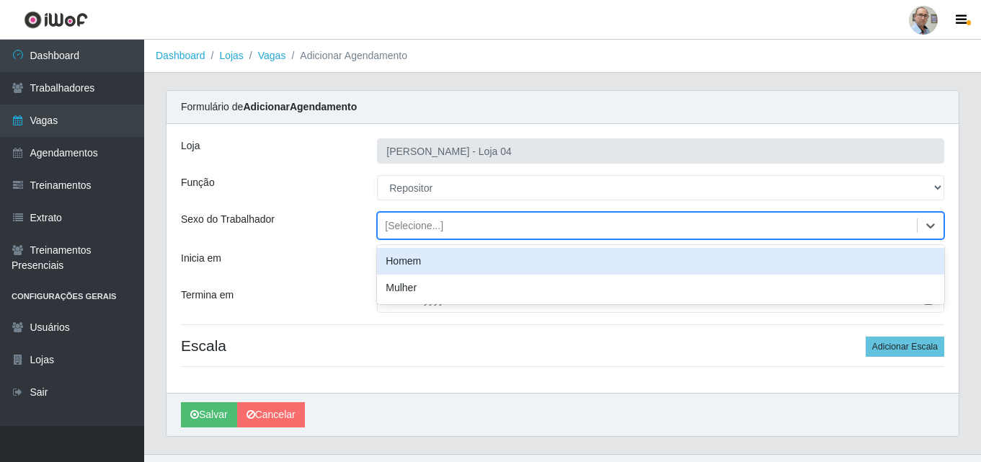
click at [419, 255] on div "Homem" at bounding box center [660, 261] width 567 height 27
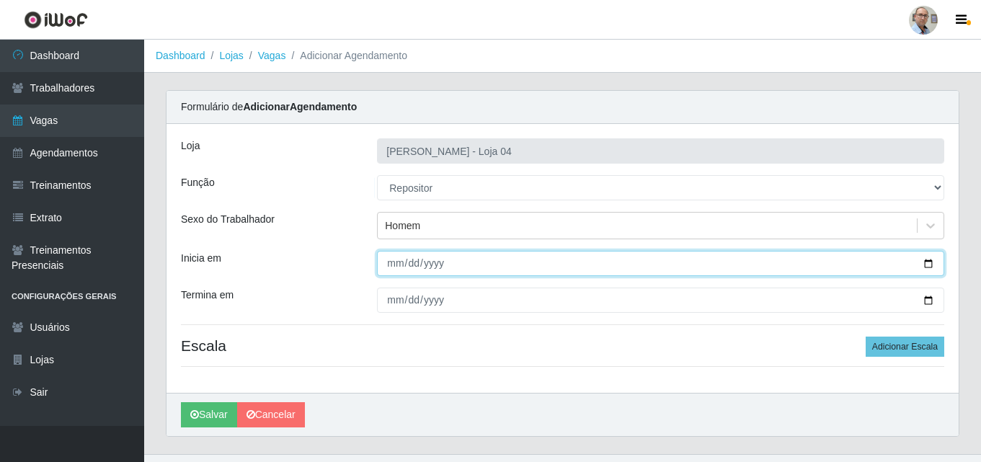
click at [926, 262] on input "Inicia em" at bounding box center [660, 263] width 567 height 25
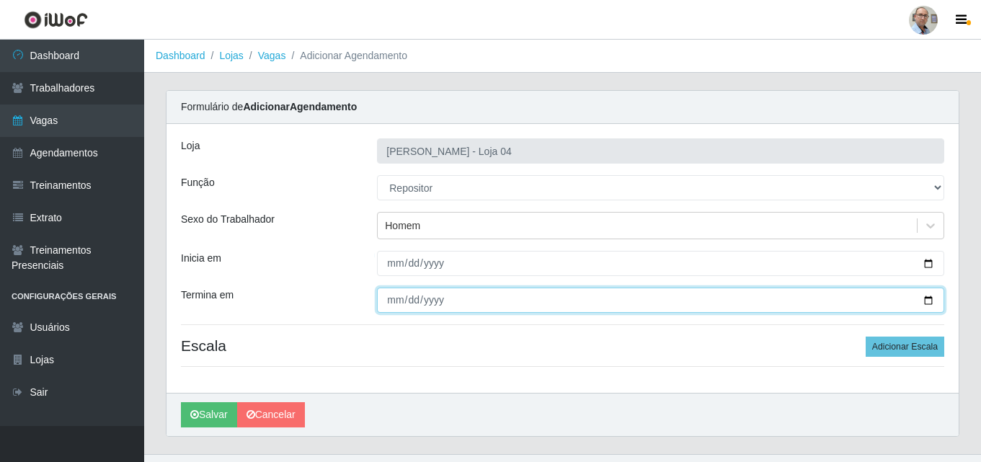
click at [929, 299] on input "Termina em" at bounding box center [660, 300] width 567 height 25
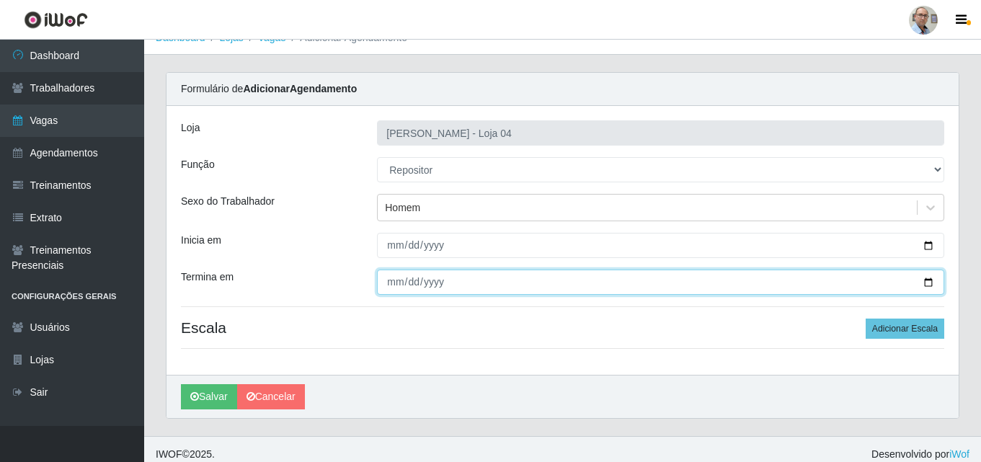
scroll to position [28, 0]
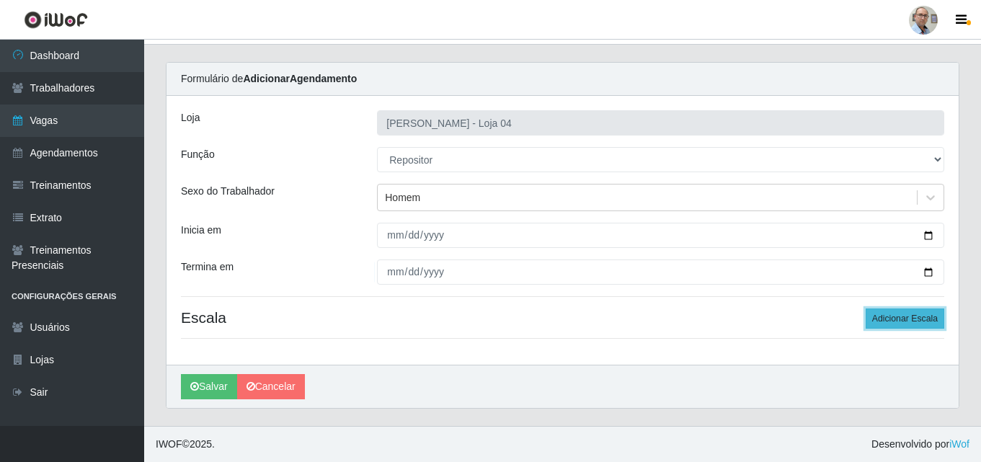
click at [895, 321] on button "Adicionar Escala" at bounding box center [905, 319] width 79 height 20
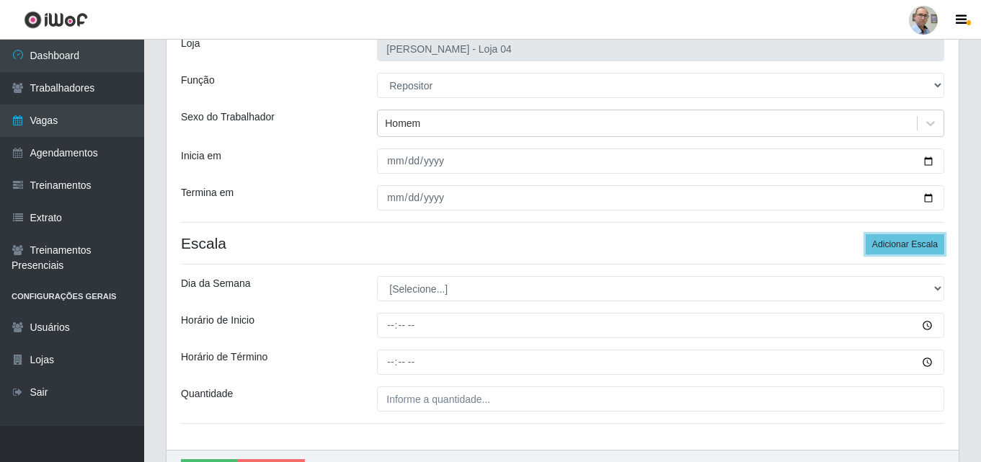
scroll to position [172, 0]
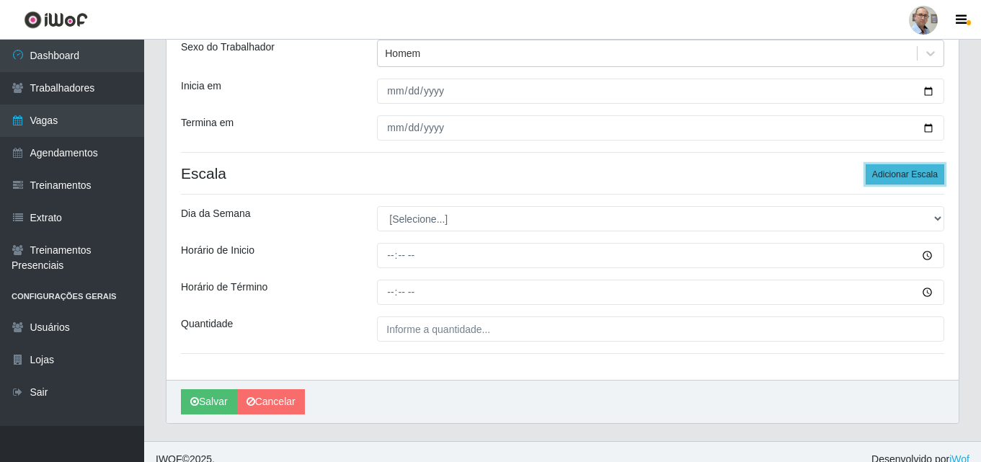
click at [904, 173] on button "Adicionar Escala" at bounding box center [905, 174] width 79 height 20
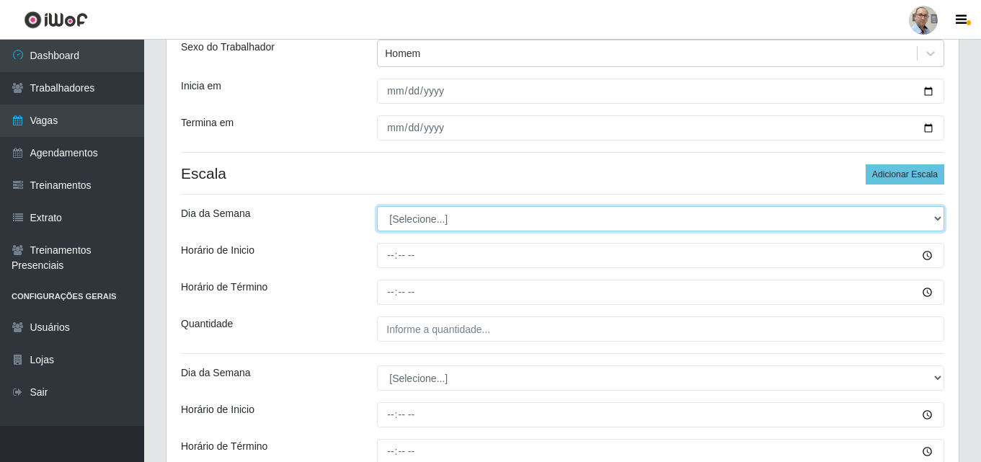
click at [404, 208] on select "[Selecione...] Segunda Terça Quarta Quinta Sexta Sábado Domingo" at bounding box center [660, 218] width 567 height 25
click at [377, 206] on select "[Selecione...] Segunda Terça Quarta Quinta Sexta Sábado Domingo" at bounding box center [660, 218] width 567 height 25
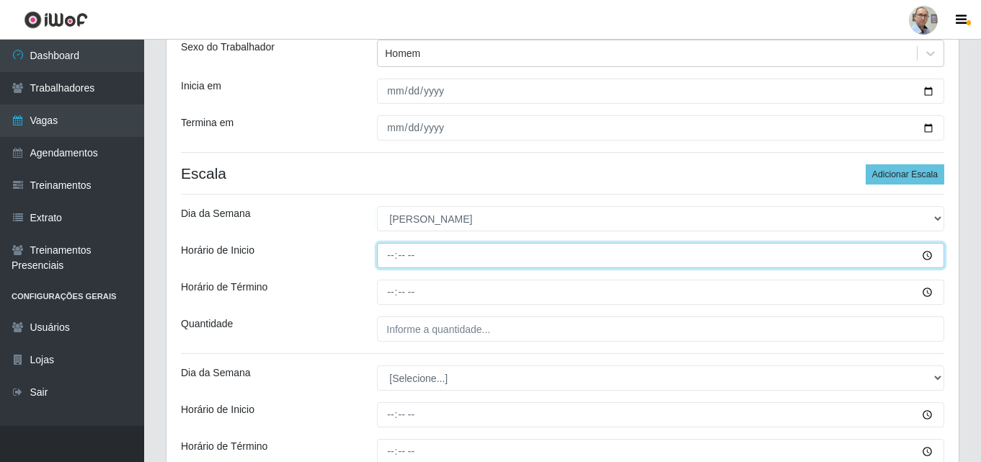
click at [390, 257] on input "Horário de Inicio" at bounding box center [660, 255] width 567 height 25
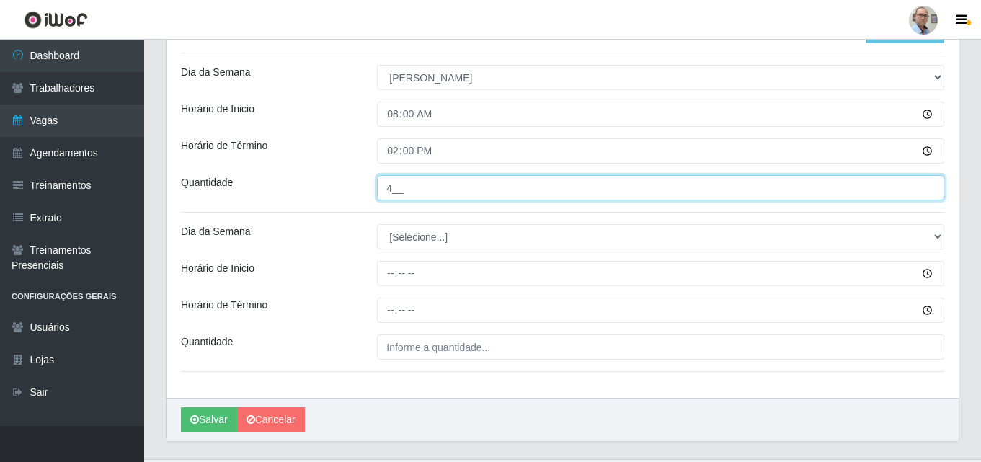
scroll to position [317, 0]
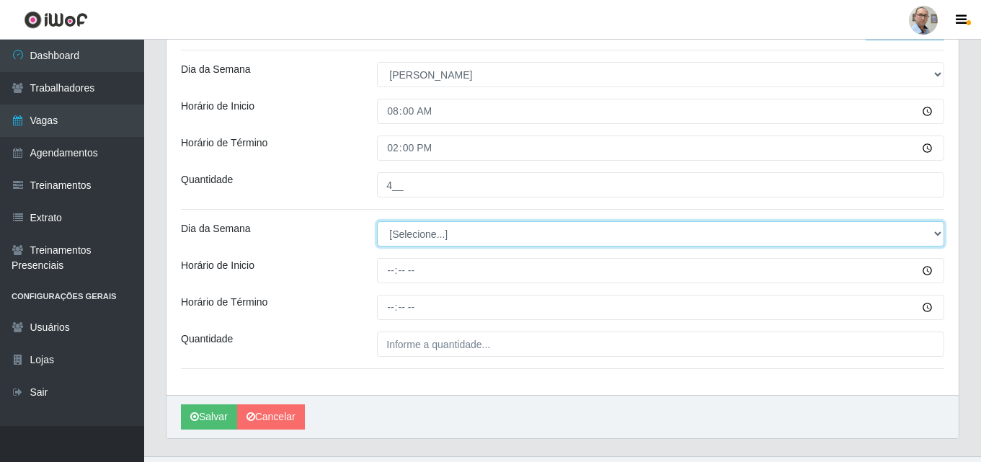
click at [415, 229] on select "[Selecione...] Segunda Terça Quarta Quinta Sexta Sábado Domingo" at bounding box center [660, 233] width 567 height 25
click at [377, 221] on select "[Selecione...] Segunda Terça Quarta Quinta Sexta Sábado Domingo" at bounding box center [660, 233] width 567 height 25
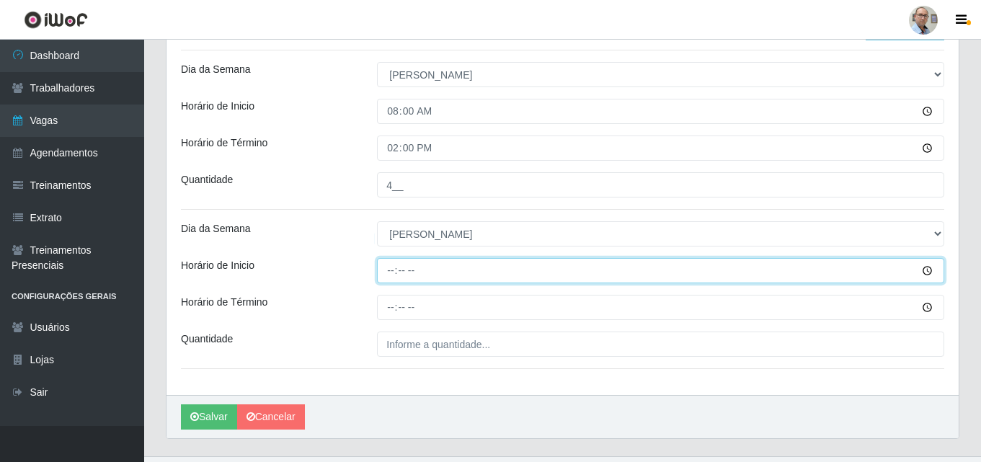
click at [393, 269] on input "Horário de Inicio" at bounding box center [660, 270] width 567 height 25
click at [393, 269] on input "12:00" at bounding box center [660, 270] width 567 height 25
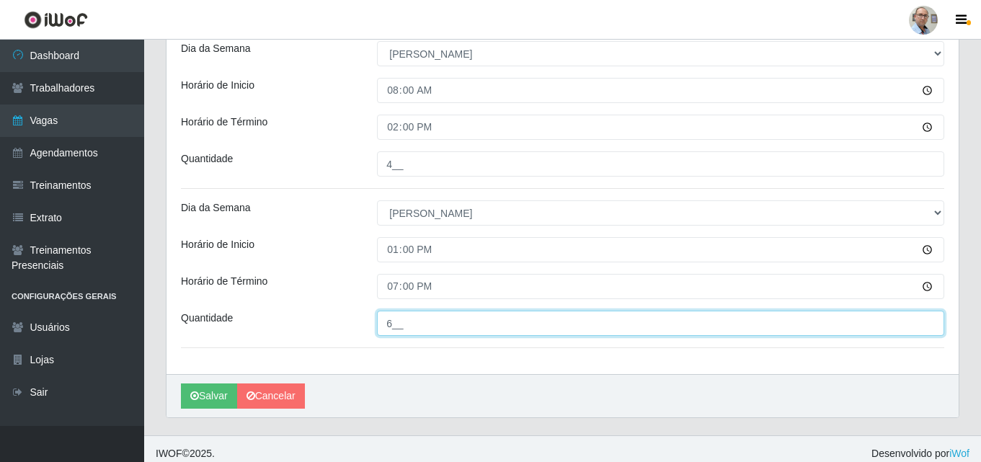
scroll to position [347, 0]
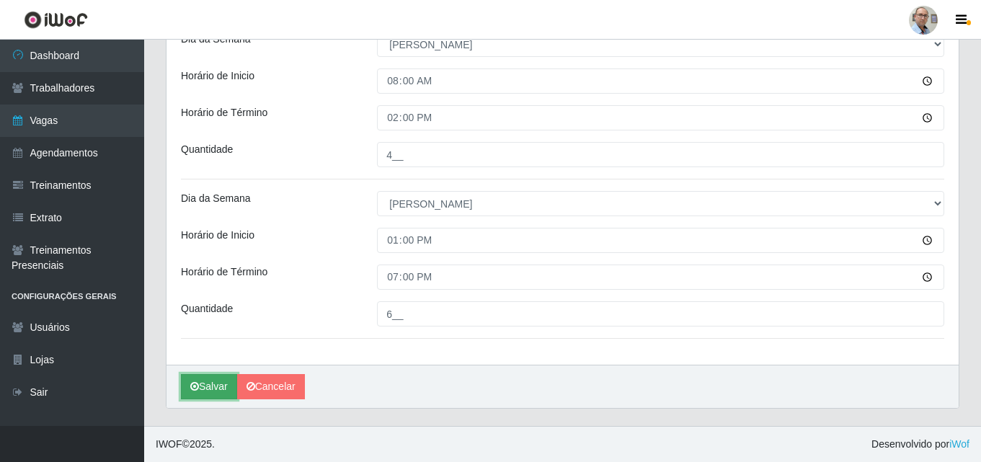
click at [198, 386] on icon "submit" at bounding box center [194, 386] width 9 height 10
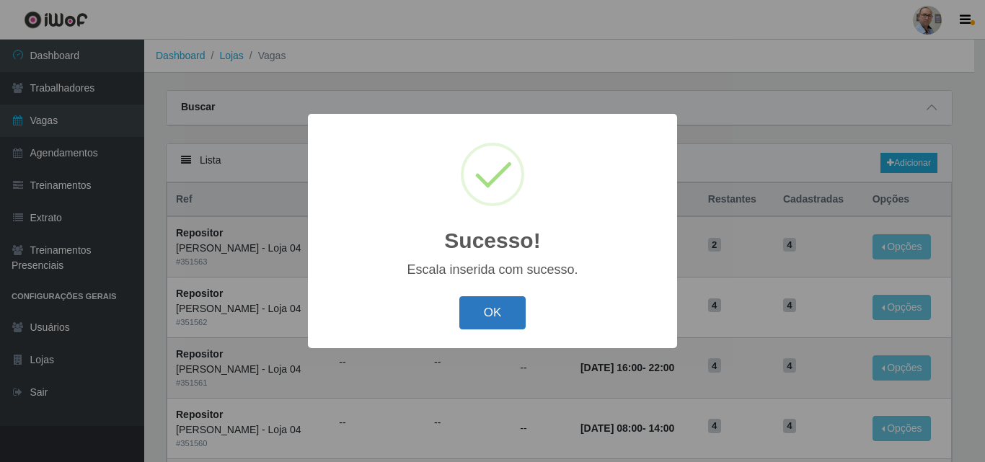
click at [485, 315] on button "OK" at bounding box center [492, 313] width 67 height 34
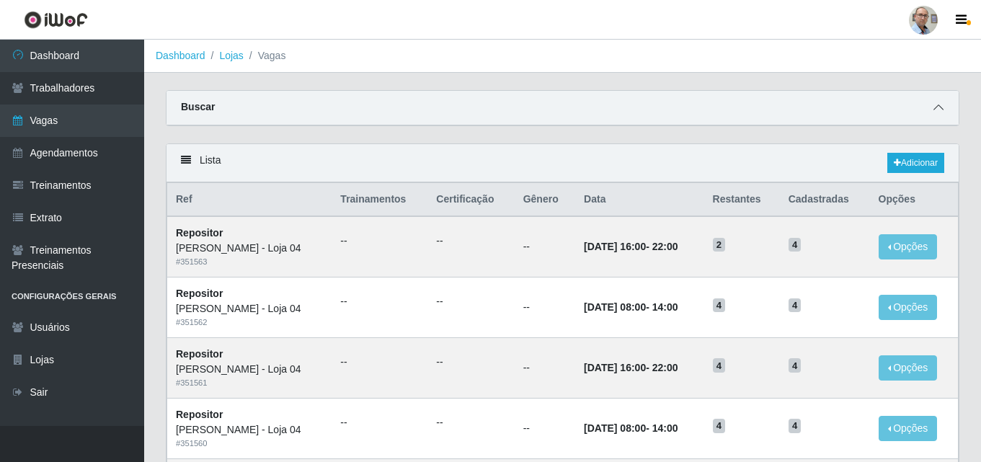
click at [939, 110] on icon at bounding box center [939, 107] width 10 height 10
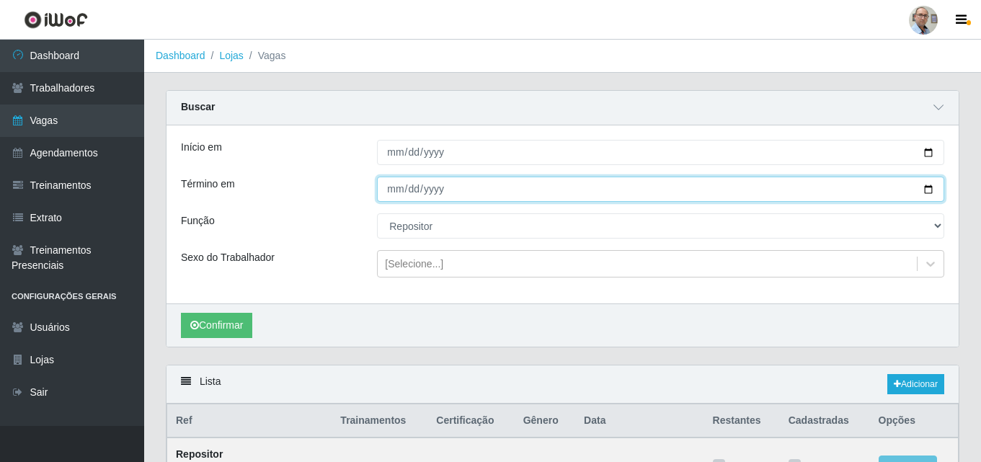
click at [929, 192] on input "[DATE]" at bounding box center [660, 189] width 567 height 25
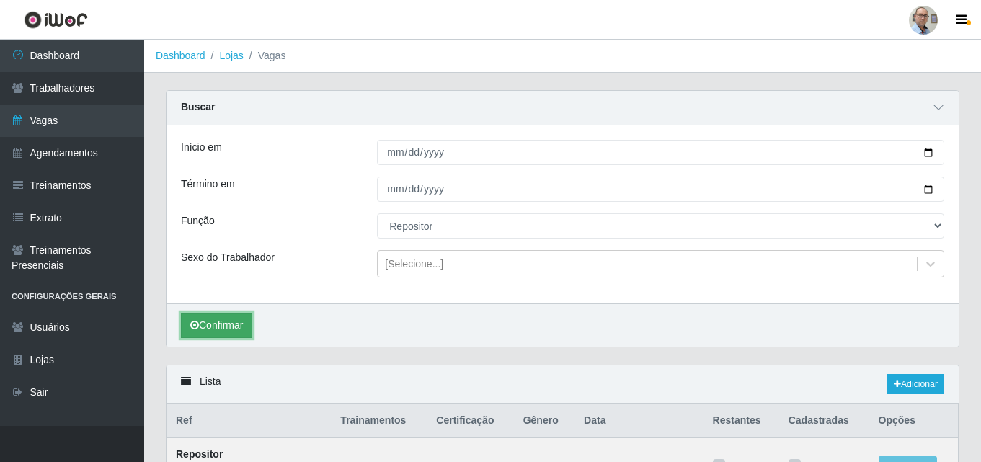
click at [233, 332] on button "Confirmar" at bounding box center [216, 325] width 71 height 25
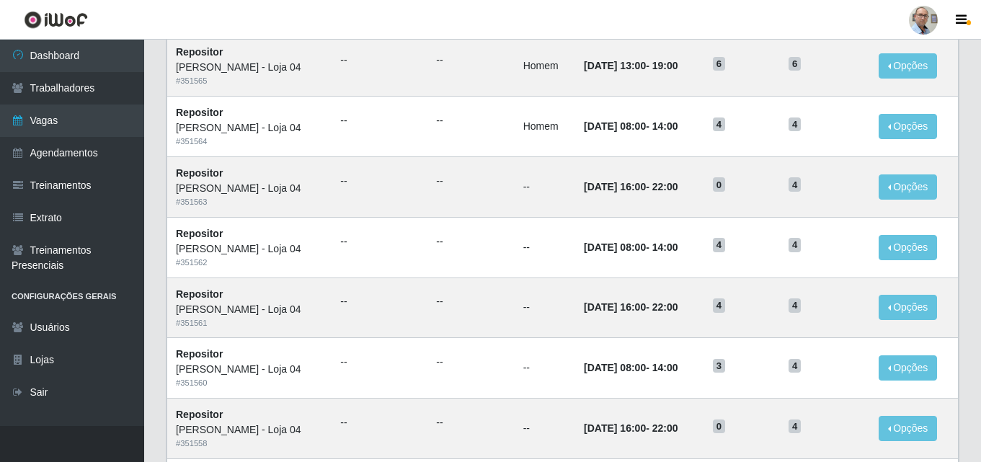
scroll to position [114, 0]
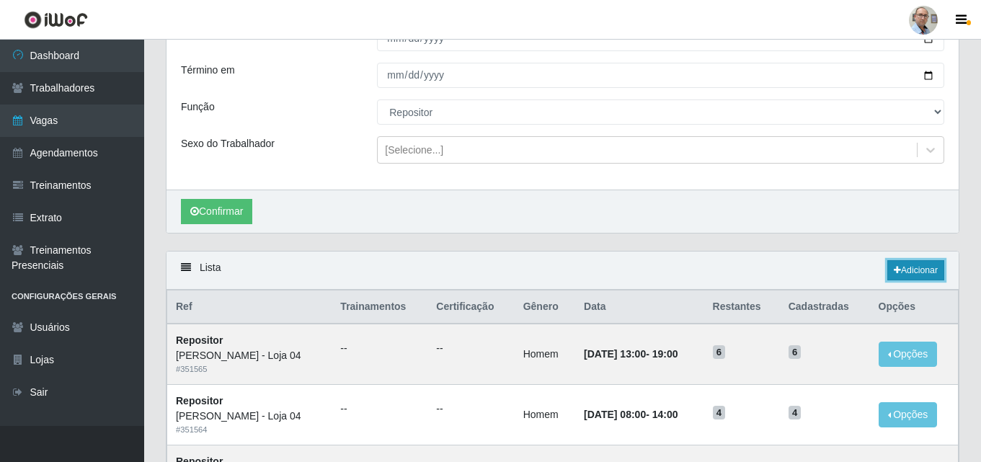
click at [933, 270] on link "Adicionar" at bounding box center [916, 270] width 57 height 20
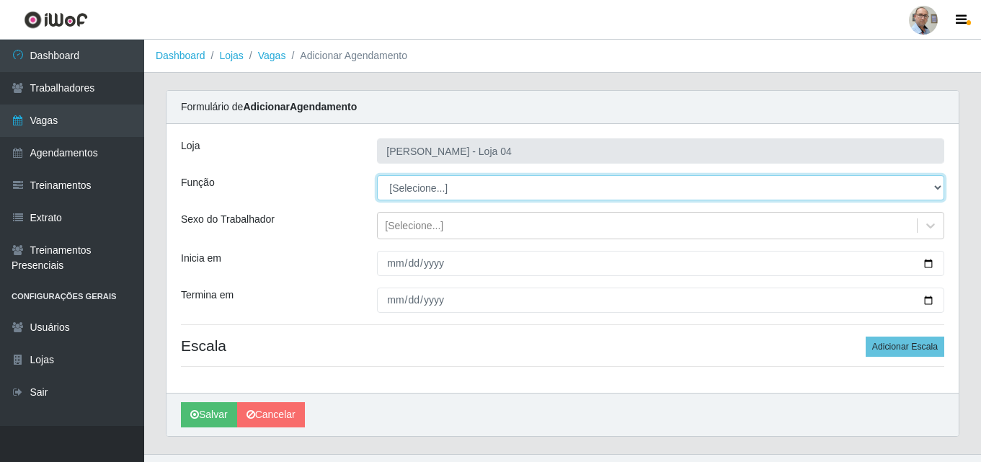
click at [479, 182] on select "[Selecione...] ASG ASG + ASG ++ Auxiliar de Depósito Auxiliar de Depósito + Aux…" at bounding box center [660, 187] width 567 height 25
click at [377, 175] on select "[Selecione...] ASG ASG + ASG ++ Auxiliar de Depósito Auxiliar de Depósito + Aux…" at bounding box center [660, 187] width 567 height 25
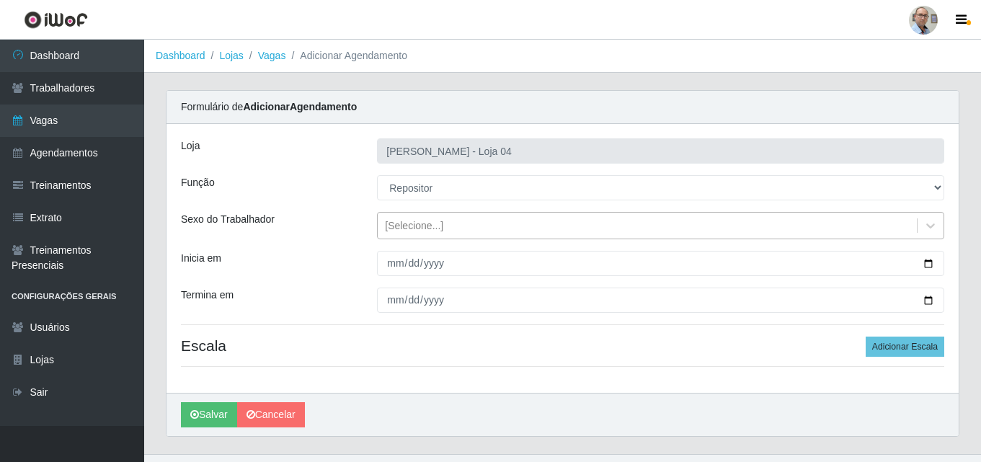
click at [409, 221] on div "[Selecione...]" at bounding box center [414, 225] width 58 height 15
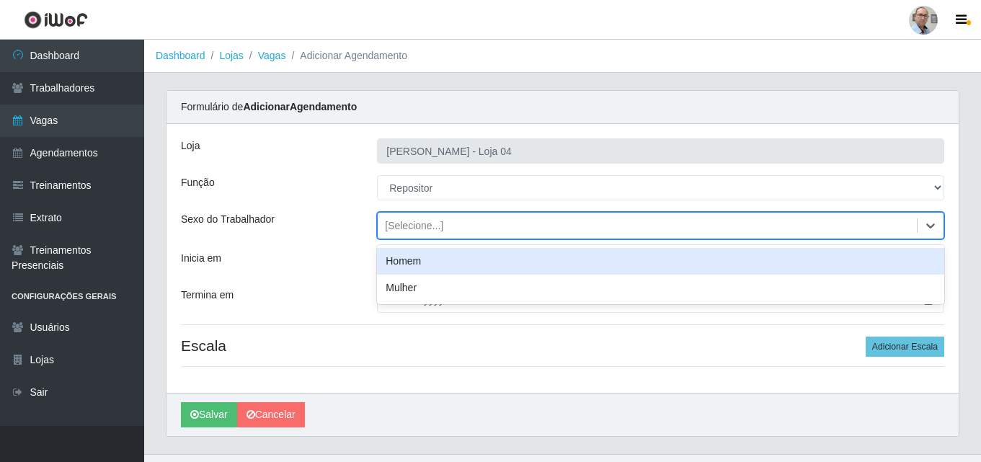
click at [342, 219] on div "Sexo do Trabalhador" at bounding box center [268, 225] width 196 height 27
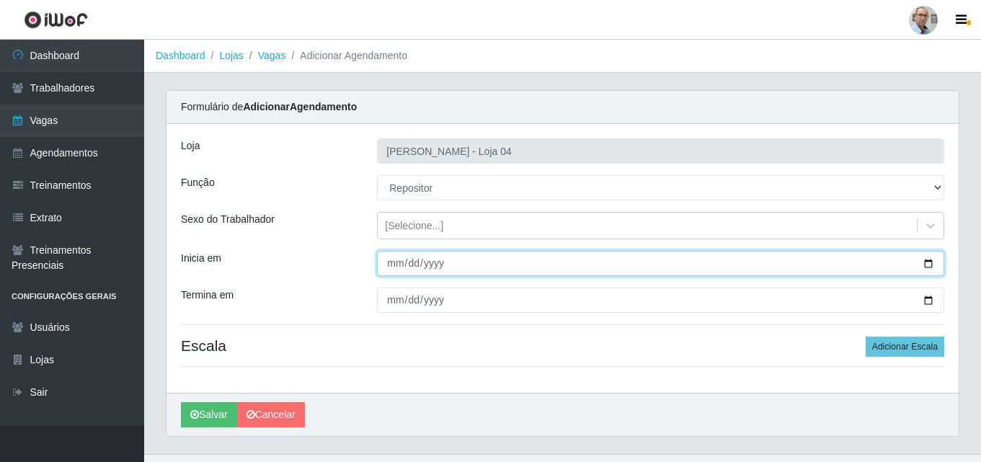
click at [926, 265] on input "Inicia em" at bounding box center [660, 263] width 567 height 25
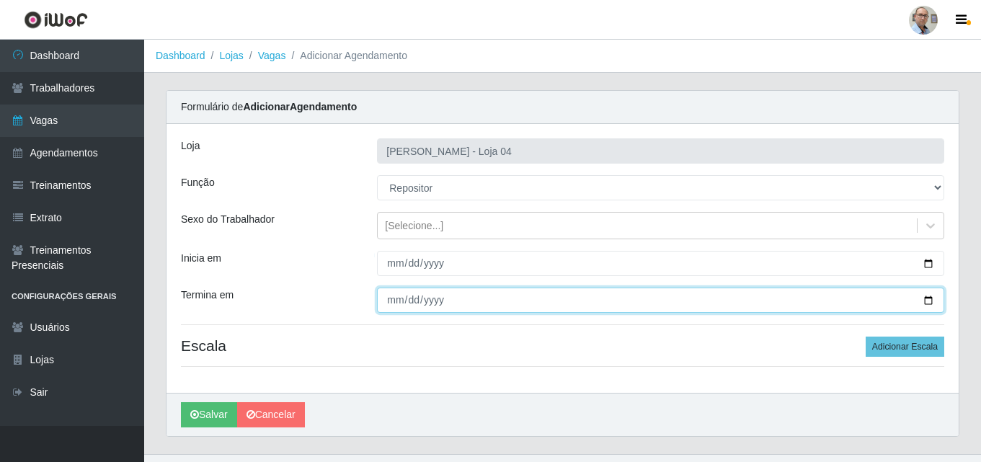
click at [930, 301] on input "Termina em" at bounding box center [660, 300] width 567 height 25
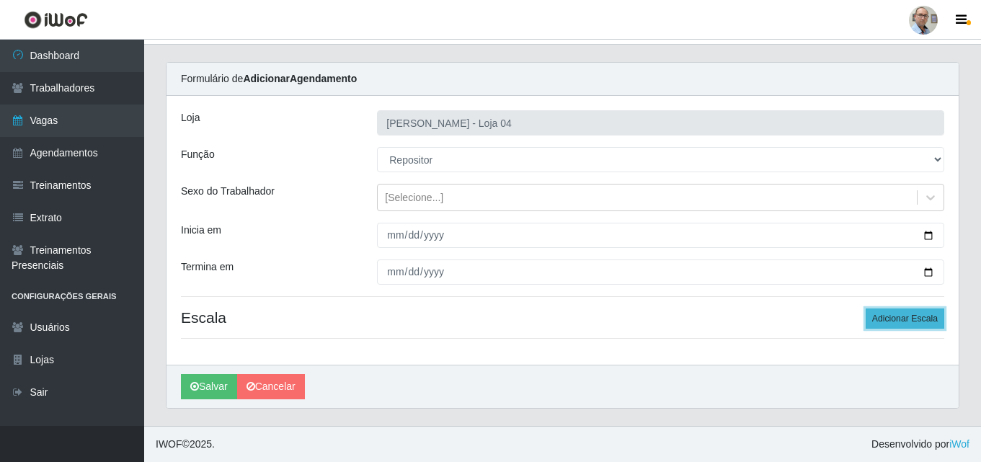
click at [904, 312] on button "Adicionar Escala" at bounding box center [905, 319] width 79 height 20
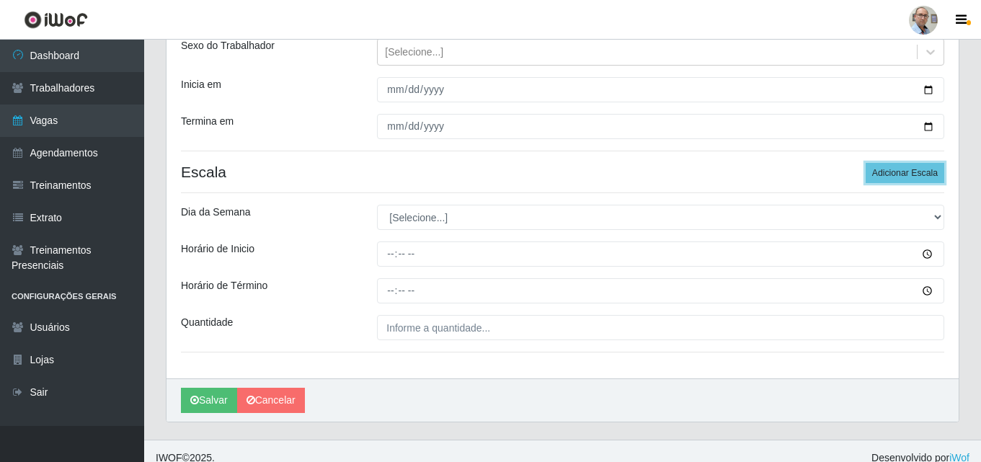
scroll to position [187, 0]
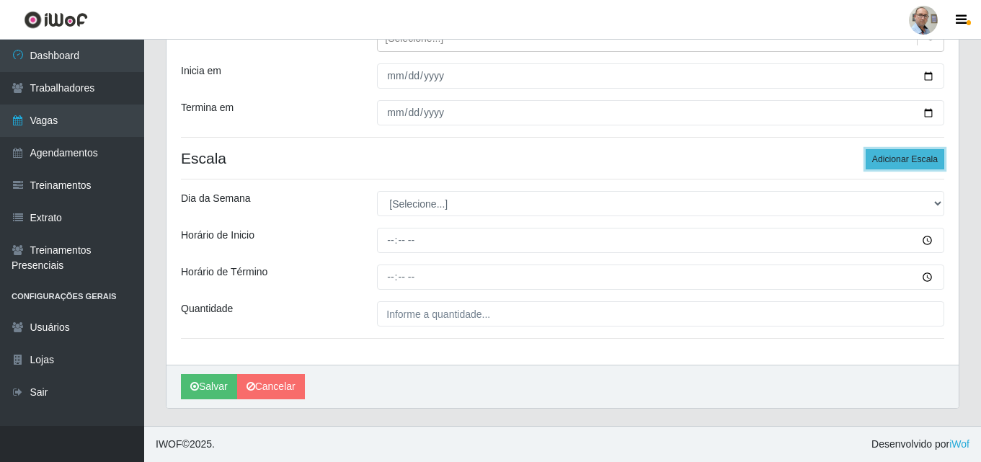
click at [892, 159] on button "Adicionar Escala" at bounding box center [905, 159] width 79 height 20
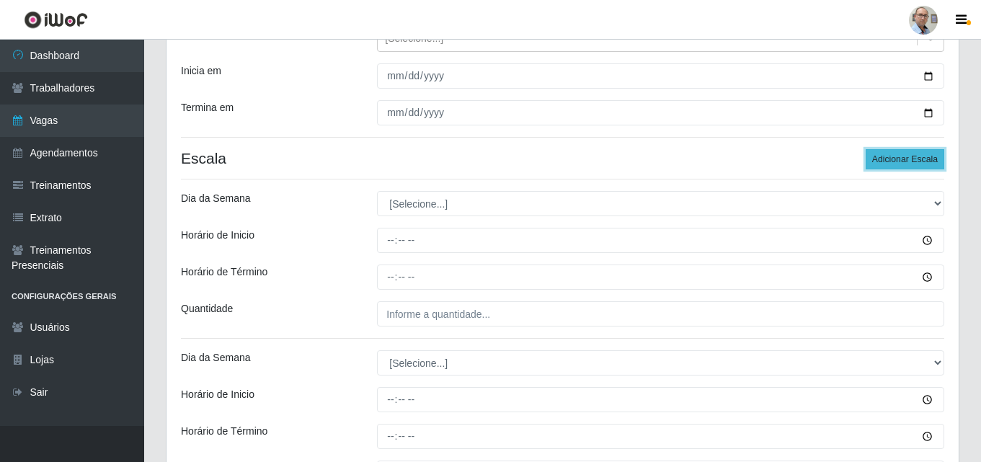
click at [892, 159] on button "Adicionar Escala" at bounding box center [905, 159] width 79 height 20
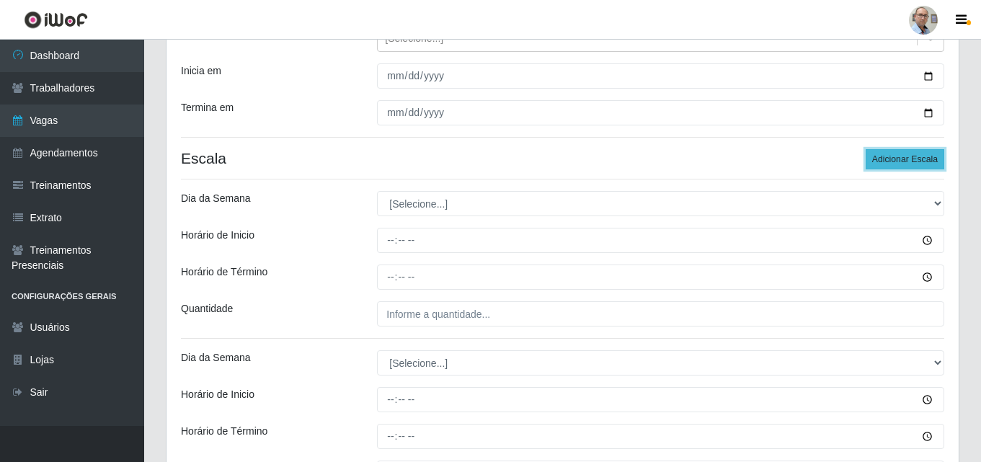
click at [892, 159] on button "Adicionar Escala" at bounding box center [905, 159] width 79 height 20
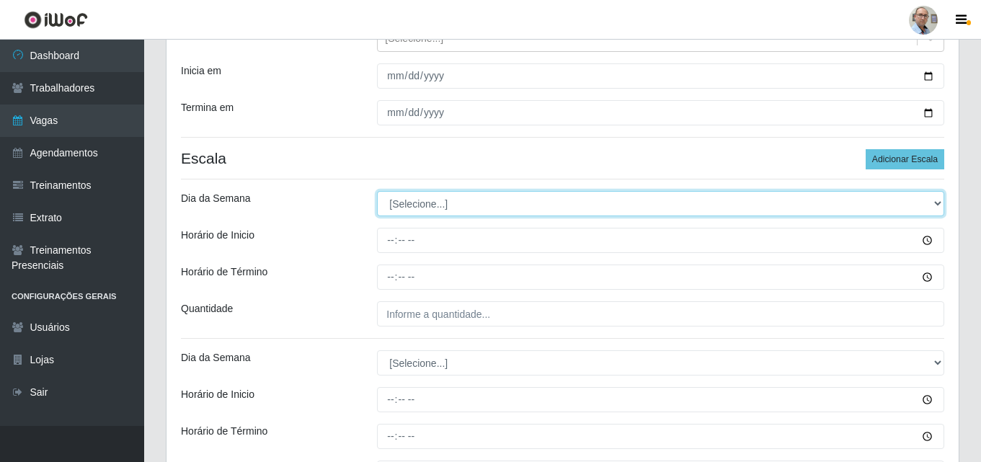
click at [450, 203] on select "[Selecione...] Segunda Terça Quarta Quinta Sexta Sábado Domingo" at bounding box center [660, 203] width 567 height 25
click at [377, 191] on select "[Selecione...] Segunda Terça Quarta Quinta Sexta Sábado Domingo" at bounding box center [660, 203] width 567 height 25
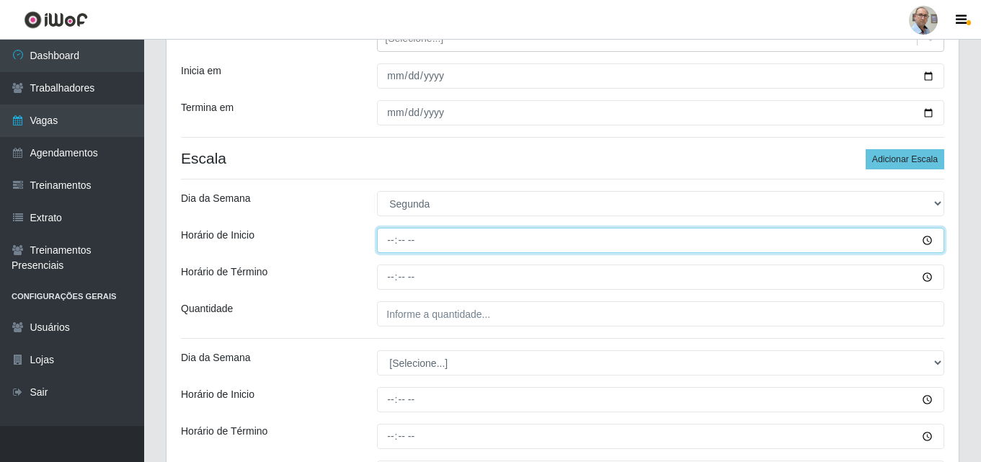
drag, startPoint x: 386, startPoint y: 236, endPoint x: 394, endPoint y: 234, distance: 7.5
click at [392, 236] on input "Horário de Inicio" at bounding box center [660, 240] width 567 height 25
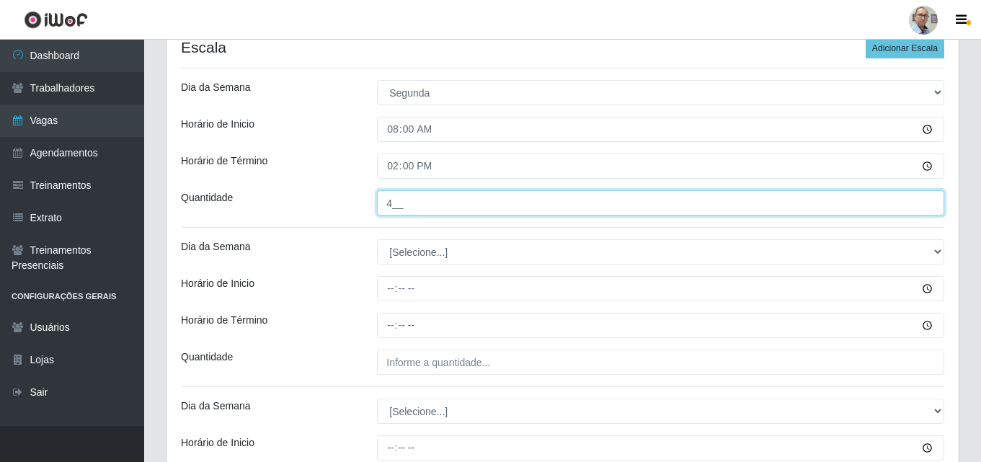
scroll to position [332, 0]
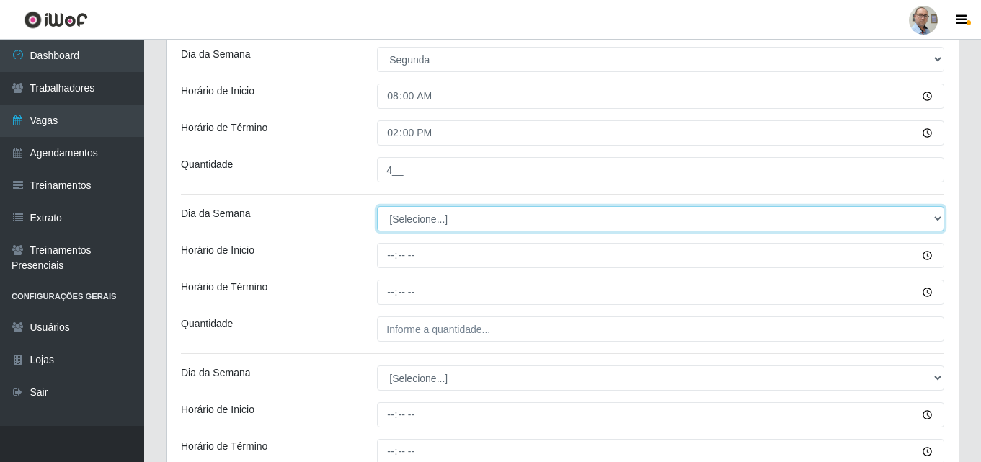
click at [410, 215] on select "[Selecione...] Segunda Terça Quarta Quinta Sexta Sábado Domingo" at bounding box center [660, 218] width 567 height 25
click at [377, 206] on select "[Selecione...] Segunda Terça Quarta Quinta Sexta Sábado Domingo" at bounding box center [660, 218] width 567 height 25
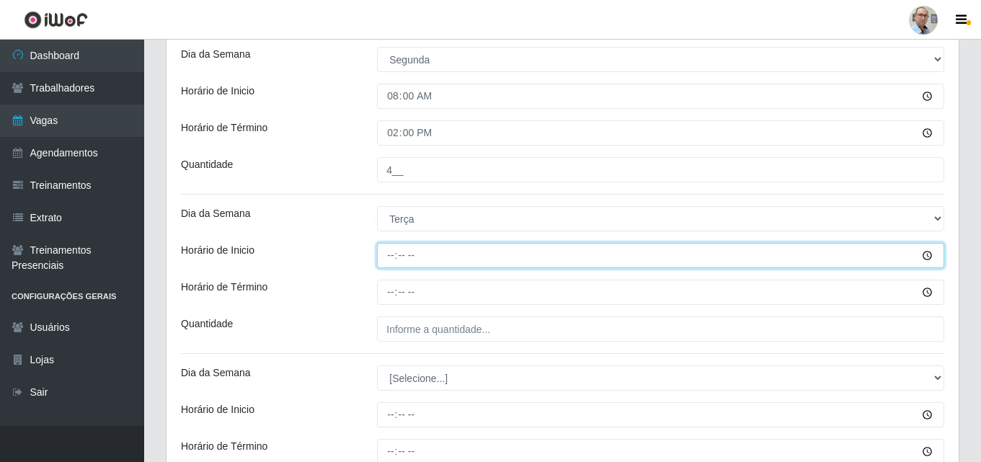
click at [381, 252] on input "Horário de Inicio" at bounding box center [660, 255] width 567 height 25
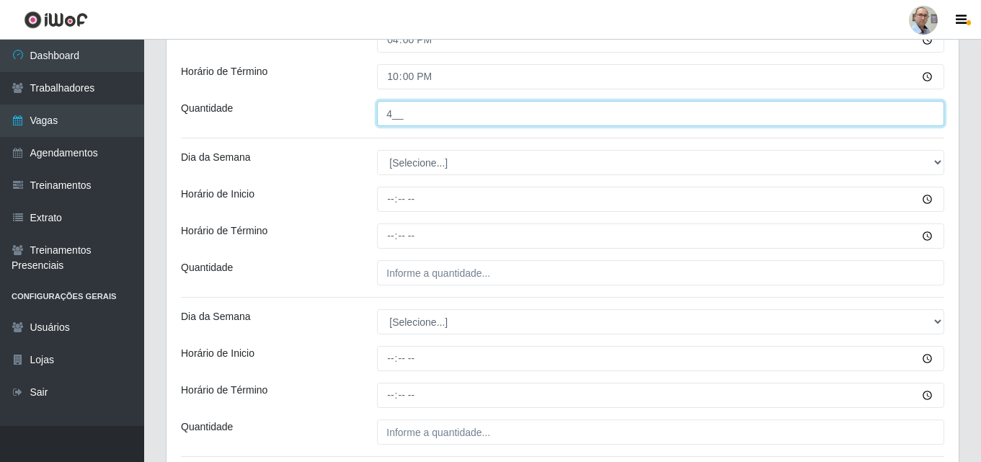
scroll to position [548, 0]
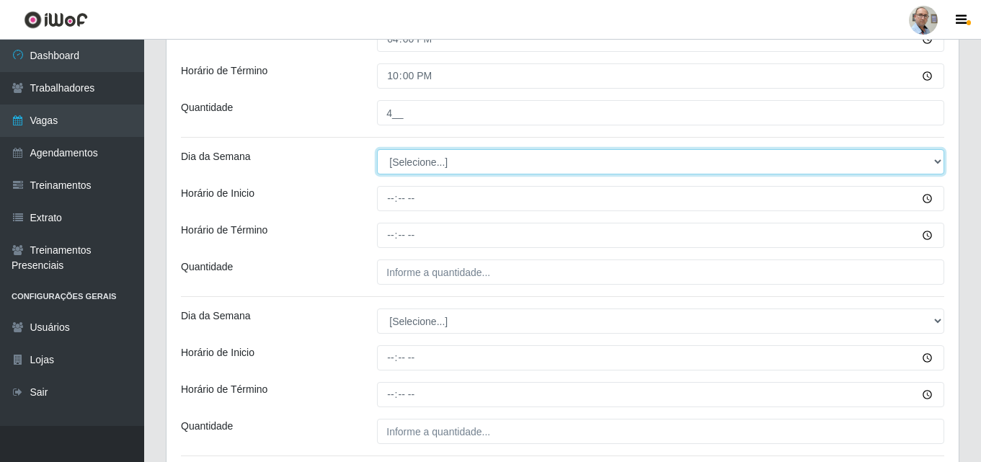
click at [414, 163] on select "[Selecione...] Segunda Terça Quarta Quinta Sexta Sábado Domingo" at bounding box center [660, 161] width 567 height 25
click at [377, 149] on select "[Selecione...] Segunda Terça Quarta Quinta Sexta Sábado Domingo" at bounding box center [660, 161] width 567 height 25
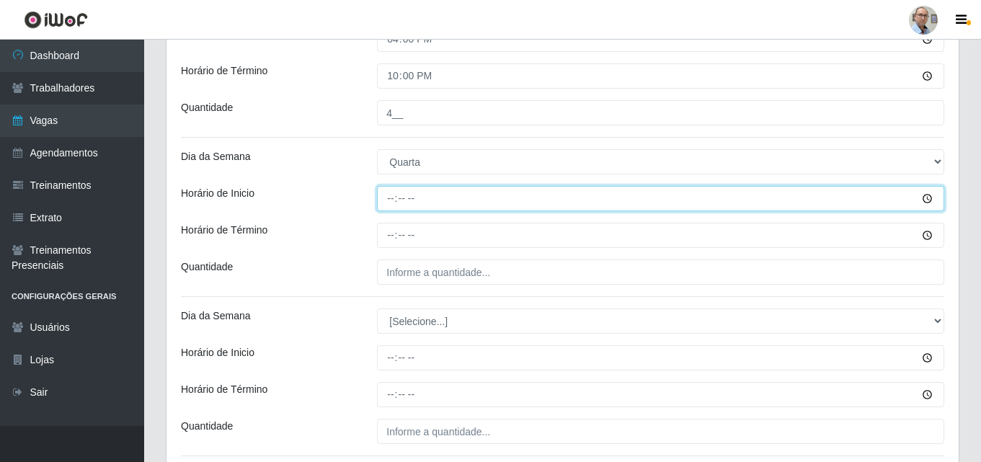
click at [386, 206] on input "Horário de Inicio" at bounding box center [660, 198] width 567 height 25
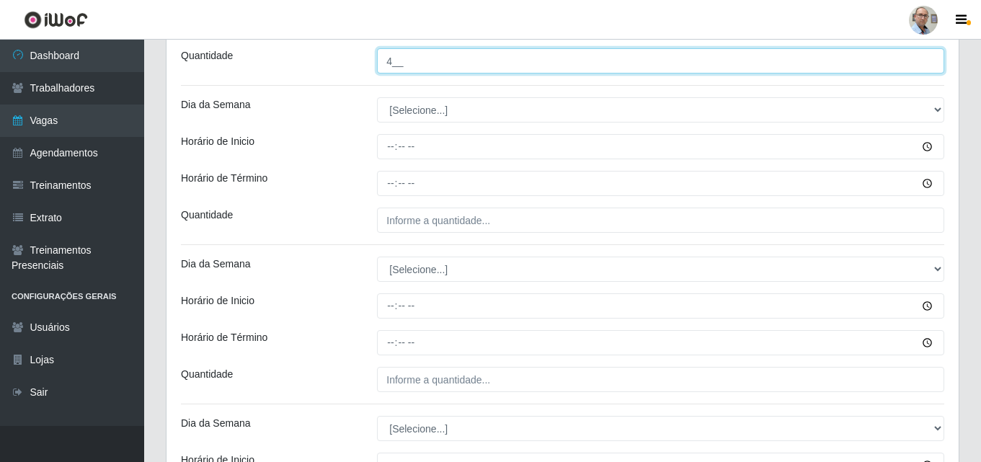
scroll to position [764, 0]
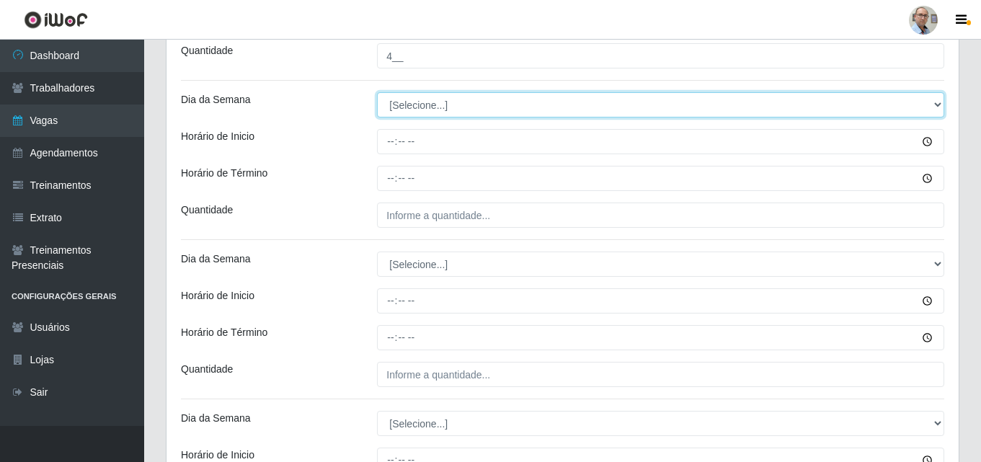
click at [409, 110] on select "[Selecione...] Segunda Terça Quarta Quinta Sexta Sábado Domingo" at bounding box center [660, 104] width 567 height 25
click at [377, 92] on select "[Selecione...] Segunda Terça Quarta Quinta Sexta Sábado Domingo" at bounding box center [660, 104] width 567 height 25
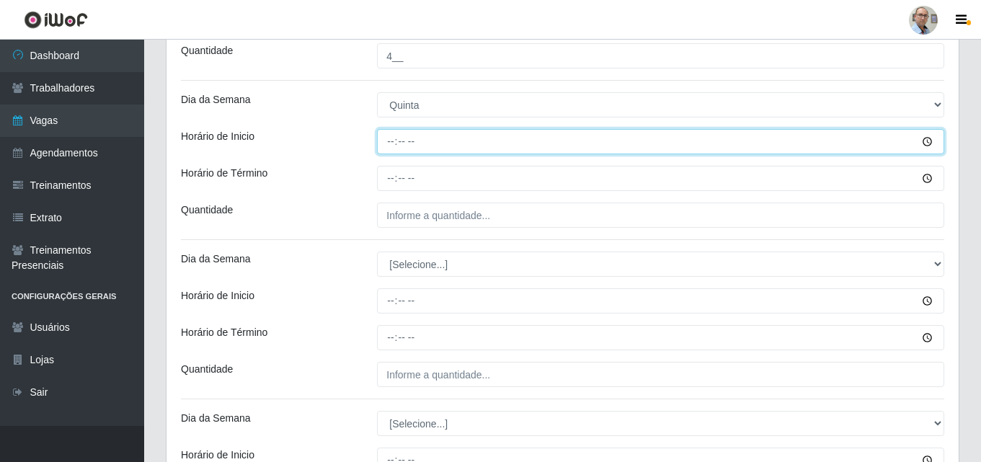
click at [393, 141] on input "Horário de Inicio" at bounding box center [660, 141] width 567 height 25
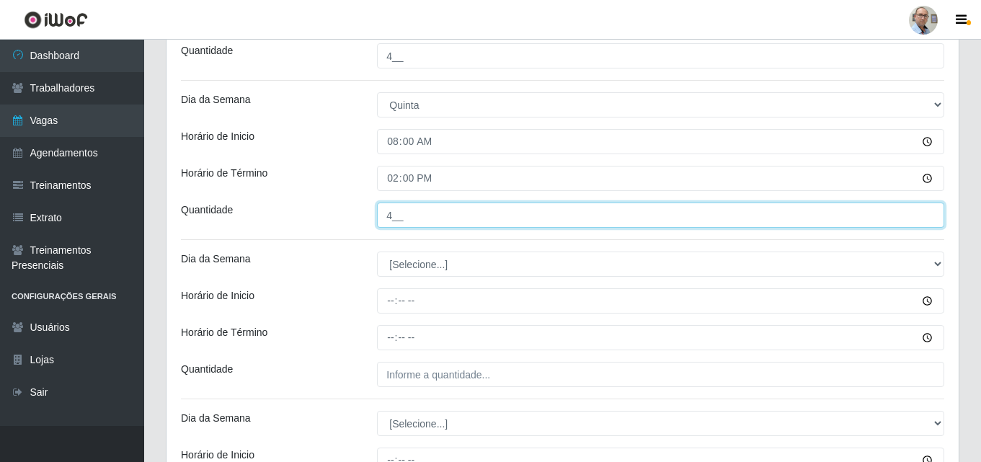
scroll to position [908, 0]
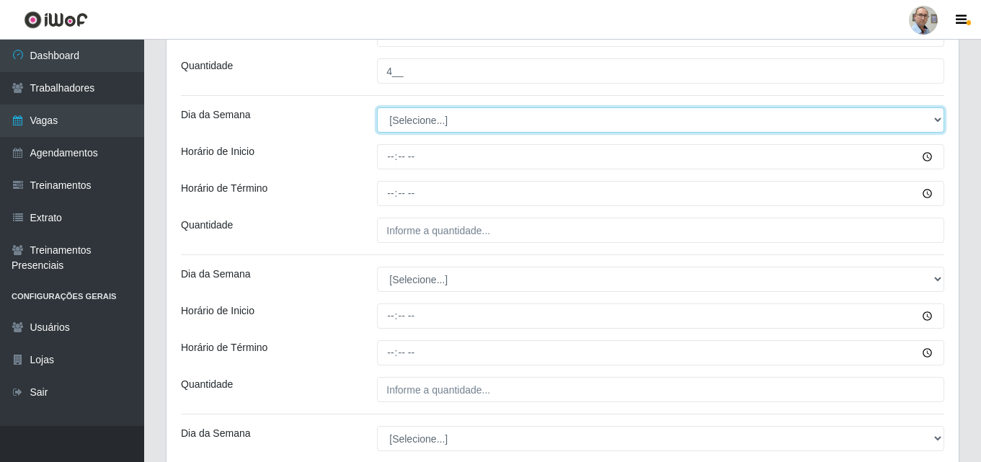
click at [414, 114] on select "[Selecione...] Segunda Terça Quarta Quinta Sexta Sábado Domingo" at bounding box center [660, 119] width 567 height 25
click at [377, 107] on select "[Selecione...] Segunda Terça Quarta Quinta Sexta Sábado Domingo" at bounding box center [660, 119] width 567 height 25
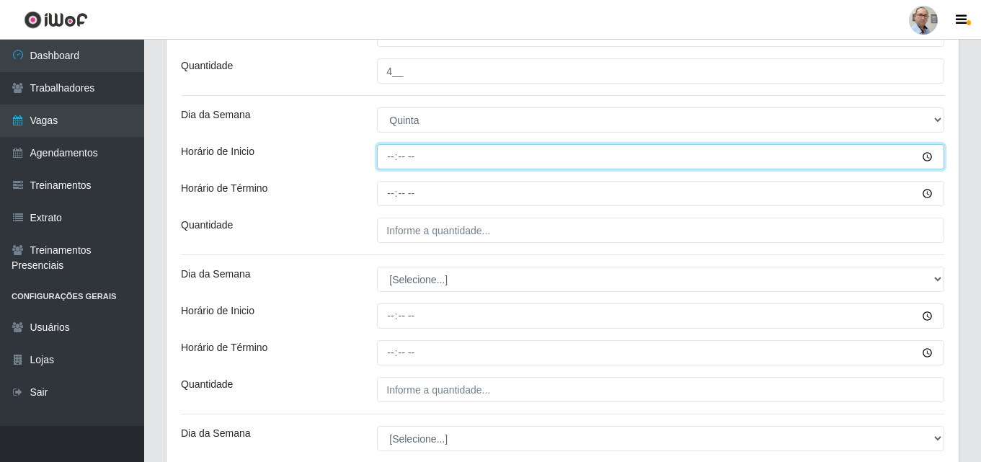
click at [386, 154] on input "Horário de Inicio" at bounding box center [660, 156] width 567 height 25
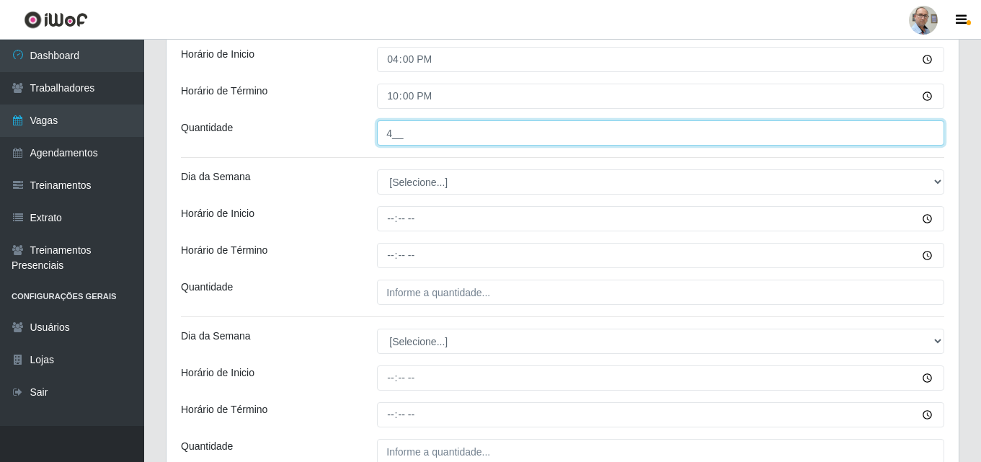
scroll to position [1125, 0]
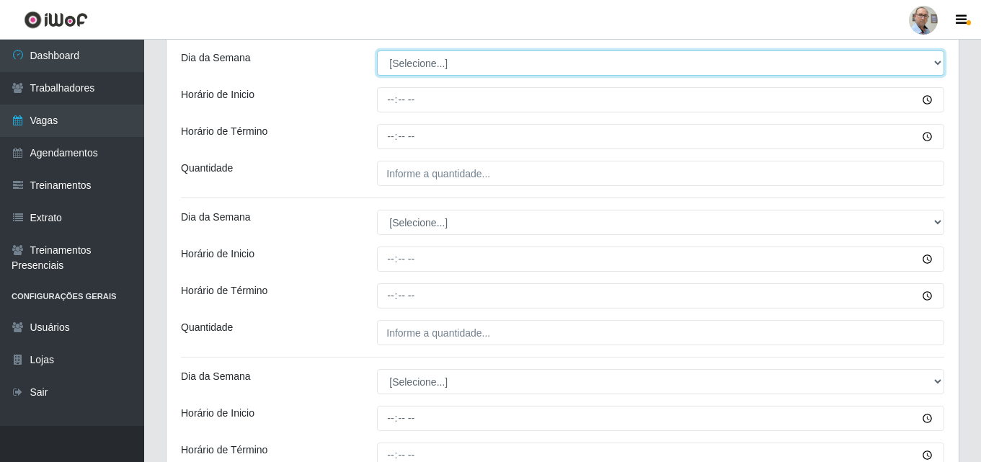
click at [416, 66] on select "[Selecione...] Segunda Terça Quarta Quinta Sexta Sábado Domingo" at bounding box center [660, 62] width 567 height 25
click at [377, 50] on select "[Selecione...] Segunda Terça Quarta Quinta Sexta Sábado Domingo" at bounding box center [660, 62] width 567 height 25
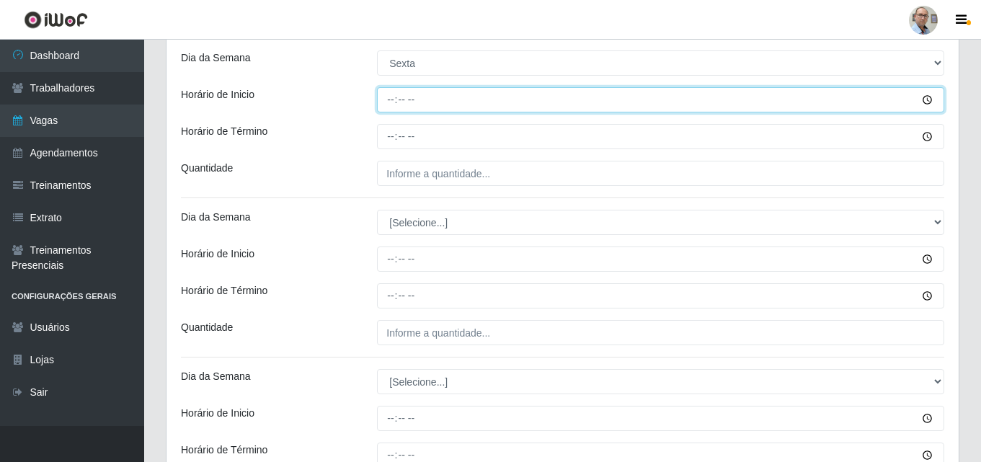
click at [389, 97] on input "Horário de Inicio" at bounding box center [660, 99] width 567 height 25
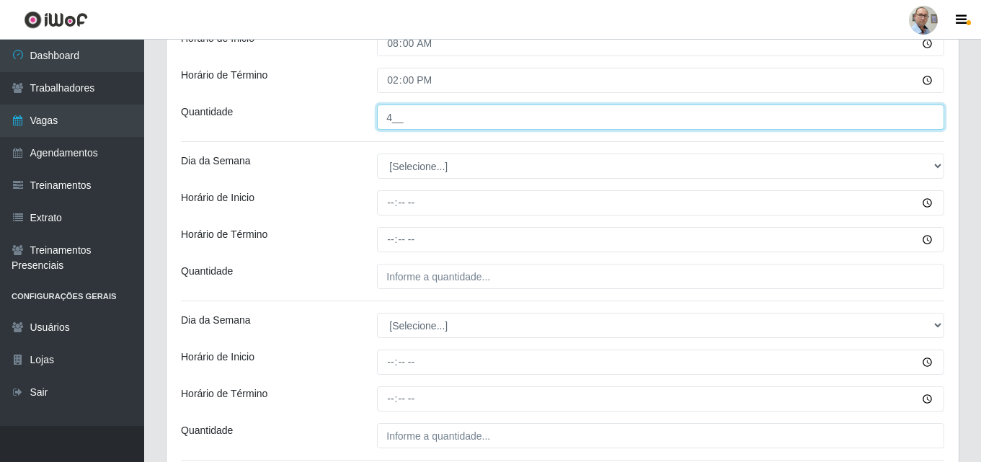
scroll to position [1269, 0]
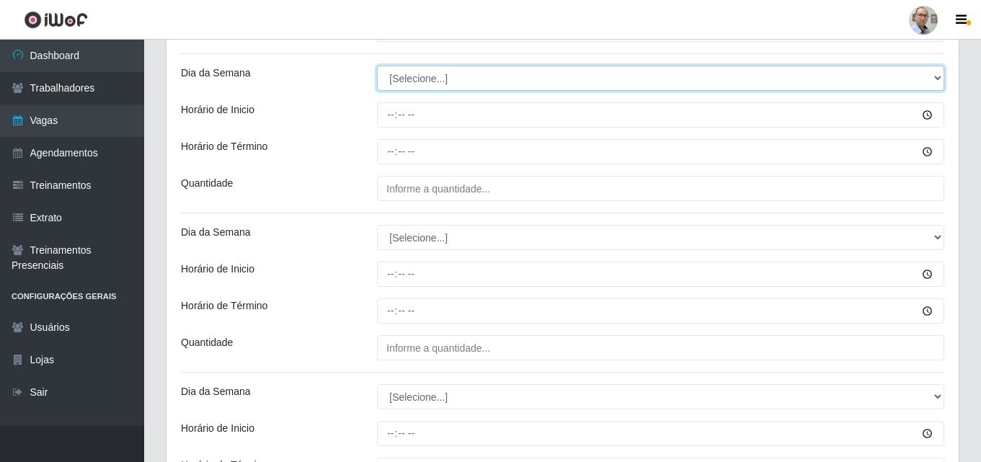
click at [417, 79] on select "[Selecione...] Segunda Terça Quarta Quinta Sexta Sábado Domingo" at bounding box center [660, 78] width 567 height 25
click at [377, 66] on select "[Selecione...] Segunda Terça Quarta Quinta Sexta Sábado Domingo" at bounding box center [660, 78] width 567 height 25
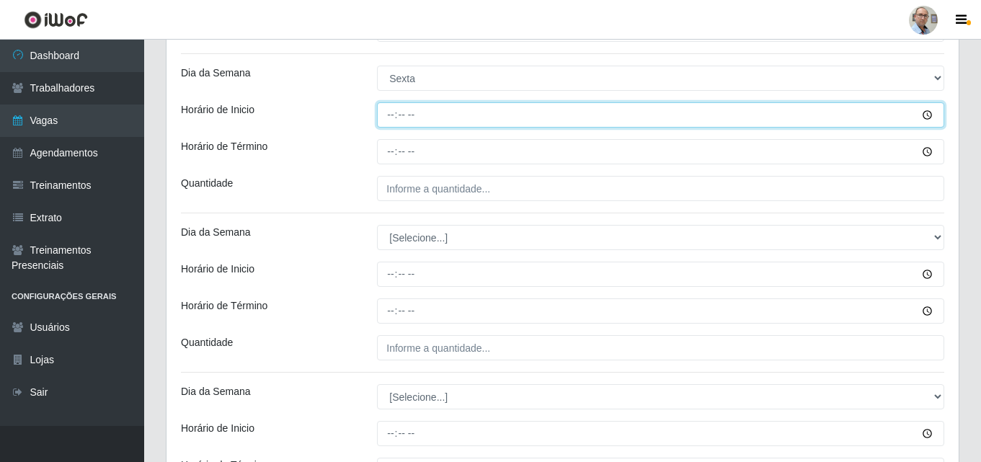
click at [392, 112] on input "Horário de Inicio" at bounding box center [660, 114] width 567 height 25
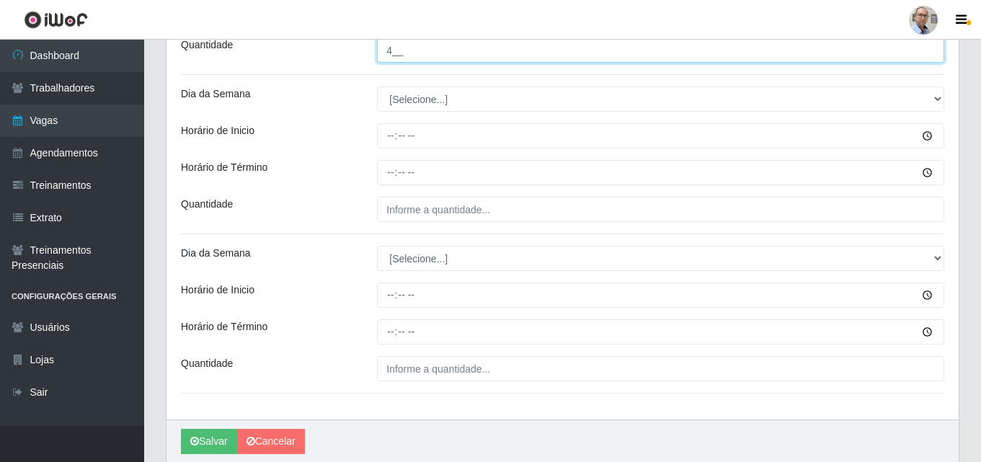
scroll to position [1413, 0]
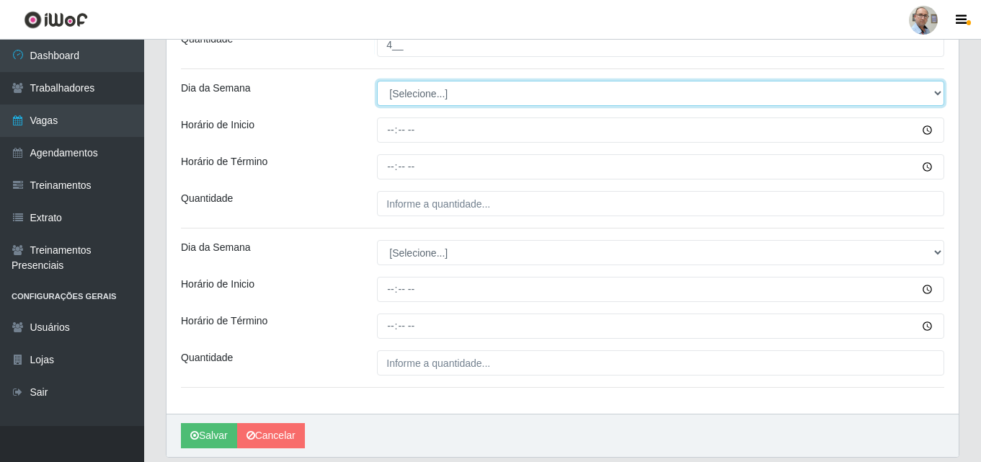
click at [433, 90] on select "[Selecione...] Segunda Terça Quarta Quinta Sexta Sábado Domingo" at bounding box center [660, 93] width 567 height 25
click at [377, 81] on select "[Selecione...] Segunda Terça Quarta Quinta Sexta Sábado Domingo" at bounding box center [660, 93] width 567 height 25
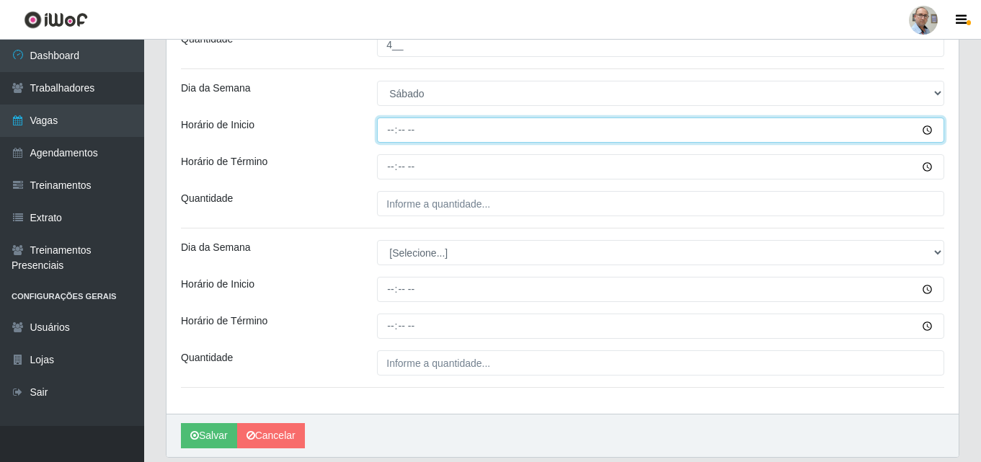
click at [386, 124] on input "Horário de Inicio" at bounding box center [660, 130] width 567 height 25
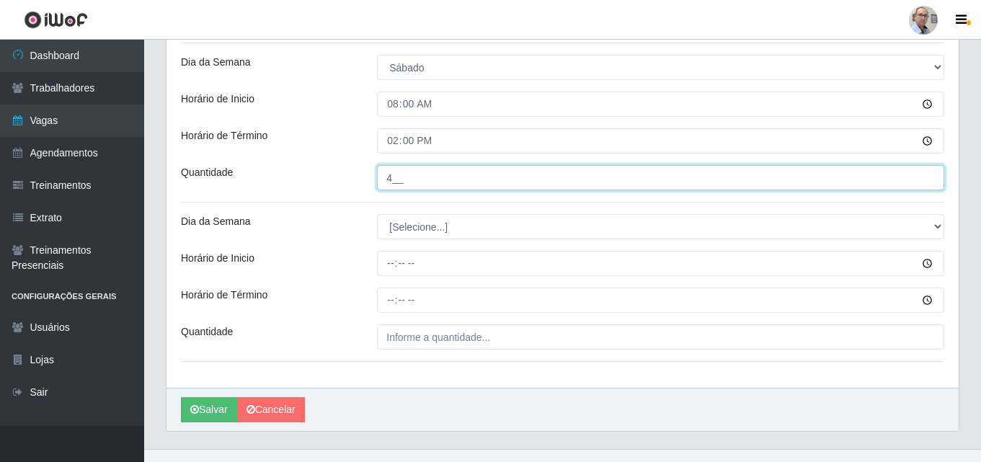
scroll to position [1462, 0]
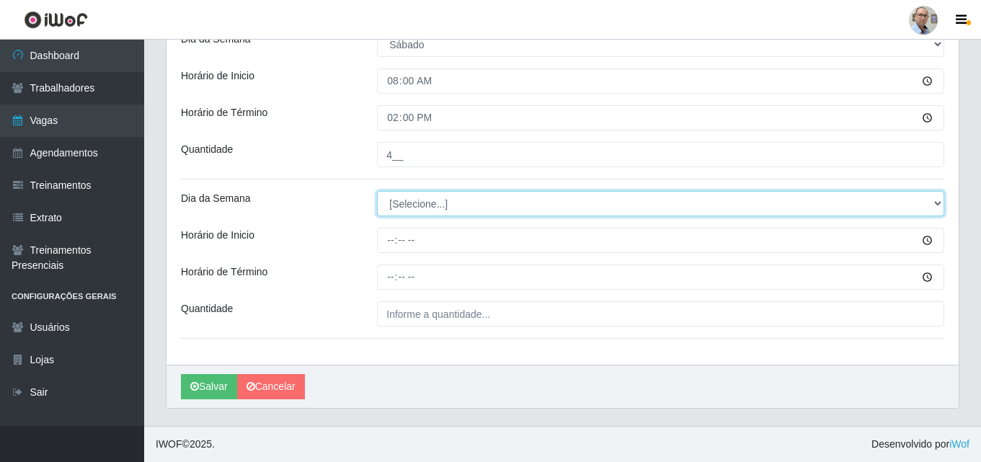
click at [408, 198] on select "[Selecione...] Segunda Terça Quarta Quinta Sexta Sábado Domingo" at bounding box center [660, 203] width 567 height 25
click at [377, 191] on select "[Selecione...] Segunda Terça Quarta Quinta Sexta Sábado Domingo" at bounding box center [660, 203] width 567 height 25
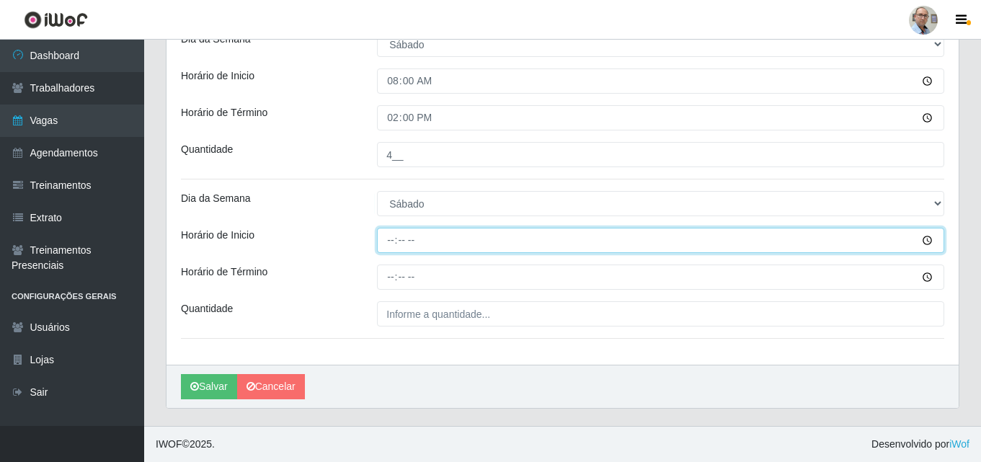
click at [388, 239] on input "Horário de Inicio" at bounding box center [660, 240] width 567 height 25
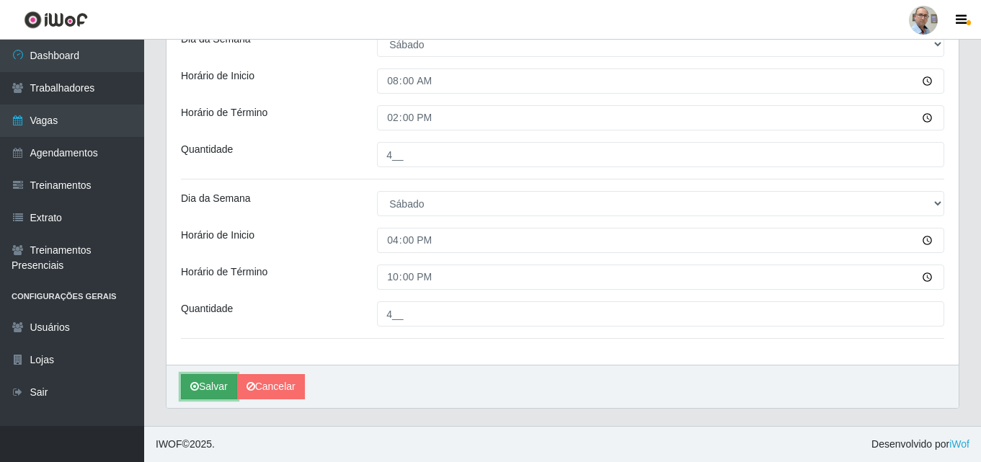
click at [212, 391] on button "Salvar" at bounding box center [209, 386] width 56 height 25
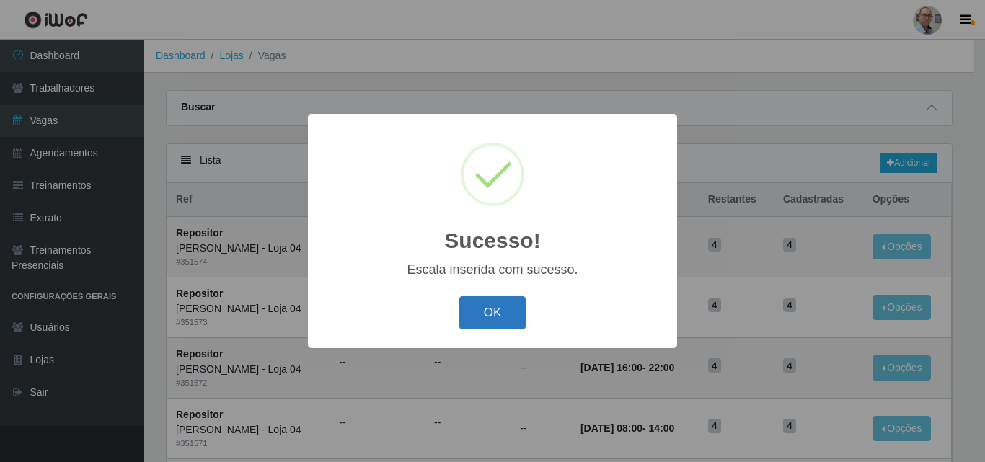
click at [503, 306] on button "OK" at bounding box center [492, 313] width 67 height 34
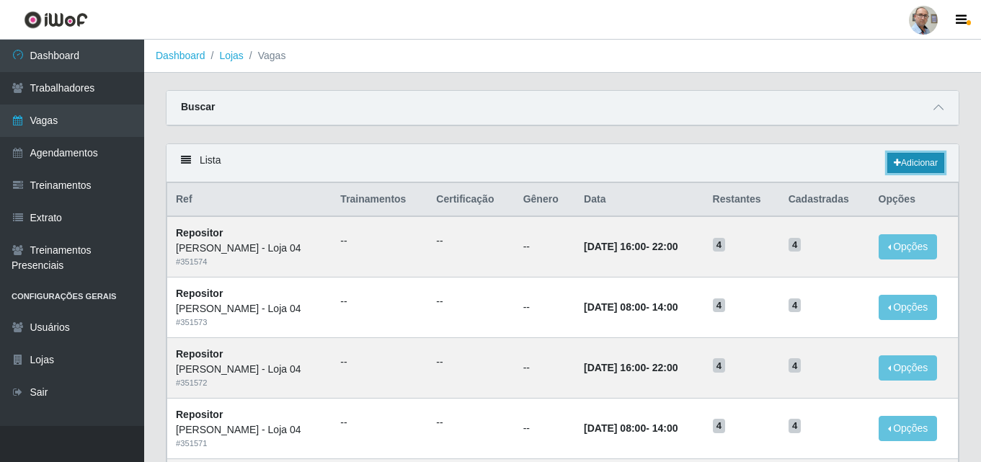
click at [916, 161] on link "Adicionar" at bounding box center [916, 163] width 57 height 20
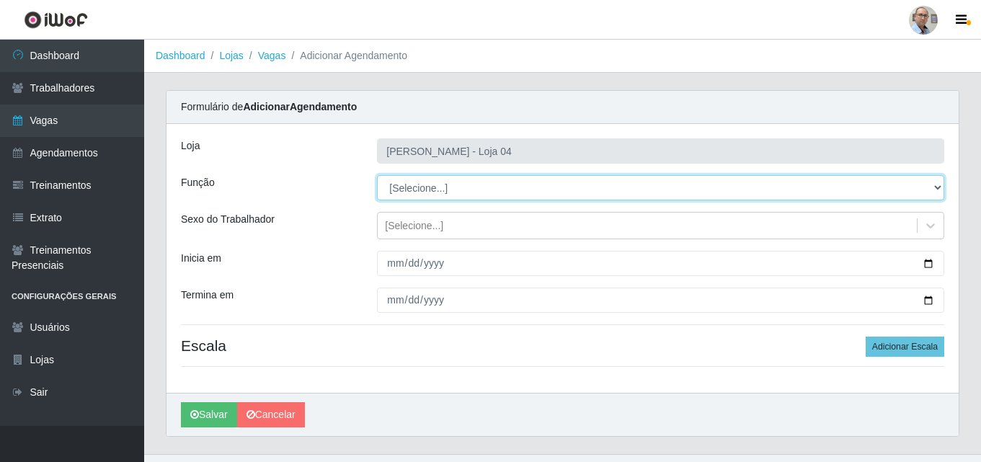
drag, startPoint x: 456, startPoint y: 174, endPoint x: 451, endPoint y: 181, distance: 8.7
click at [454, 175] on select "[Selecione...] ASG ASG + ASG ++ Auxiliar de Depósito Auxiliar de Depósito + Aux…" at bounding box center [660, 187] width 567 height 25
click at [377, 175] on select "[Selecione...] ASG ASG + ASG ++ Auxiliar de Depósito Auxiliar de Depósito + Aux…" at bounding box center [660, 187] width 567 height 25
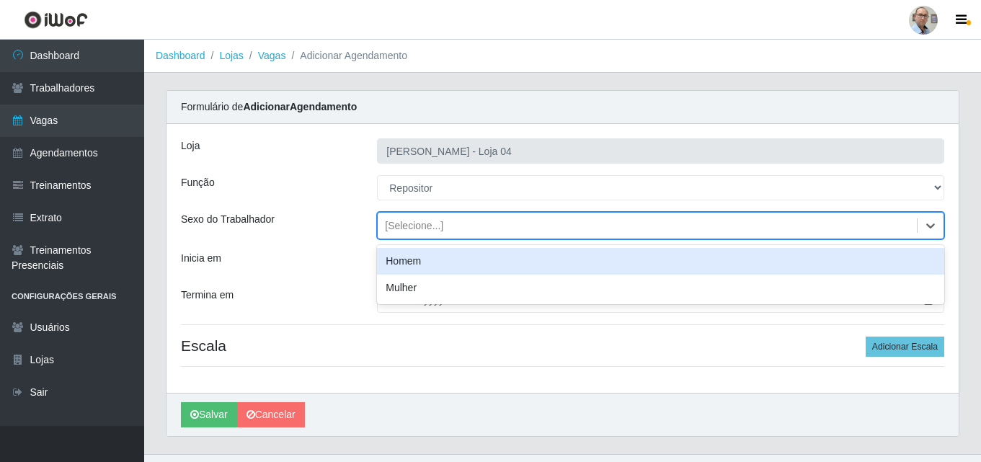
click at [433, 213] on div "[Selecione...]" at bounding box center [660, 225] width 567 height 27
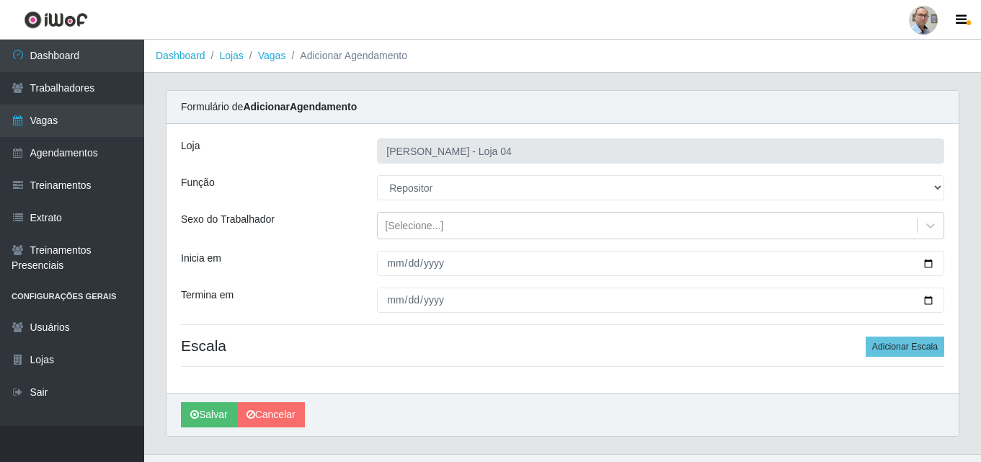
click at [308, 231] on div "Sexo do Trabalhador" at bounding box center [268, 225] width 196 height 27
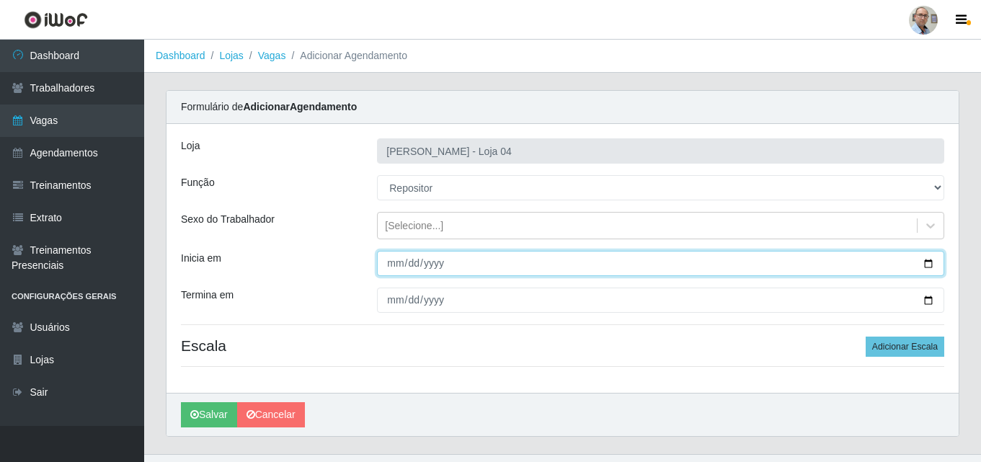
click at [926, 265] on input "Inicia em" at bounding box center [660, 263] width 567 height 25
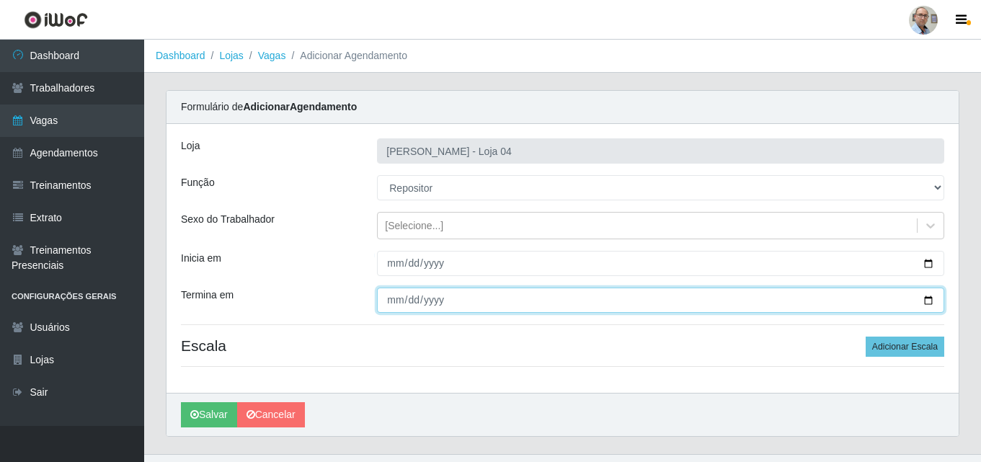
click at [929, 300] on input "Termina em" at bounding box center [660, 300] width 567 height 25
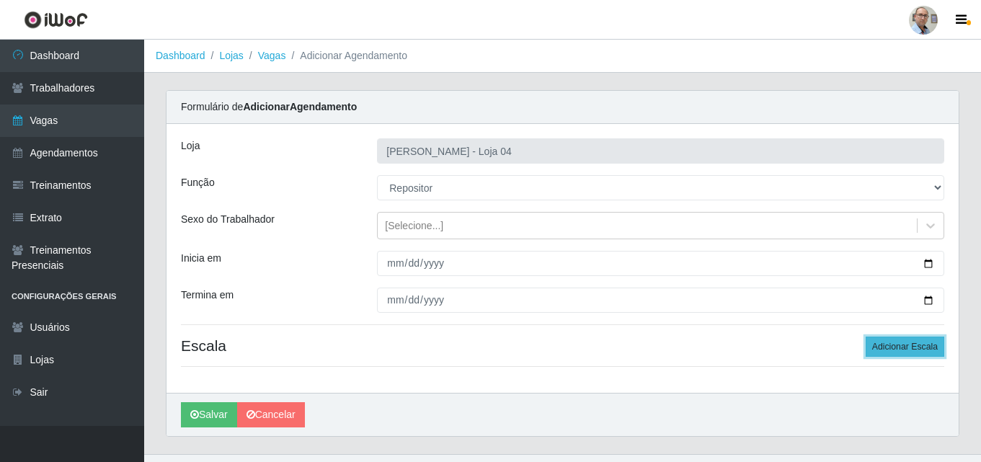
click at [908, 348] on button "Adicionar Escala" at bounding box center [905, 347] width 79 height 20
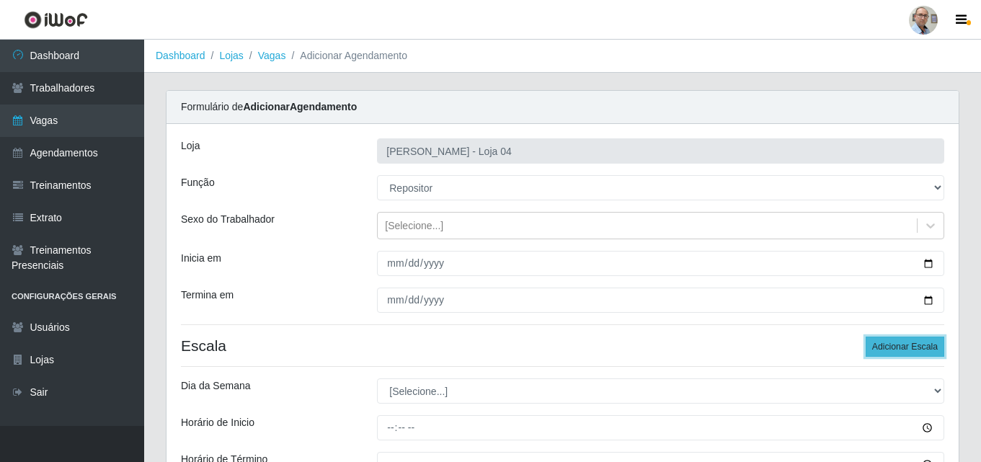
click at [908, 348] on button "Adicionar Escala" at bounding box center [905, 347] width 79 height 20
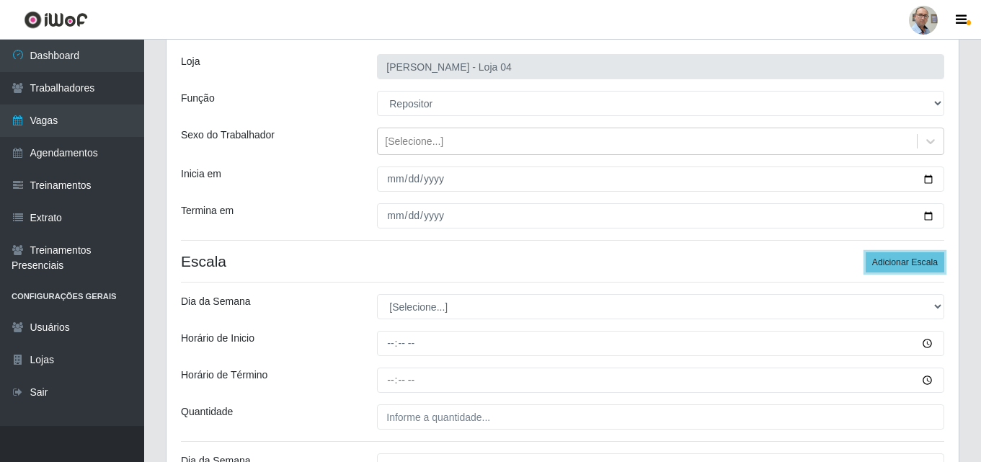
scroll to position [216, 0]
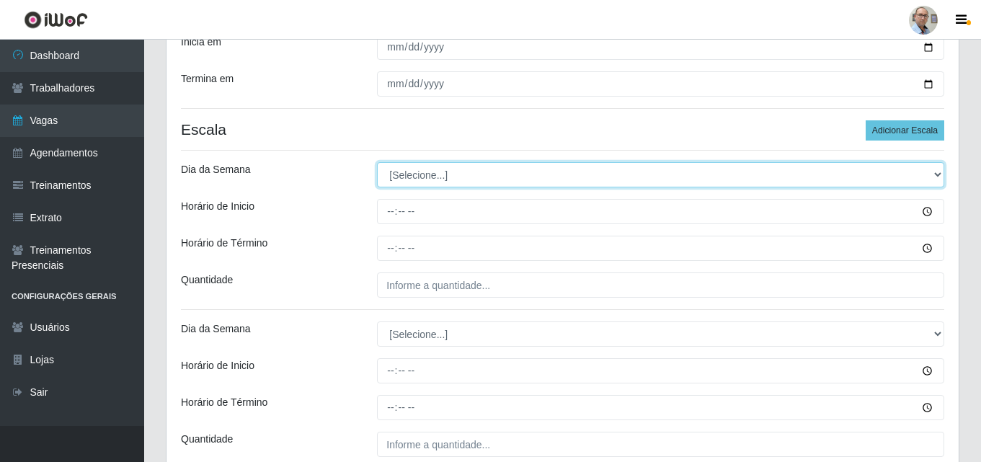
click at [418, 175] on select "[Selecione...] Segunda Terça Quarta Quinta Sexta Sábado Domingo" at bounding box center [660, 174] width 567 height 25
click at [377, 162] on select "[Selecione...] Segunda Terça Quarta Quinta Sexta Sábado Domingo" at bounding box center [660, 174] width 567 height 25
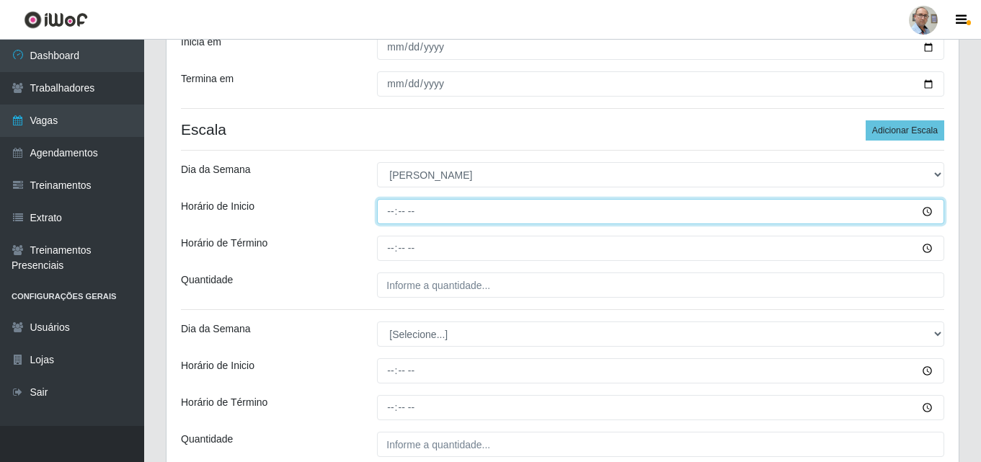
click at [389, 205] on input "Horário de Inicio" at bounding box center [660, 211] width 567 height 25
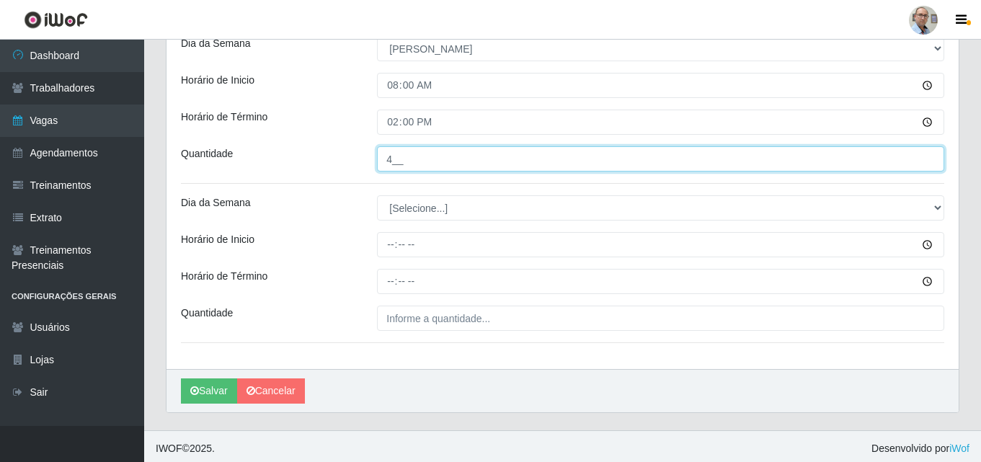
scroll to position [347, 0]
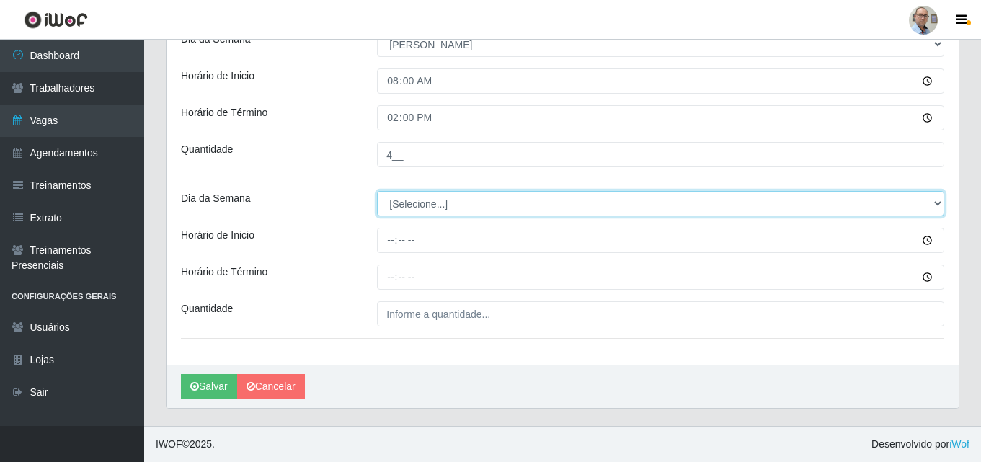
click at [449, 200] on select "[Selecione...] Segunda Terça Quarta Quinta Sexta Sábado Domingo" at bounding box center [660, 203] width 567 height 25
click at [377, 191] on select "[Selecione...] Segunda Terça Quarta Quinta Sexta Sábado Domingo" at bounding box center [660, 203] width 567 height 25
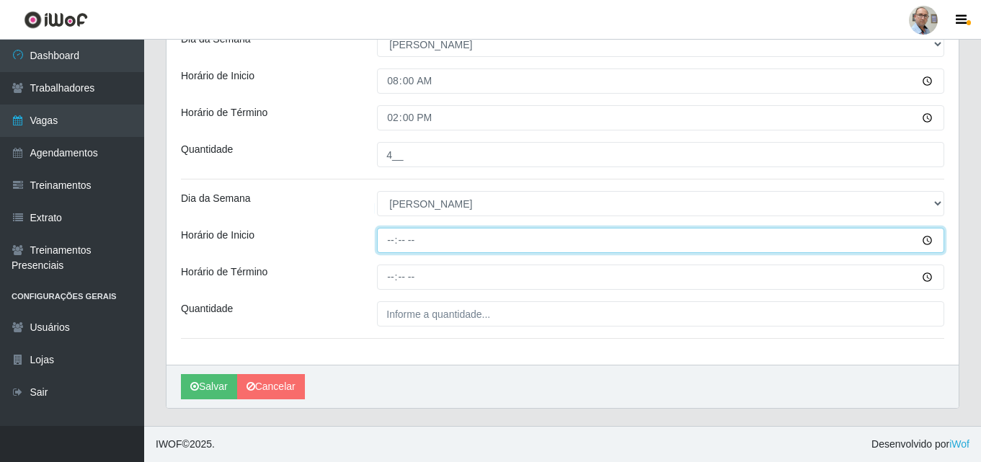
click at [390, 249] on input "Horário de Inicio" at bounding box center [660, 240] width 567 height 25
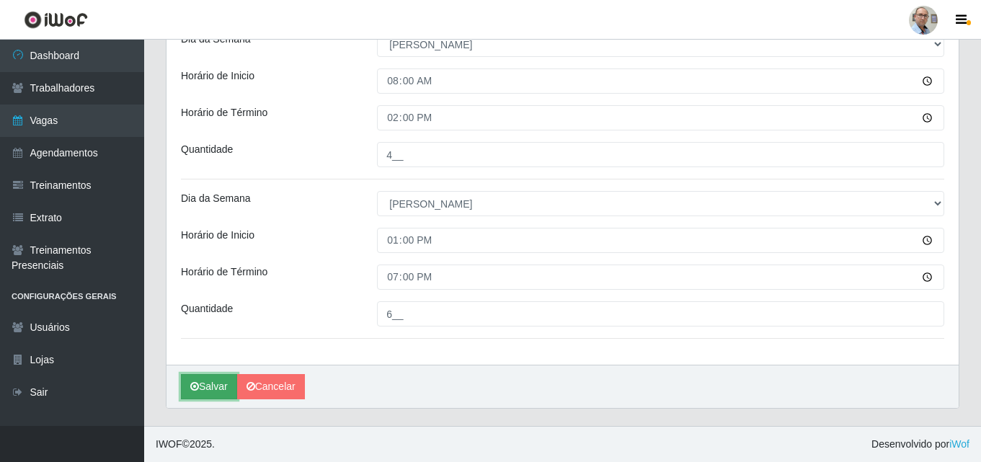
click at [211, 383] on button "Salvar" at bounding box center [209, 386] width 56 height 25
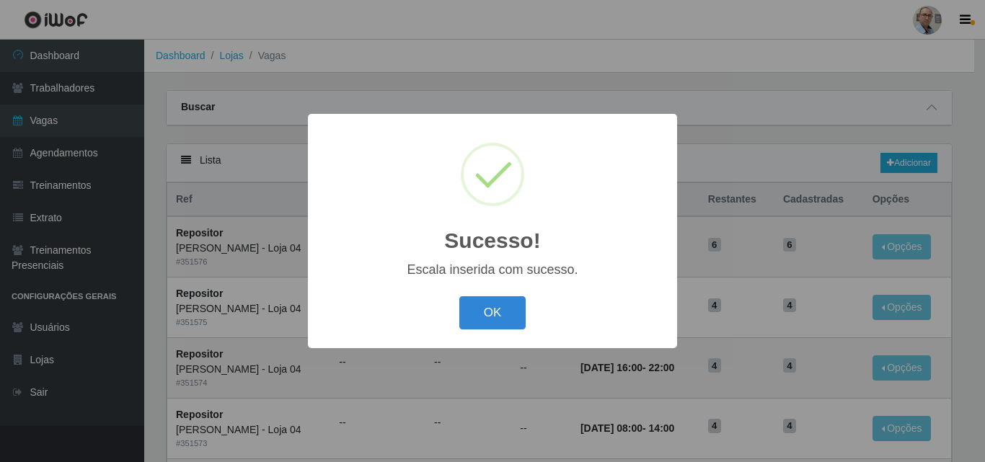
drag, startPoint x: 492, startPoint y: 309, endPoint x: 449, endPoint y: 295, distance: 44.7
click at [492, 308] on button "OK" at bounding box center [492, 313] width 67 height 34
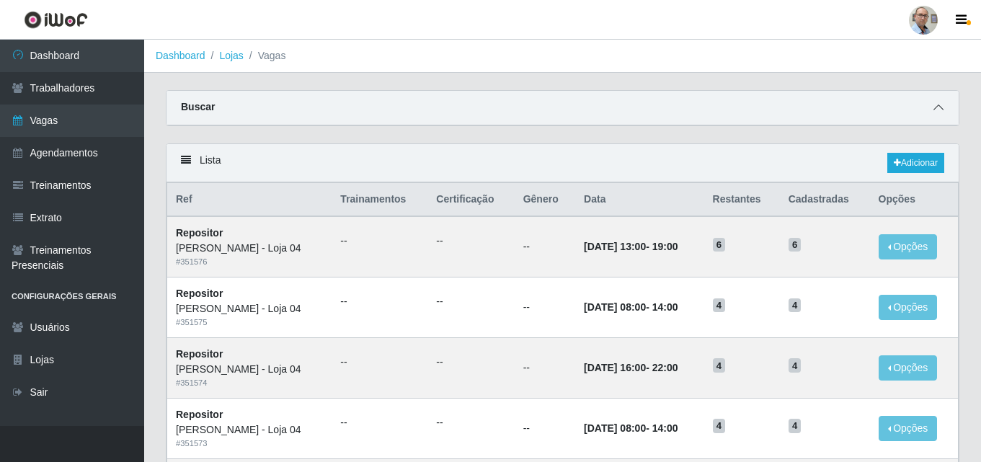
click at [939, 103] on span at bounding box center [938, 107] width 17 height 17
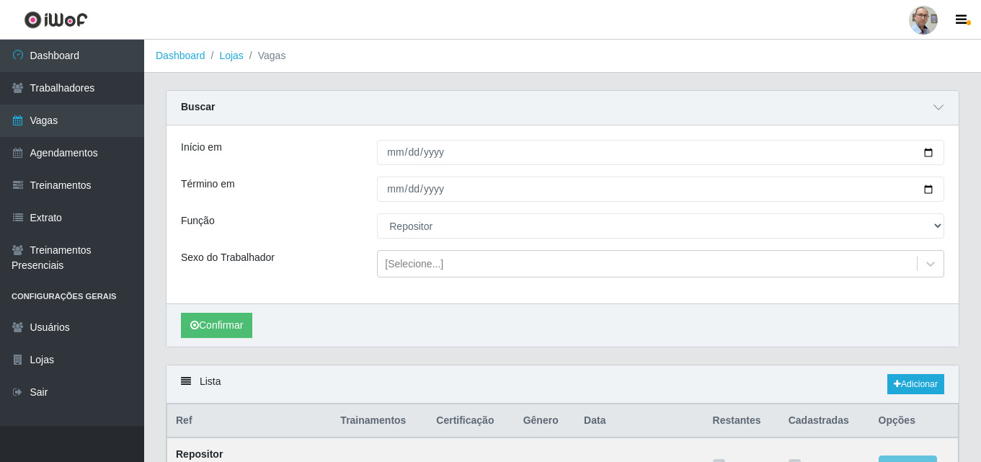
click at [774, 349] on div "Carregando... Buscar Início em [DATE] Término em [DATE] Função [Selecione...] A…" at bounding box center [562, 227] width 815 height 275
click at [483, 350] on div "Carregando... Buscar Início em [DATE] Término em [DATE] Função [Selecione...] A…" at bounding box center [562, 227] width 815 height 275
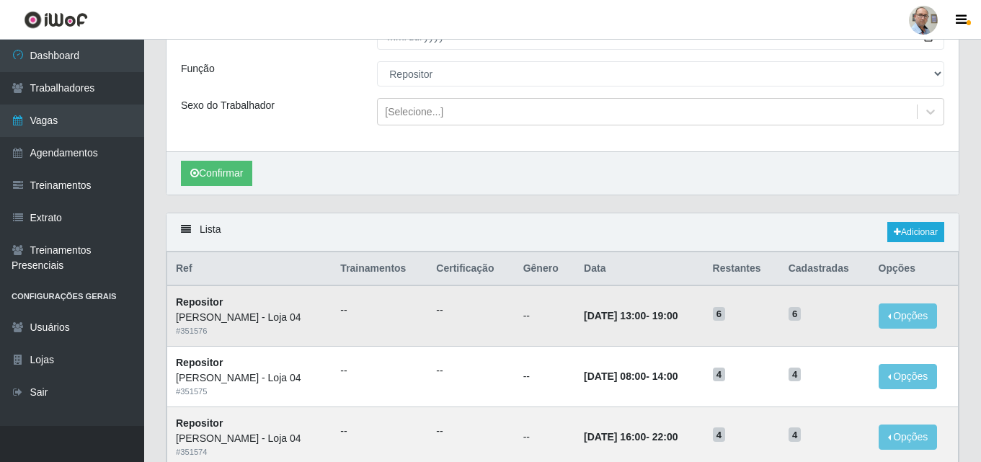
scroll to position [144, 0]
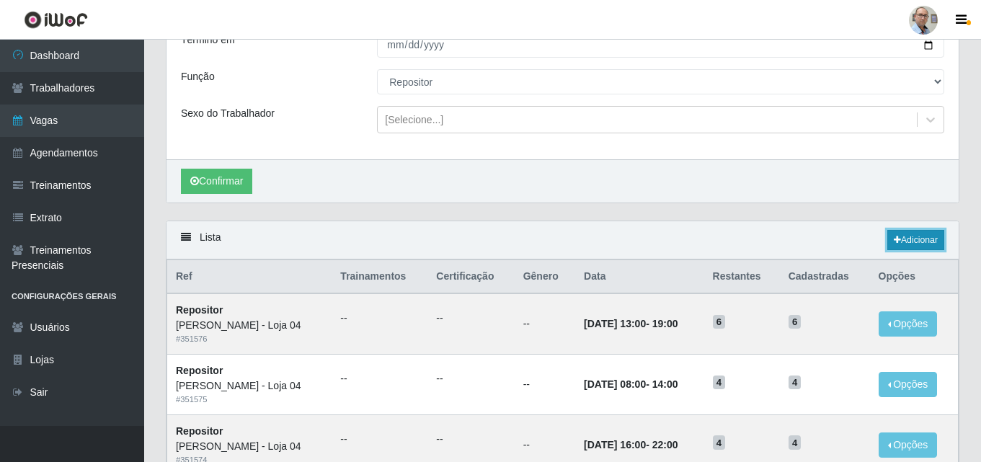
click at [919, 236] on link "Adicionar" at bounding box center [916, 240] width 57 height 20
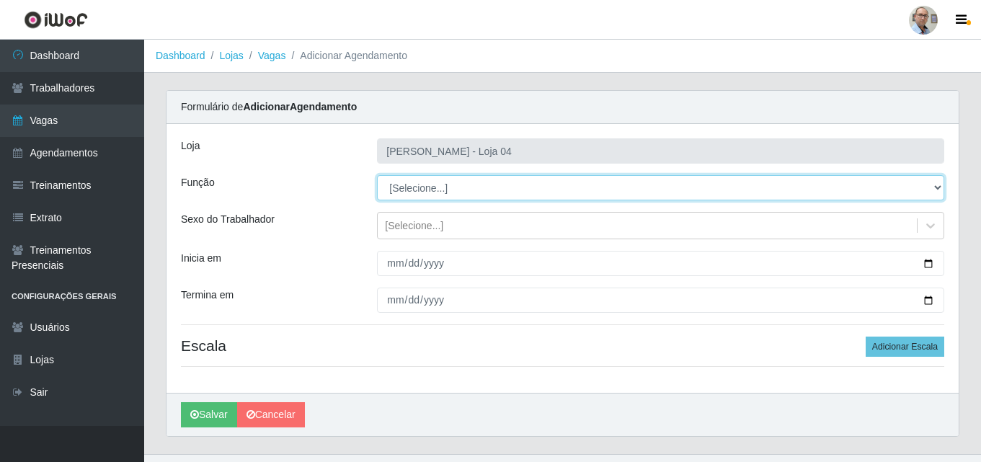
click at [450, 180] on select "[Selecione...] ASG ASG + ASG ++ Auxiliar de Depósito Auxiliar de Depósito + Aux…" at bounding box center [660, 187] width 567 height 25
click at [377, 175] on select "[Selecione...] ASG ASG + ASG ++ Auxiliar de Depósito Auxiliar de Depósito + Aux…" at bounding box center [660, 187] width 567 height 25
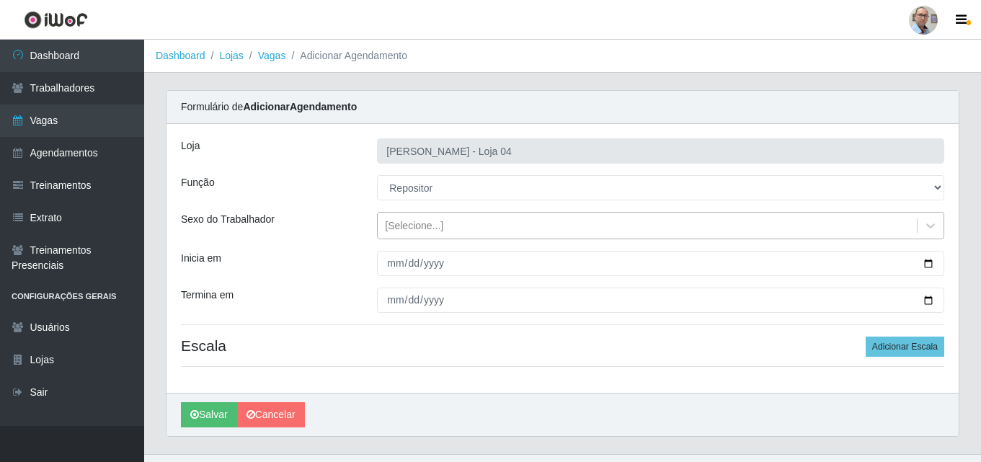
click at [446, 221] on div "[Selecione...]" at bounding box center [647, 226] width 539 height 24
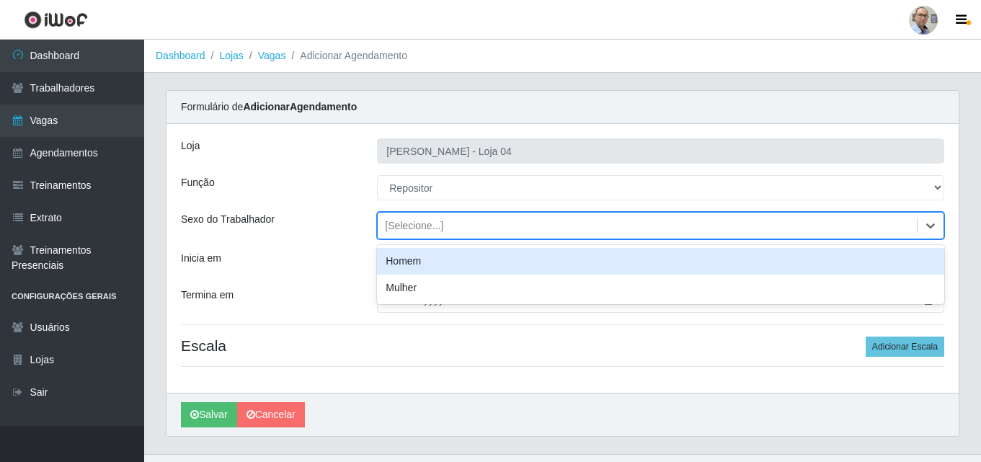
click at [322, 214] on div "Sexo do Trabalhador" at bounding box center [268, 225] width 196 height 27
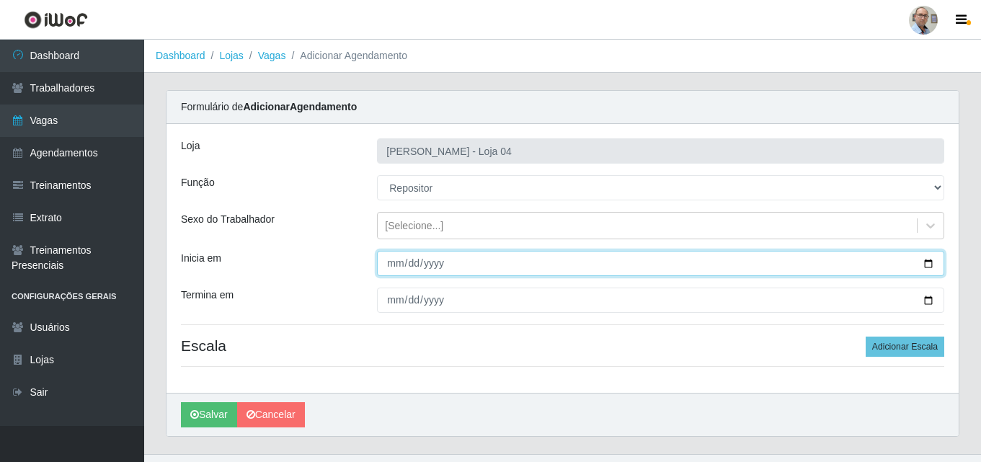
click at [932, 264] on input "Inicia em" at bounding box center [660, 263] width 567 height 25
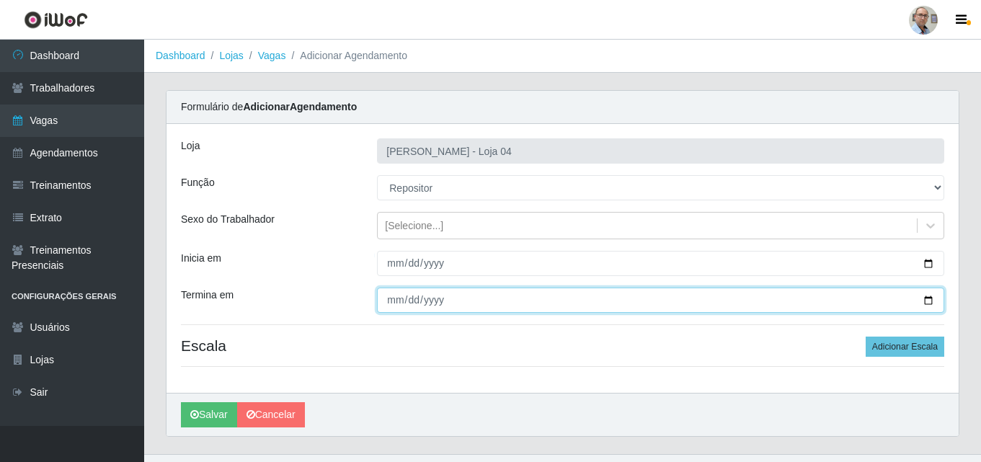
click at [930, 301] on input "Termina em" at bounding box center [660, 300] width 567 height 25
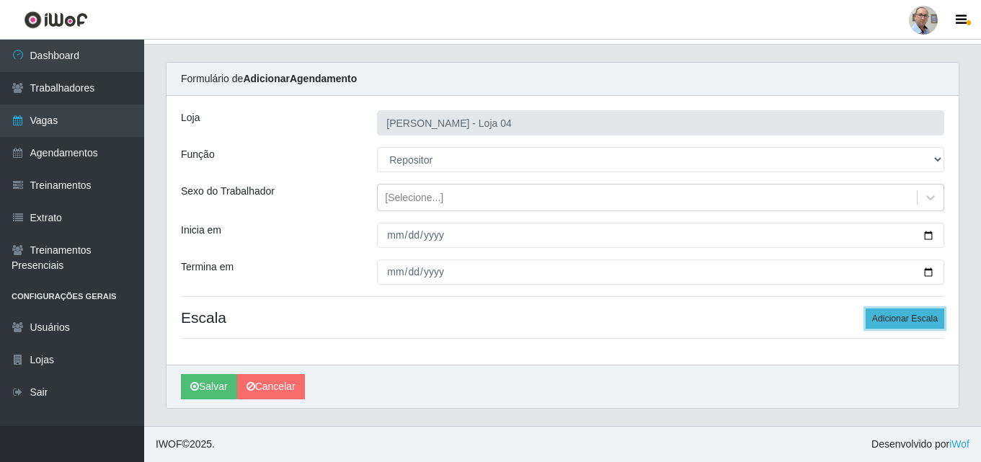
click at [914, 314] on button "Adicionar Escala" at bounding box center [905, 319] width 79 height 20
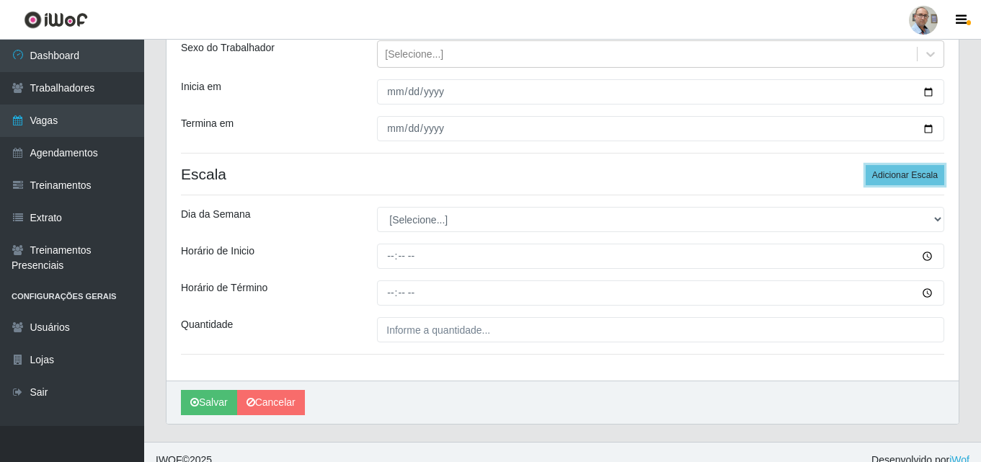
scroll to position [172, 0]
click at [907, 173] on button "Adicionar Escala" at bounding box center [905, 174] width 79 height 20
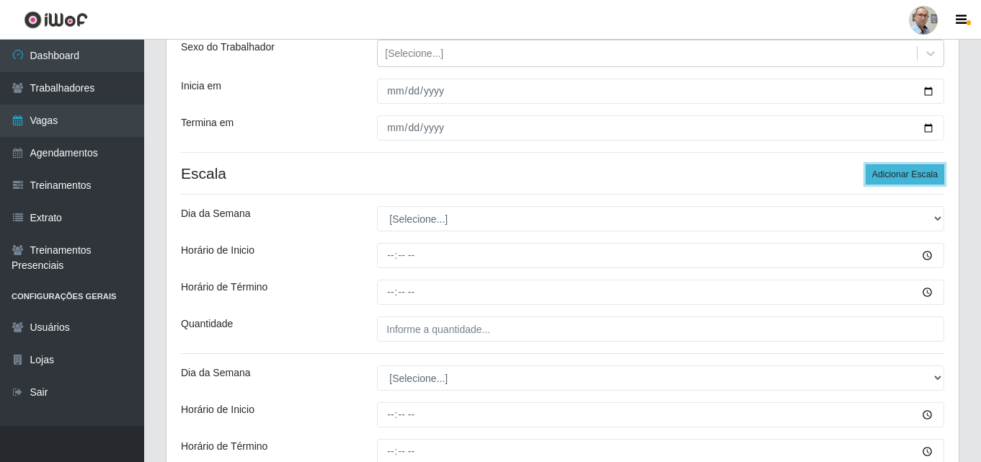
click at [907, 173] on button "Adicionar Escala" at bounding box center [905, 174] width 79 height 20
click at [899, 171] on button "Adicionar Escala" at bounding box center [905, 174] width 79 height 20
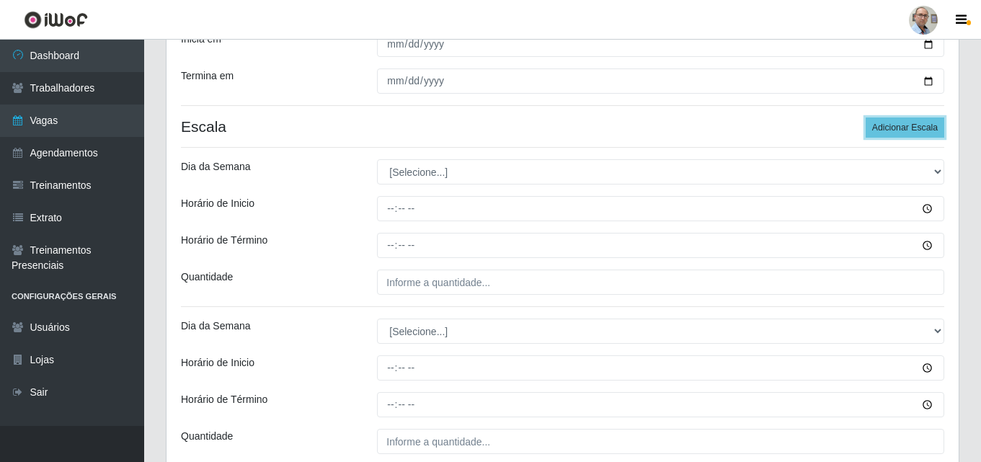
scroll to position [244, 0]
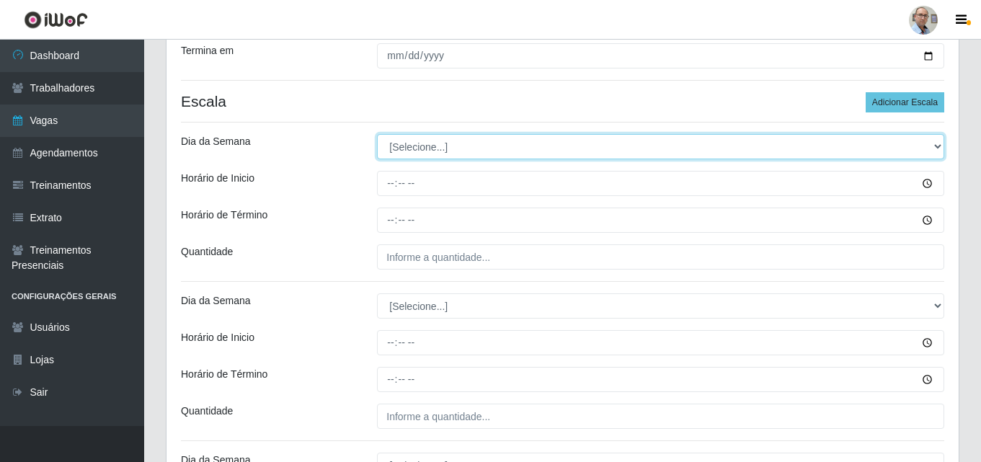
click at [416, 142] on select "[Selecione...] Segunda Terça Quarta Quinta Sexta Sábado Domingo" at bounding box center [660, 146] width 567 height 25
click at [377, 134] on select "[Selecione...] Segunda Terça Quarta Quinta Sexta Sábado Domingo" at bounding box center [660, 146] width 567 height 25
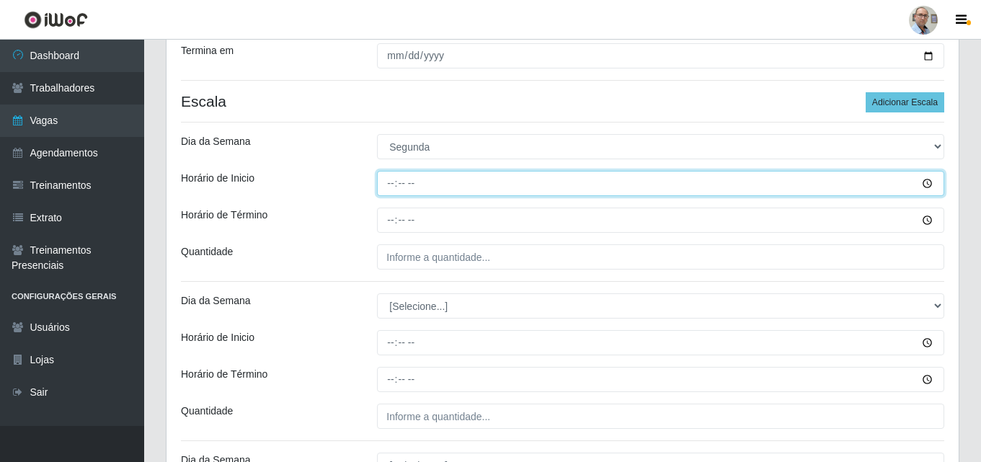
click at [389, 183] on input "Horário de Inicio" at bounding box center [660, 183] width 567 height 25
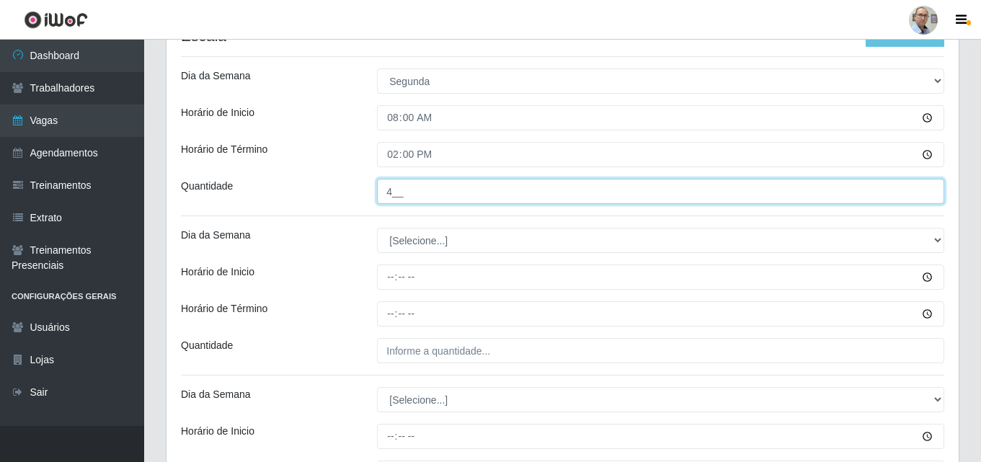
scroll to position [389, 0]
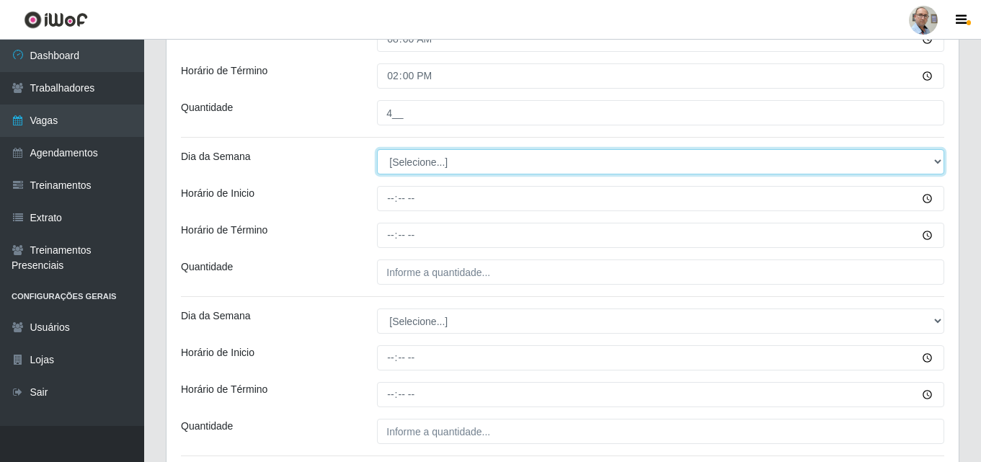
click at [416, 156] on select "[Selecione...] Segunda Terça Quarta Quinta Sexta Sábado Domingo" at bounding box center [660, 161] width 567 height 25
click at [377, 149] on select "[Selecione...] Segunda Terça Quarta Quinta Sexta Sábado Domingo" at bounding box center [660, 161] width 567 height 25
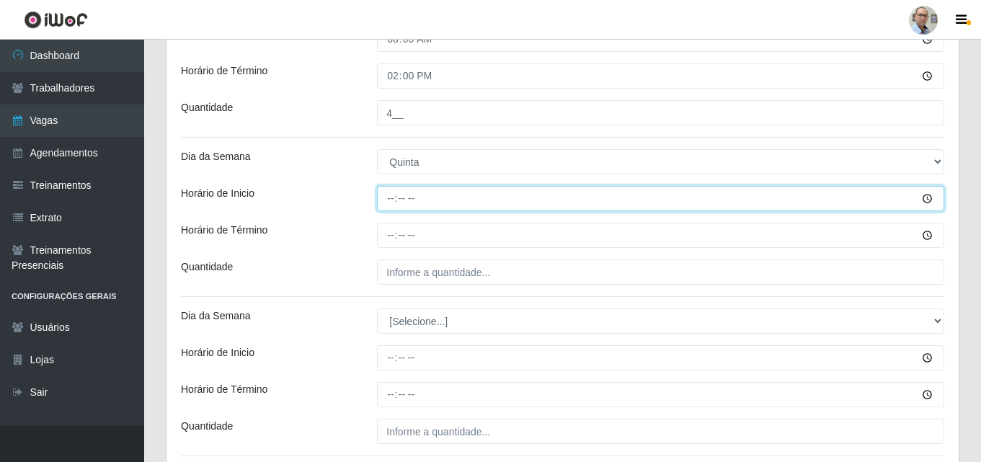
click at [384, 201] on input "Horário de Inicio" at bounding box center [660, 198] width 567 height 25
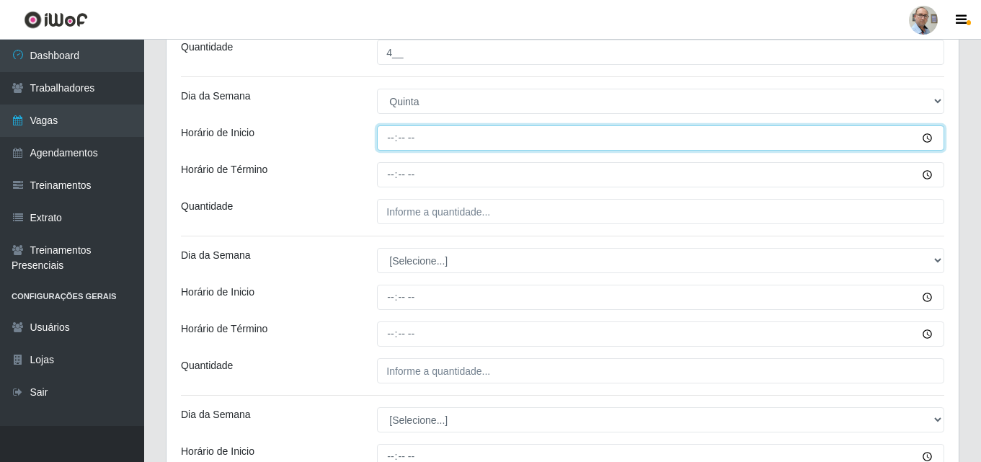
scroll to position [377, 0]
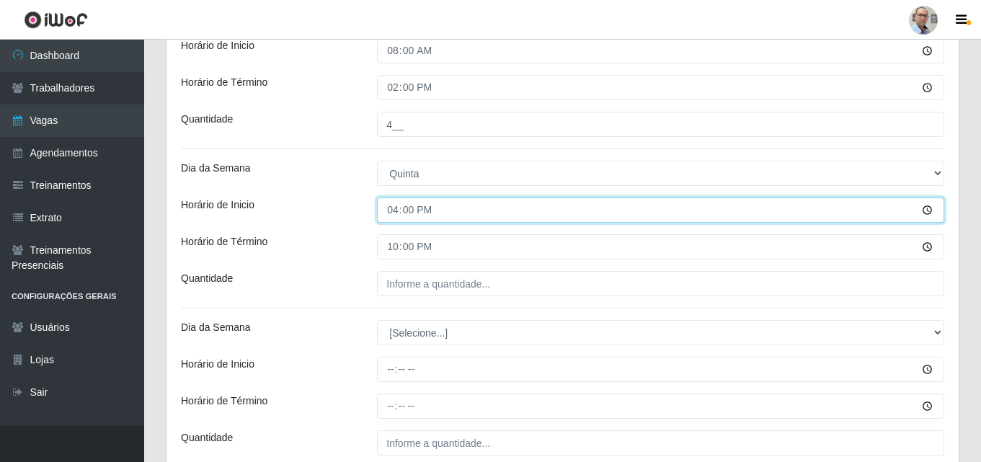
click at [393, 212] on input "16:00" at bounding box center [660, 210] width 567 height 25
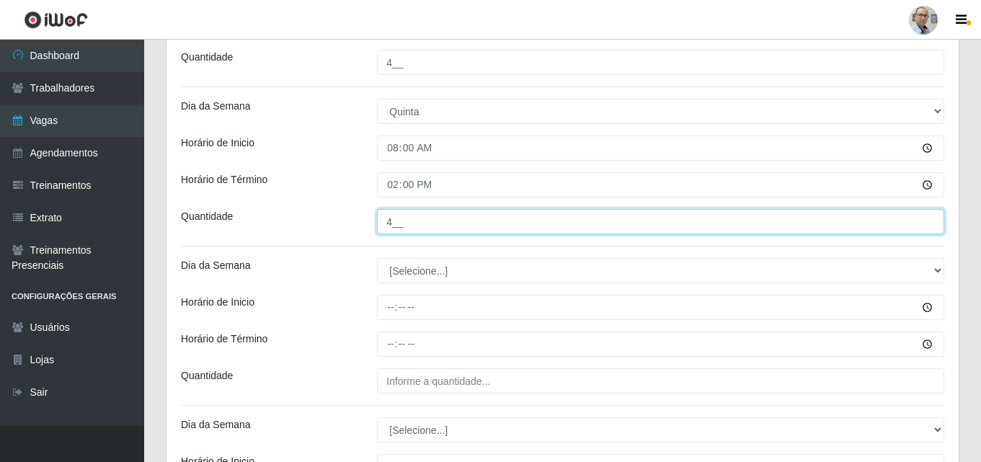
scroll to position [521, 0]
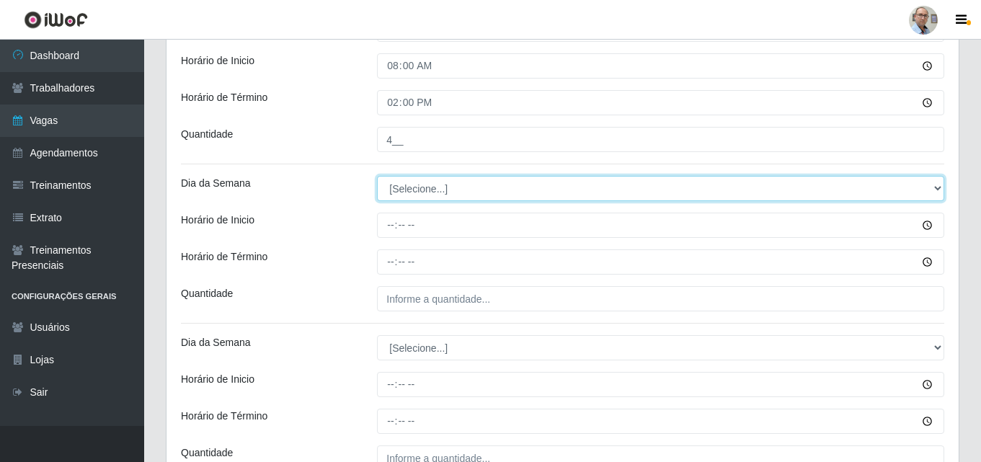
click at [407, 194] on select "[Selecione...] Segunda Terça Quarta Quinta Sexta Sábado Domingo" at bounding box center [660, 188] width 567 height 25
click at [377, 176] on select "[Selecione...] Segunda Terça Quarta Quinta Sexta Sábado Domingo" at bounding box center [660, 188] width 567 height 25
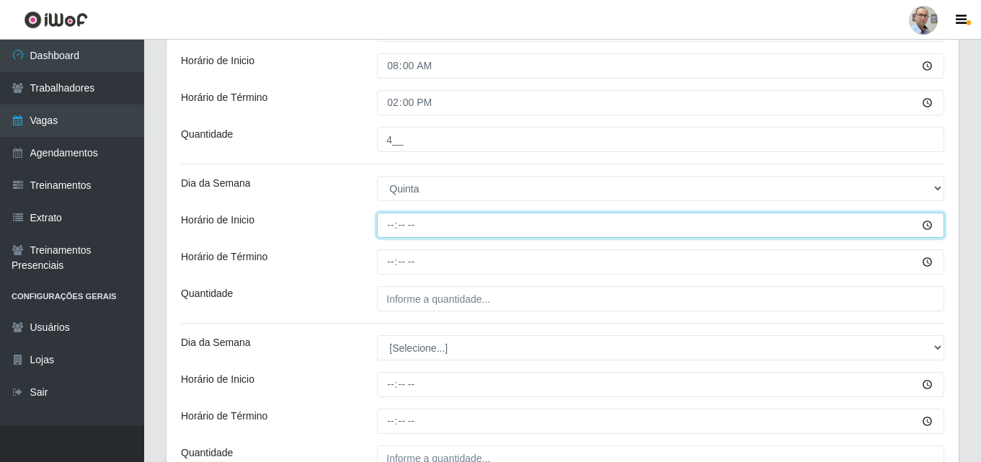
click at [393, 221] on input "Horário de Inicio" at bounding box center [660, 225] width 567 height 25
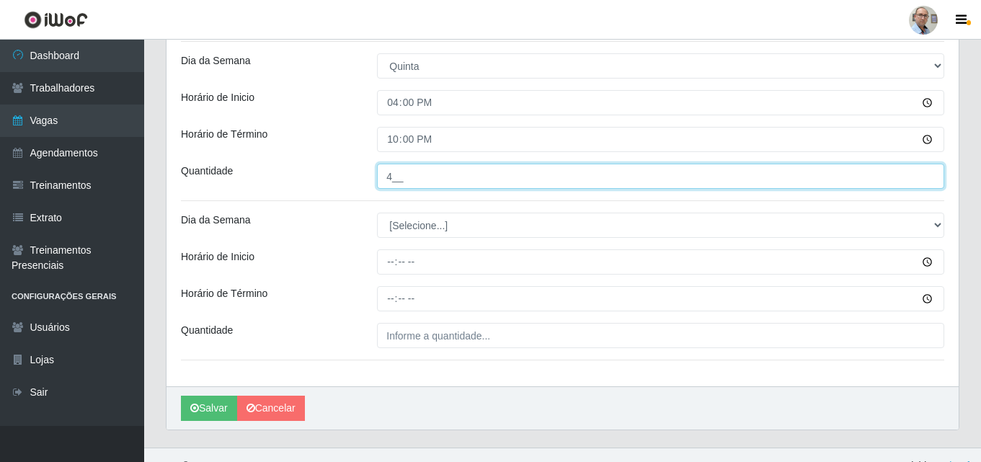
scroll to position [665, 0]
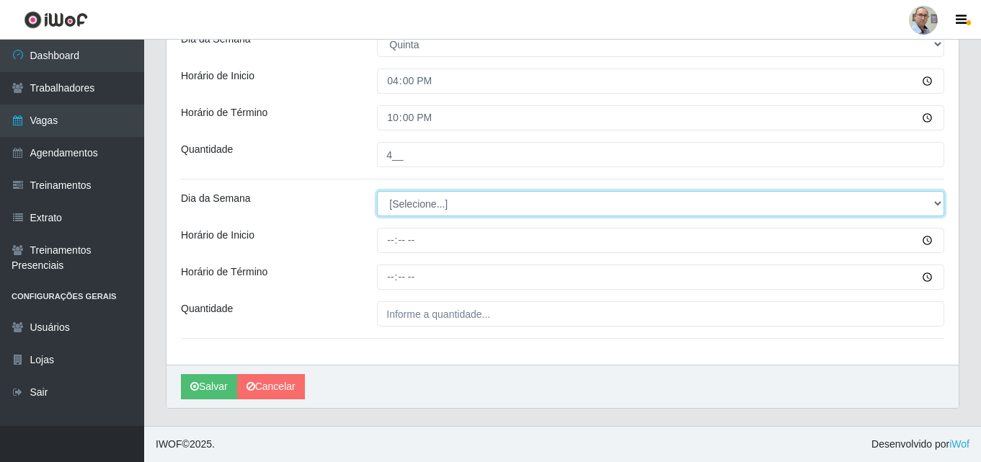
click at [413, 203] on select "[Selecione...] Segunda Terça Quarta Quinta Sexta Sábado Domingo" at bounding box center [660, 203] width 567 height 25
click at [377, 191] on select "[Selecione...] Segunda Terça Quarta Quinta Sexta Sábado Domingo" at bounding box center [660, 203] width 567 height 25
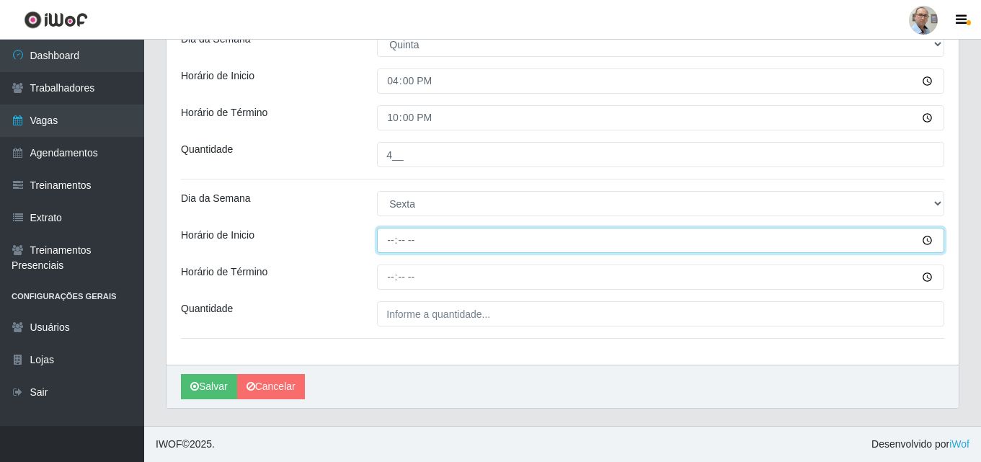
click at [386, 229] on input "Horário de Inicio" at bounding box center [660, 240] width 567 height 25
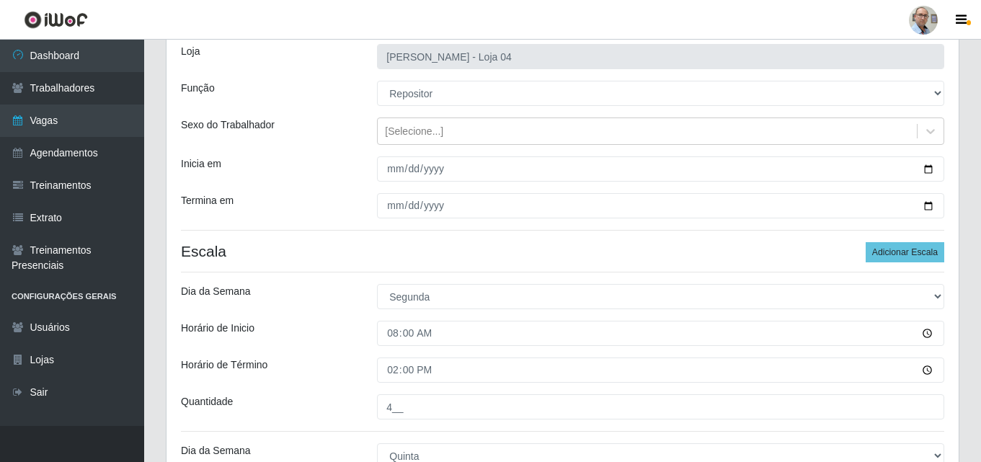
scroll to position [89, 0]
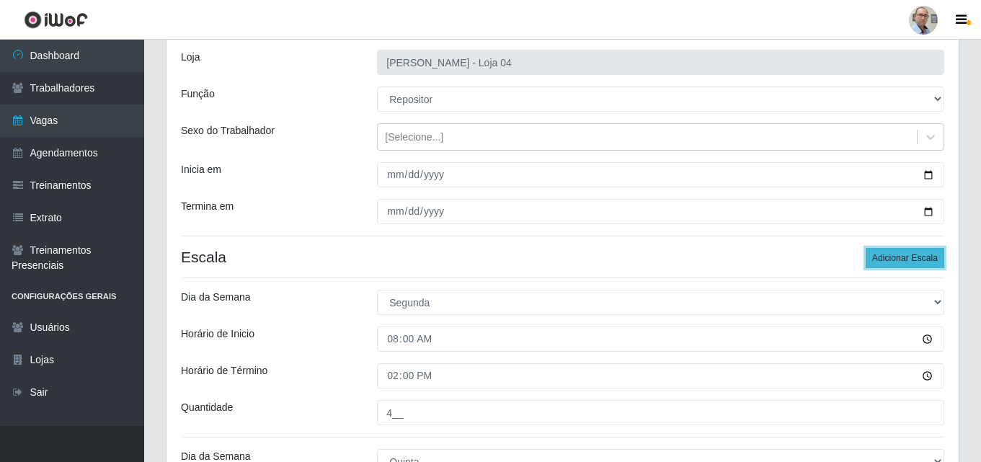
click at [903, 253] on button "Adicionar Escala" at bounding box center [905, 258] width 79 height 20
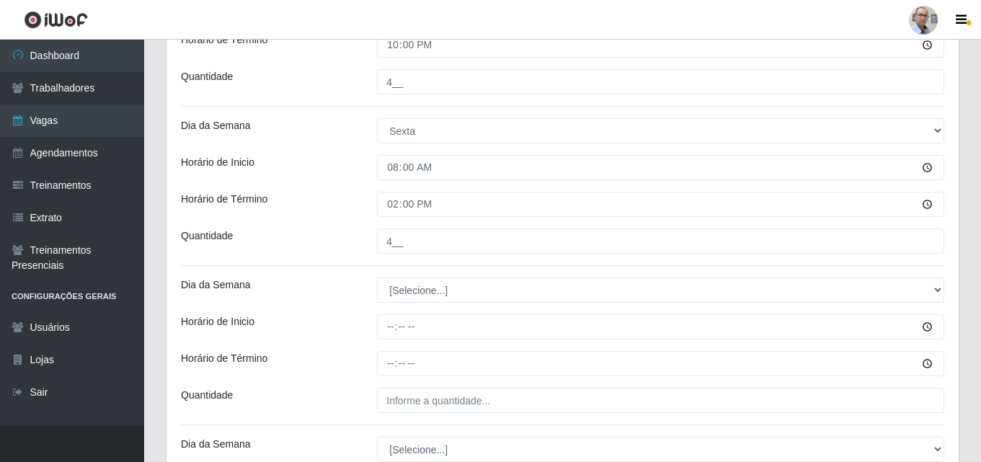
scroll to position [738, 0]
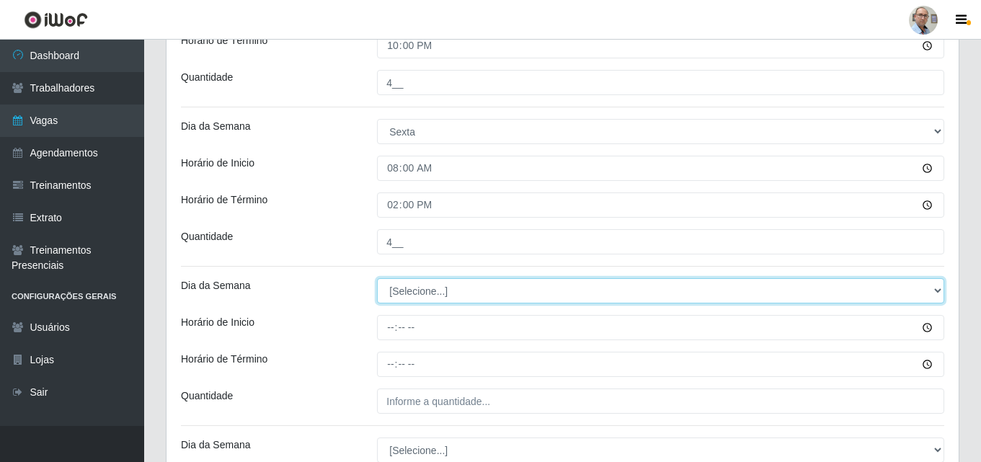
click at [410, 290] on select "[Selecione...] Segunda Terça Quarta Quinta Sexta Sábado Domingo" at bounding box center [660, 290] width 567 height 25
click at [377, 278] on select "[Selecione...] Segunda Terça Quarta Quinta Sexta Sábado Domingo" at bounding box center [660, 290] width 567 height 25
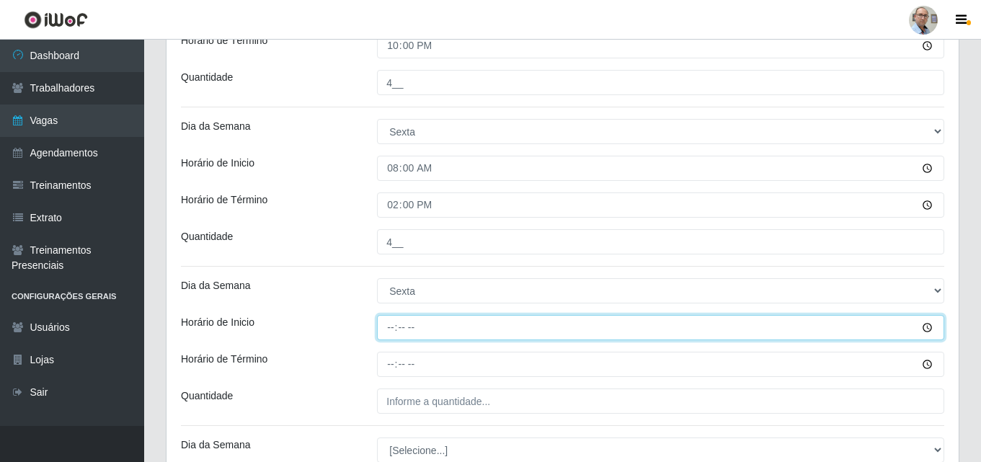
click at [391, 332] on input "Horário de Inicio" at bounding box center [660, 327] width 567 height 25
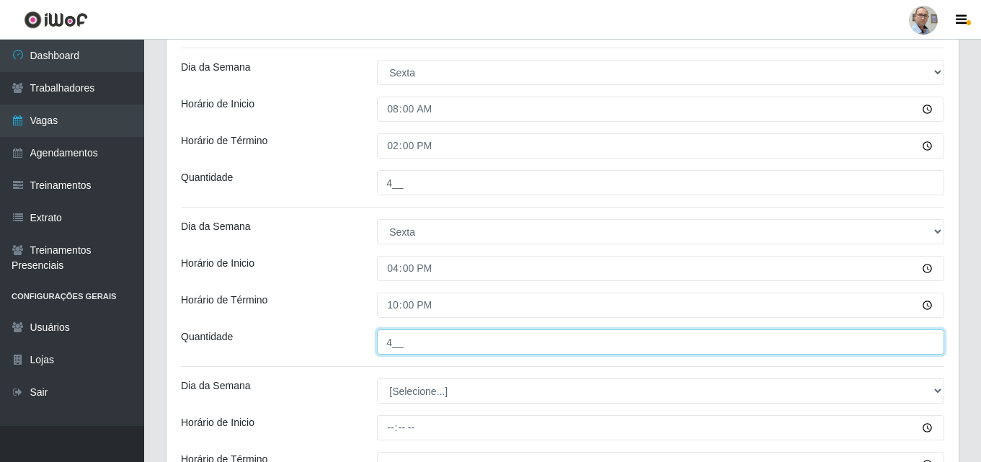
scroll to position [882, 0]
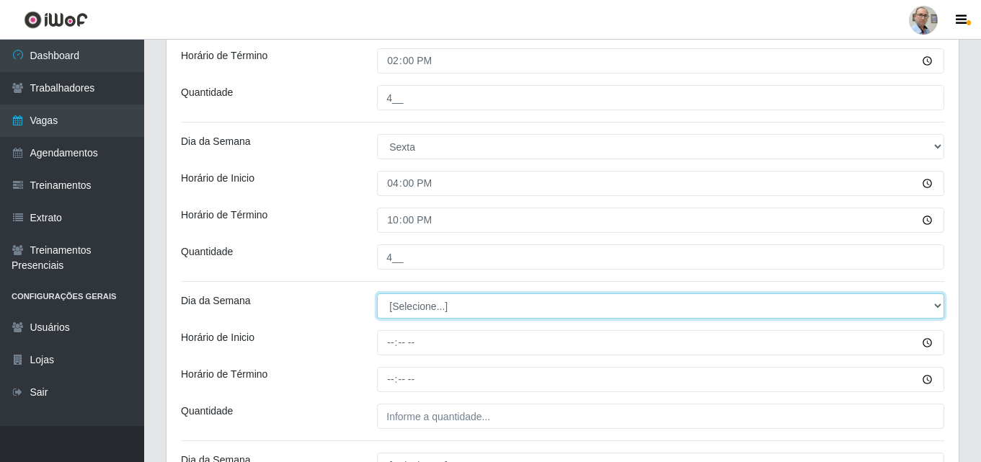
click at [415, 307] on select "[Selecione...] Segunda Terça Quarta Quinta Sexta Sábado Domingo" at bounding box center [660, 305] width 567 height 25
click at [377, 293] on select "[Selecione...] Segunda Terça Quarta Quinta Sexta Sábado Domingo" at bounding box center [660, 305] width 567 height 25
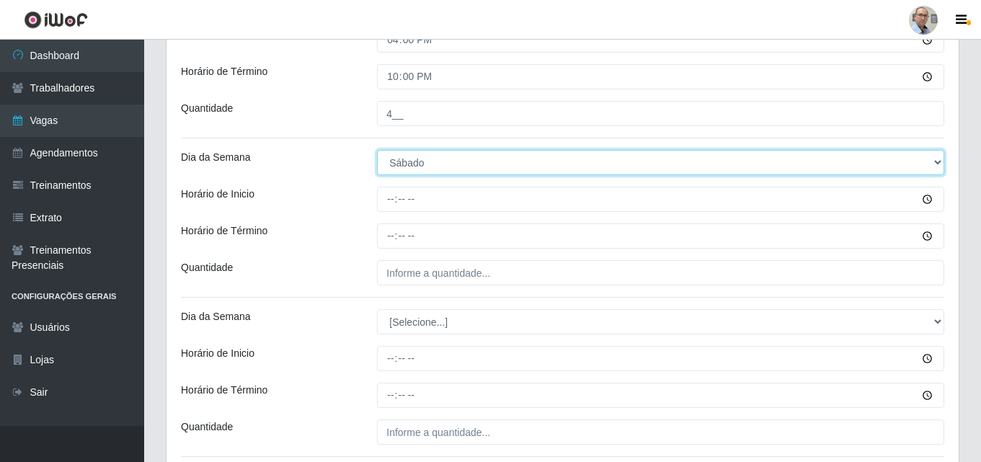
scroll to position [1026, 0]
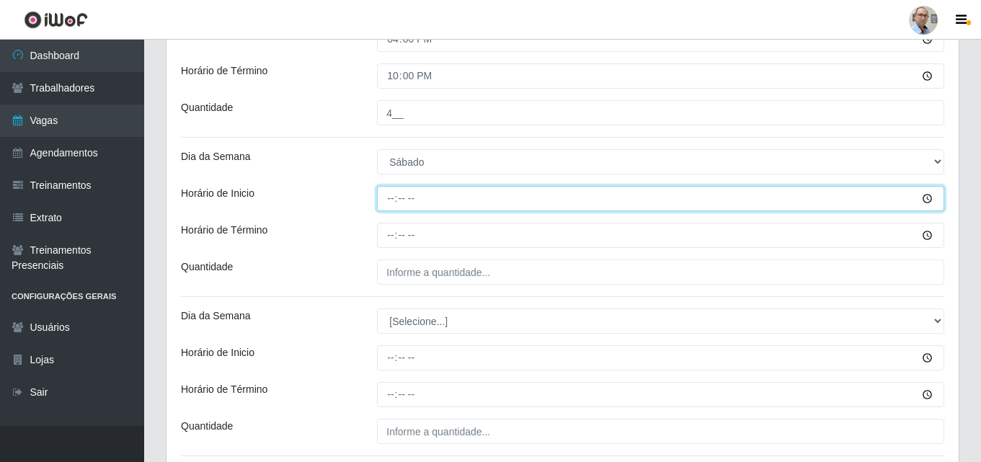
click at [378, 198] on input "Horário de Inicio" at bounding box center [660, 198] width 567 height 25
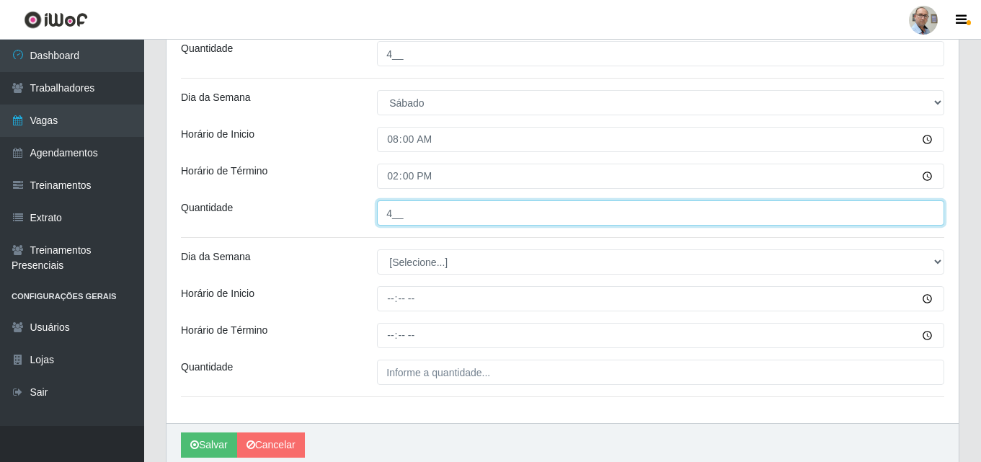
scroll to position [1144, 0]
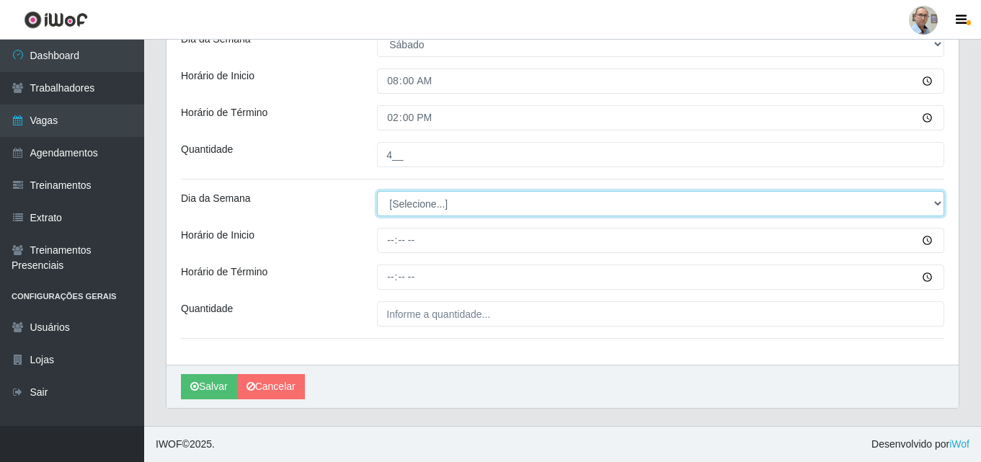
click at [441, 199] on select "[Selecione...] Segunda Terça Quarta Quinta Sexta Sábado Domingo" at bounding box center [660, 203] width 567 height 25
click at [377, 191] on select "[Selecione...] Segunda Terça Quarta Quinta Sexta Sábado Domingo" at bounding box center [660, 203] width 567 height 25
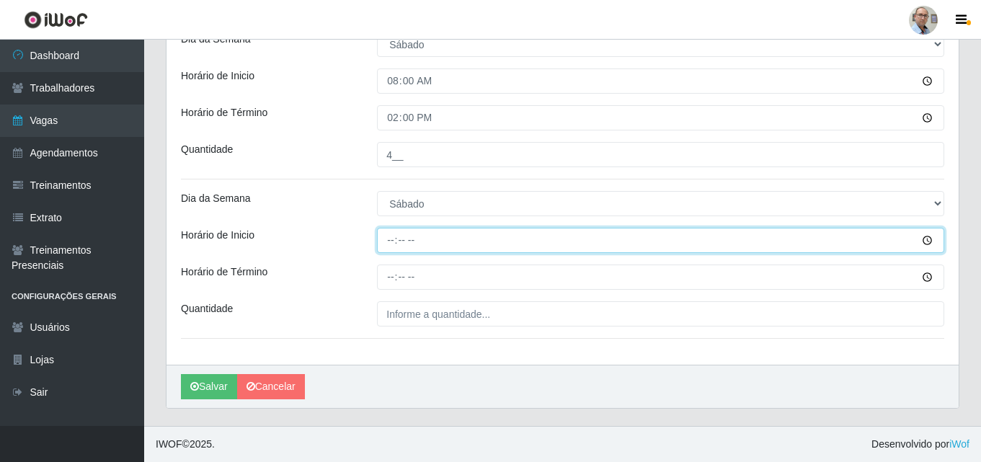
click at [389, 243] on input "Horário de Inicio" at bounding box center [660, 240] width 567 height 25
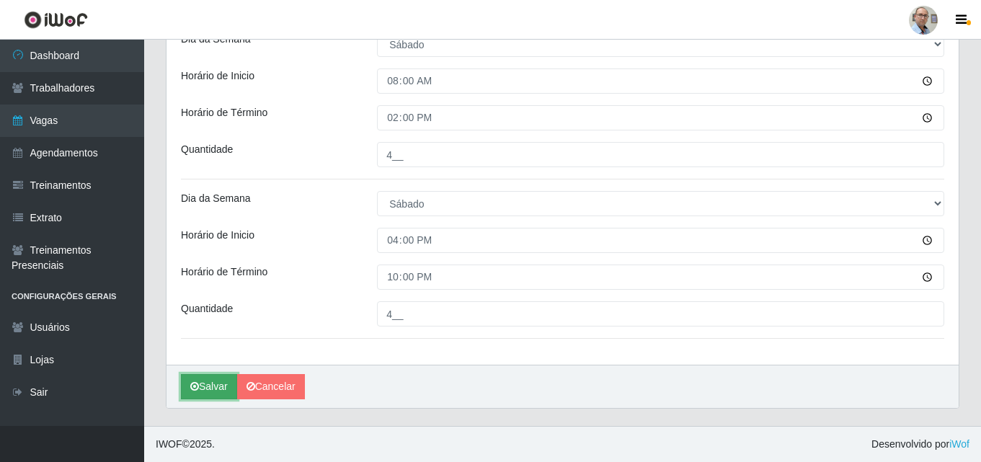
click at [207, 386] on button "Salvar" at bounding box center [209, 386] width 56 height 25
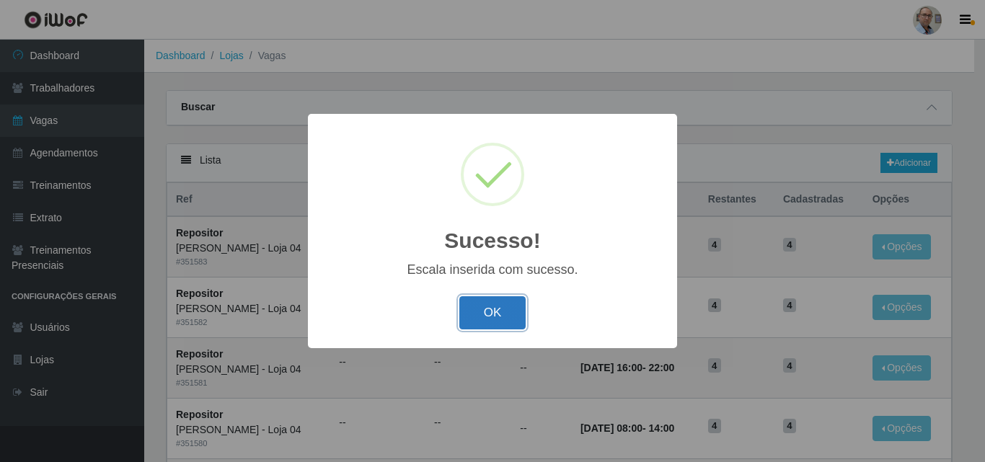
click at [493, 314] on button "OK" at bounding box center [492, 313] width 67 height 34
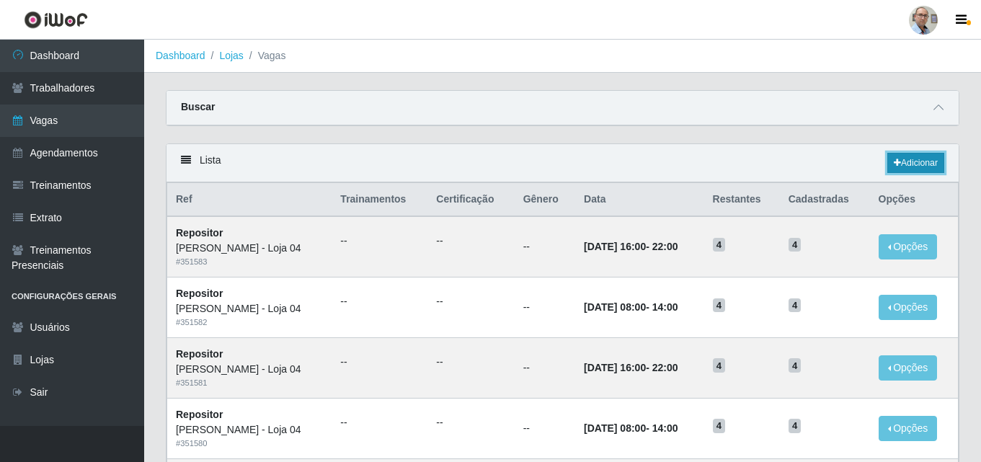
click at [925, 164] on link "Adicionar" at bounding box center [916, 163] width 57 height 20
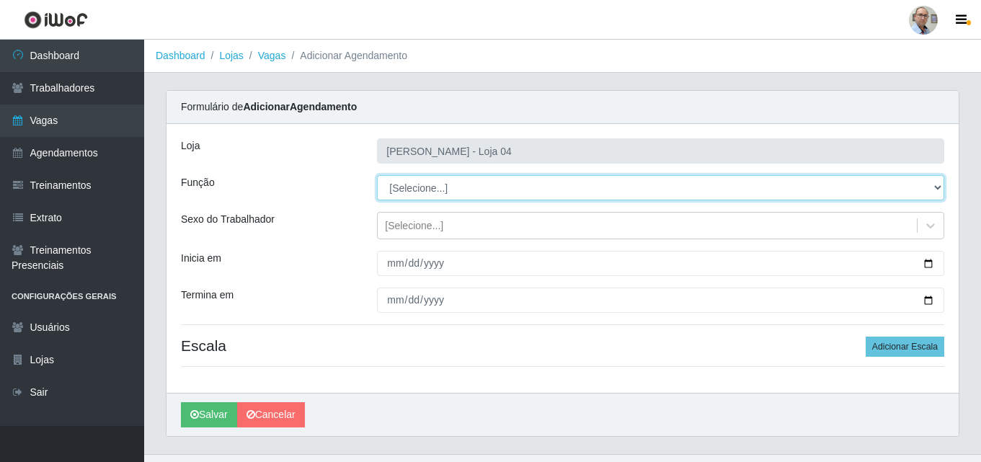
click at [435, 186] on select "[Selecione...] ASG ASG + ASG ++ Auxiliar de Depósito Auxiliar de Depósito + Aux…" at bounding box center [660, 187] width 567 height 25
click at [377, 175] on select "[Selecione...] ASG ASG + ASG ++ Auxiliar de Depósito Auxiliar de Depósito + Aux…" at bounding box center [660, 187] width 567 height 25
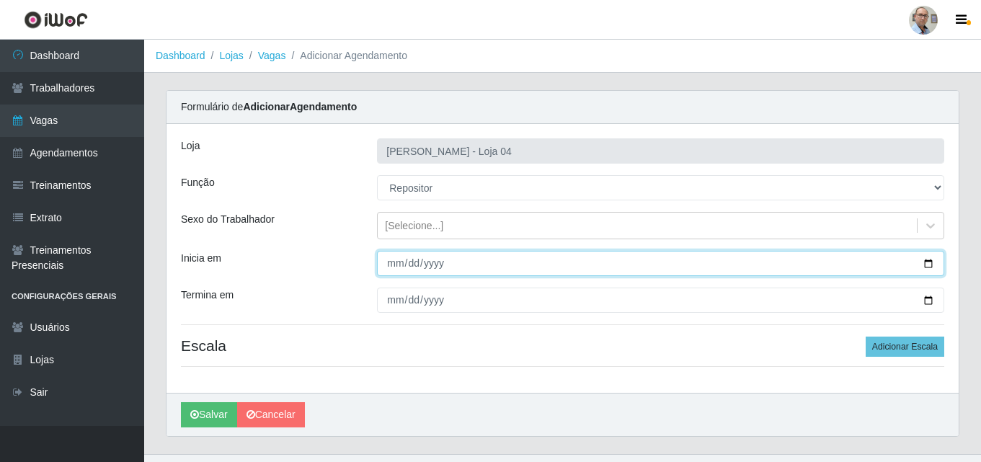
click at [929, 263] on input "Inicia em" at bounding box center [660, 263] width 567 height 25
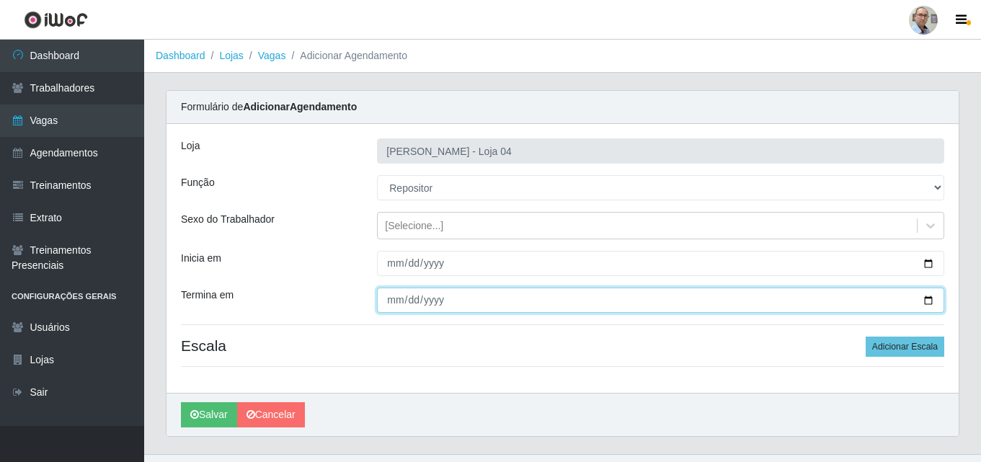
click at [932, 300] on input "Termina em" at bounding box center [660, 300] width 567 height 25
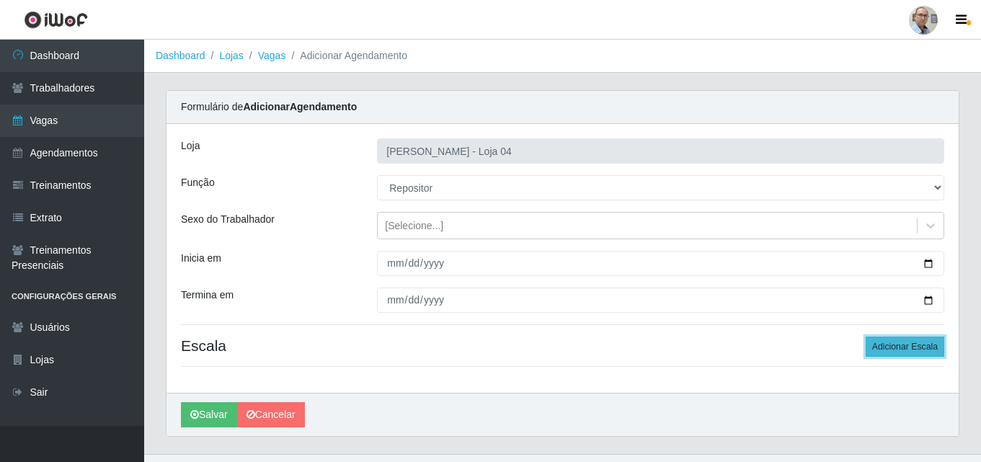
click at [904, 345] on button "Adicionar Escala" at bounding box center [905, 347] width 79 height 20
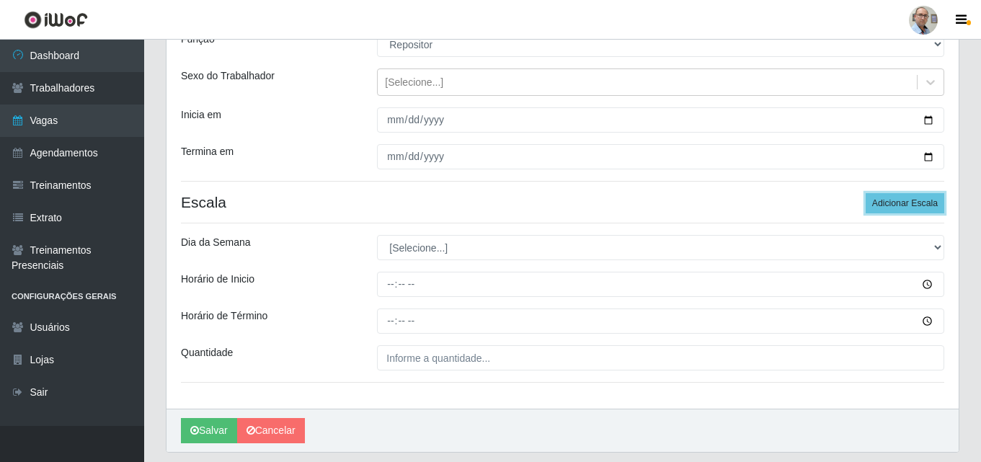
scroll to position [144, 0]
click at [917, 197] on button "Adicionar Escala" at bounding box center [905, 203] width 79 height 20
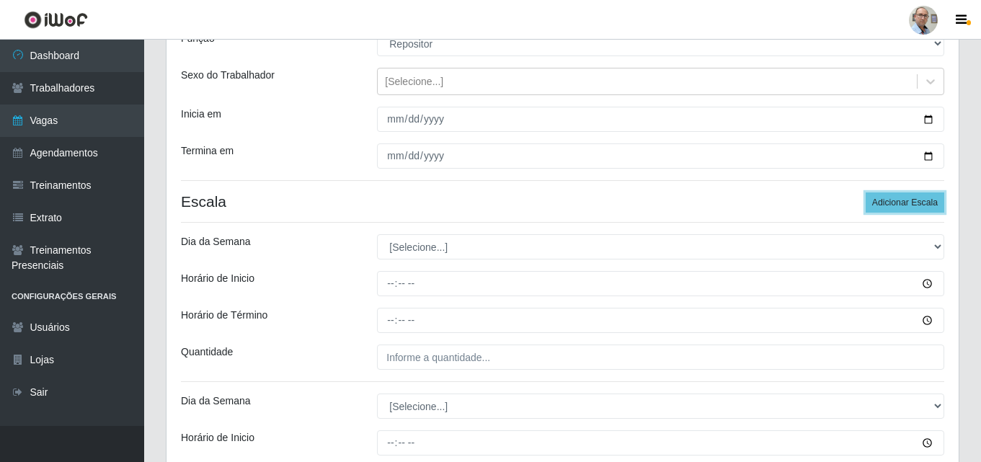
scroll to position [288, 0]
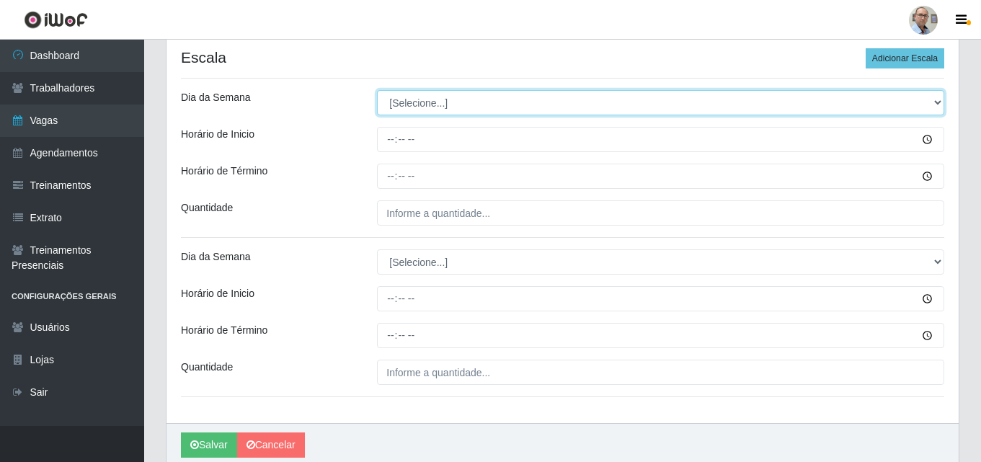
click at [423, 99] on select "[Selecione...] Segunda Terça Quarta Quinta Sexta Sábado Domingo" at bounding box center [660, 102] width 567 height 25
click at [377, 90] on select "[Selecione...] Segunda Terça Quarta Quinta Sexta Sábado Domingo" at bounding box center [660, 102] width 567 height 25
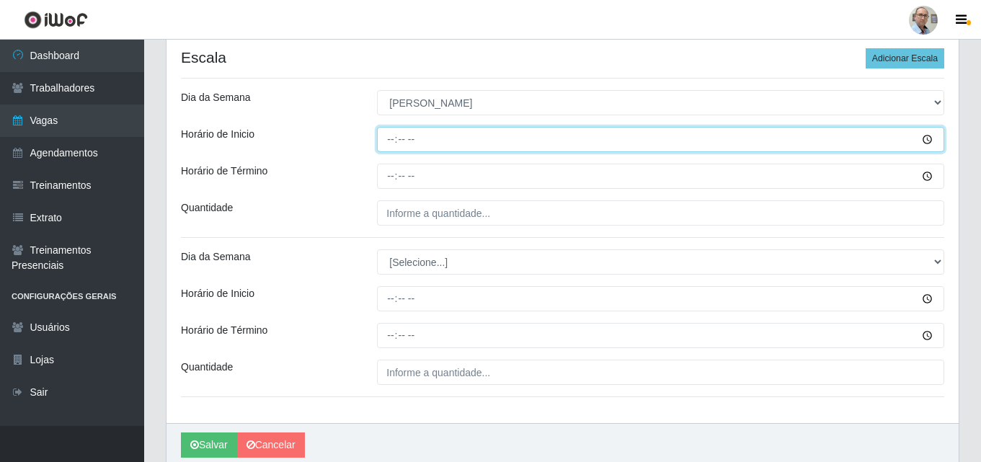
click at [384, 141] on input "Horário de Inicio" at bounding box center [660, 139] width 567 height 25
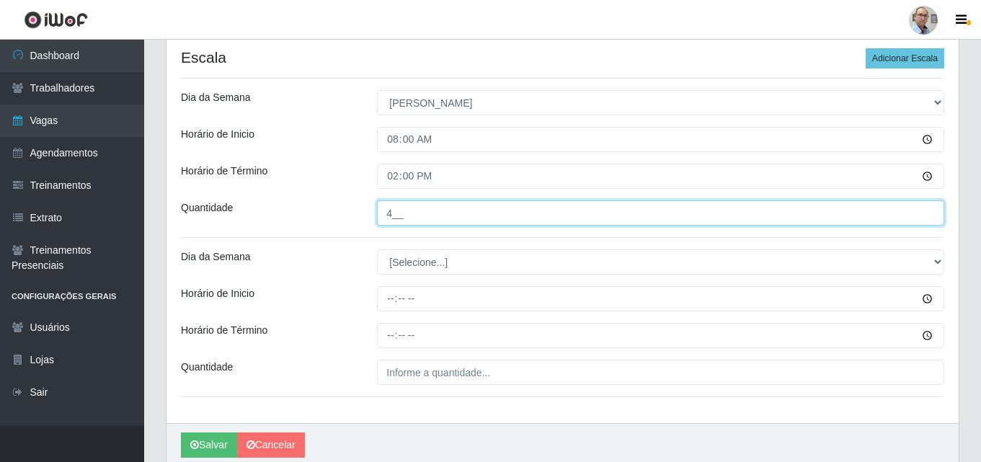
scroll to position [347, 0]
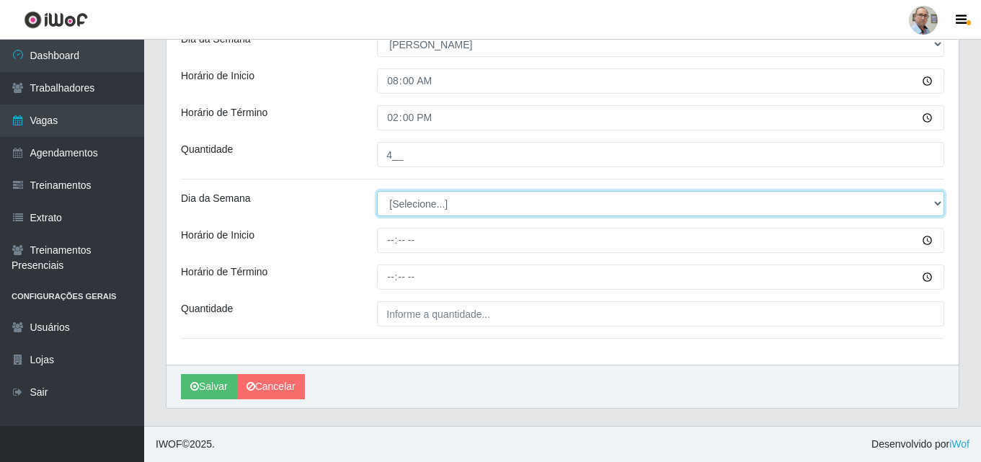
click at [417, 208] on select "[Selecione...] Segunda Terça Quarta Quinta Sexta Sábado Domingo" at bounding box center [660, 203] width 567 height 25
click at [377, 191] on select "[Selecione...] Segunda Terça Quarta Quinta Sexta Sábado Domingo" at bounding box center [660, 203] width 567 height 25
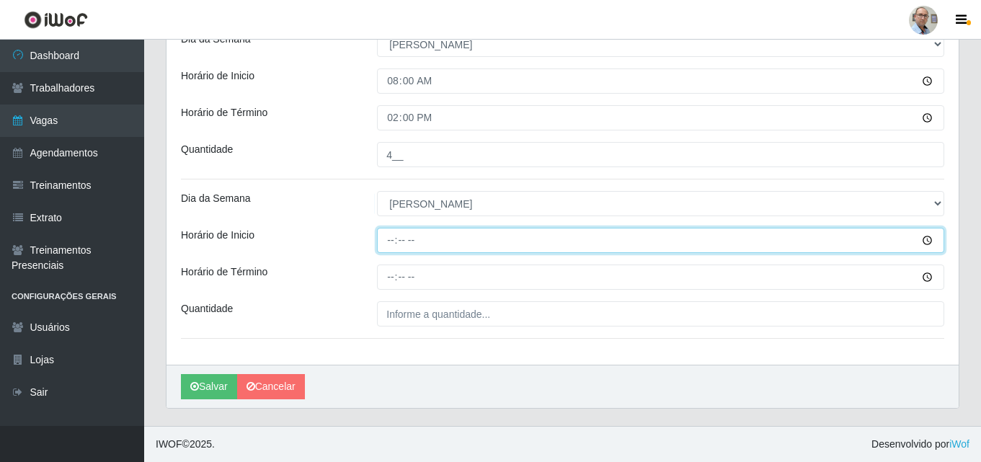
click at [389, 245] on input "Horário de Inicio" at bounding box center [660, 240] width 567 height 25
click at [388, 239] on input "16:00" at bounding box center [660, 240] width 567 height 25
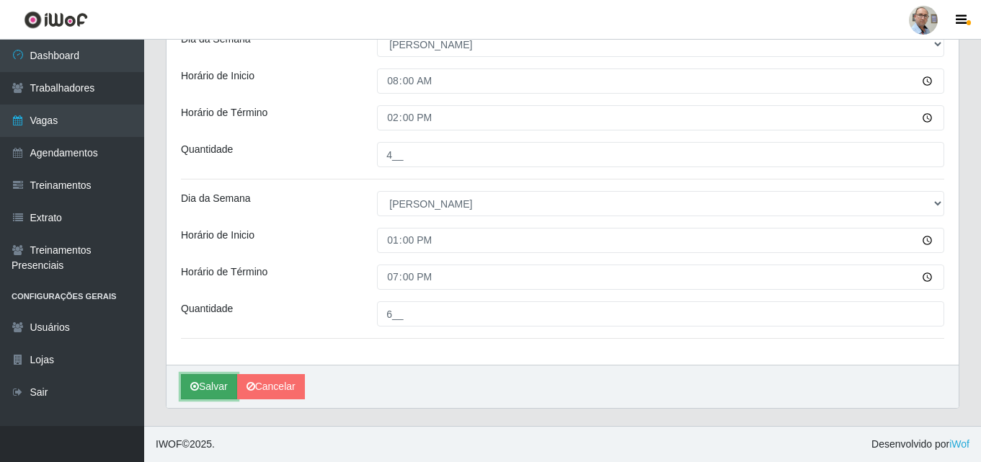
click at [211, 389] on button "Salvar" at bounding box center [209, 386] width 56 height 25
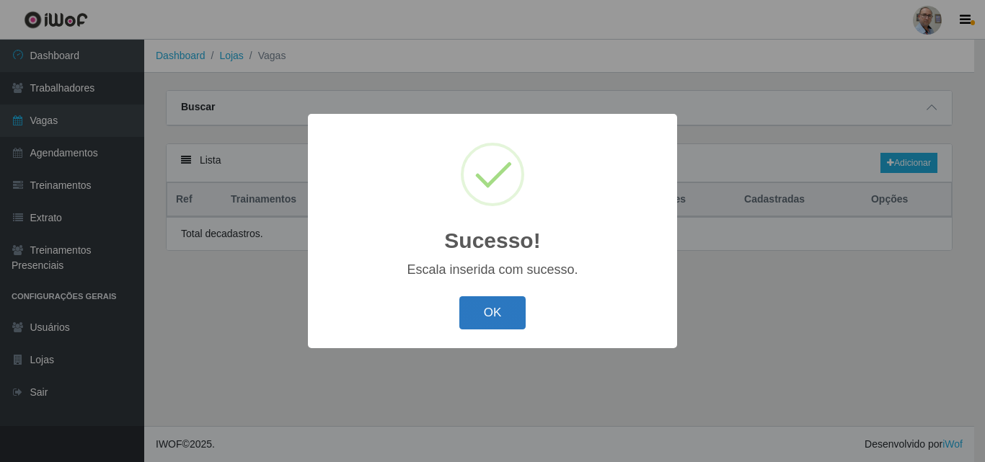
click at [485, 322] on button "OK" at bounding box center [492, 313] width 67 height 34
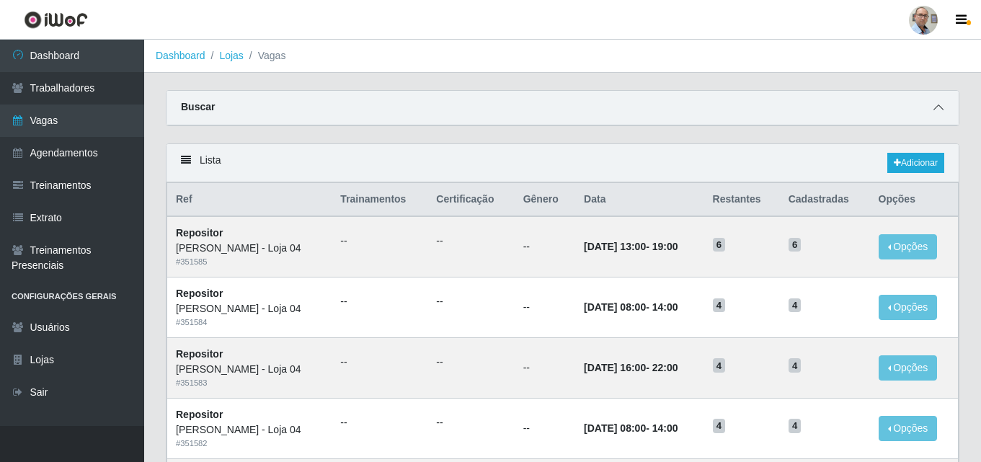
click at [940, 112] on icon at bounding box center [939, 107] width 10 height 10
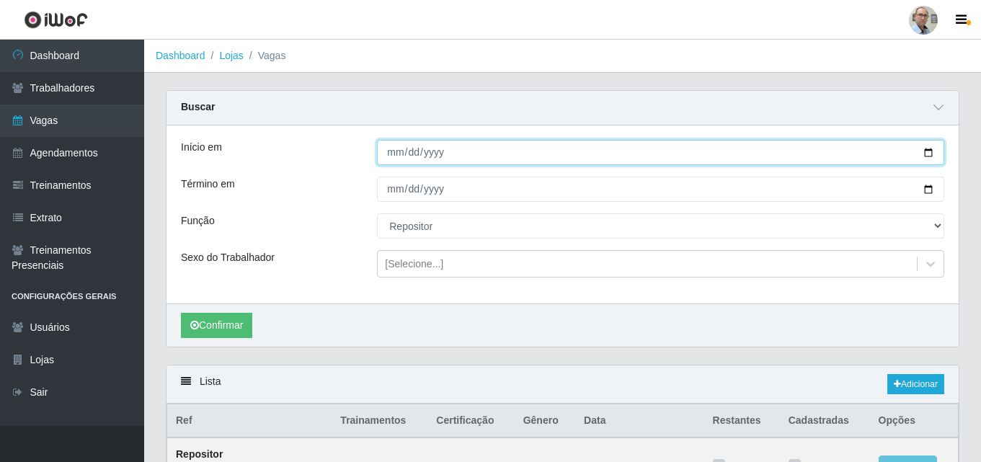
click at [931, 153] on input "[DATE]" at bounding box center [660, 152] width 567 height 25
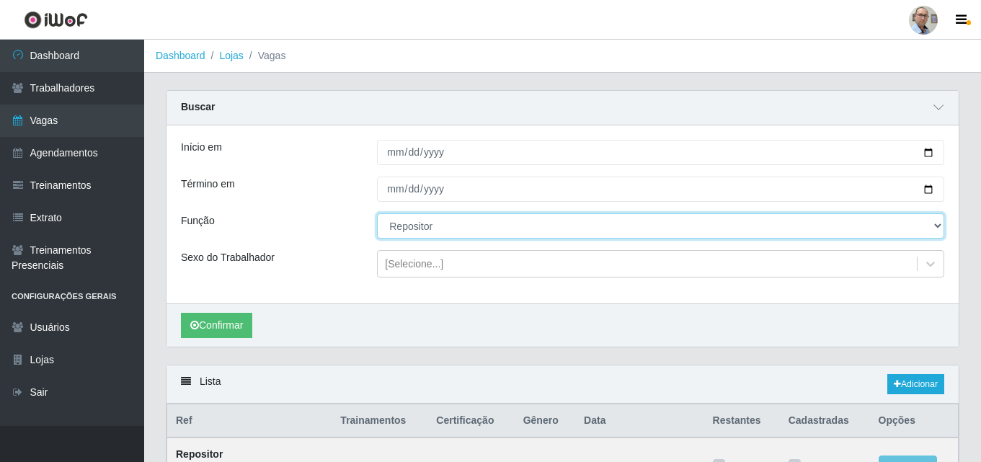
click at [438, 231] on select "[Selecione...] ASG ASG + ASG ++ Auxiliar de Depósito Auxiliar de Depósito + Aux…" at bounding box center [660, 225] width 567 height 25
click at [377, 214] on select "[Selecione...] ASG ASG + ASG ++ Auxiliar de Depósito Auxiliar de Depósito + Aux…" at bounding box center [660, 225] width 567 height 25
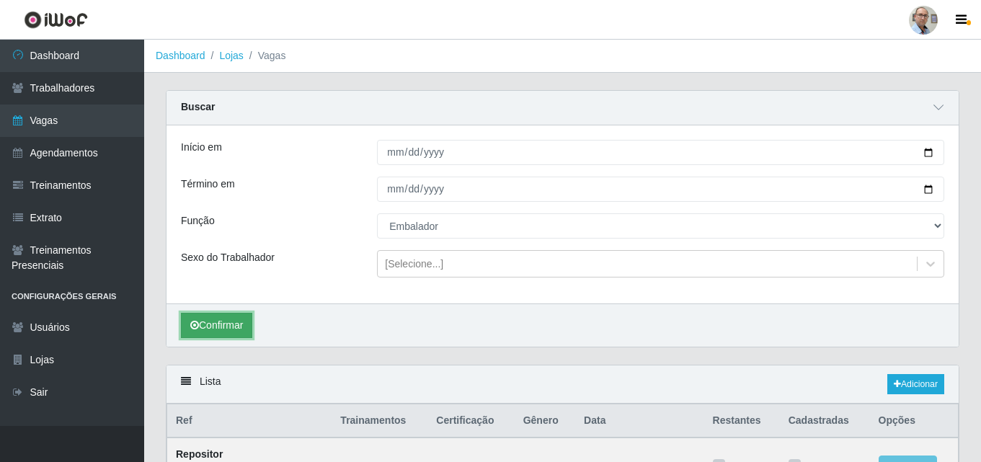
click at [215, 320] on button "Confirmar" at bounding box center [216, 325] width 71 height 25
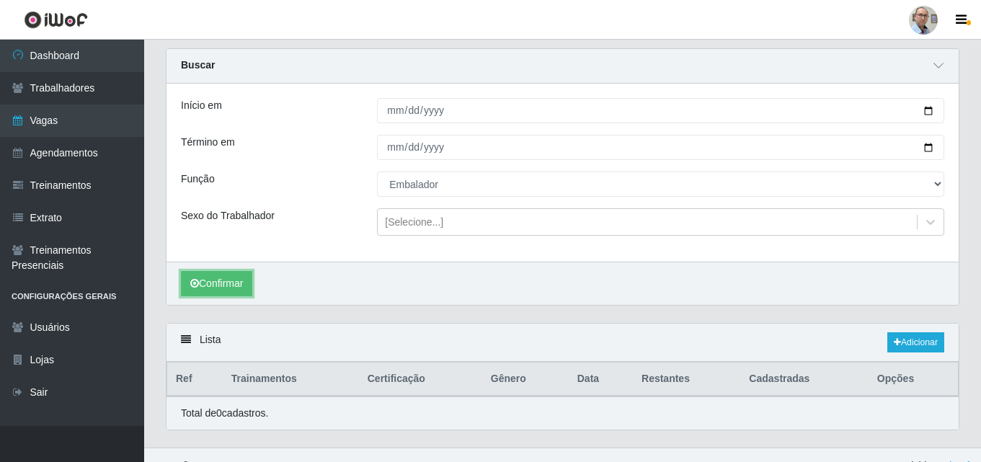
scroll to position [64, 0]
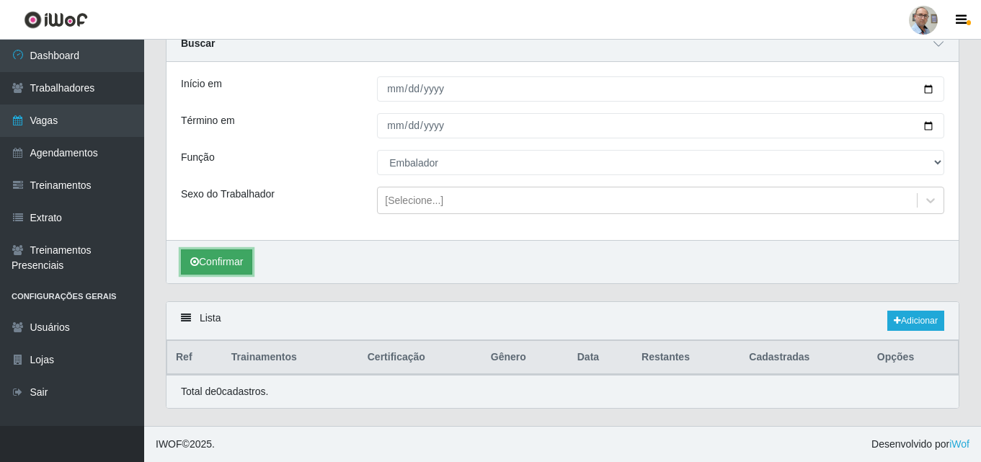
click at [204, 257] on button "Confirmar" at bounding box center [216, 261] width 71 height 25
click at [492, 274] on div "Confirmar" at bounding box center [563, 261] width 792 height 43
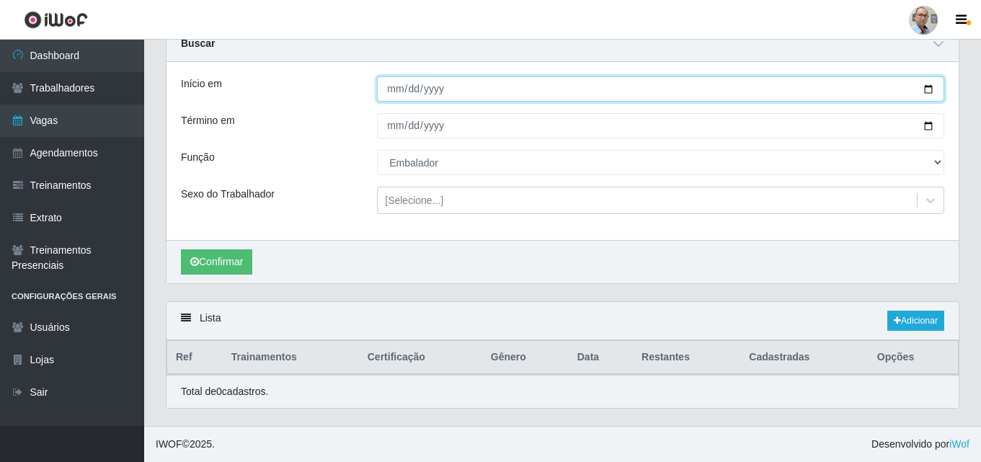
click at [929, 89] on input "[DATE]" at bounding box center [660, 88] width 567 height 25
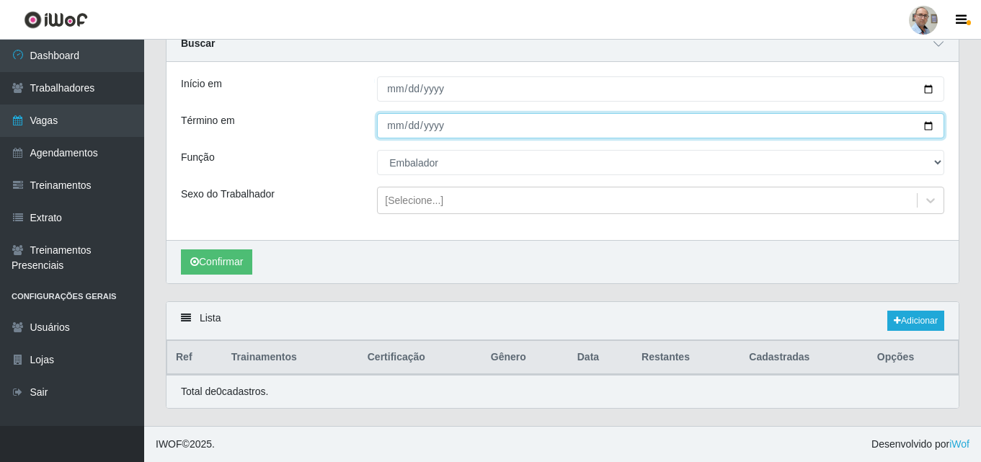
click at [932, 126] on input "[DATE]" at bounding box center [660, 125] width 567 height 25
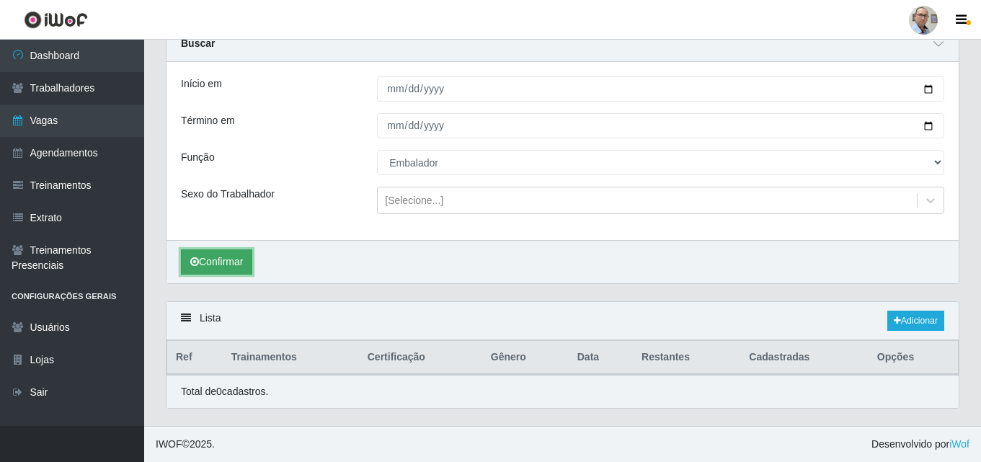
click at [191, 262] on icon "submit" at bounding box center [194, 262] width 9 height 10
click at [894, 319] on icon at bounding box center [897, 321] width 7 height 9
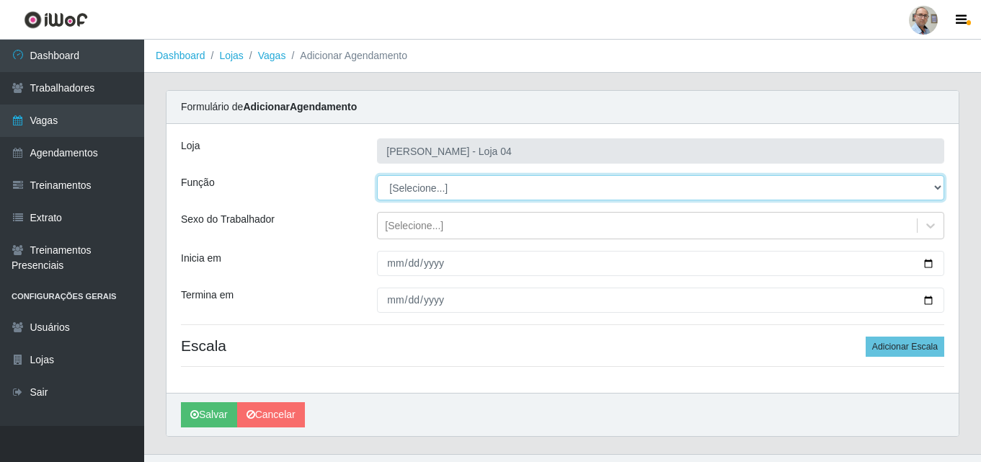
click at [456, 185] on select "[Selecione...] ASG ASG + ASG ++ Auxiliar de Depósito Auxiliar de Depósito + Aux…" at bounding box center [660, 187] width 567 height 25
click at [377, 175] on select "[Selecione...] ASG ASG + ASG ++ Auxiliar de Depósito Auxiliar de Depósito + Aux…" at bounding box center [660, 187] width 567 height 25
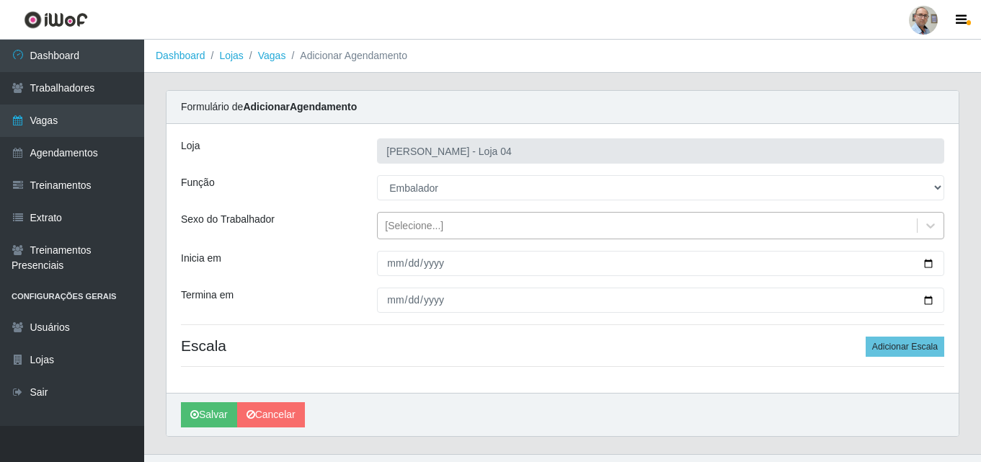
click at [433, 220] on div "[Selecione...]" at bounding box center [414, 225] width 58 height 15
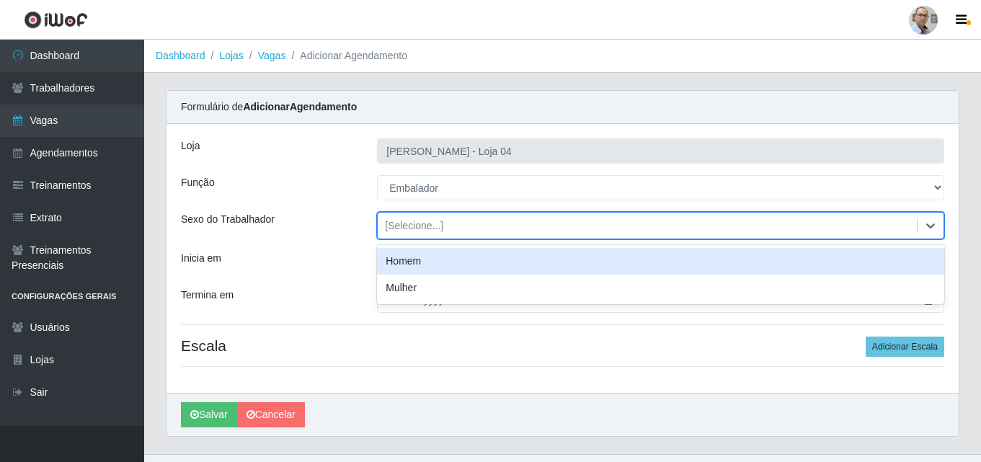
click at [324, 222] on div "Sexo do Trabalhador" at bounding box center [268, 225] width 196 height 27
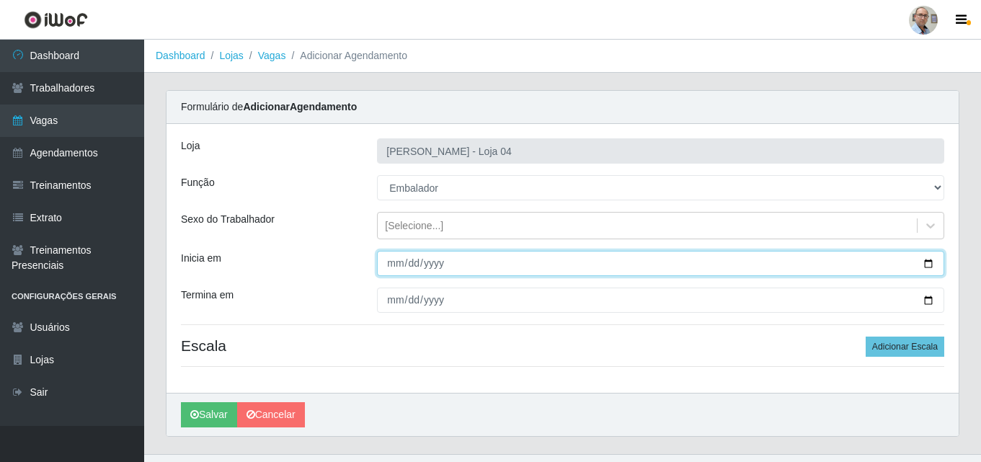
click at [924, 260] on input "Inicia em" at bounding box center [660, 263] width 567 height 25
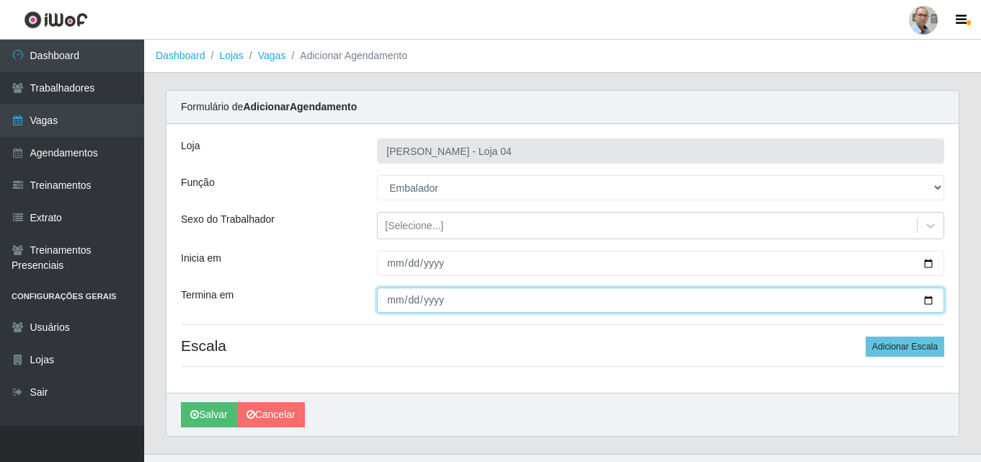
click at [928, 296] on input "Termina em" at bounding box center [660, 300] width 567 height 25
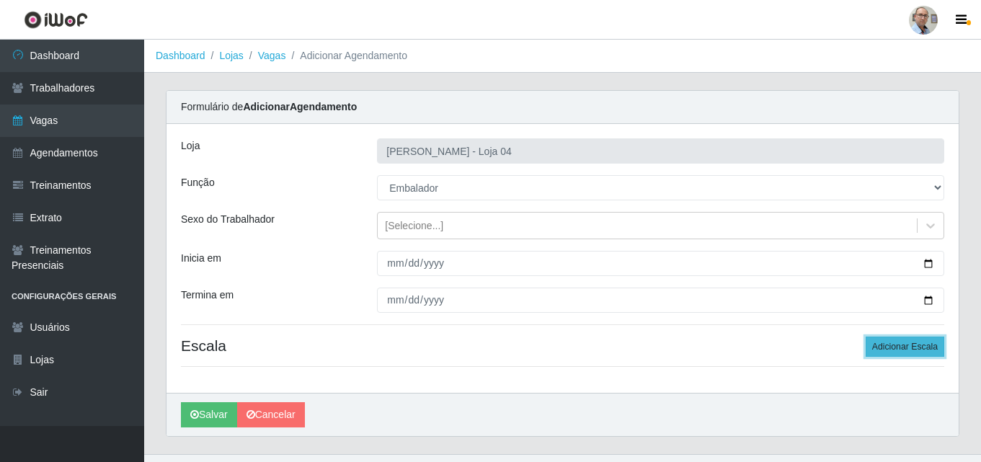
click at [910, 342] on button "Adicionar Escala" at bounding box center [905, 347] width 79 height 20
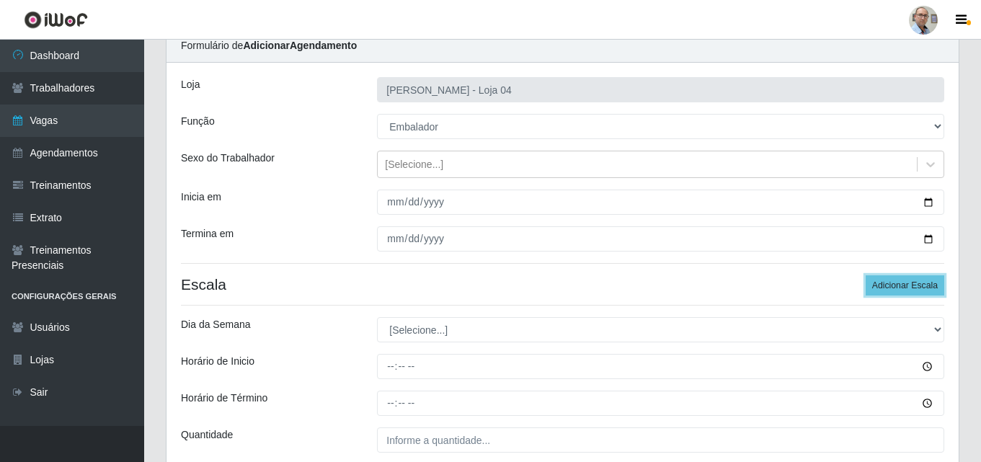
scroll to position [144, 0]
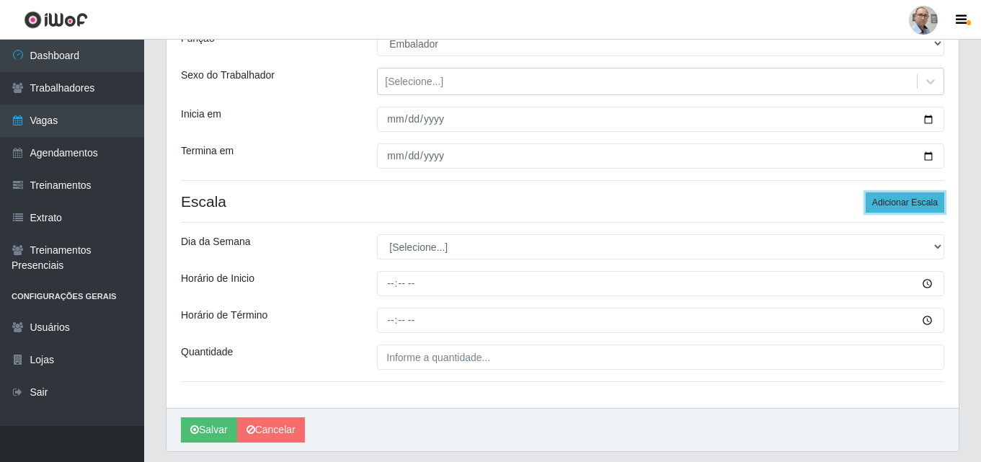
click at [899, 203] on button "Adicionar Escala" at bounding box center [905, 203] width 79 height 20
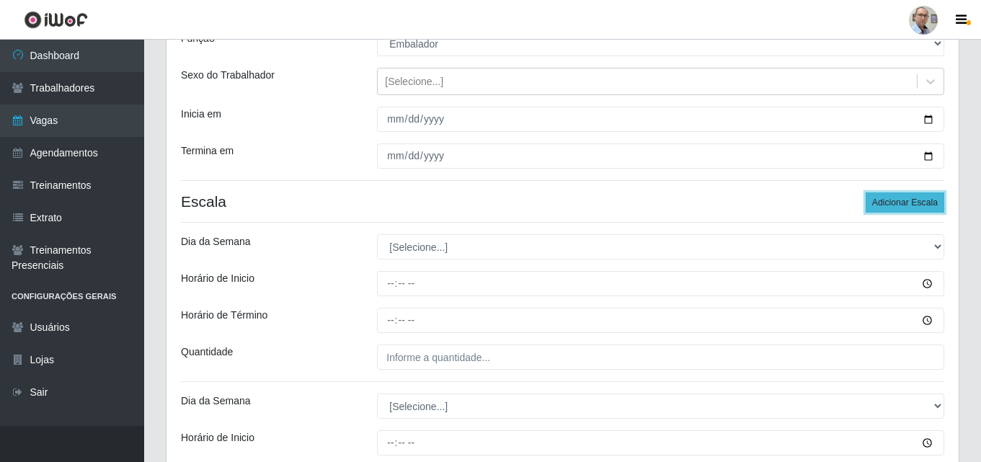
click at [899, 203] on button "Adicionar Escala" at bounding box center [905, 203] width 79 height 20
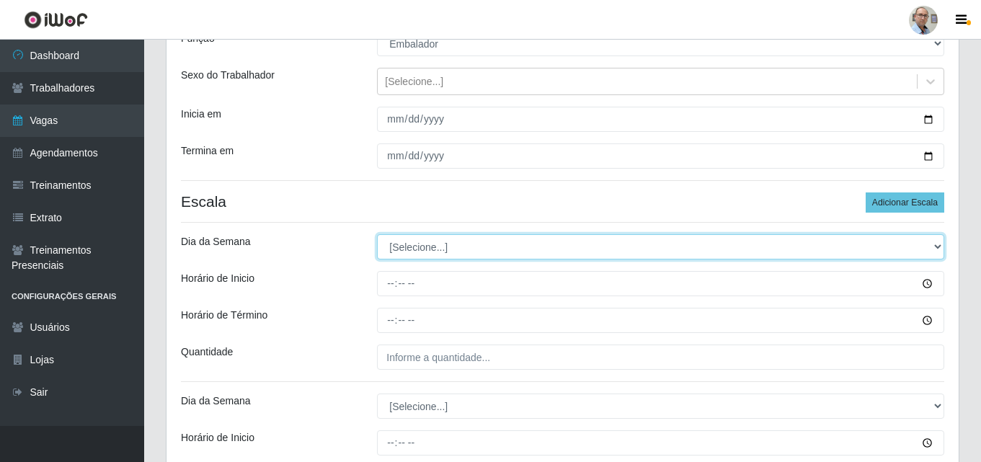
click at [413, 244] on select "[Selecione...] Segunda Terça Quarta Quinta Sexta Sábado Domingo" at bounding box center [660, 246] width 567 height 25
click at [377, 234] on select "[Selecione...] Segunda Terça Quarta Quinta Sexta Sábado Domingo" at bounding box center [660, 246] width 567 height 25
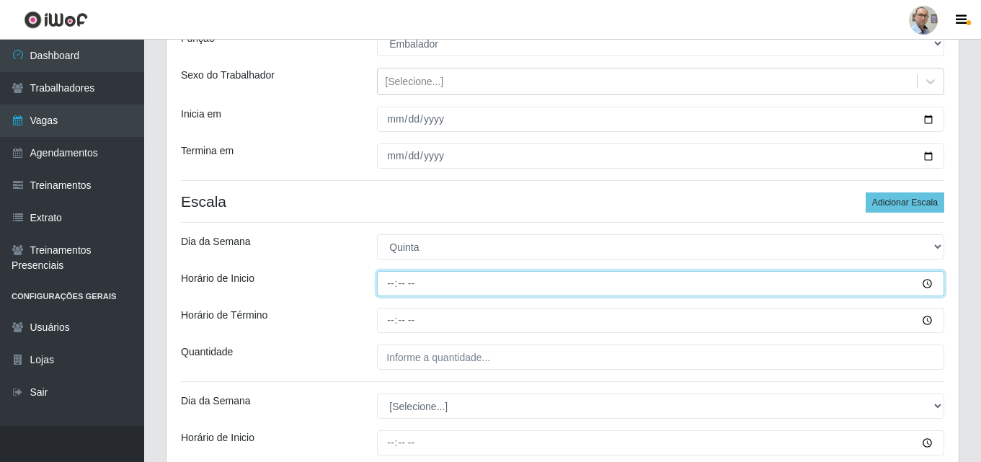
click at [392, 282] on input "Horário de Inicio" at bounding box center [660, 283] width 567 height 25
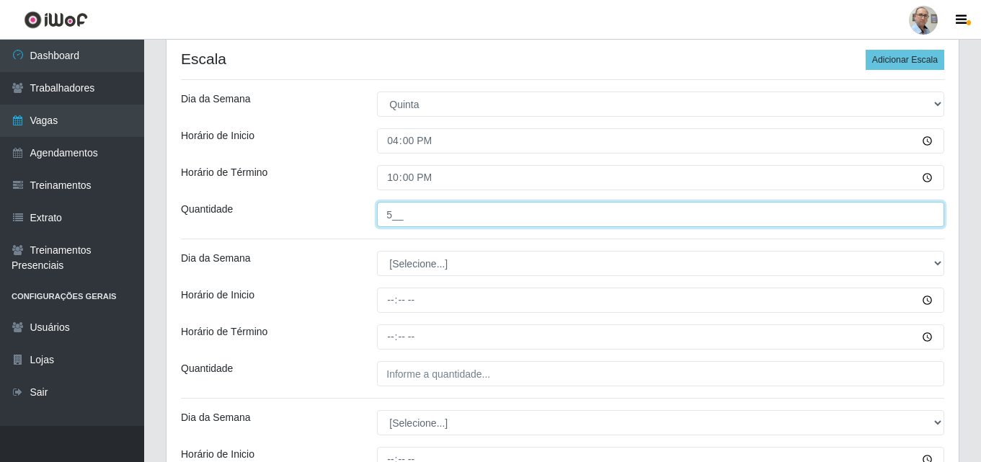
scroll to position [288, 0]
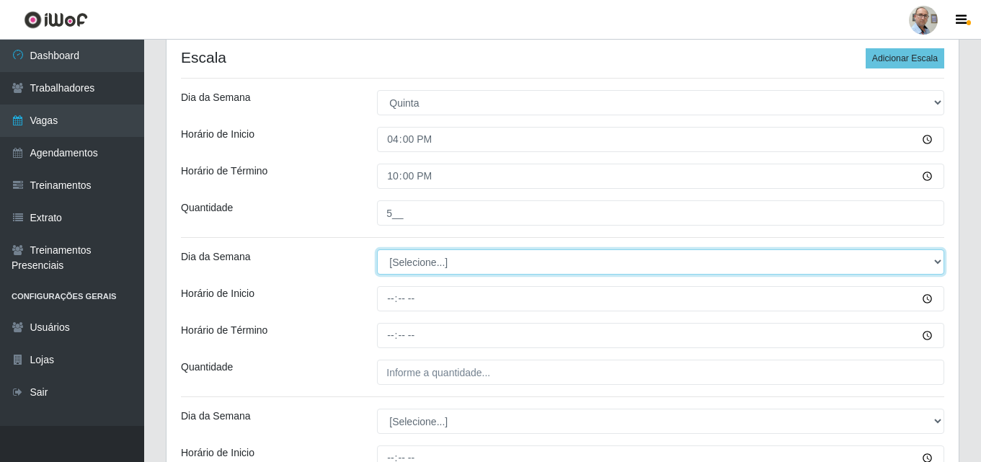
click at [397, 262] on select "[Selecione...] Segunda Terça Quarta Quinta Sexta Sábado Domingo" at bounding box center [660, 261] width 567 height 25
click at [377, 249] on select "[Selecione...] Segunda Terça Quarta Quinta Sexta Sábado Domingo" at bounding box center [660, 261] width 567 height 25
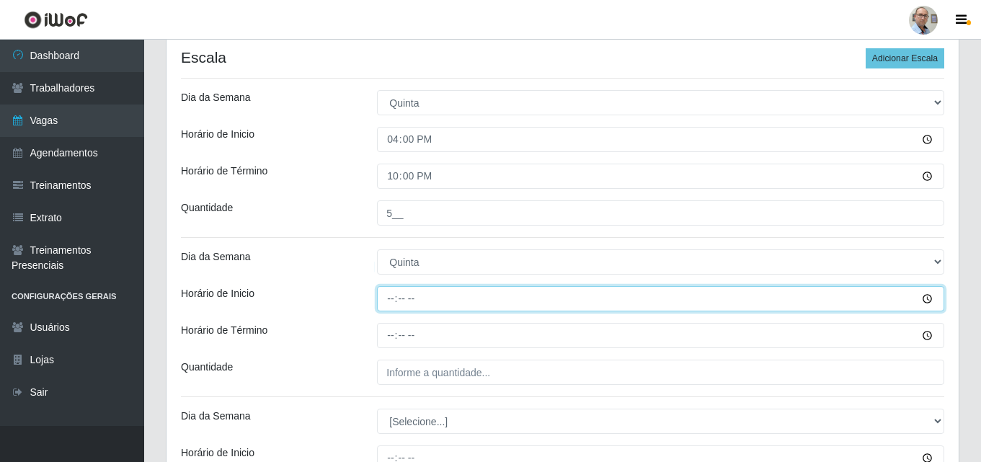
click at [391, 301] on input "Horário de Inicio" at bounding box center [660, 298] width 567 height 25
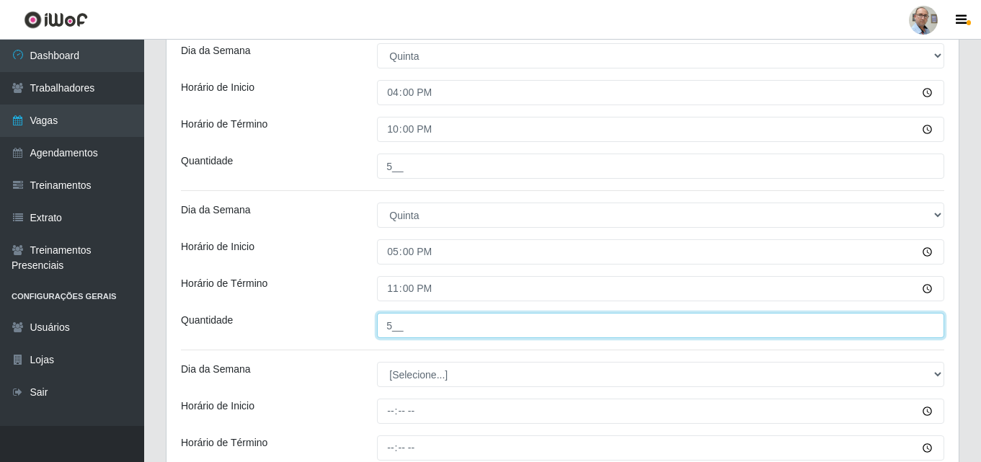
scroll to position [361, 0]
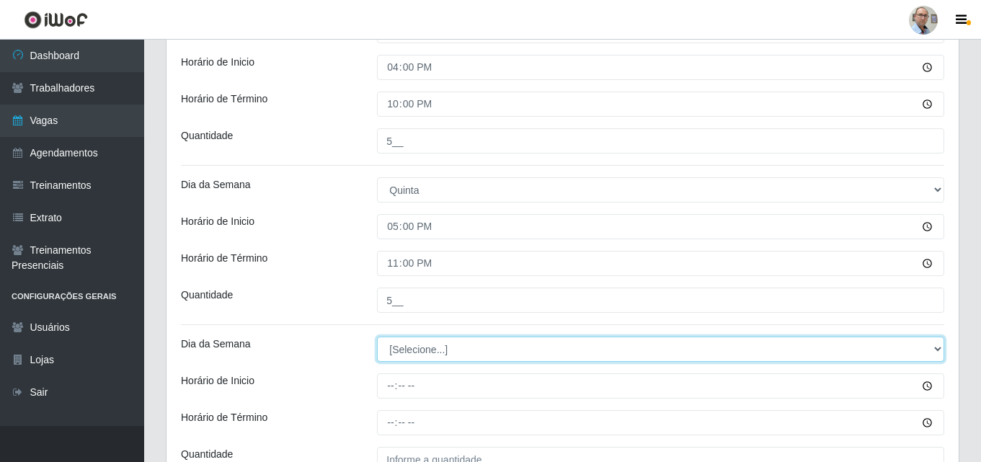
click at [415, 349] on select "[Selecione...] Segunda Terça Quarta Quinta Sexta Sábado Domingo" at bounding box center [660, 349] width 567 height 25
click at [377, 337] on select "[Selecione...] Segunda Terça Quarta Quinta Sexta Sábado Domingo" at bounding box center [660, 349] width 567 height 25
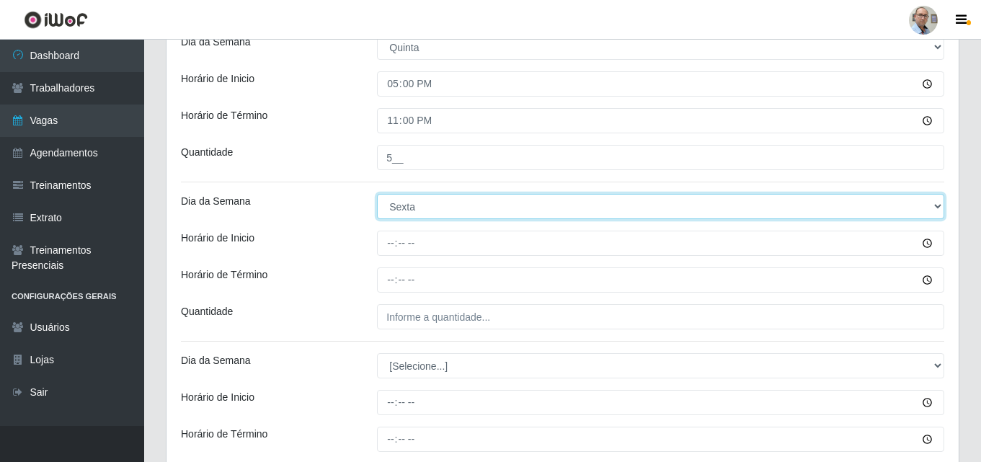
scroll to position [505, 0]
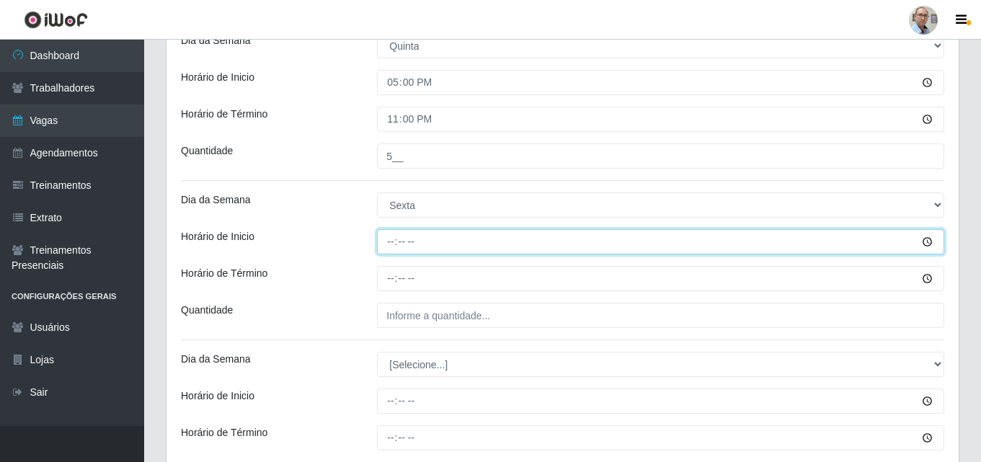
click at [391, 244] on input "Horário de Inicio" at bounding box center [660, 241] width 567 height 25
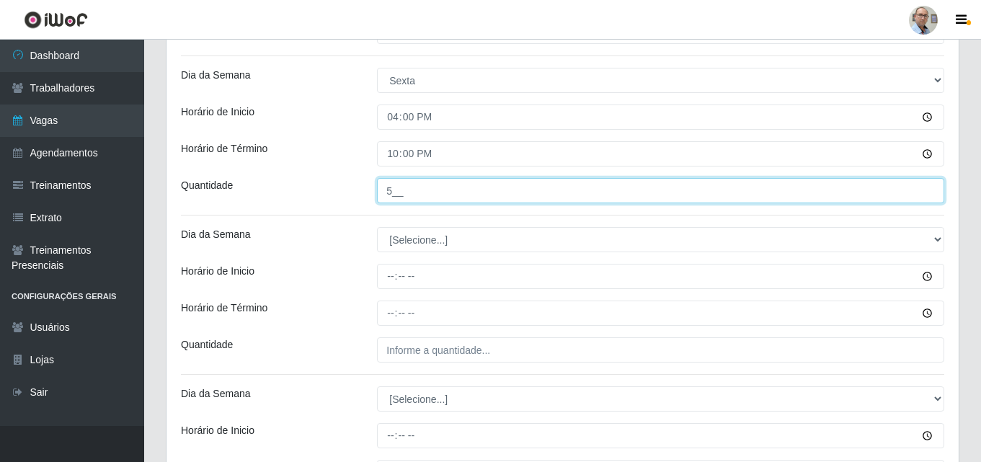
scroll to position [649, 0]
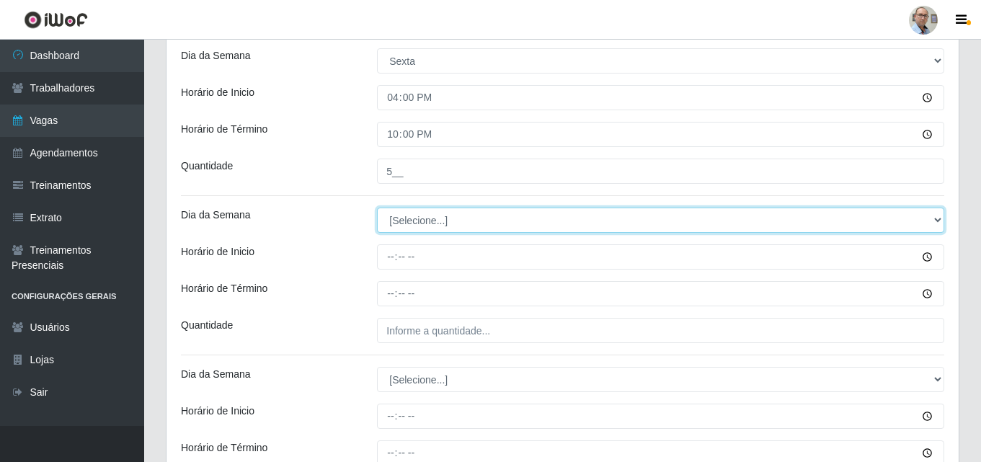
click at [410, 224] on select "[Selecione...] Segunda Terça Quarta Quinta Sexta Sábado Domingo" at bounding box center [660, 220] width 567 height 25
click at [377, 208] on select "[Selecione...] Segunda Terça Quarta Quinta Sexta Sábado Domingo" at bounding box center [660, 220] width 567 height 25
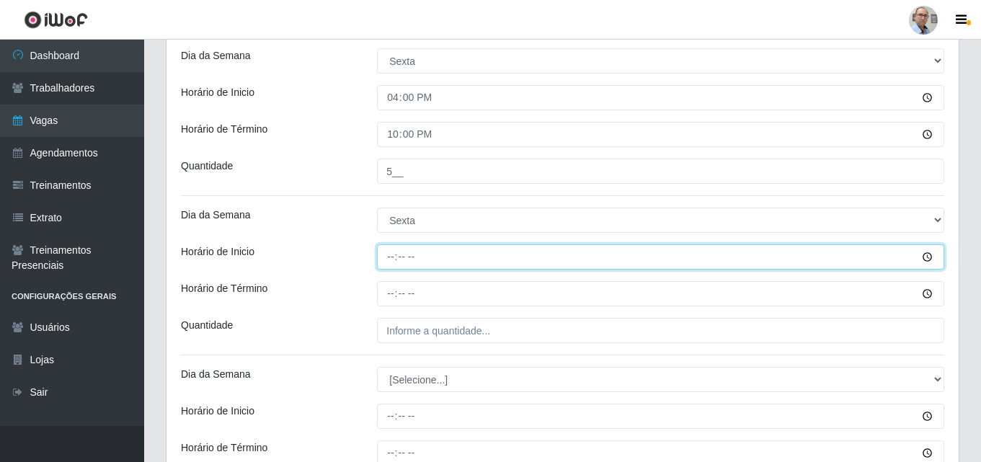
click at [386, 251] on input "Horário de Inicio" at bounding box center [660, 256] width 567 height 25
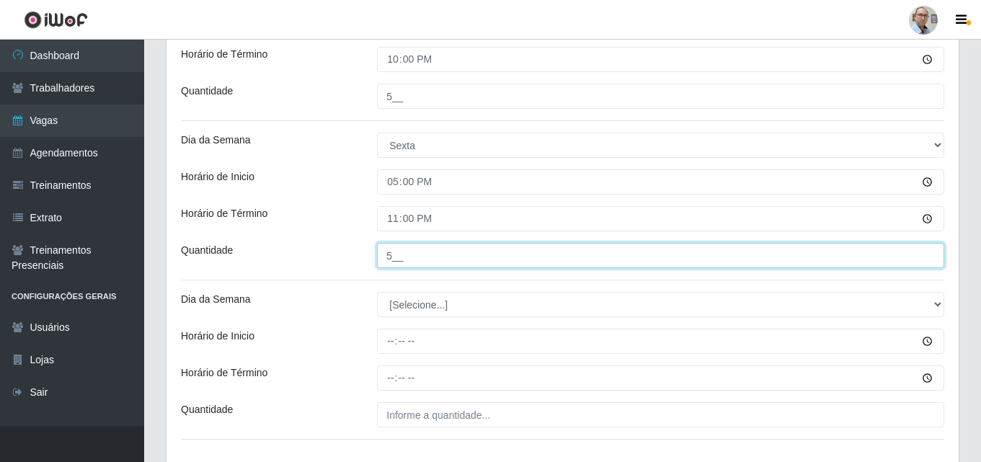
scroll to position [793, 0]
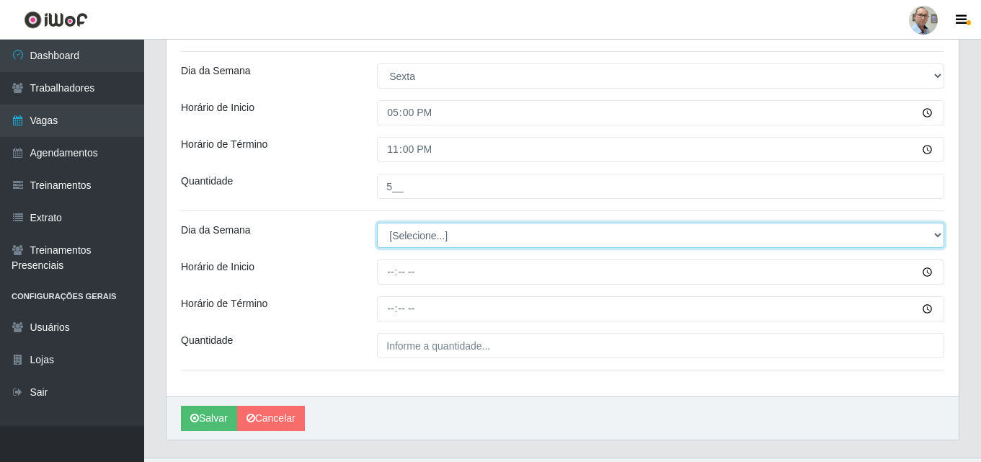
click at [419, 234] on select "[Selecione...] Segunda Terça Quarta Quinta Sexta Sábado Domingo" at bounding box center [660, 235] width 567 height 25
click at [377, 223] on select "[Selecione...] Segunda Terça Quarta Quinta Sexta Sábado Domingo" at bounding box center [660, 235] width 567 height 25
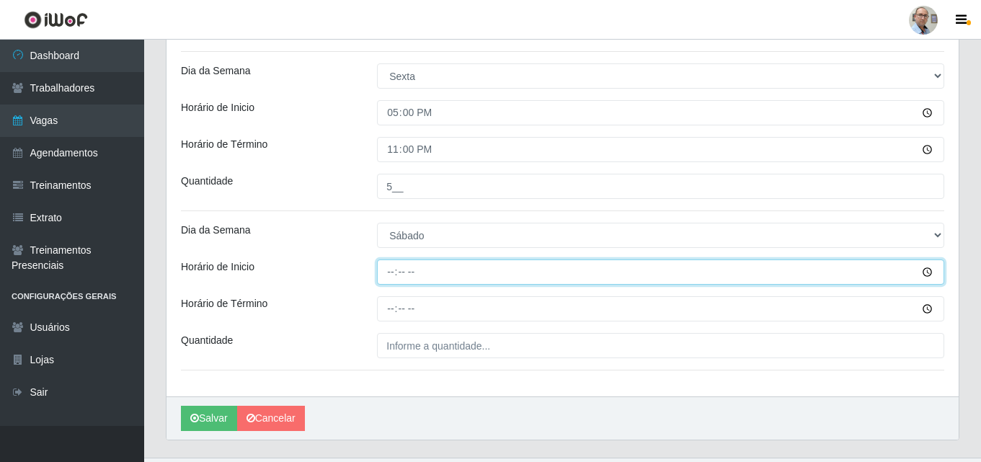
click at [386, 271] on input "Horário de Inicio" at bounding box center [660, 272] width 567 height 25
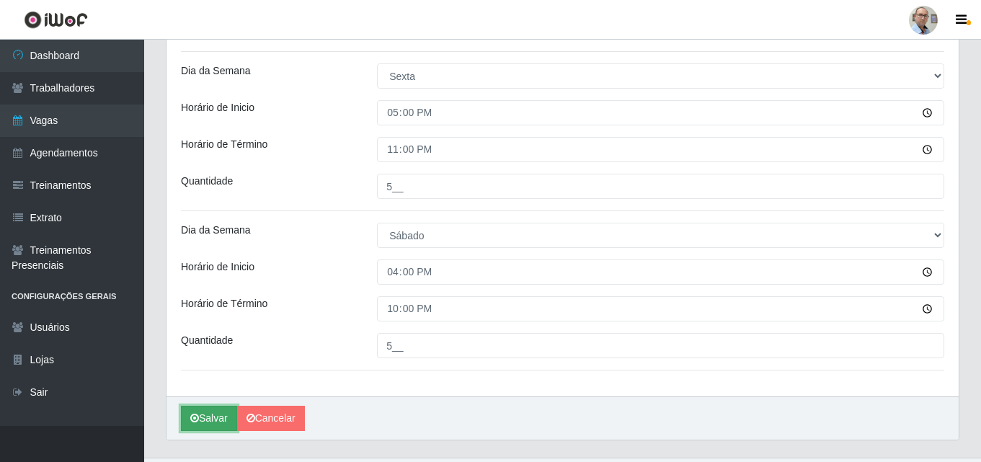
drag, startPoint x: 210, startPoint y: 423, endPoint x: 202, endPoint y: 417, distance: 9.8
click at [209, 423] on button "Salvar" at bounding box center [209, 418] width 56 height 25
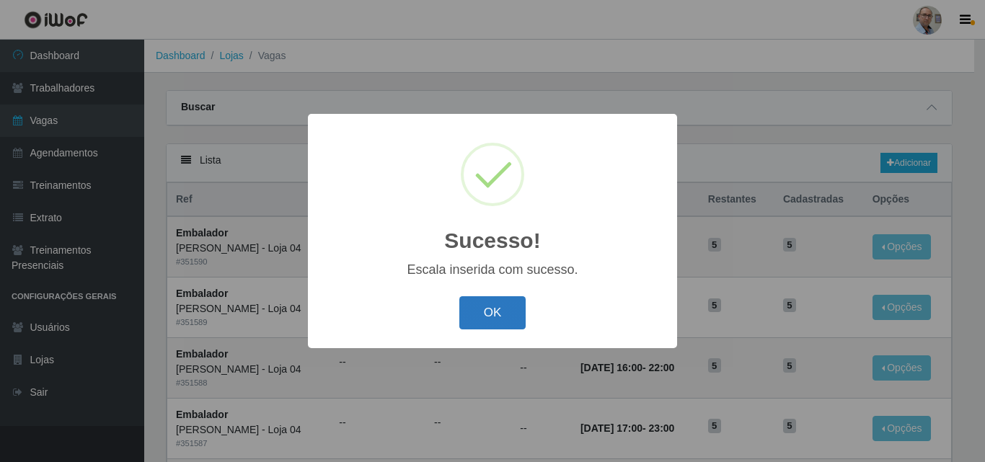
click at [504, 321] on button "OK" at bounding box center [492, 313] width 67 height 34
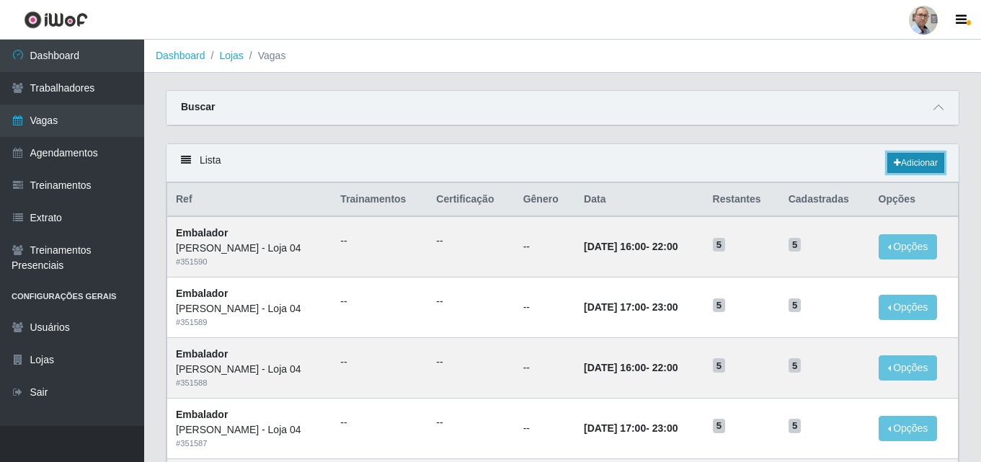
click at [914, 167] on link "Adicionar" at bounding box center [916, 163] width 57 height 20
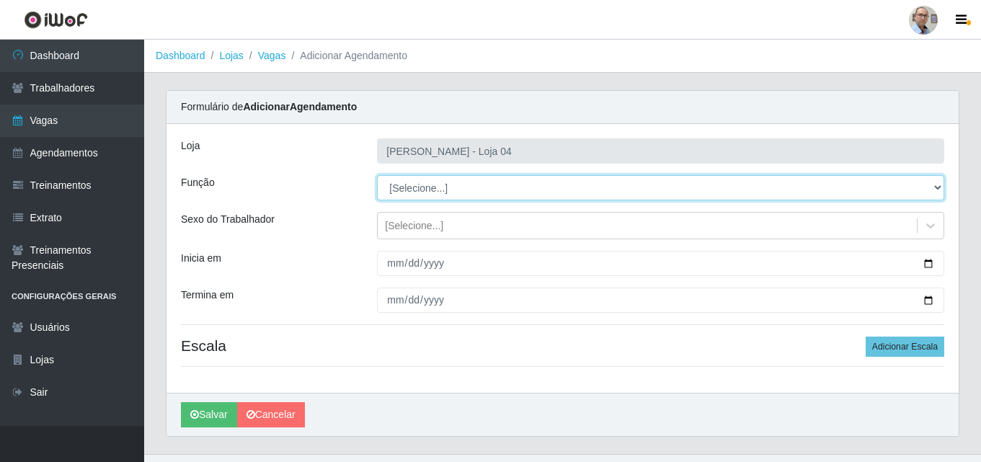
click at [476, 187] on select "[Selecione...] ASG ASG + ASG ++ Auxiliar de Depósito Auxiliar de Depósito + Aux…" at bounding box center [660, 187] width 567 height 25
click at [377, 175] on select "[Selecione...] ASG ASG + ASG ++ Auxiliar de Depósito Auxiliar de Depósito + Aux…" at bounding box center [660, 187] width 567 height 25
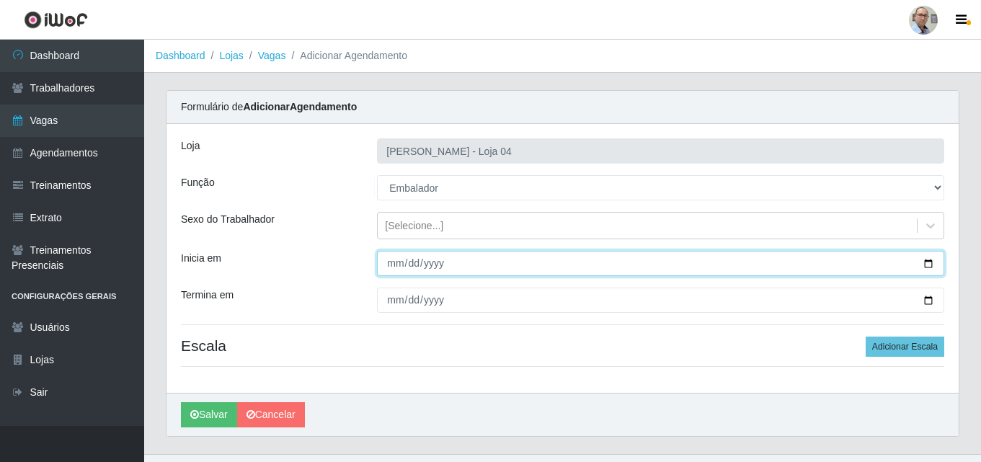
click at [928, 262] on input "Inicia em" at bounding box center [660, 263] width 567 height 25
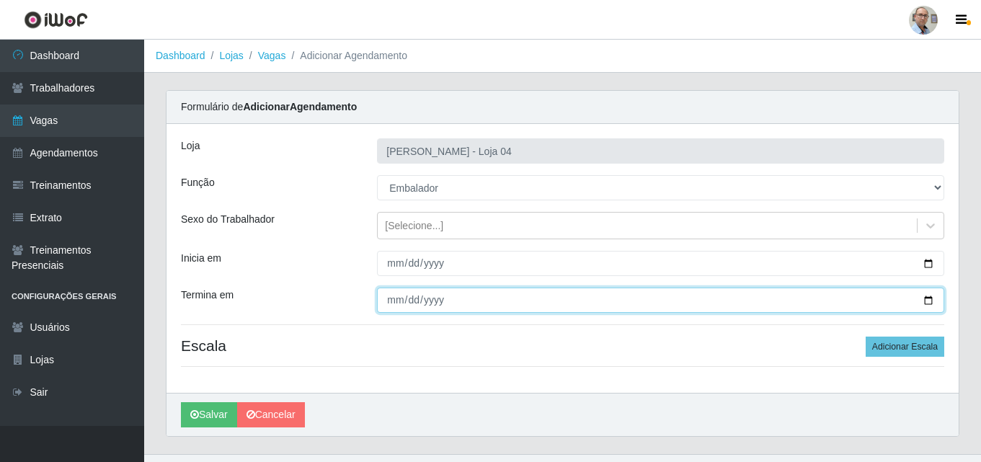
click at [929, 299] on input "Termina em" at bounding box center [660, 300] width 567 height 25
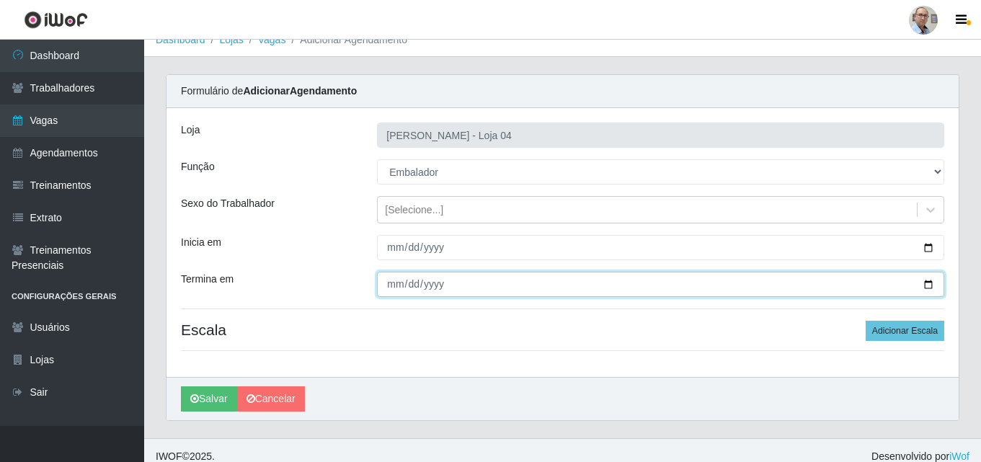
scroll to position [28, 0]
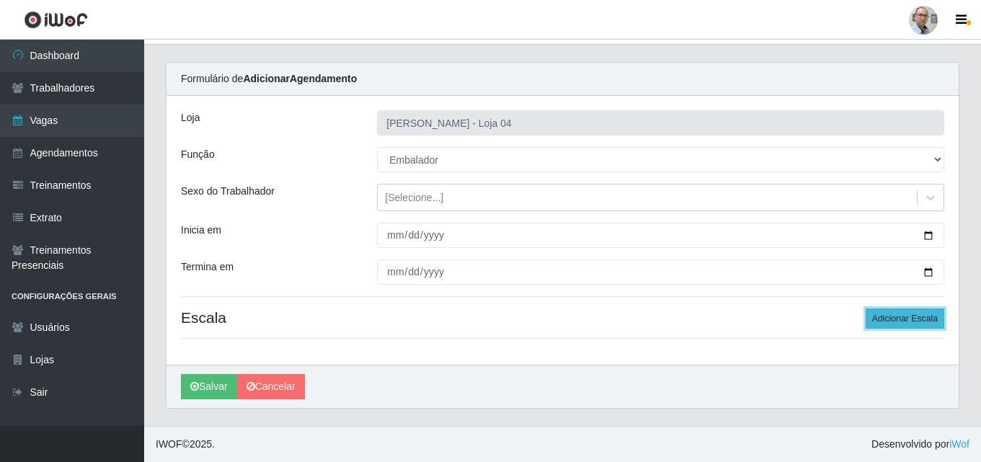
click at [921, 318] on button "Adicionar Escala" at bounding box center [905, 319] width 79 height 20
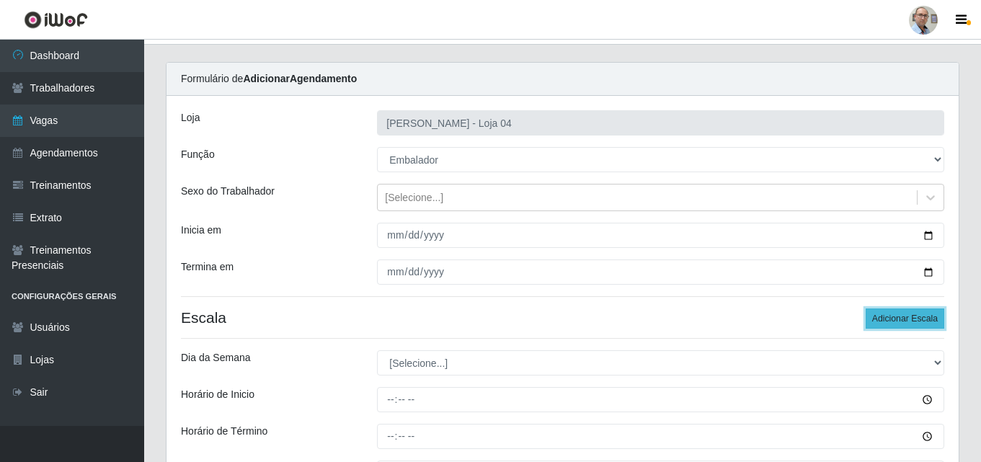
click at [919, 317] on button "Adicionar Escala" at bounding box center [905, 319] width 79 height 20
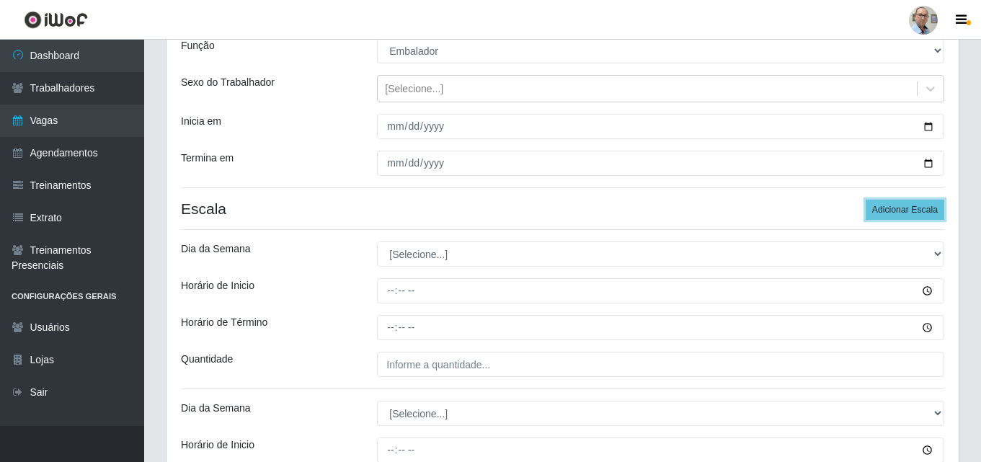
scroll to position [58, 0]
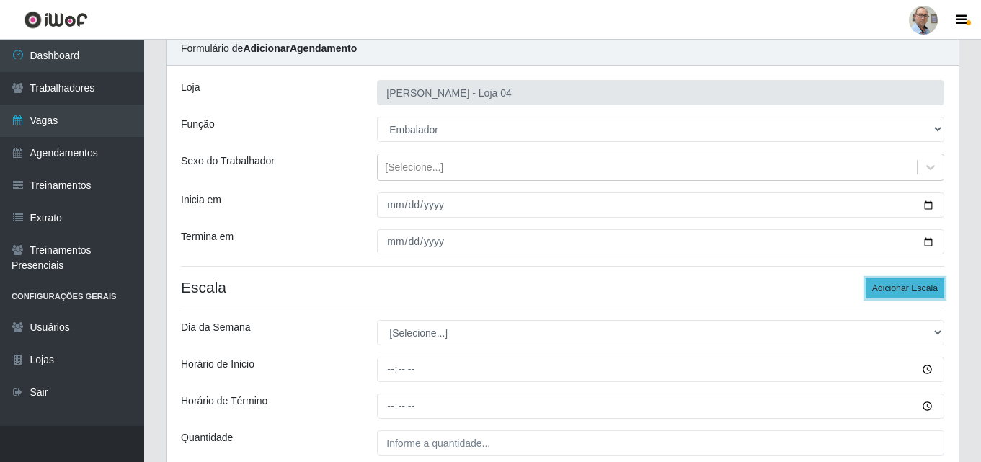
click at [901, 296] on button "Adicionar Escala" at bounding box center [905, 288] width 79 height 20
click at [896, 291] on button "Adicionar Escala" at bounding box center [905, 288] width 79 height 20
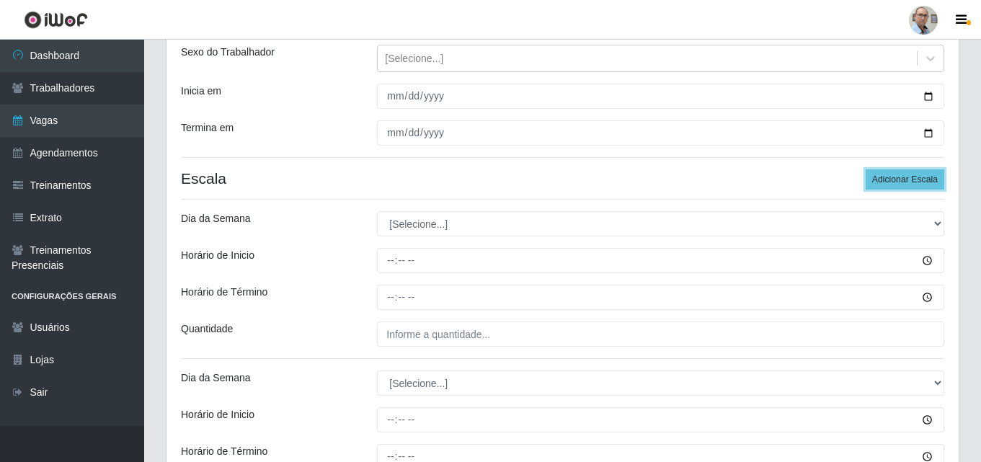
scroll to position [203, 0]
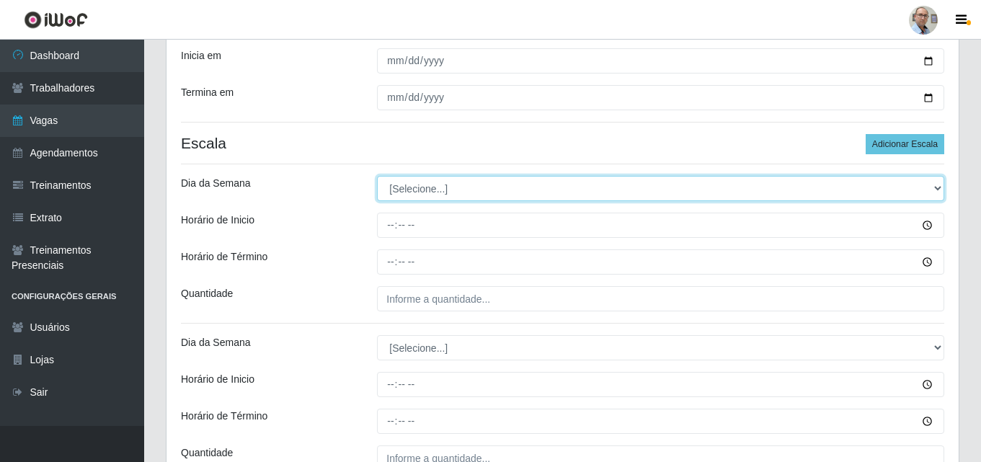
click at [431, 187] on select "[Selecione...] Segunda Terça Quarta Quinta Sexta Sábado Domingo" at bounding box center [660, 188] width 567 height 25
click at [377, 176] on select "[Selecione...] Segunda Terça Quarta Quinta Sexta Sábado Domingo" at bounding box center [660, 188] width 567 height 25
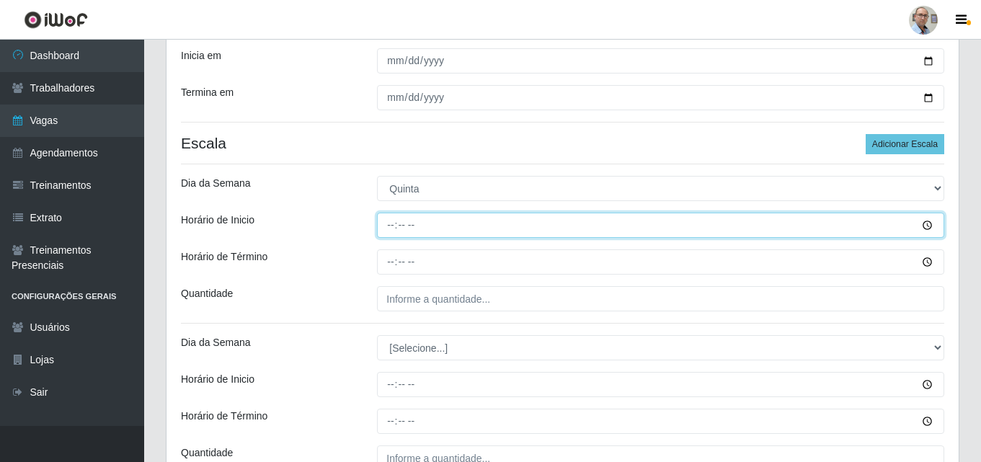
click at [384, 226] on input "Horário de Inicio" at bounding box center [660, 225] width 567 height 25
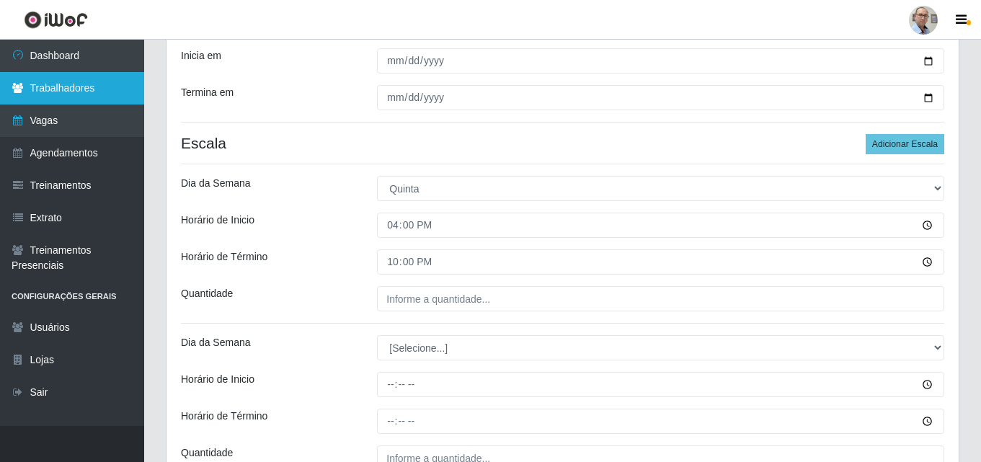
click at [59, 81] on link "Trabalhadores" at bounding box center [72, 88] width 144 height 32
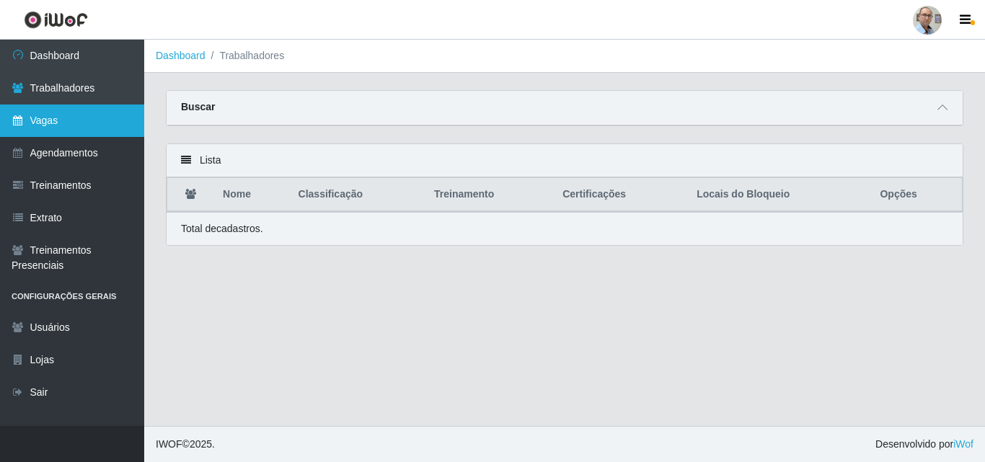
click at [43, 133] on link "Vagas" at bounding box center [72, 121] width 144 height 32
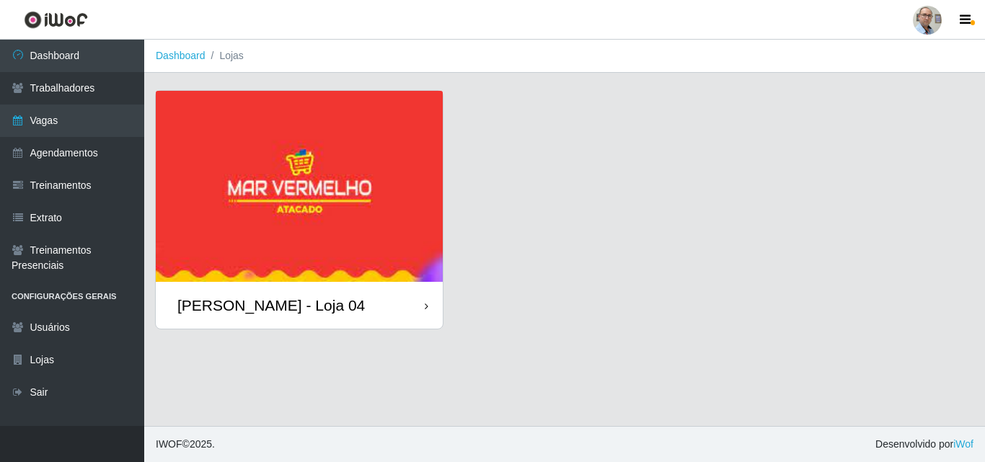
click at [250, 293] on div "[PERSON_NAME] - Loja 04" at bounding box center [299, 305] width 287 height 47
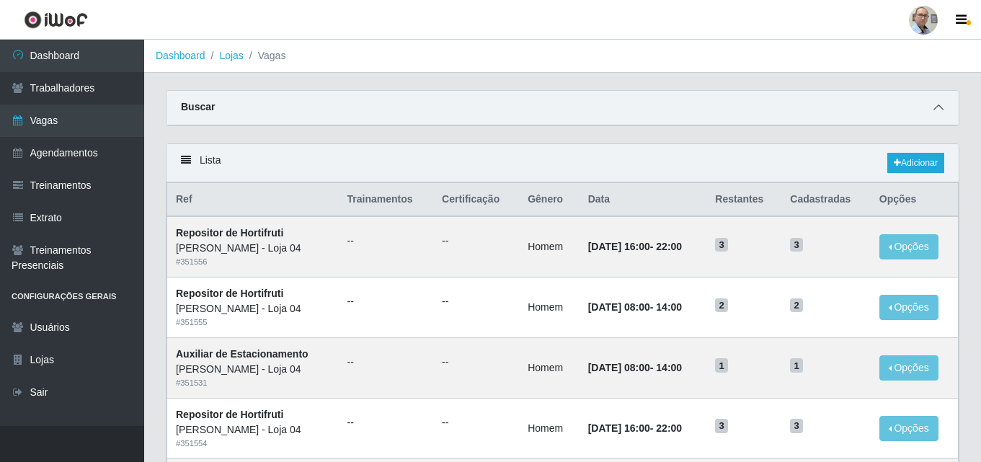
click at [942, 107] on icon at bounding box center [939, 107] width 10 height 10
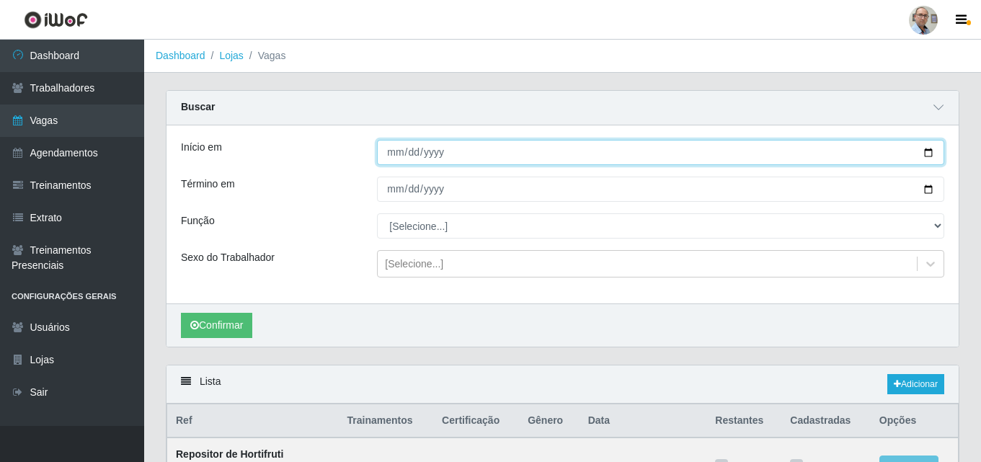
click at [929, 153] on input "Início em" at bounding box center [660, 152] width 567 height 25
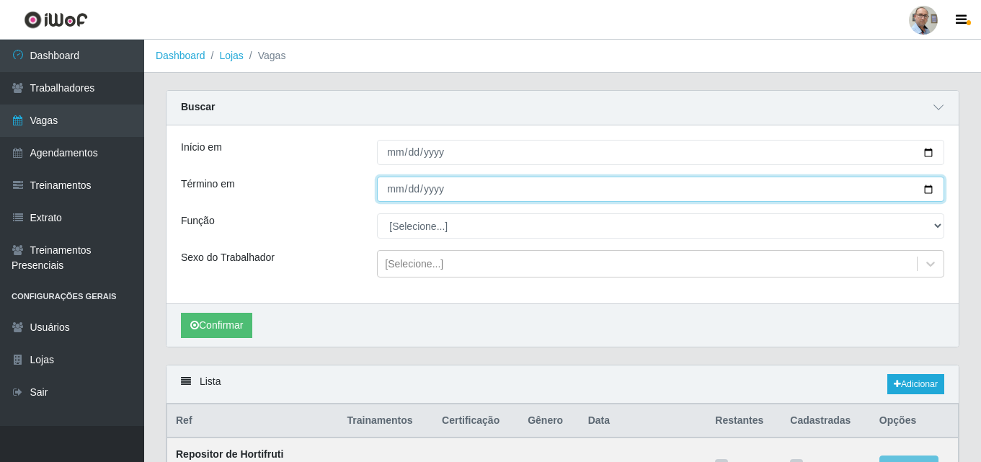
click at [933, 190] on input "Término em" at bounding box center [660, 189] width 567 height 25
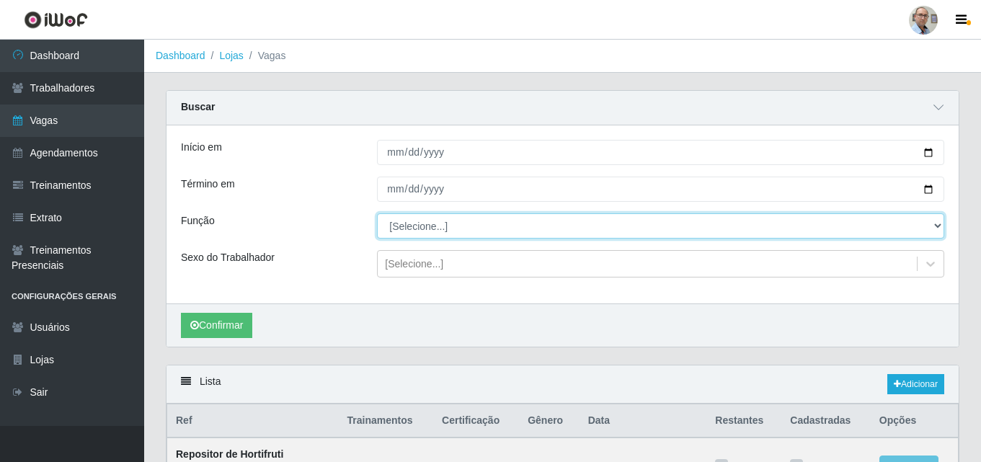
click at [439, 227] on select "[Selecione...] ASG ASG + ASG ++ Auxiliar de Depósito Auxiliar de Depósito + Aux…" at bounding box center [660, 225] width 567 height 25
click at [377, 214] on select "[Selecione...] ASG ASG + ASG ++ Auxiliar de Depósito Auxiliar de Depósito + Aux…" at bounding box center [660, 225] width 567 height 25
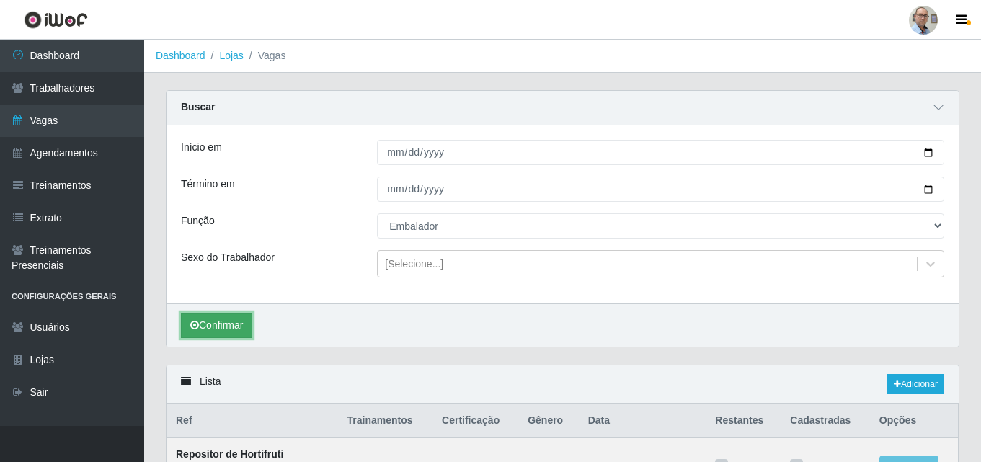
click at [219, 329] on button "Confirmar" at bounding box center [216, 325] width 71 height 25
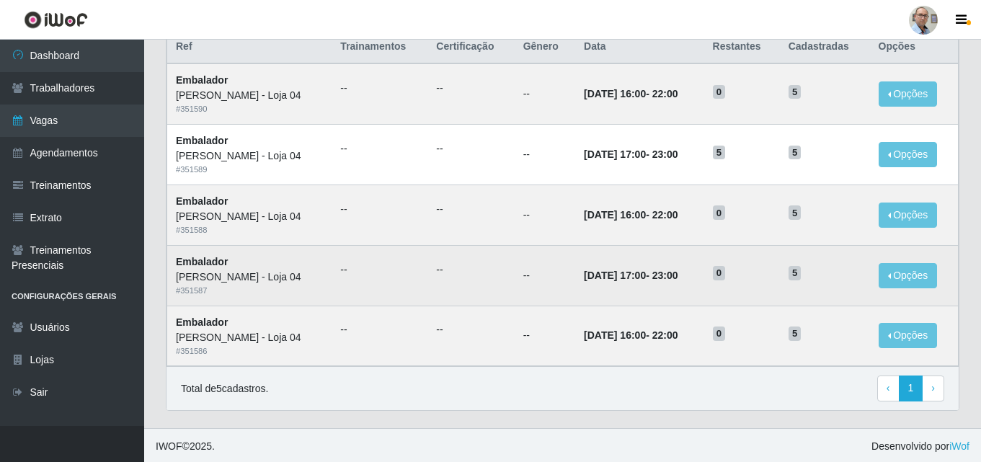
scroll to position [377, 0]
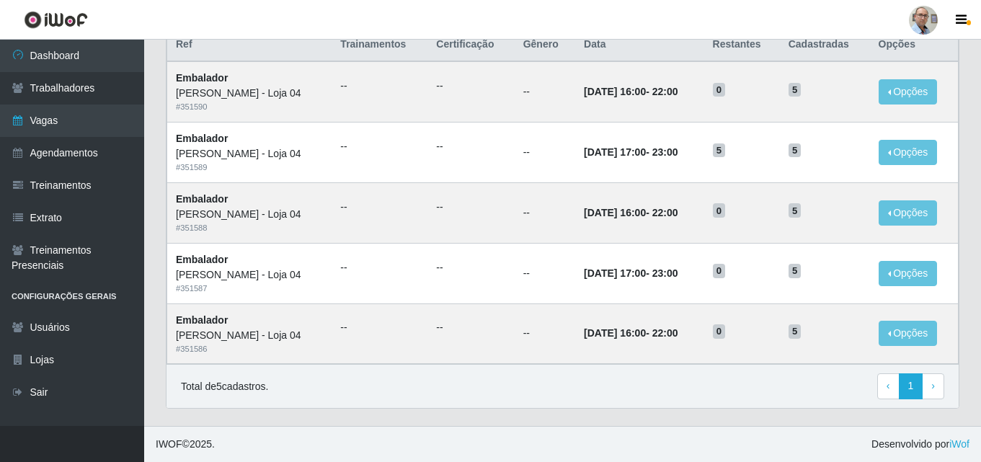
click at [600, 438] on footer "IWOF © 2025 . Desenvolvido por iWof" at bounding box center [562, 444] width 837 height 36
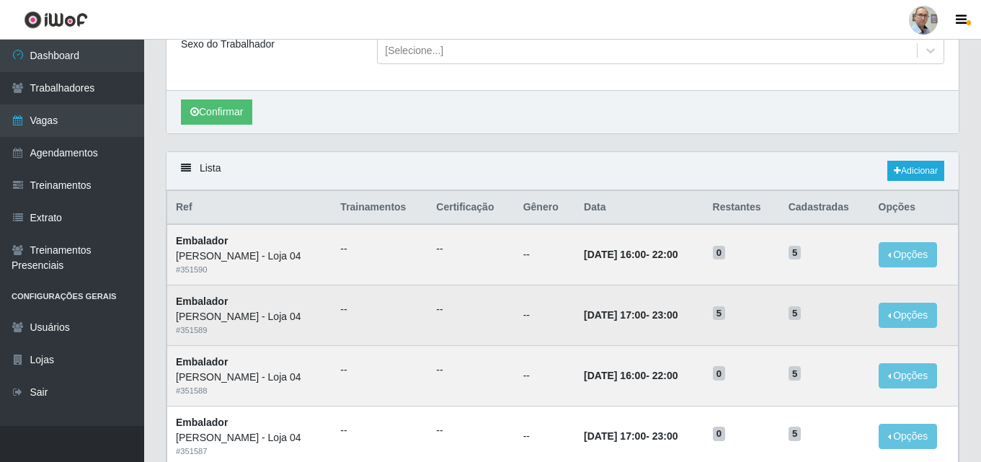
scroll to position [161, 0]
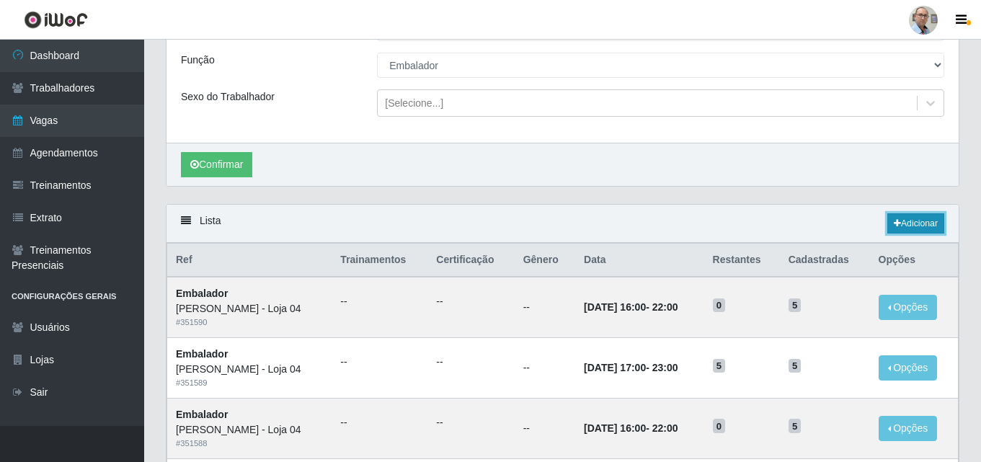
click at [916, 218] on link "Adicionar" at bounding box center [916, 223] width 57 height 20
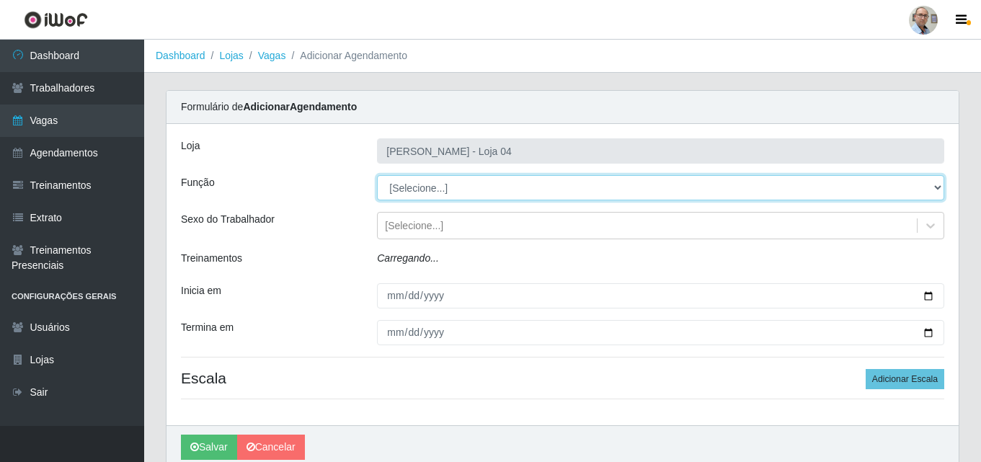
click at [454, 187] on select "[Selecione...] ASG ASG + ASG ++ Auxiliar de Depósito Auxiliar de Depósito + Aux…" at bounding box center [660, 187] width 567 height 25
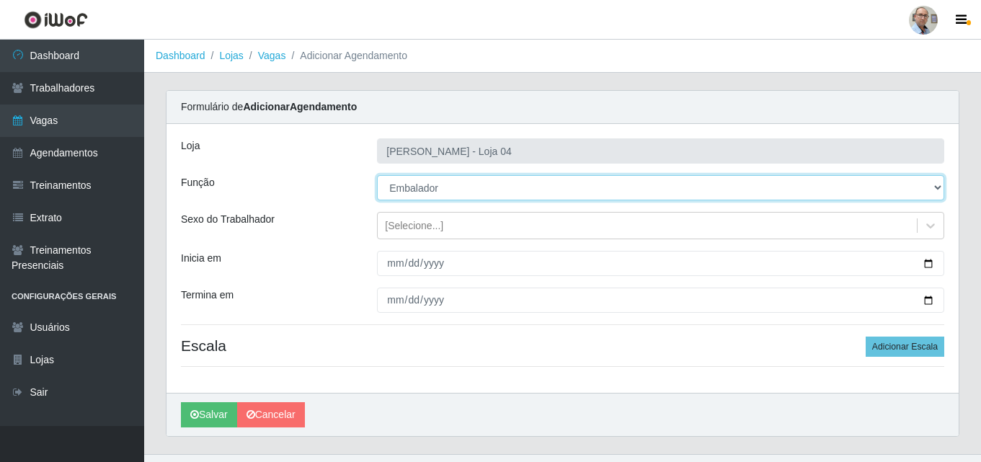
click at [377, 175] on select "[Selecione...] ASG ASG + ASG ++ Auxiliar de Depósito Auxiliar de Depósito + Aux…" at bounding box center [660, 187] width 567 height 25
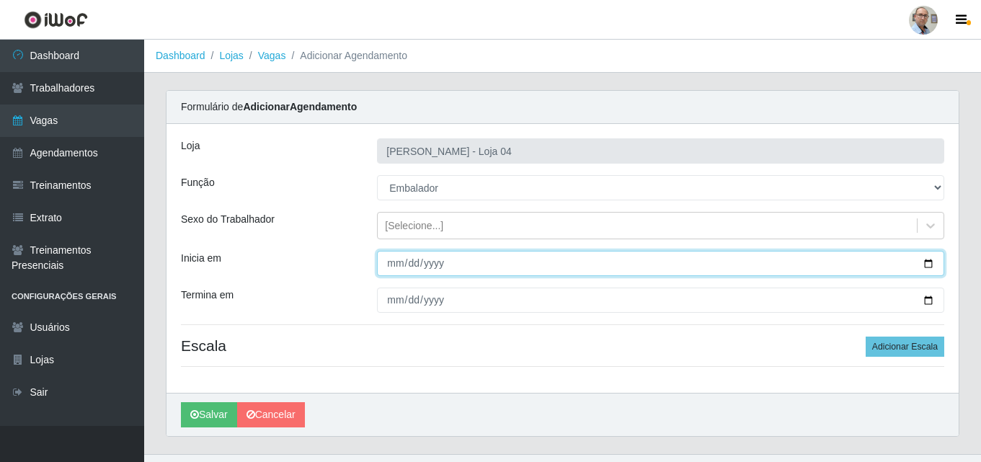
click at [931, 264] on input "Inicia em" at bounding box center [660, 263] width 567 height 25
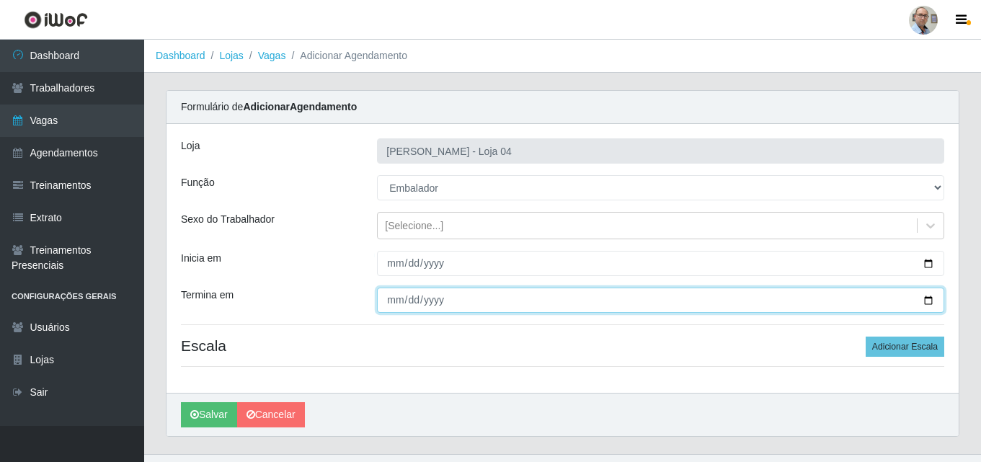
click at [929, 298] on input "Termina em" at bounding box center [660, 300] width 567 height 25
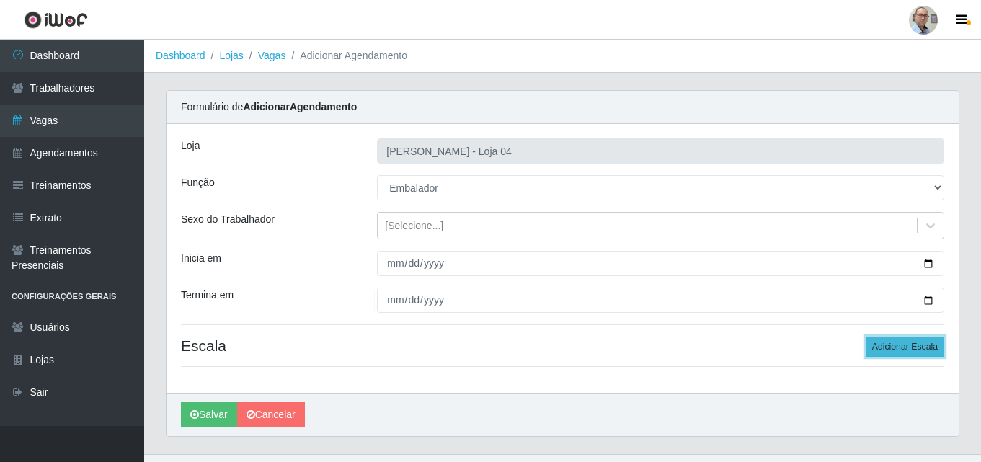
click at [907, 346] on button "Adicionar Escala" at bounding box center [905, 347] width 79 height 20
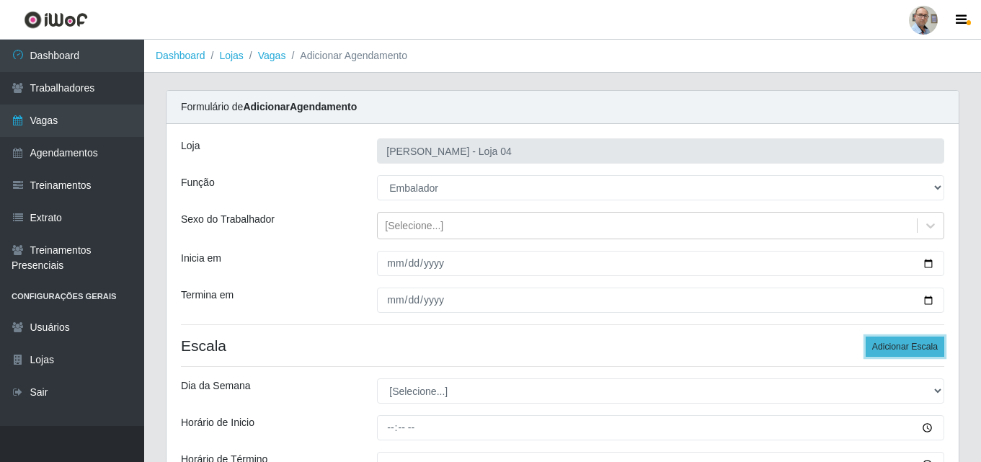
click at [907, 346] on button "Adicionar Escala" at bounding box center [905, 347] width 79 height 20
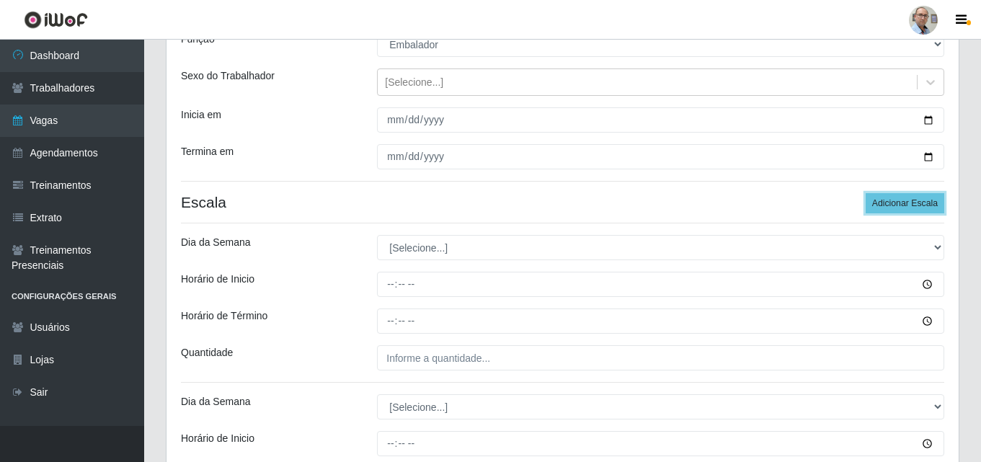
scroll to position [144, 0]
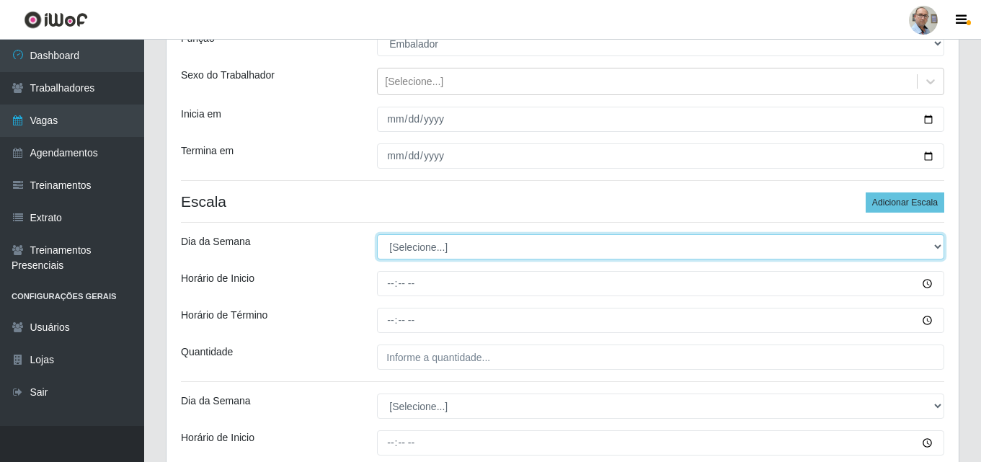
click at [418, 254] on select "[Selecione...] Segunda Terça Quarta Quinta Sexta Sábado Domingo" at bounding box center [660, 246] width 567 height 25
click at [377, 234] on select "[Selecione...] Segunda Terça Quarta Quinta Sexta Sábado Domingo" at bounding box center [660, 246] width 567 height 25
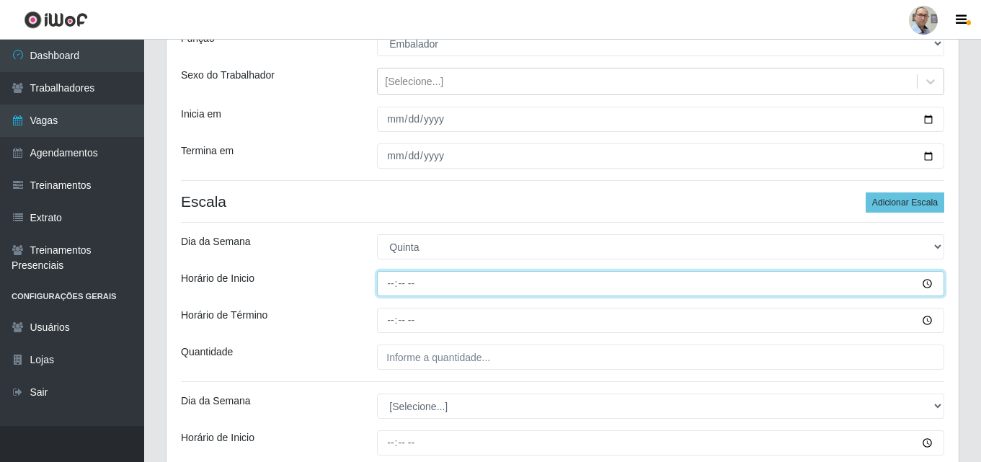
click at [386, 283] on input "Horário de Inicio" at bounding box center [660, 283] width 567 height 25
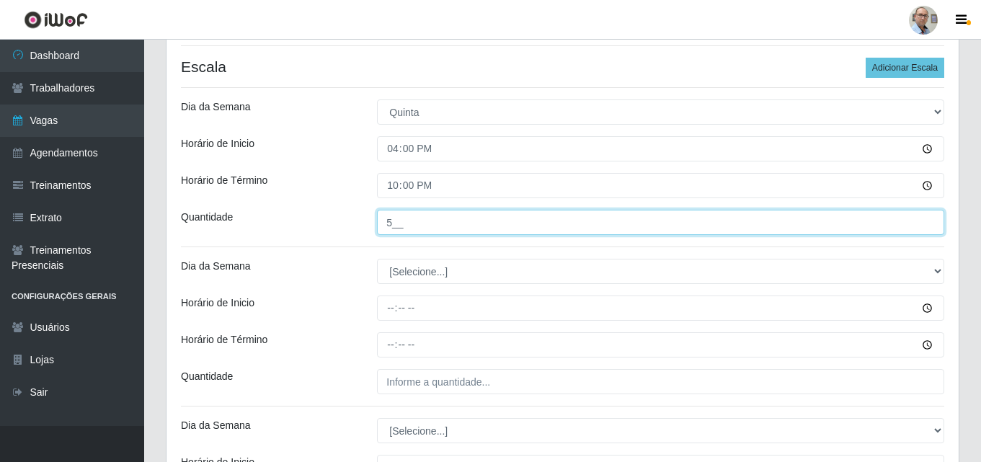
scroll to position [288, 0]
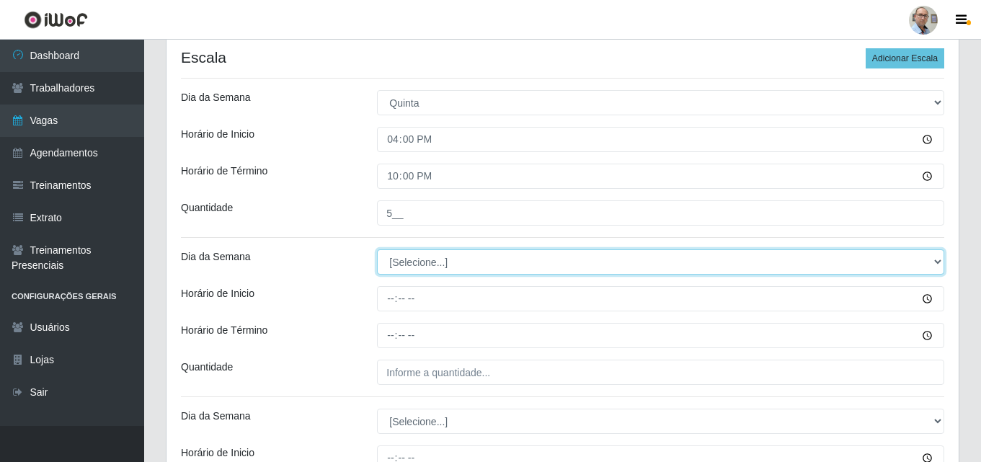
click at [415, 260] on select "[Selecione...] Segunda Terça Quarta Quinta Sexta Sábado Domingo" at bounding box center [660, 261] width 567 height 25
click at [377, 249] on select "[Selecione...] Segunda Terça Quarta Quinta Sexta Sábado Domingo" at bounding box center [660, 261] width 567 height 25
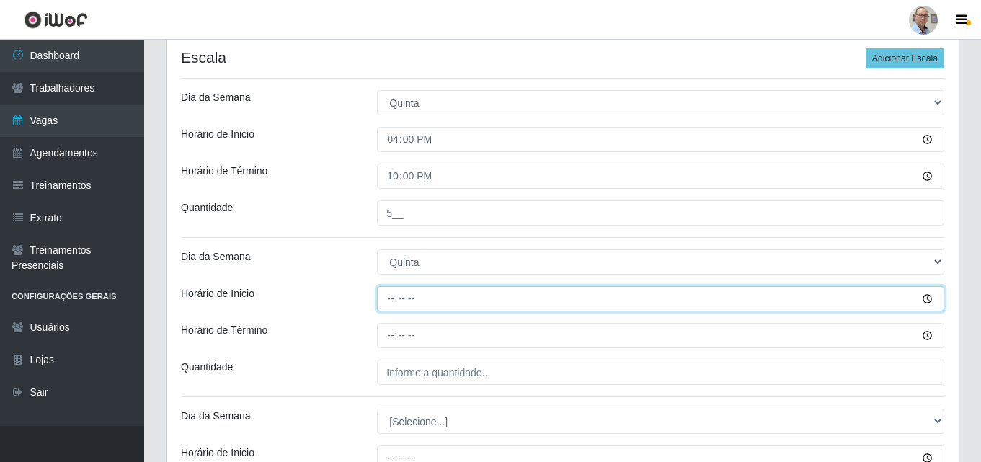
click at [388, 302] on input "Horário de Inicio" at bounding box center [660, 298] width 567 height 25
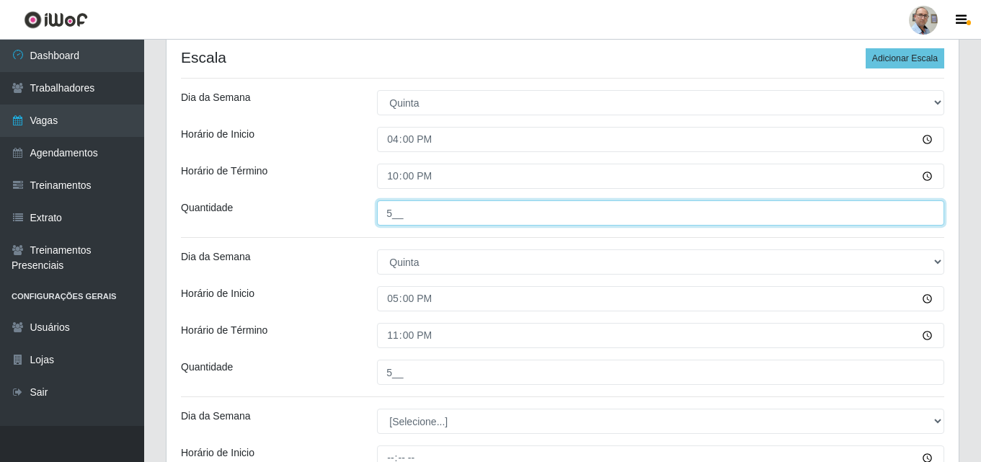
click at [394, 211] on input "5__" at bounding box center [660, 212] width 567 height 25
click at [394, 217] on input "5__" at bounding box center [660, 212] width 567 height 25
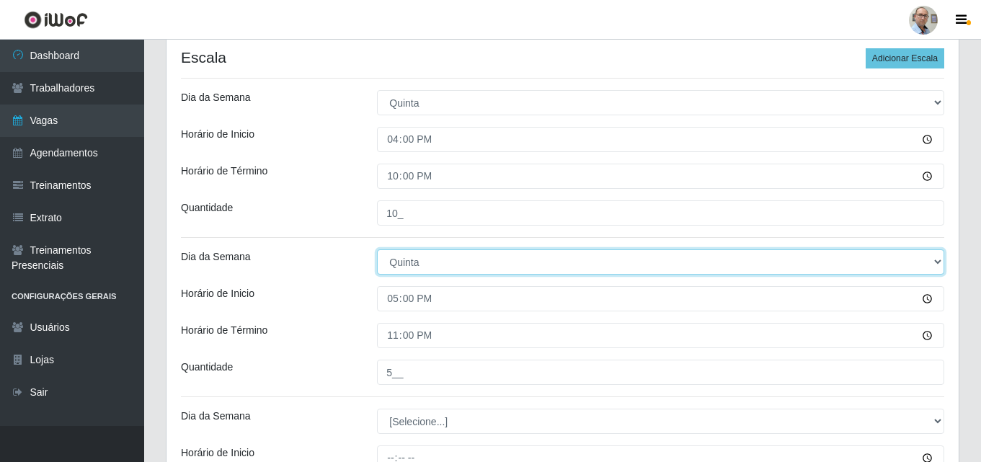
click at [425, 259] on select "[Selecione...] Segunda Terça Quarta Quinta Sexta Sábado Domingo" at bounding box center [660, 261] width 567 height 25
click at [377, 249] on select "[Selecione...] Segunda Terça Quarta Quinta Sexta Sábado Domingo" at bounding box center [660, 261] width 567 height 25
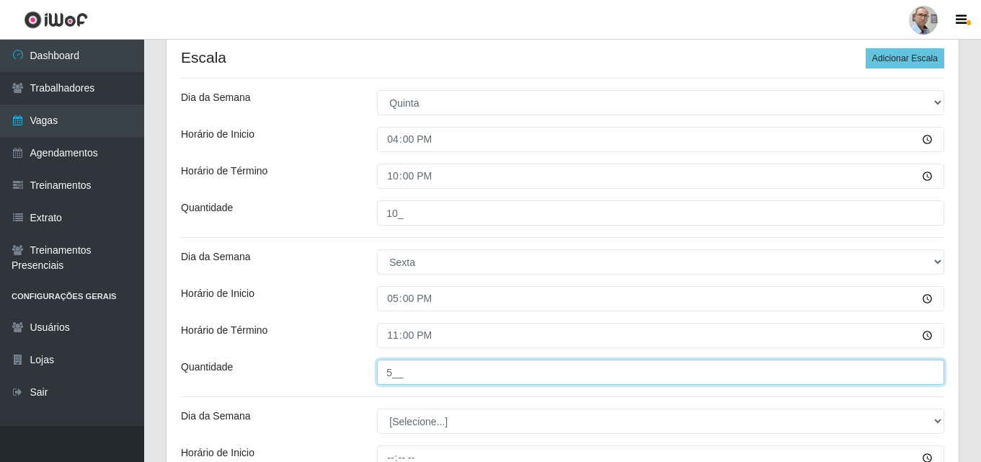
click at [388, 379] on input "5__" at bounding box center [660, 372] width 567 height 25
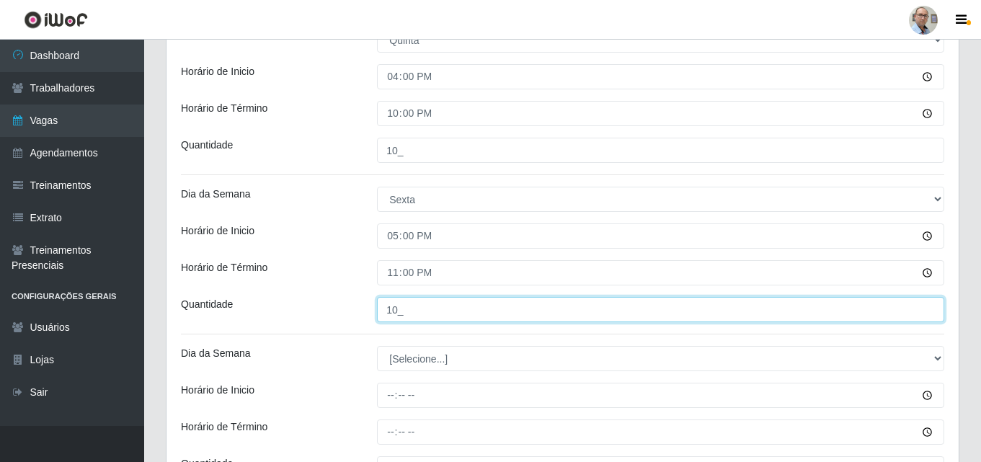
scroll to position [433, 0]
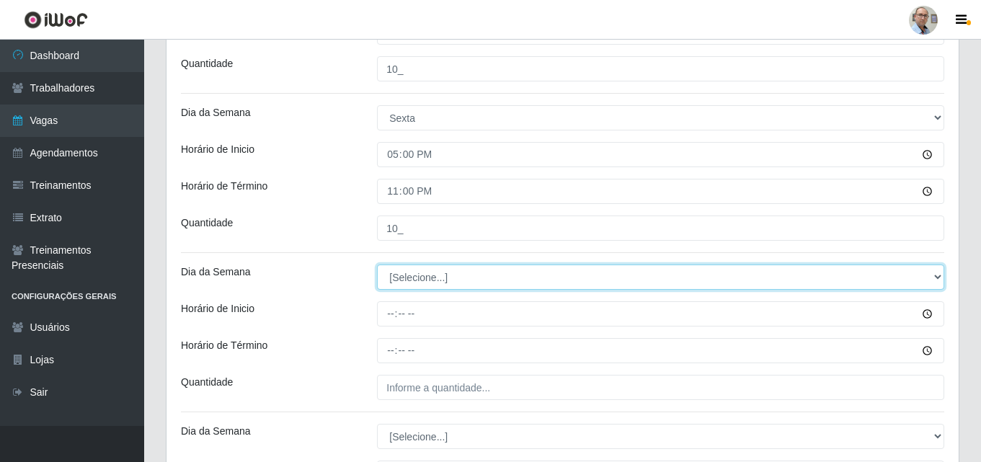
click at [414, 281] on select "[Selecione...] Segunda Terça Quarta Quinta Sexta Sábado Domingo" at bounding box center [660, 277] width 567 height 25
click at [377, 265] on select "[Selecione...] Segunda Terça Quarta Quinta Sexta Sábado Domingo" at bounding box center [660, 277] width 567 height 25
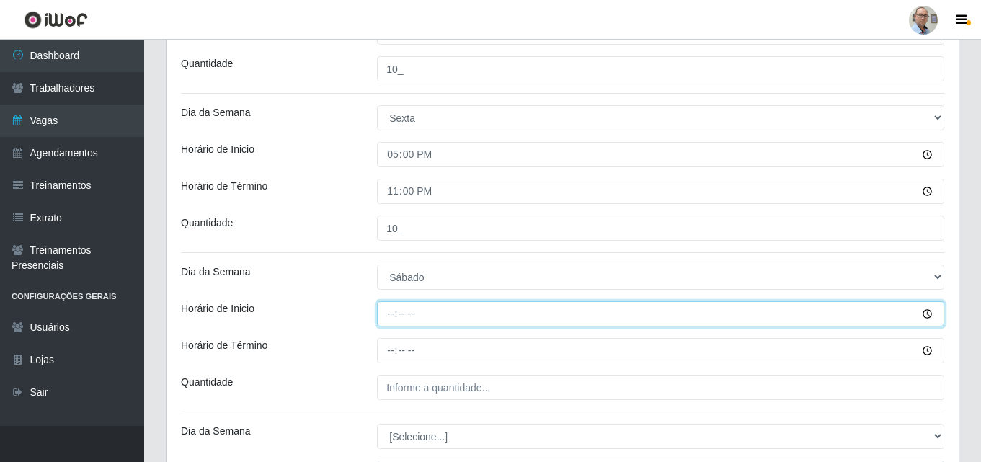
click at [386, 315] on input "Horário de Inicio" at bounding box center [660, 313] width 567 height 25
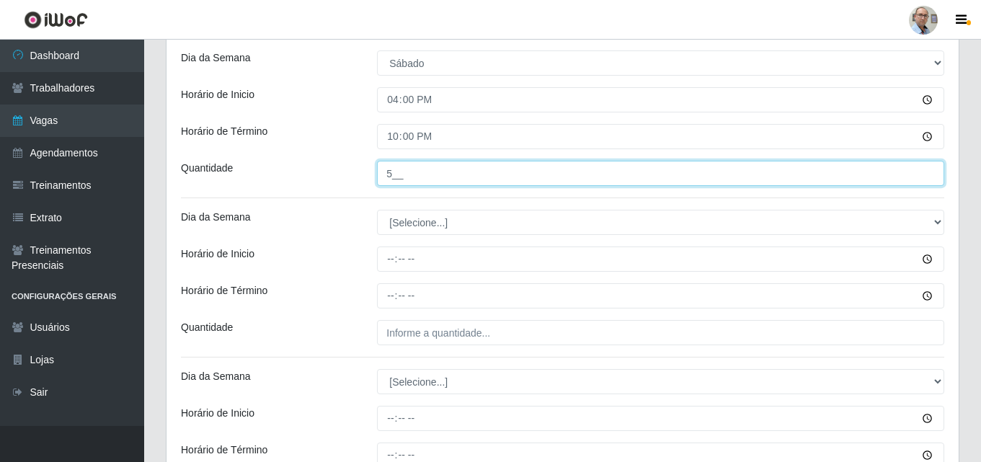
scroll to position [825, 0]
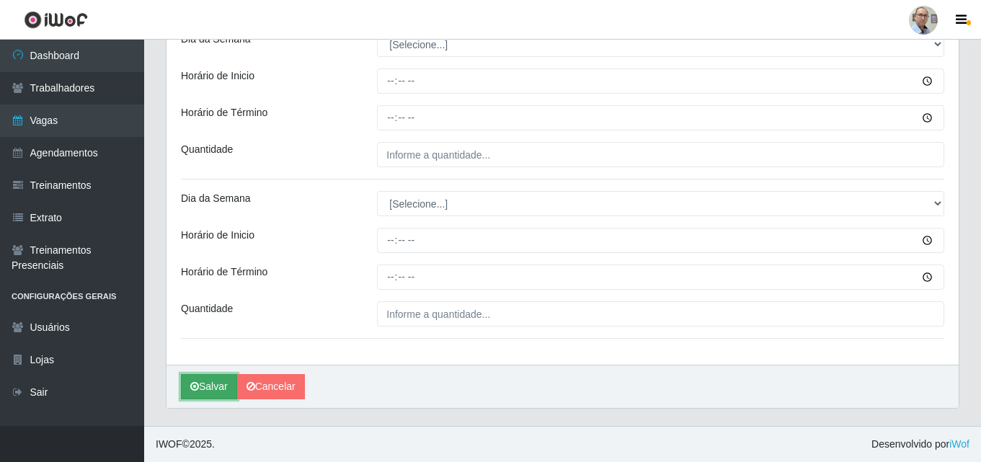
click at [207, 386] on button "Salvar" at bounding box center [209, 386] width 56 height 25
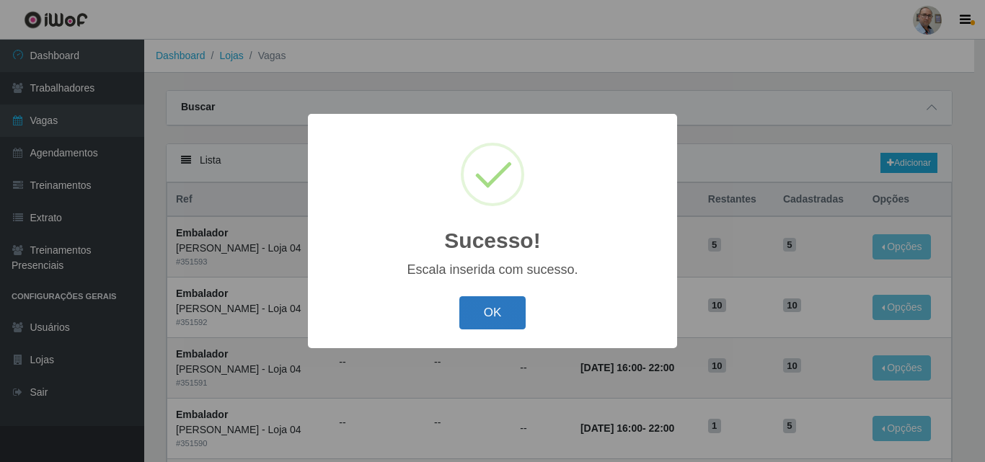
click at [502, 303] on button "OK" at bounding box center [492, 313] width 67 height 34
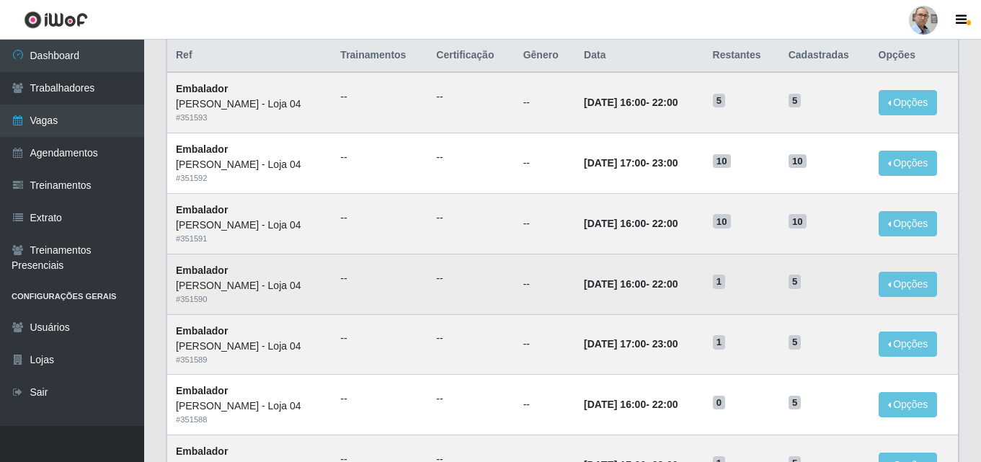
scroll to position [72, 0]
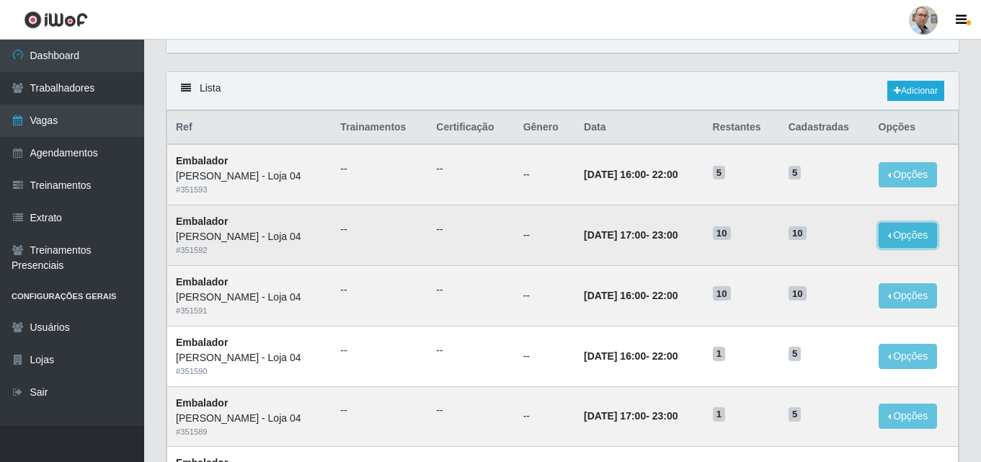
click at [897, 241] on button "Opções" at bounding box center [908, 235] width 59 height 25
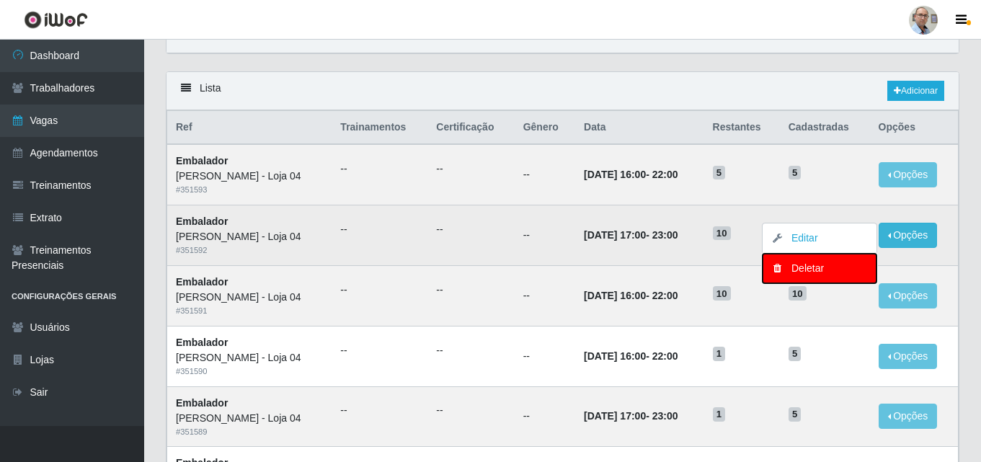
click at [813, 271] on div "Deletar" at bounding box center [819, 268] width 85 height 15
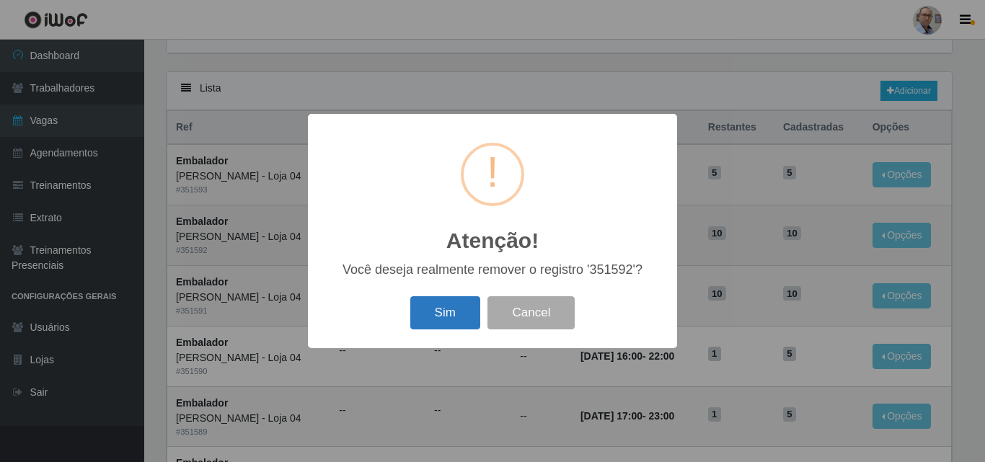
click at [441, 316] on button "Sim" at bounding box center [445, 313] width 70 height 34
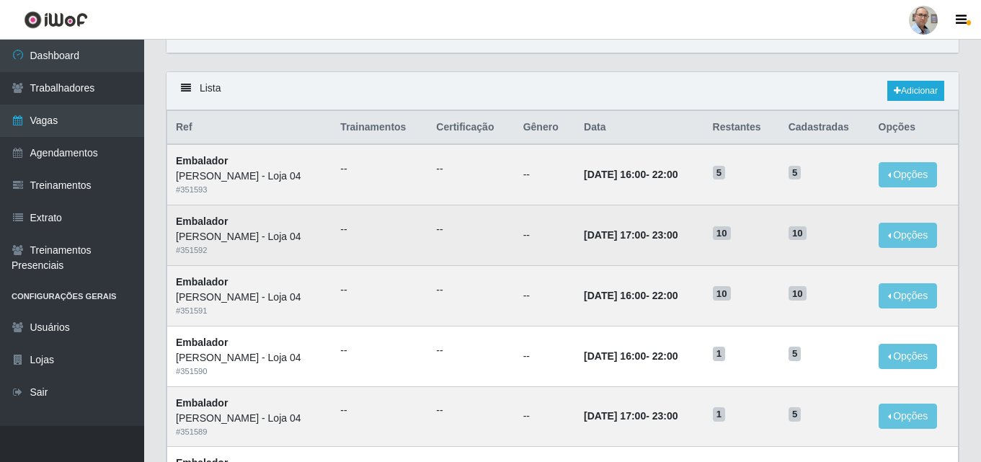
scroll to position [0, 0]
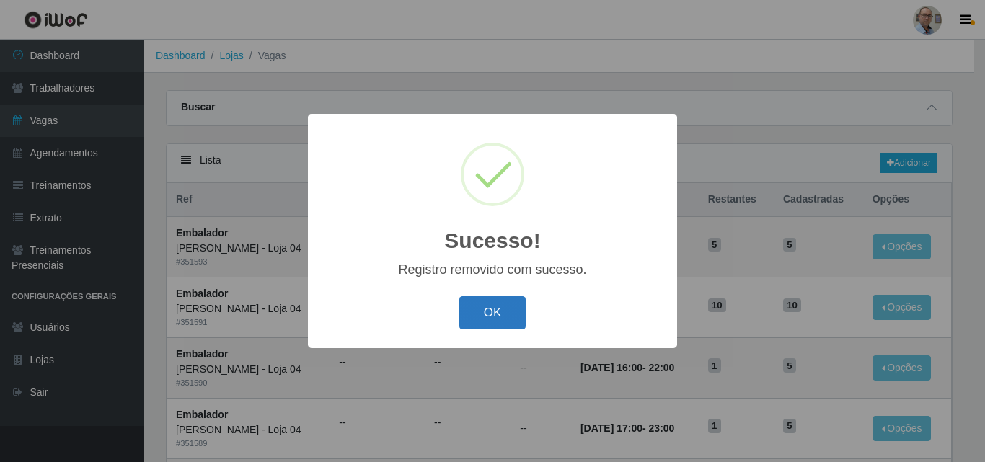
click at [492, 305] on button "OK" at bounding box center [492, 313] width 67 height 34
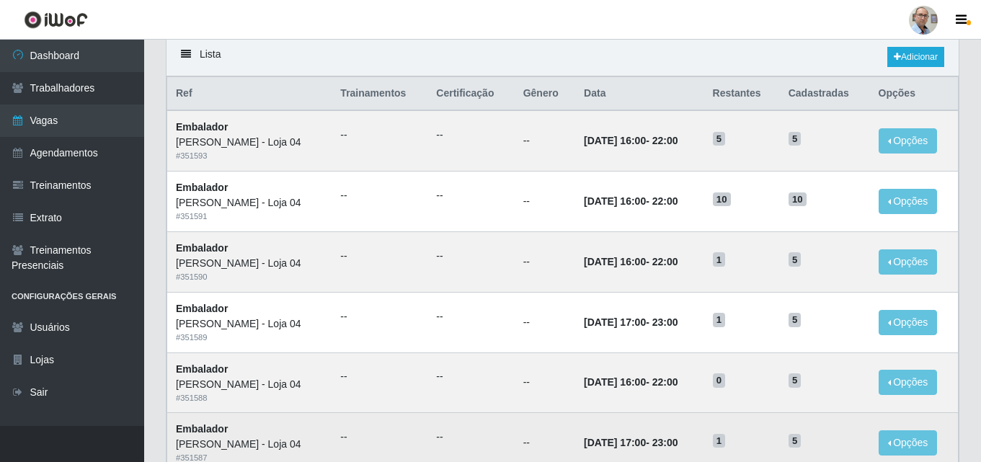
scroll to position [72, 0]
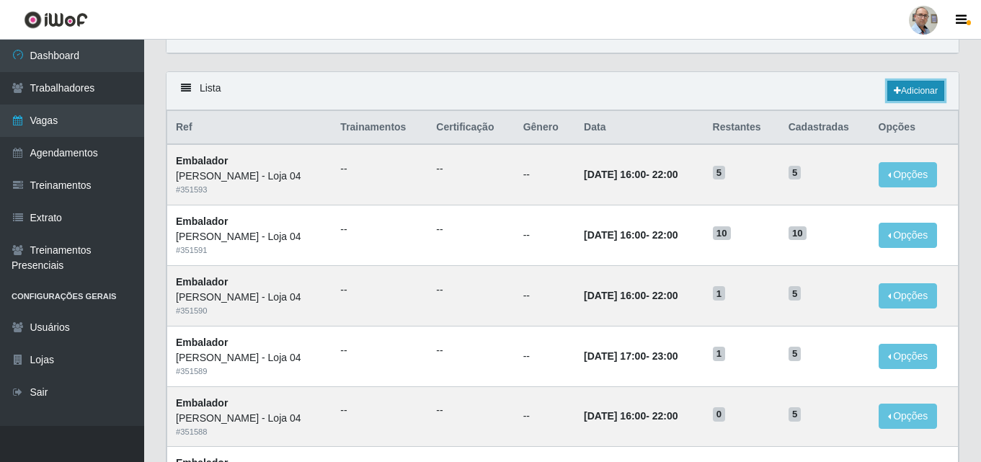
click at [911, 84] on link "Adicionar" at bounding box center [916, 91] width 57 height 20
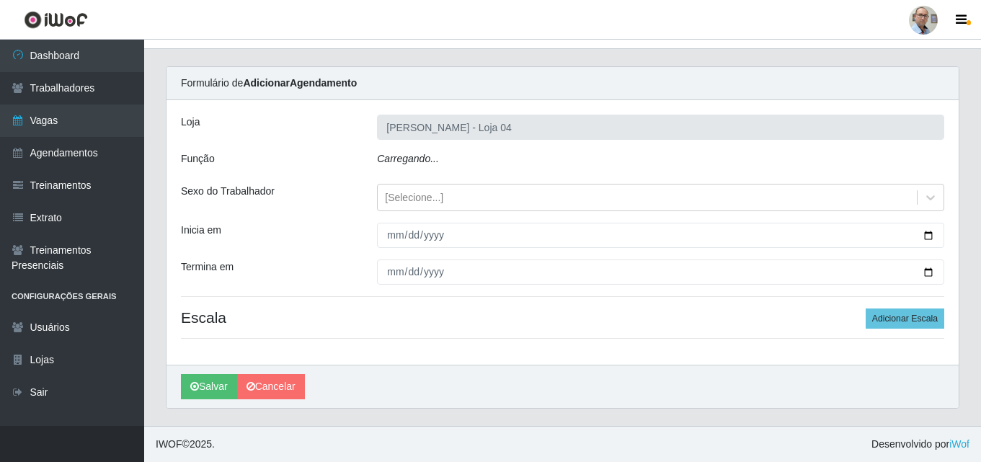
scroll to position [28, 0]
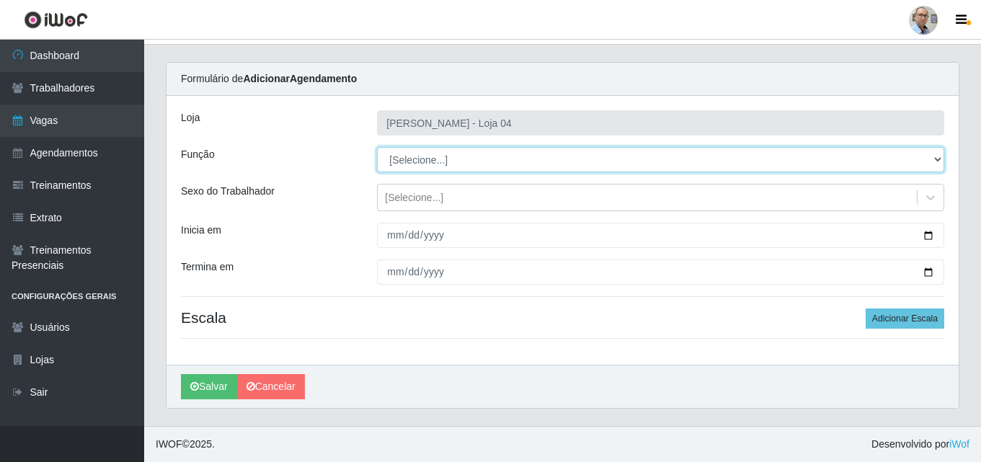
click at [451, 164] on select "[Selecione...] ASG ASG + ASG ++ Auxiliar de Depósito Auxiliar de Depósito + Aux…" at bounding box center [660, 159] width 567 height 25
click at [377, 147] on select "[Selecione...] ASG ASG + ASG ++ Auxiliar de Depósito Auxiliar de Depósito + Aux…" at bounding box center [660, 159] width 567 height 25
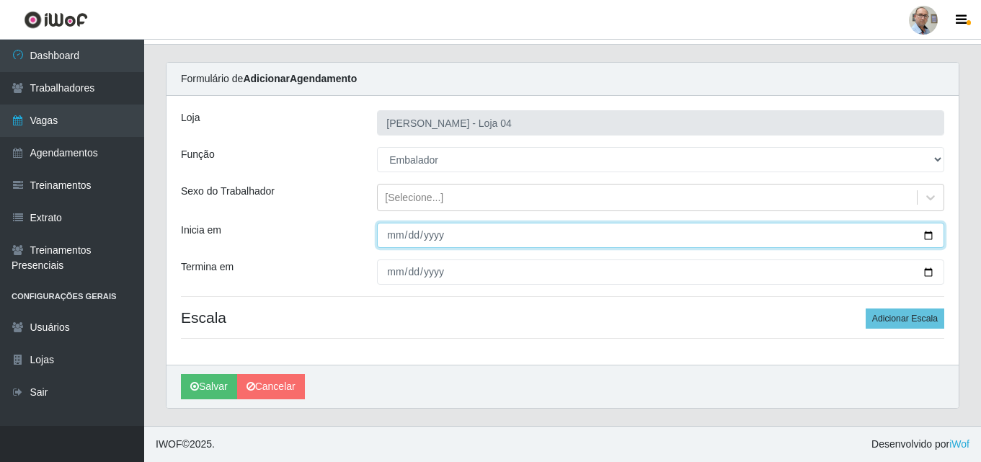
click at [932, 228] on input "Inicia em" at bounding box center [660, 235] width 567 height 25
click at [934, 232] on input "Inicia em" at bounding box center [660, 235] width 567 height 25
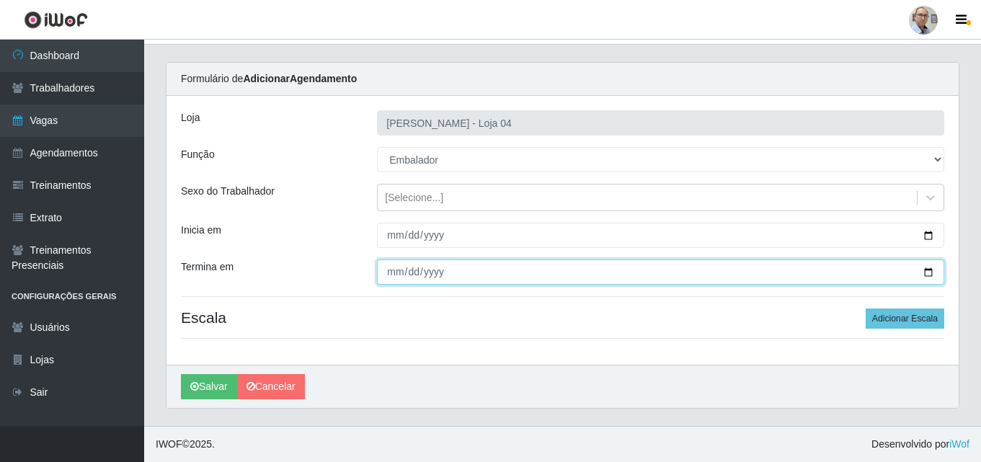
click at [927, 273] on input "Termina em" at bounding box center [660, 272] width 567 height 25
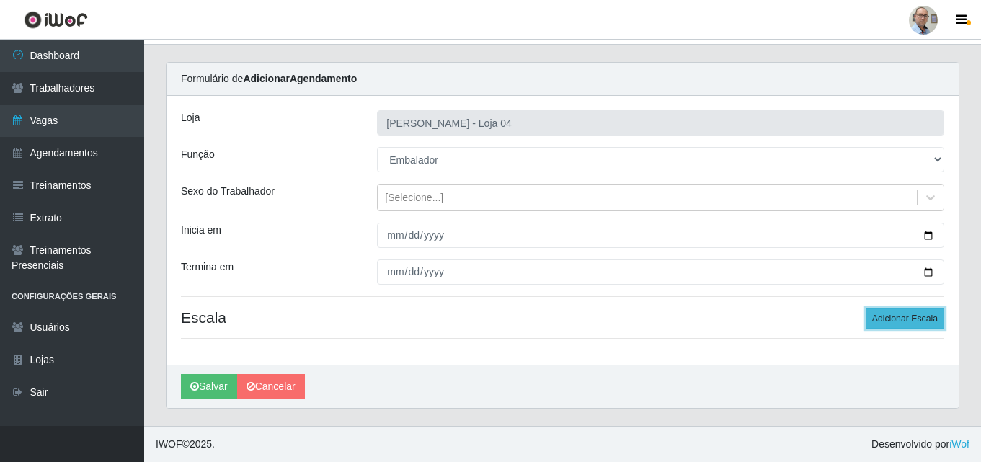
click at [900, 313] on button "Adicionar Escala" at bounding box center [905, 319] width 79 height 20
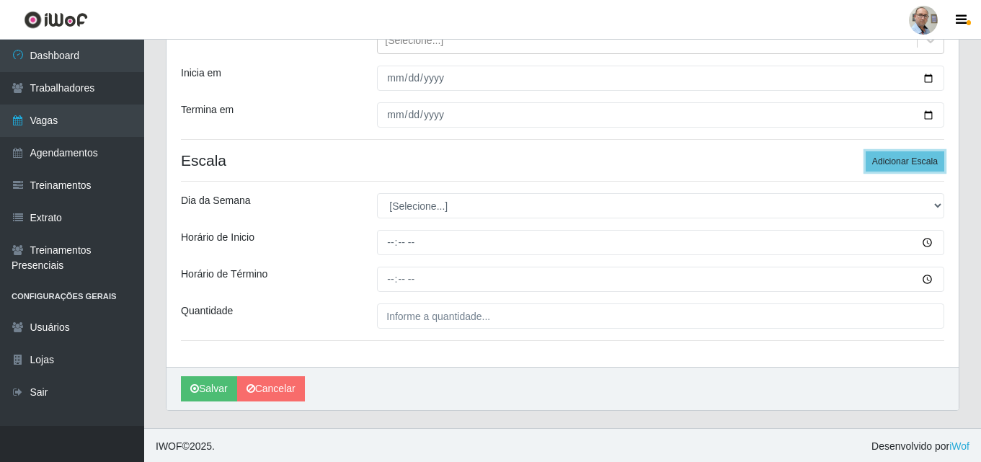
scroll to position [187, 0]
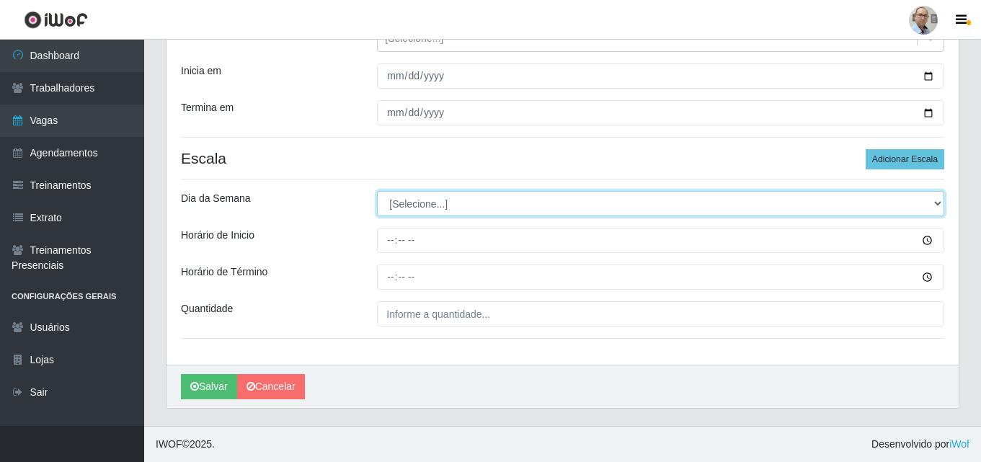
click at [412, 202] on select "[Selecione...] Segunda Terça Quarta Quinta Sexta Sábado Domingo" at bounding box center [660, 203] width 567 height 25
click at [377, 191] on select "[Selecione...] Segunda Terça Quarta Quinta Sexta Sábado Domingo" at bounding box center [660, 203] width 567 height 25
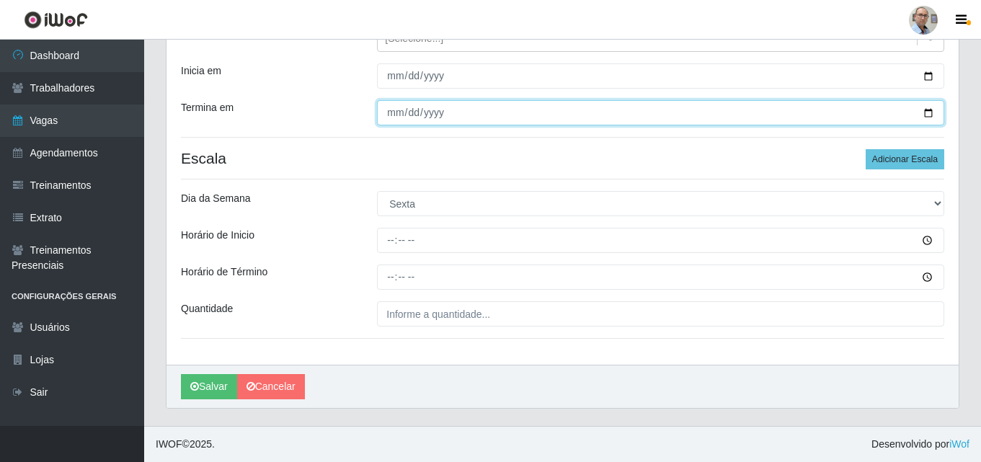
click at [929, 118] on input "[DATE]" at bounding box center [660, 112] width 567 height 25
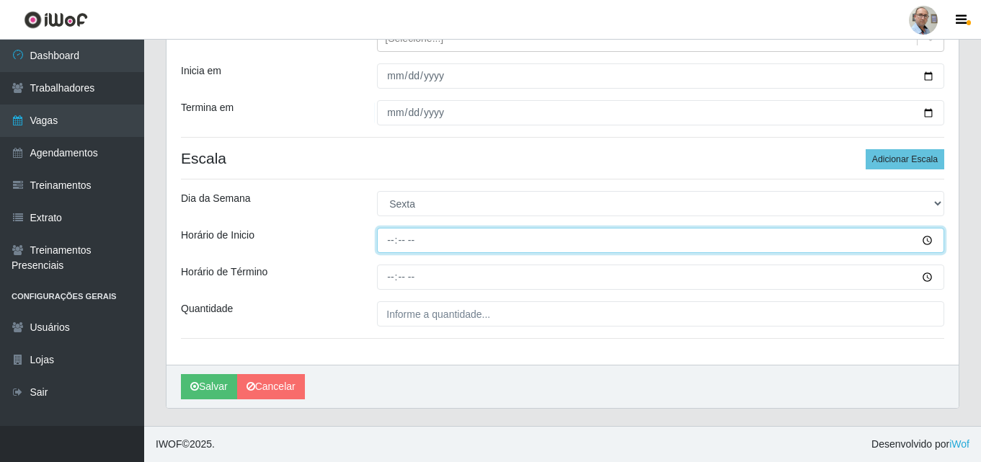
click at [392, 237] on input "Horário de Inicio" at bounding box center [660, 240] width 567 height 25
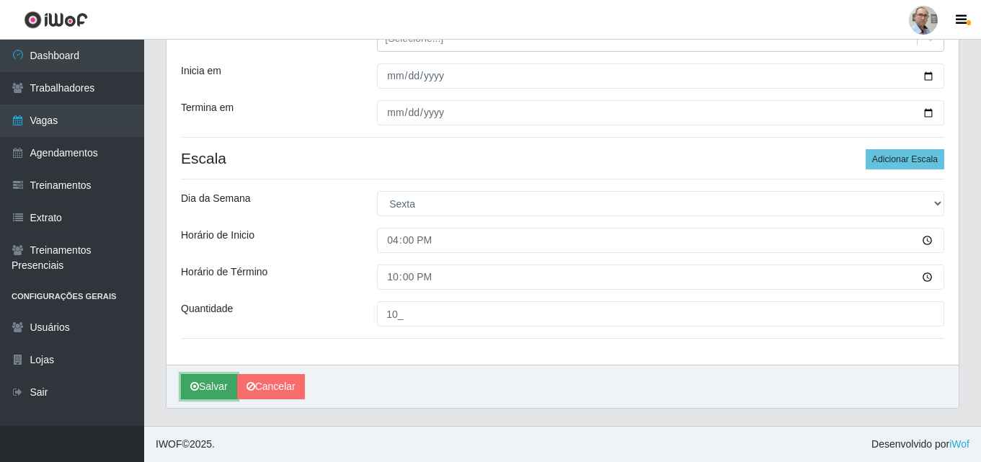
click at [208, 387] on button "Salvar" at bounding box center [209, 386] width 56 height 25
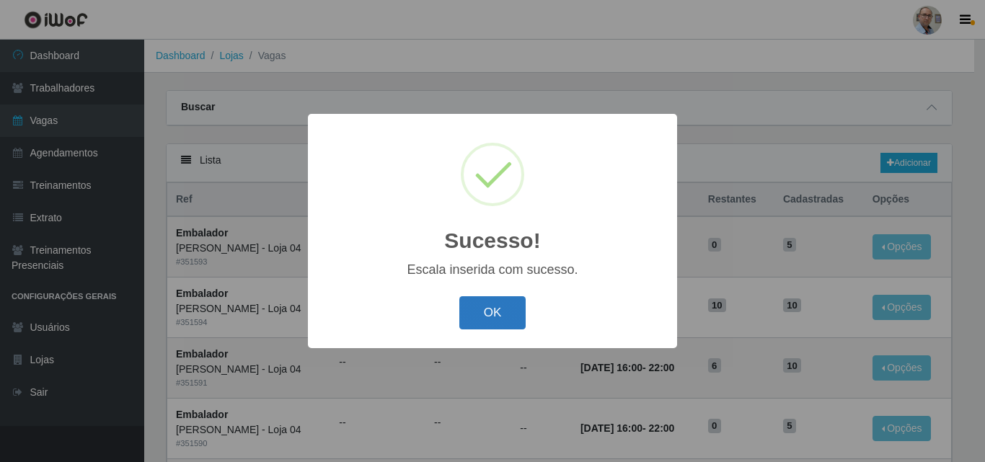
click at [481, 308] on button "OK" at bounding box center [492, 313] width 67 height 34
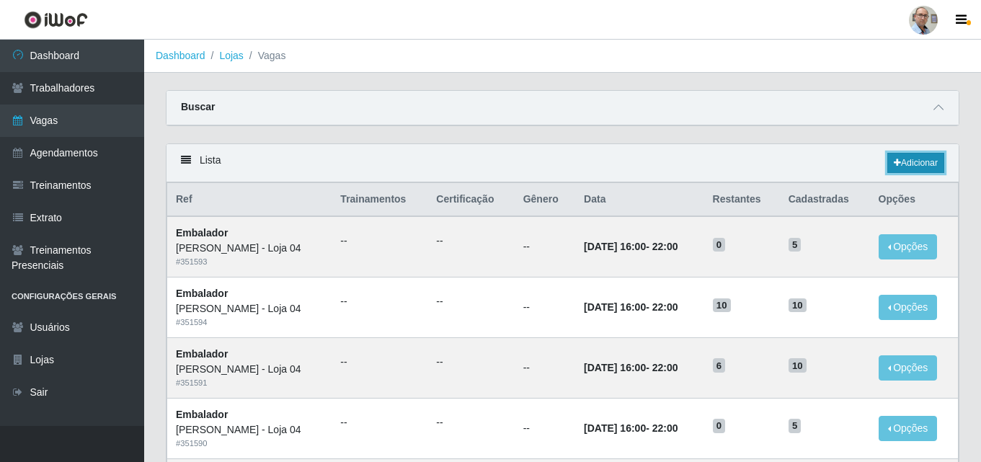
click at [913, 160] on link "Adicionar" at bounding box center [916, 163] width 57 height 20
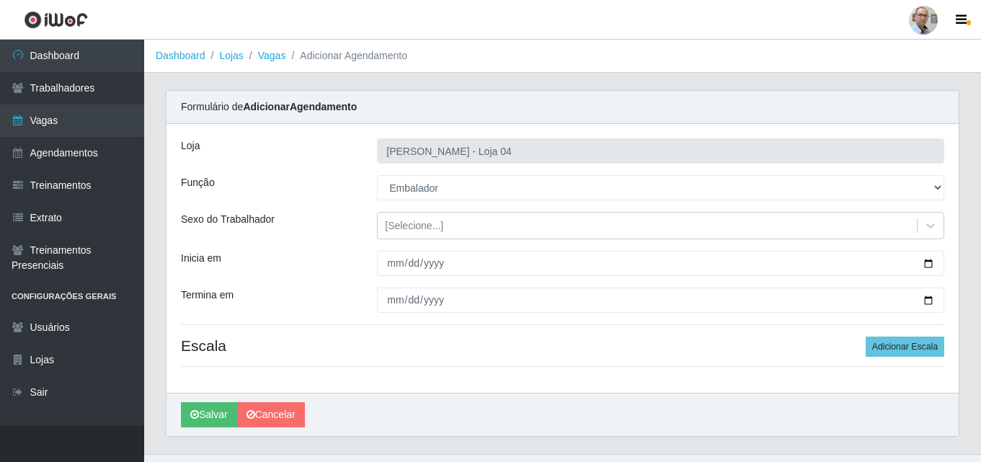
click at [377, 175] on select "[Selecione...] ASG ASG + ASG ++ Auxiliar de Depósito Auxiliar de Depósito + Aux…" at bounding box center [660, 187] width 567 height 25
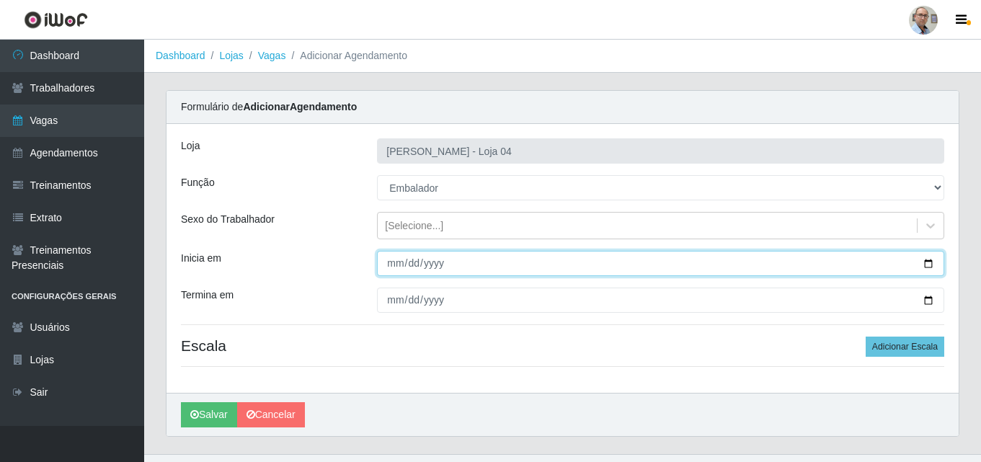
click at [931, 261] on input "Inicia em" at bounding box center [660, 263] width 567 height 25
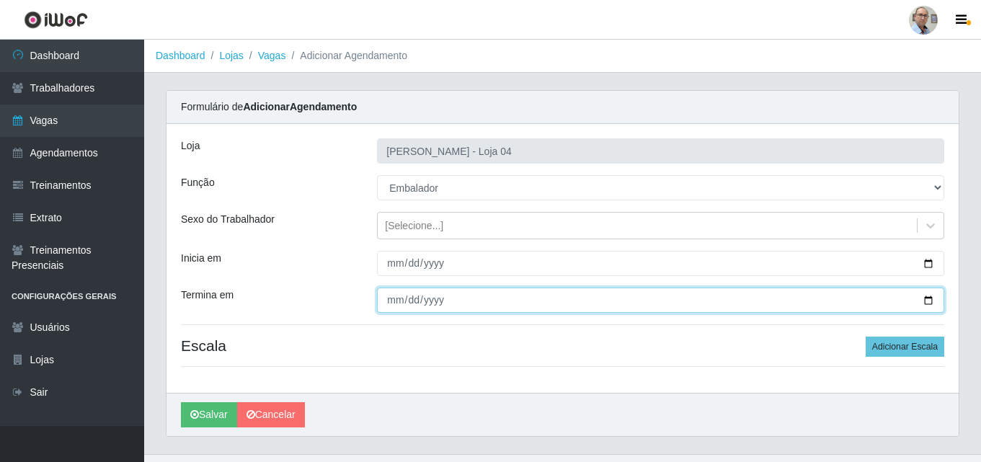
click at [928, 303] on input "Termina em" at bounding box center [660, 300] width 567 height 25
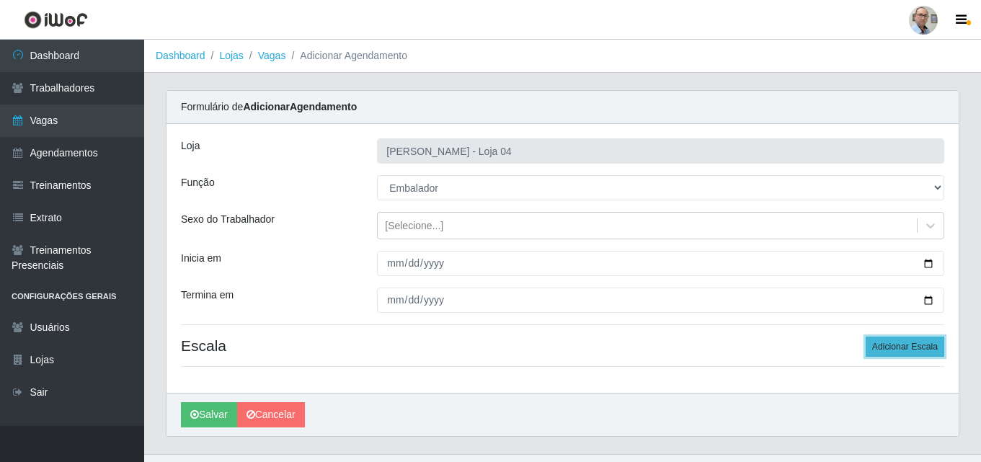
click at [888, 338] on button "Adicionar Escala" at bounding box center [905, 347] width 79 height 20
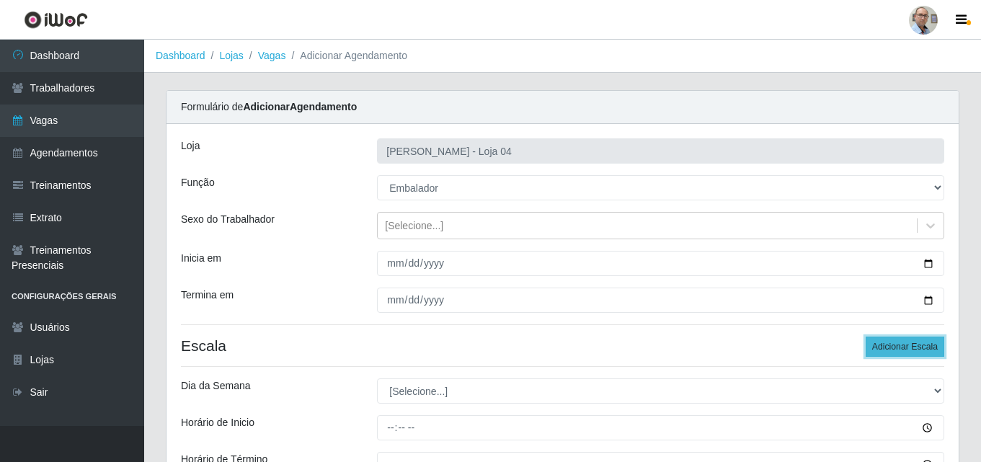
click at [890, 343] on button "Adicionar Escala" at bounding box center [905, 347] width 79 height 20
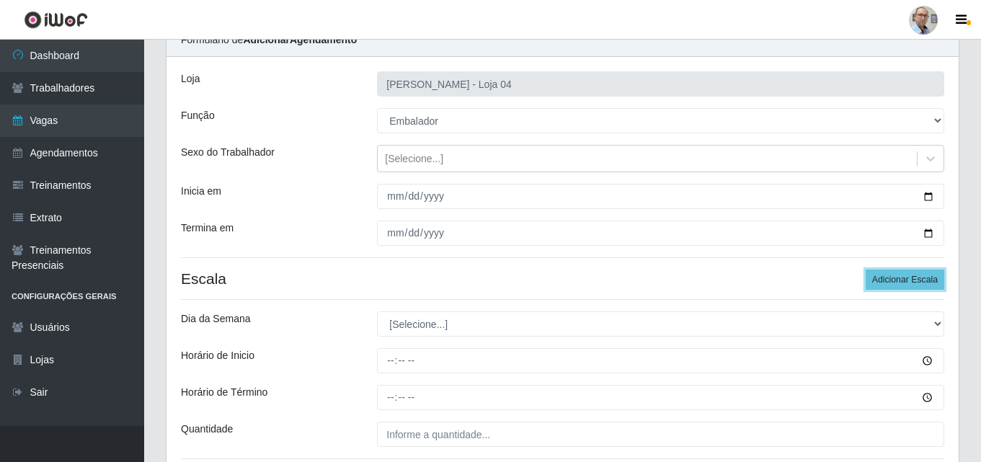
scroll to position [144, 0]
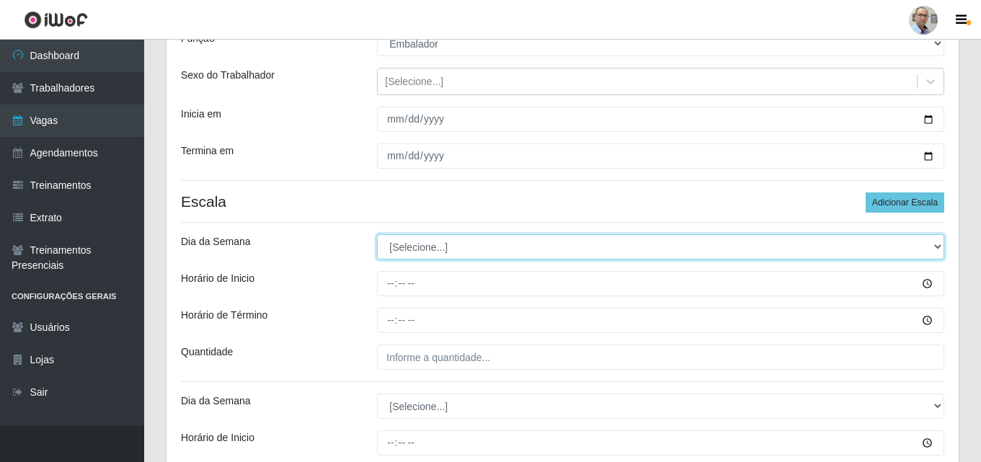
click at [438, 244] on select "[Selecione...] Segunda Terça Quarta Quinta Sexta Sábado Domingo" at bounding box center [660, 246] width 567 height 25
click at [377, 234] on select "[Selecione...] Segunda Terça Quarta Quinta Sexta Sábado Domingo" at bounding box center [660, 246] width 567 height 25
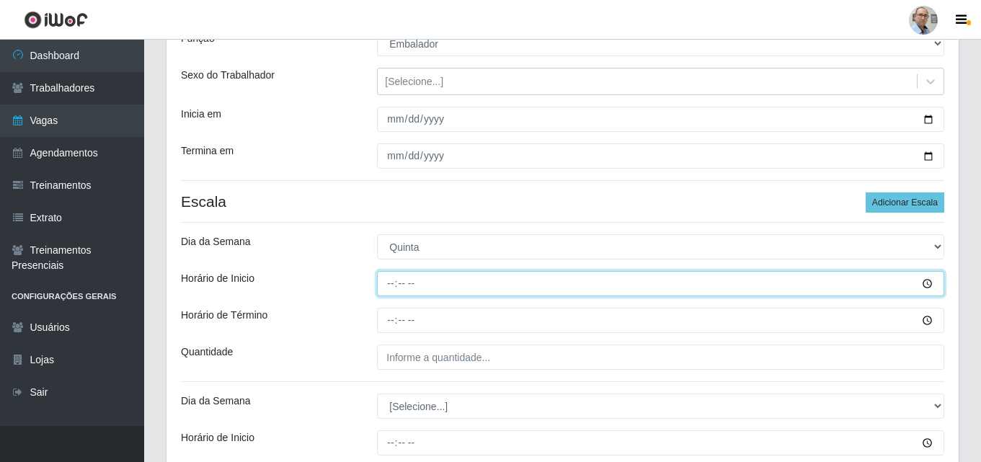
click at [390, 286] on input "Horário de Inicio" at bounding box center [660, 283] width 567 height 25
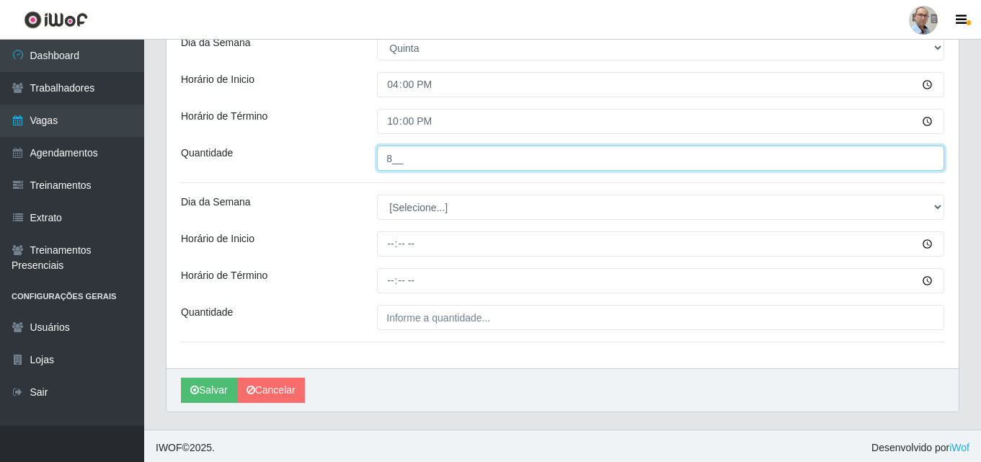
scroll to position [347, 0]
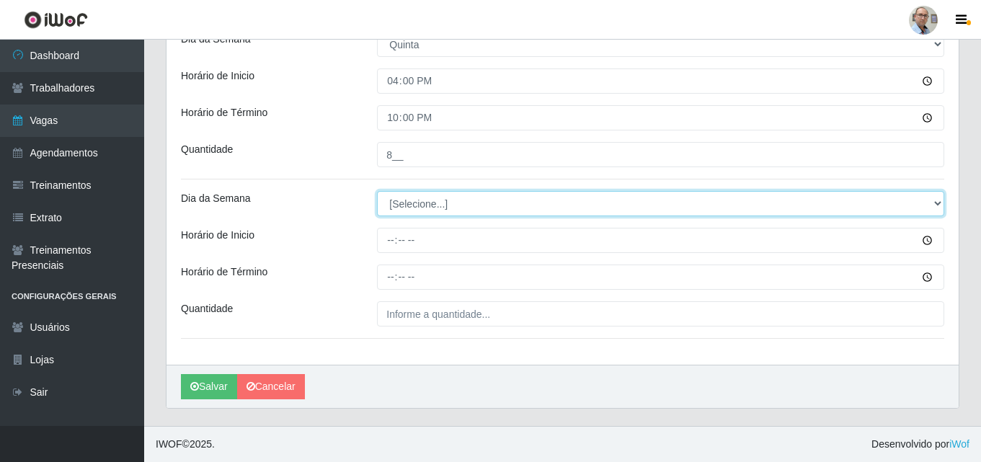
click at [399, 199] on select "[Selecione...] Segunda Terça Quarta Quinta Sexta Sábado Domingo" at bounding box center [660, 203] width 567 height 25
click at [377, 191] on select "[Selecione...] Segunda Terça Quarta Quinta Sexta Sábado Domingo" at bounding box center [660, 203] width 567 height 25
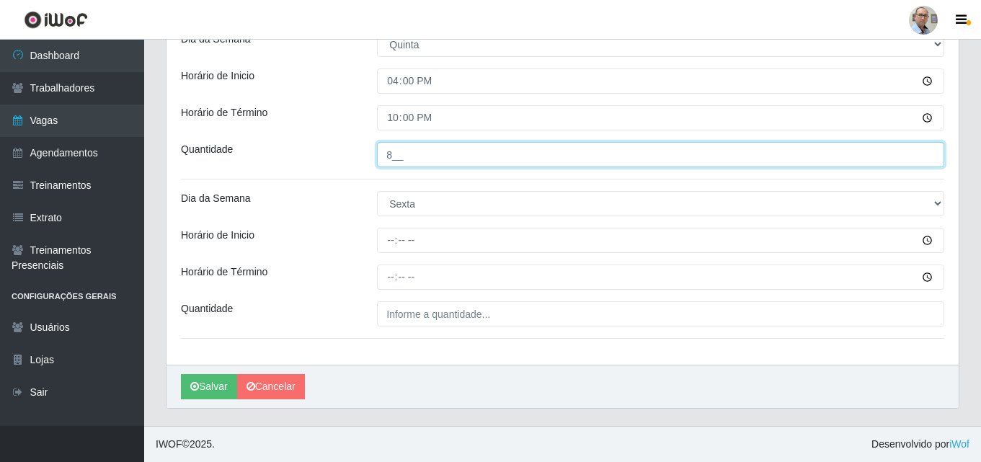
click at [395, 160] on input "8__" at bounding box center [660, 154] width 567 height 25
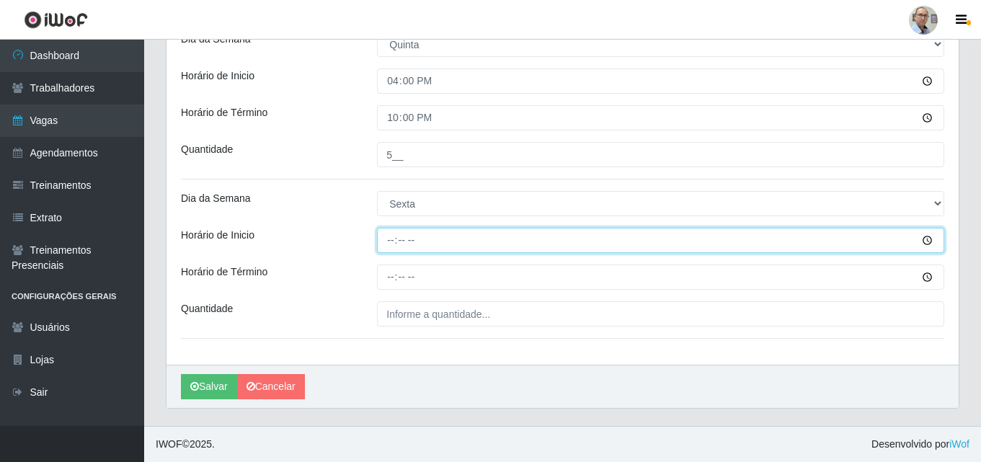
click at [383, 244] on input "Horário de Inicio" at bounding box center [660, 240] width 567 height 25
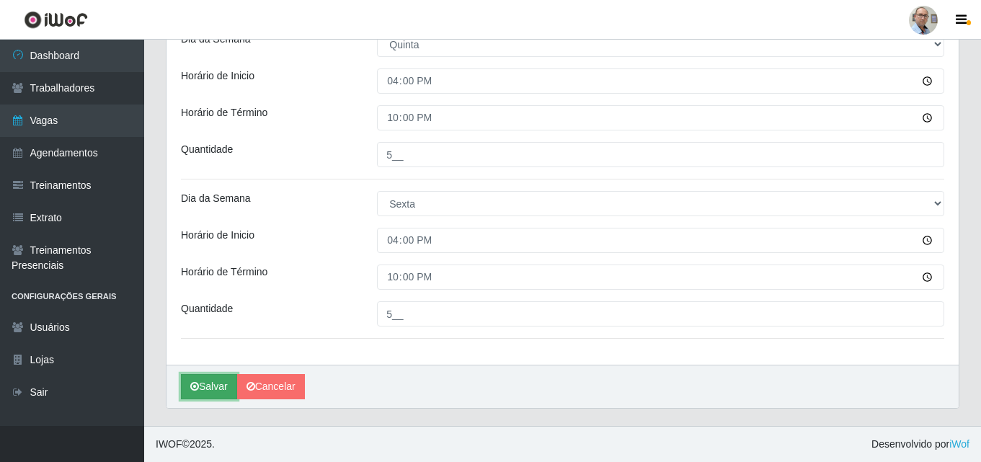
click at [206, 389] on button "Salvar" at bounding box center [209, 386] width 56 height 25
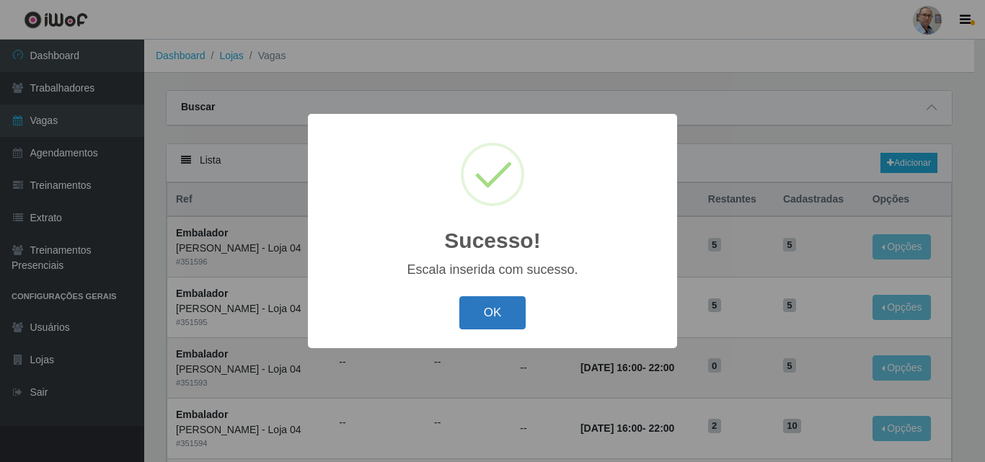
click at [487, 319] on button "OK" at bounding box center [492, 313] width 67 height 34
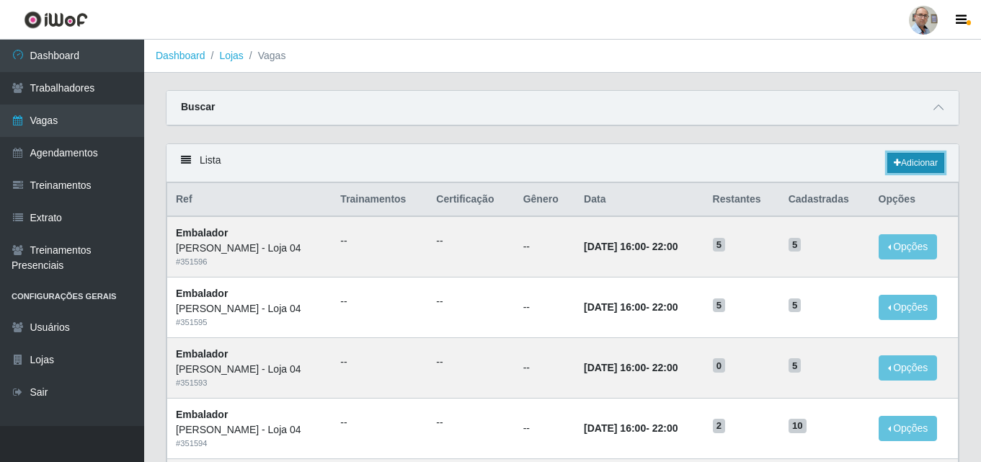
click at [929, 156] on link "Adicionar" at bounding box center [916, 163] width 57 height 20
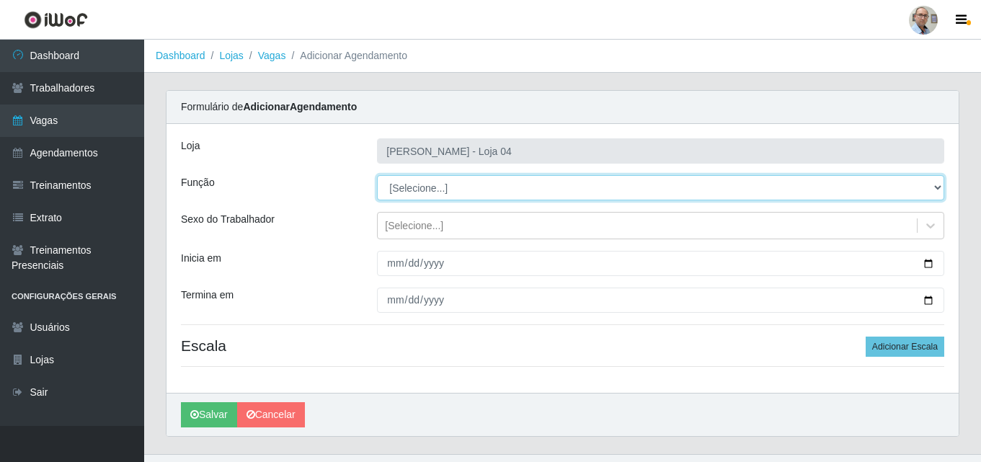
click at [508, 192] on select "[Selecione...] ASG ASG + ASG ++ Auxiliar de Depósito Auxiliar de Depósito + Aux…" at bounding box center [660, 187] width 567 height 25
click at [377, 175] on select "[Selecione...] ASG ASG + ASG ++ Auxiliar de Depósito Auxiliar de Depósito + Aux…" at bounding box center [660, 187] width 567 height 25
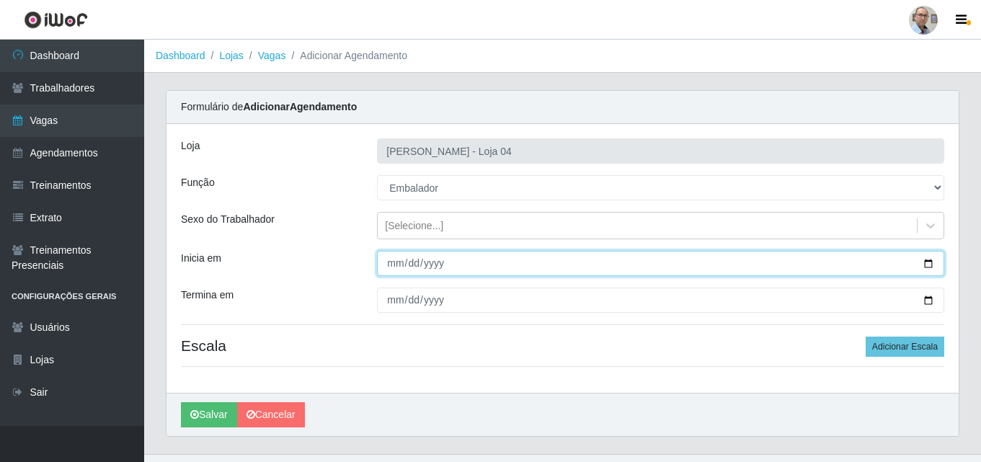
click at [926, 265] on input "Inicia em" at bounding box center [660, 263] width 567 height 25
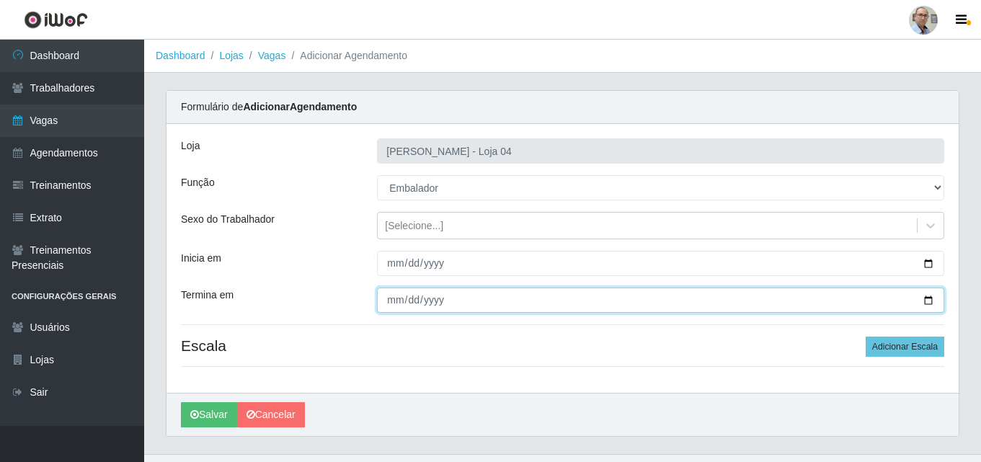
click at [929, 298] on input "Termina em" at bounding box center [660, 300] width 567 height 25
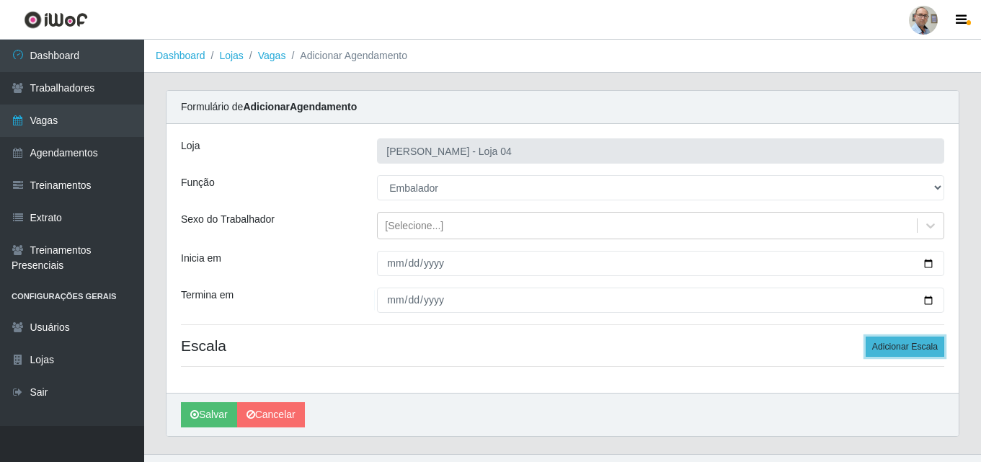
click at [901, 345] on button "Adicionar Escala" at bounding box center [905, 347] width 79 height 20
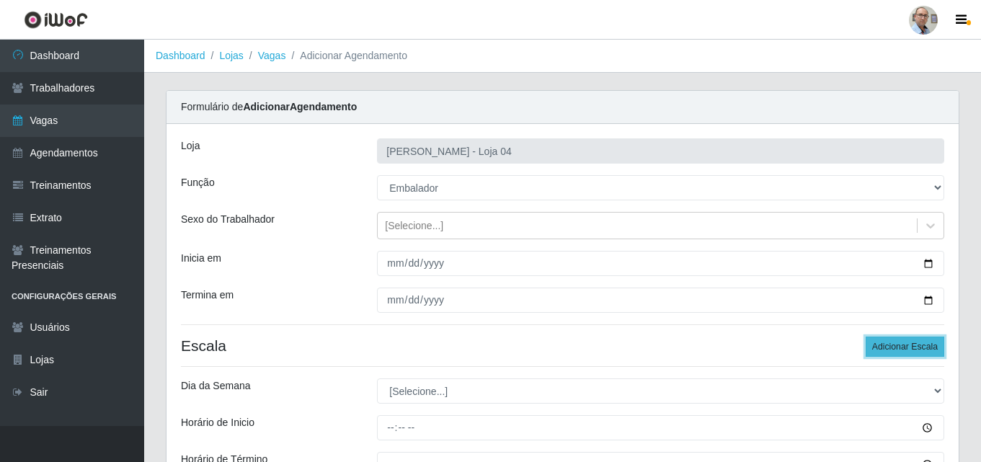
click at [900, 345] on button "Adicionar Escala" at bounding box center [905, 347] width 79 height 20
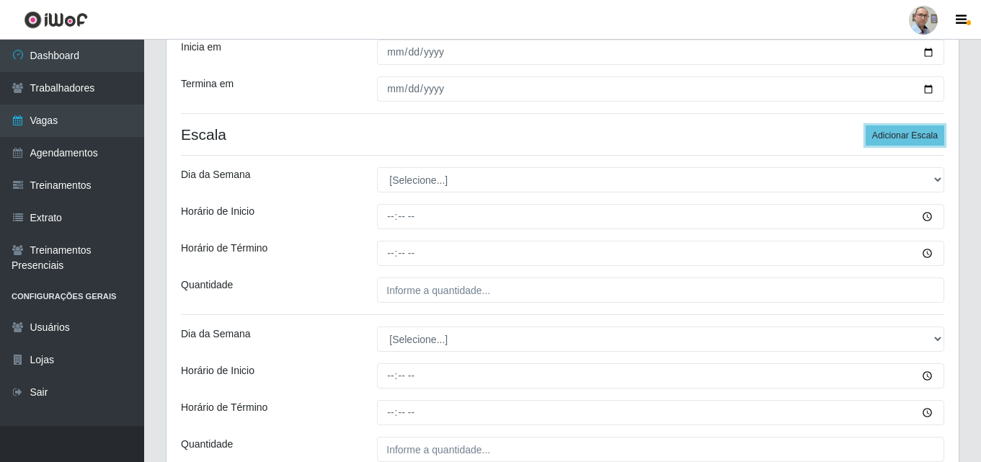
scroll to position [216, 0]
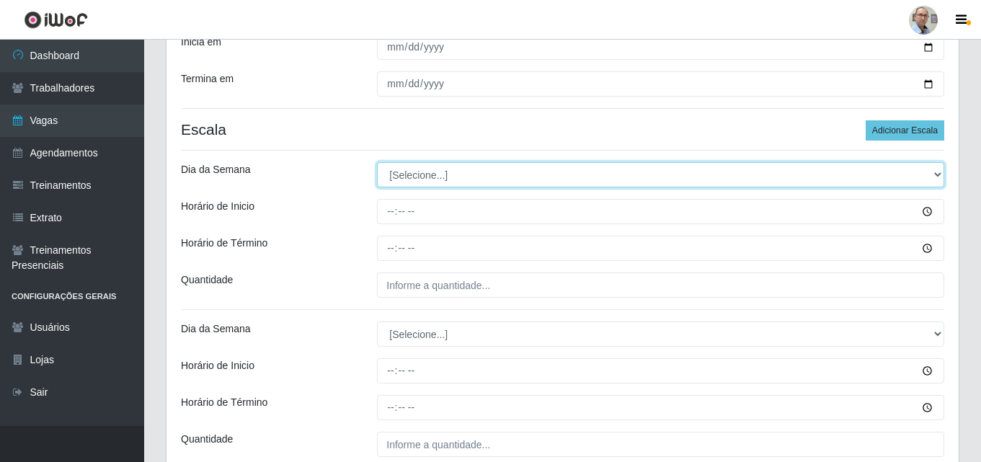
click at [427, 178] on select "[Selecione...] Segunda Terça Quarta Quinta Sexta Sábado Domingo" at bounding box center [660, 174] width 567 height 25
click at [377, 162] on select "[Selecione...] Segunda Terça Quarta Quinta Sexta Sábado Domingo" at bounding box center [660, 174] width 567 height 25
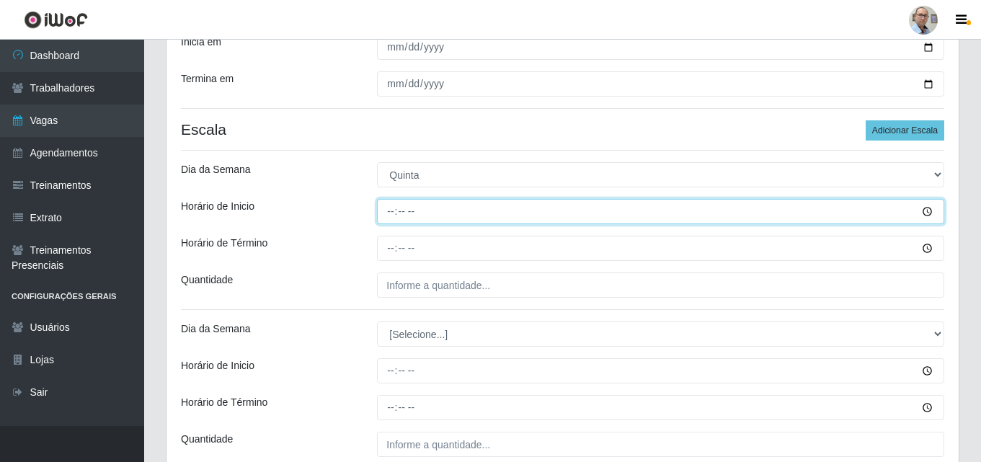
click at [389, 211] on input "Horário de Inicio" at bounding box center [660, 211] width 567 height 25
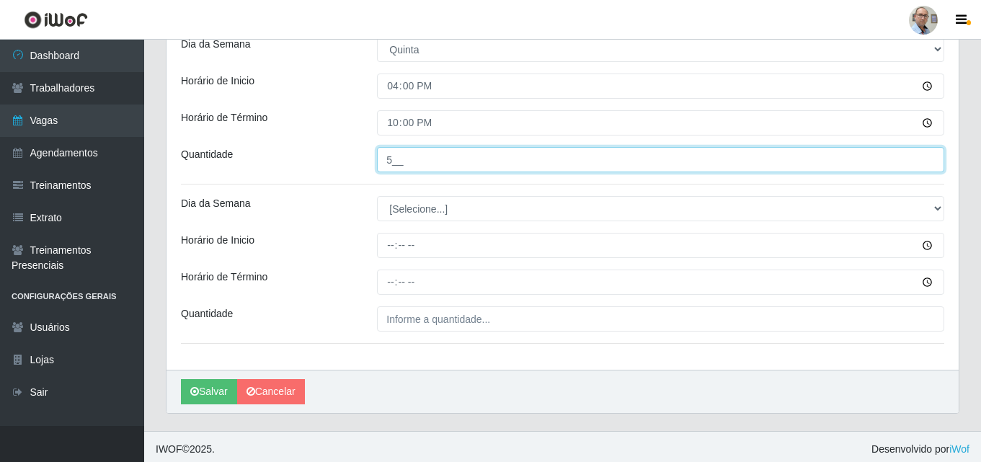
scroll to position [347, 0]
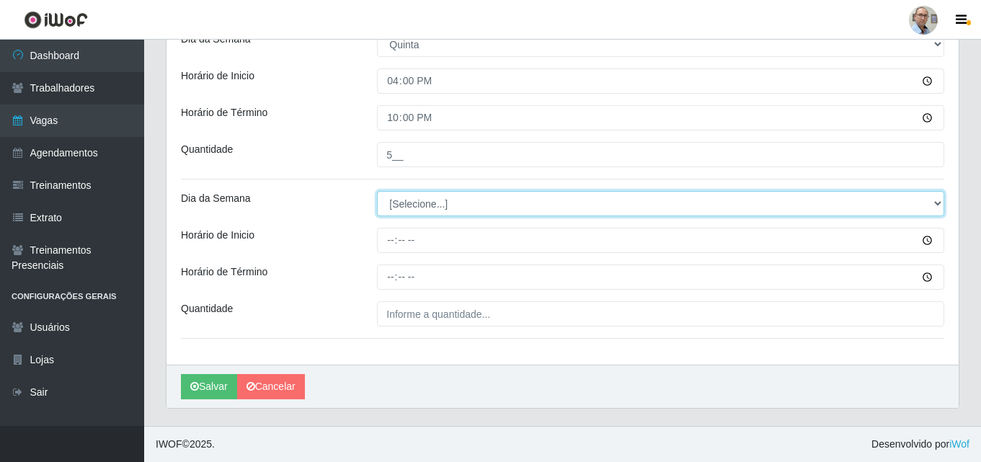
click at [406, 205] on select "[Selecione...] Segunda Terça Quarta Quinta Sexta Sábado Domingo" at bounding box center [660, 203] width 567 height 25
click at [377, 191] on select "[Selecione...] Segunda Terça Quarta Quinta Sexta Sábado Domingo" at bounding box center [660, 203] width 567 height 25
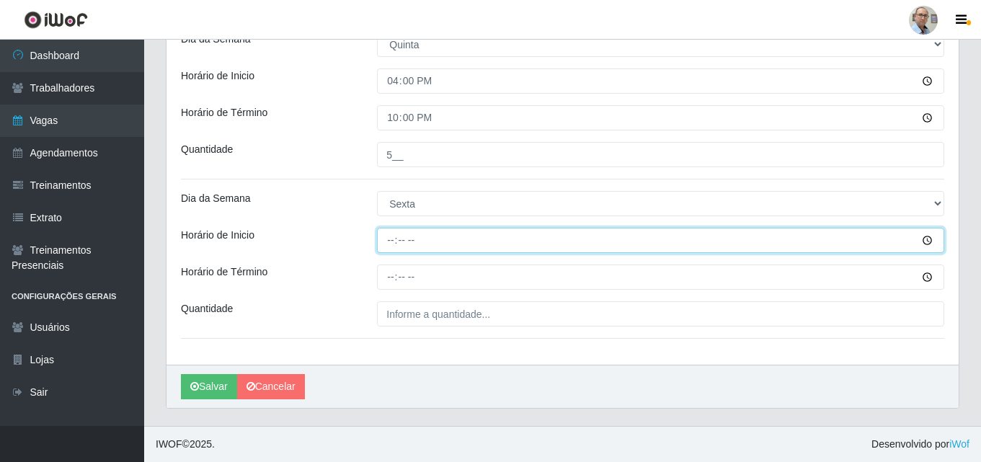
click at [388, 248] on input "Horário de Inicio" at bounding box center [660, 240] width 567 height 25
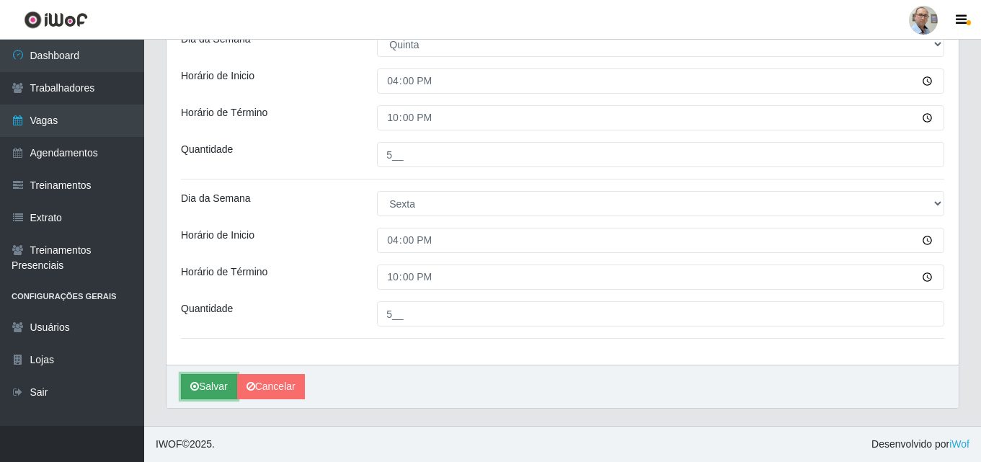
click at [207, 380] on button "Salvar" at bounding box center [209, 386] width 56 height 25
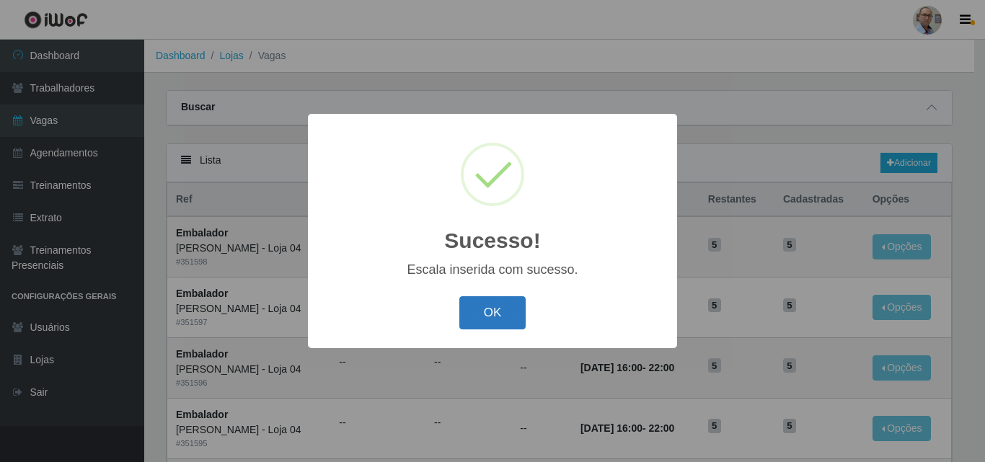
click at [462, 301] on button "OK" at bounding box center [492, 313] width 67 height 34
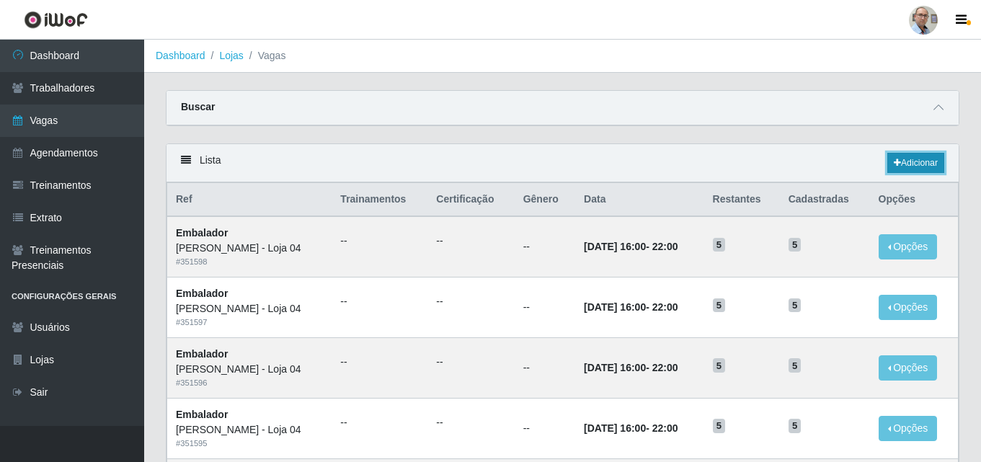
click at [918, 162] on link "Adicionar" at bounding box center [916, 163] width 57 height 20
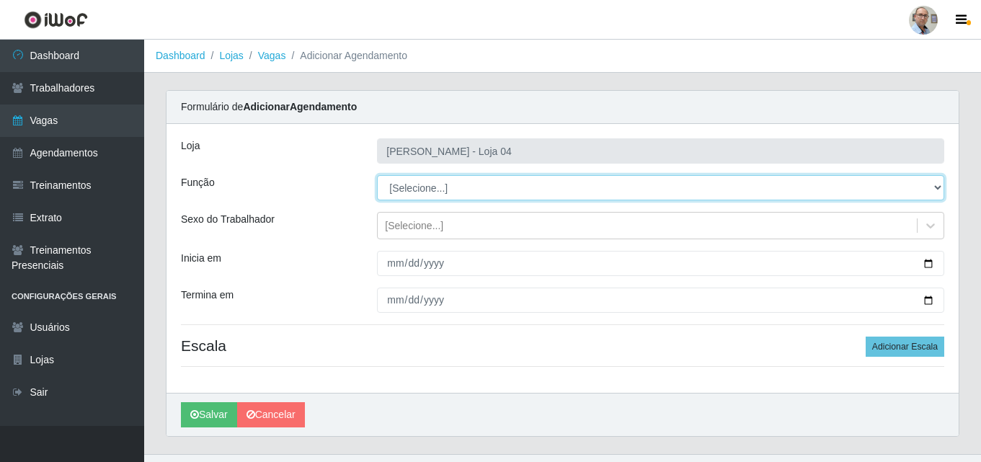
click at [454, 187] on select "[Selecione...] ASG ASG + ASG ++ Auxiliar de Depósito Auxiliar de Depósito + Aux…" at bounding box center [660, 187] width 567 height 25
click at [377, 175] on select "[Selecione...] ASG ASG + ASG ++ Auxiliar de Depósito Auxiliar de Depósito + Aux…" at bounding box center [660, 187] width 567 height 25
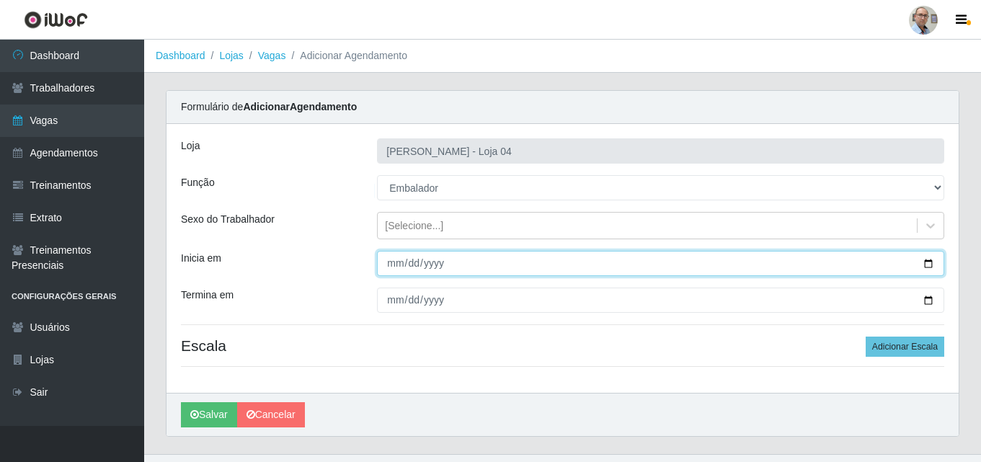
click at [924, 262] on input "Inicia em" at bounding box center [660, 263] width 567 height 25
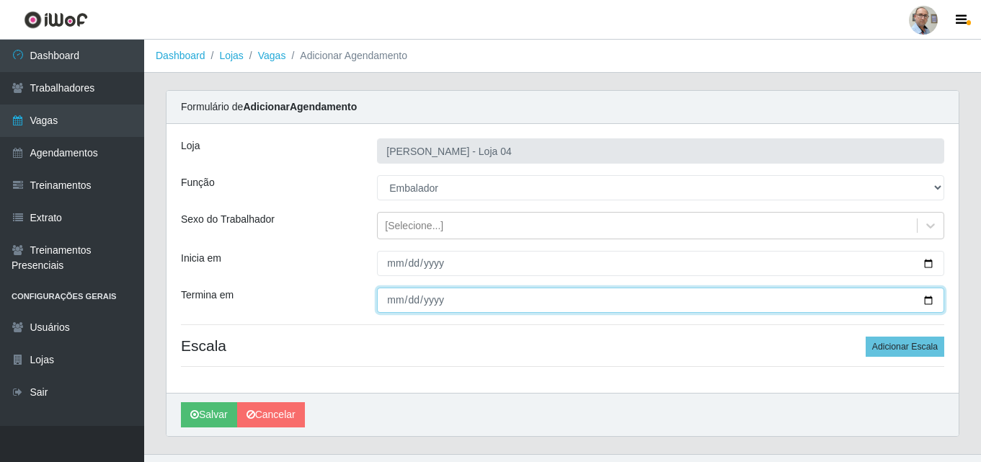
click at [929, 300] on input "Termina em" at bounding box center [660, 300] width 567 height 25
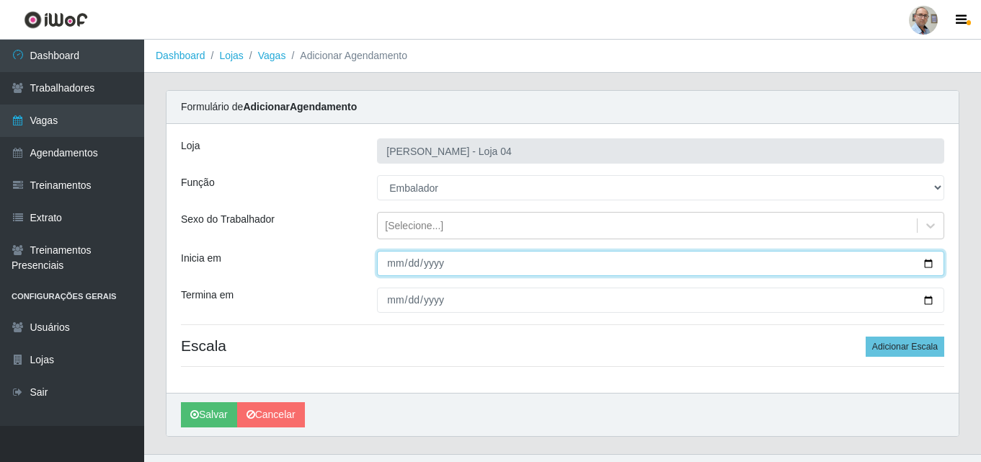
click at [932, 265] on input "[DATE]" at bounding box center [660, 263] width 567 height 25
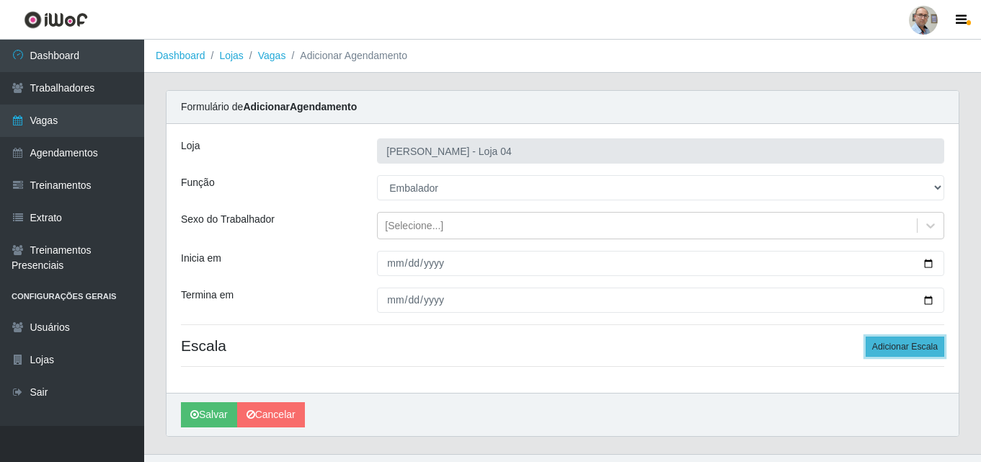
click at [906, 348] on button "Adicionar Escala" at bounding box center [905, 347] width 79 height 20
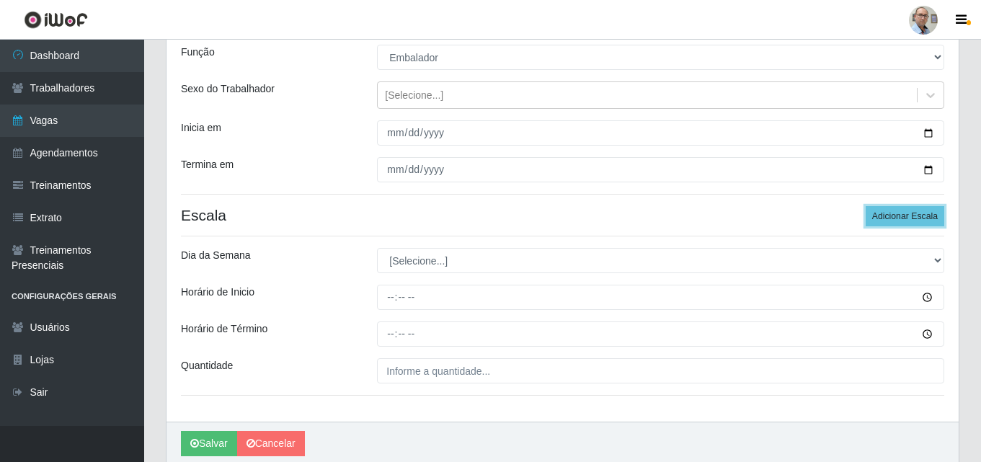
scroll to position [144, 0]
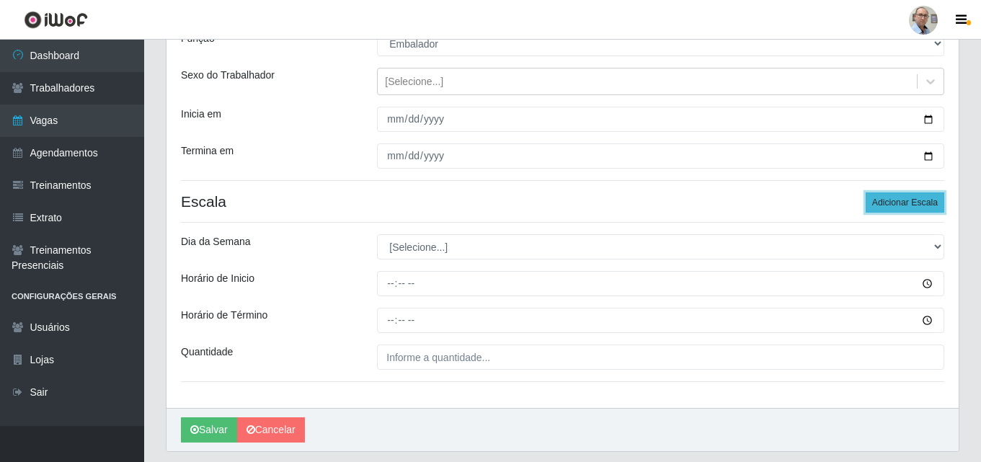
click at [898, 203] on button "Adicionar Escala" at bounding box center [905, 203] width 79 height 20
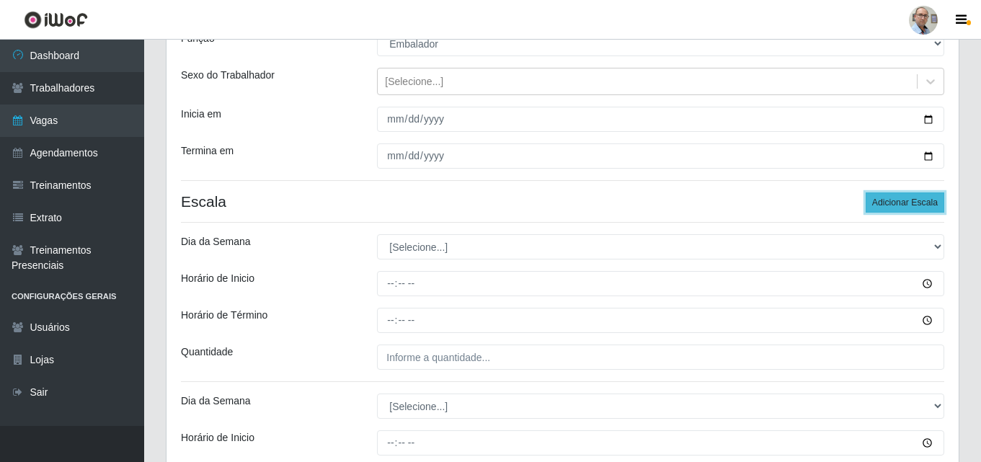
click at [898, 203] on button "Adicionar Escala" at bounding box center [905, 203] width 79 height 20
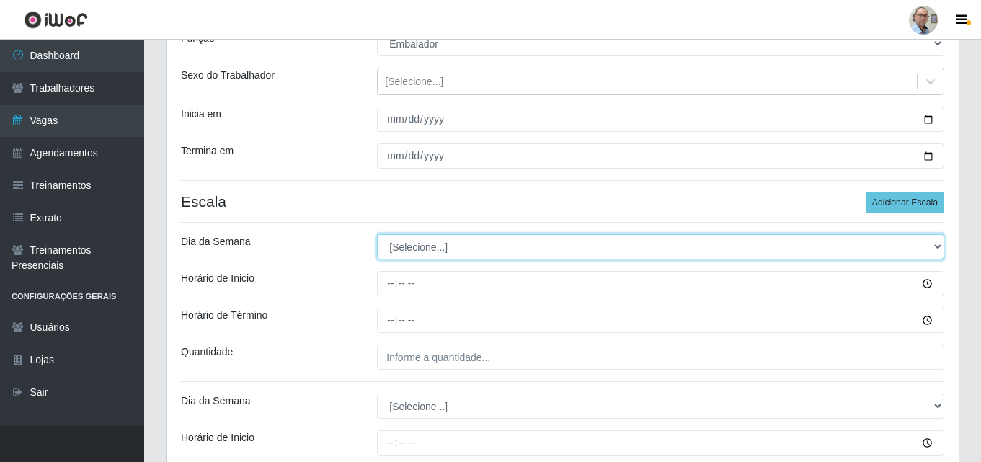
click at [446, 238] on select "[Selecione...] Segunda Terça Quarta Quinta Sexta Sábado Domingo" at bounding box center [660, 246] width 567 height 25
click at [377, 234] on select "[Selecione...] Segunda Terça Quarta Quinta Sexta Sábado Domingo" at bounding box center [660, 246] width 567 height 25
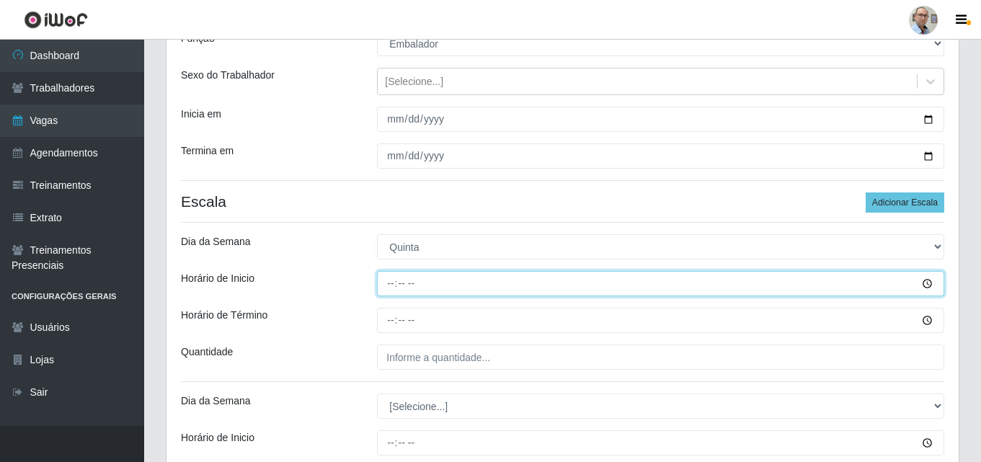
click at [386, 283] on input "Horário de Inicio" at bounding box center [660, 283] width 567 height 25
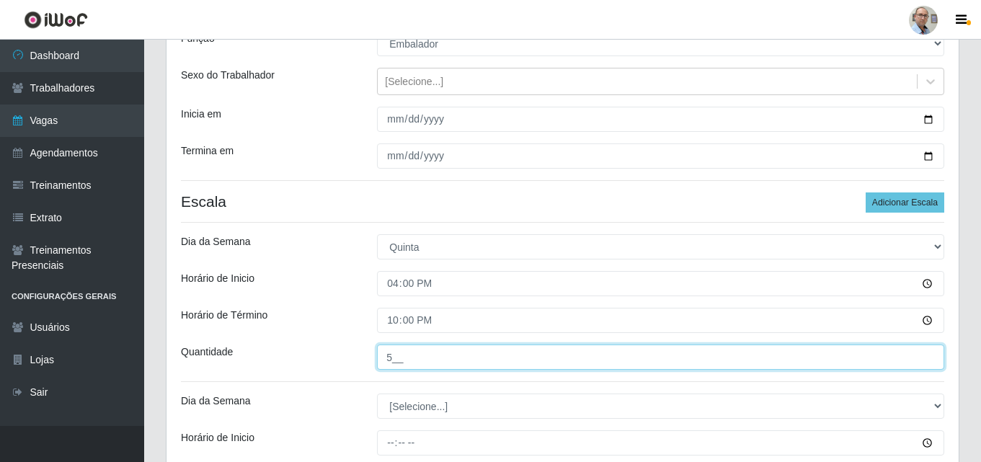
scroll to position [288, 0]
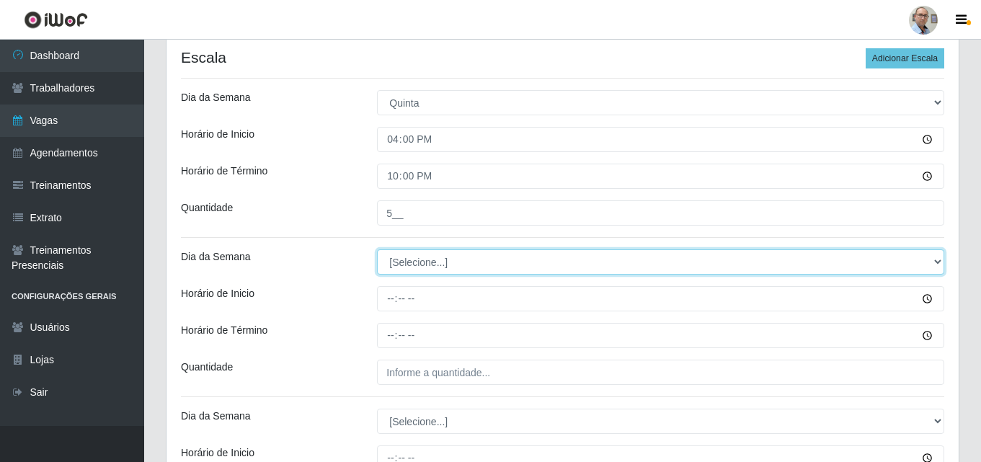
click at [413, 262] on select "[Selecione...] Segunda Terça Quarta Quinta Sexta Sábado Domingo" at bounding box center [660, 261] width 567 height 25
click at [377, 249] on select "[Selecione...] Segunda Terça Quarta Quinta Sexta Sábado Domingo" at bounding box center [660, 261] width 567 height 25
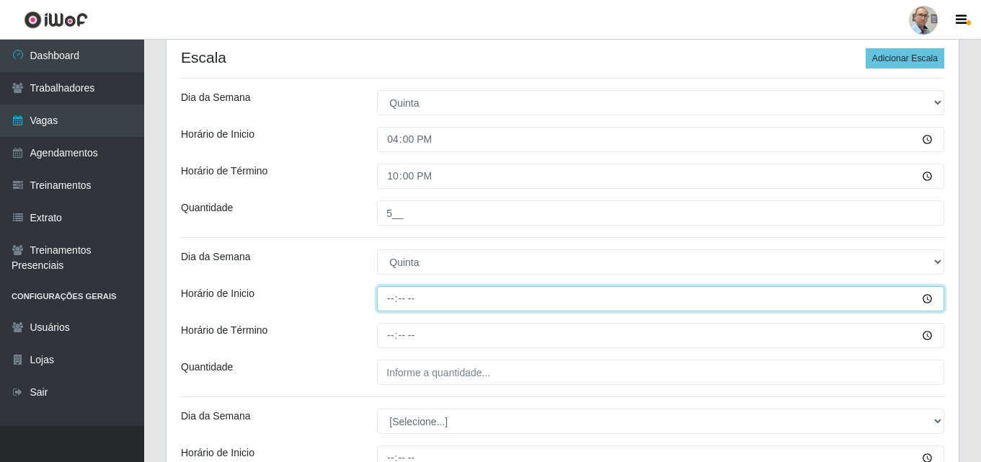
click at [390, 301] on input "Horário de Inicio" at bounding box center [660, 298] width 567 height 25
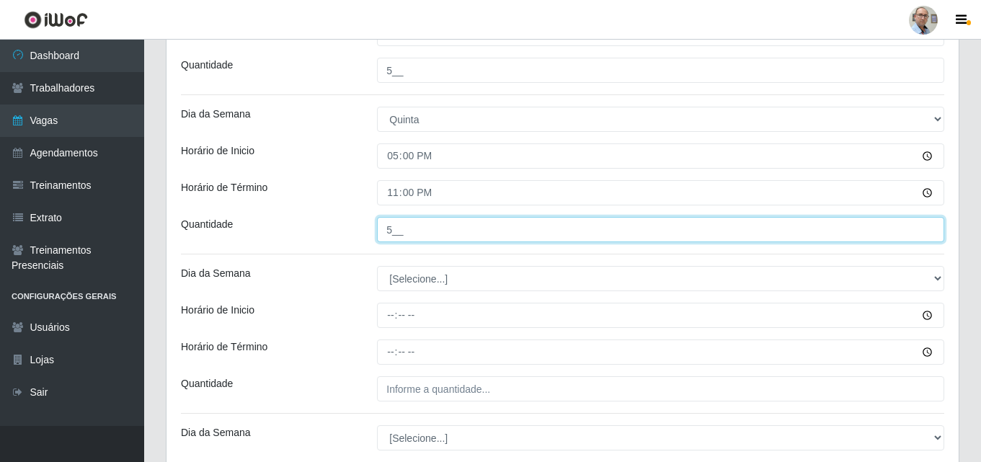
scroll to position [433, 0]
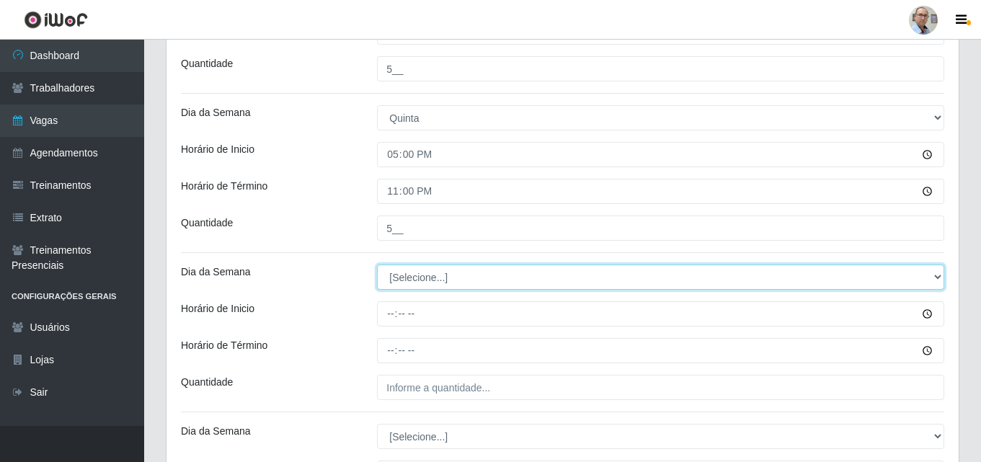
click at [407, 272] on select "[Selecione...] Segunda Terça Quarta Quinta Sexta Sábado Domingo" at bounding box center [660, 277] width 567 height 25
click at [377, 265] on select "[Selecione...] Segunda Terça Quarta Quinta Sexta Sábado Domingo" at bounding box center [660, 277] width 567 height 25
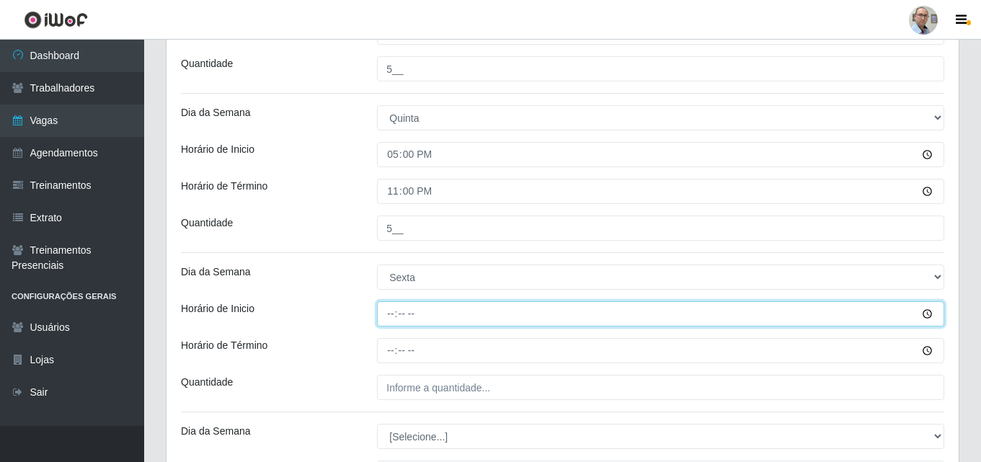
click at [394, 314] on input "Horário de Inicio" at bounding box center [660, 313] width 567 height 25
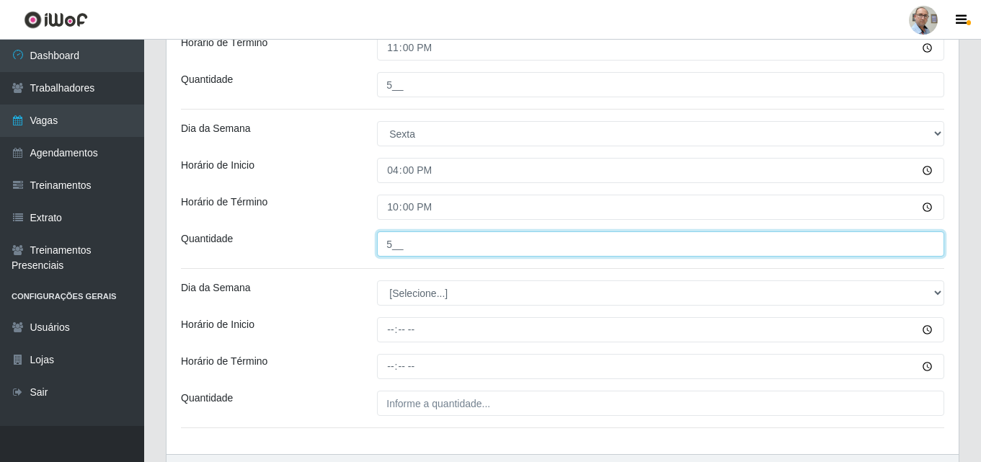
scroll to position [577, 0]
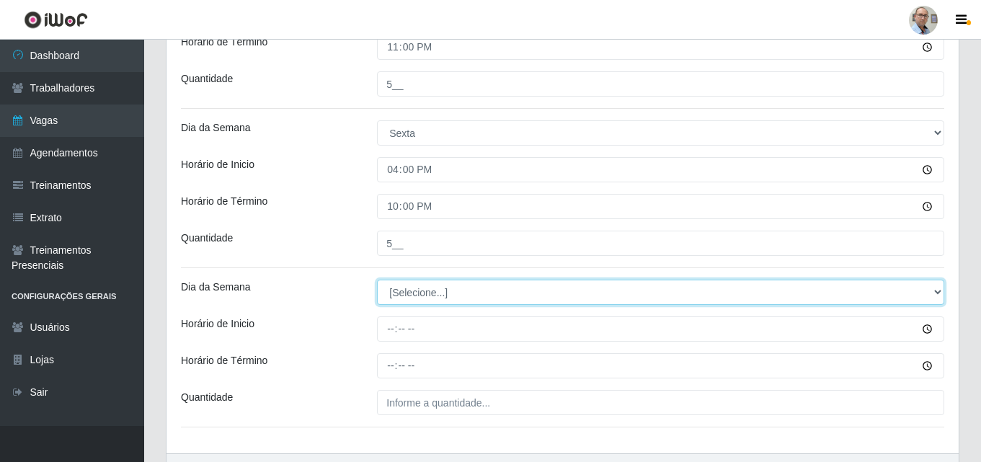
click at [415, 283] on select "[Selecione...] Segunda Terça Quarta Quinta Sexta Sábado Domingo" at bounding box center [660, 292] width 567 height 25
click at [377, 280] on select "[Selecione...] Segunda Terça Quarta Quinta Sexta Sábado Domingo" at bounding box center [660, 292] width 567 height 25
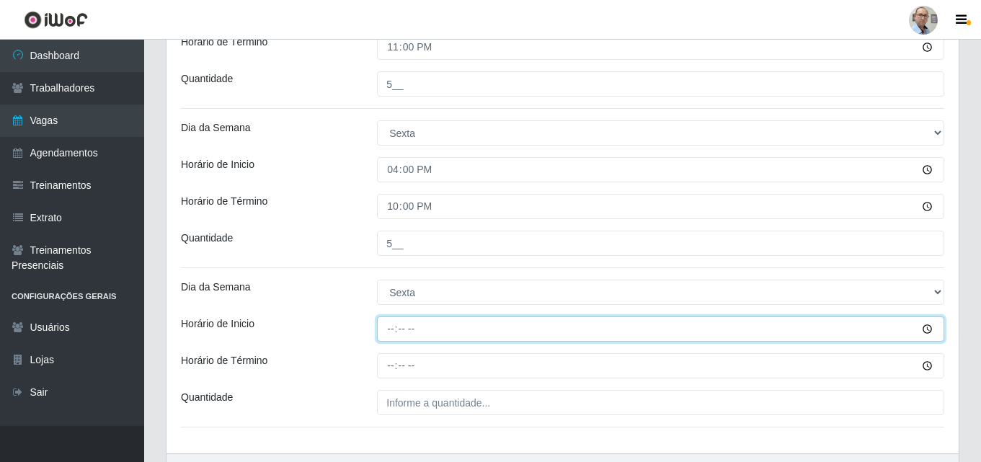
click at [389, 336] on input "Horário de Inicio" at bounding box center [660, 329] width 567 height 25
click at [392, 332] on input "16:00" at bounding box center [660, 329] width 567 height 25
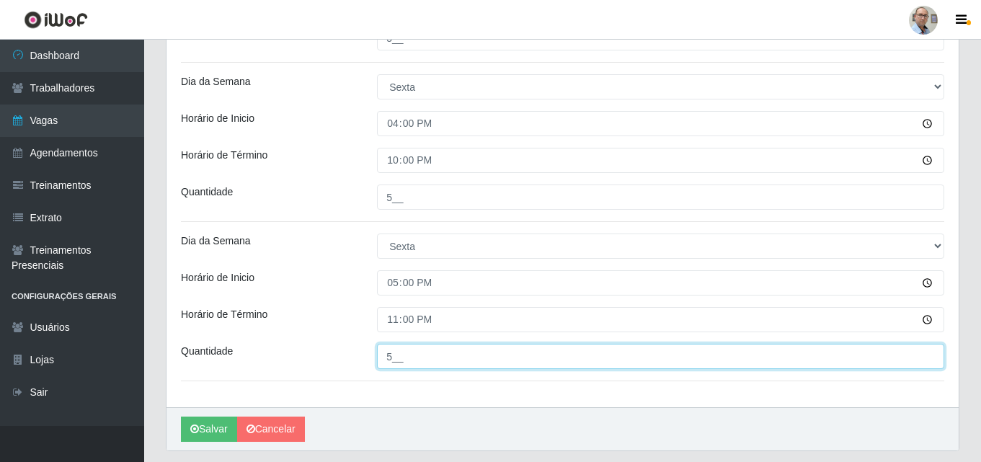
scroll to position [665, 0]
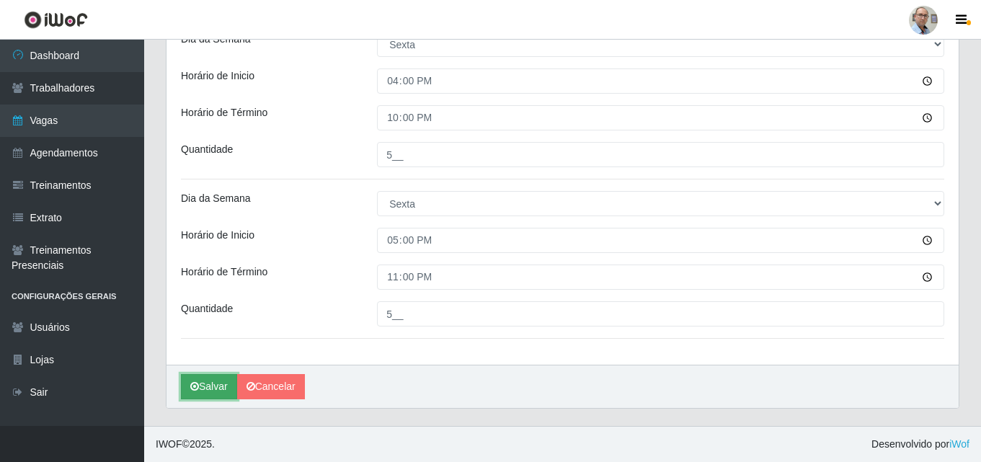
click at [206, 390] on button "Salvar" at bounding box center [209, 386] width 56 height 25
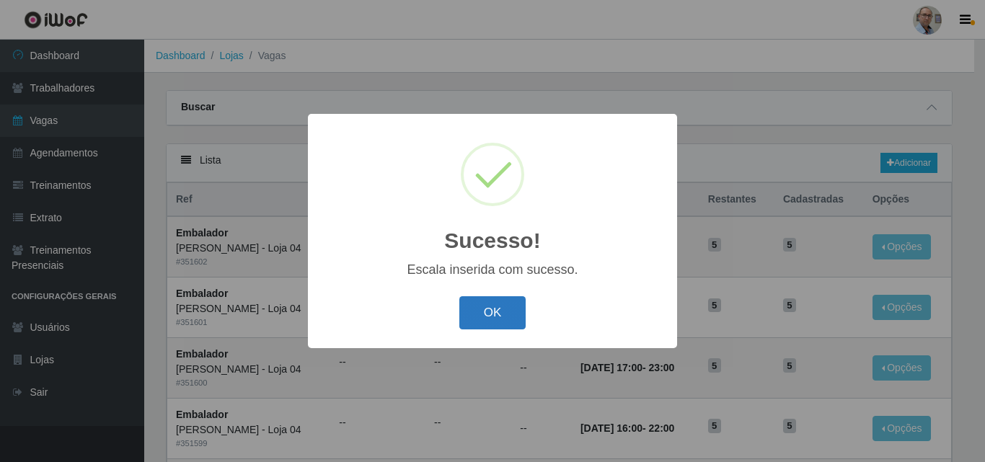
click at [487, 314] on button "OK" at bounding box center [492, 313] width 67 height 34
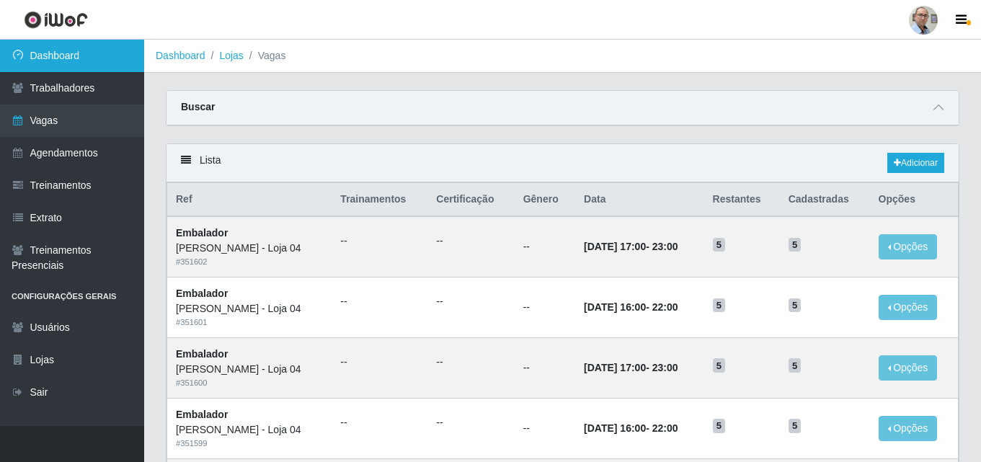
click at [62, 54] on link "Dashboard" at bounding box center [72, 56] width 144 height 32
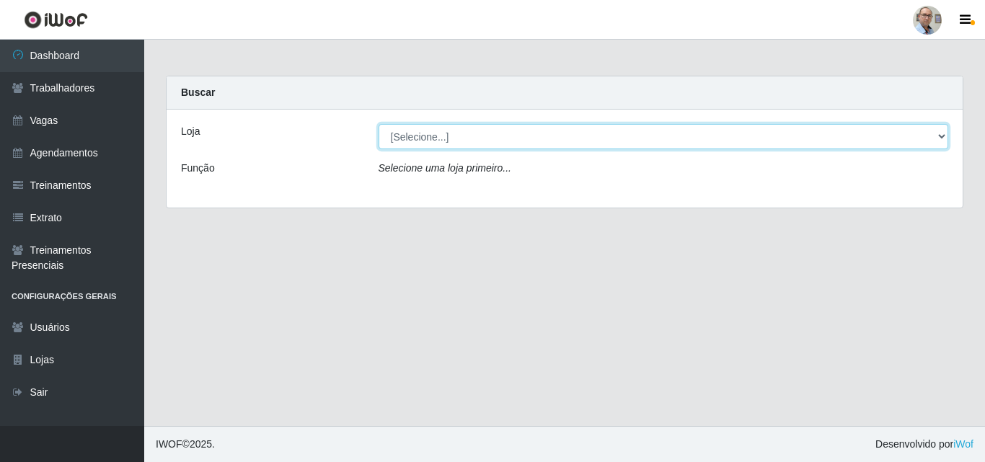
click at [438, 140] on select "[Selecione...] Mar Vermelho - Loja 04" at bounding box center [664, 136] width 570 height 25
click at [379, 124] on select "[Selecione...] Mar Vermelho - Loja 04" at bounding box center [664, 136] width 570 height 25
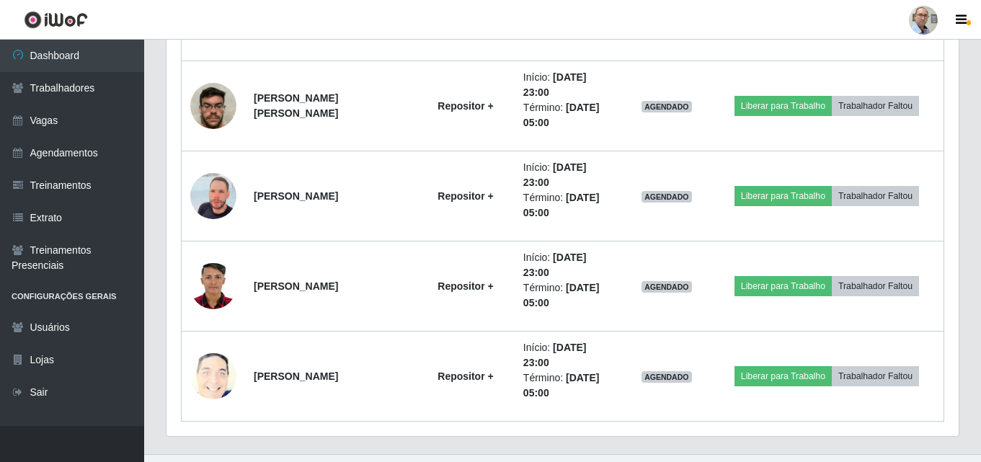
scroll to position [1140, 0]
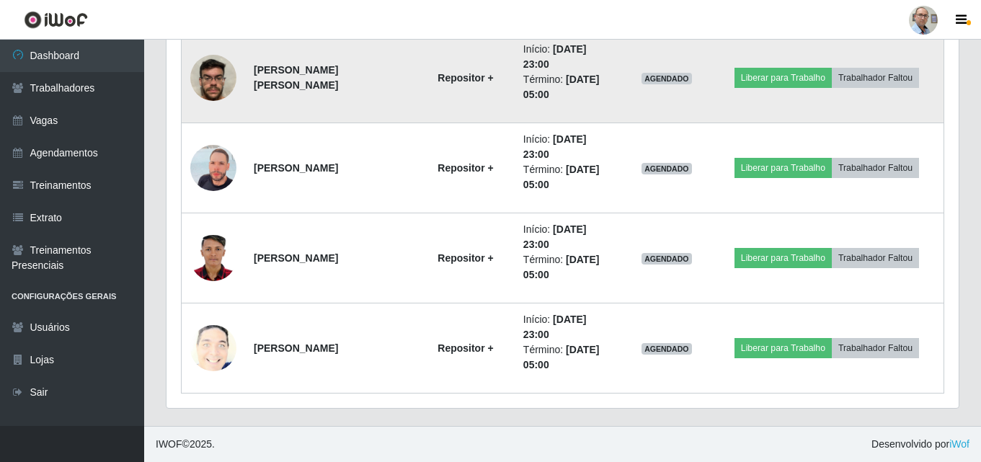
click at [205, 78] on img at bounding box center [213, 77] width 46 height 61
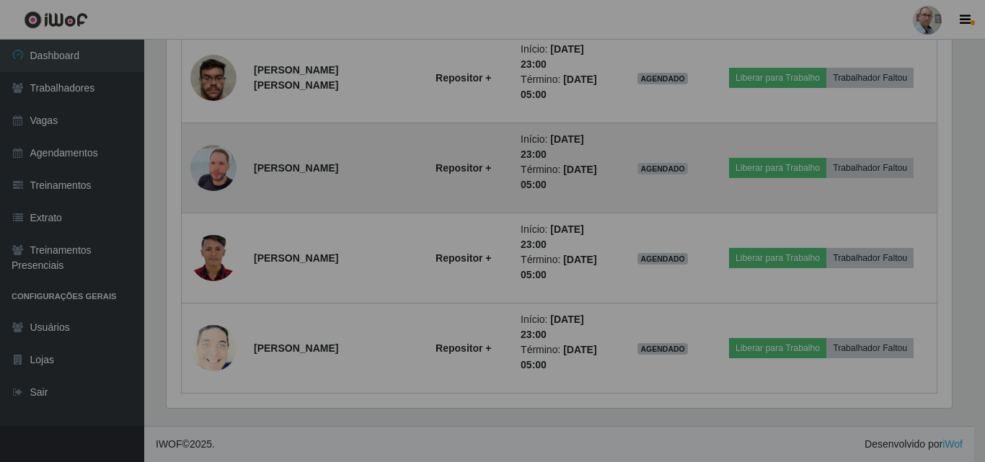
scroll to position [299, 792]
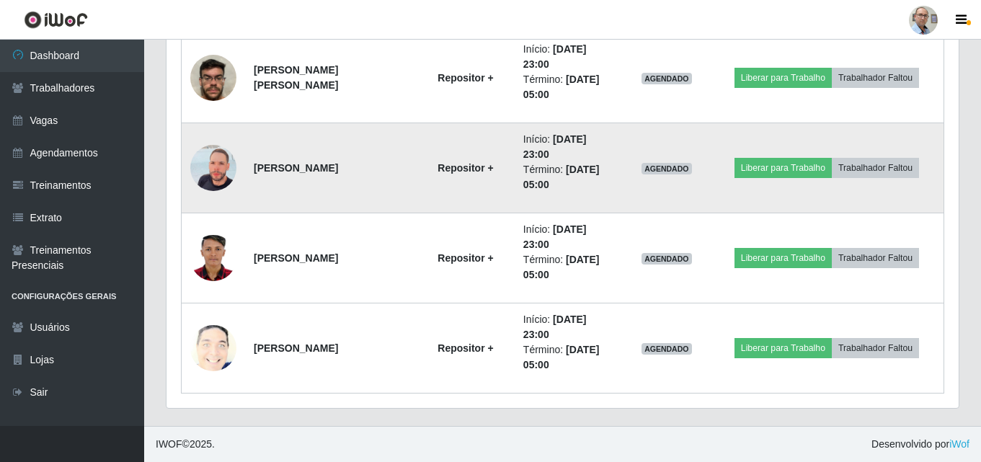
click at [200, 177] on img at bounding box center [213, 168] width 46 height 82
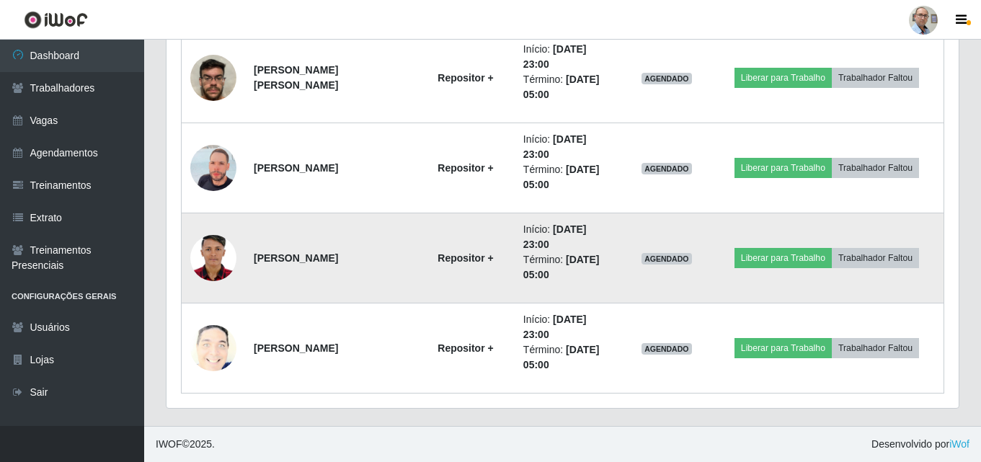
click at [218, 251] on img at bounding box center [213, 258] width 46 height 65
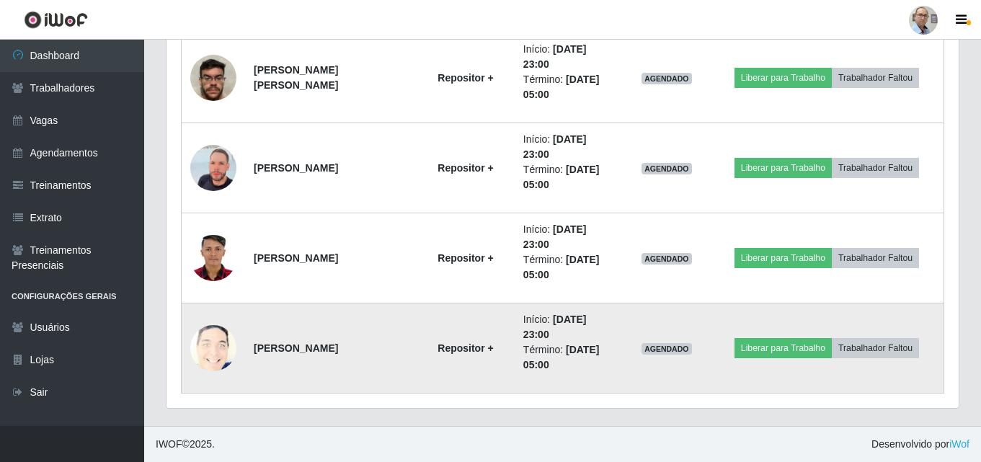
click at [210, 353] on img at bounding box center [213, 348] width 46 height 57
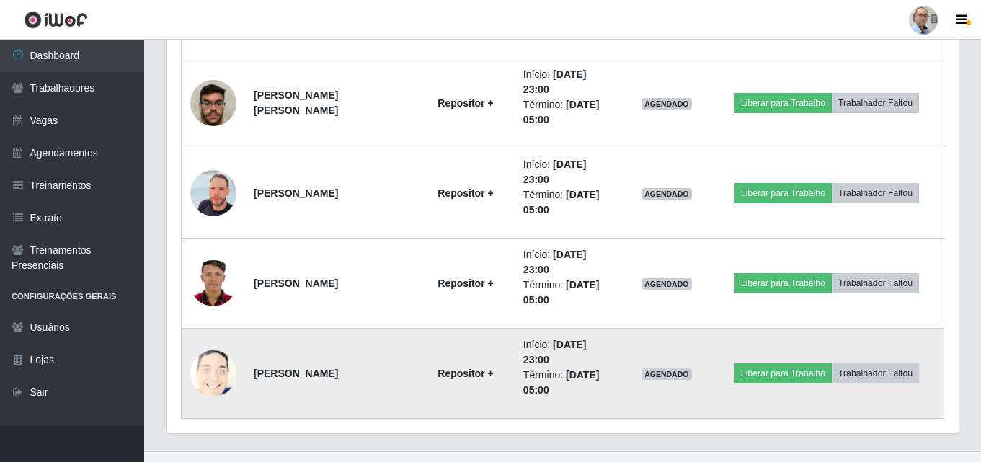
scroll to position [1140, 0]
